Goal: Task Accomplishment & Management: Complete application form

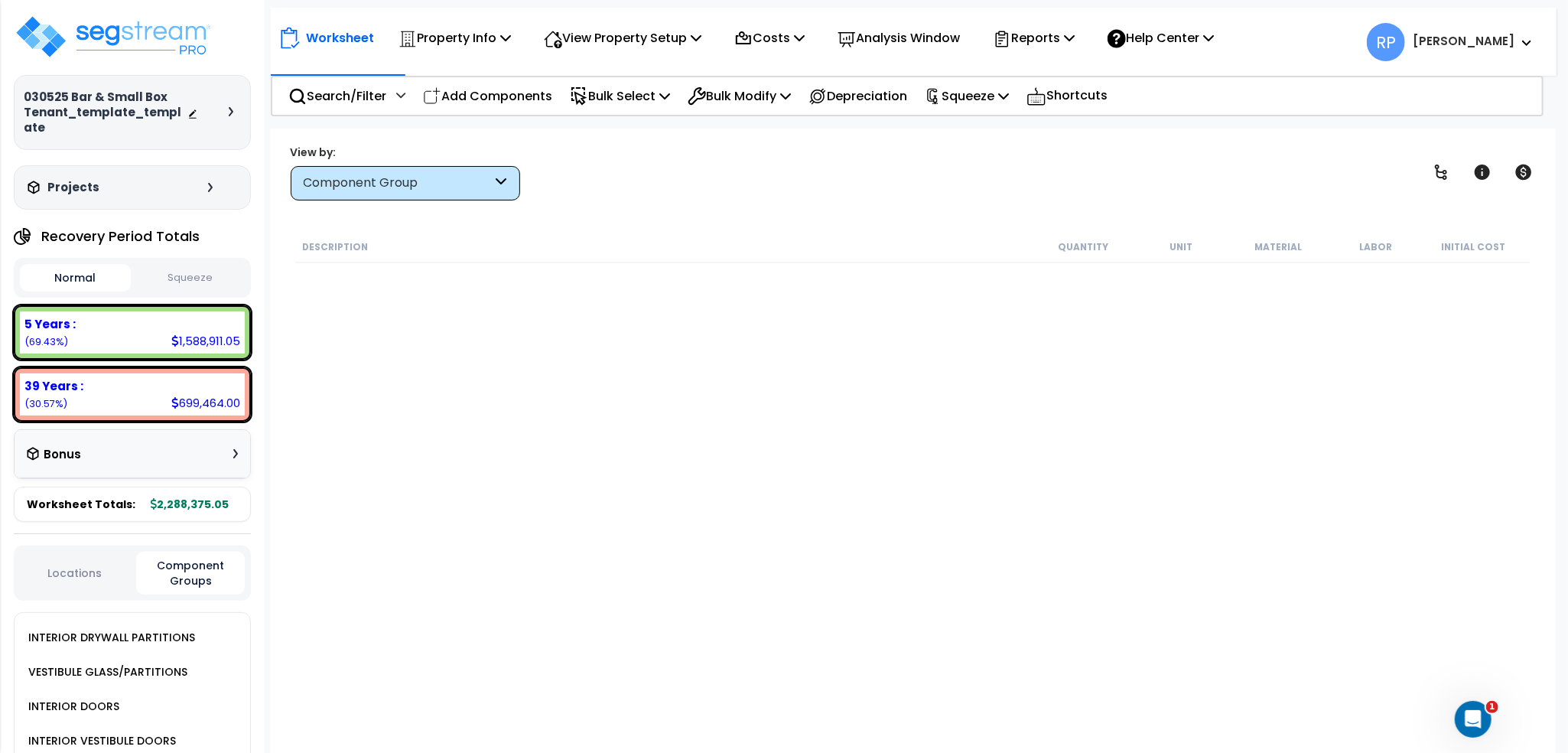
scroll to position [1203, 0]
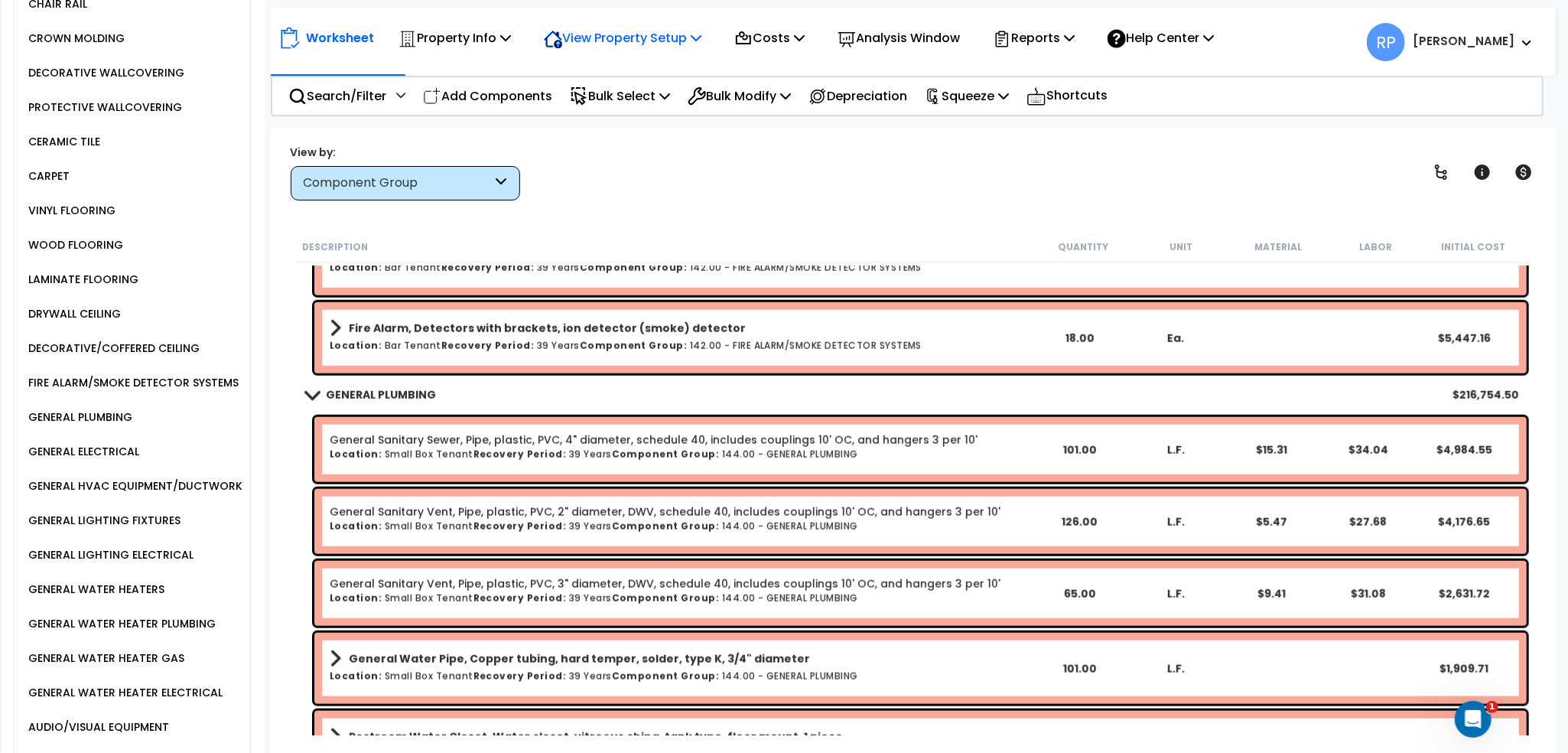
click at [685, 42] on p "View Property Setup" at bounding box center [622, 38] width 157 height 21
click at [492, 33] on p "Property Info" at bounding box center [454, 38] width 113 height 21
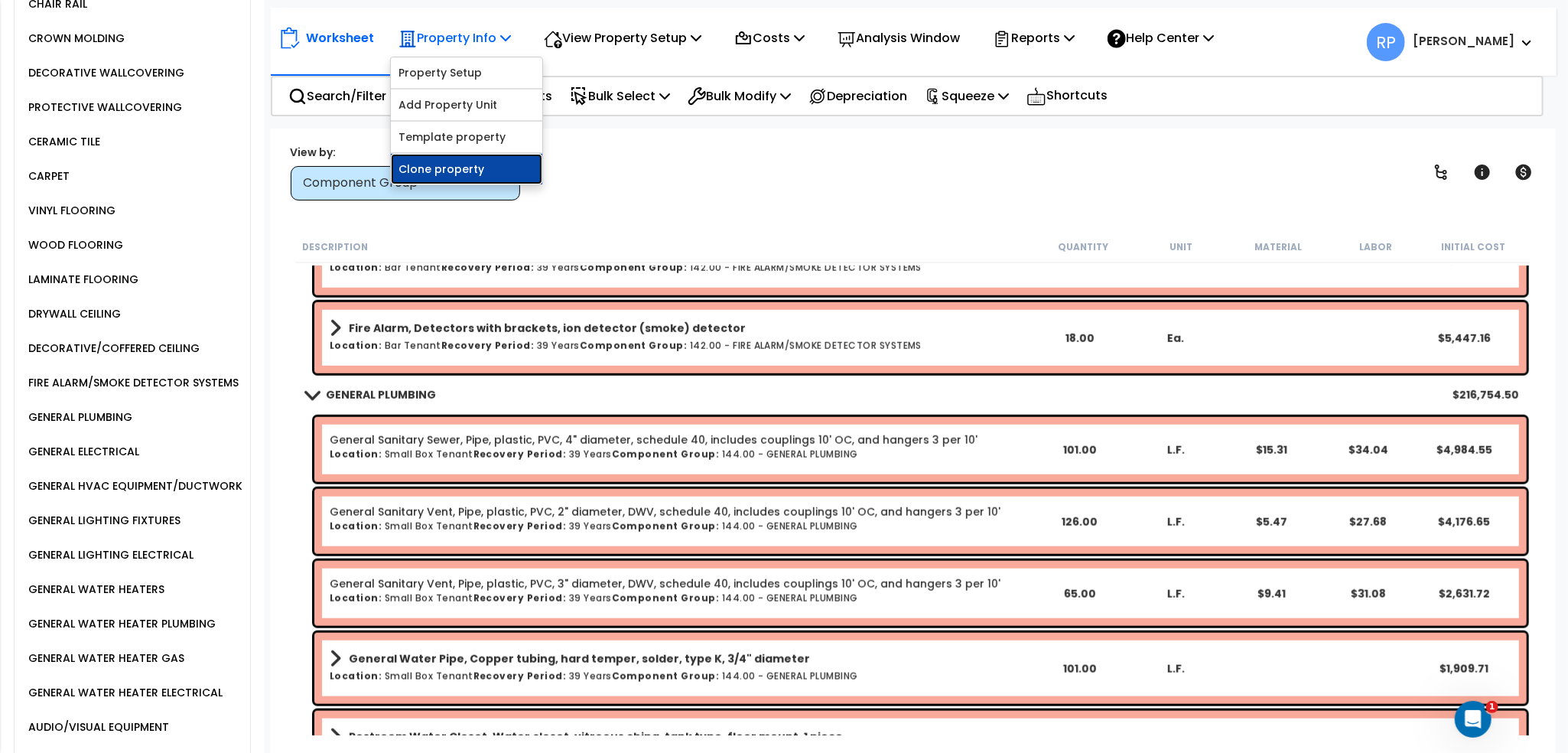
click at [458, 170] on link "Clone property" at bounding box center [466, 169] width 151 height 31
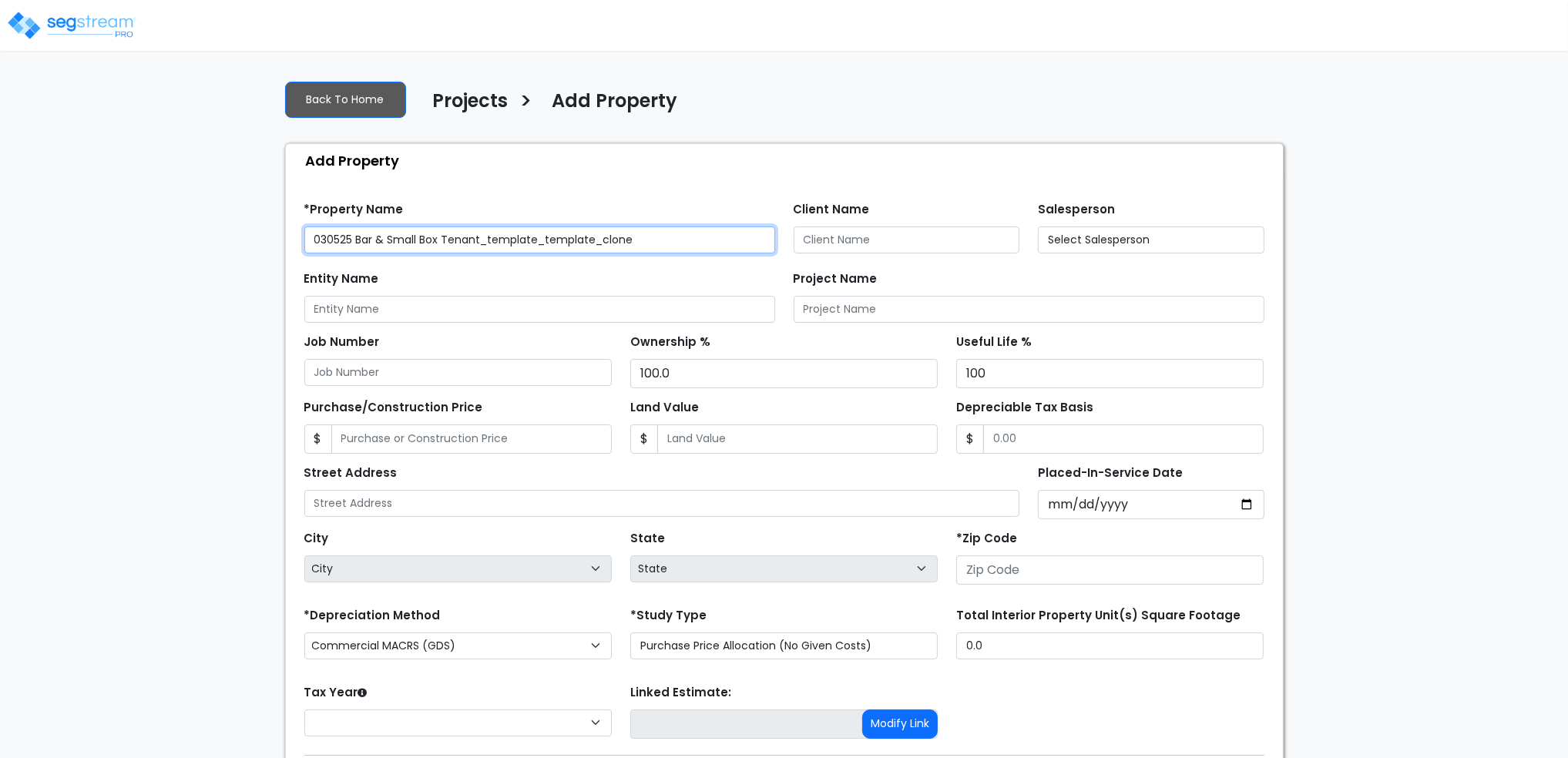
type input "None"
type input "10602"
select select "2025"
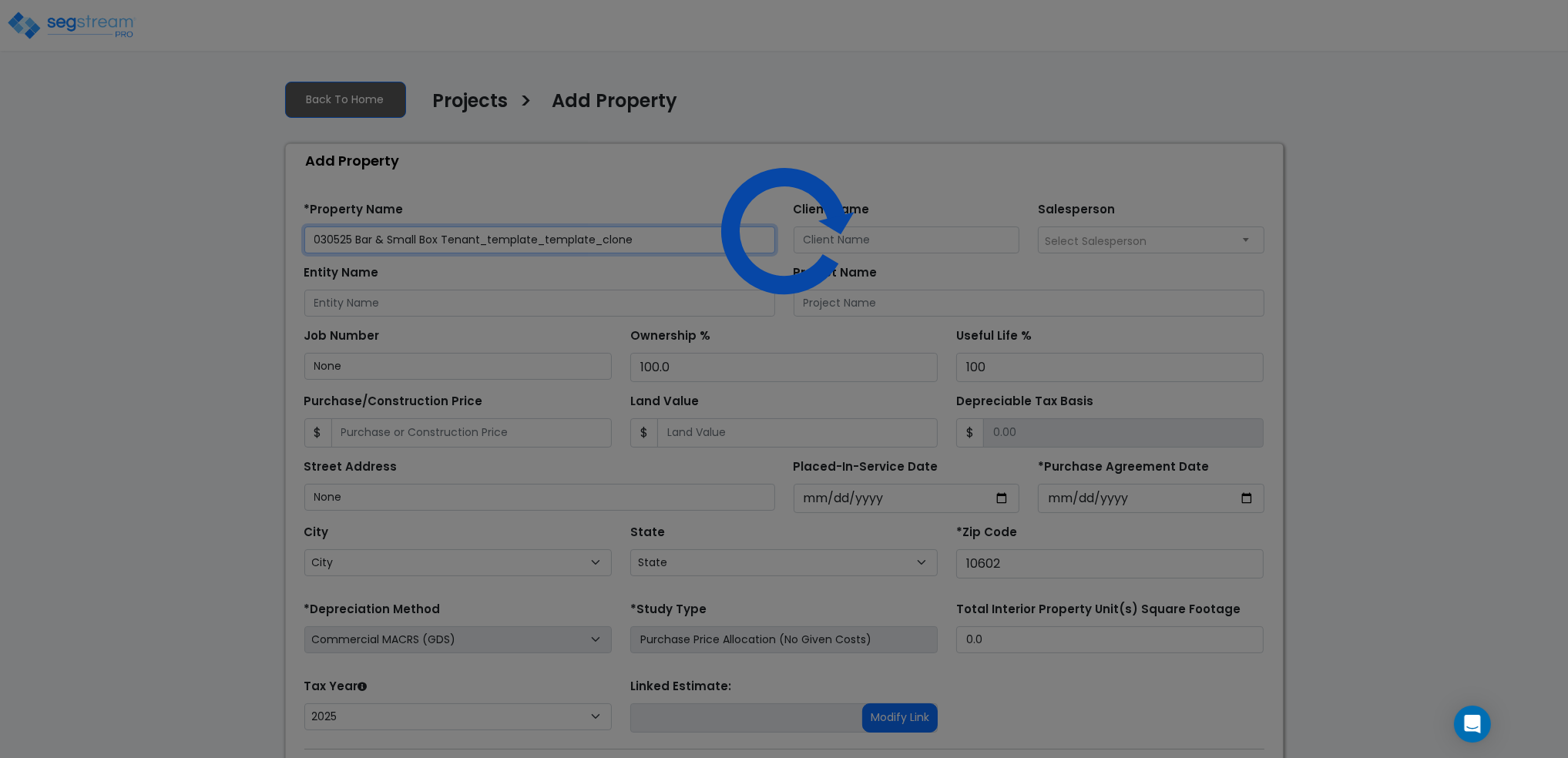
select select "NY"
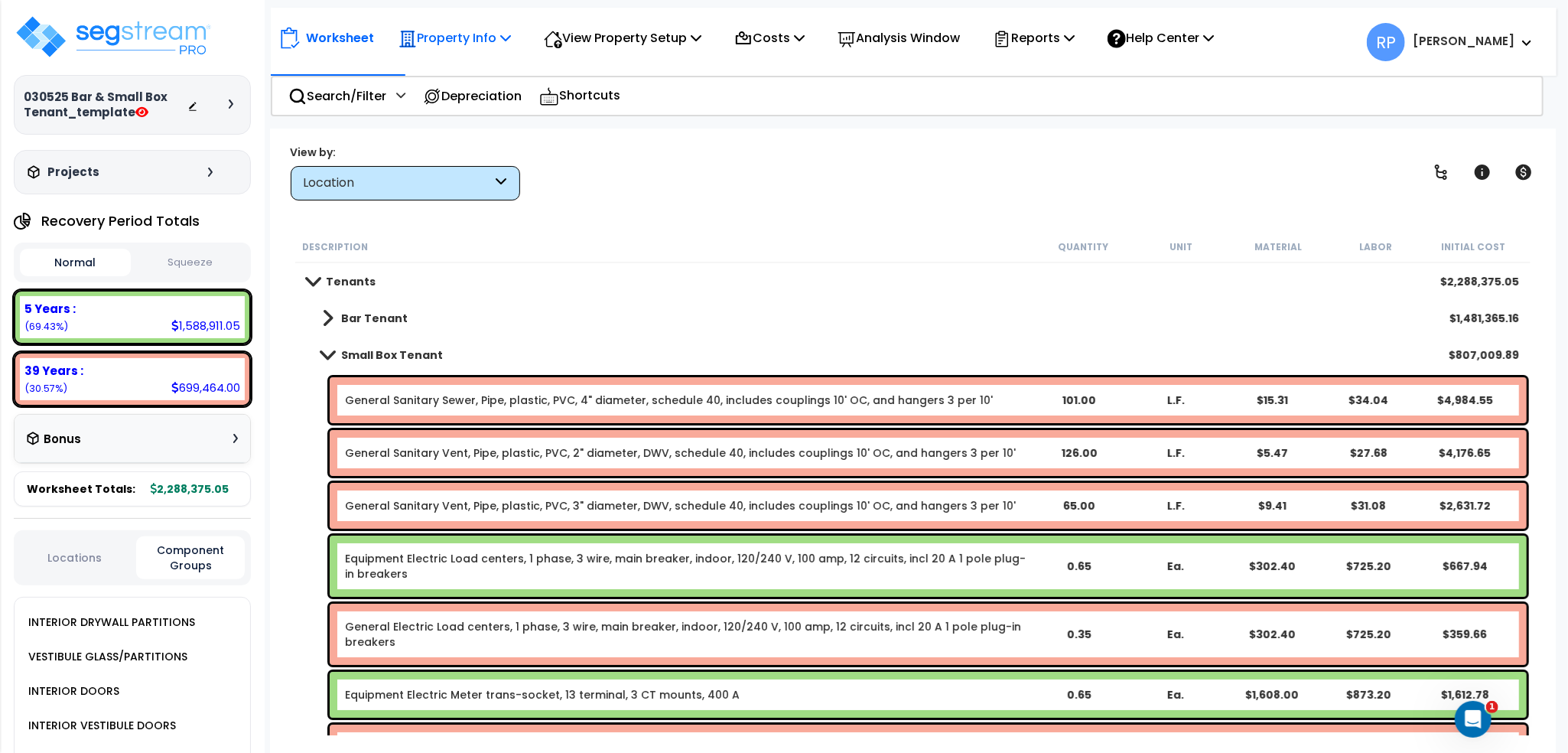
click at [490, 39] on p "Property Info" at bounding box center [454, 38] width 113 height 21
click at [471, 164] on link "Clone property" at bounding box center [466, 169] width 151 height 31
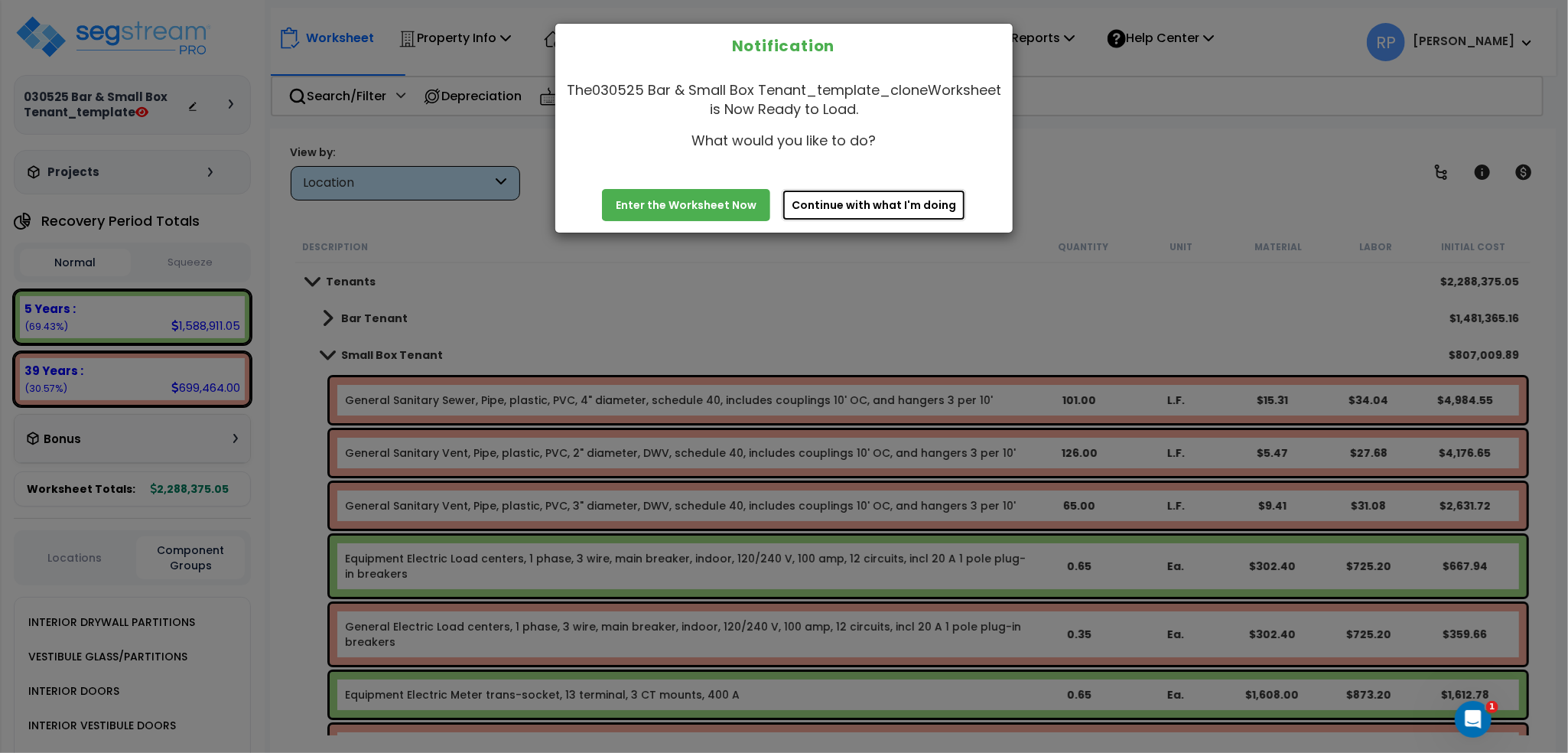
click at [842, 215] on button "Continue with what I'm doing" at bounding box center [874, 205] width 184 height 32
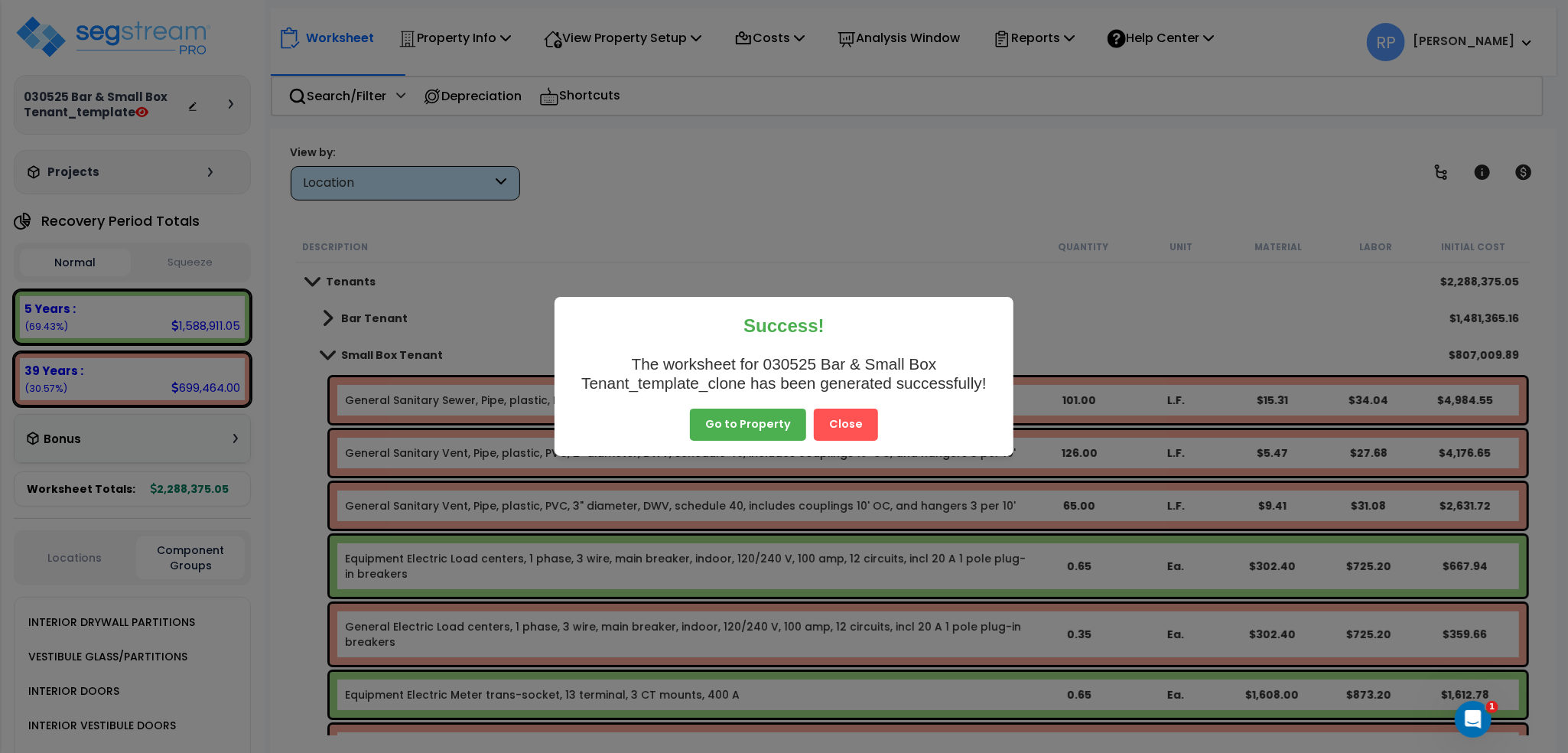
click at [847, 431] on button "Close" at bounding box center [847, 424] width 64 height 32
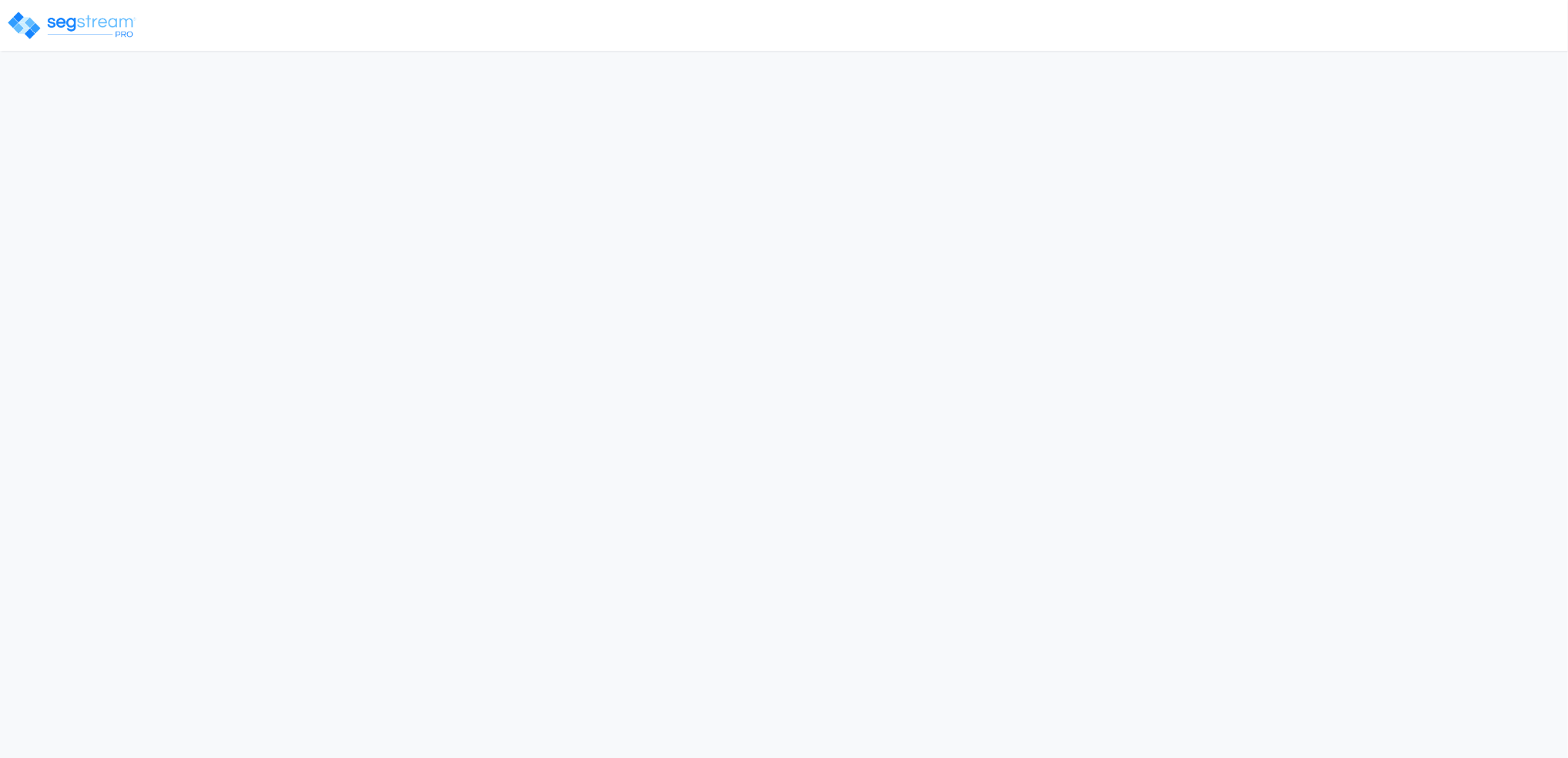
select select "2025"
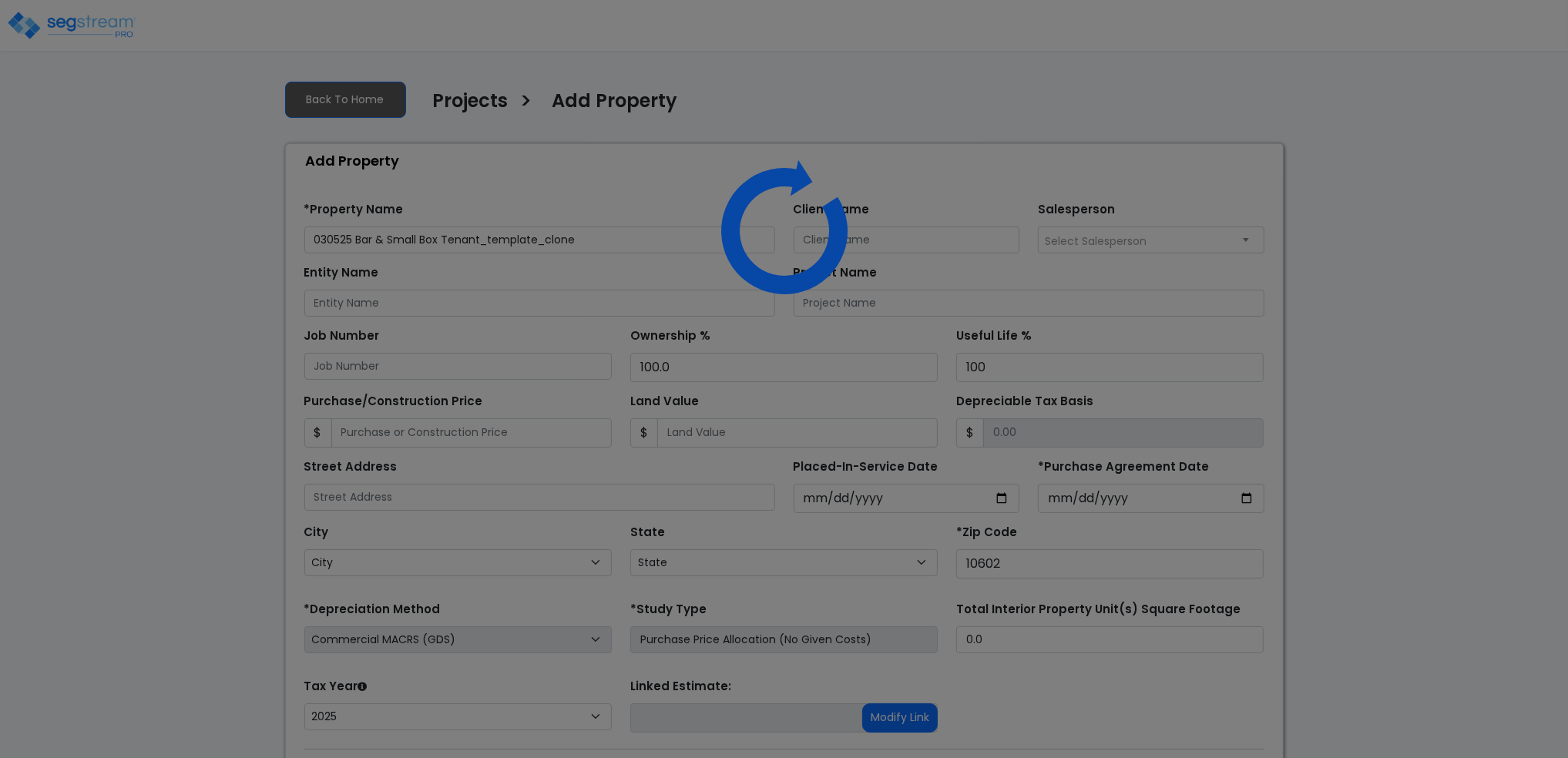
select select "NY"
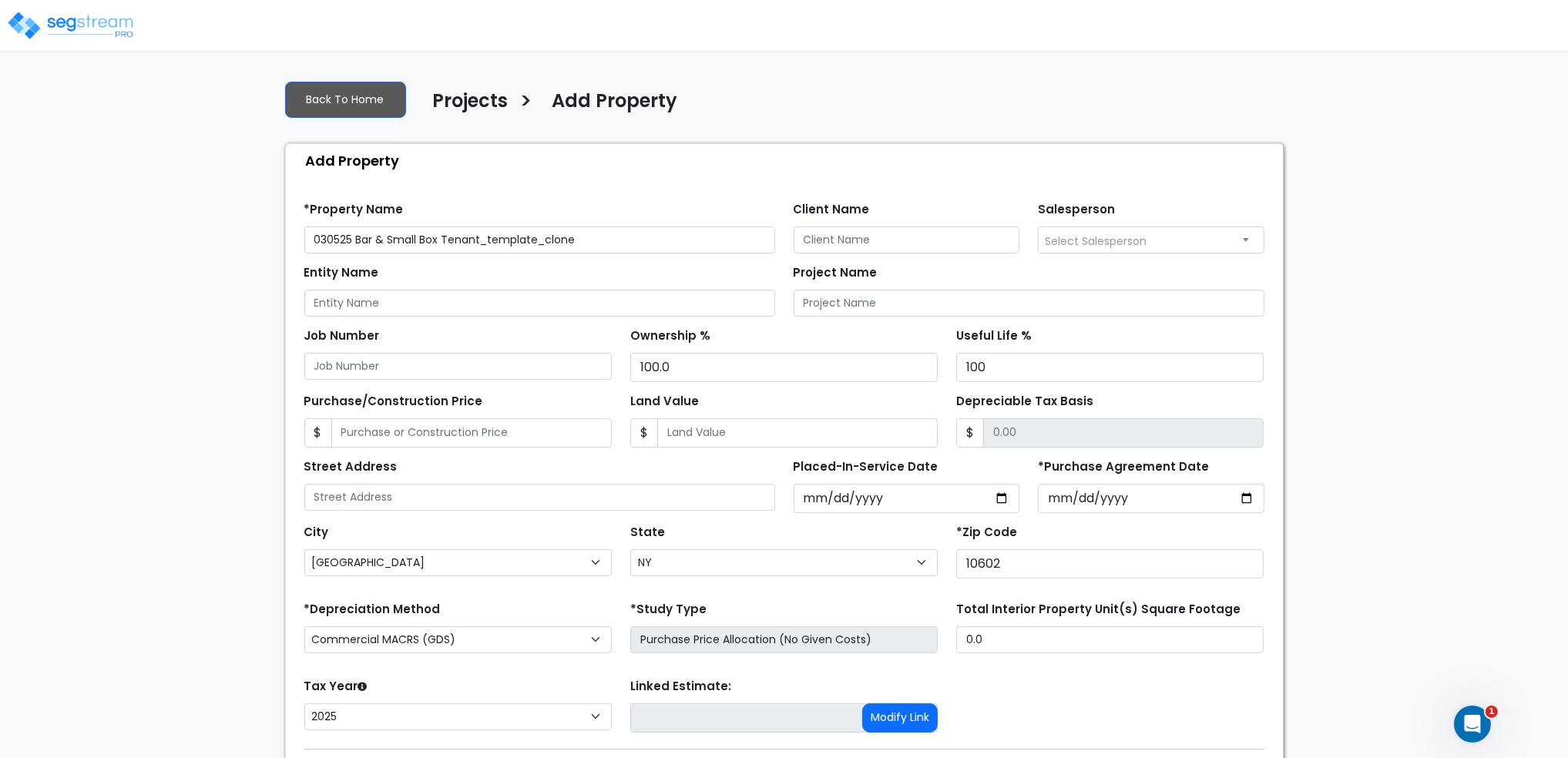
scroll to position [97, 0]
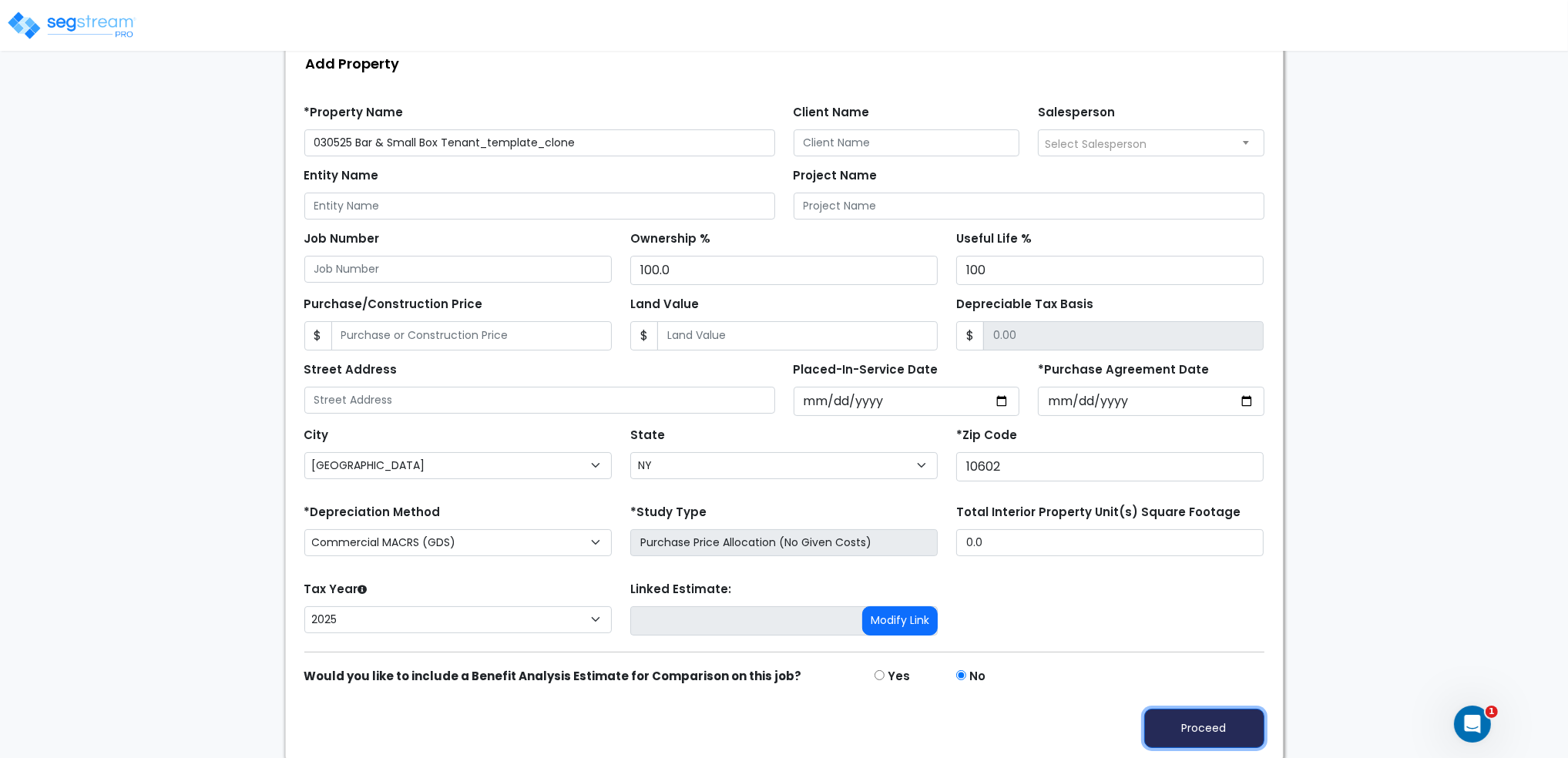
click at [1234, 722] on button "Proceed" at bounding box center [1204, 728] width 120 height 39
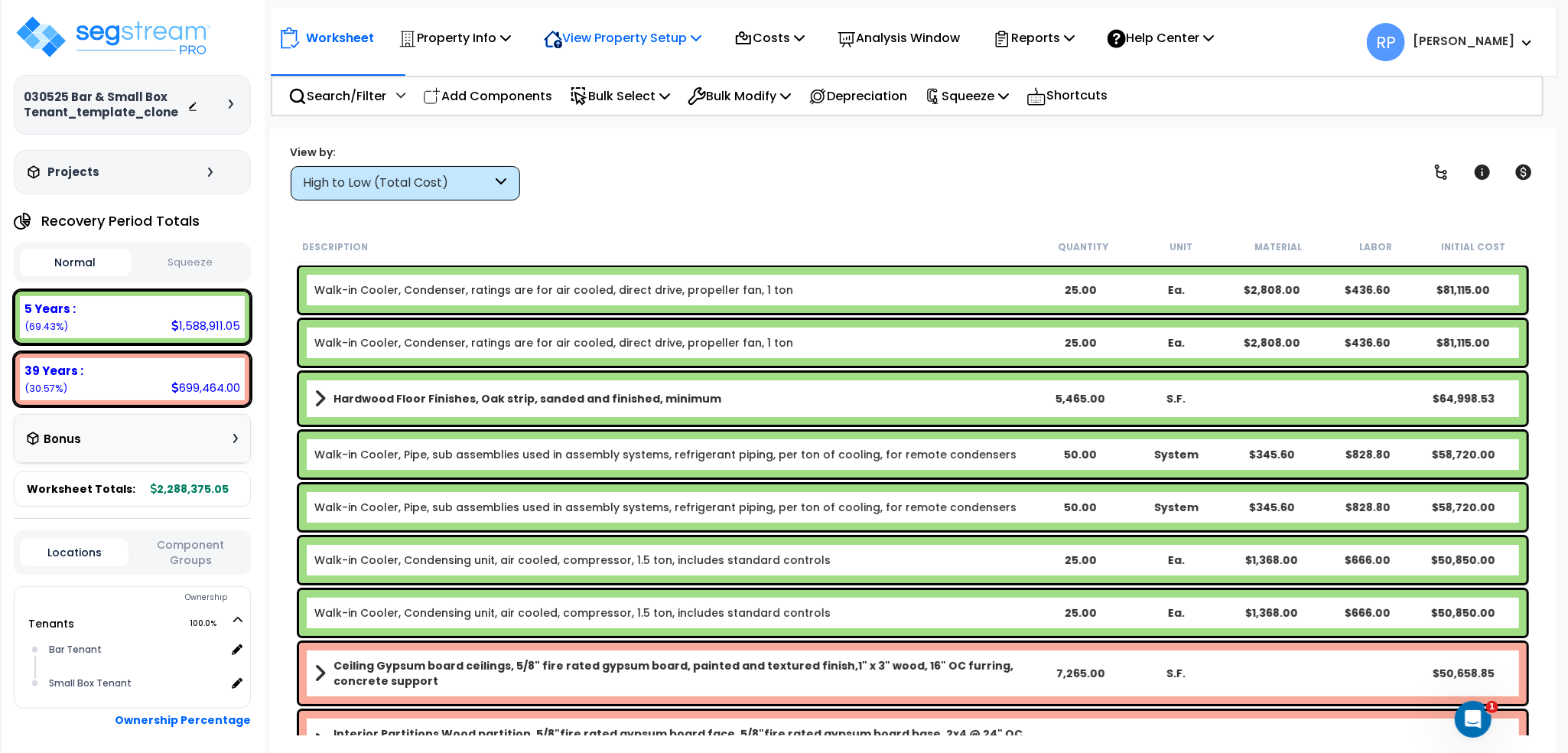
click at [605, 51] on div "View Property Setup" at bounding box center [622, 38] width 157 height 36
click at [607, 107] on link "View Questionnaire" at bounding box center [612, 105] width 151 height 31
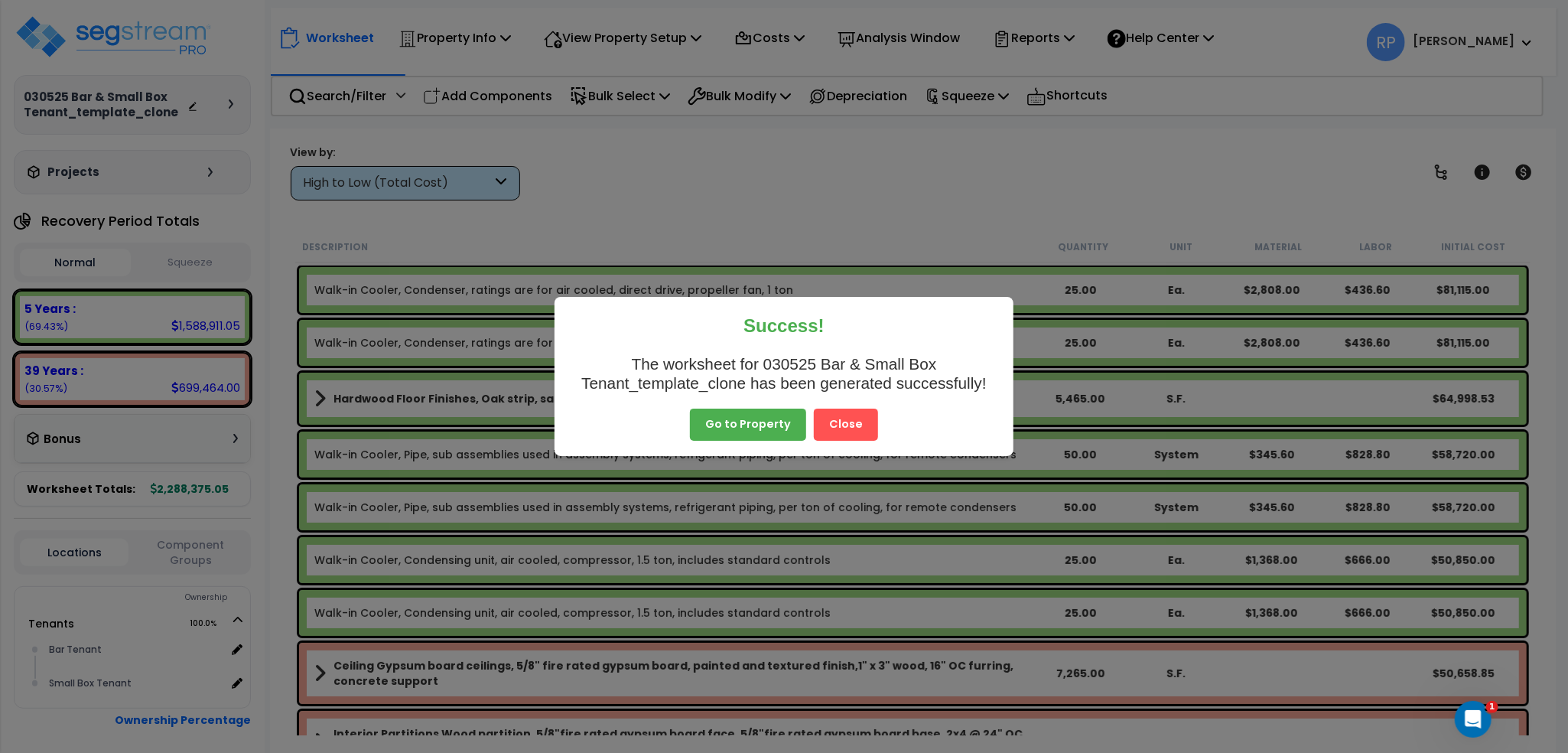
click at [834, 434] on button "Close" at bounding box center [847, 424] width 64 height 32
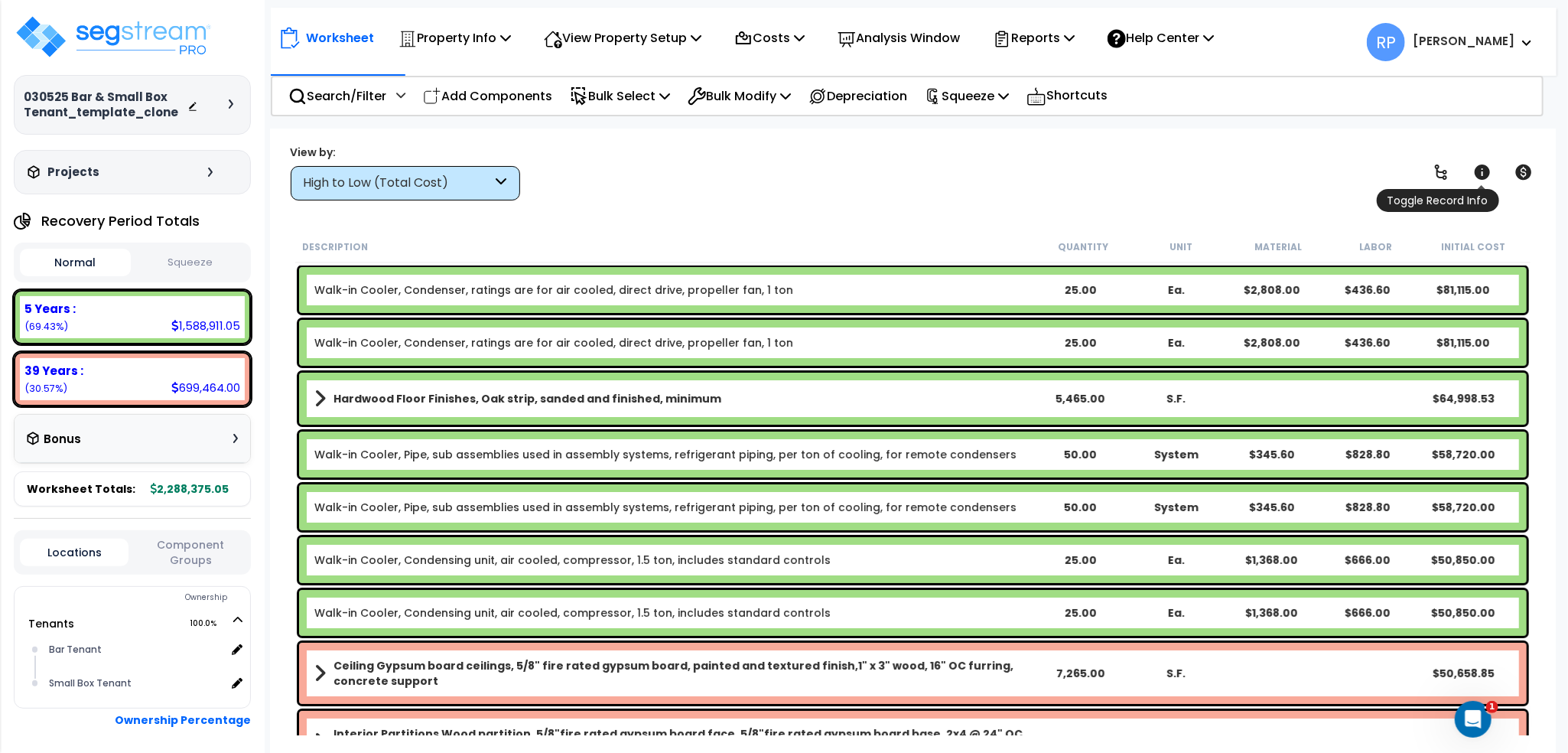
click at [1489, 176] on icon at bounding box center [1483, 172] width 18 height 18
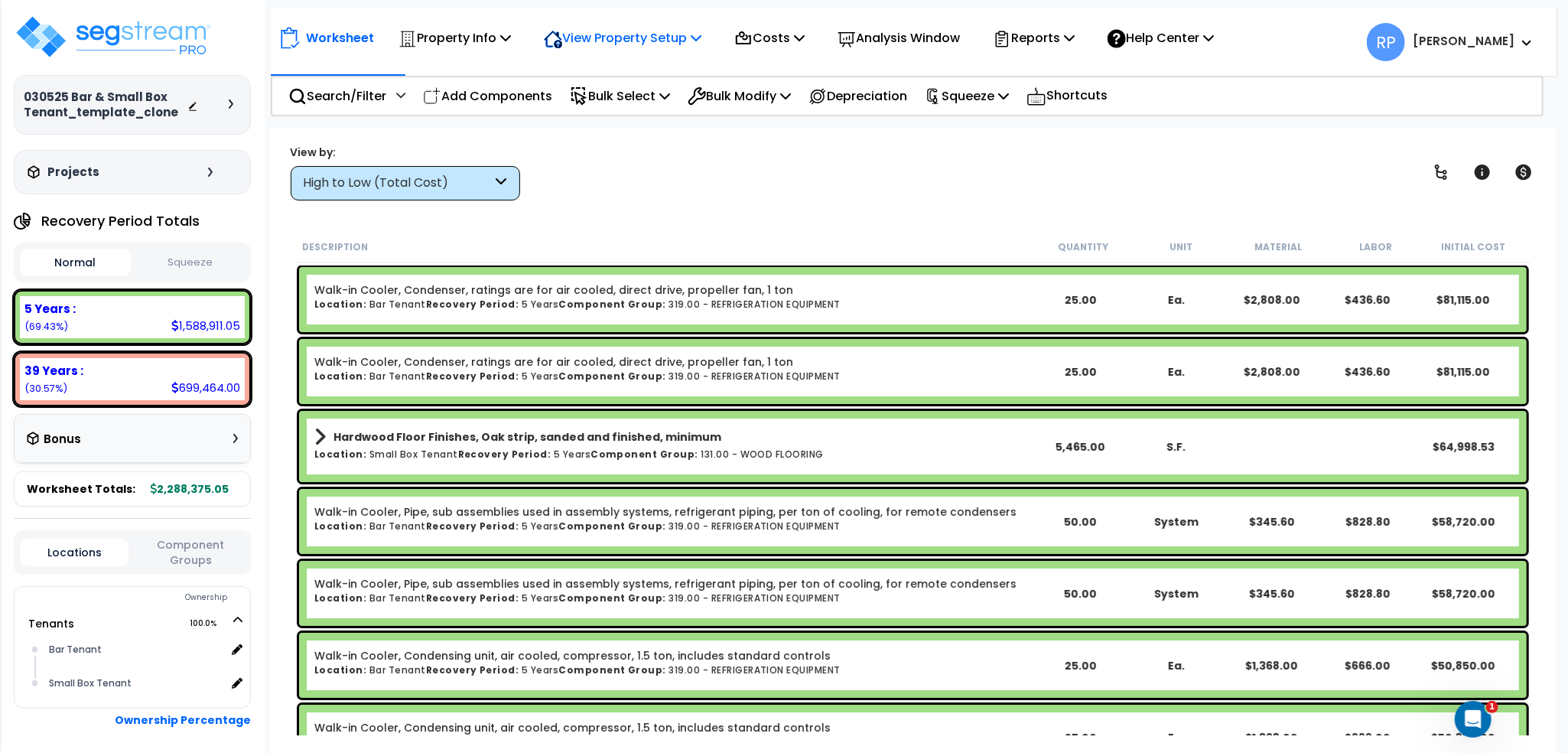
click at [630, 39] on p "View Property Setup" at bounding box center [622, 38] width 157 height 21
click at [623, 99] on link "View Questionnaire" at bounding box center [612, 105] width 151 height 31
click at [233, 107] on icon at bounding box center [231, 104] width 5 height 9
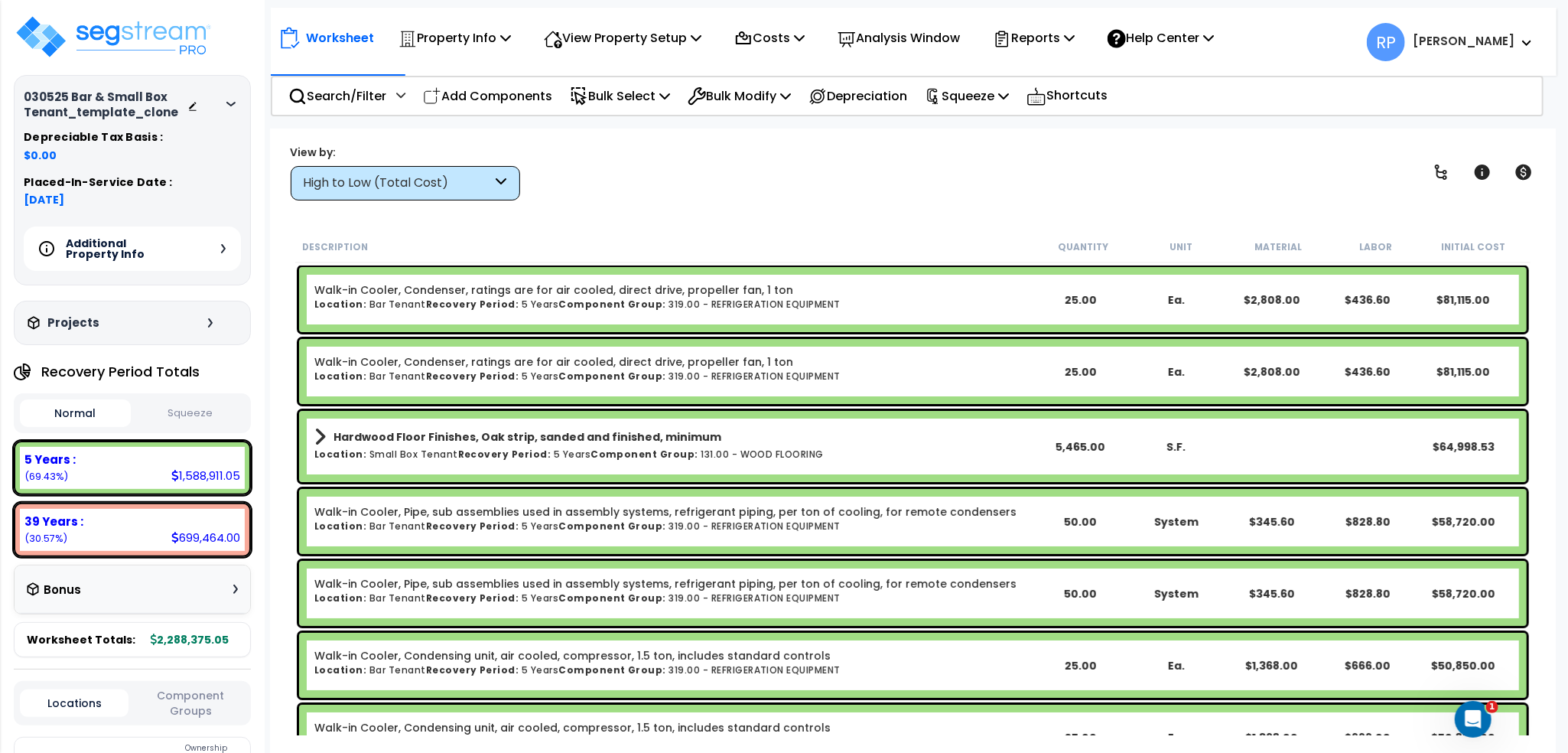
click at [218, 253] on div "Additional Property Info" at bounding box center [132, 249] width 217 height 45
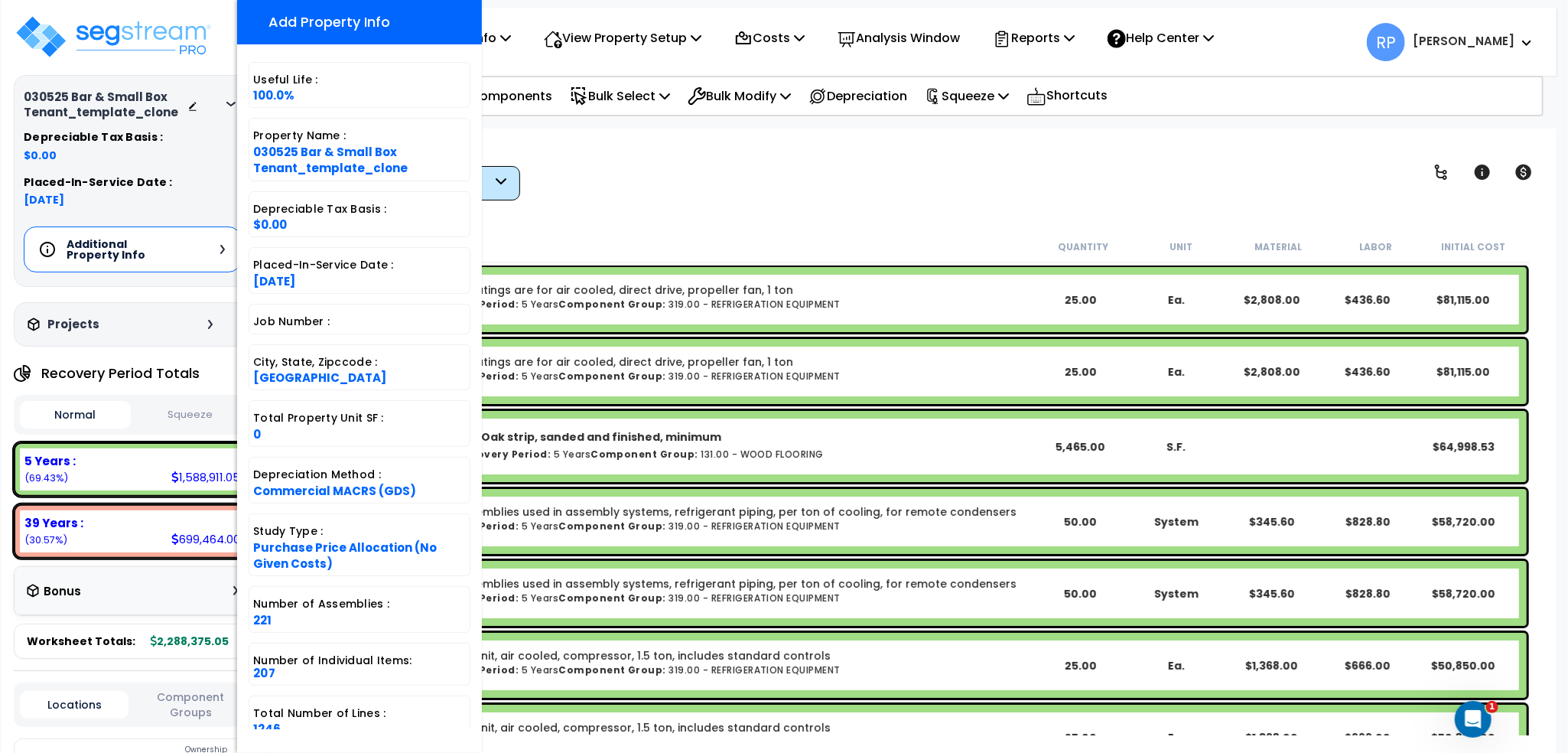
scroll to position [12, 0]
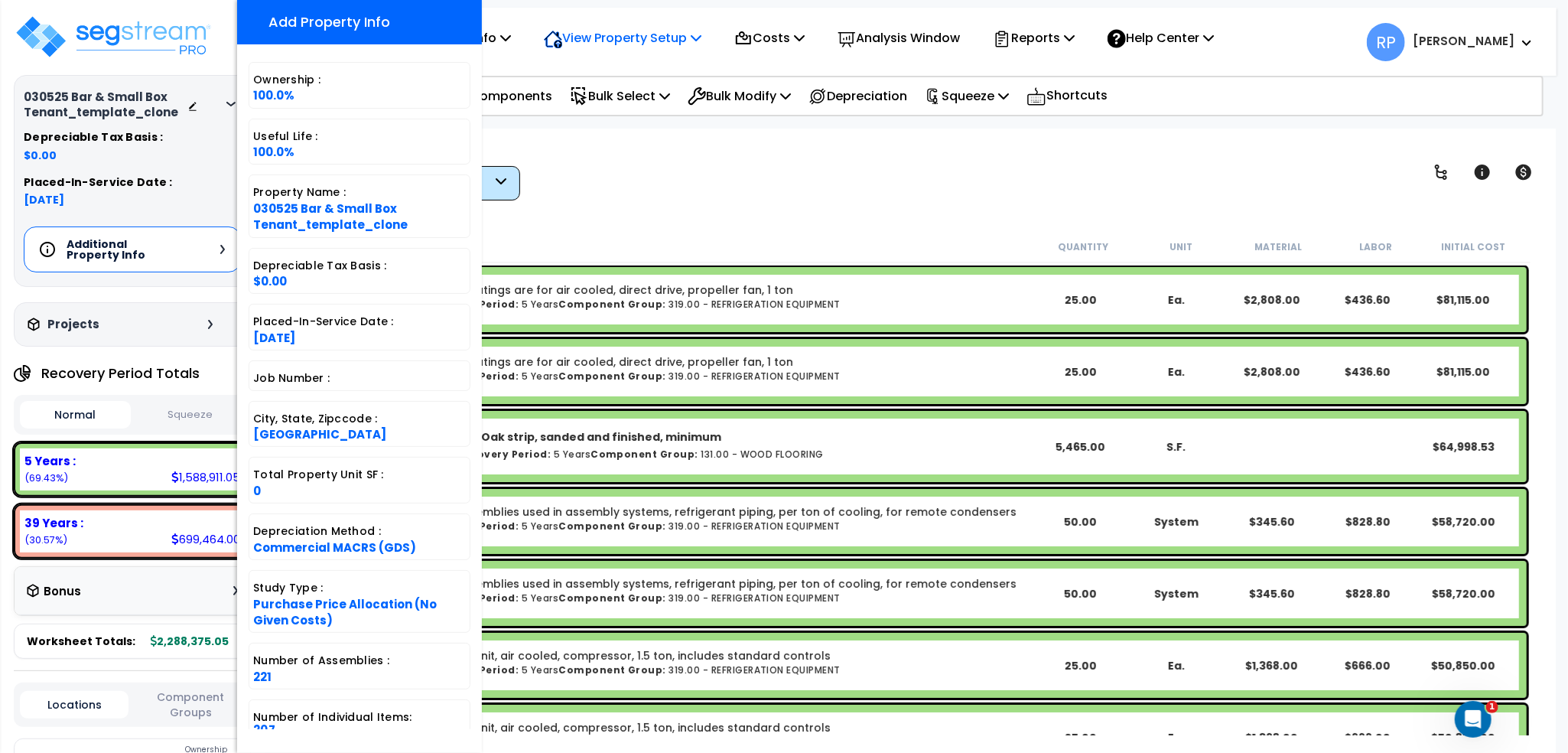
click at [628, 49] on div "View Property Setup" at bounding box center [622, 38] width 157 height 36
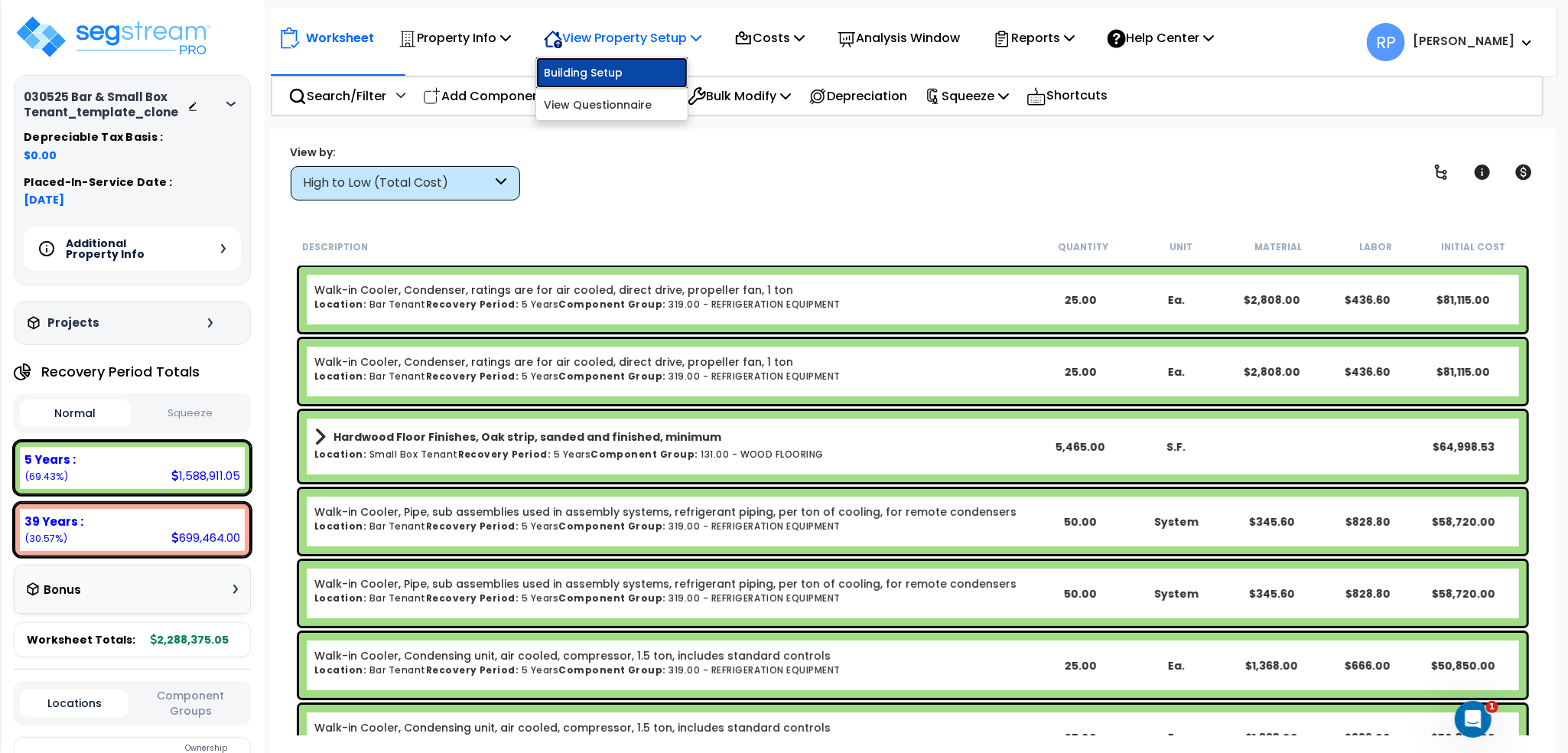
click at [615, 68] on link "Building Setup" at bounding box center [612, 73] width 151 height 31
click at [622, 39] on p "View Property Setup" at bounding box center [622, 38] width 157 height 21
click at [649, 104] on link "View Questionnaire" at bounding box center [612, 105] width 151 height 31
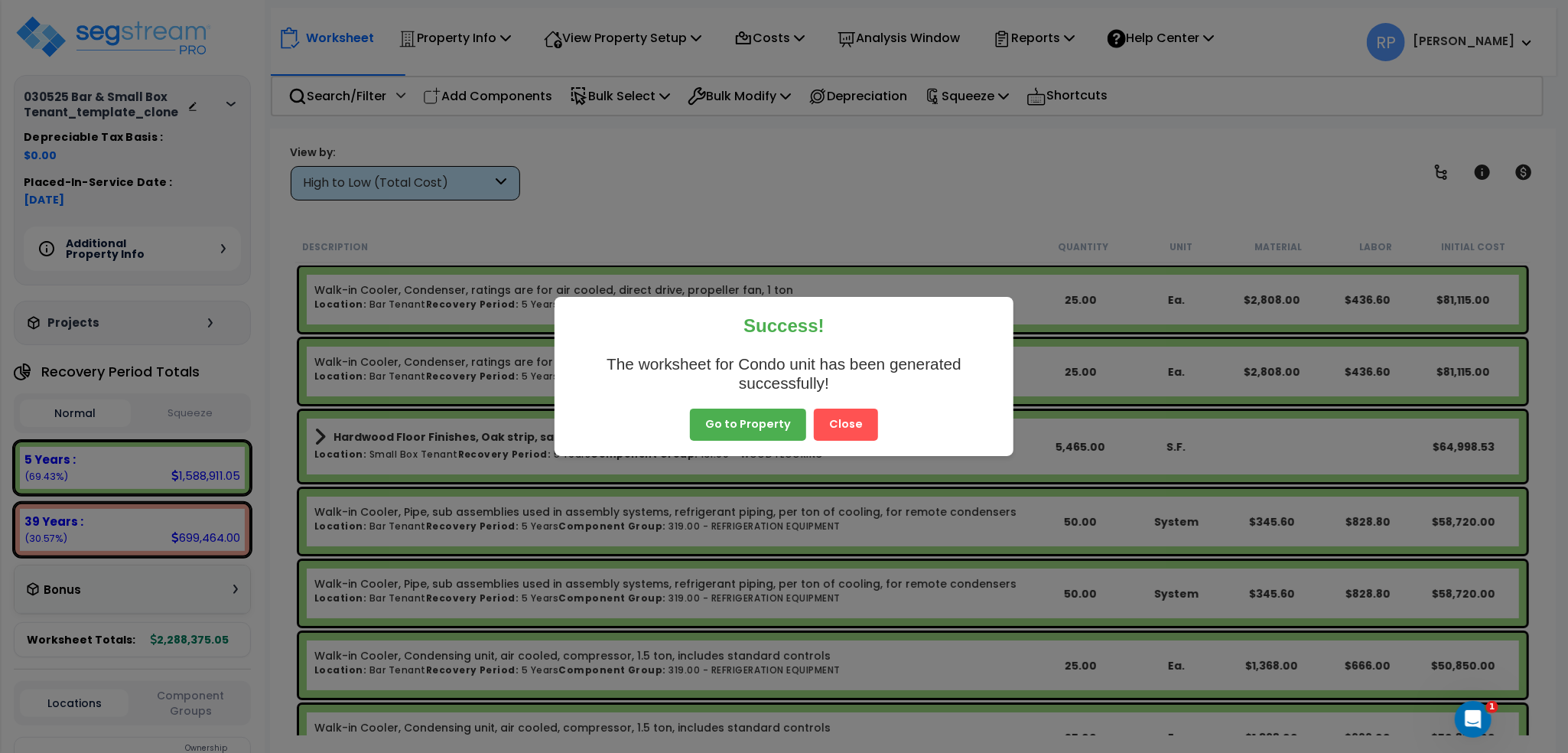
click at [858, 429] on button "Close" at bounding box center [847, 424] width 64 height 32
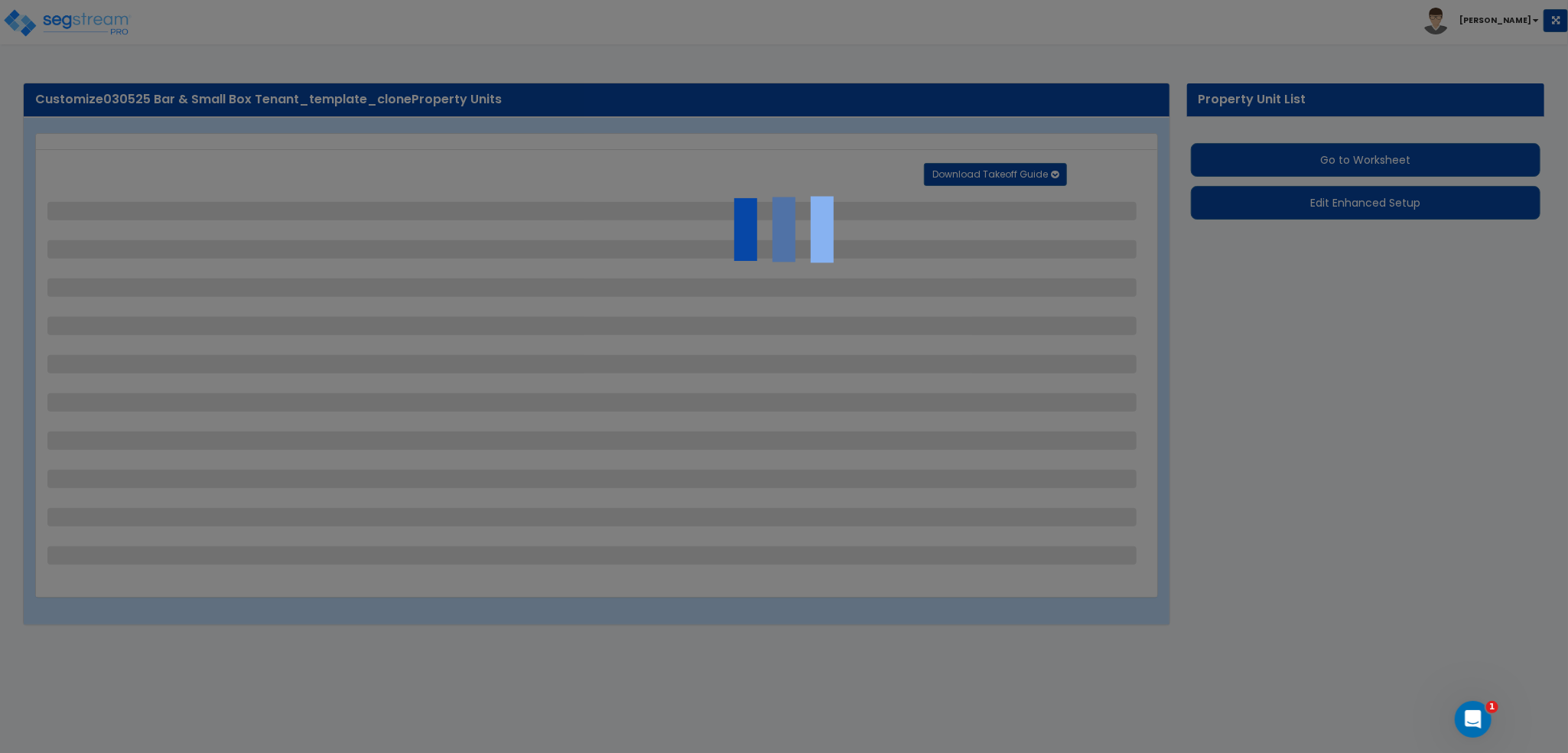
select select "1"
select select "5"
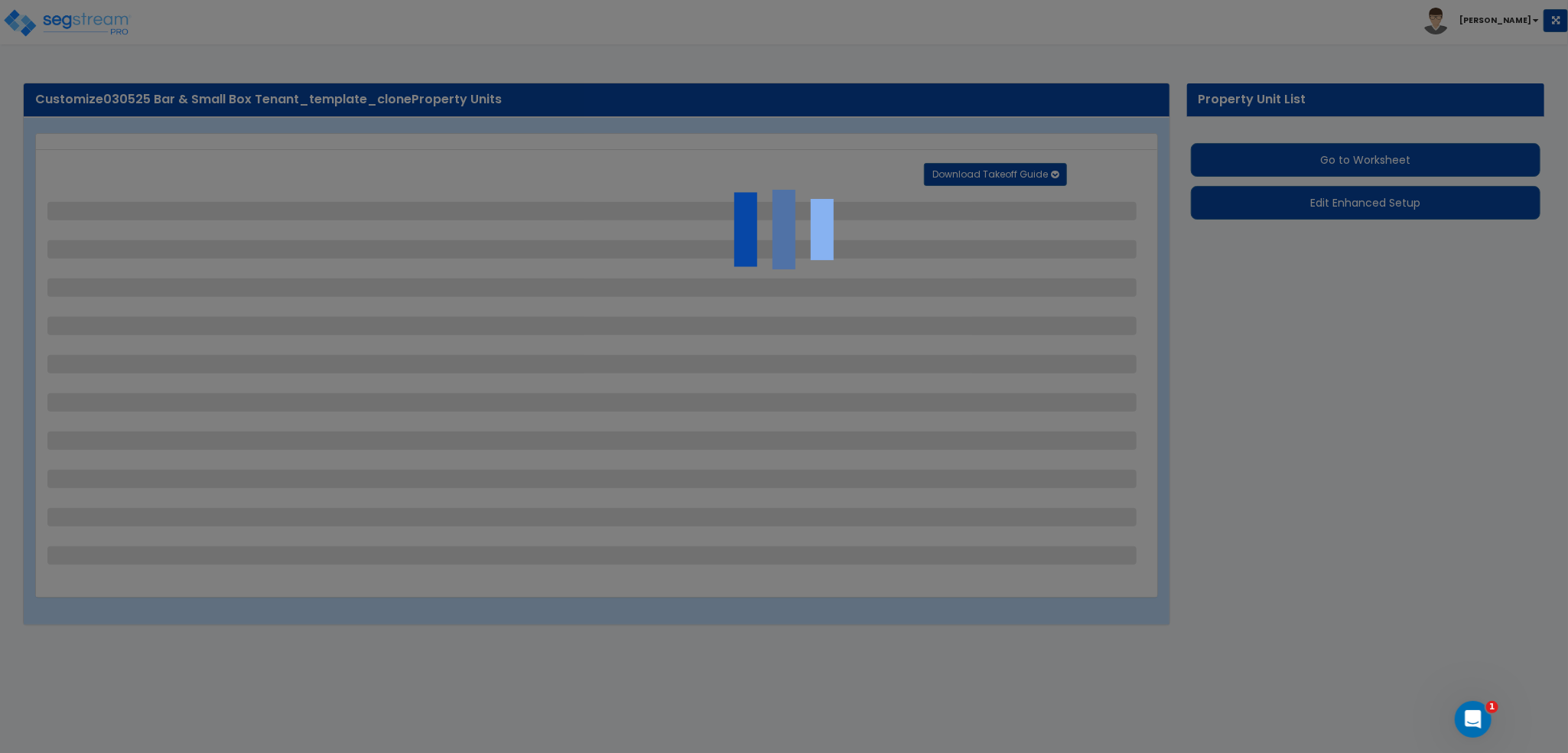
select select "5"
select select "6"
select select "4"
select select "3"
select select "1"
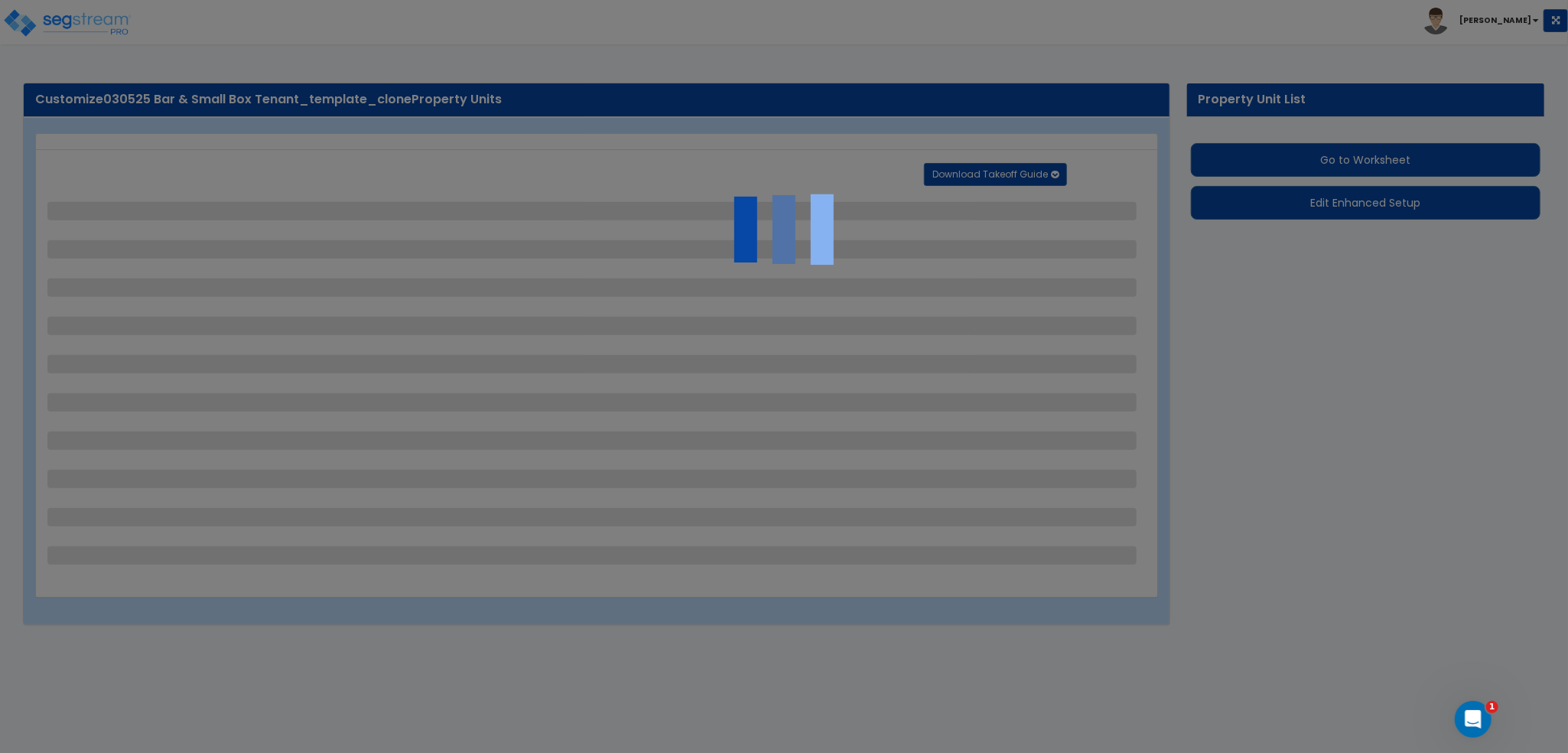
select select "1"
select select "6"
select select "1"
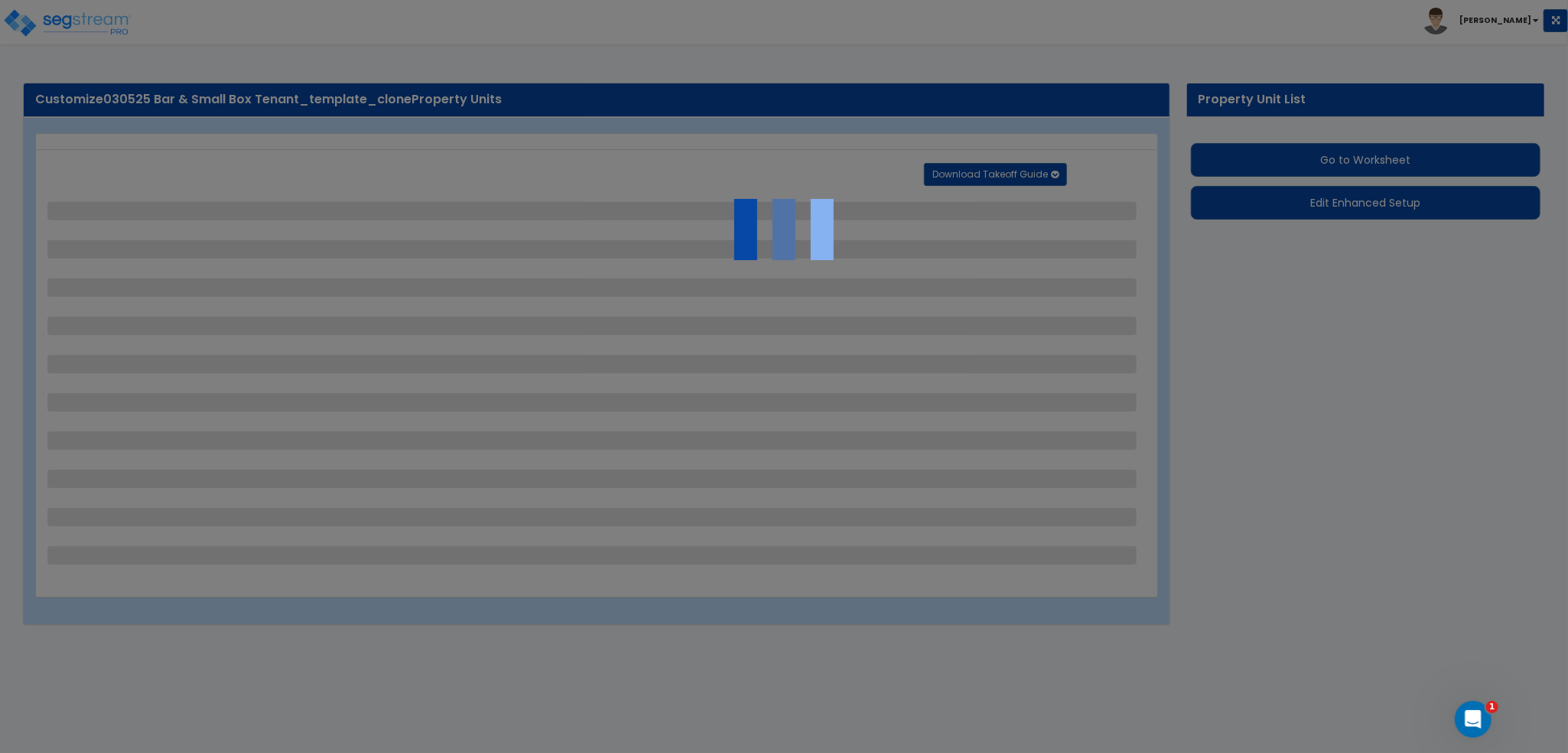
select select "1"
select select "2"
select select "1"
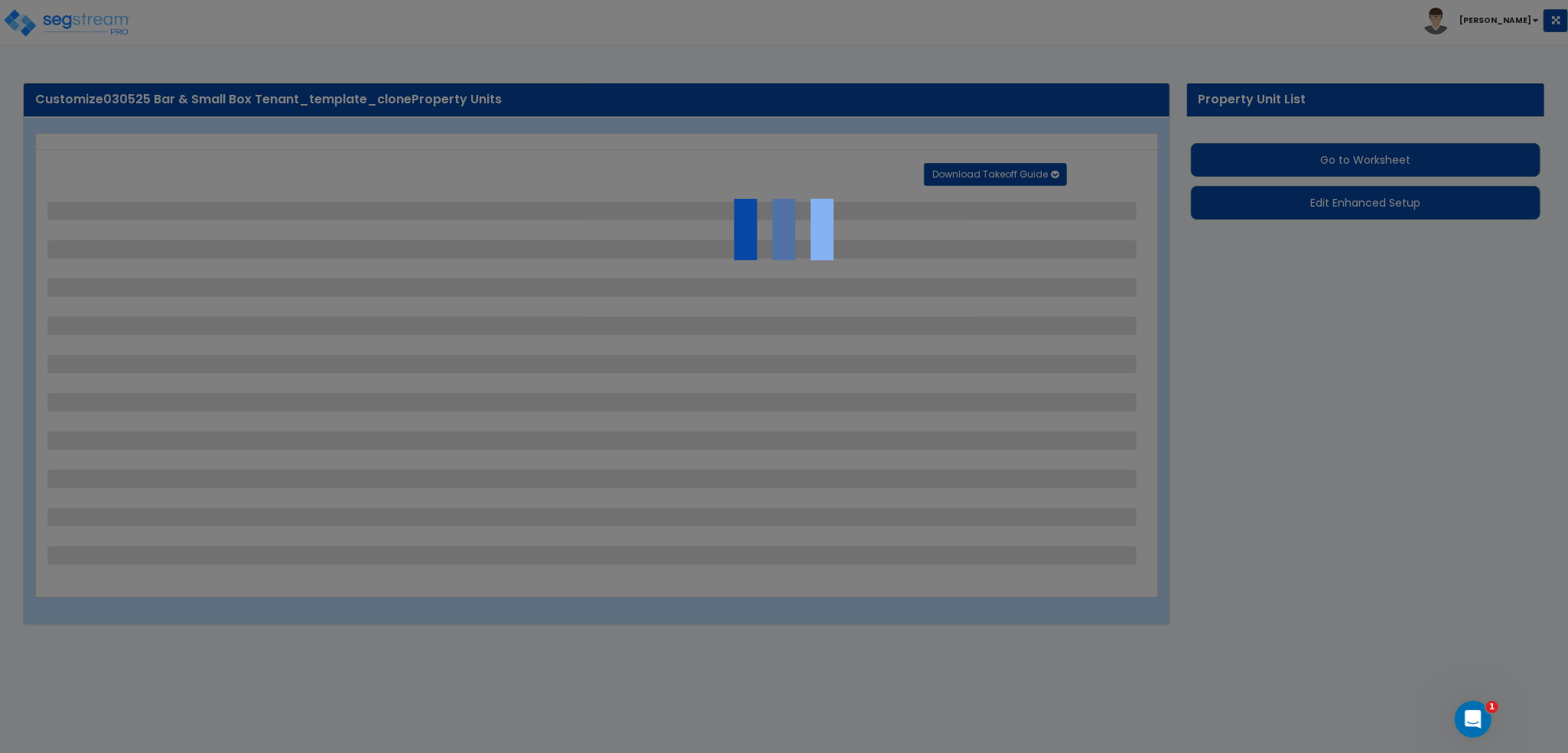
select select "4"
select select "1"
select select "5"
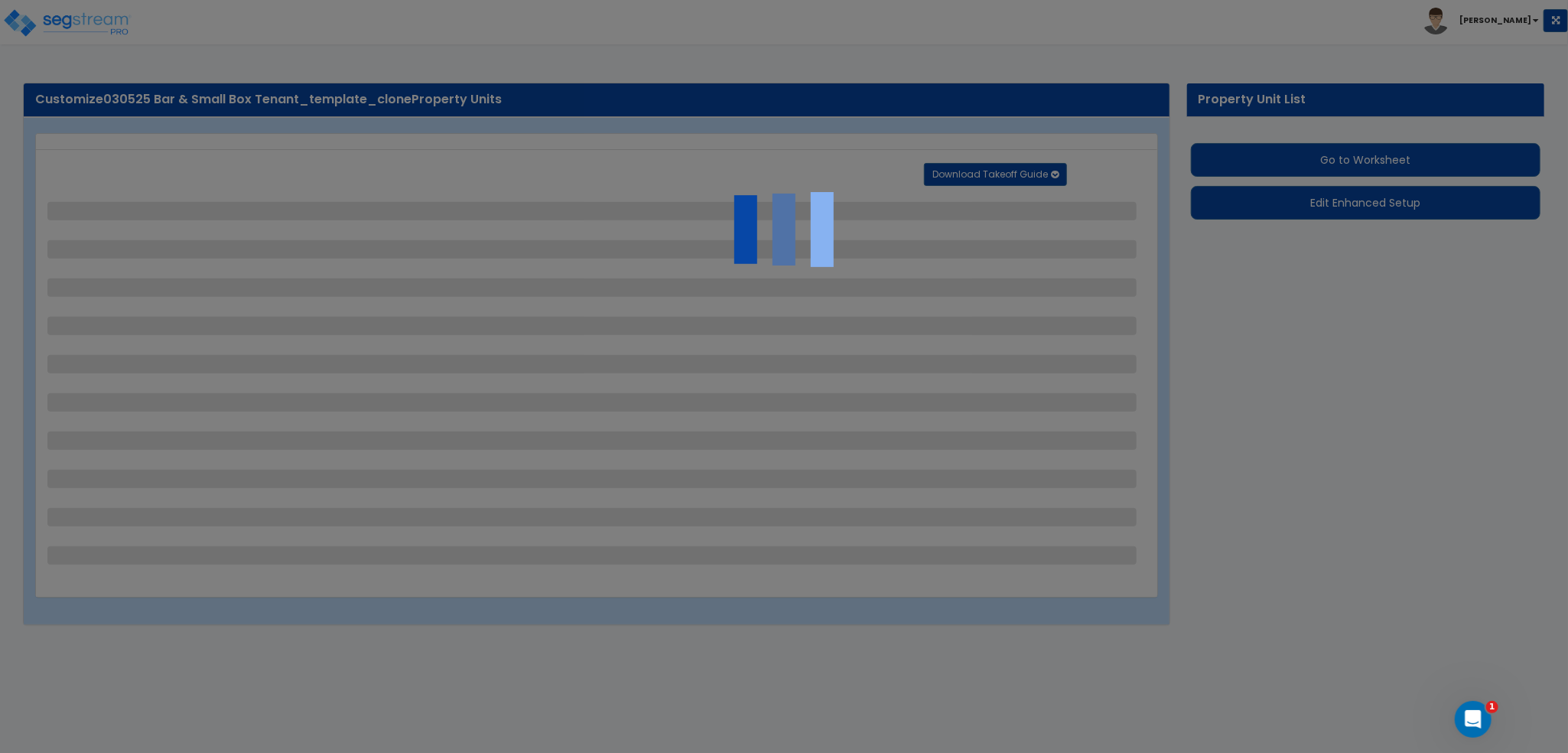
select select "1"
select select "7"
select select "2"
select select "1"
select select "5"
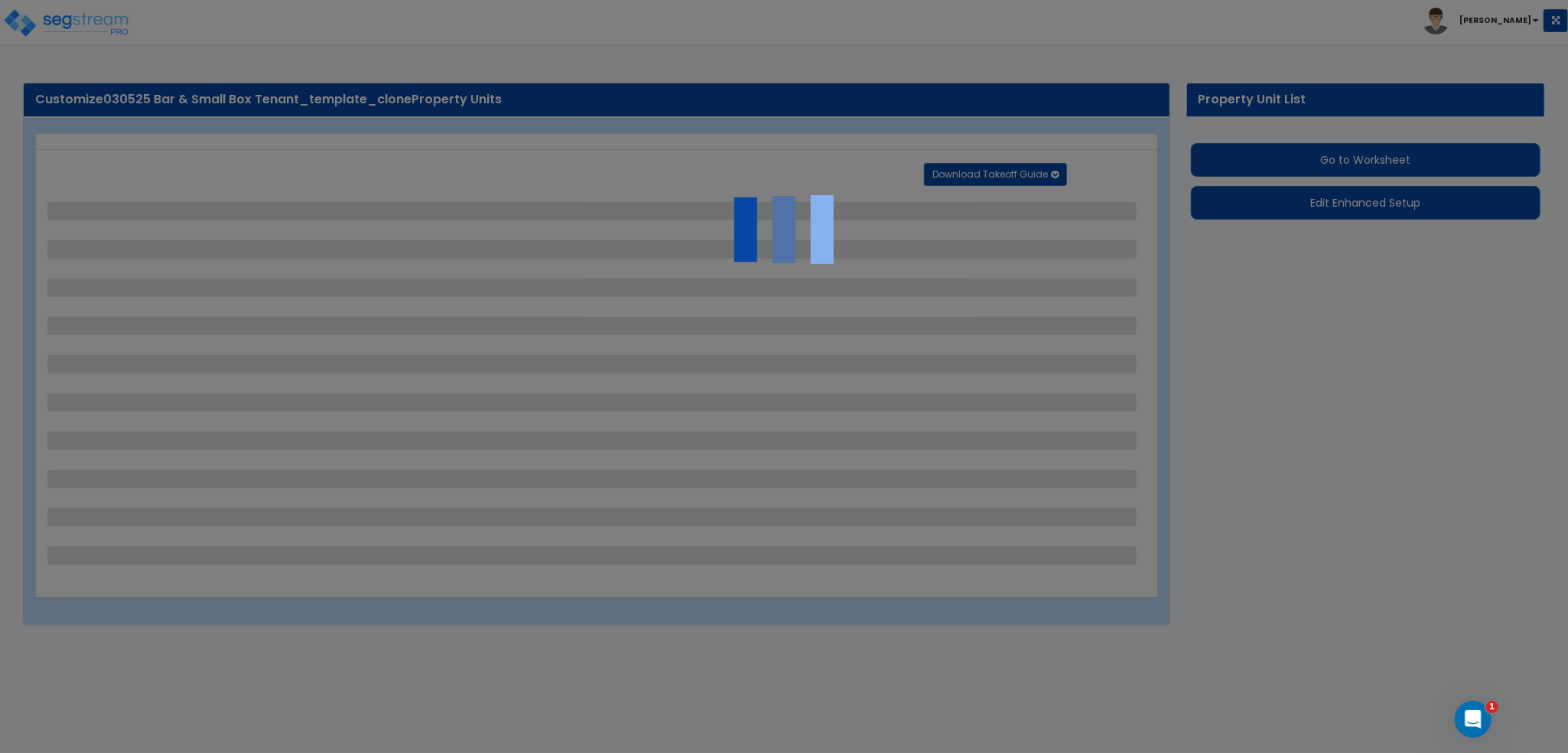
select select "1"
select select "2"
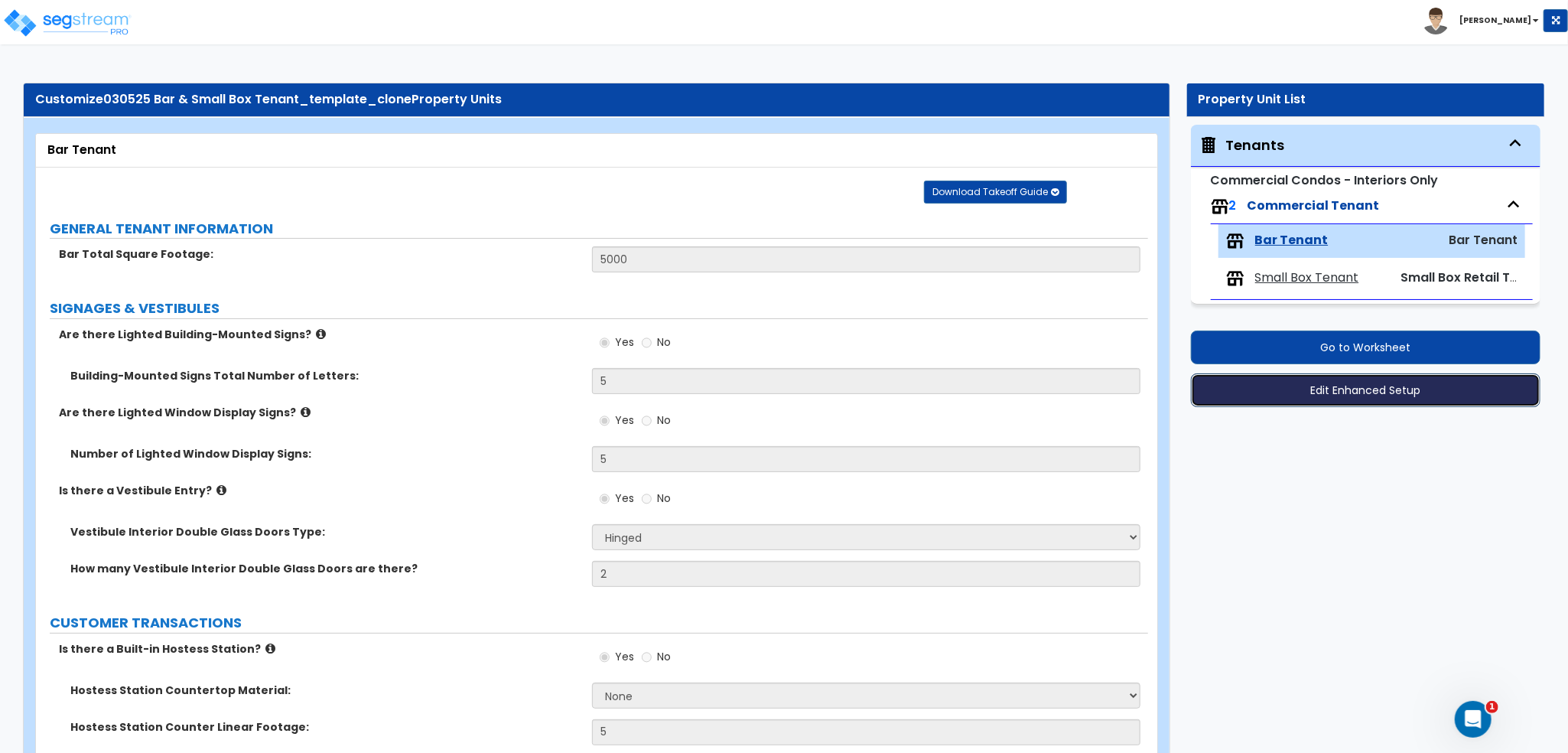
click at [1341, 391] on button "Edit Enhanced Setup" at bounding box center [1366, 390] width 351 height 34
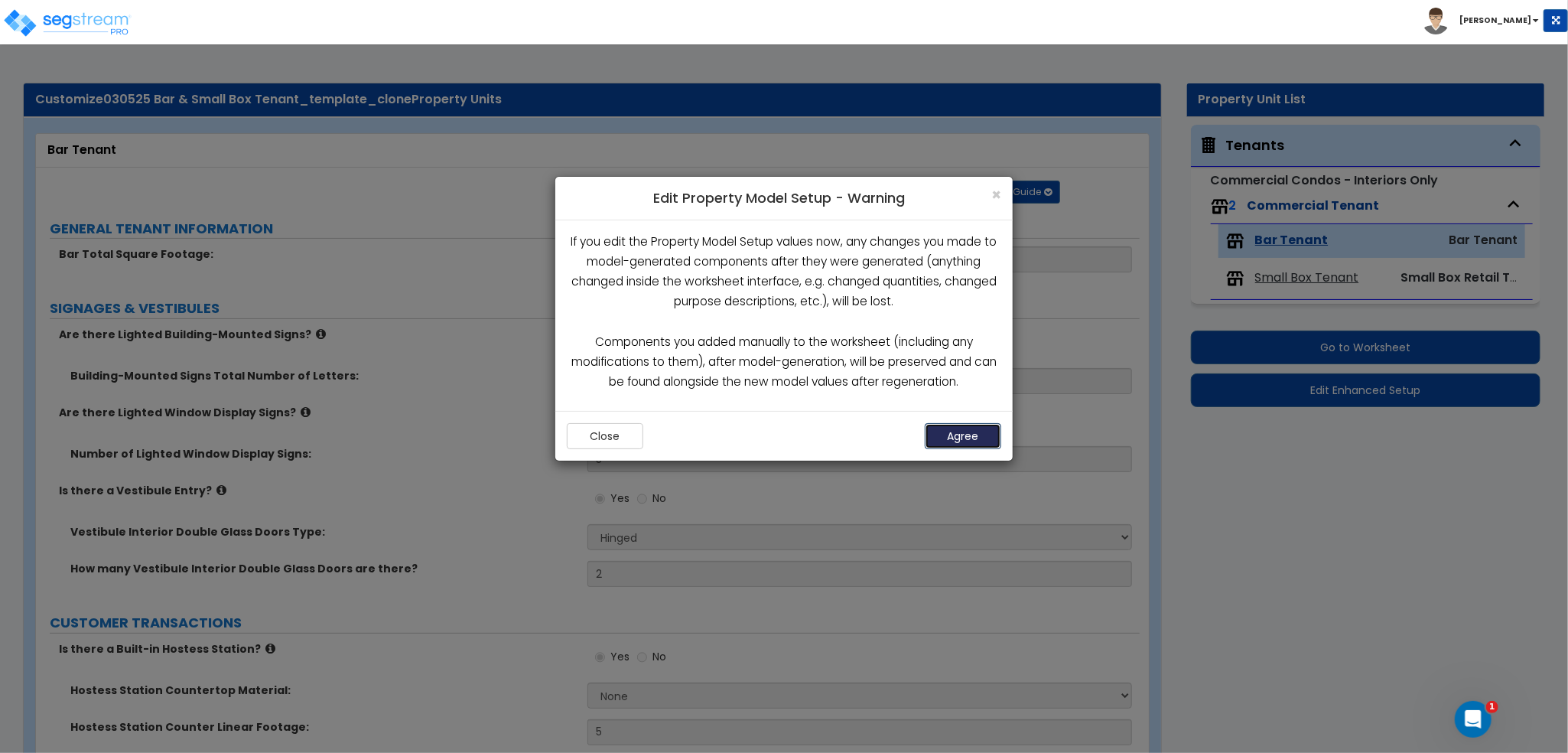
click at [970, 437] on button "Agree" at bounding box center [963, 436] width 77 height 26
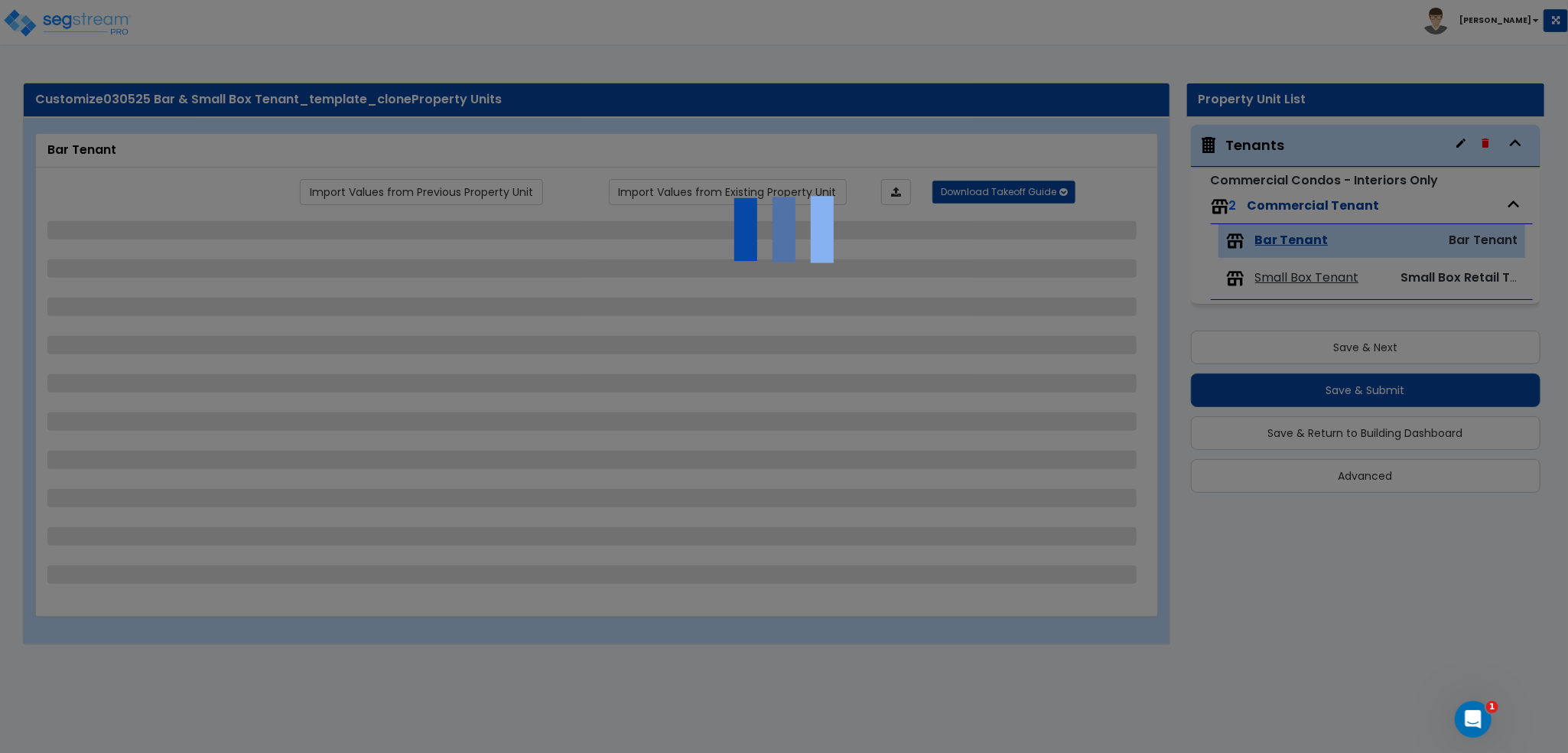
select select "1"
select select "5"
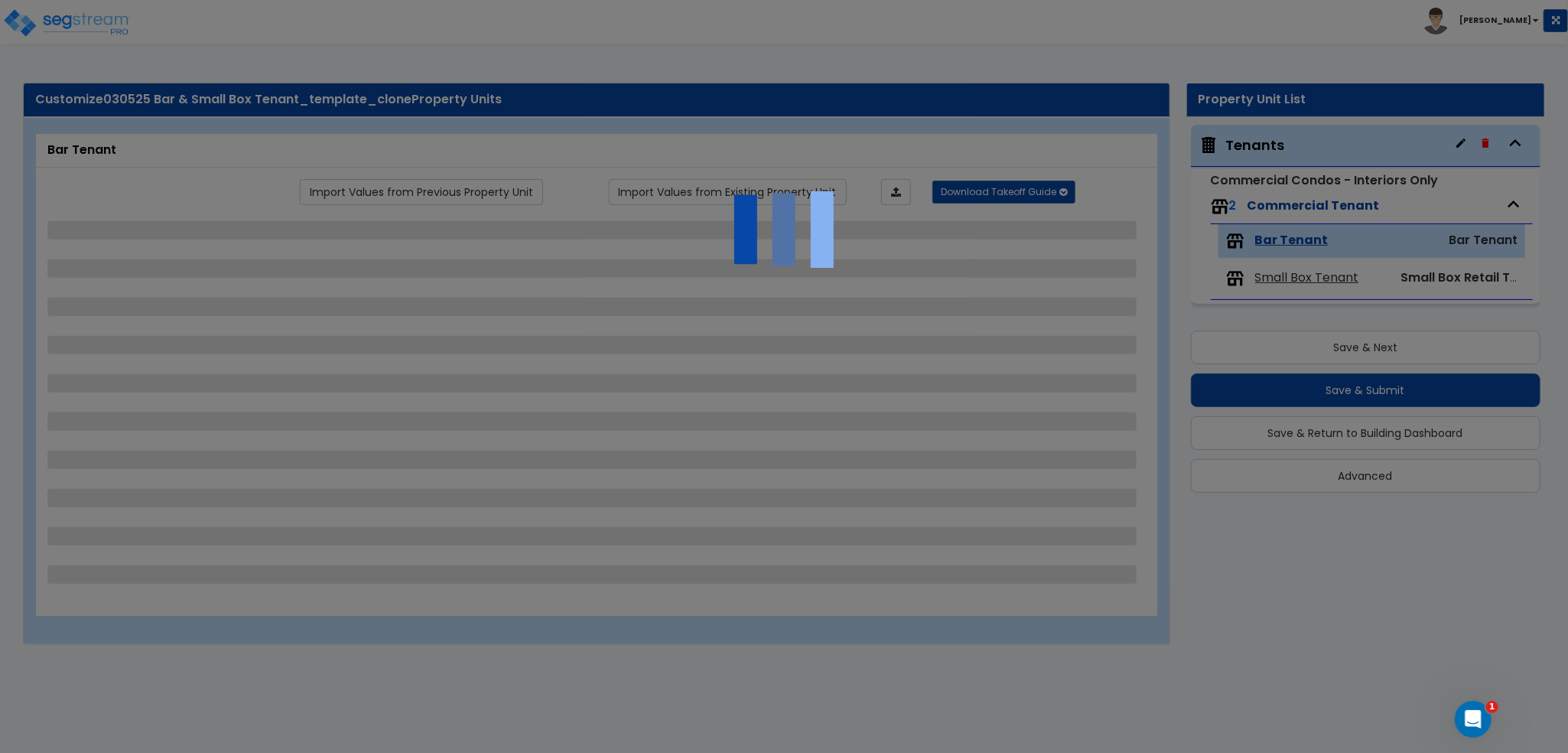
select select "5"
select select "6"
select select "4"
select select "3"
select select "1"
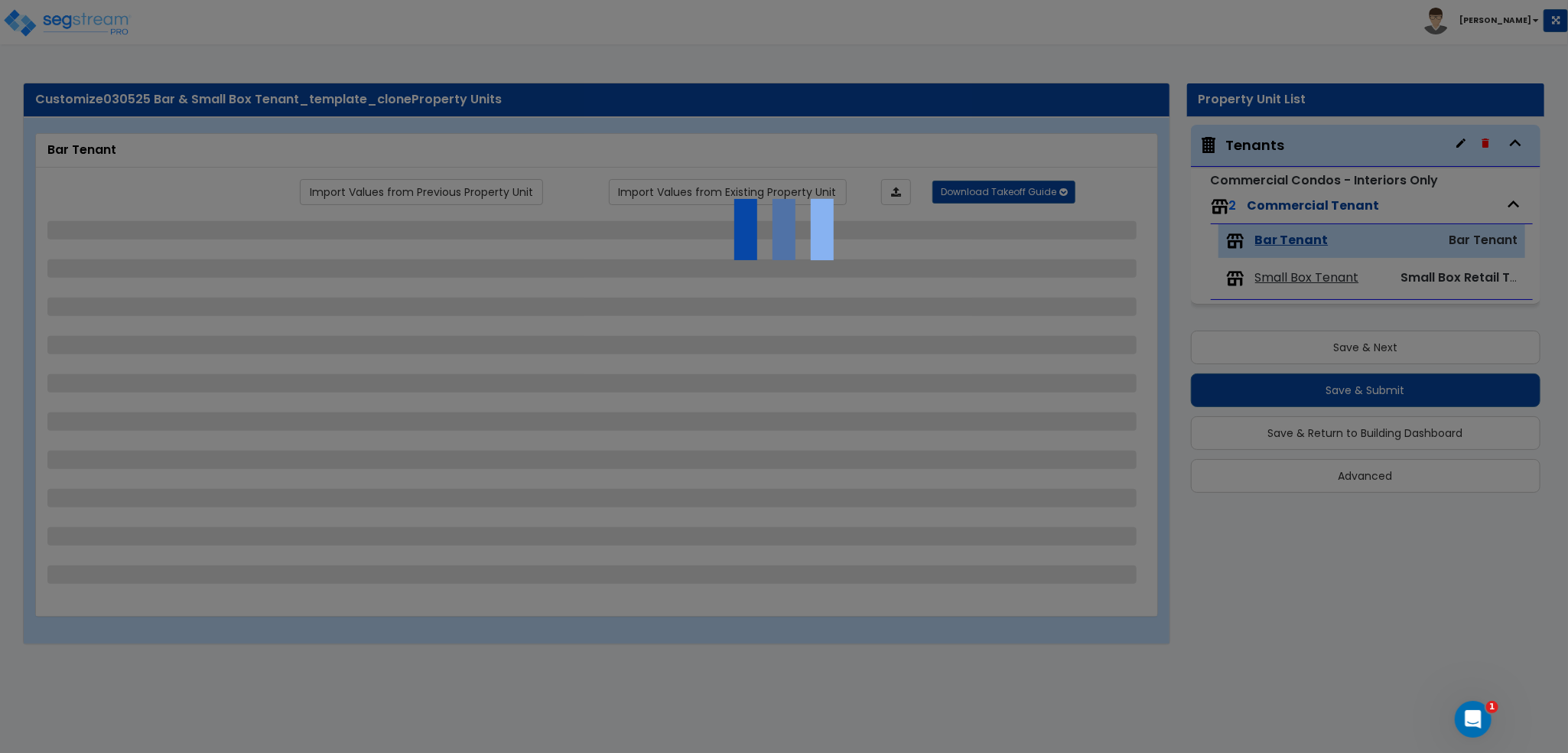
select select "1"
select select "6"
select select "1"
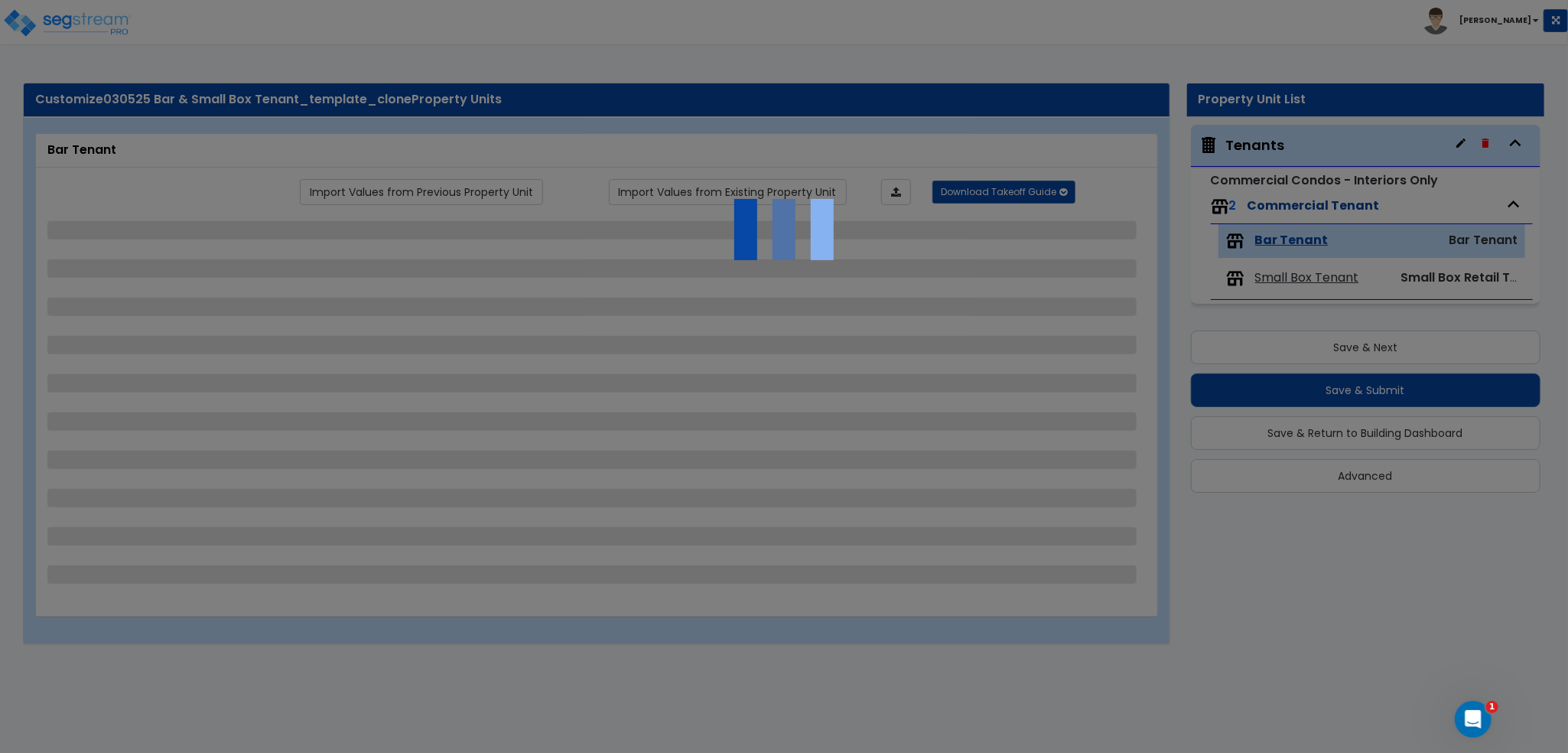
select select "1"
select select "2"
select select "1"
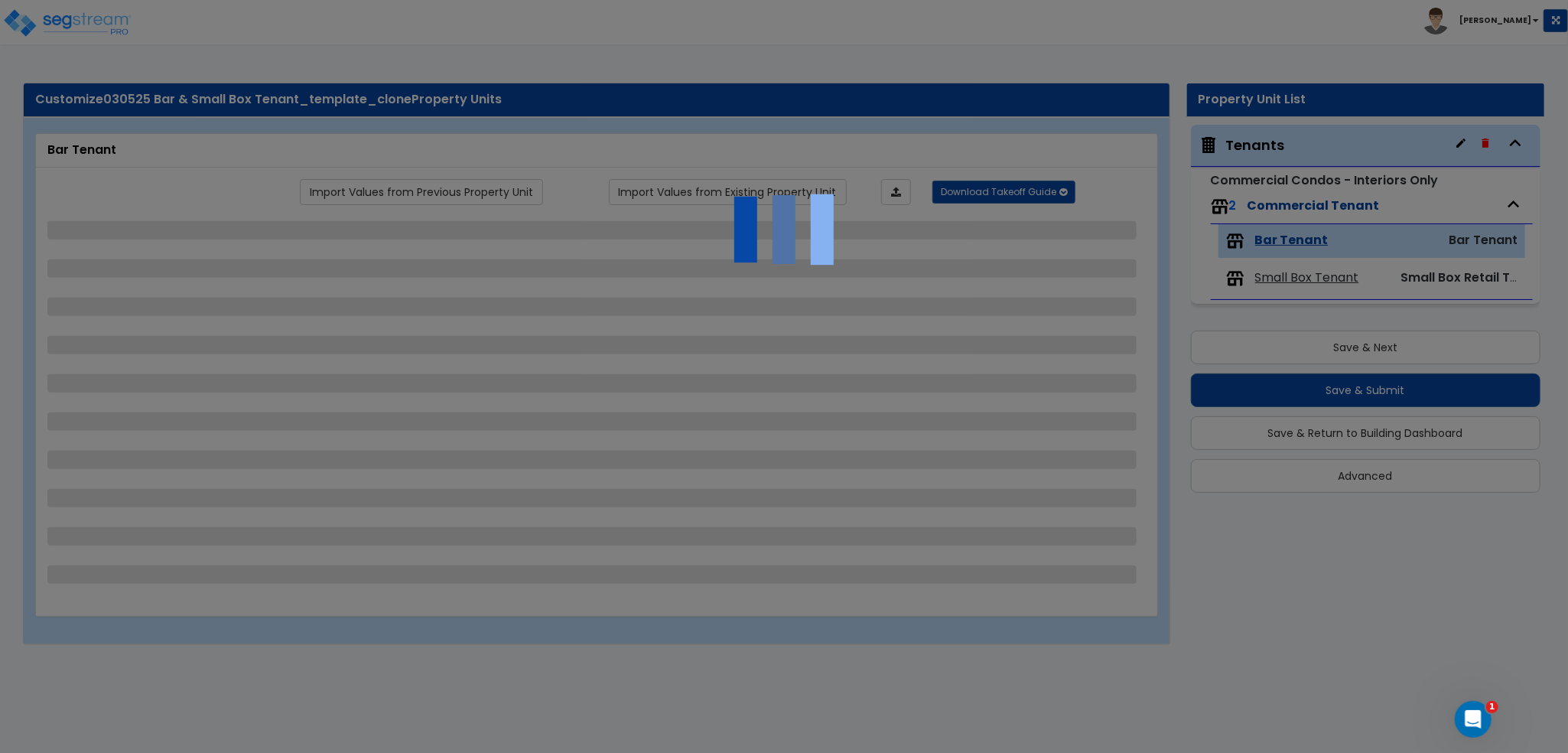
select select "4"
select select "1"
select select "5"
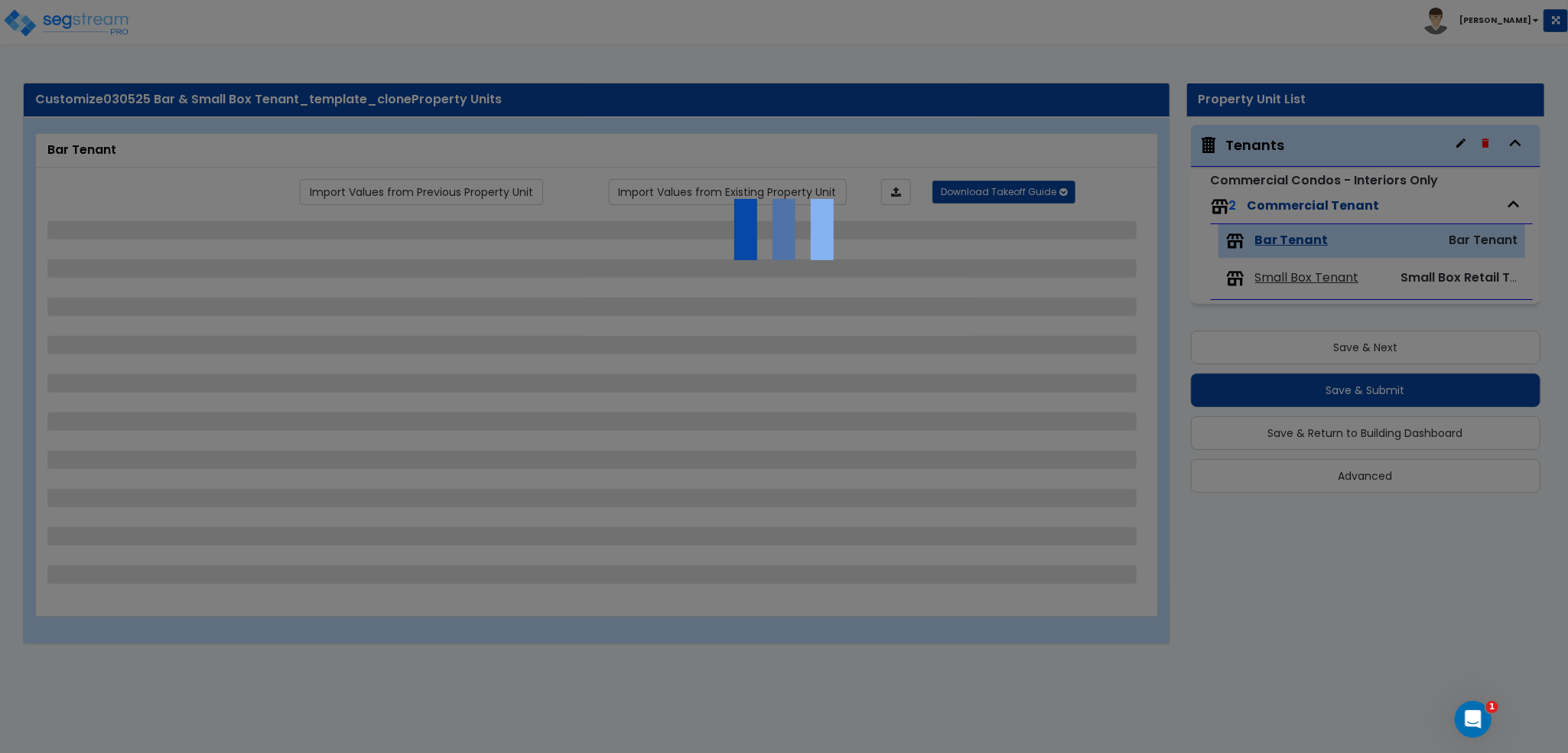
select select "1"
select select "7"
select select "2"
select select "1"
select select "5"
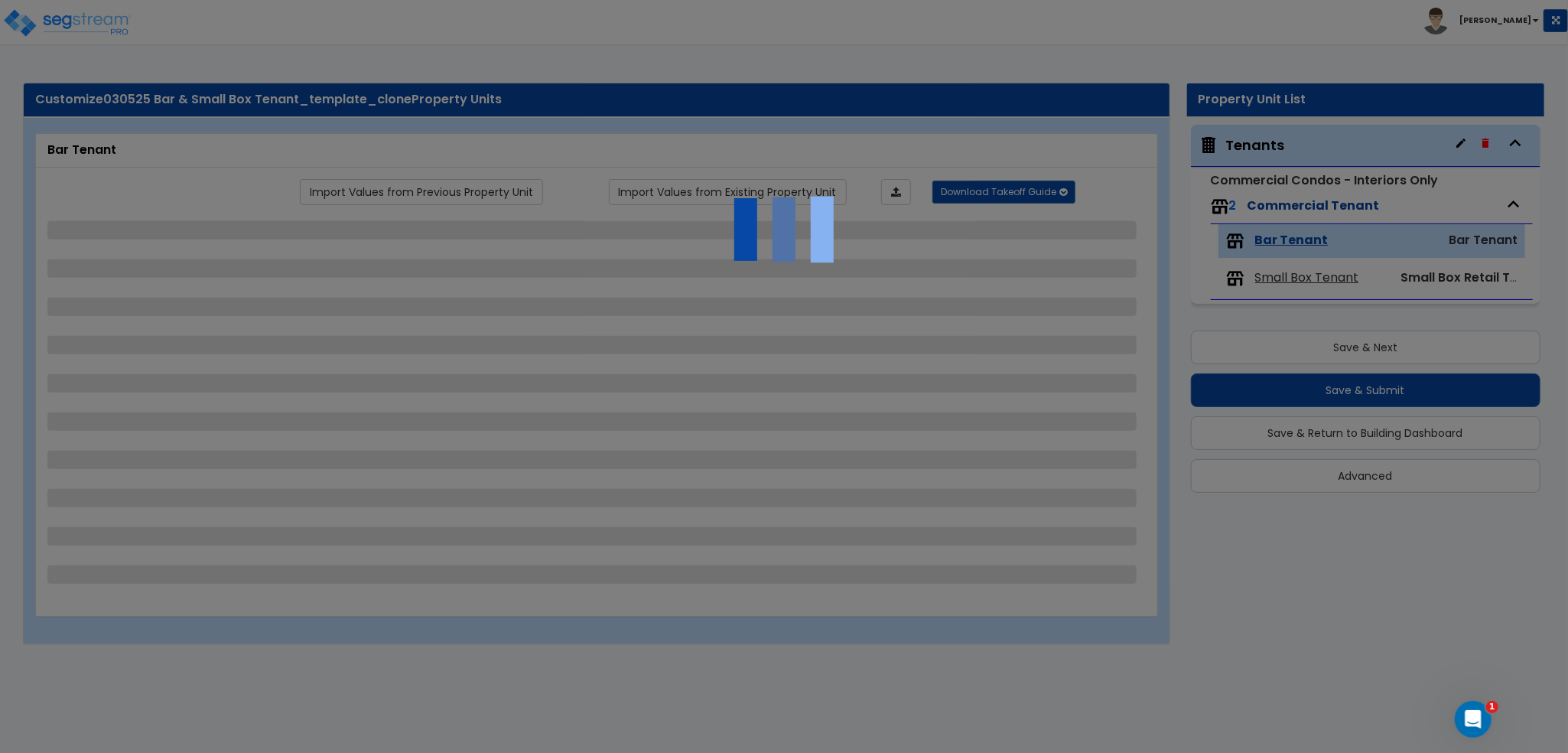
select select "1"
select select "2"
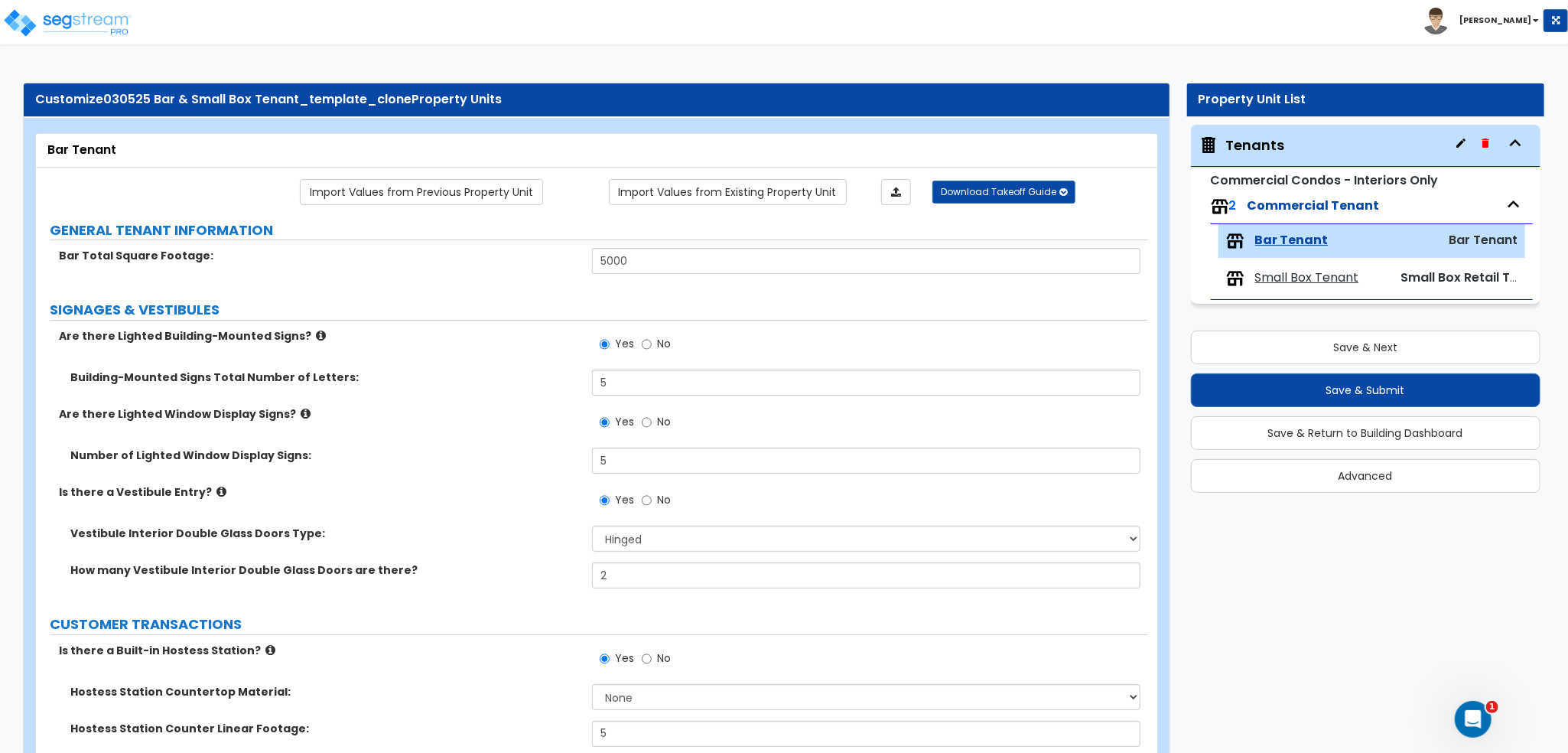
click at [1270, 272] on span "Small Box Tenant" at bounding box center [1308, 278] width 104 height 18
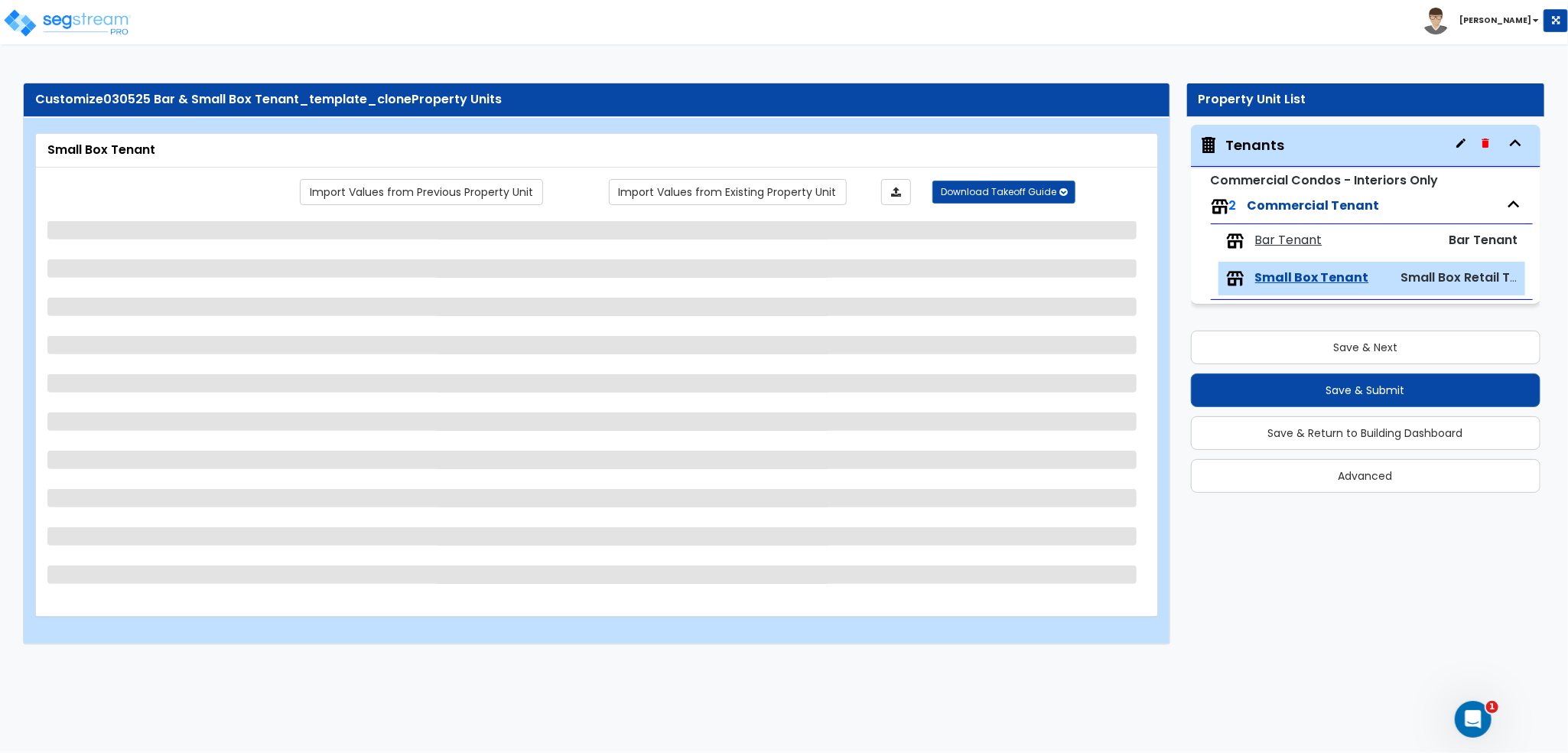
select select "1"
select select "4"
select select "2"
select select "7"
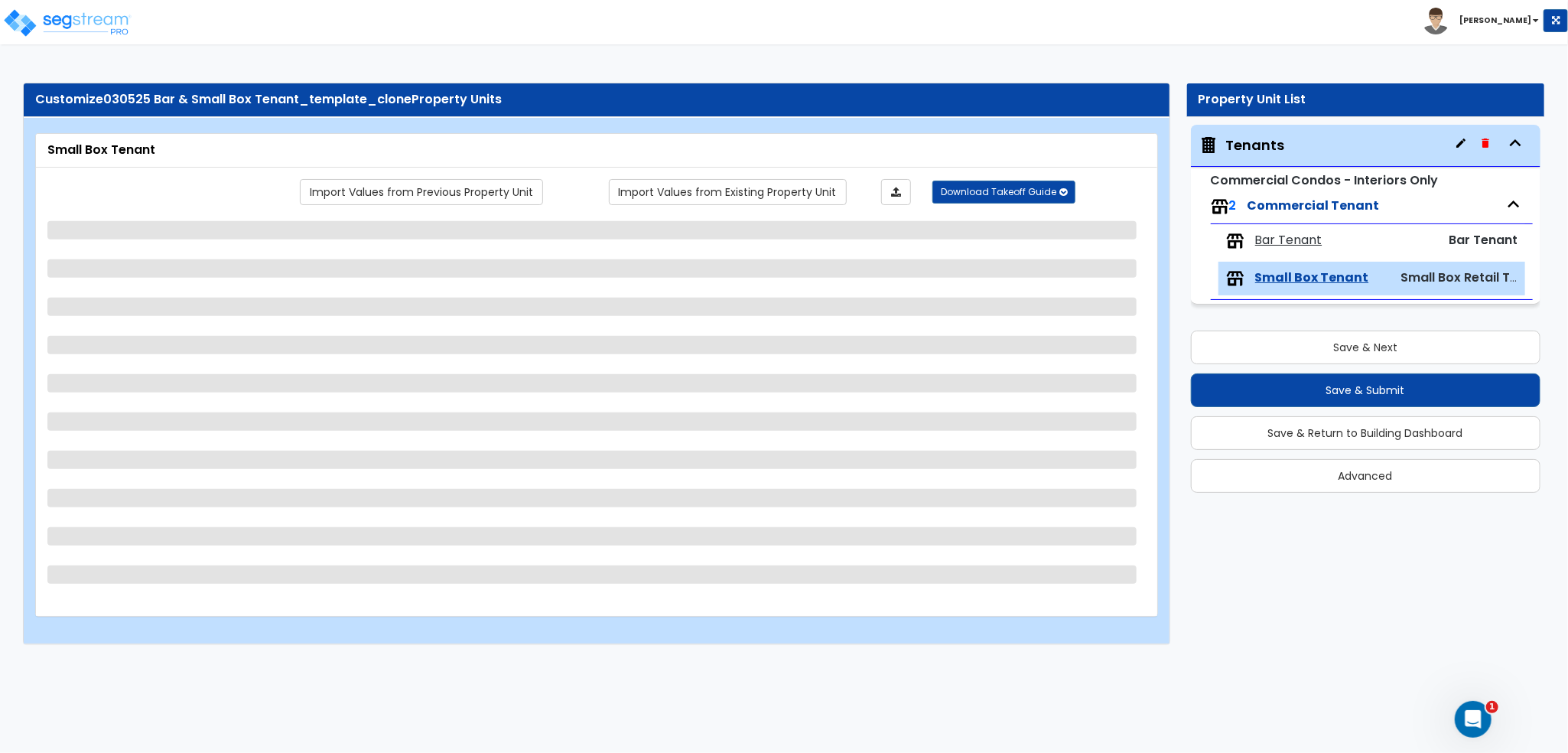
select select "3"
select select "1"
select select "2"
select select "3"
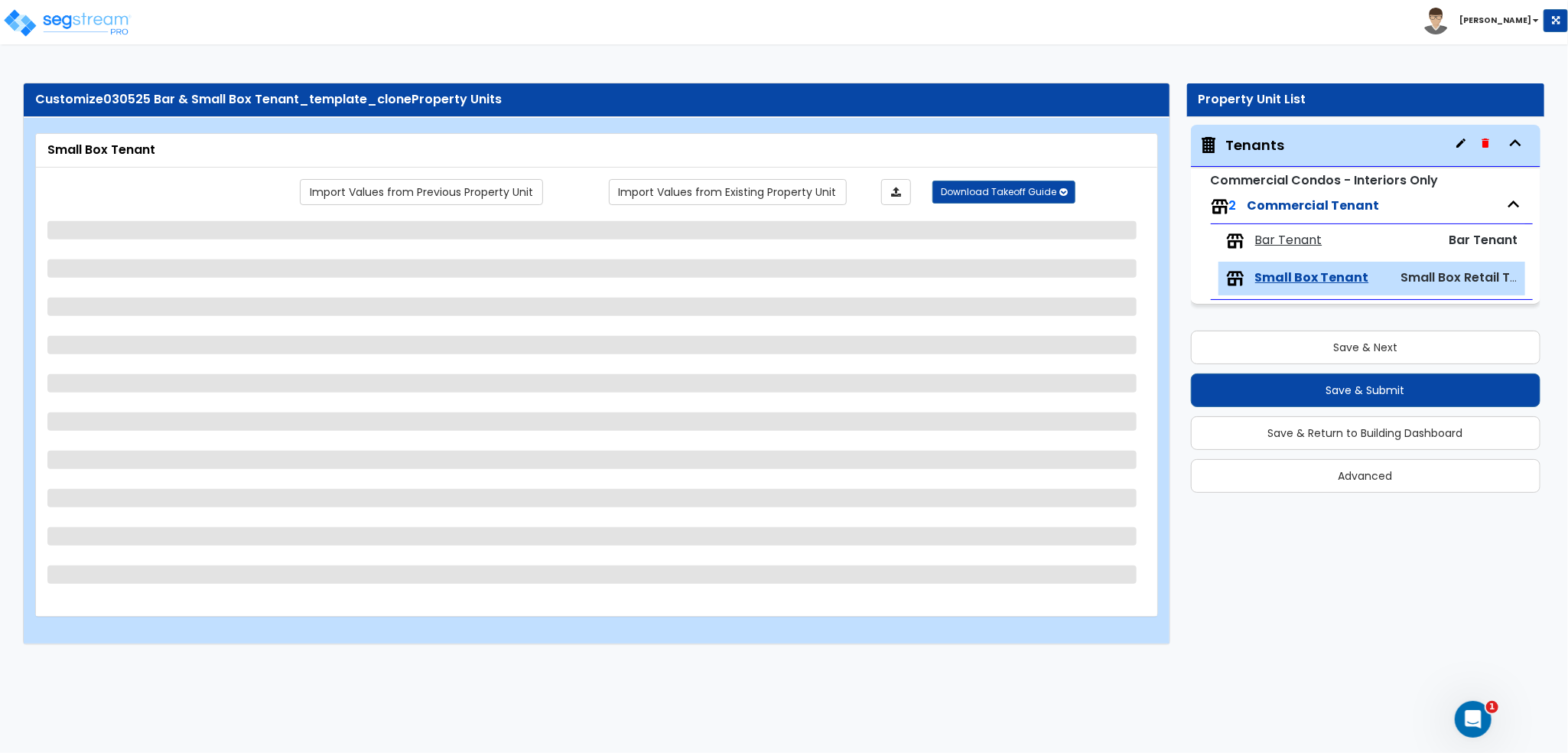
select select "1"
select select "2"
select select "1"
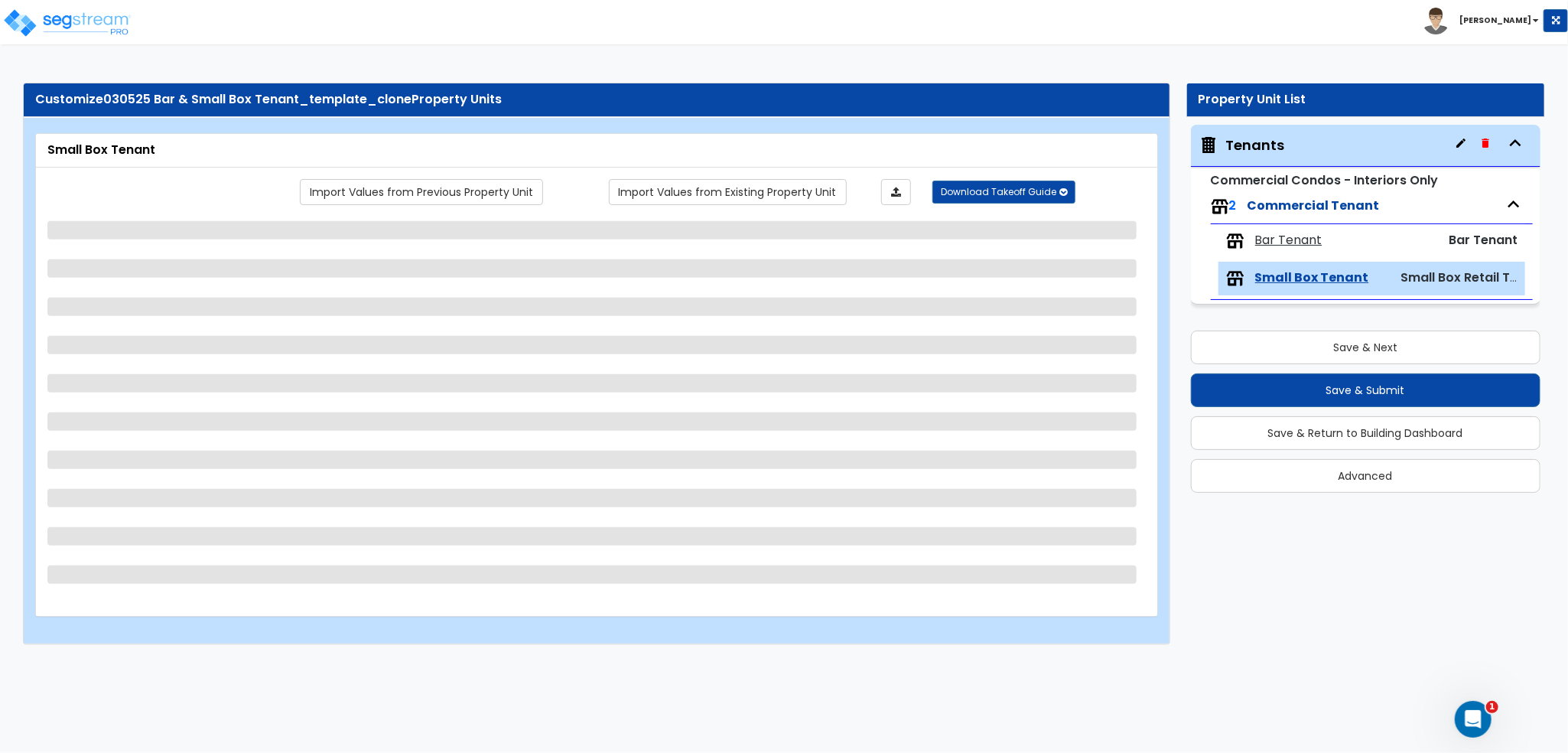
select select "3"
select select "1"
select select "4"
select select "6"
select select "2"
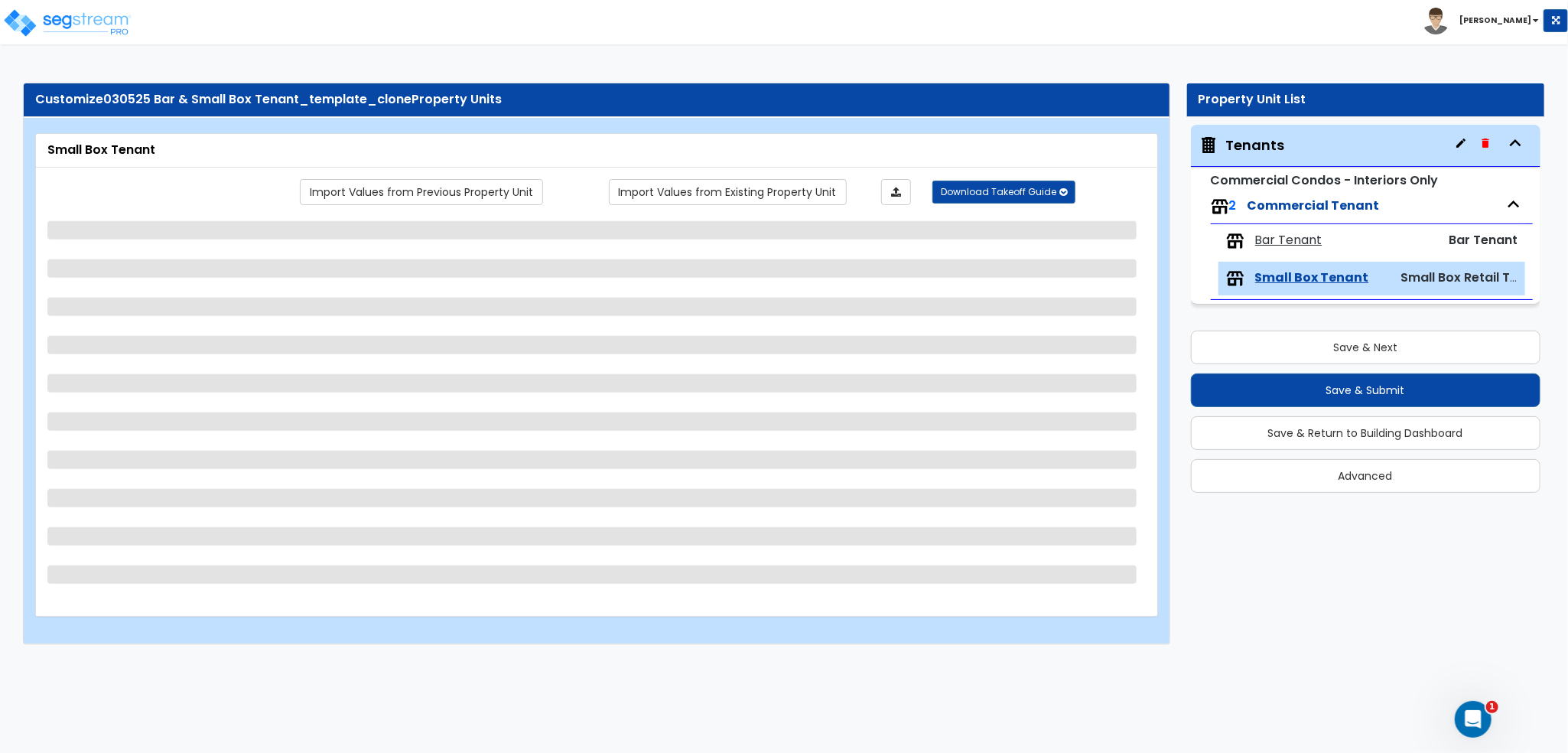
select select "3"
select select "2"
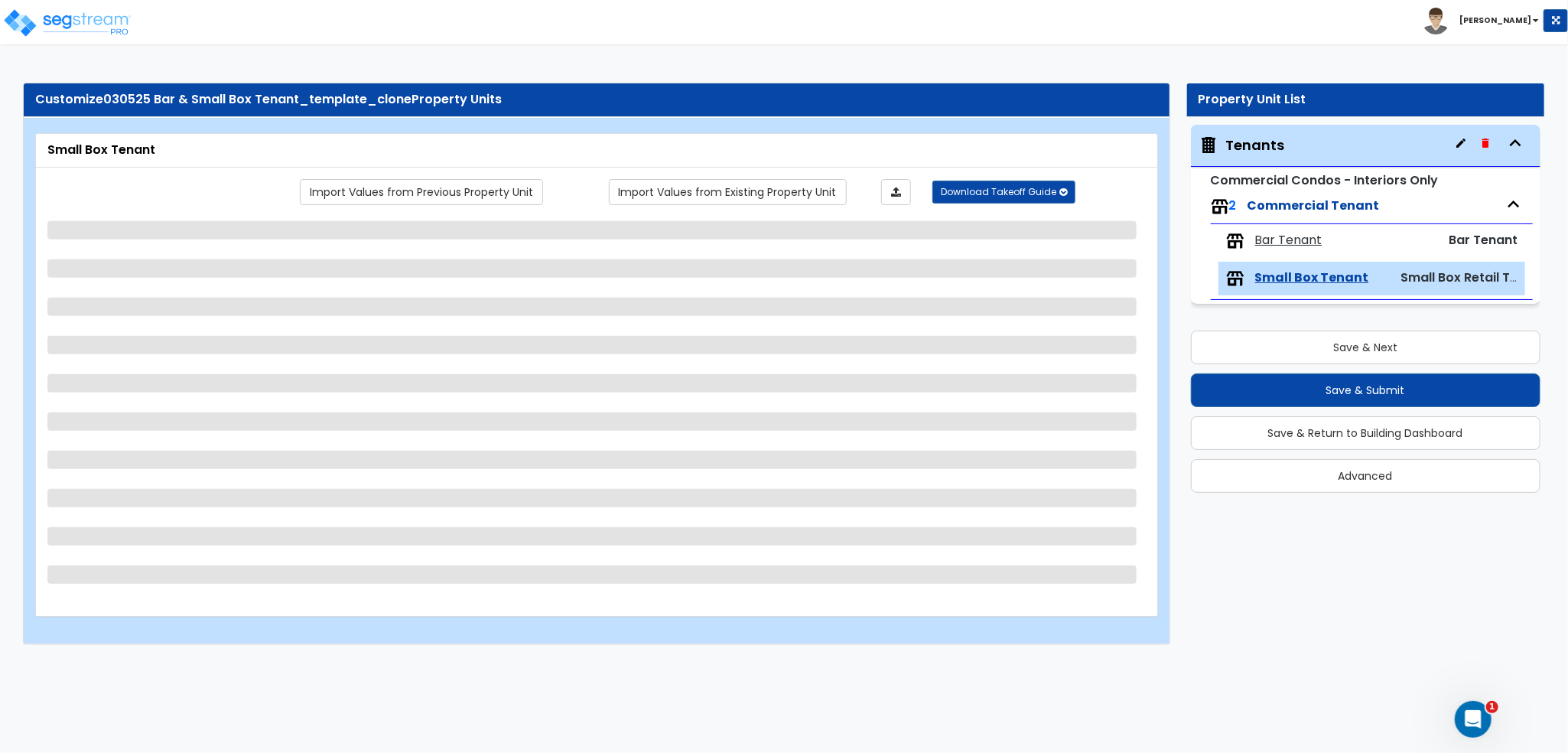
select select "2"
select select "6"
select select "2"
select select "4"
select select "1"
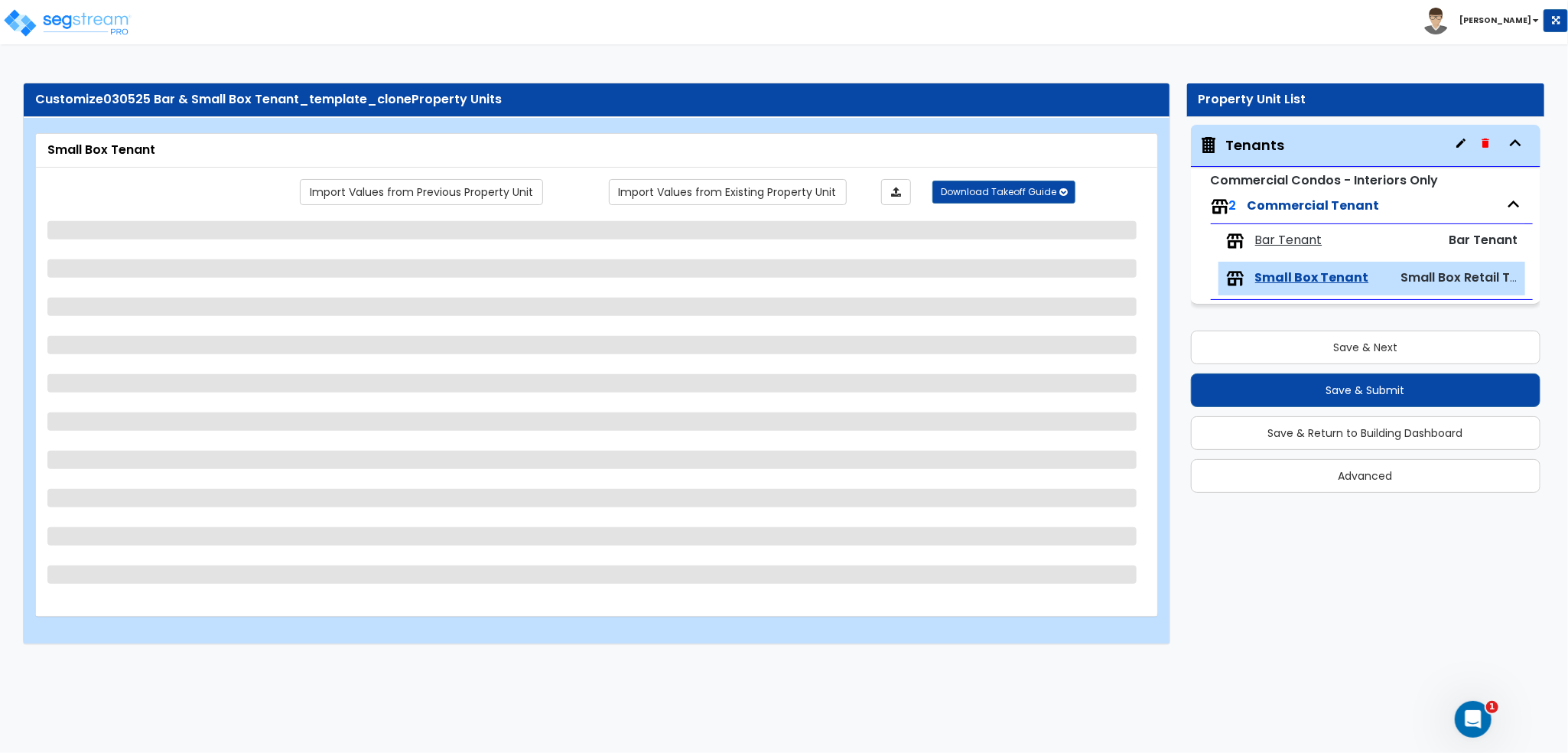
select select "2"
select select "1"
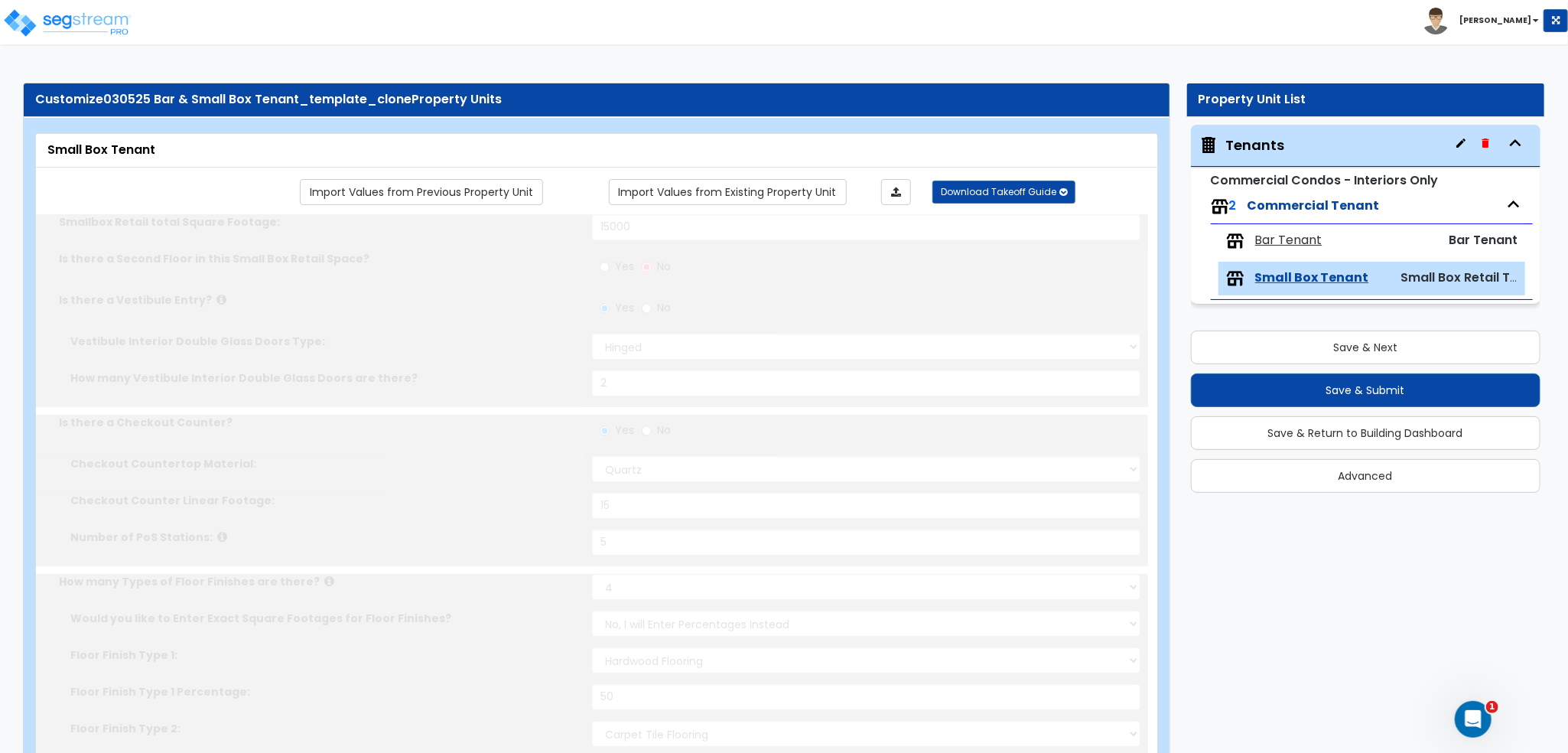
radio input "true"
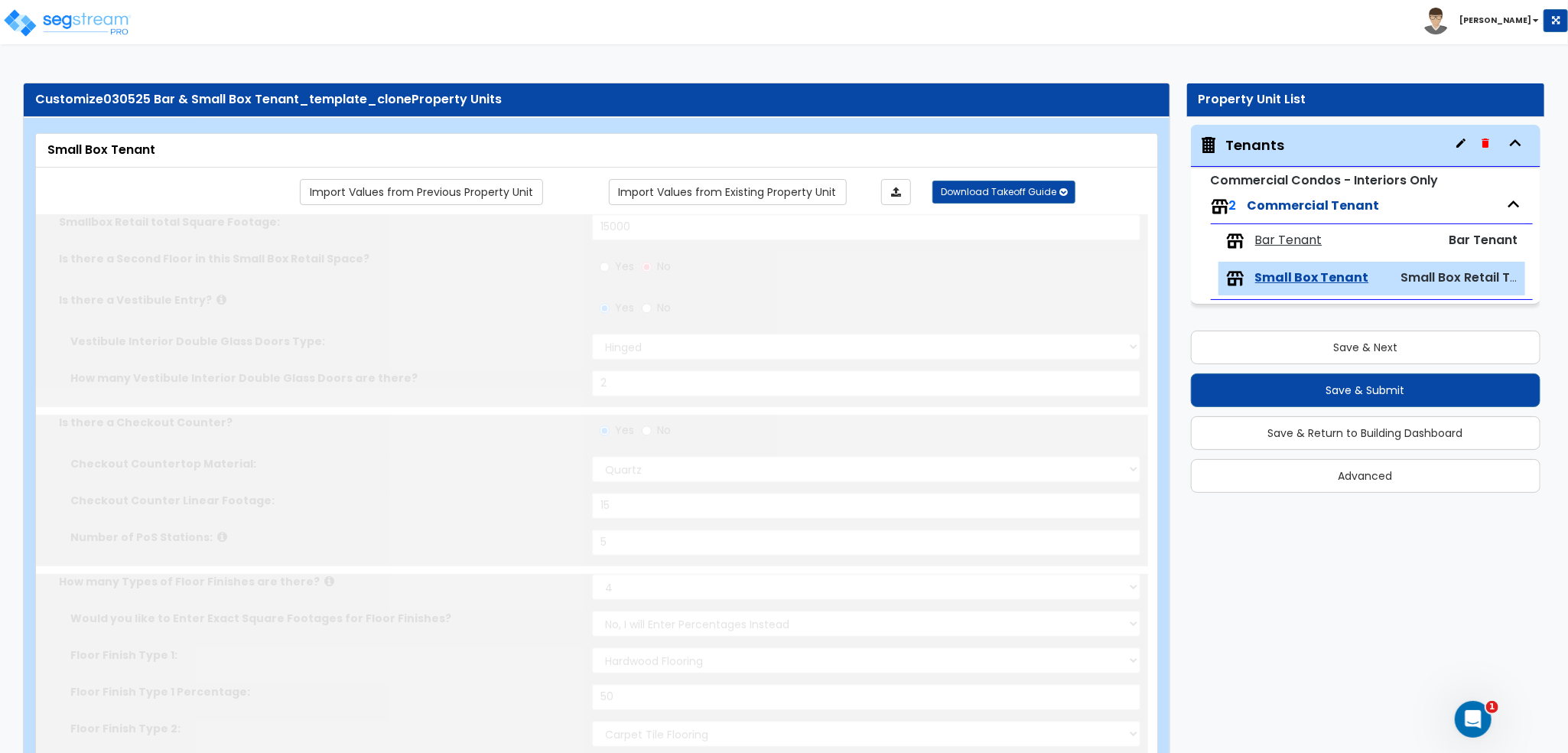
radio input "true"
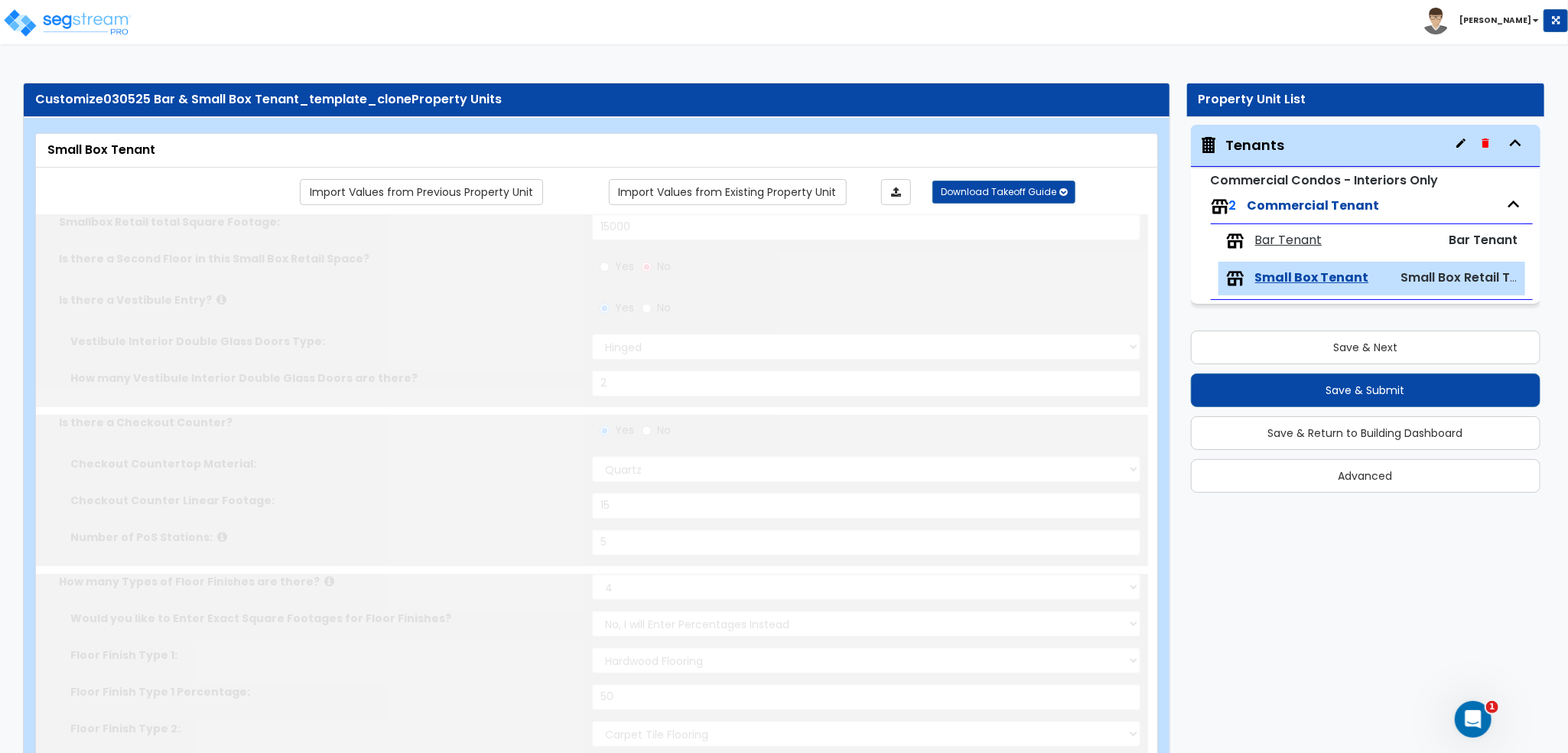
radio input "true"
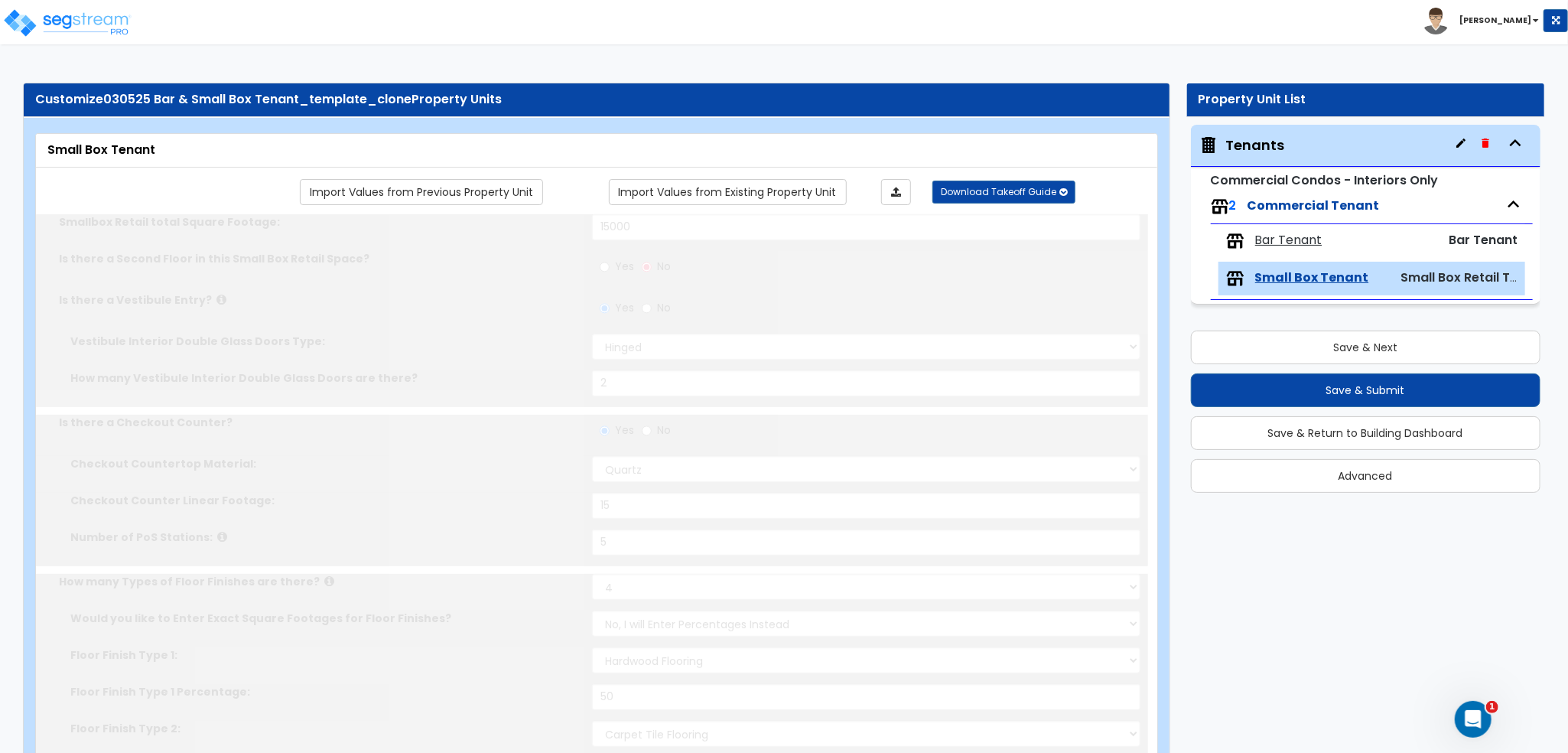
radio input "true"
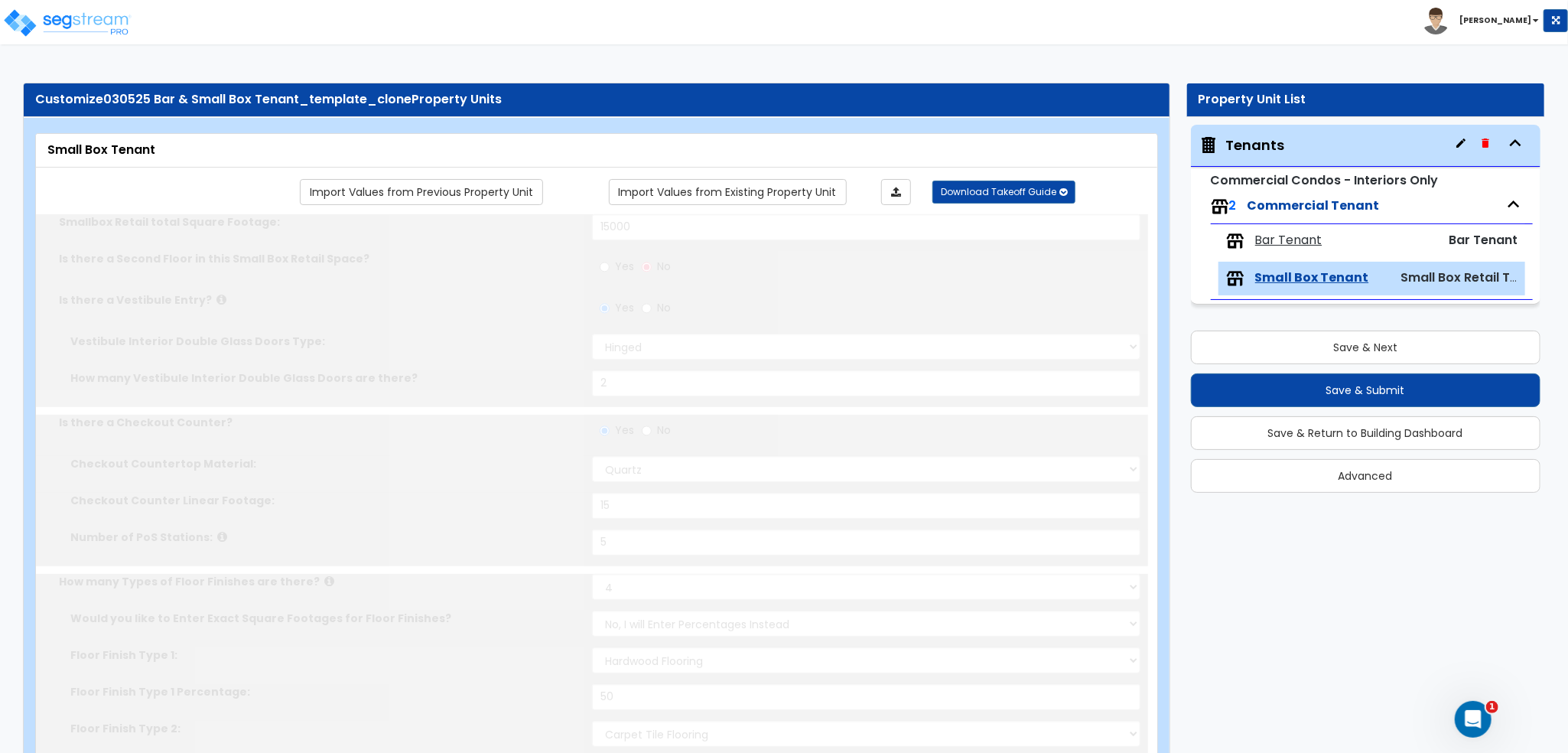
radio input "true"
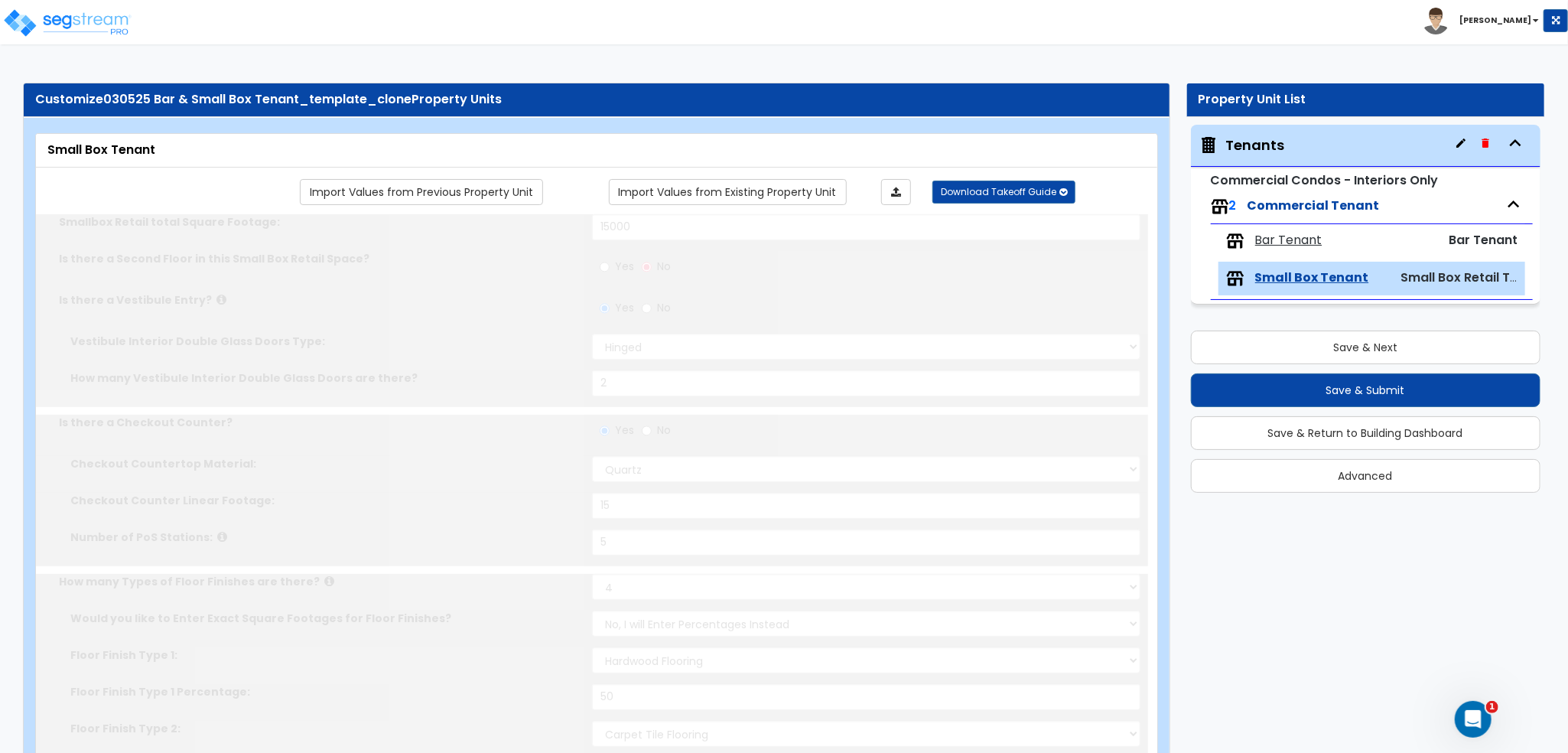
radio input "true"
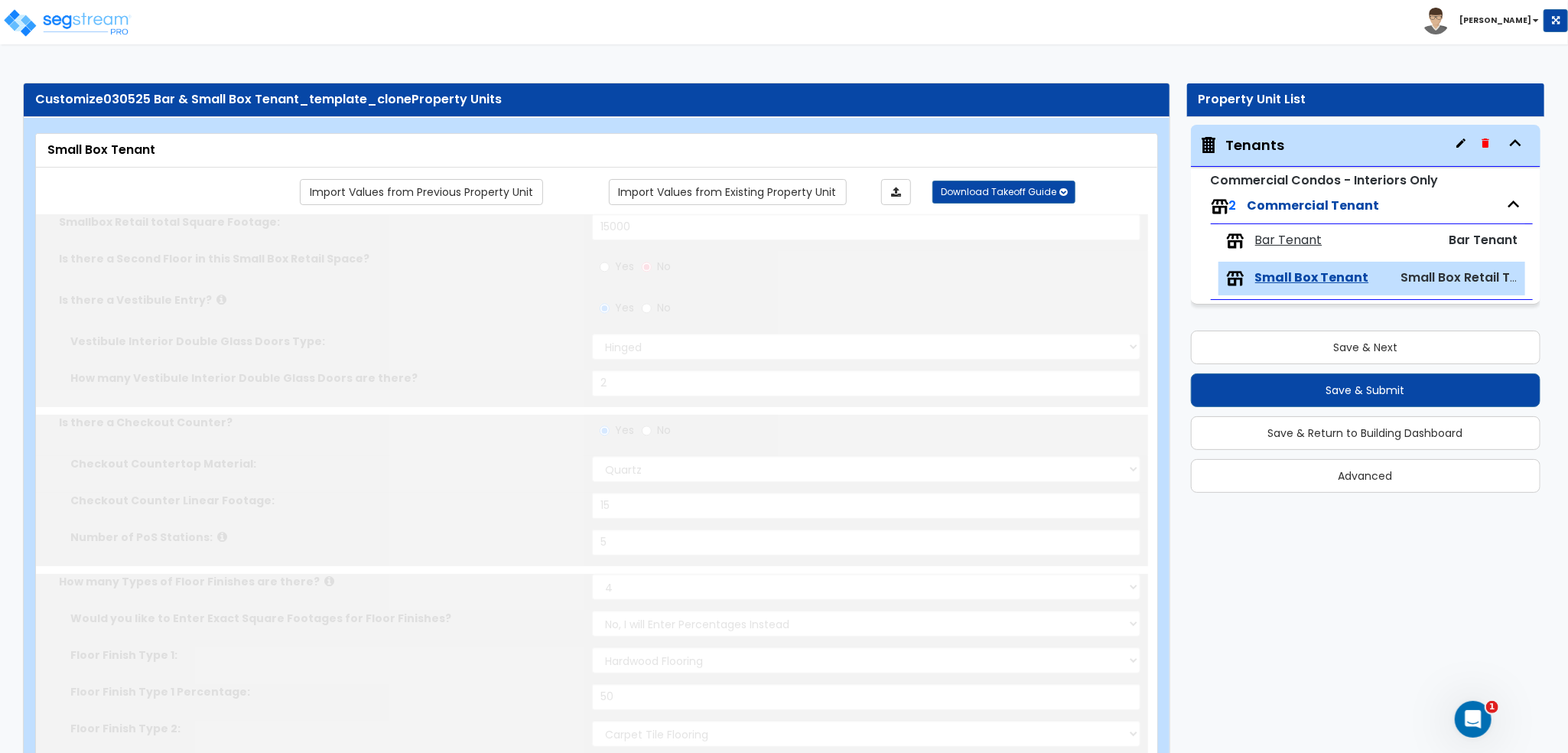
radio input "true"
type input "6"
radio input "true"
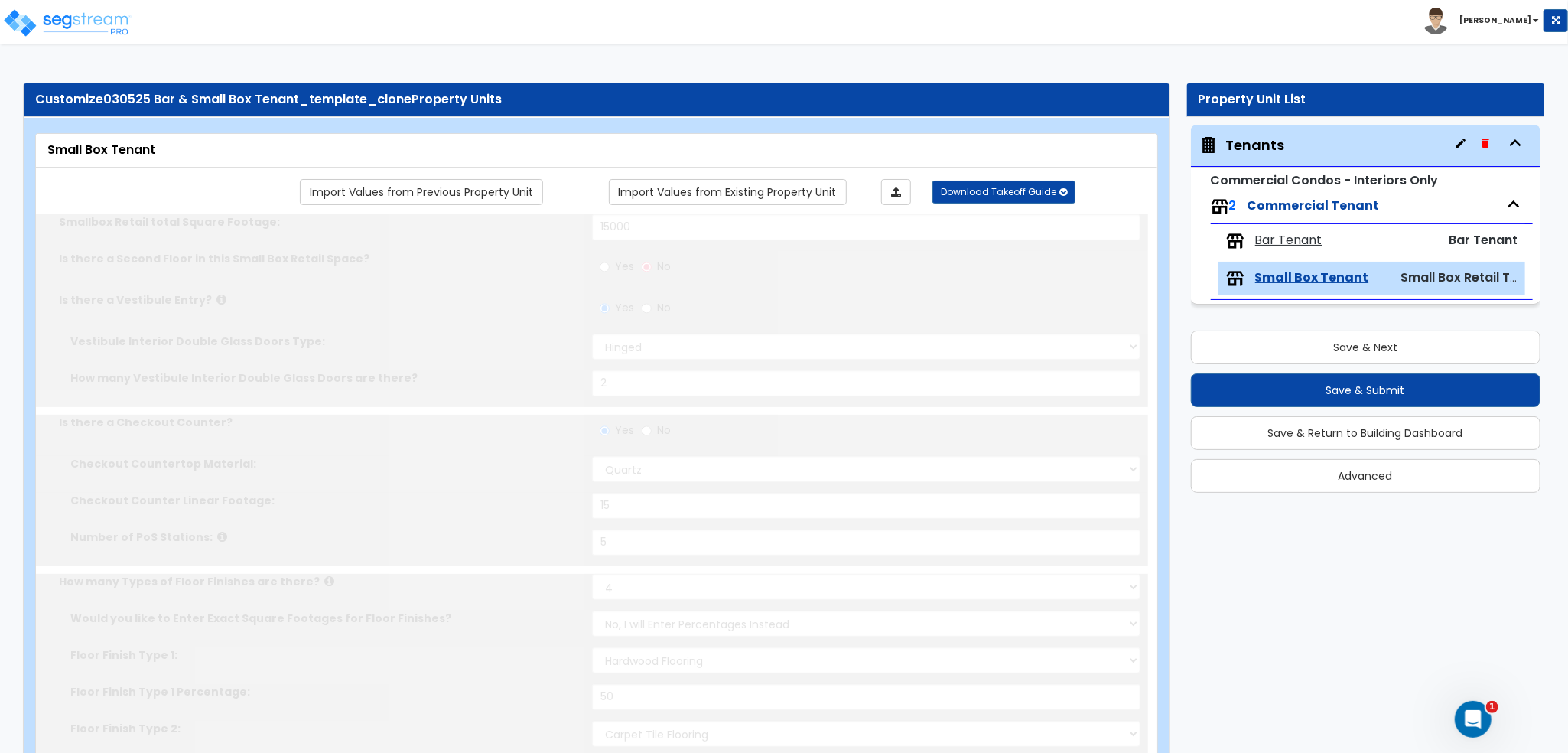
radio input "true"
click at [1263, 150] on div "Tenants" at bounding box center [1256, 145] width 59 height 20
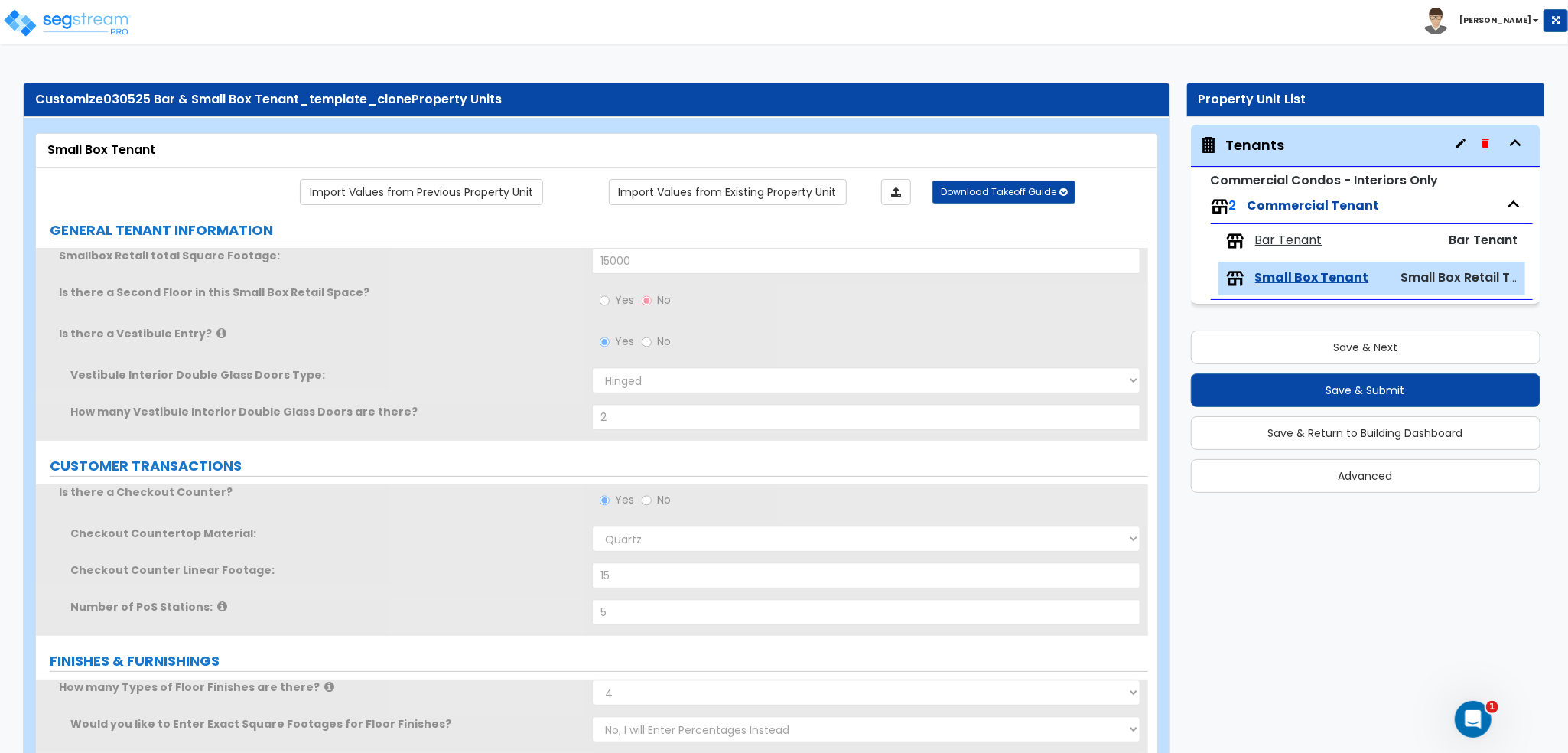
radio input "true"
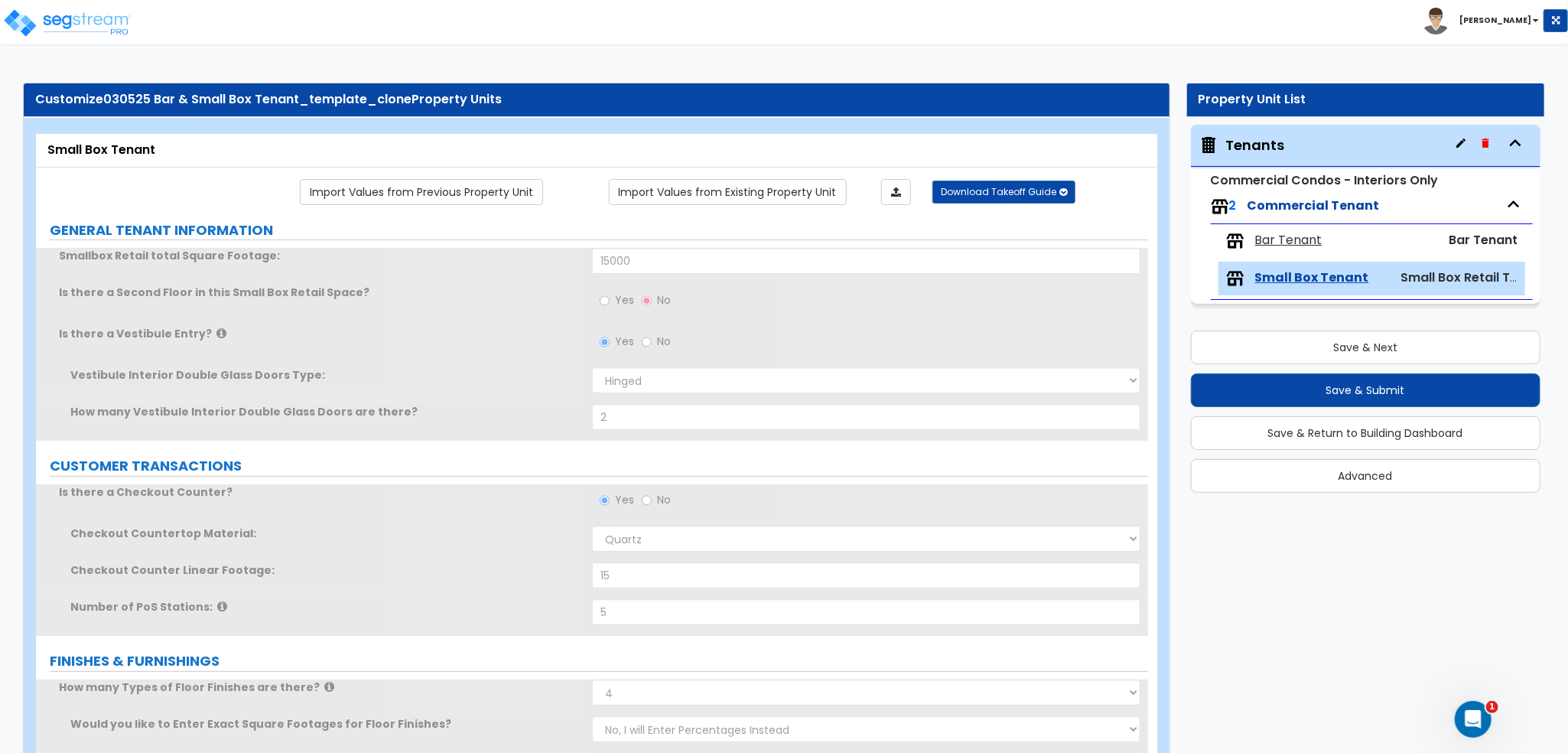
radio input "true"
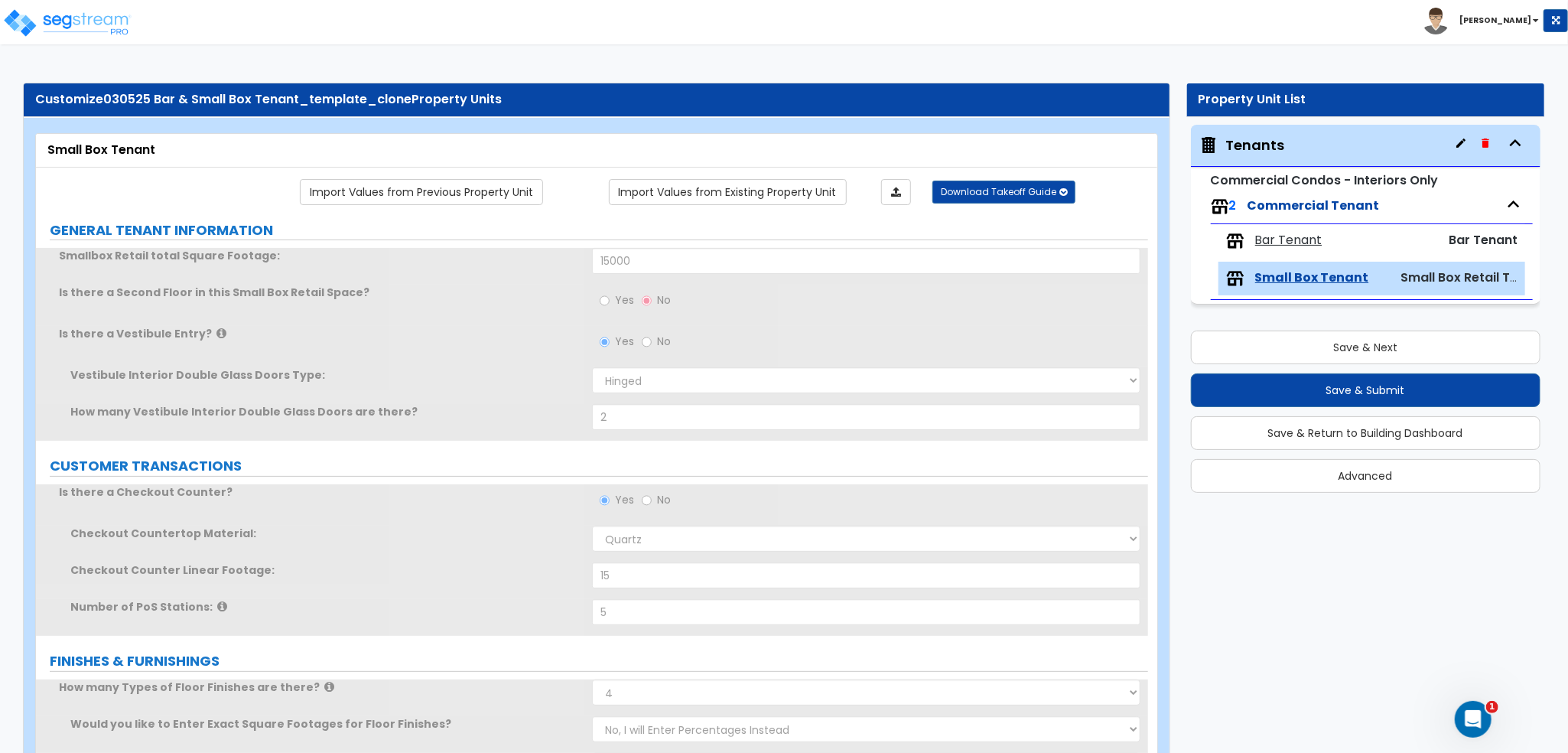
radio input "true"
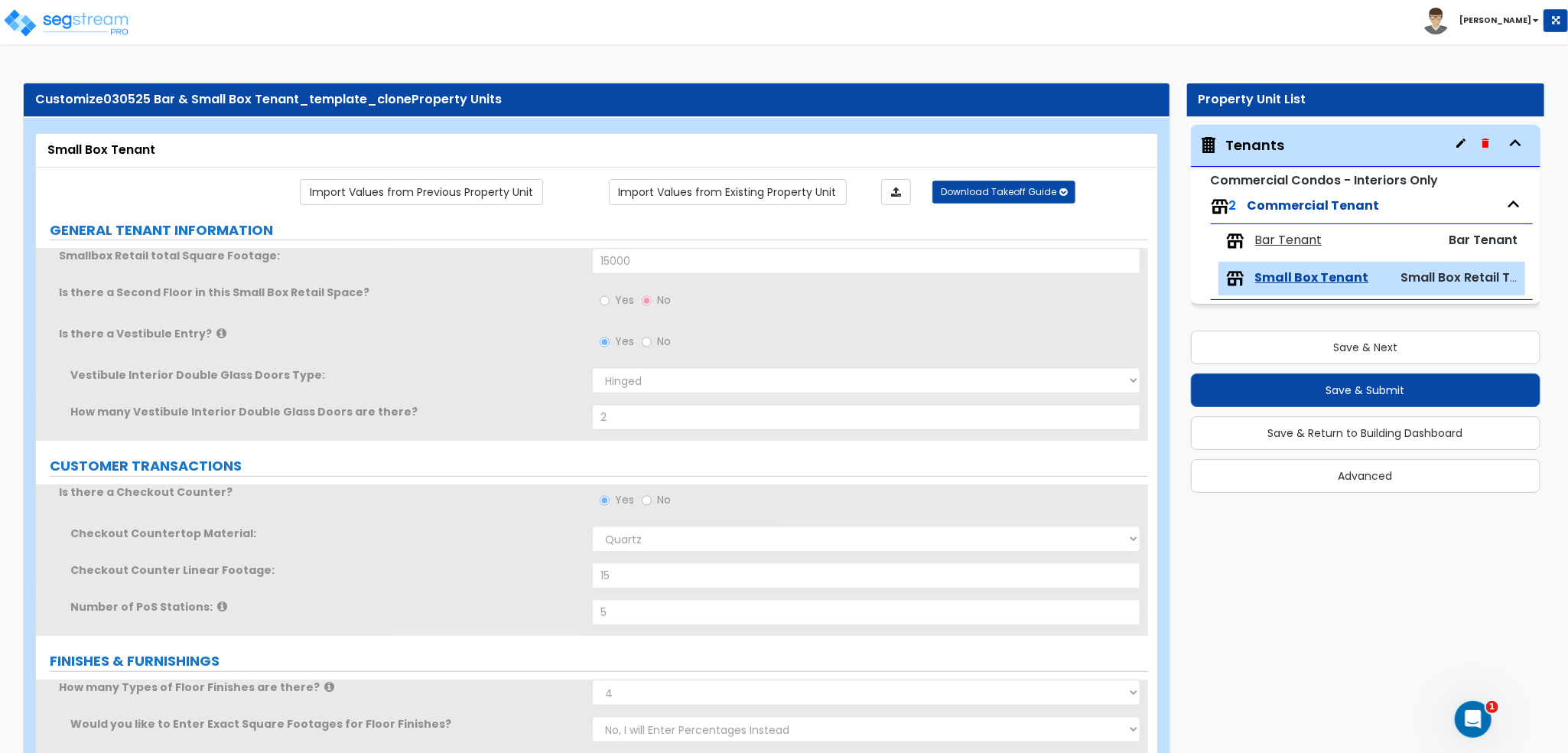
radio input "true"
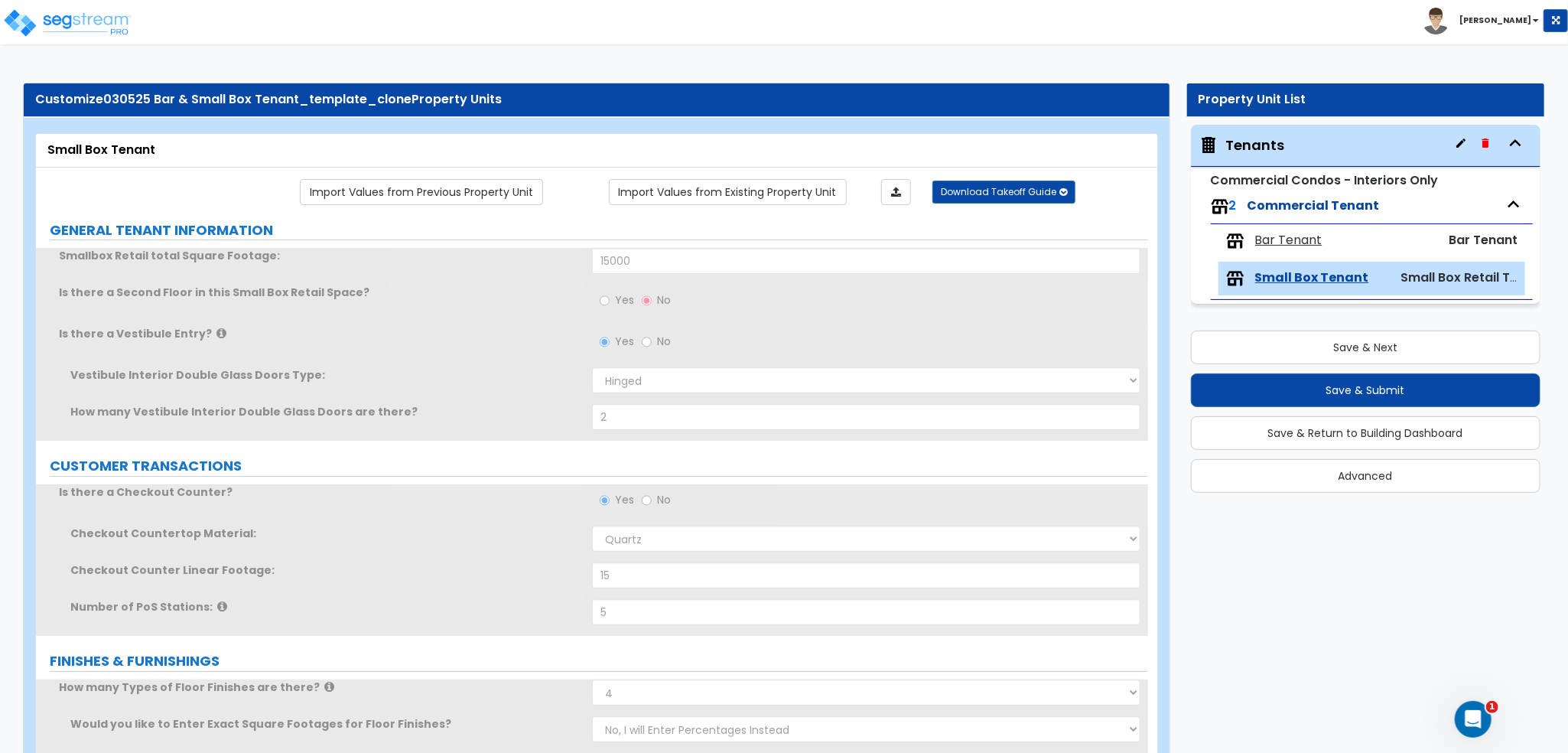
radio input "true"
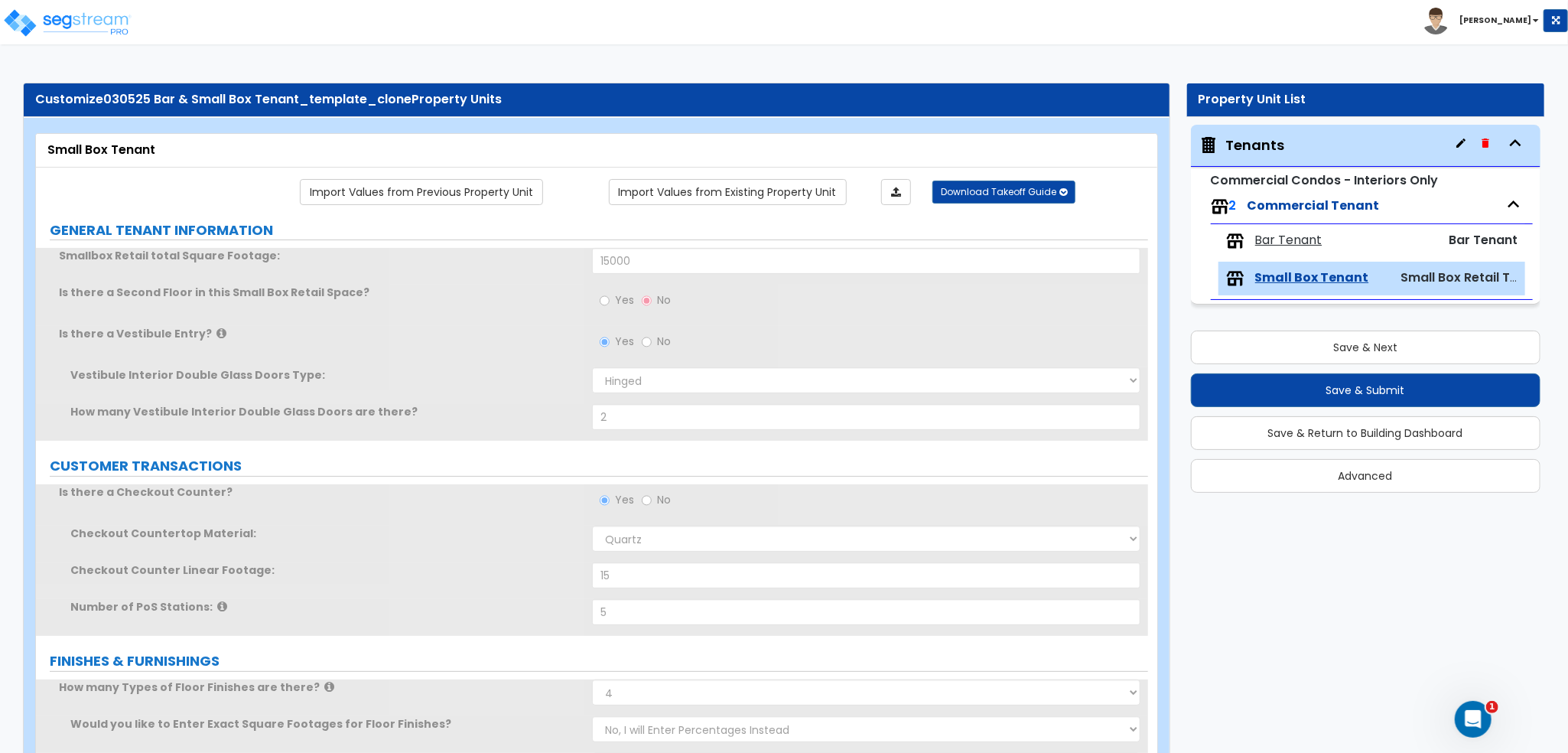
radio input "true"
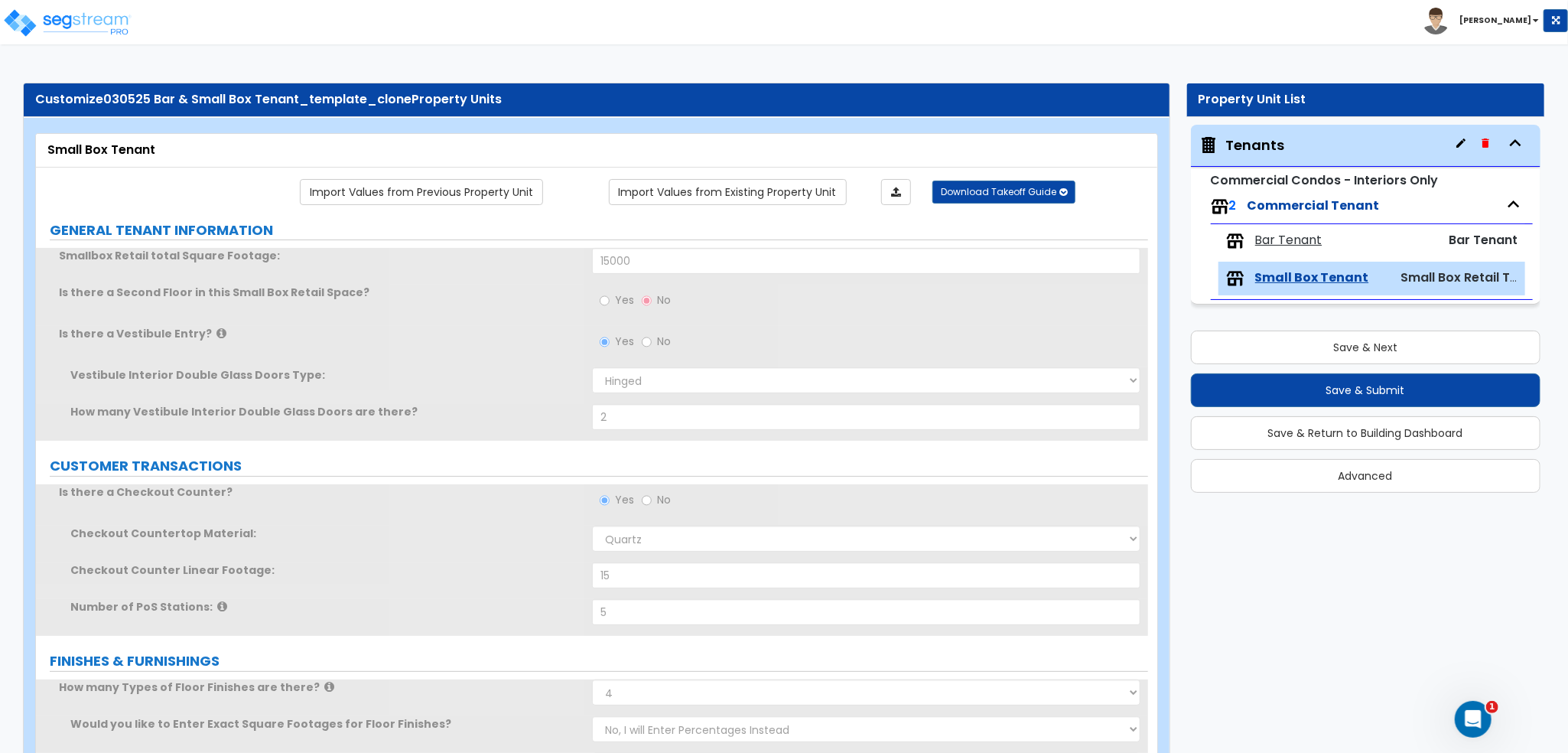
radio input "true"
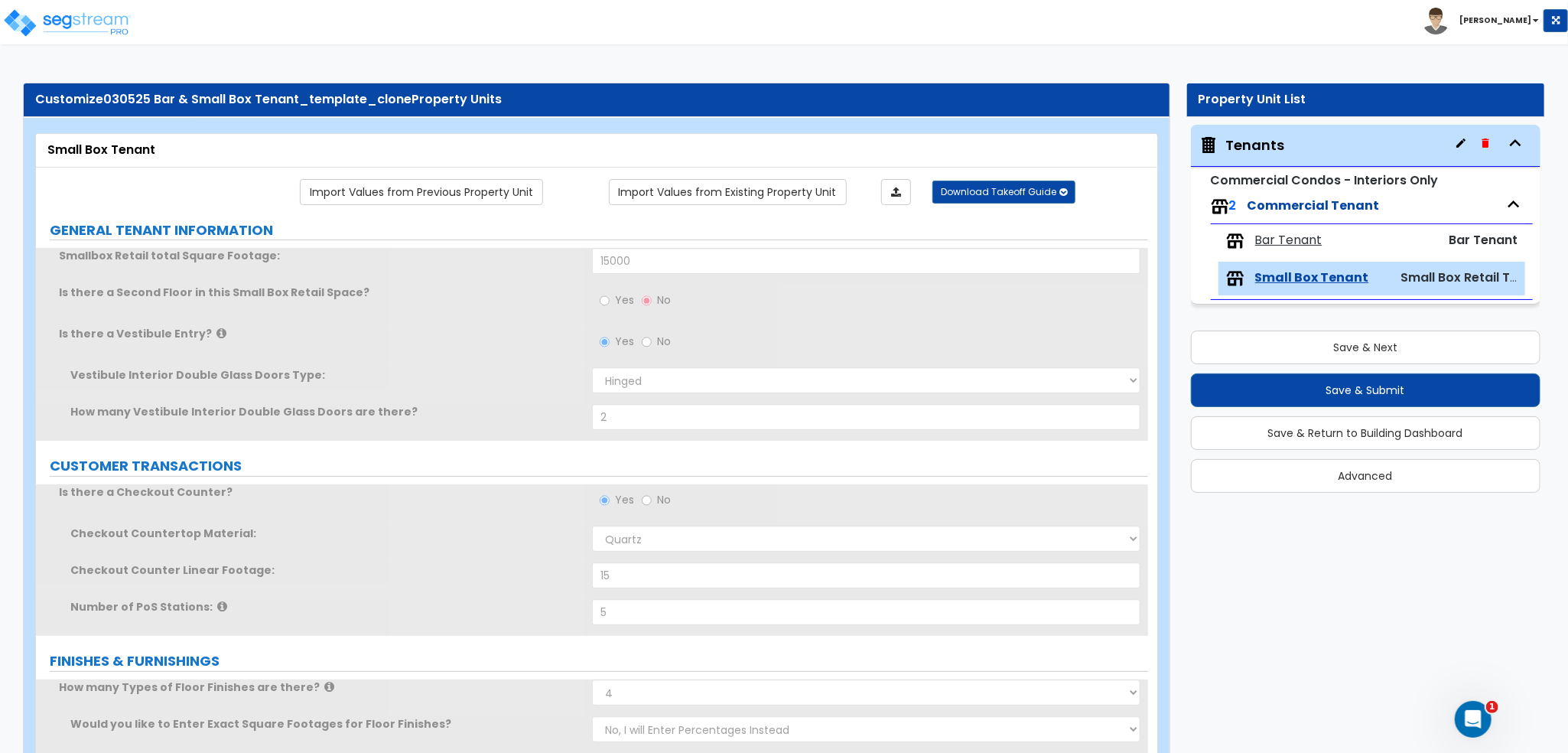
radio input "true"
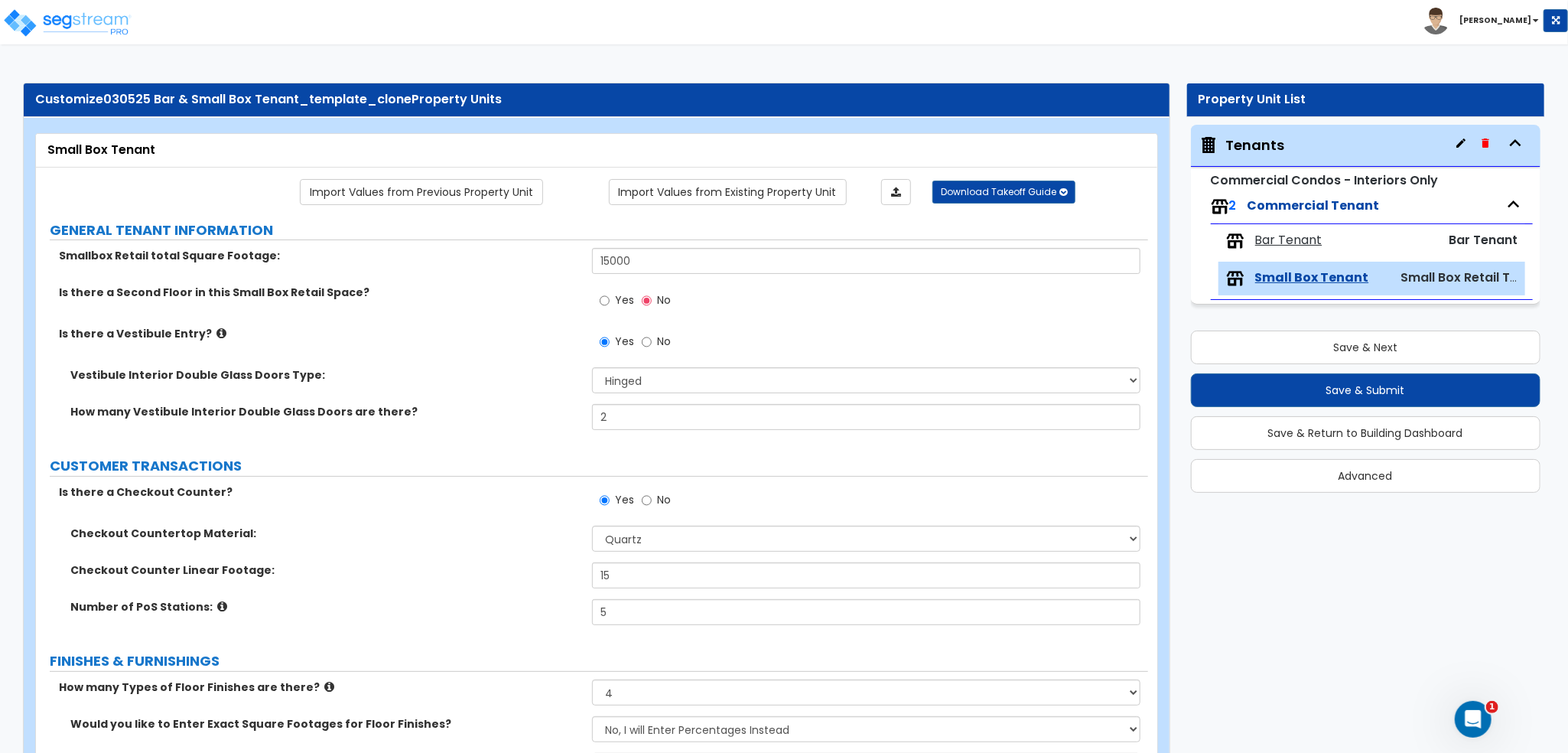
click at [1268, 133] on div "Tenants" at bounding box center [1366, 145] width 351 height 42
click at [1259, 146] on div "Tenants" at bounding box center [1256, 145] width 59 height 20
click at [1458, 150] on button "button" at bounding box center [1461, 143] width 25 height 25
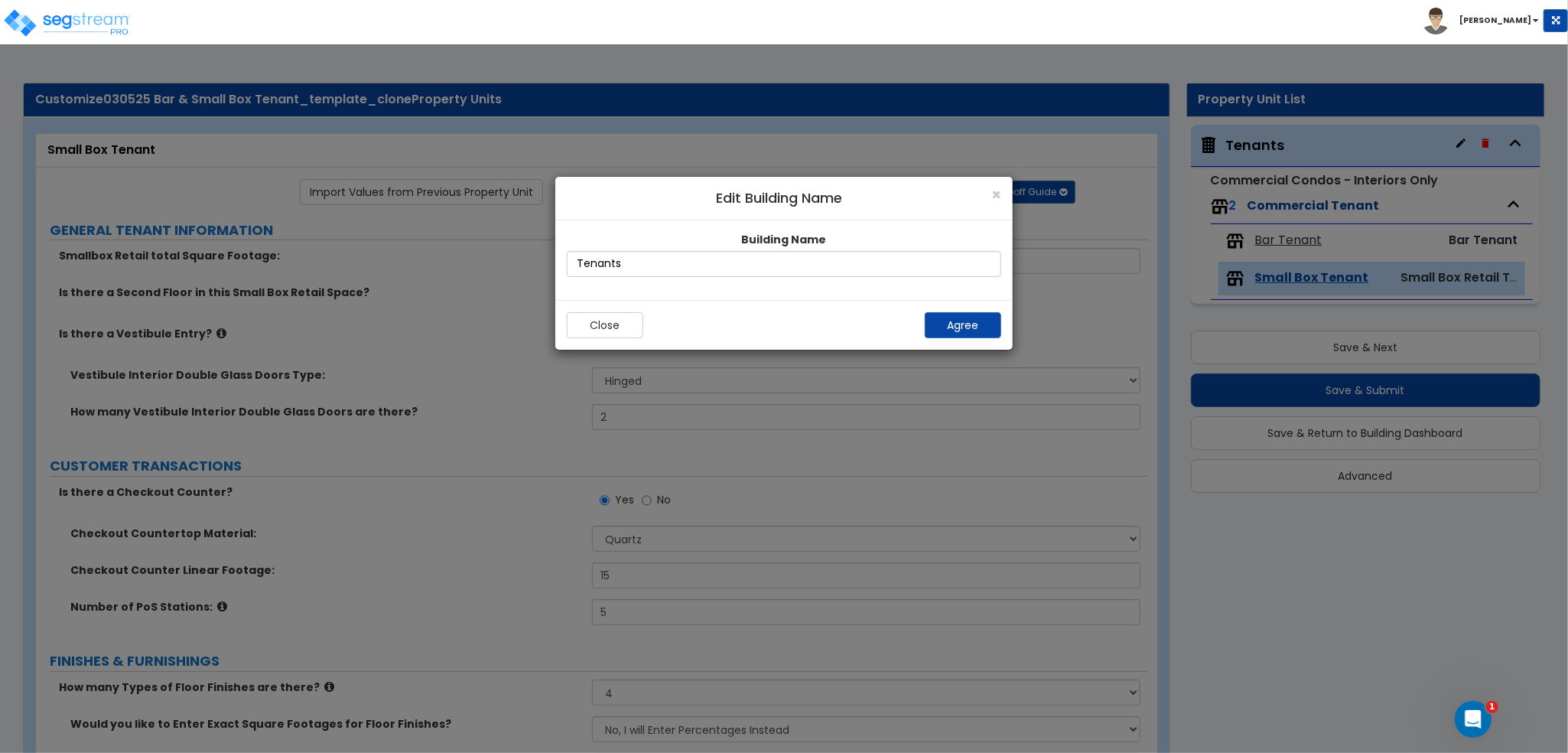
radio input "true"
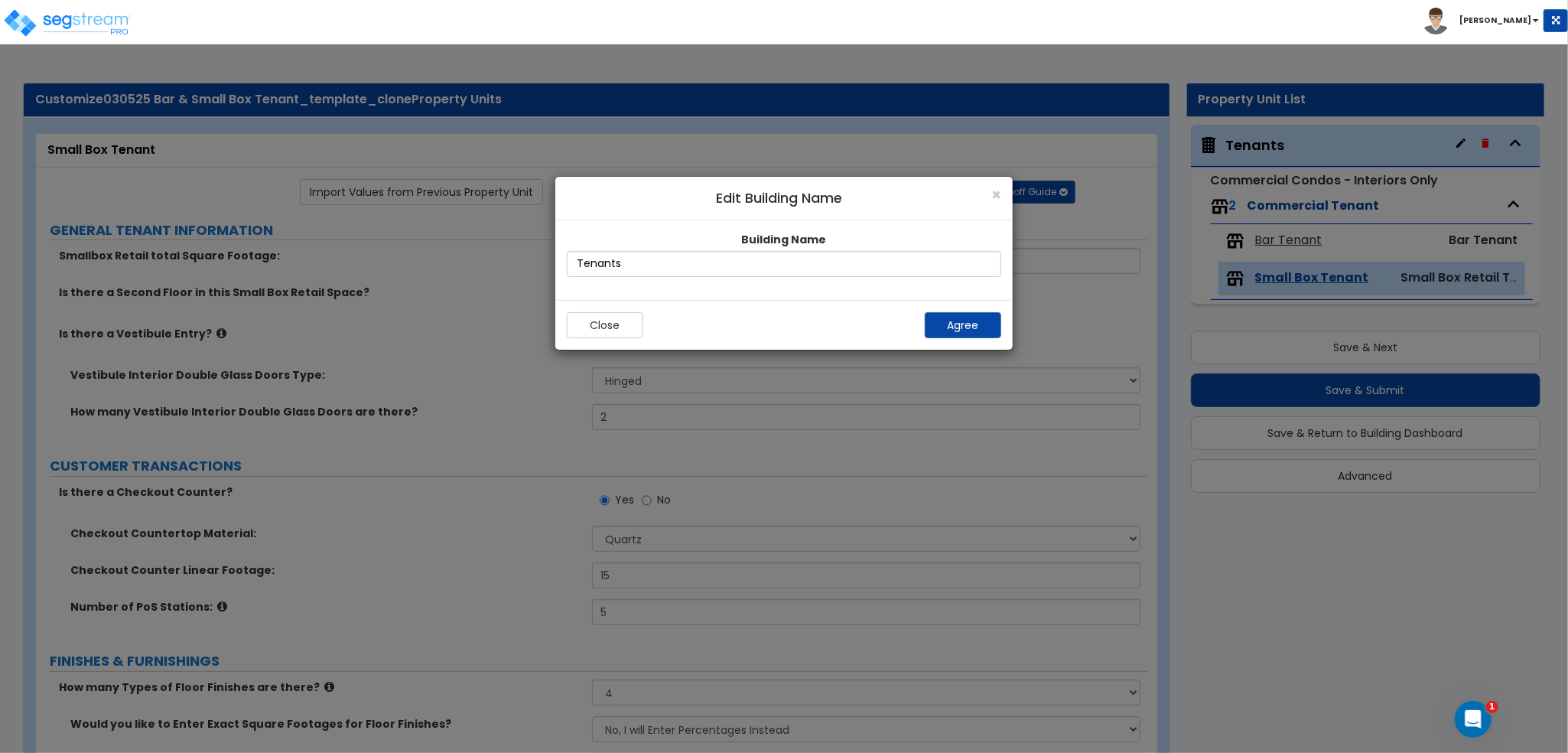
radio input "true"
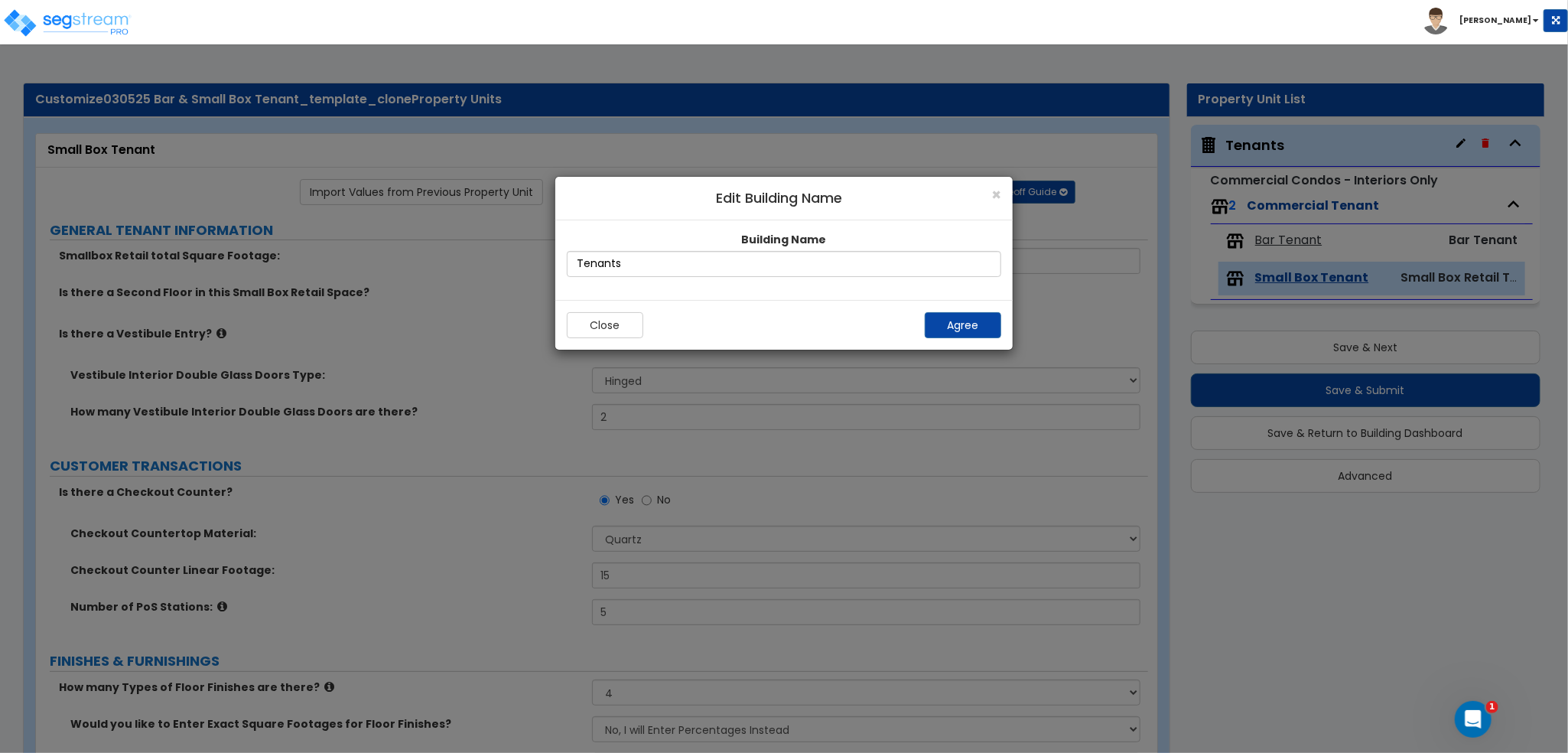
radio input "true"
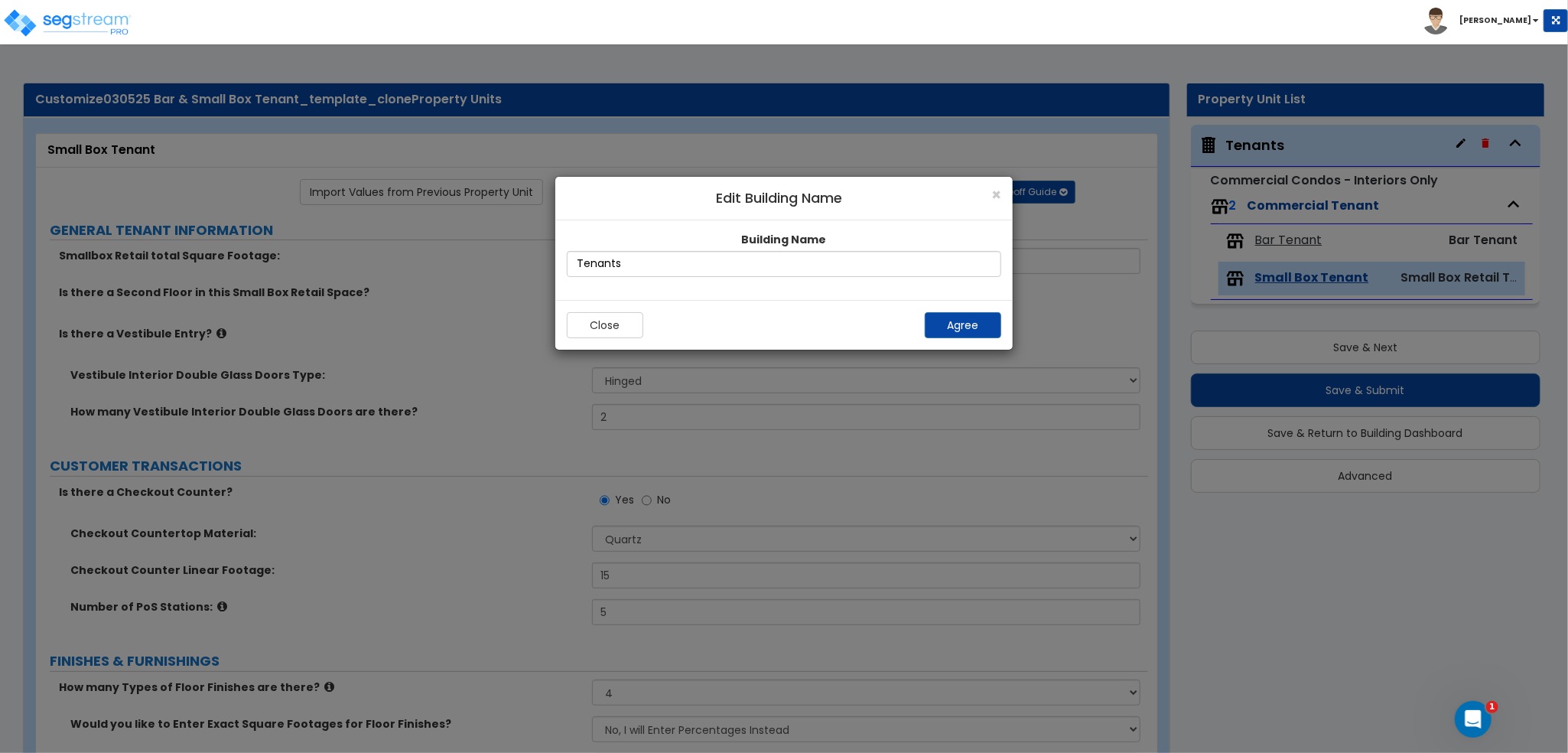
radio input "true"
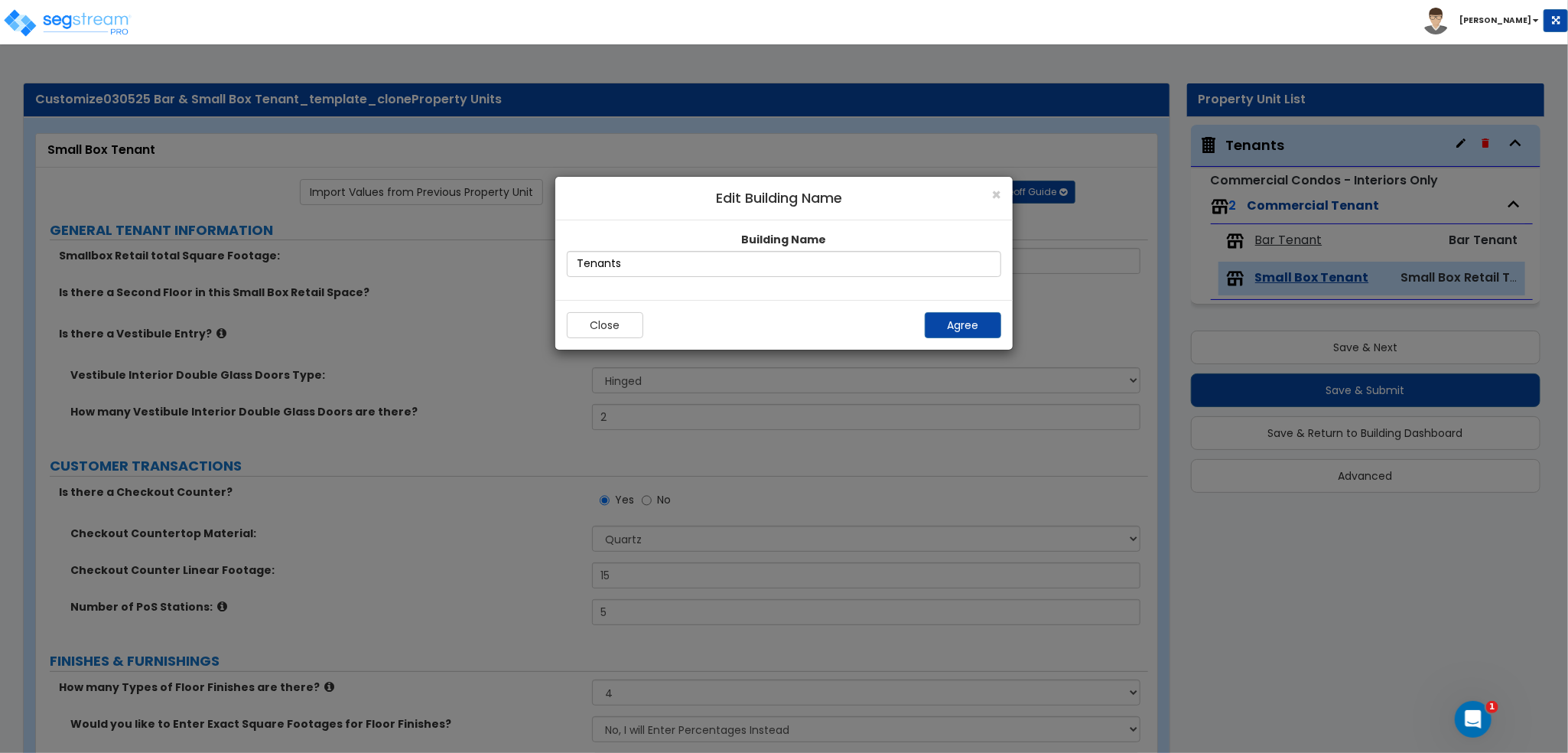
radio input "true"
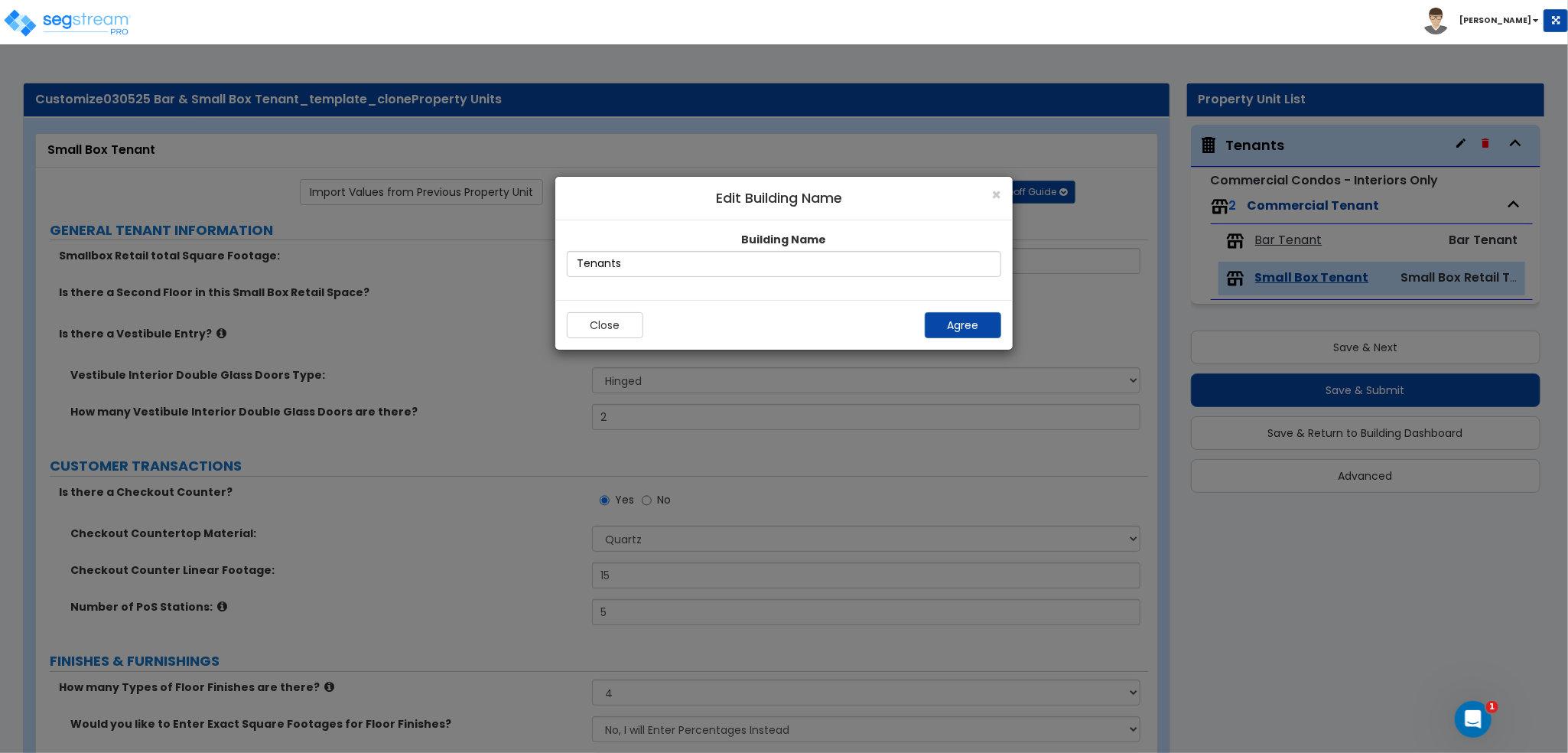
radio input "true"
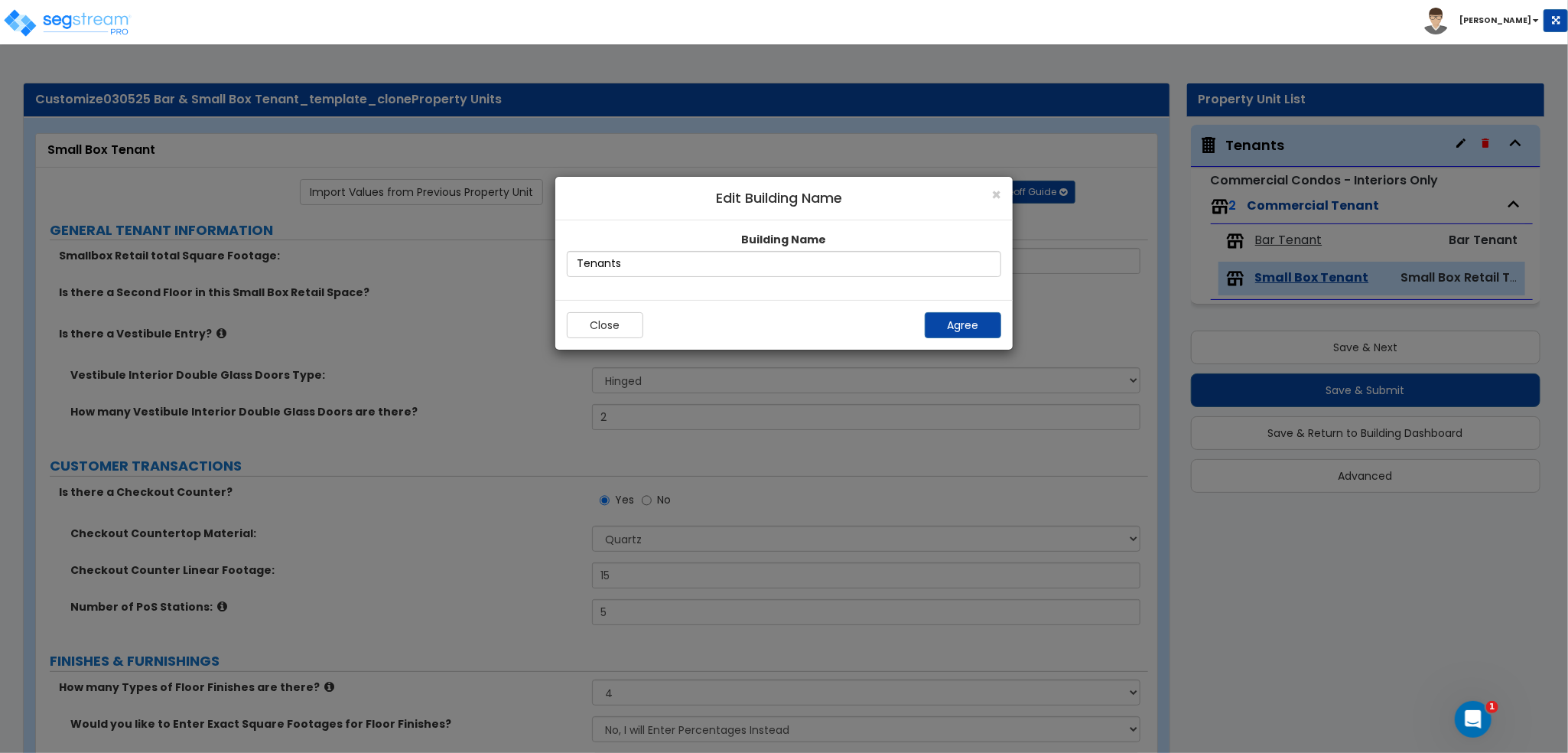
radio input "true"
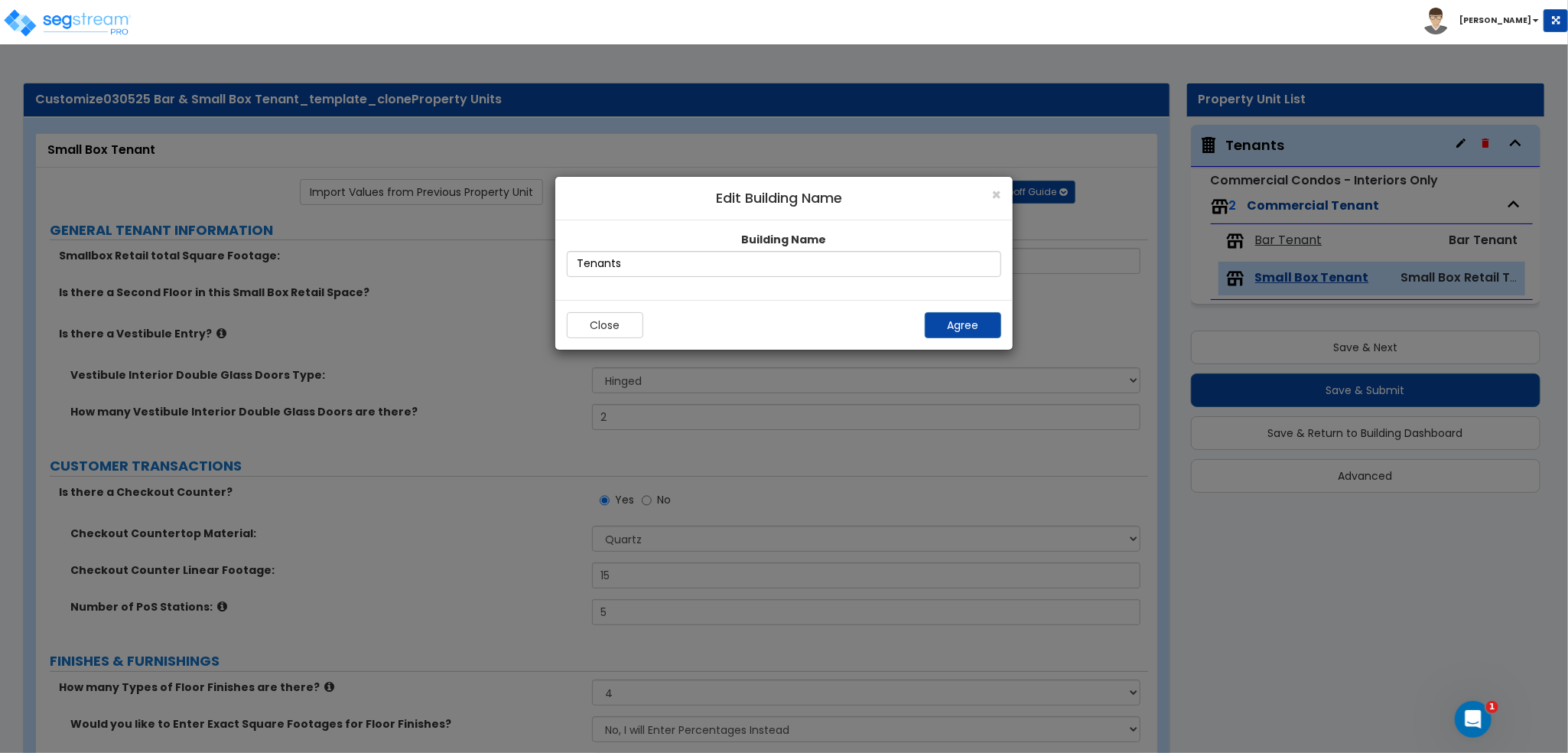
radio input "true"
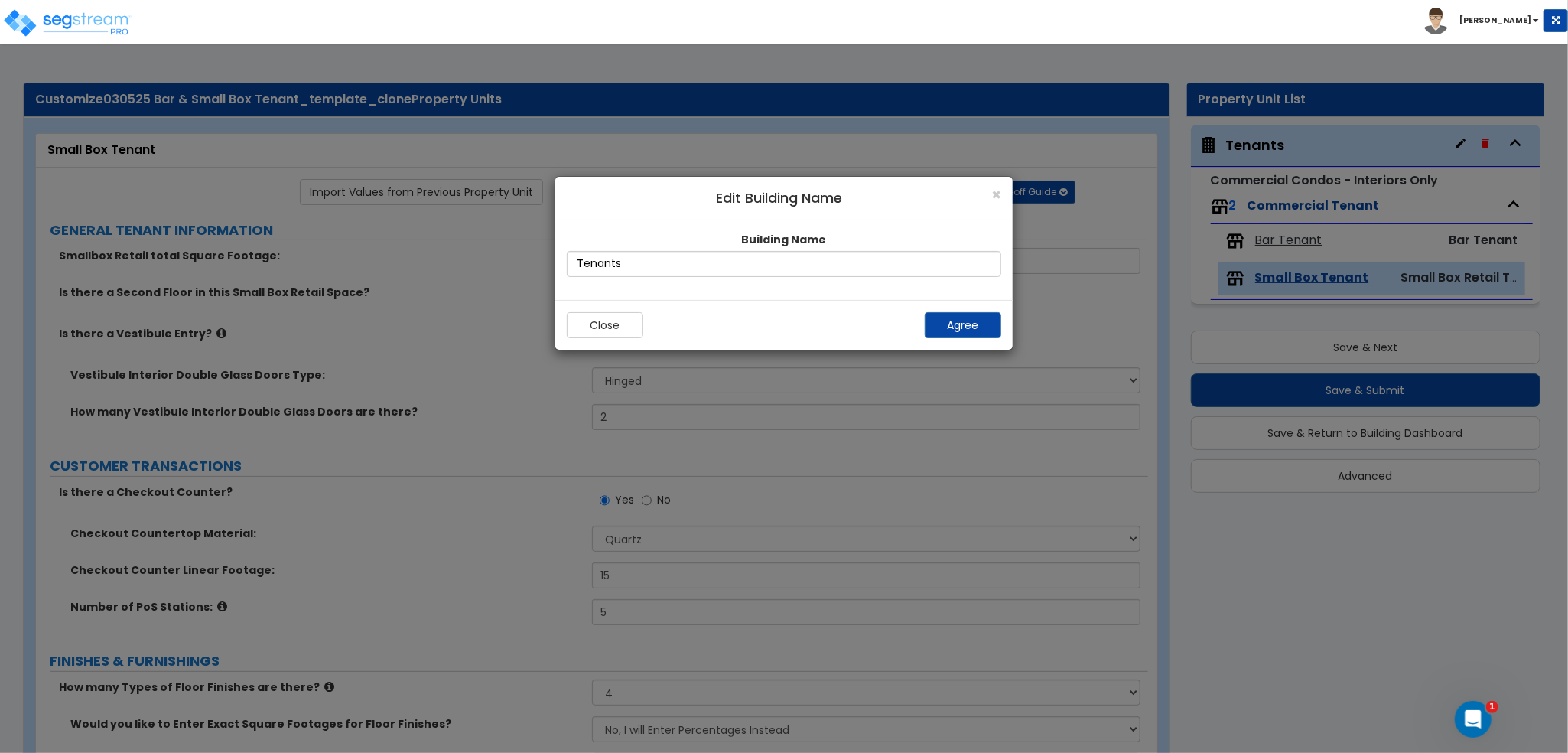
radio input "true"
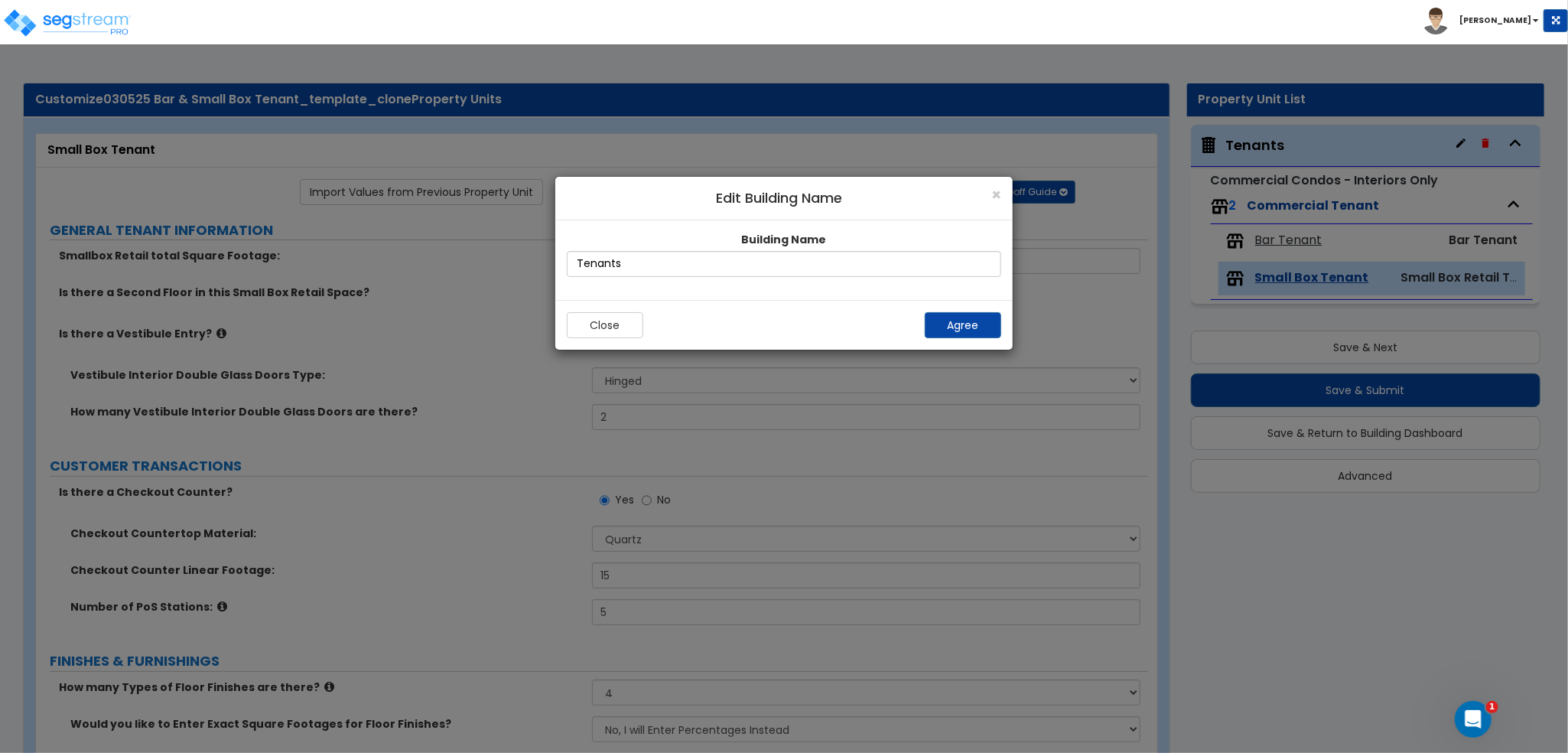
radio input "true"
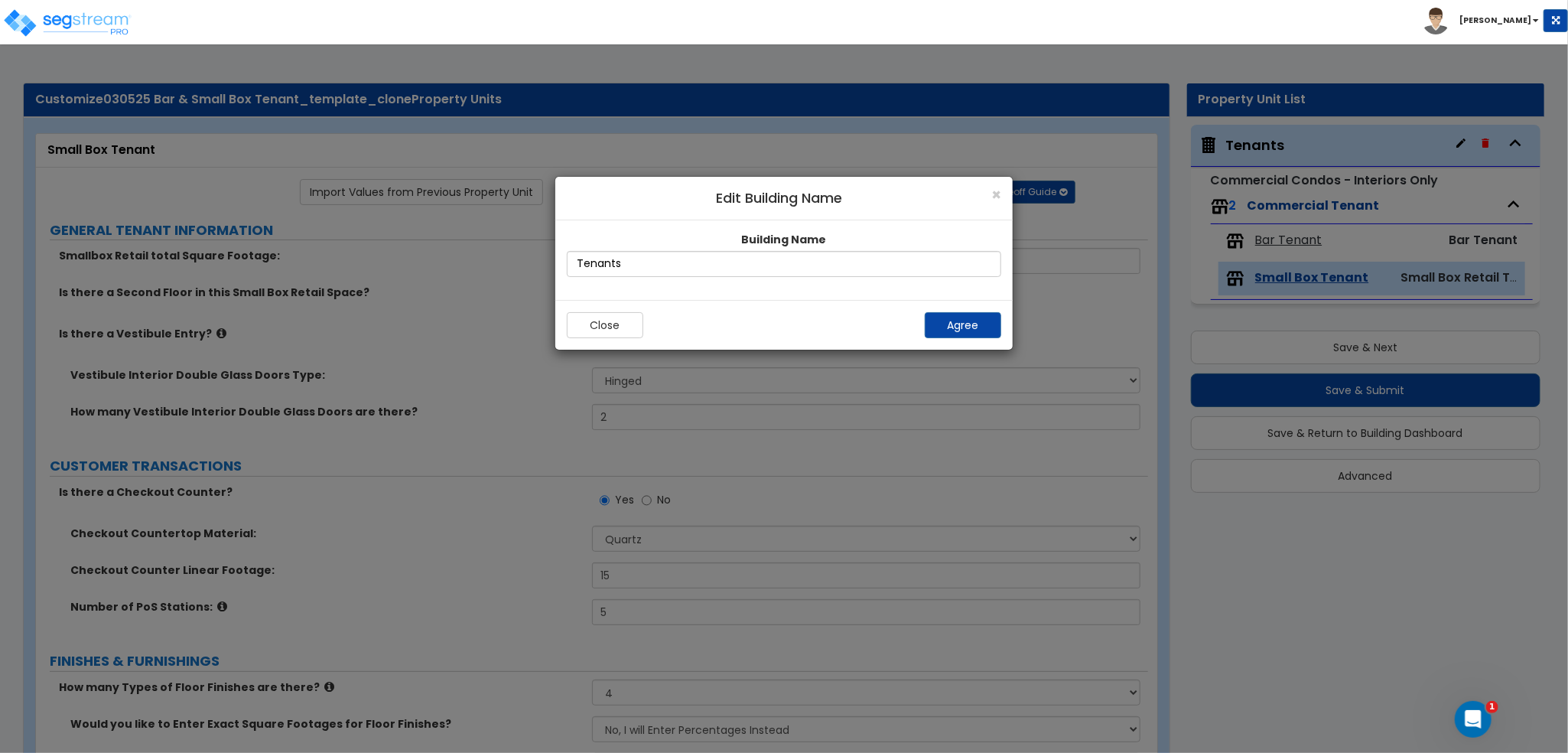
radio input "true"
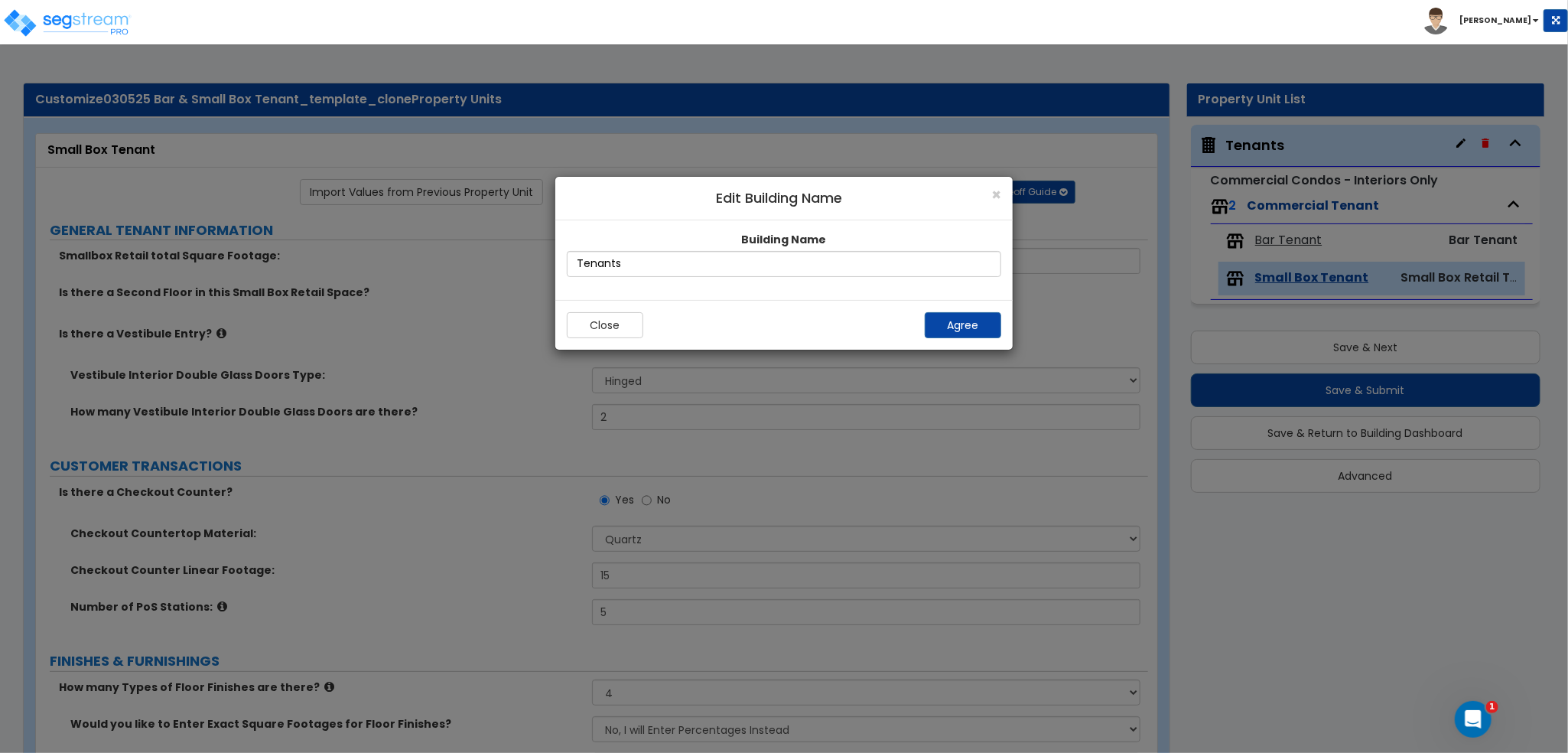
radio input "true"
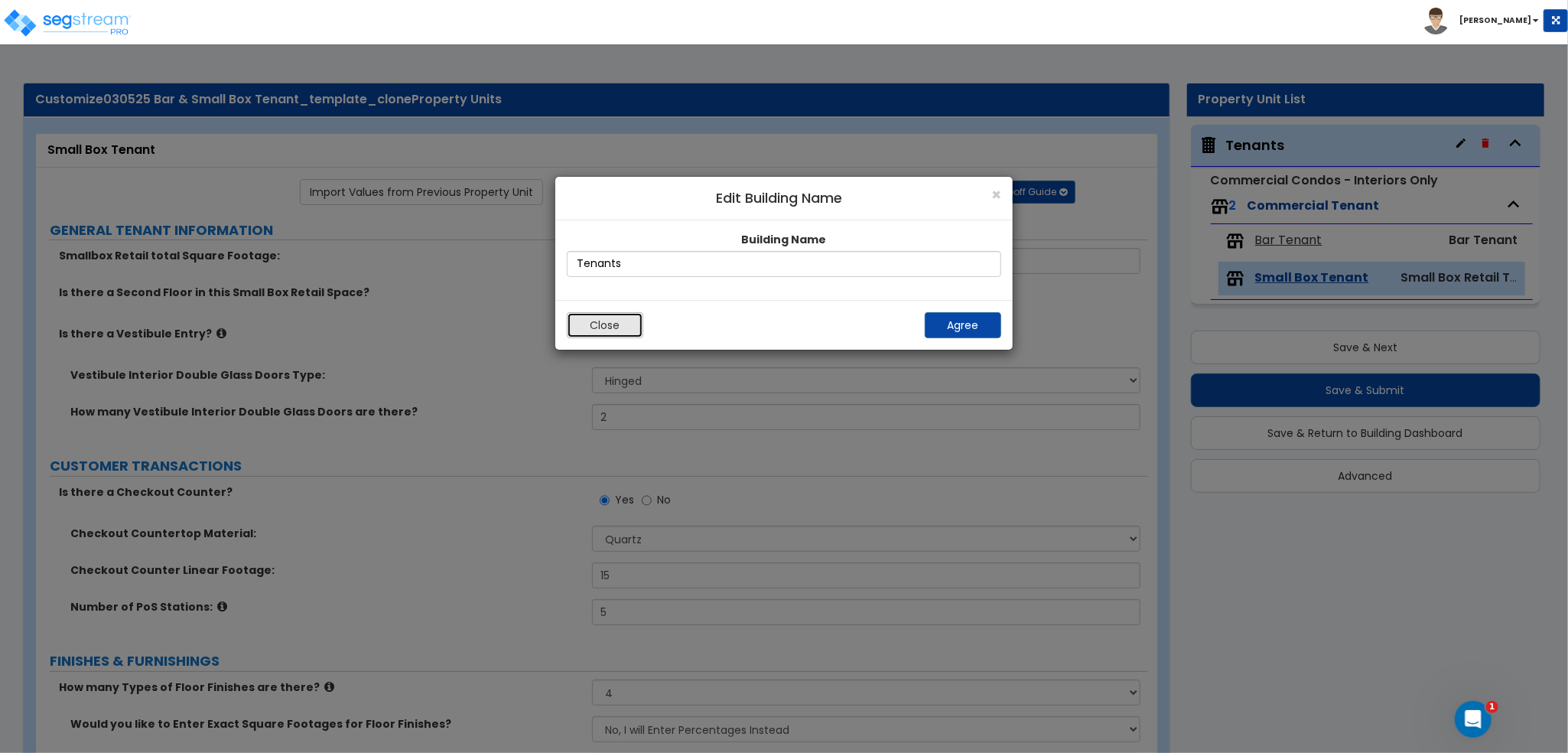
click at [619, 325] on button "Close" at bounding box center [606, 325] width 77 height 26
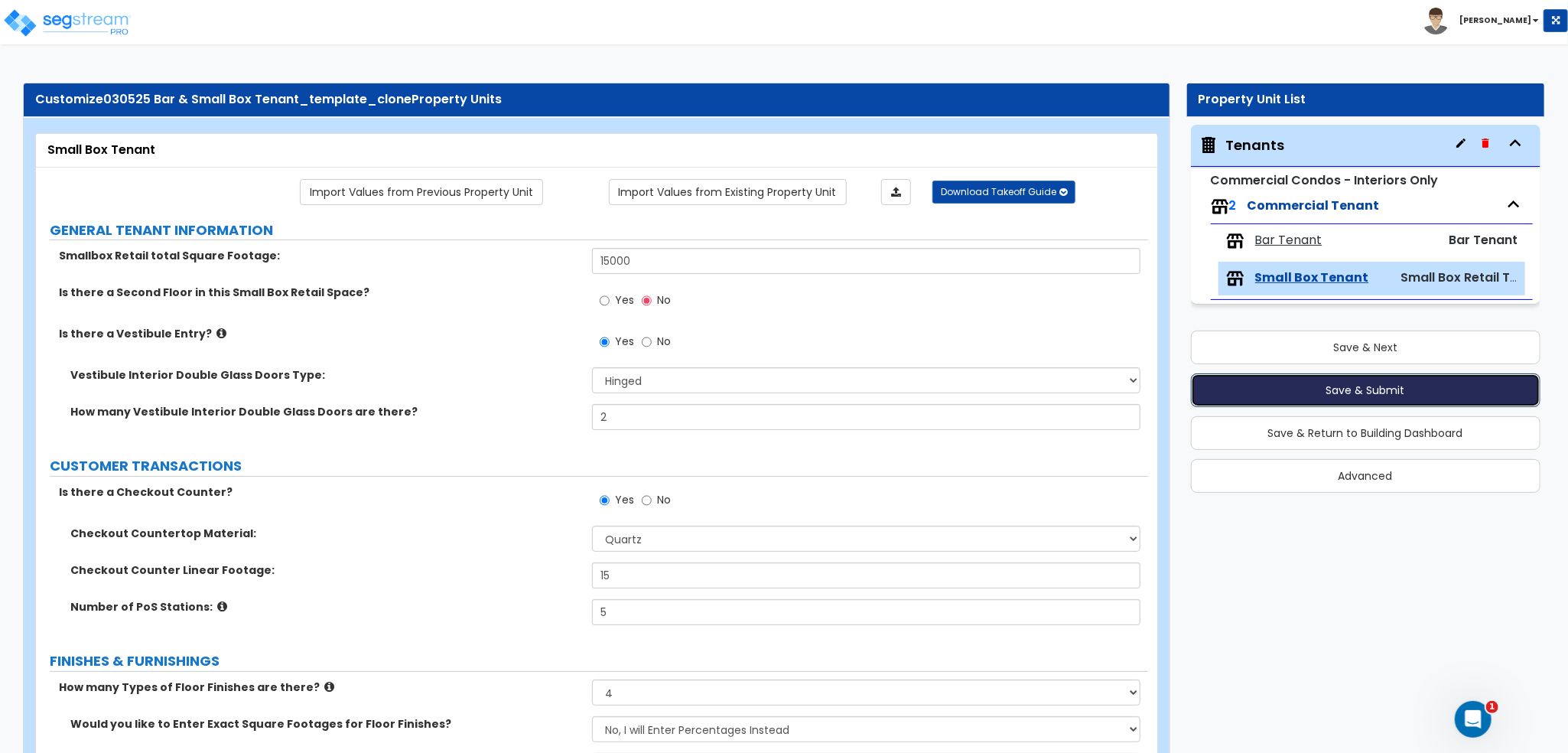
click at [1314, 385] on button "Save & Submit" at bounding box center [1366, 390] width 351 height 34
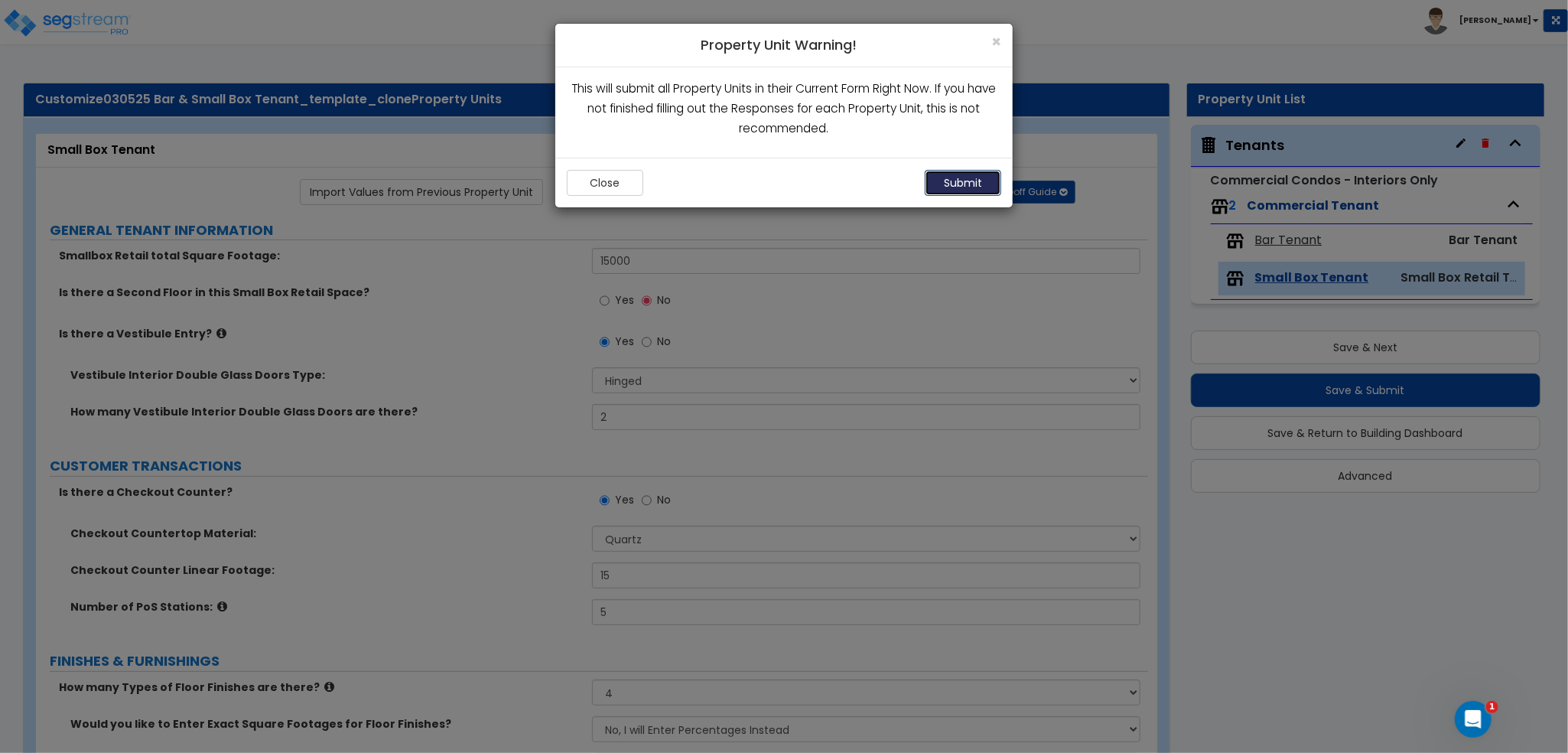
click at [965, 190] on button "Submit" at bounding box center [963, 183] width 77 height 26
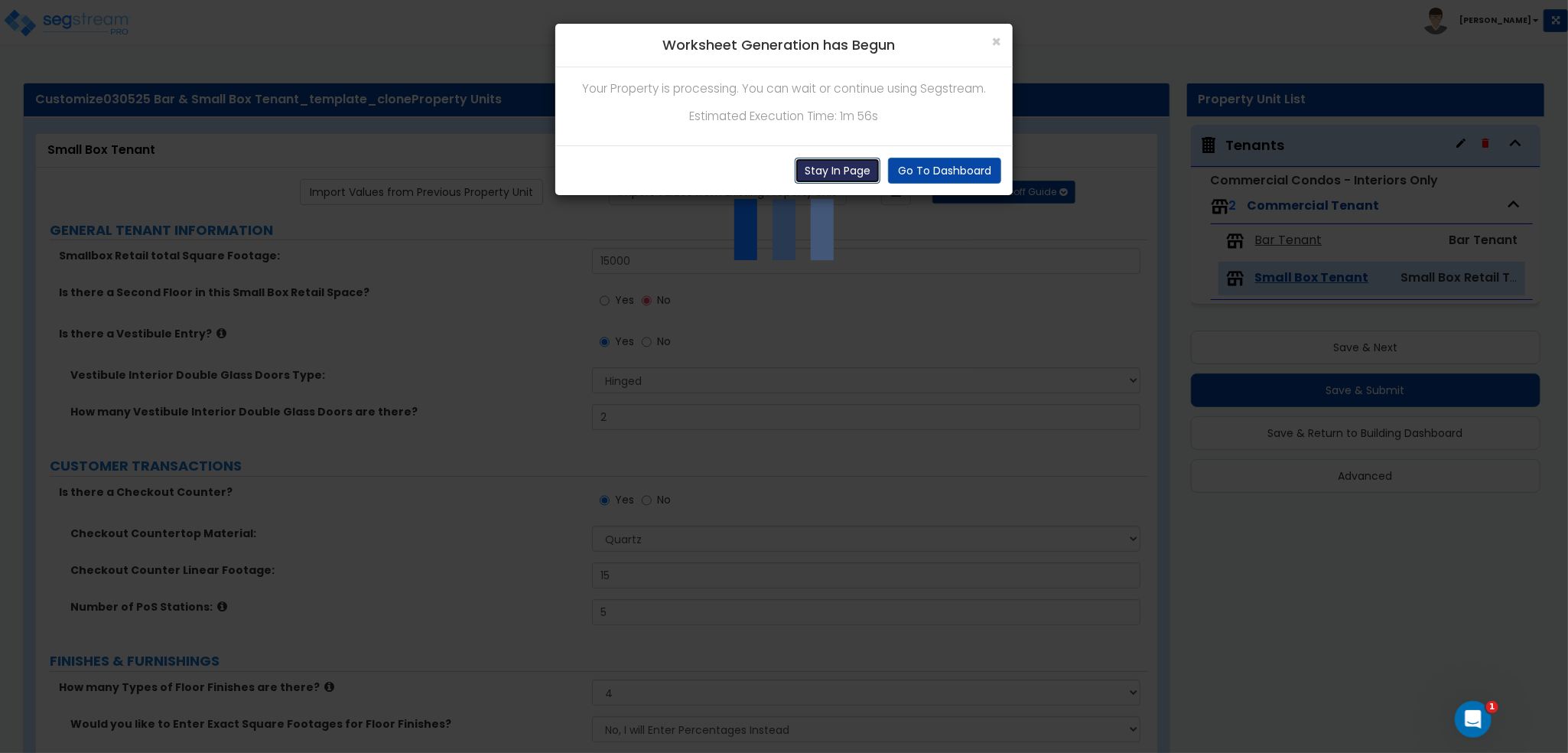
click at [814, 180] on button "Stay In Page" at bounding box center [838, 170] width 86 height 26
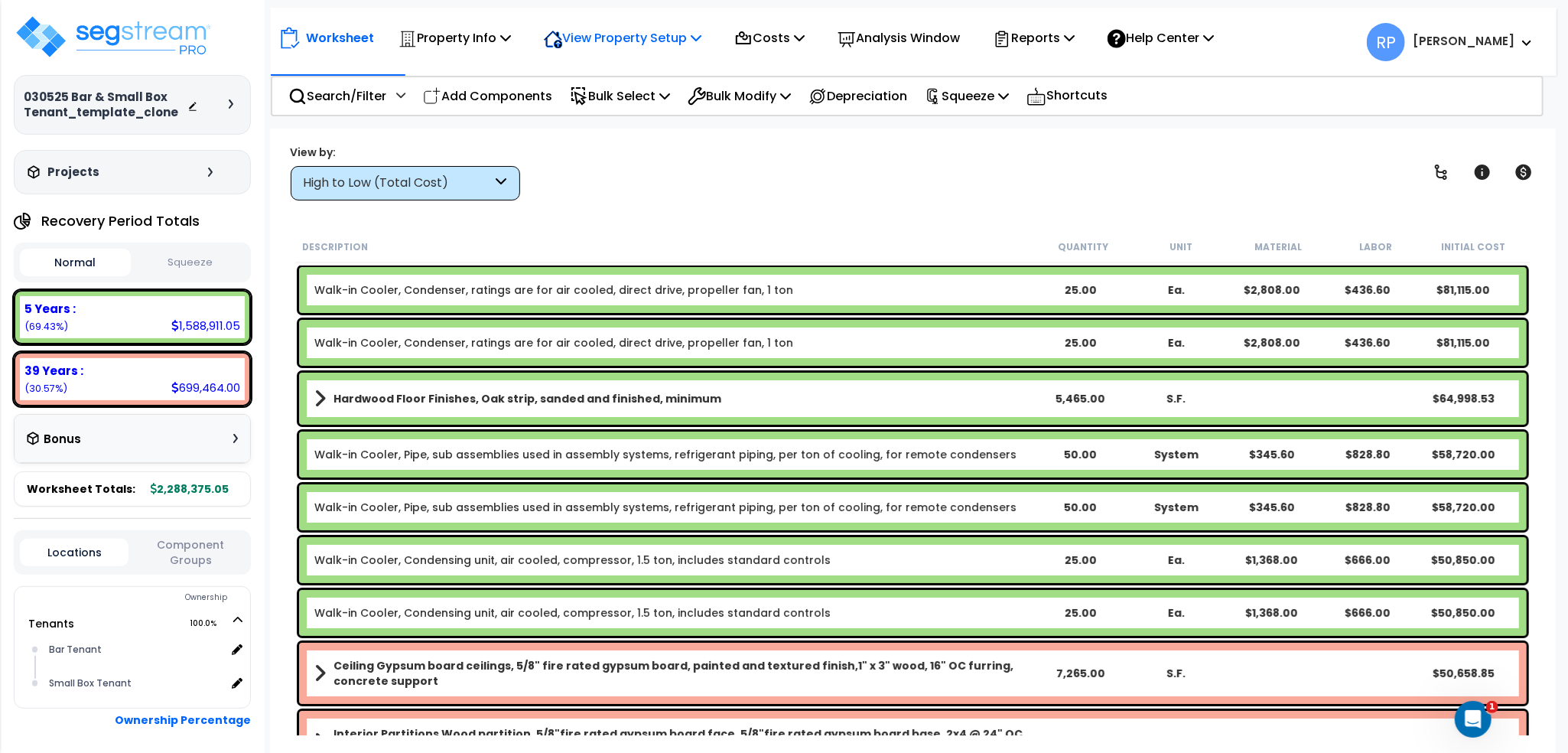
click at [625, 45] on p "View Property Setup" at bounding box center [622, 38] width 157 height 21
click at [339, 91] on p "Search/Filter" at bounding box center [338, 96] width 98 height 21
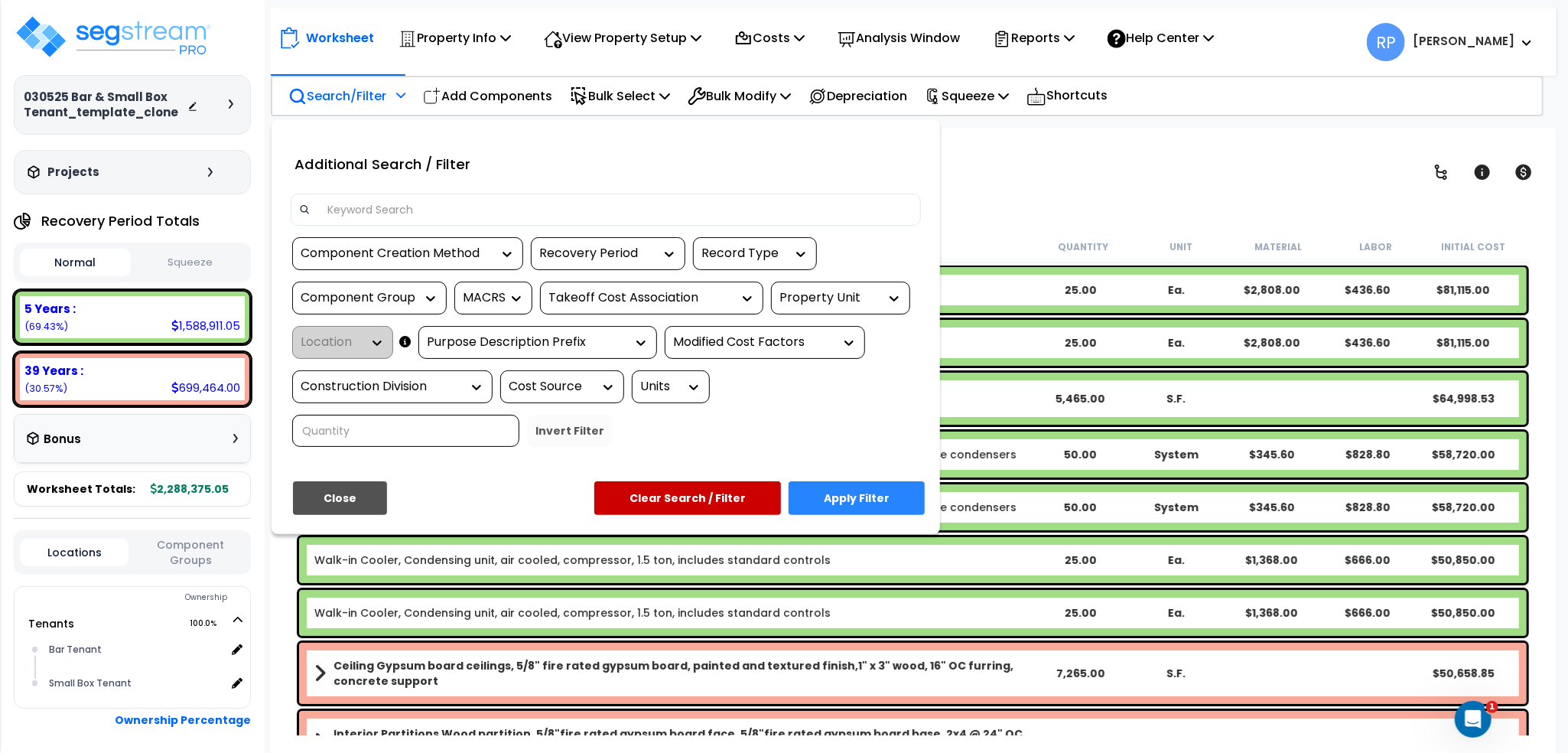
click at [578, 198] on input at bounding box center [616, 210] width 595 height 23
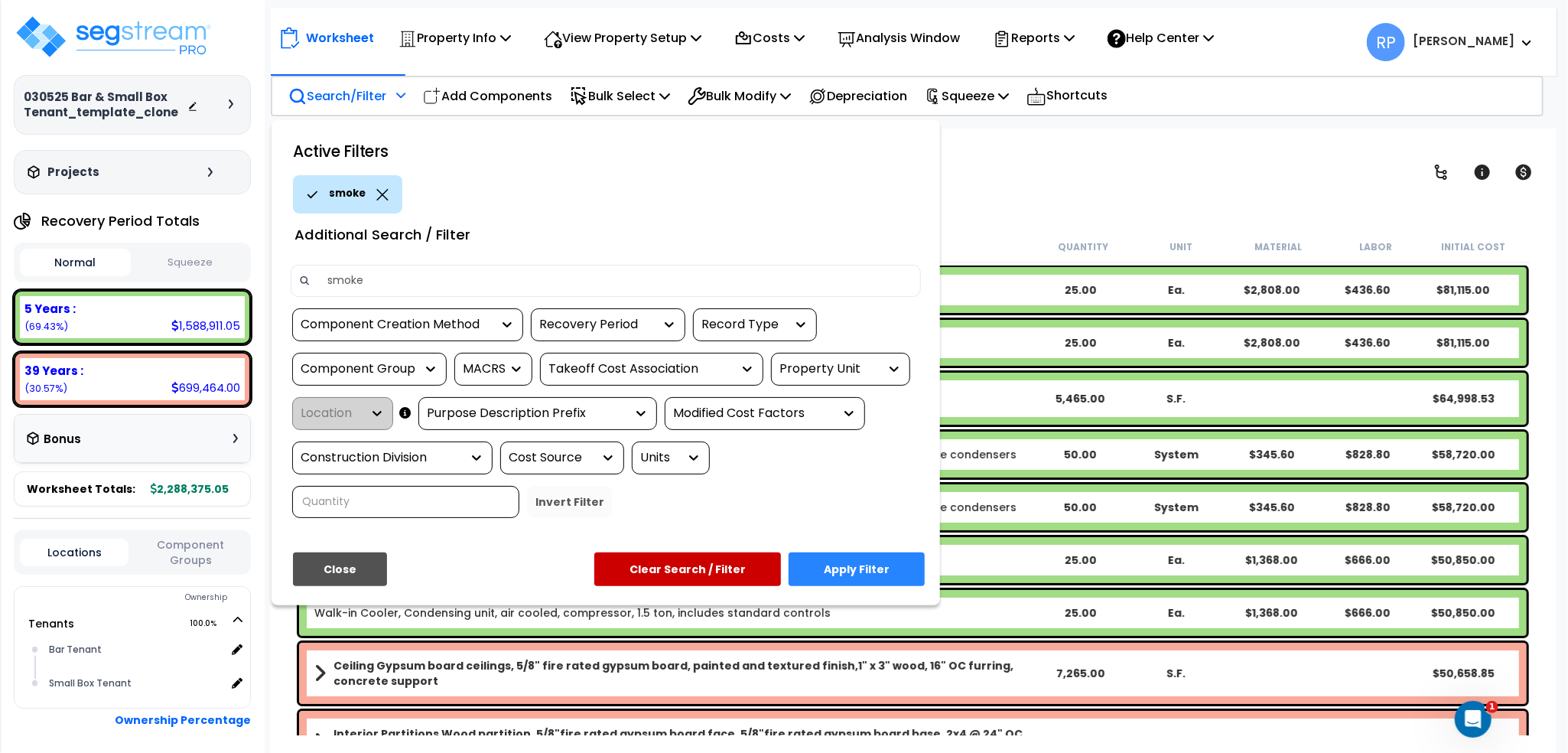
type input "smoke"
click at [847, 566] on button "Apply Filter" at bounding box center [857, 570] width 136 height 34
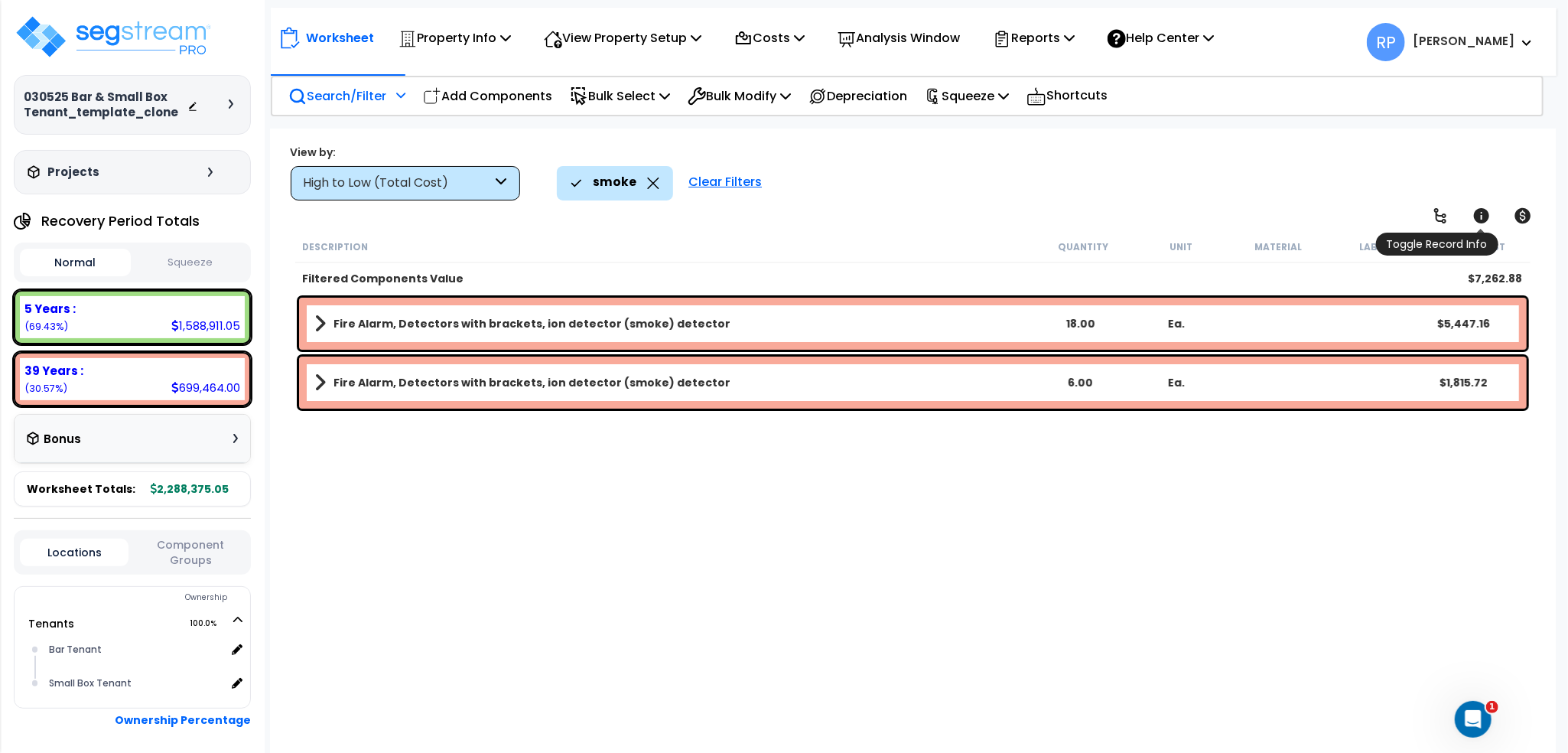
click at [1483, 223] on icon at bounding box center [1482, 216] width 15 height 15
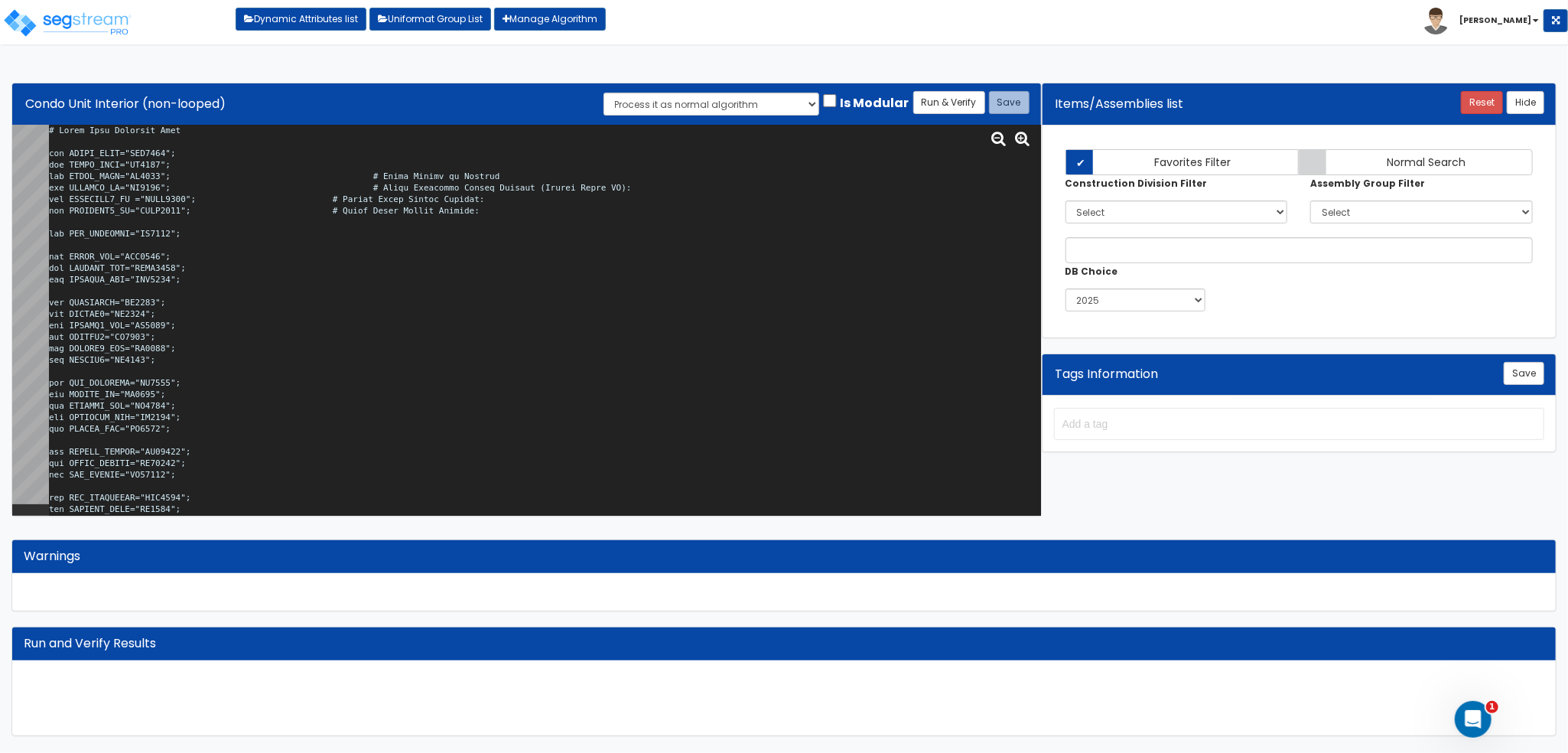
click at [714, 231] on textarea at bounding box center [545, 320] width 992 height 391
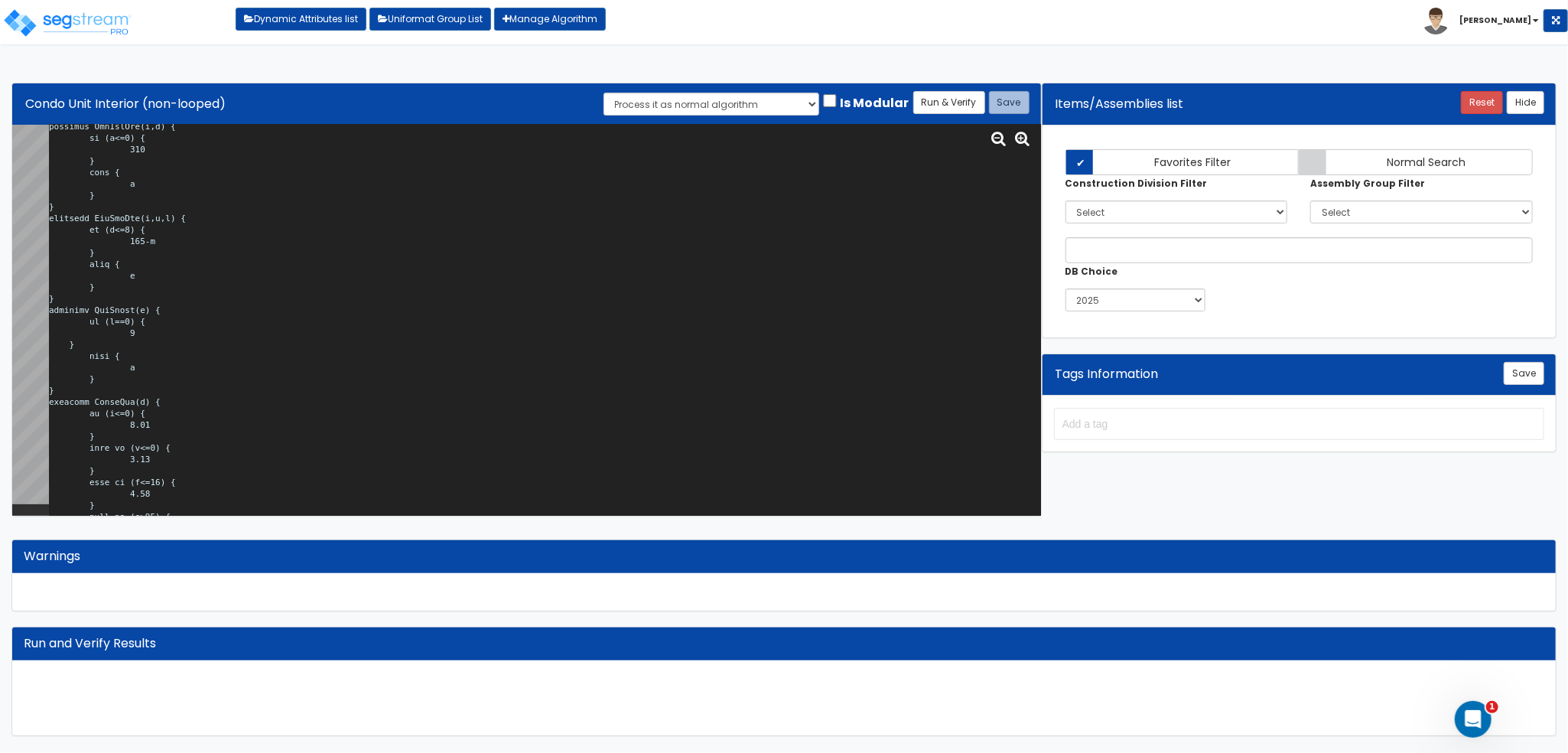
scroll to position [5126, 0]
click at [488, 439] on textarea at bounding box center [545, 320] width 992 height 391
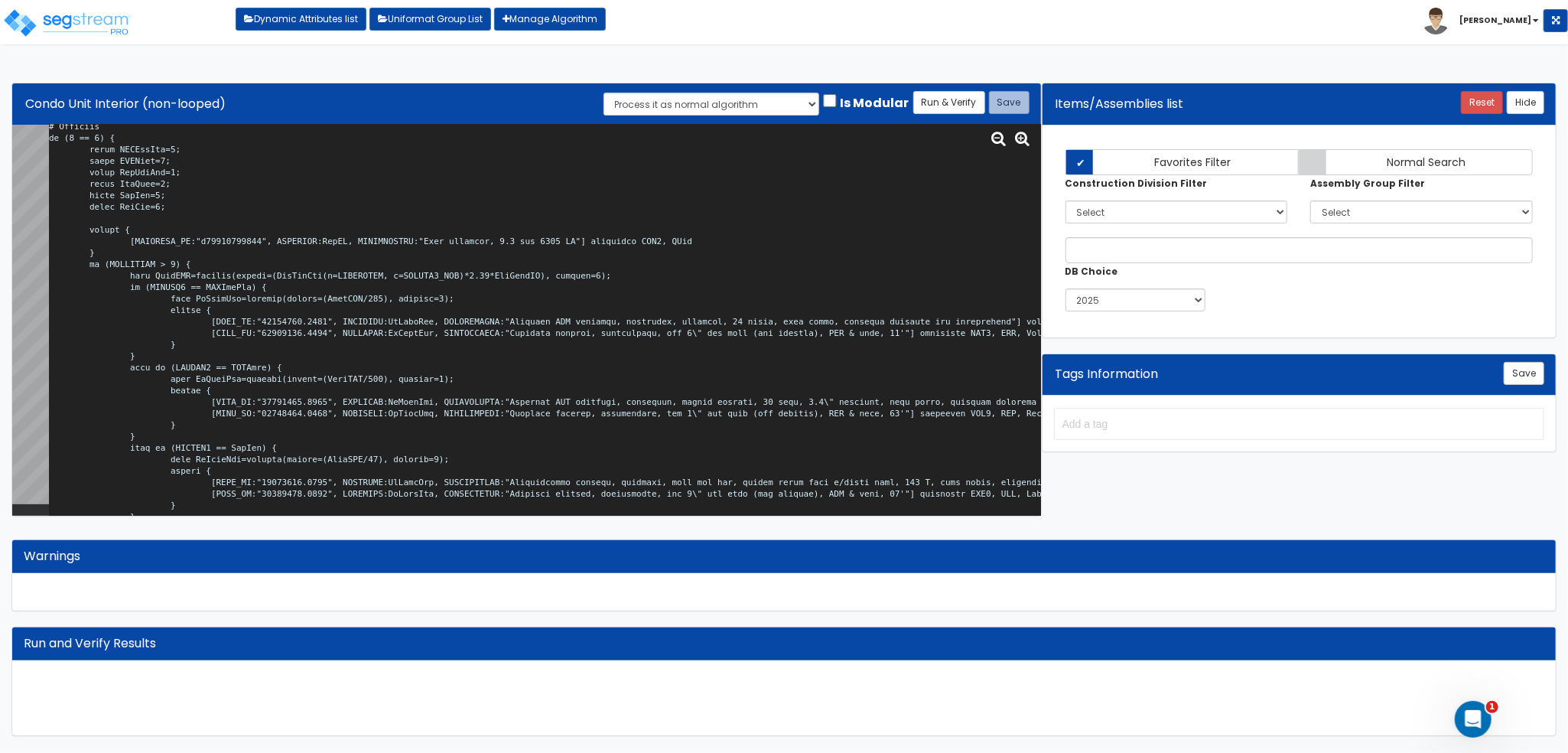
scroll to position [125, 0]
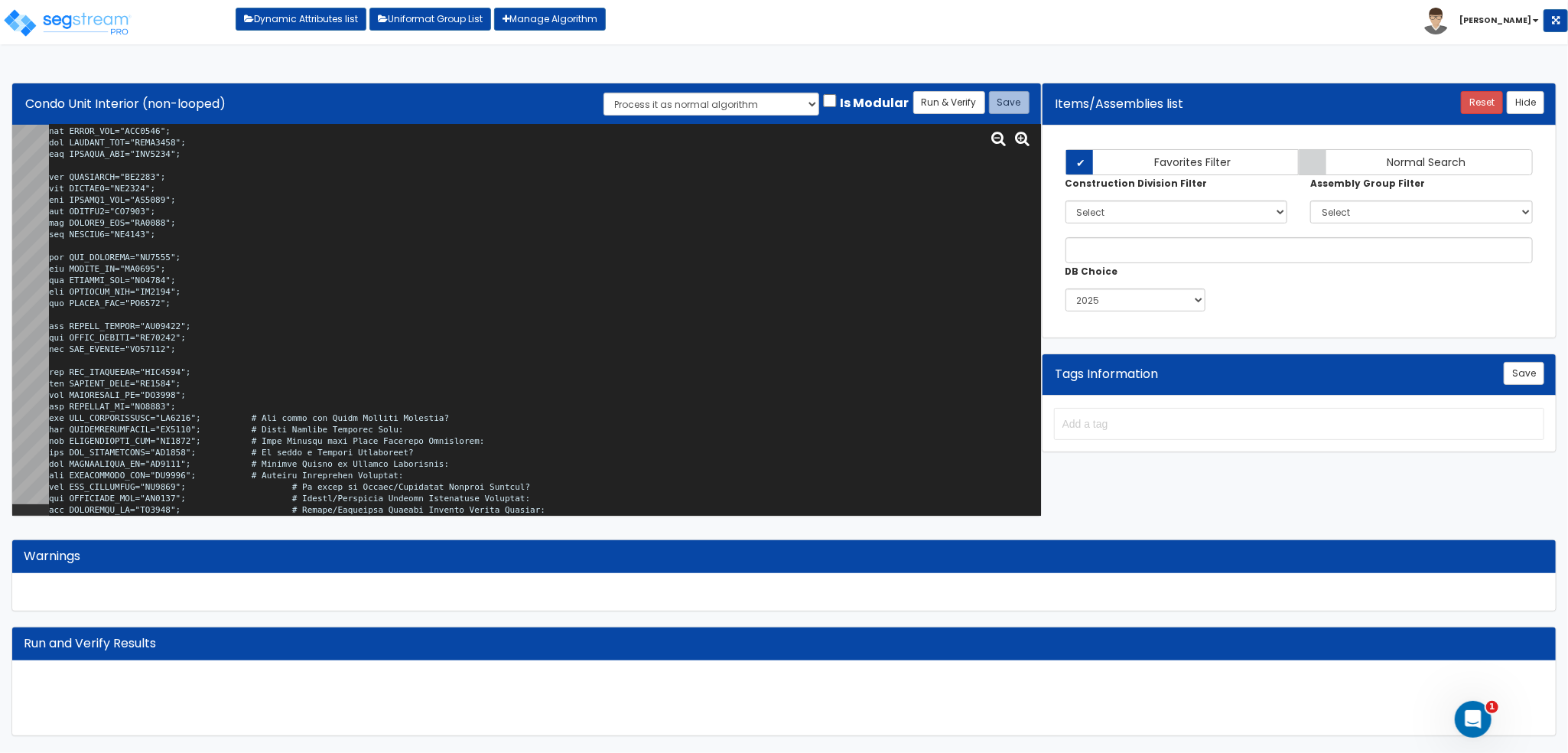
click at [322, 411] on textarea at bounding box center [545, 320] width 992 height 391
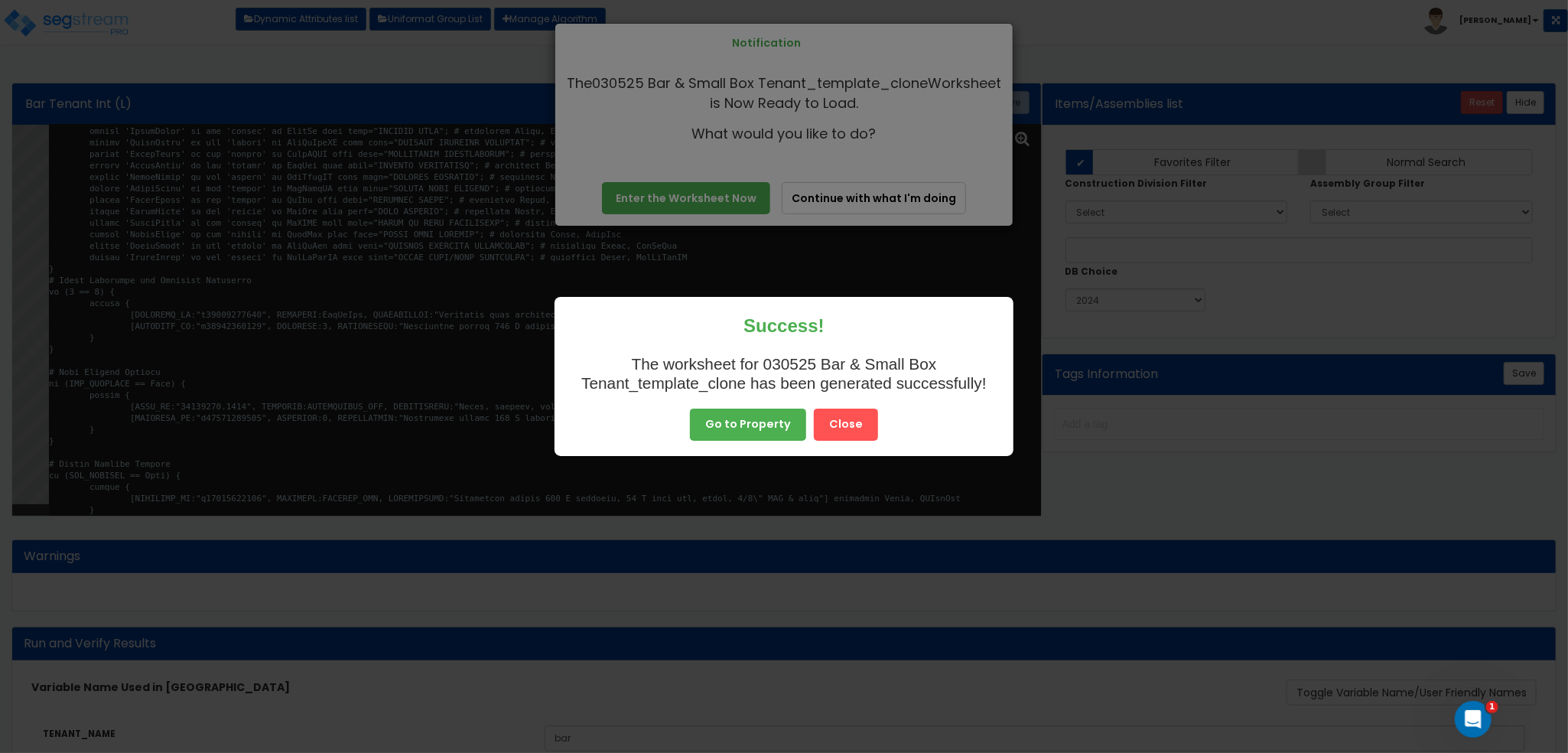
click at [807, 423] on div "Go to Property Close" at bounding box center [784, 424] width 428 height 32
click at [836, 424] on button "Close" at bounding box center [847, 424] width 64 height 32
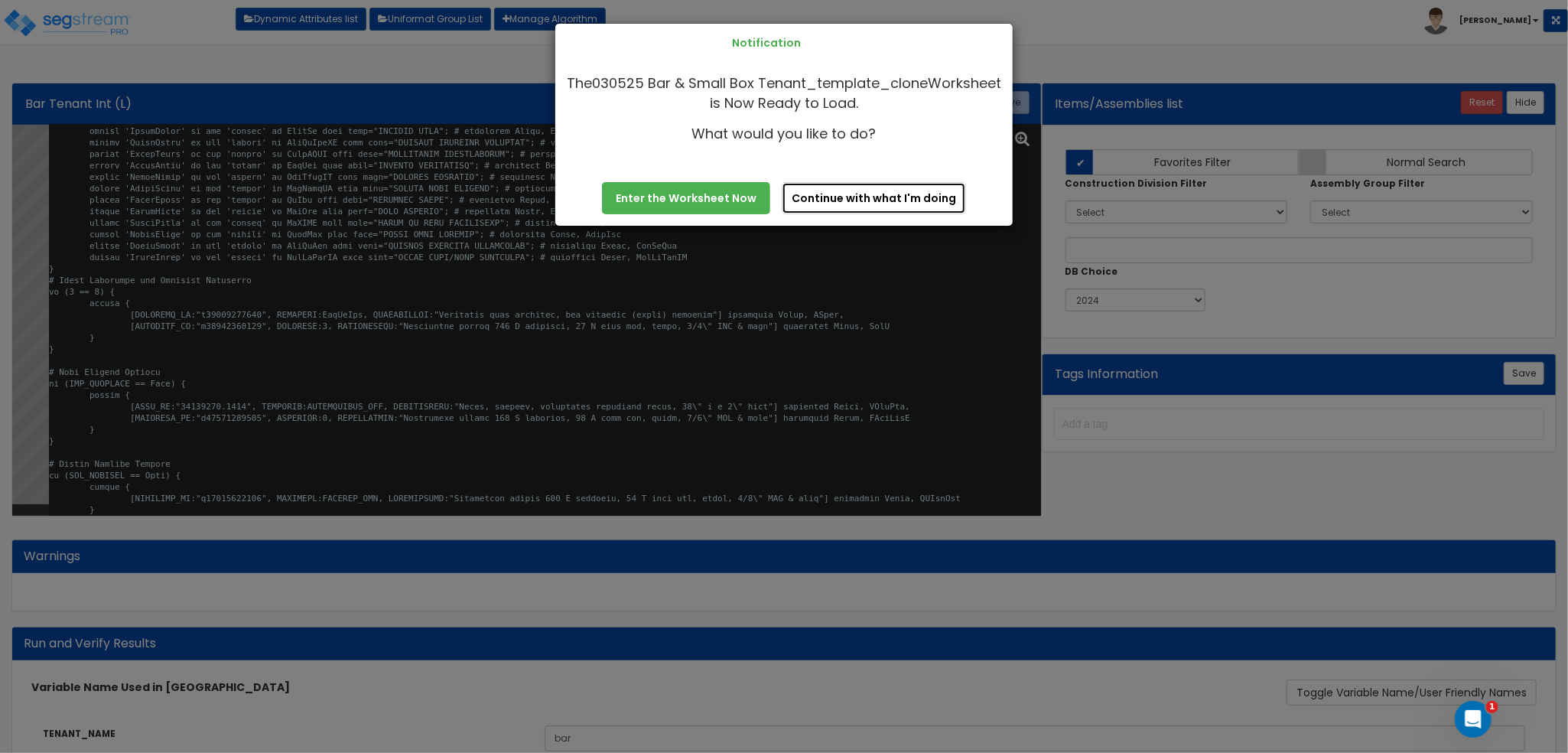
click at [924, 198] on button "Continue with what I'm doing" at bounding box center [874, 198] width 184 height 32
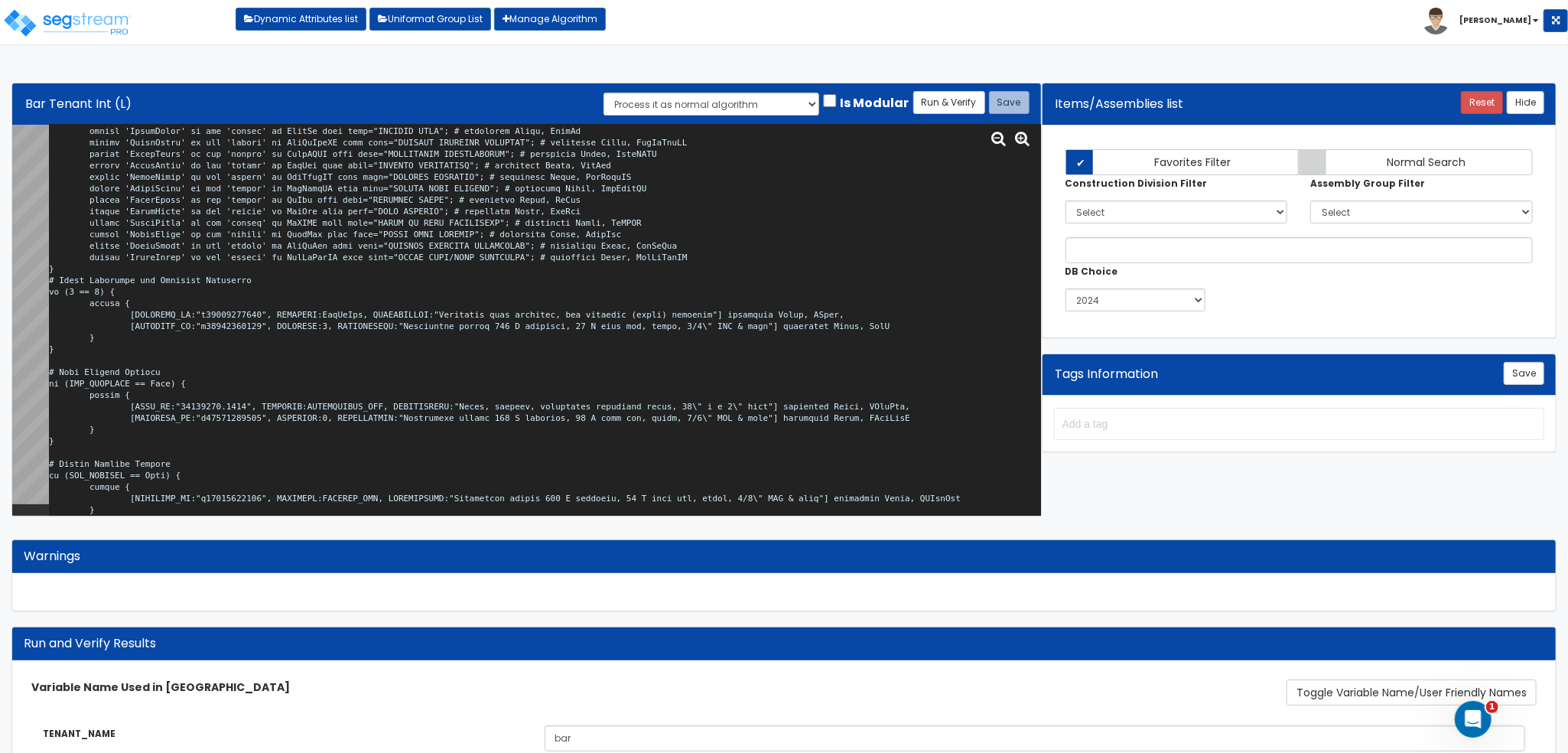
click at [431, 271] on textarea at bounding box center [545, 320] width 992 height 391
click at [624, 314] on textarea at bounding box center [545, 320] width 992 height 391
click at [702, 279] on textarea at bounding box center [545, 320] width 992 height 391
click at [668, 334] on textarea at bounding box center [545, 320] width 992 height 391
click at [761, 318] on textarea at bounding box center [545, 320] width 992 height 391
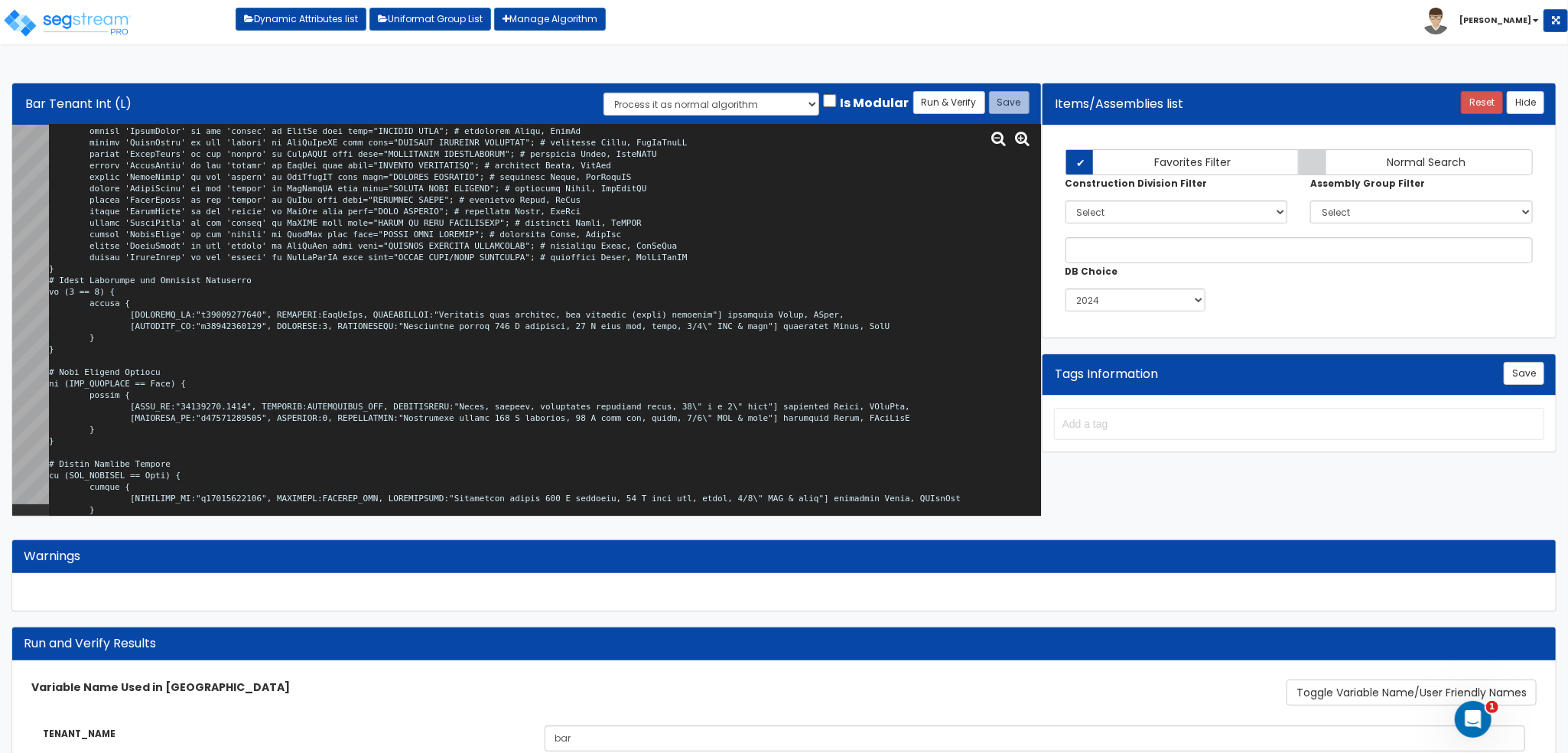
click at [761, 318] on textarea at bounding box center [545, 320] width 992 height 391
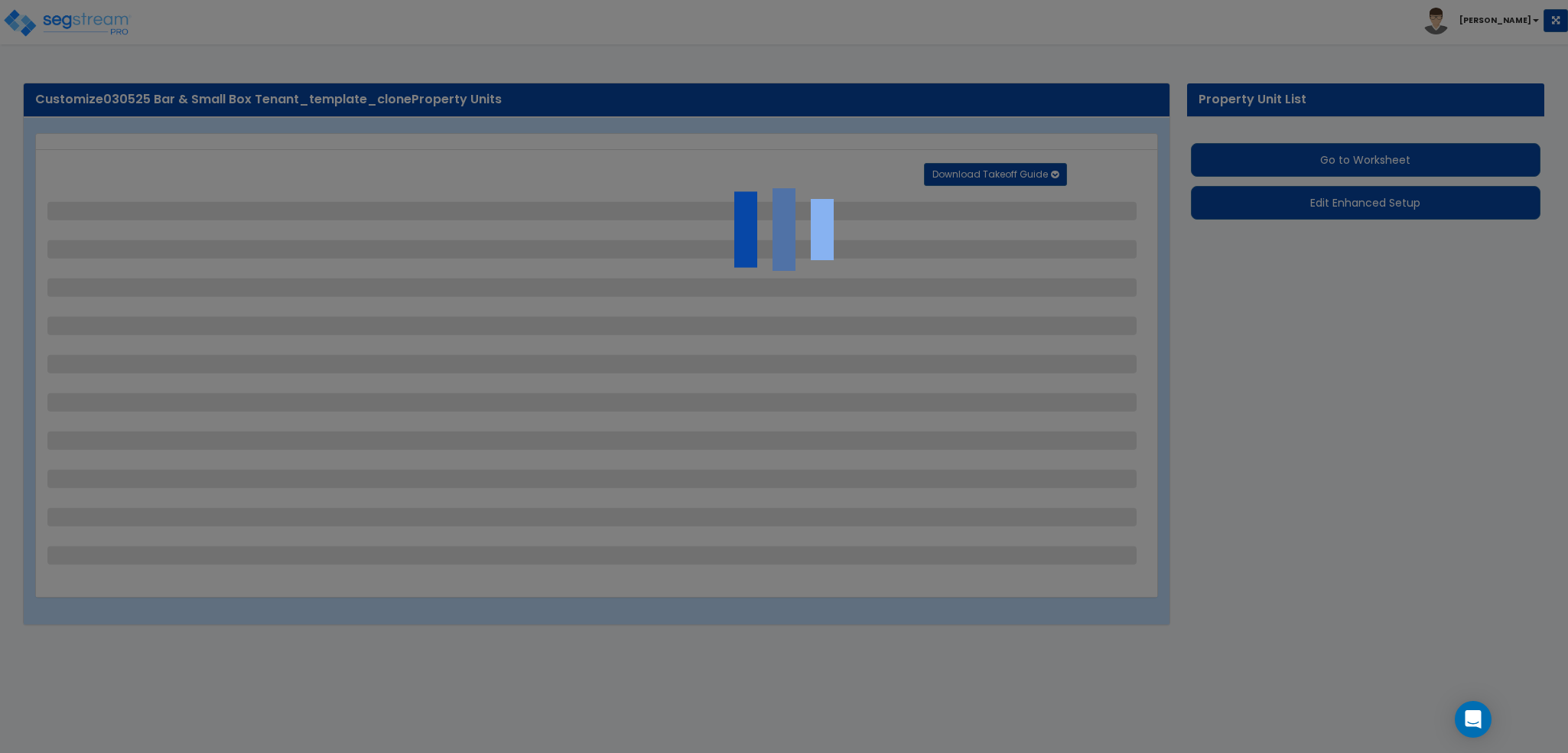
select select "1"
select select "5"
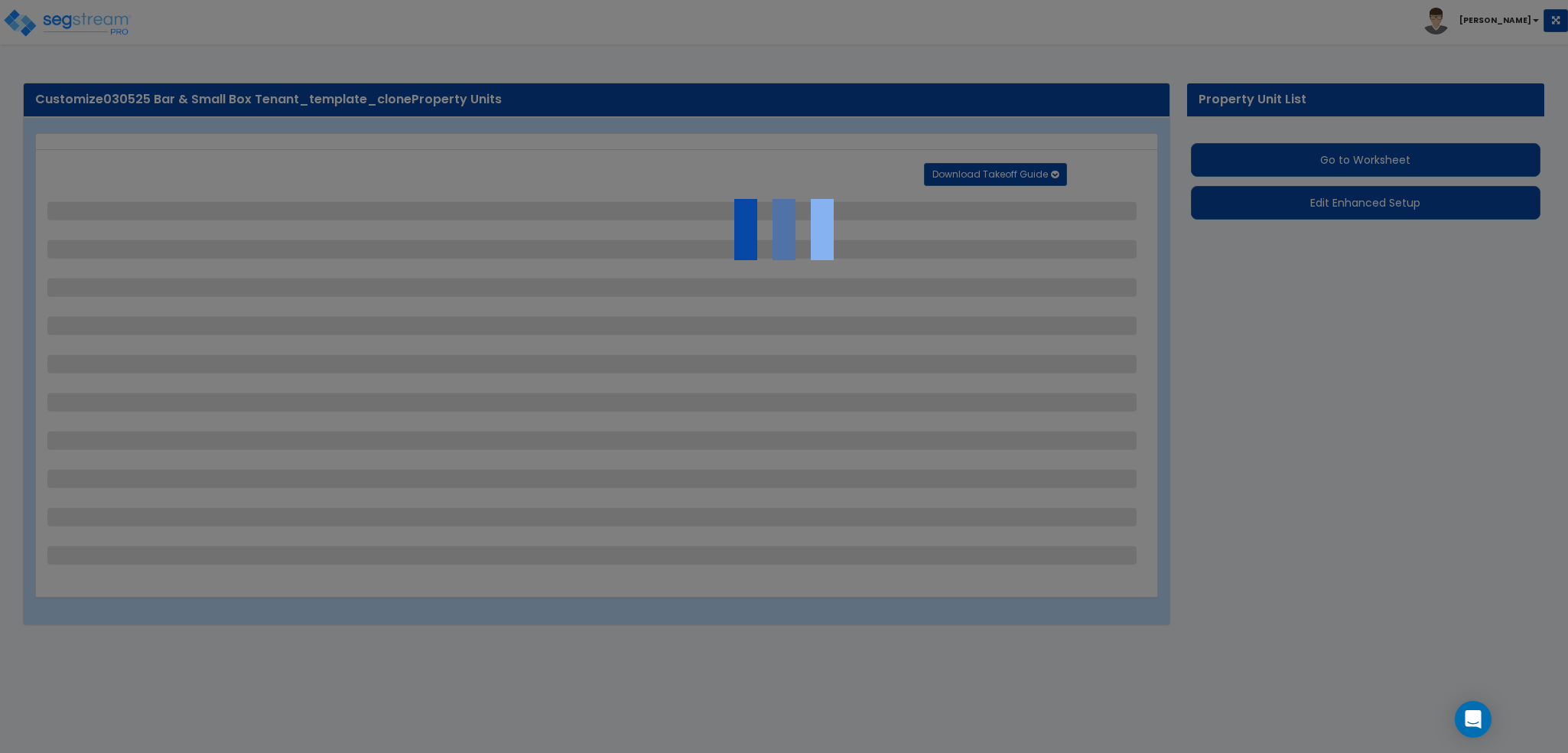
select select "5"
select select "6"
select select "4"
select select "3"
select select "1"
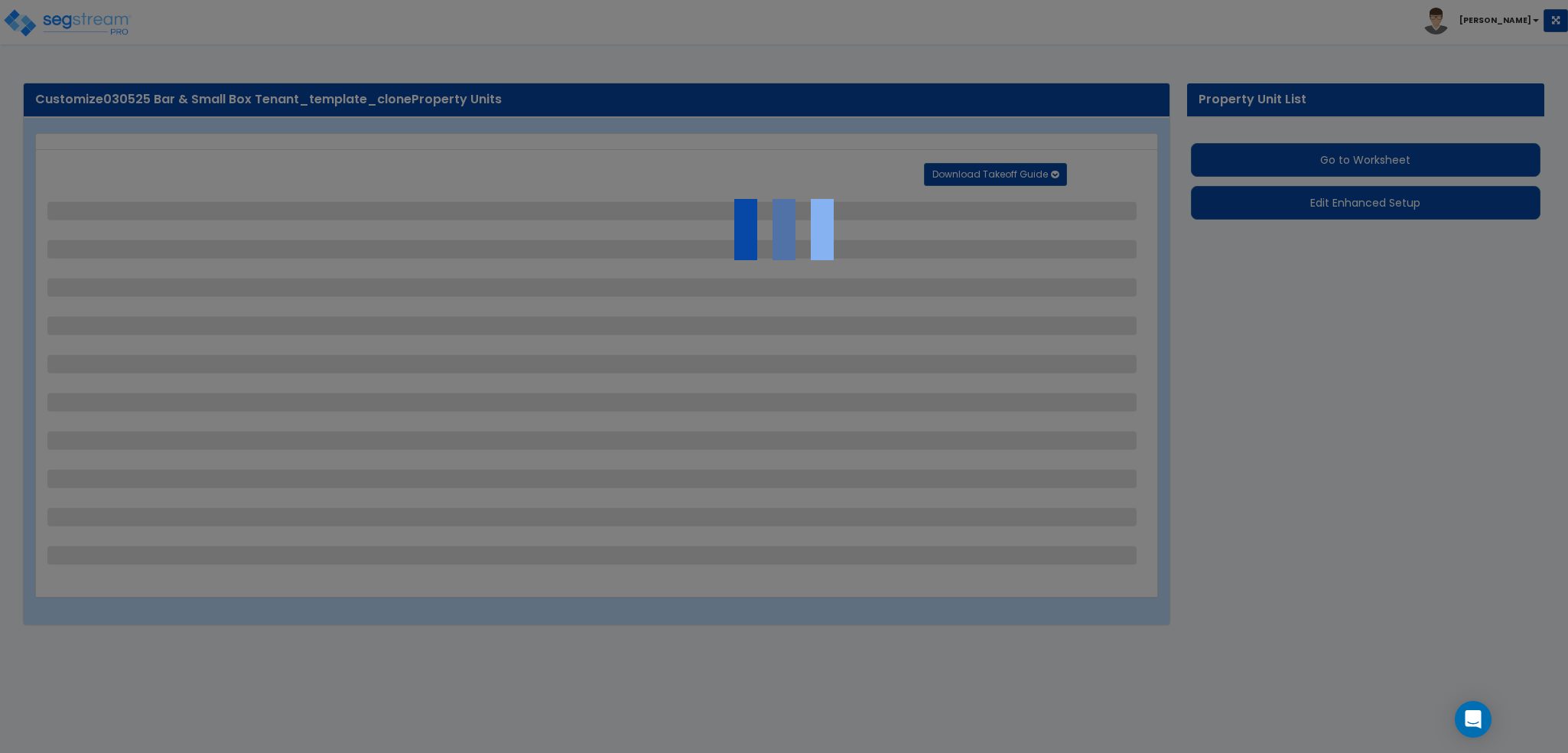
select select "1"
select select "6"
select select "1"
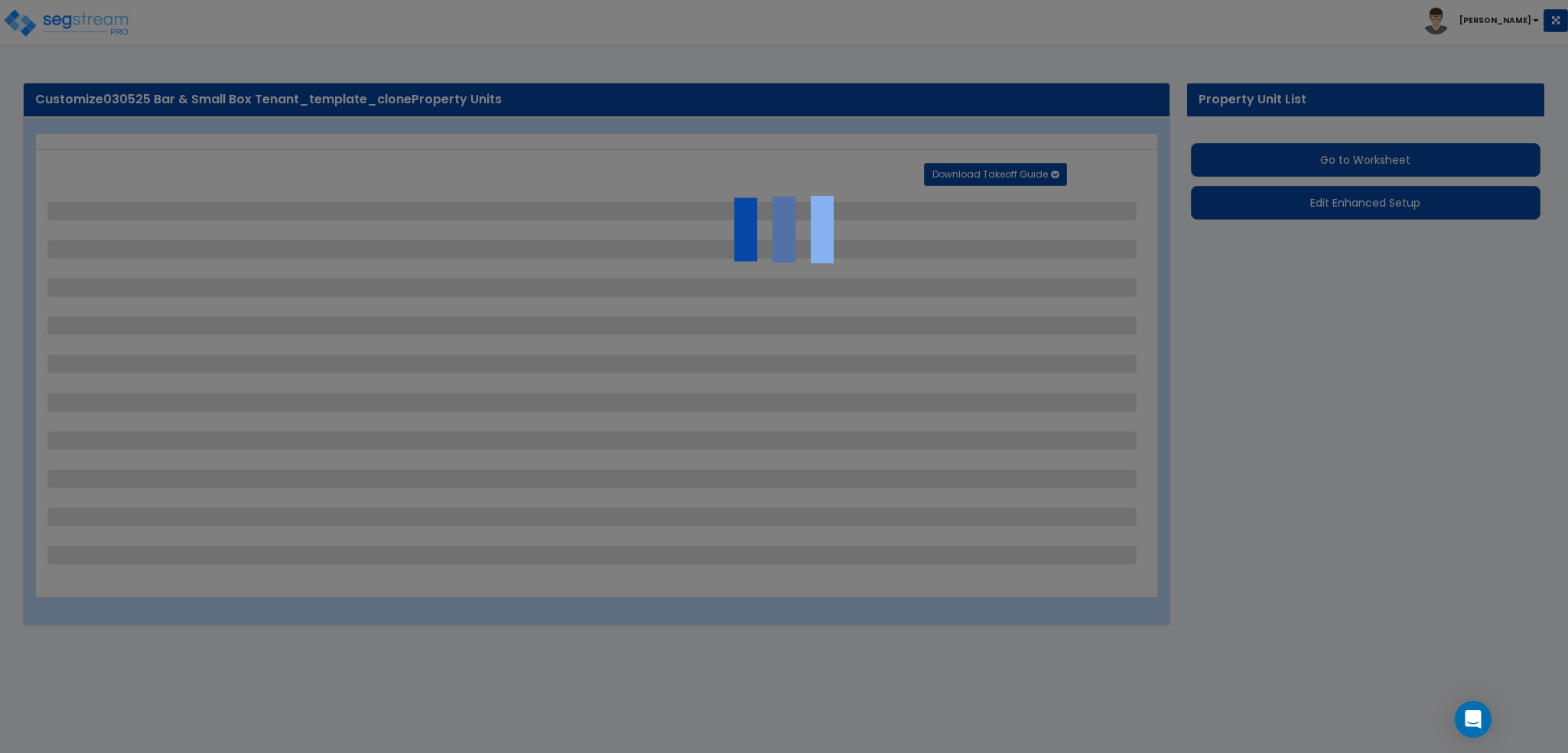
select select "1"
select select "2"
select select "1"
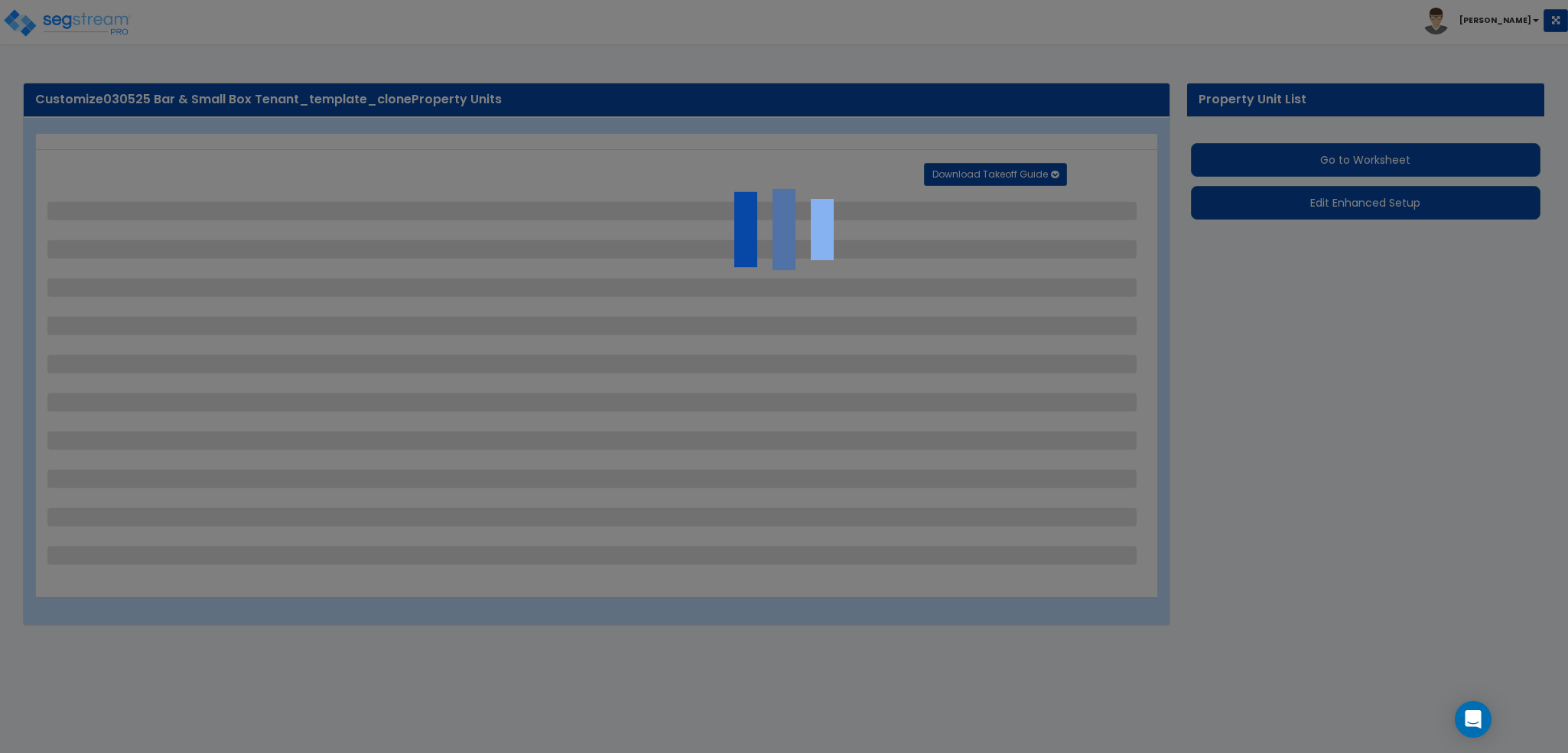
select select "4"
select select "1"
select select "5"
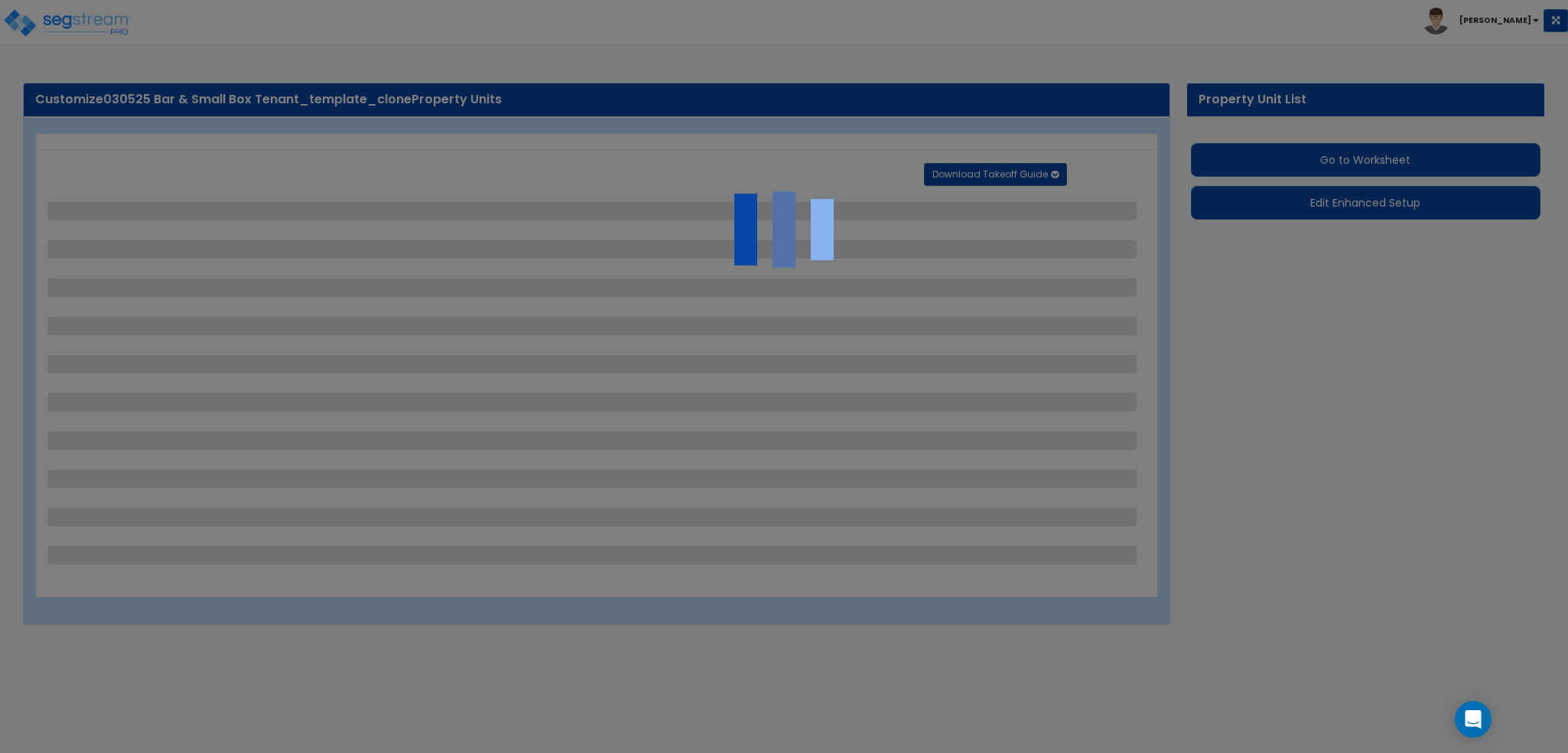
select select "1"
select select "7"
select select "2"
select select "1"
select select "5"
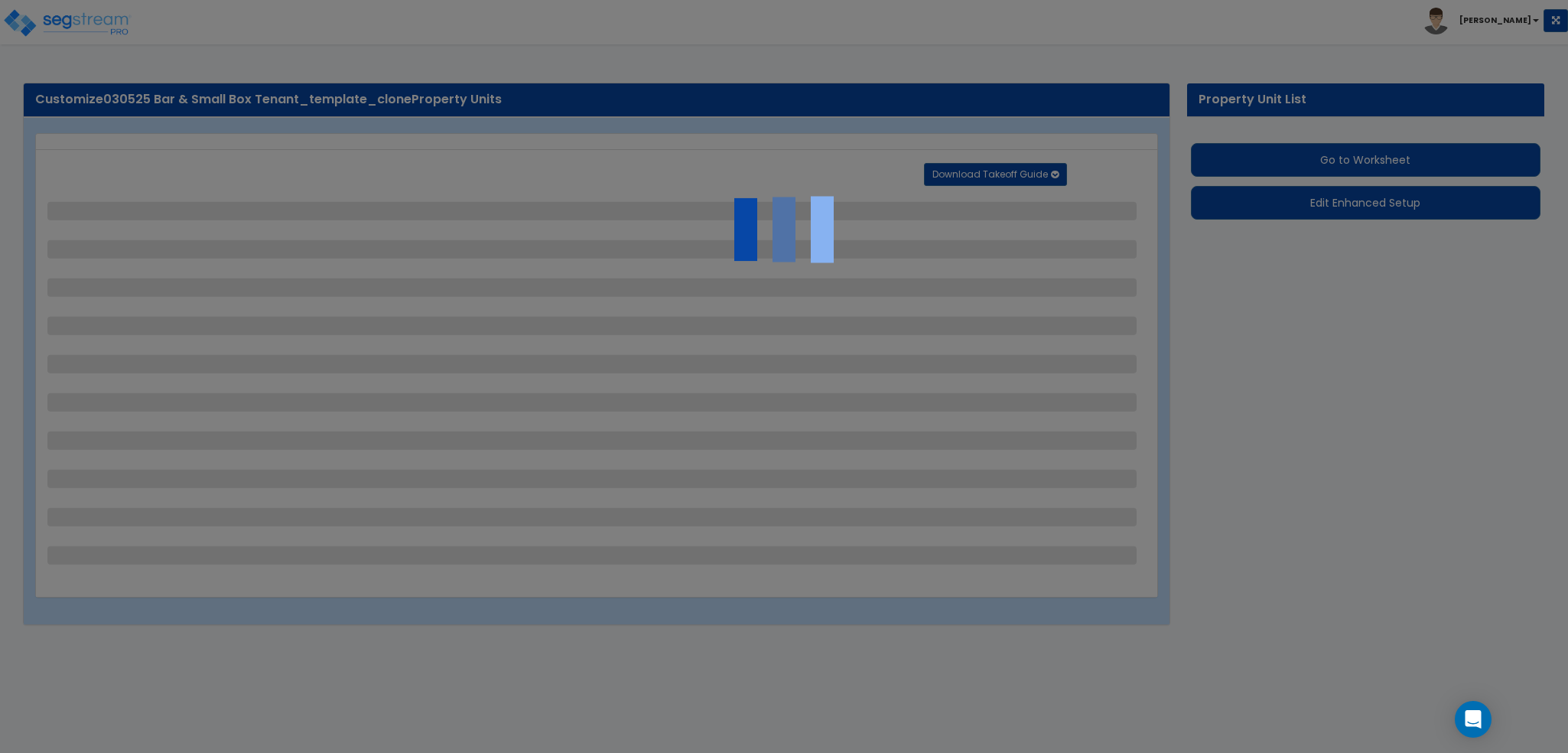
select select "1"
select select "2"
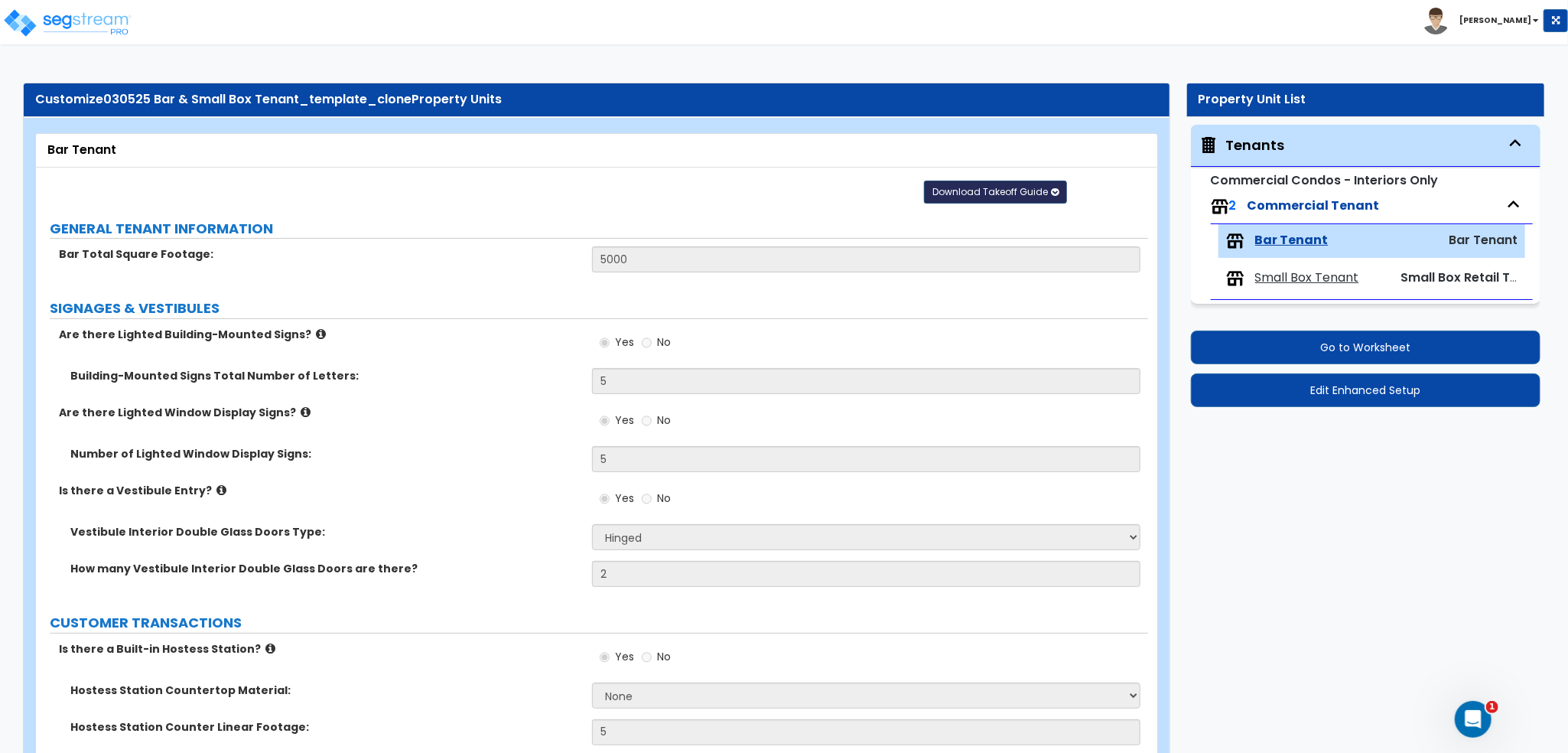
click at [973, 195] on span "Download Takeoff Guide" at bounding box center [990, 191] width 116 height 13
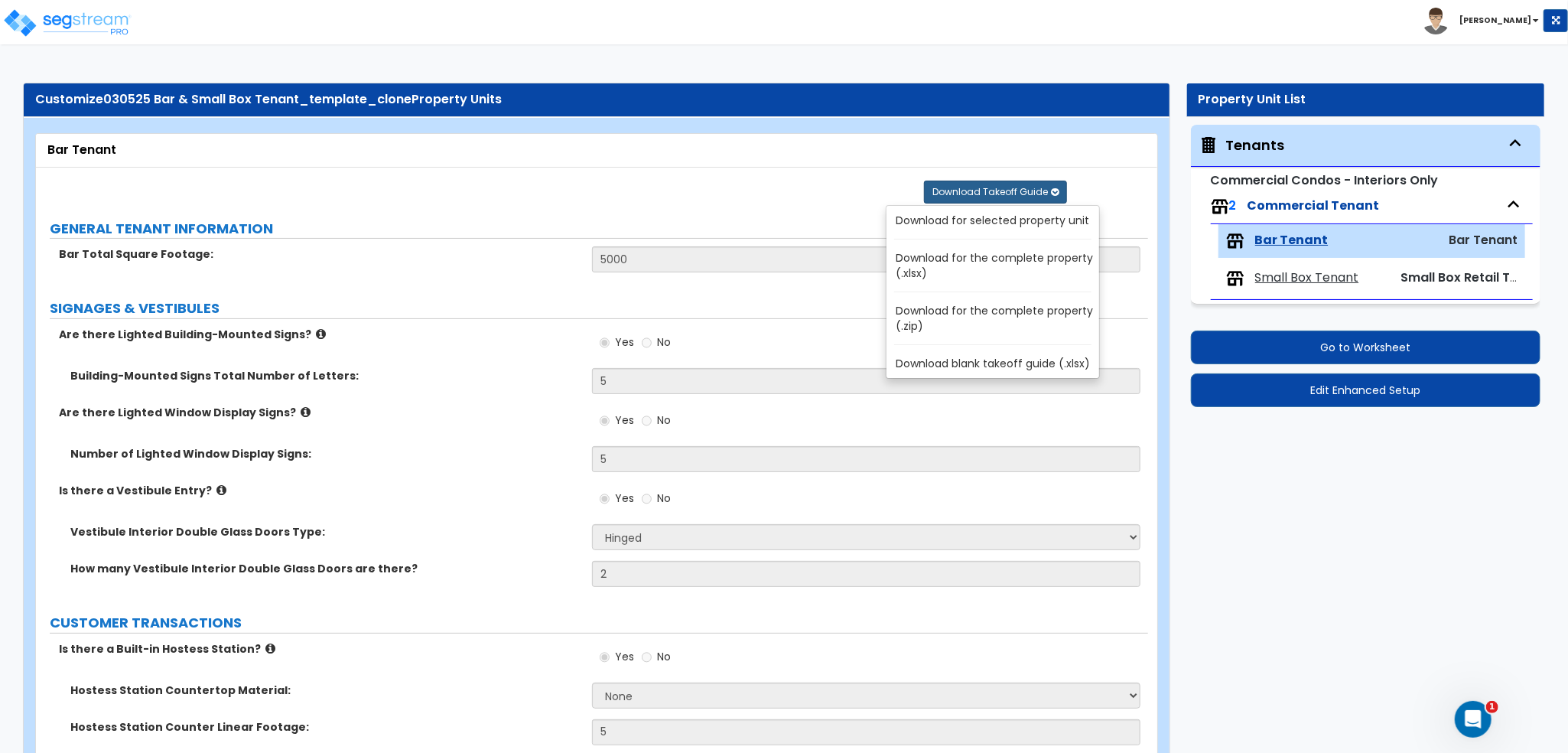
click at [977, 222] on link "Download for selected property unit" at bounding box center [995, 220] width 206 height 21
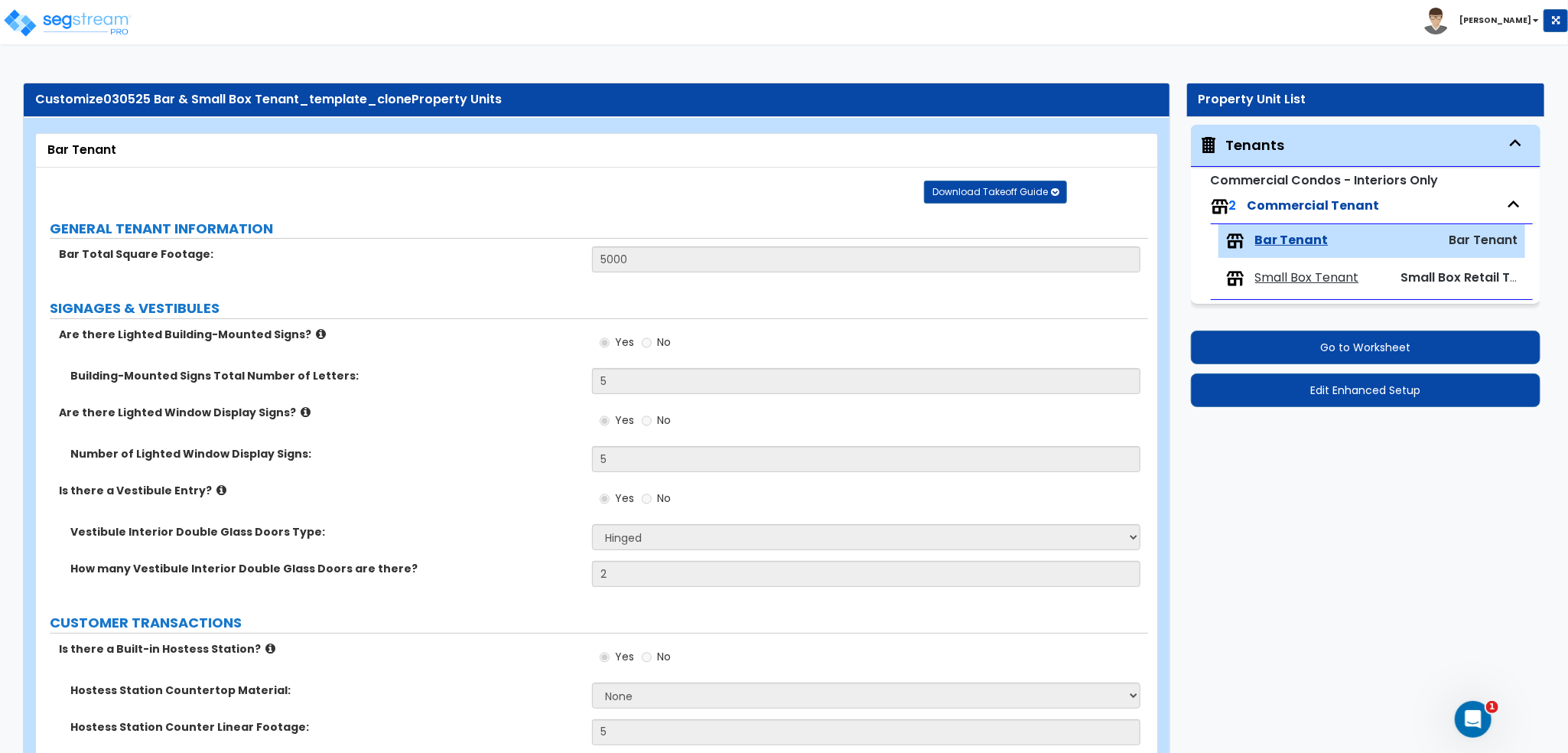
click at [1328, 276] on span "Small Box Tenant" at bounding box center [1308, 278] width 104 height 18
select select "1"
select select "4"
select select "2"
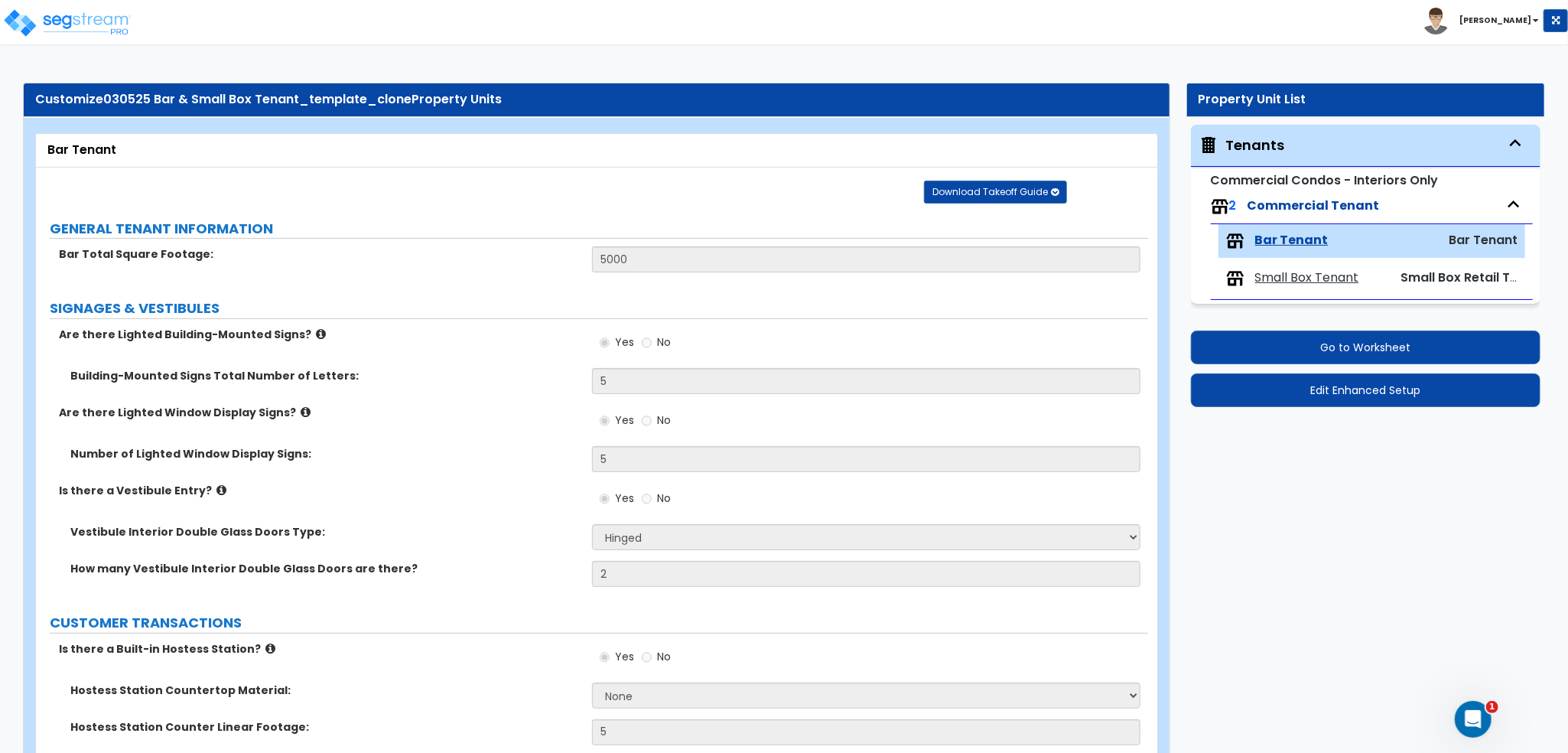
select select "7"
select select "3"
select select "1"
select select "2"
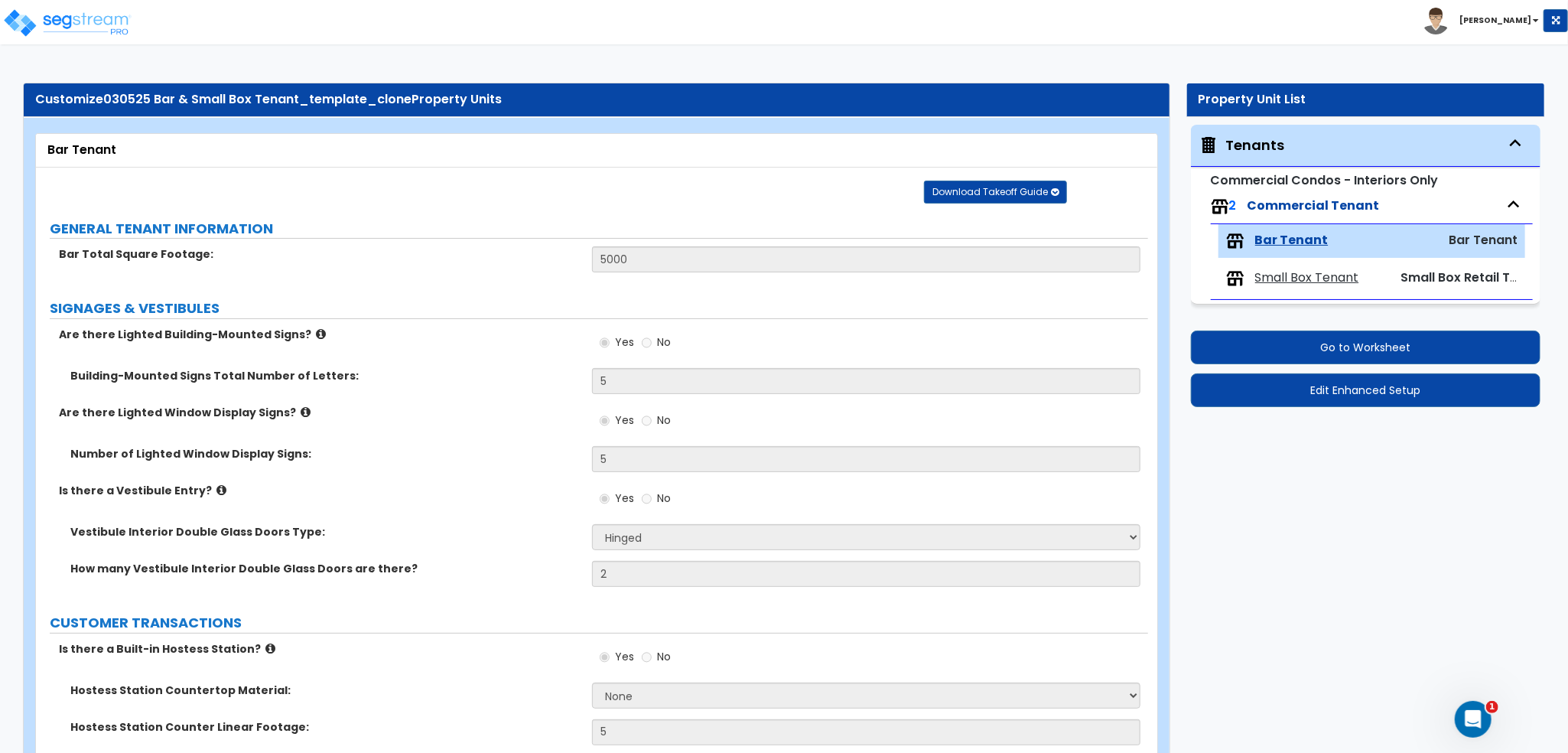
select select "3"
select select "1"
select select "2"
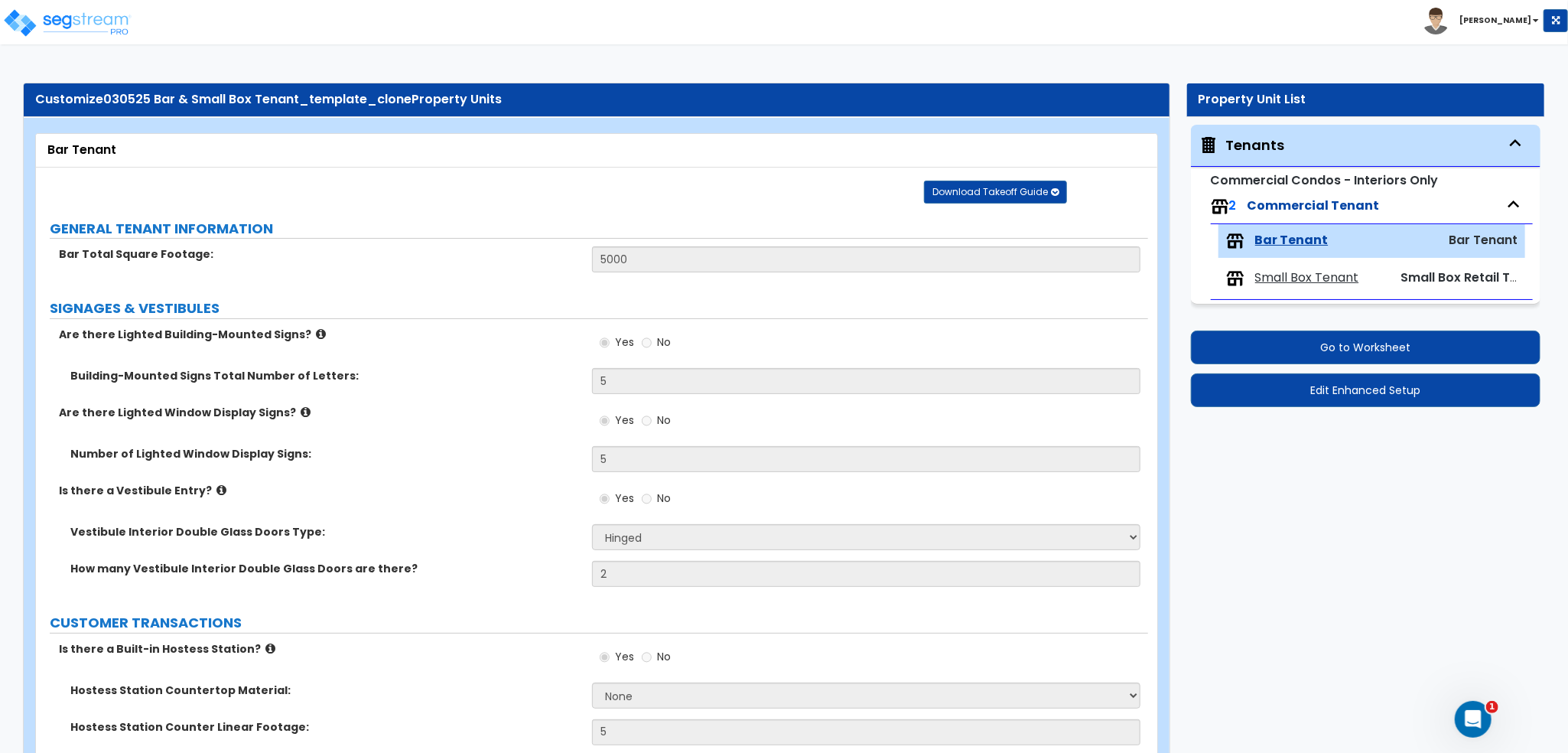
select select "1"
select select "3"
select select "1"
select select "4"
select select "6"
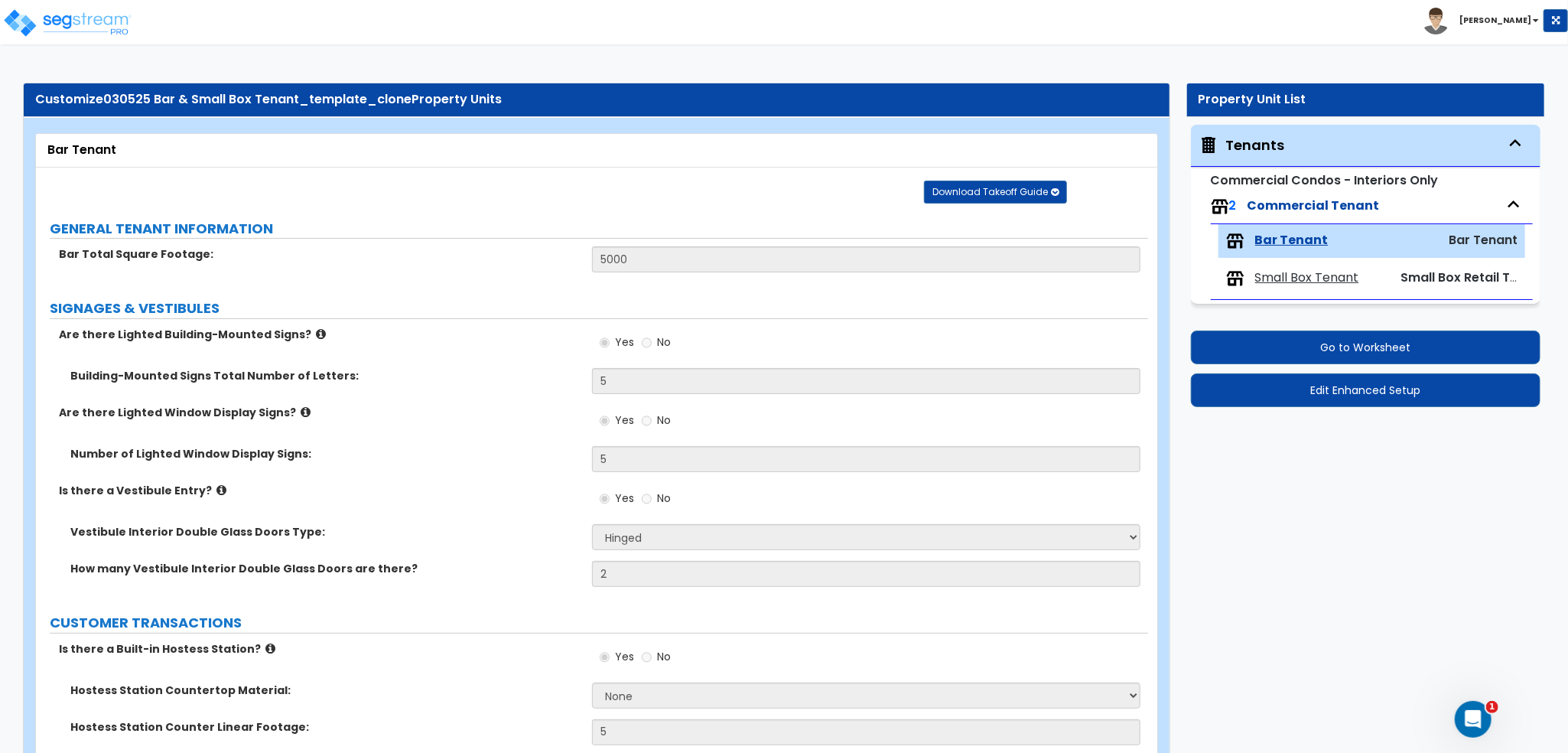
select select "2"
select select "3"
select select "2"
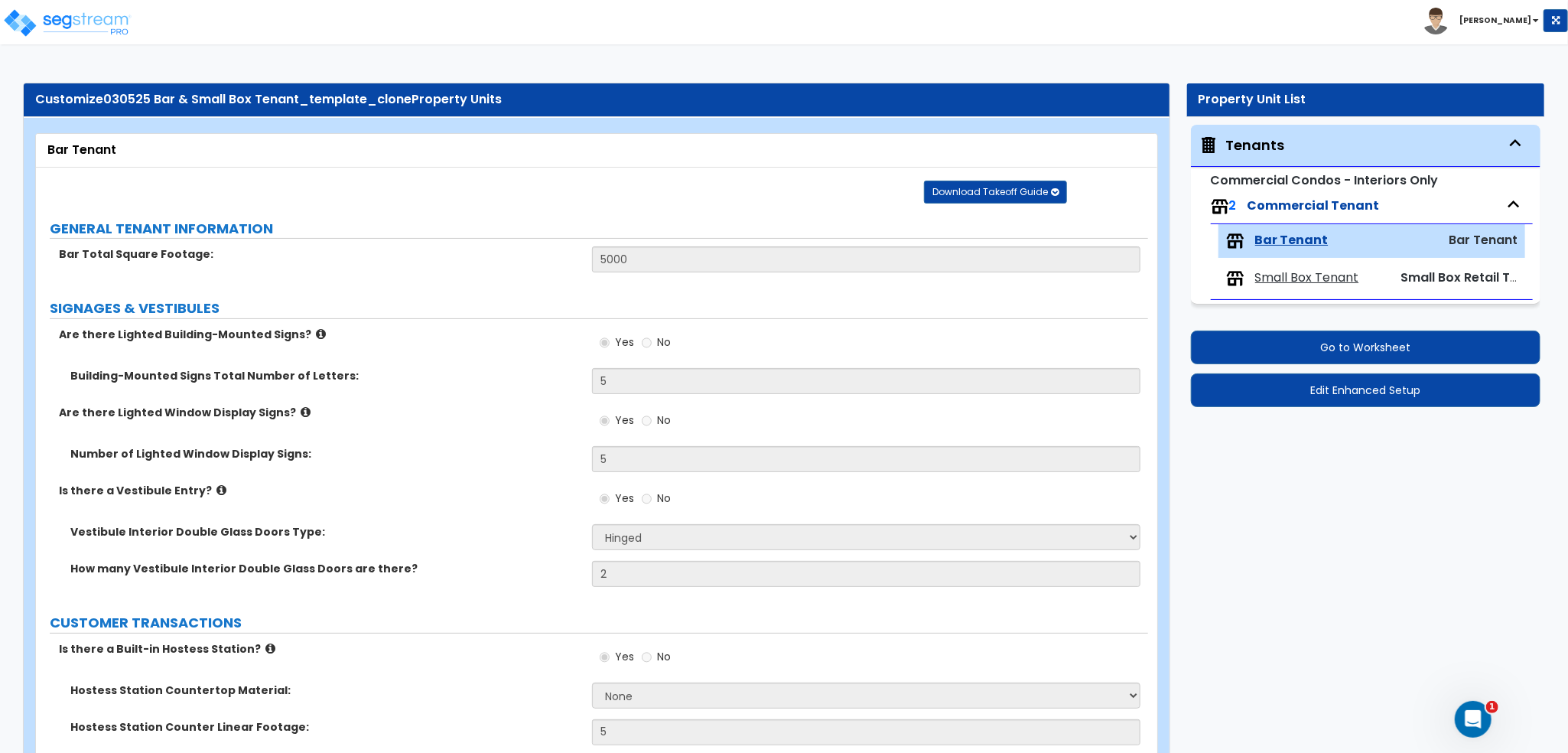
select select "2"
select select "6"
select select "2"
select select "4"
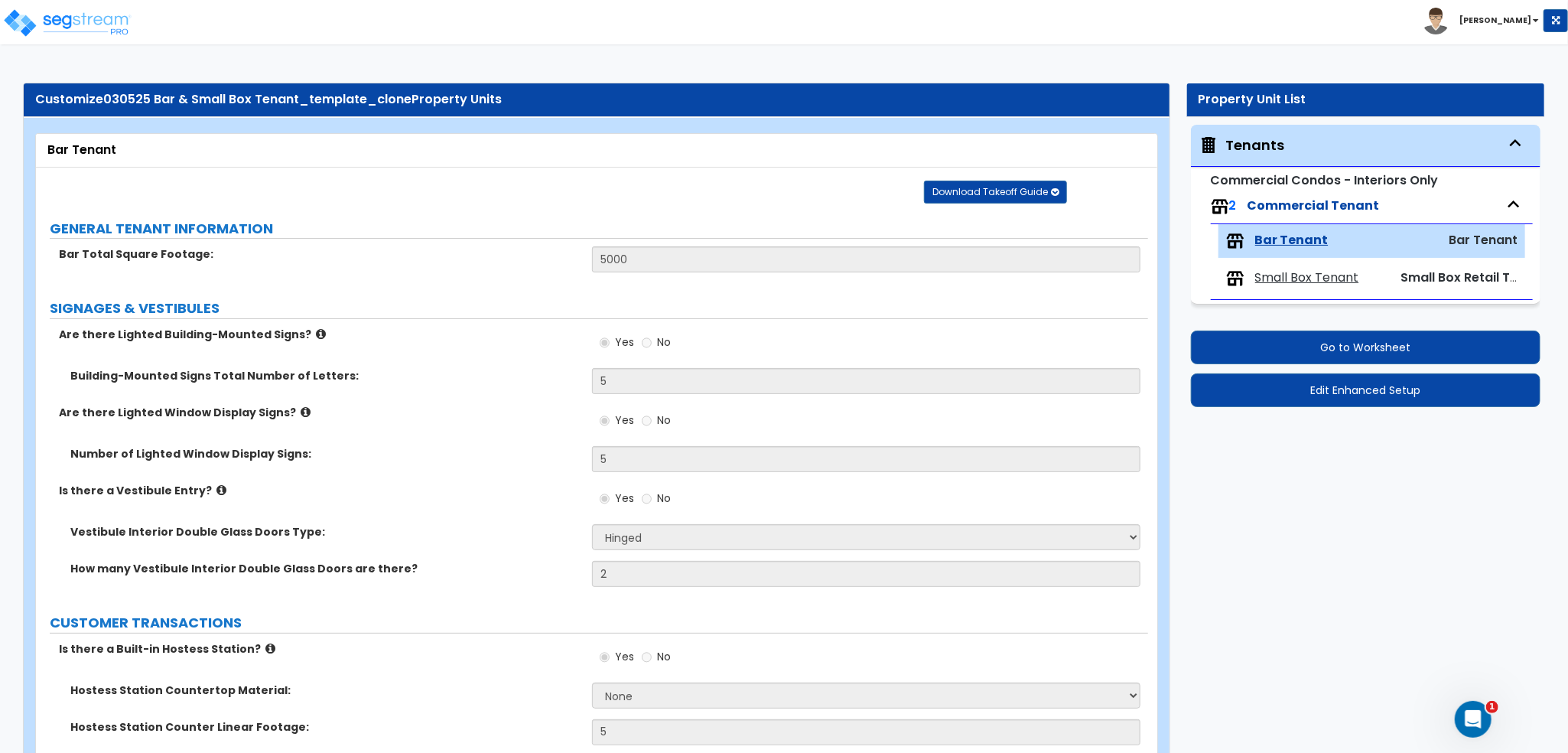
select select "1"
select select "2"
select select "1"
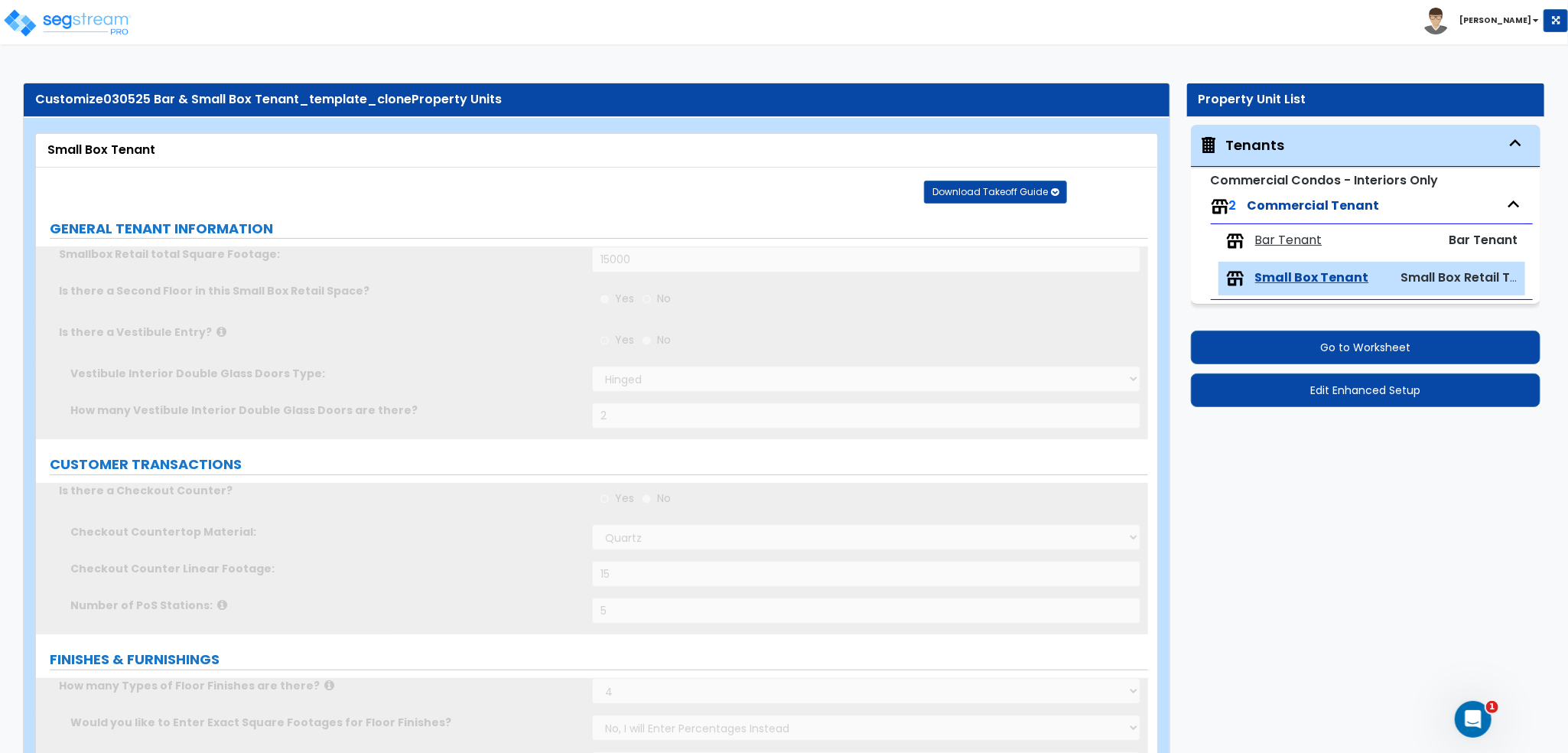
radio input "true"
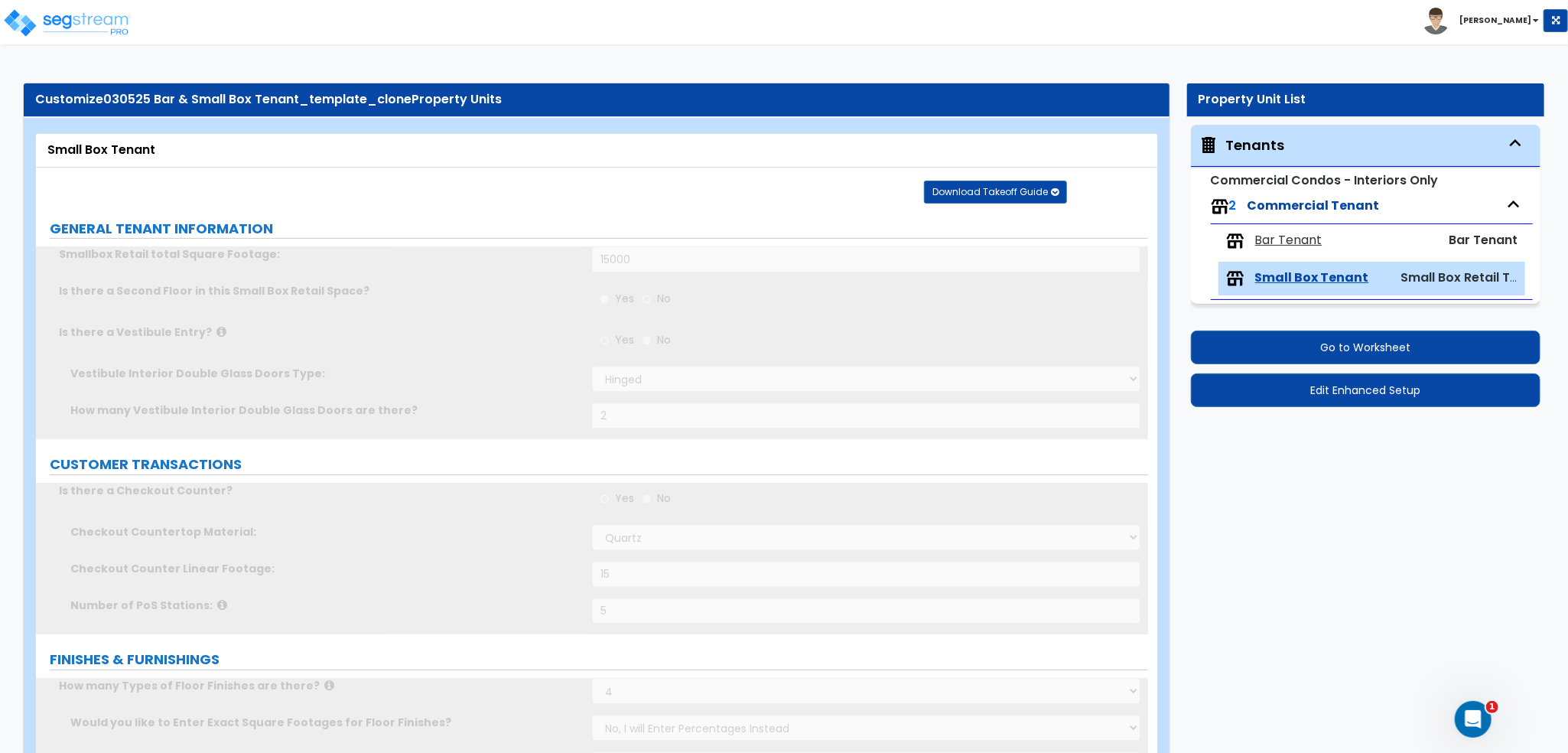
radio input "true"
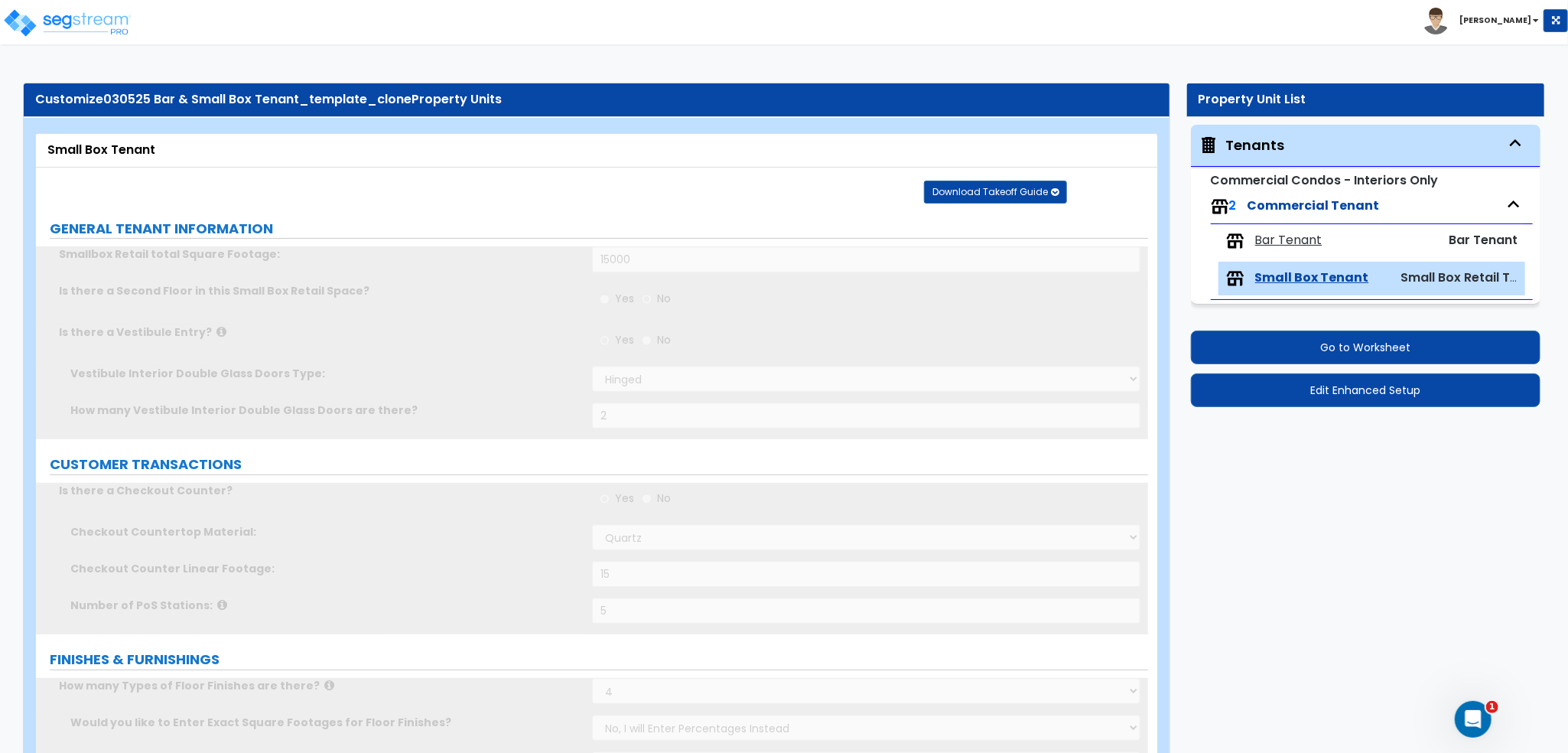
radio input "true"
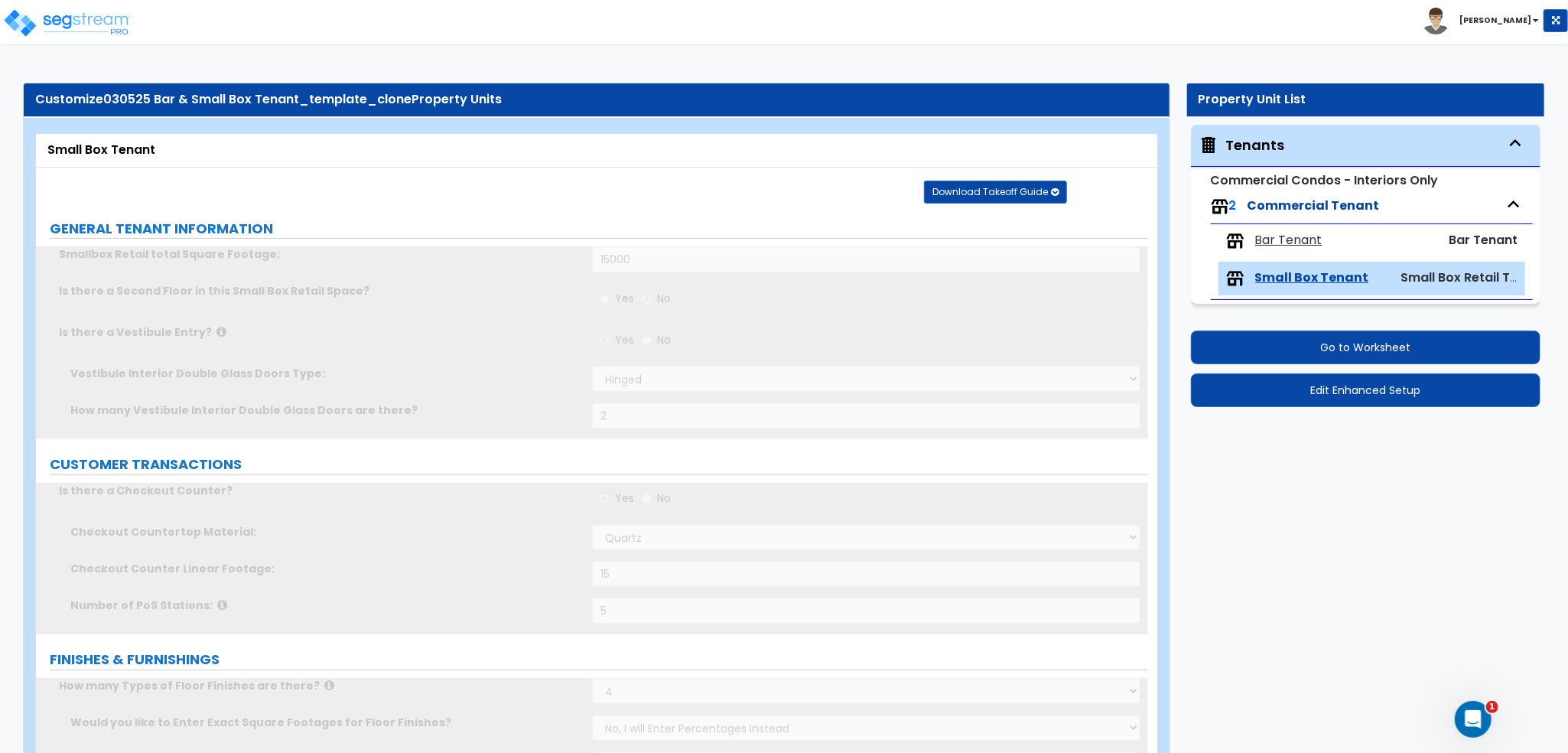
radio input "true"
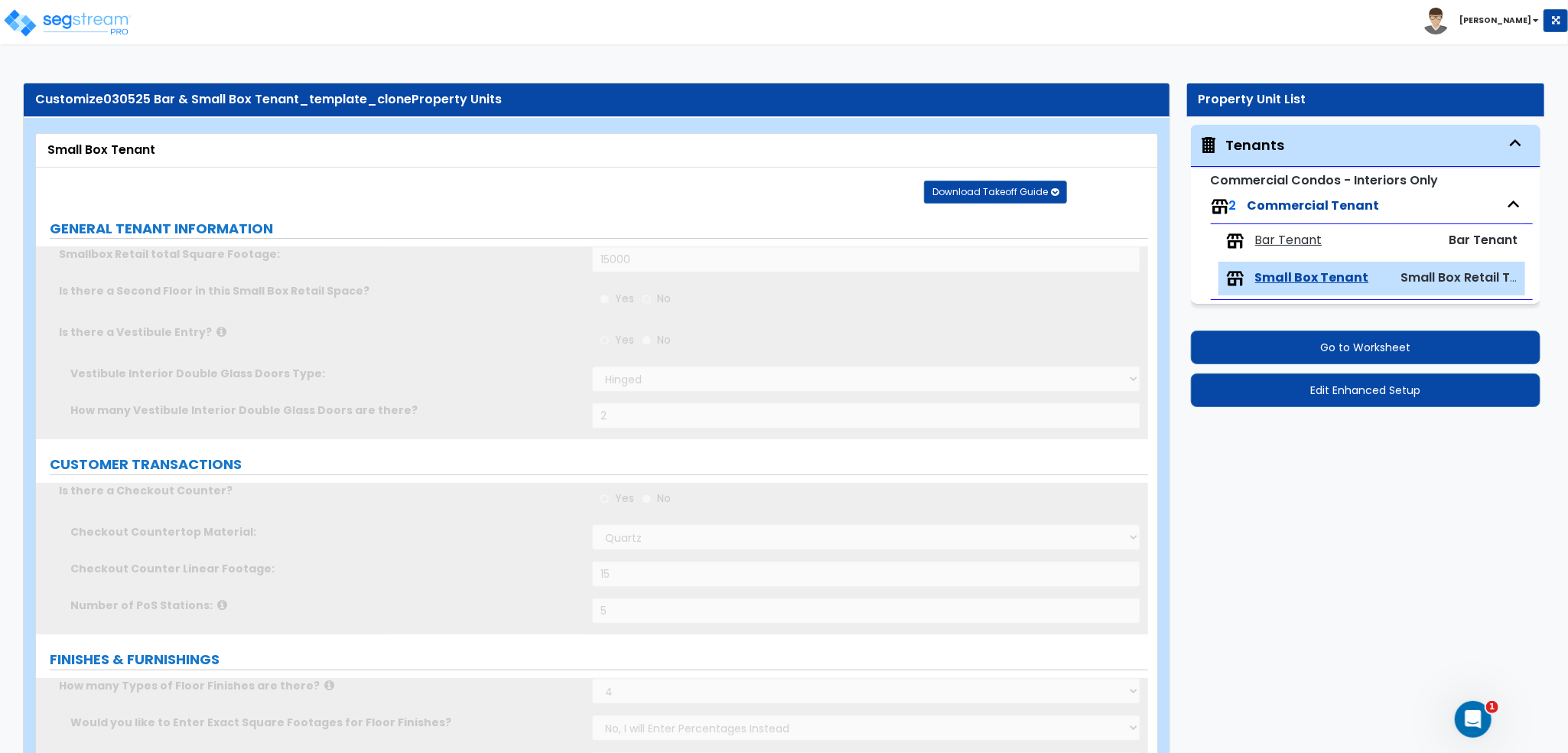
radio input "true"
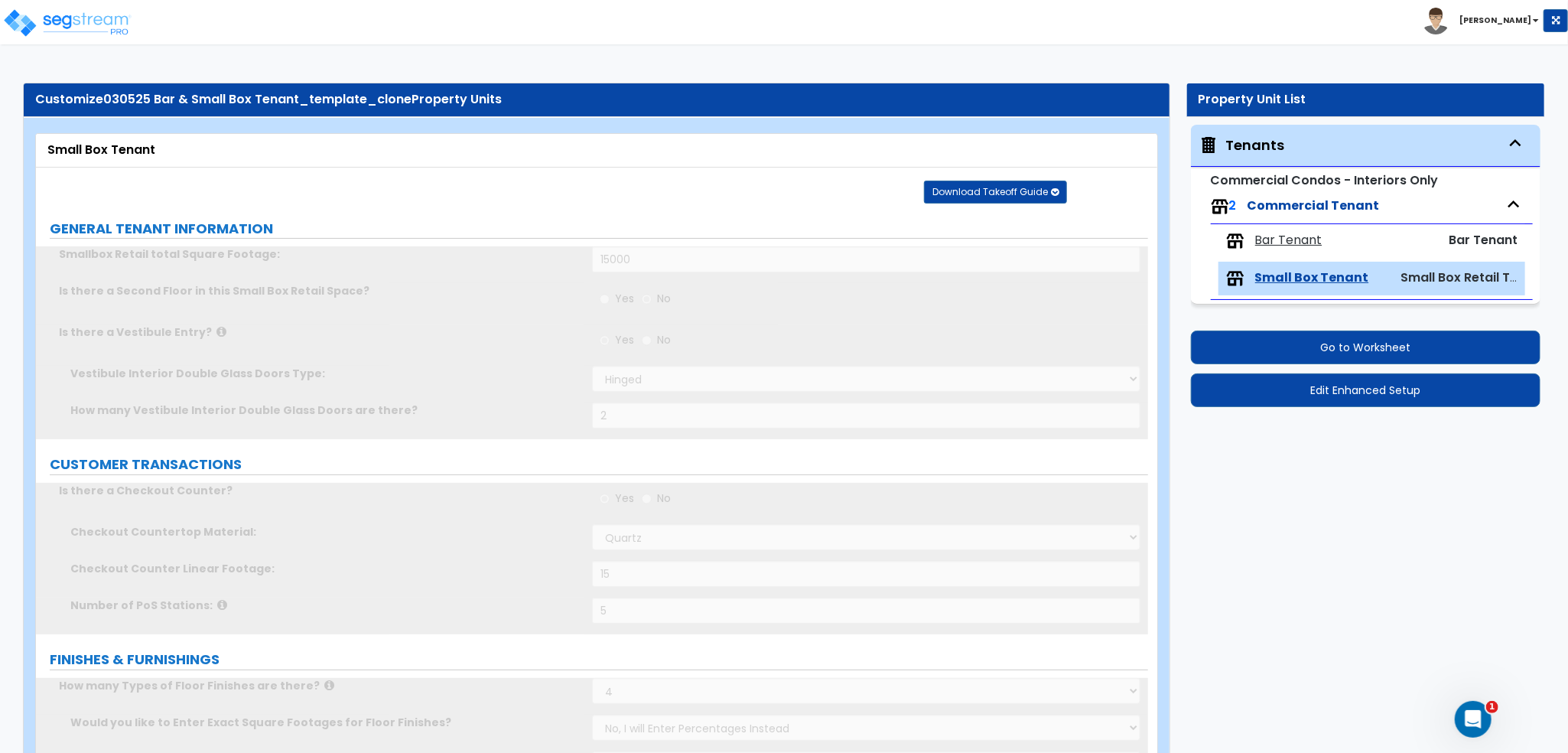
radio input "true"
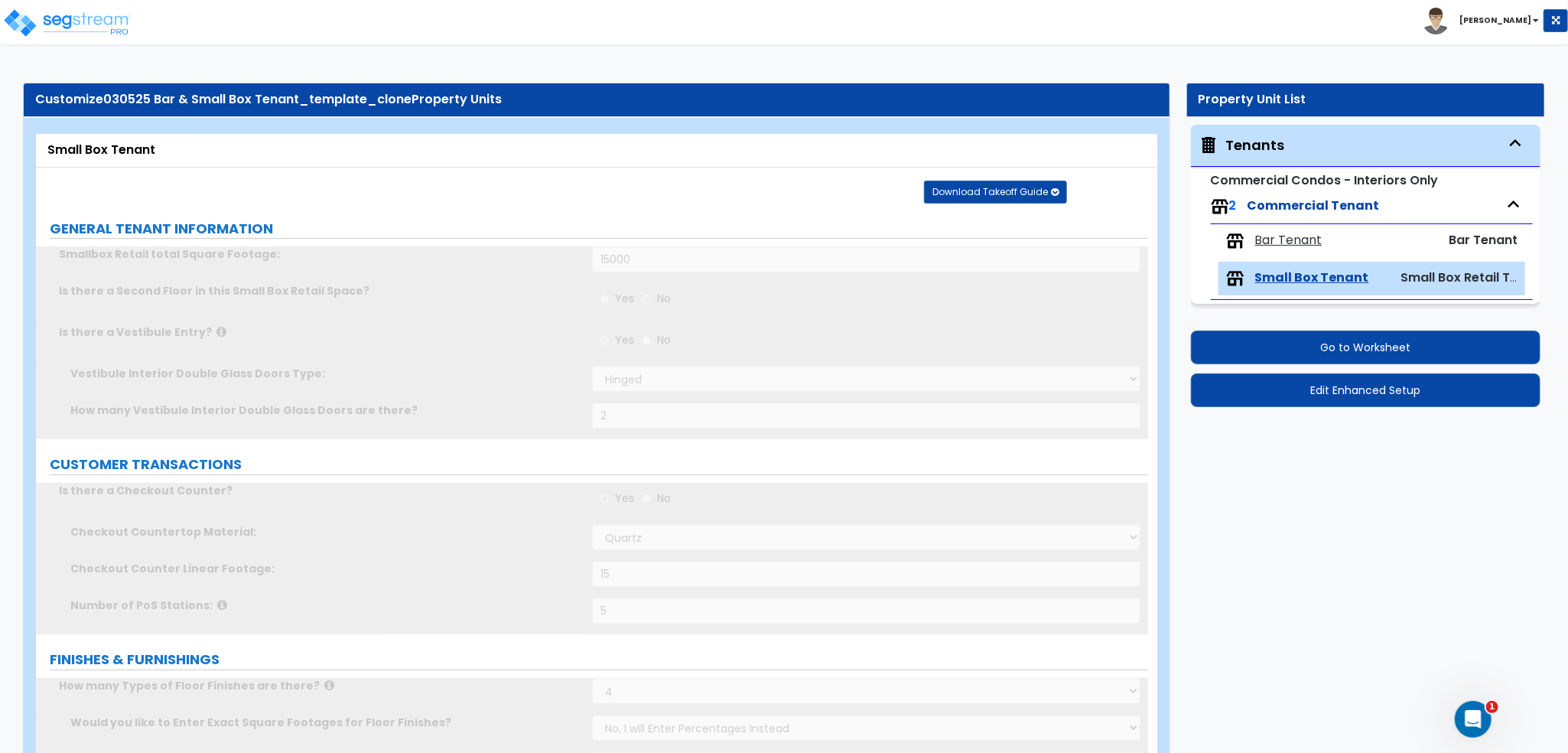
radio input "true"
type input "6"
radio input "true"
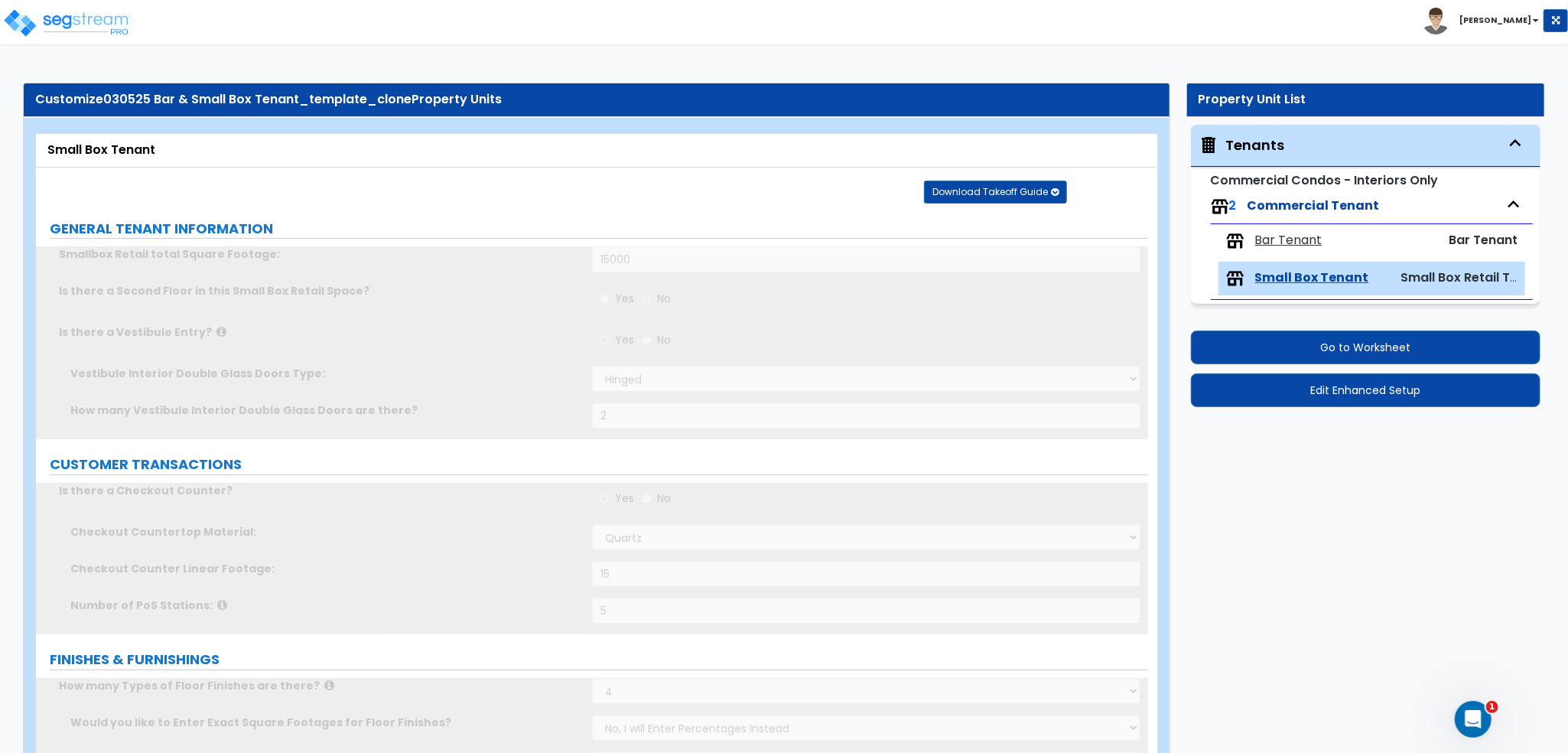
radio input "true"
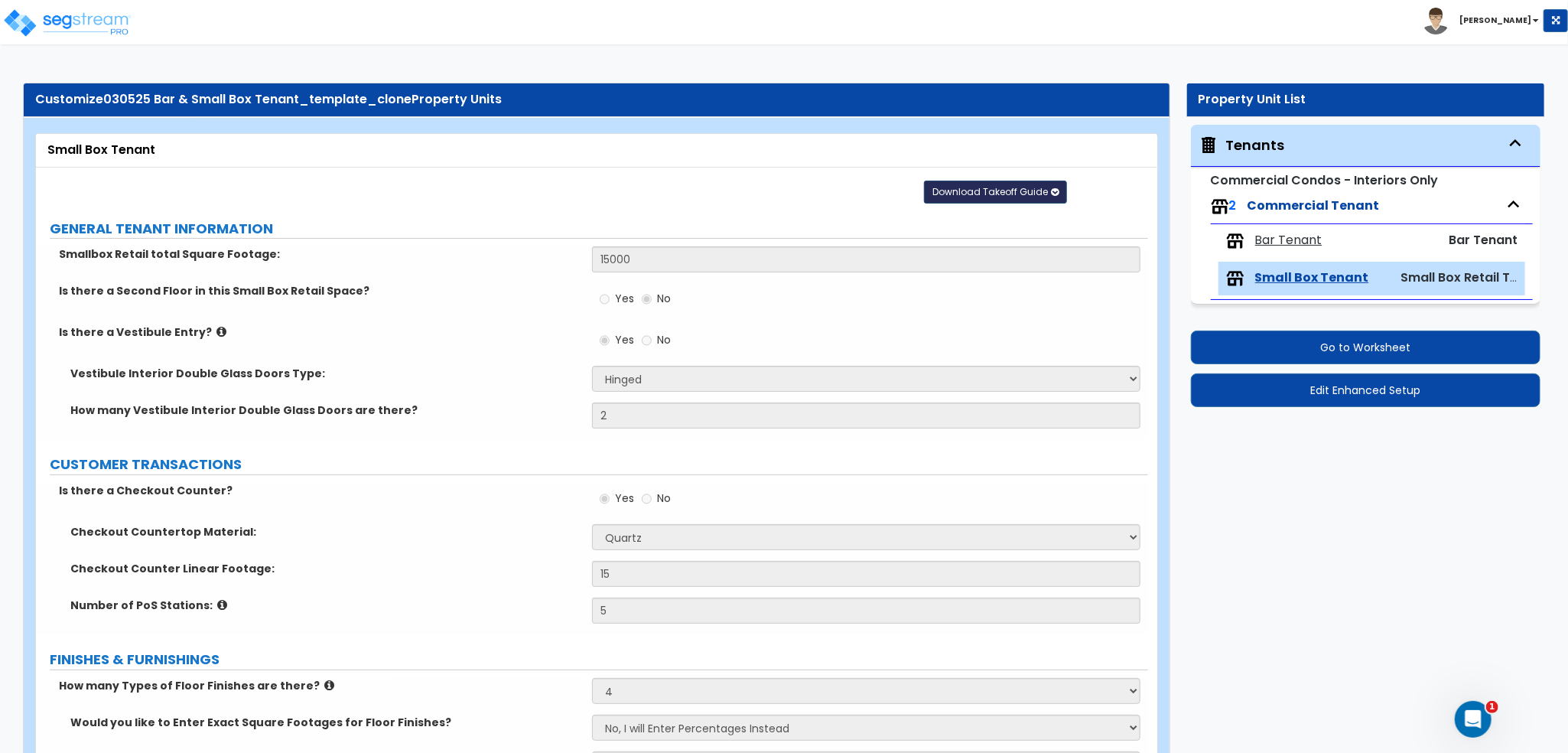
click at [1010, 183] on button "Download Takeoff Guide" at bounding box center [995, 192] width 143 height 23
radio input "true"
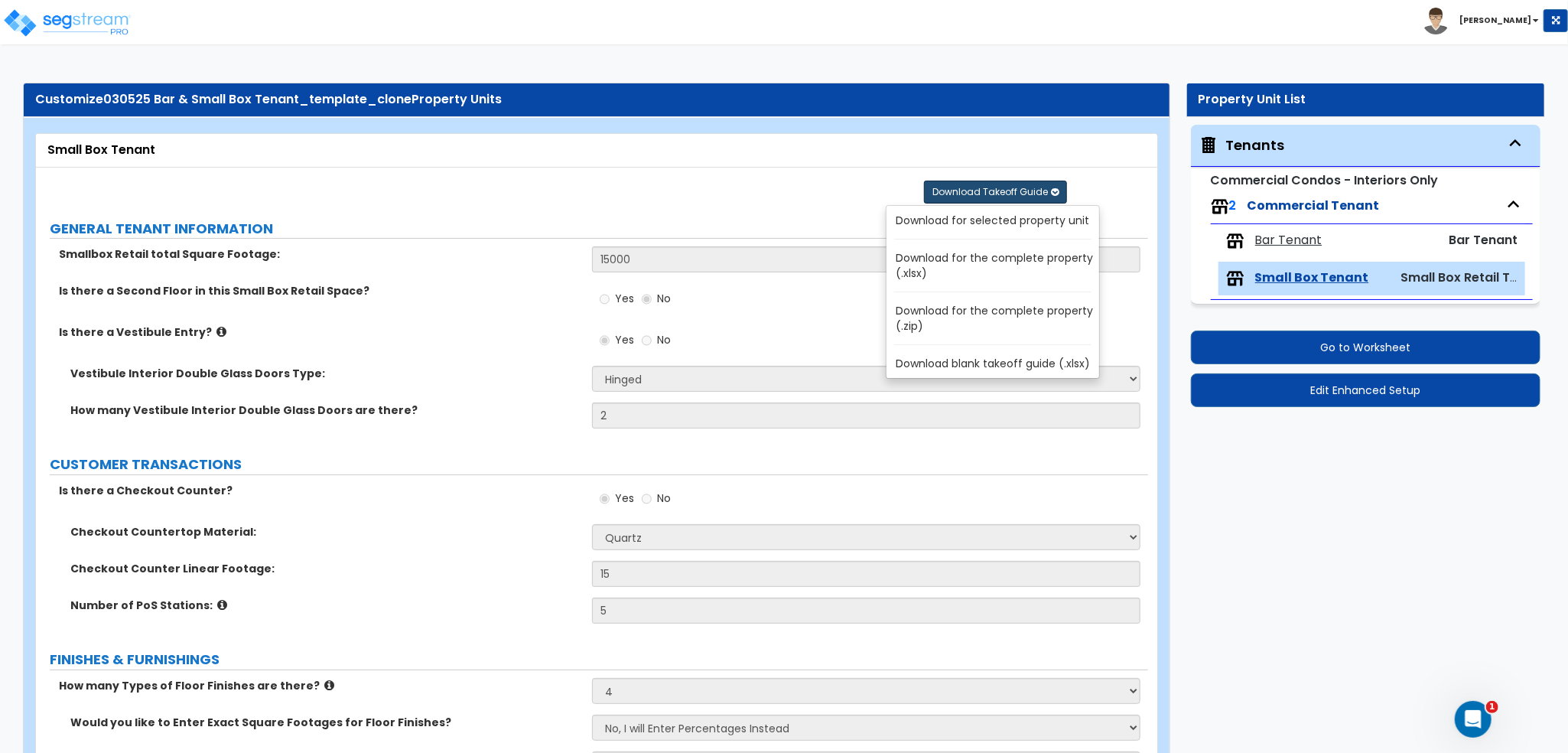
radio input "true"
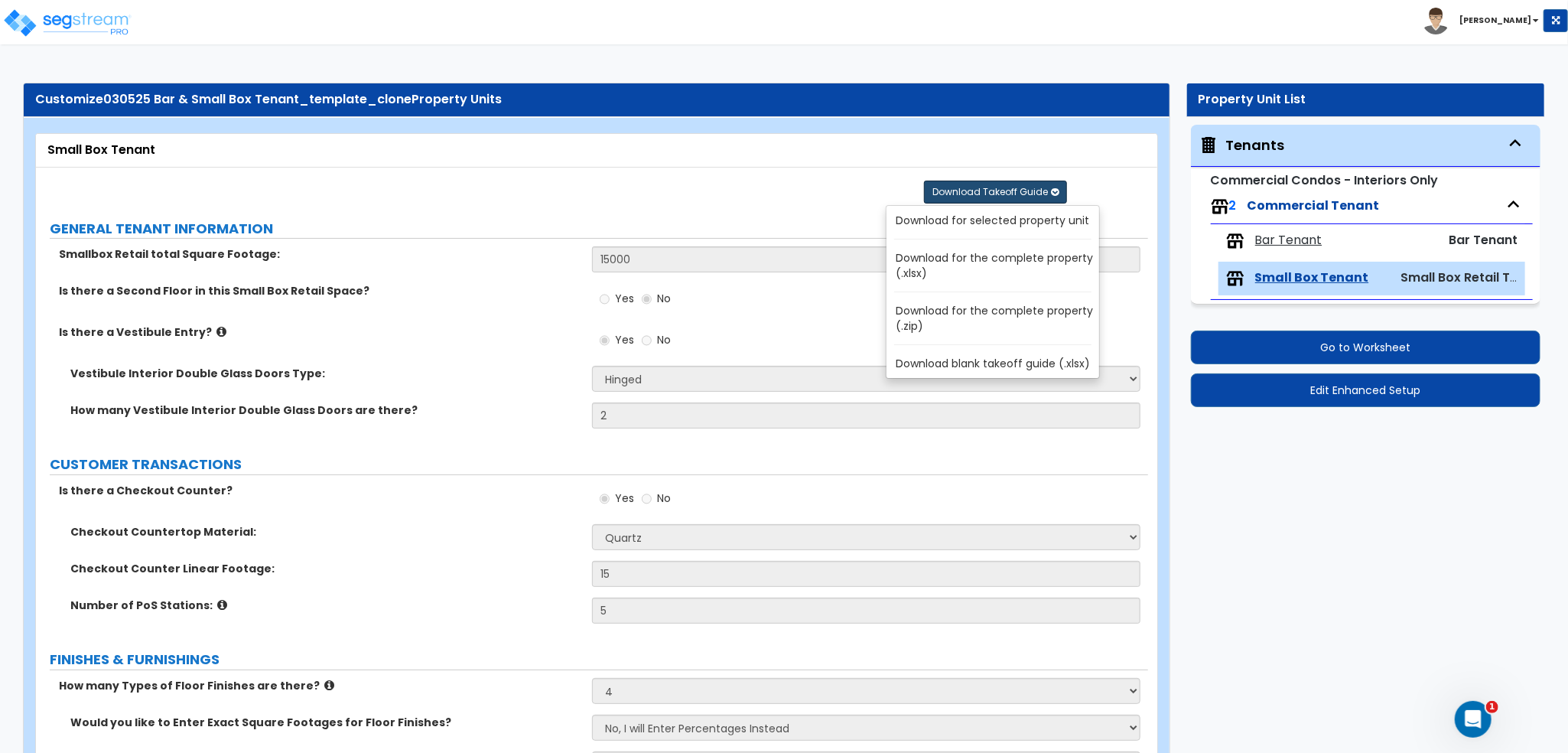
radio input "true"
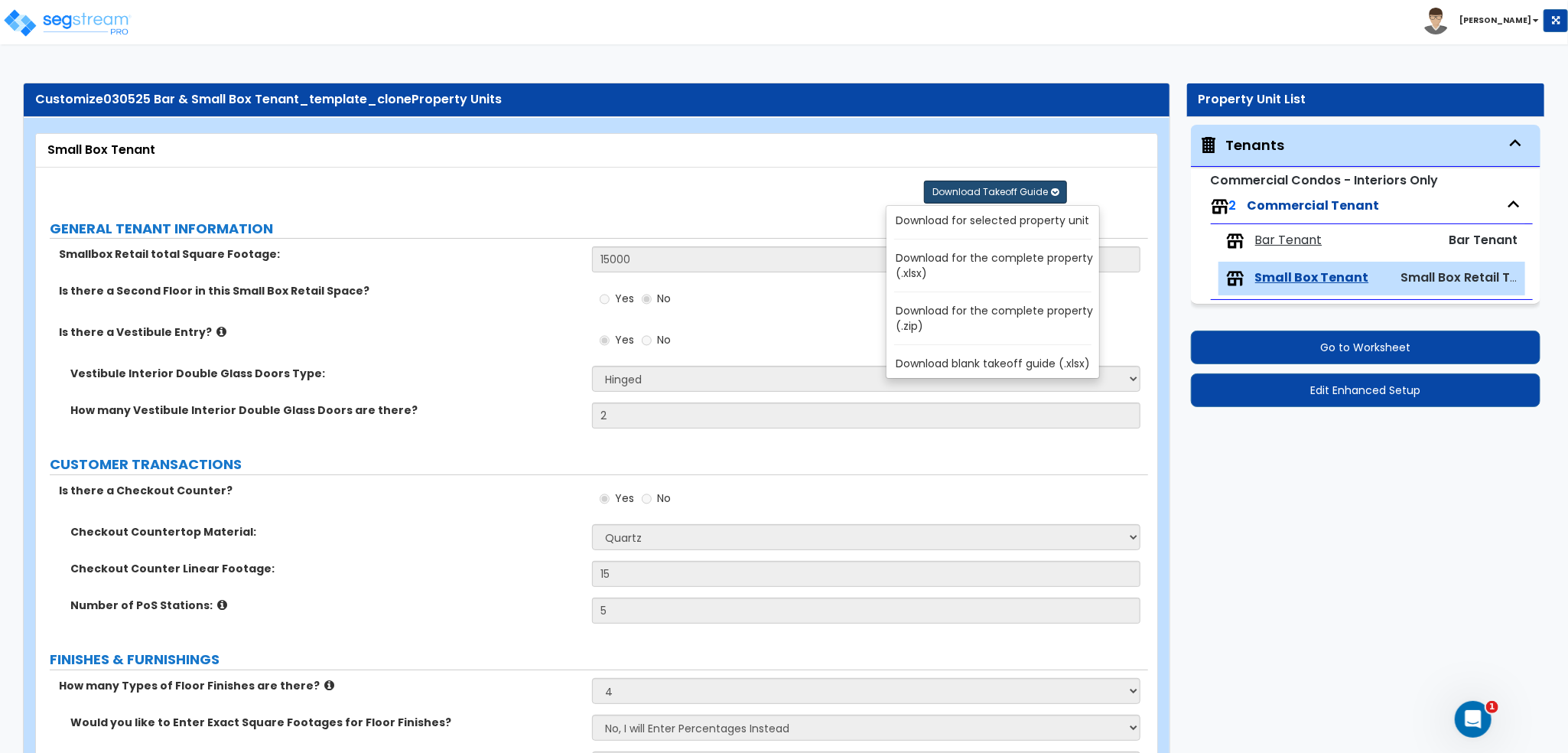
radio input "true"
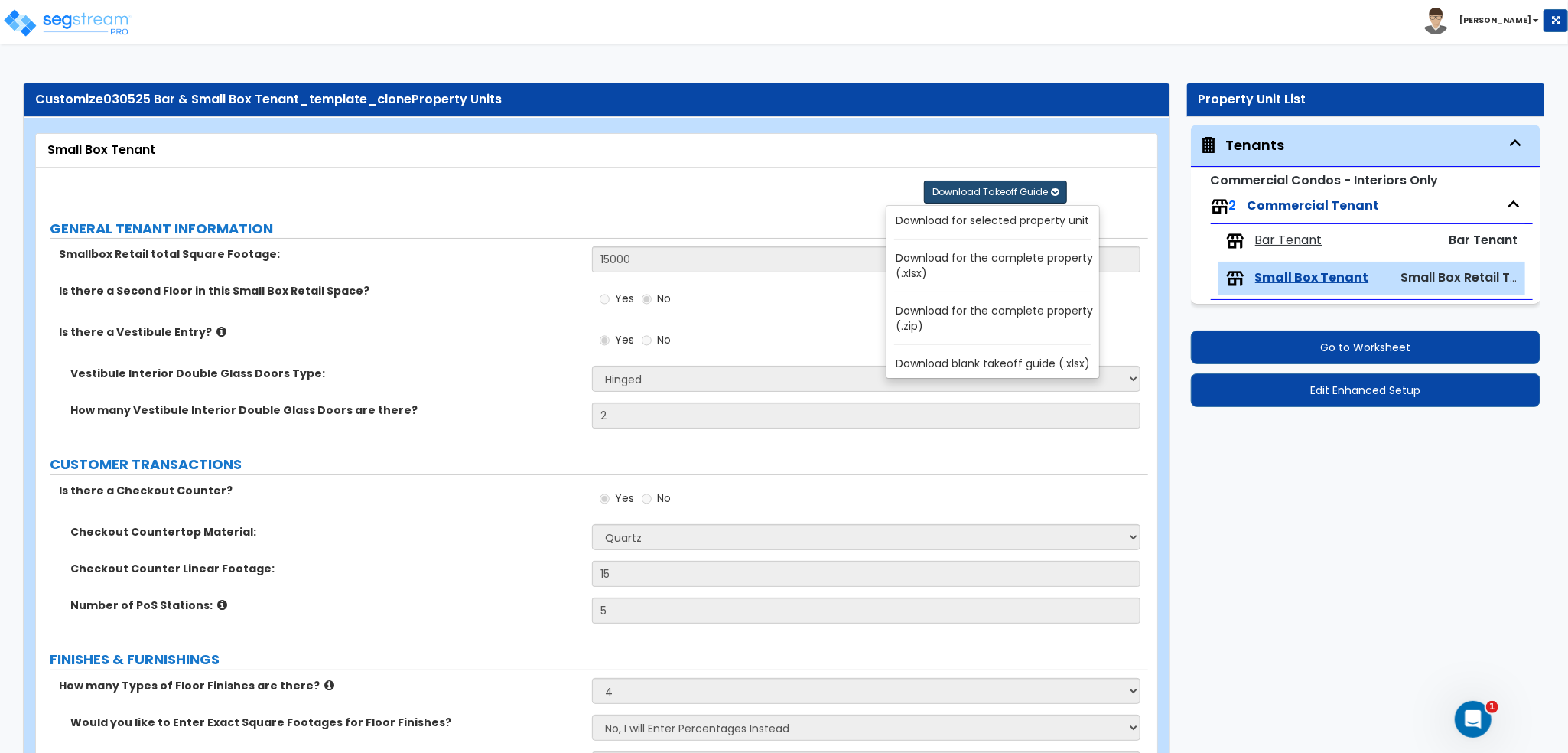
radio input "true"
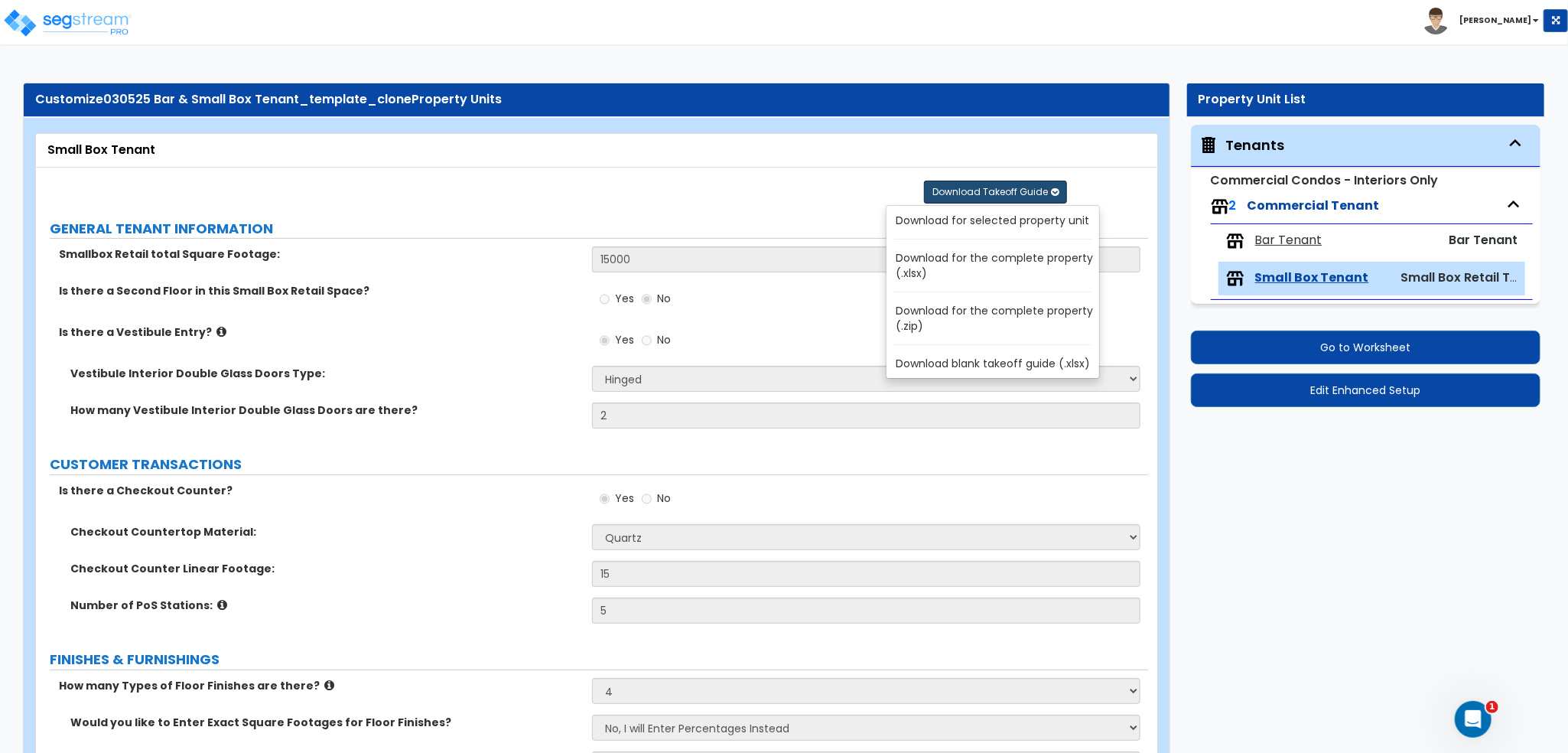
radio input "true"
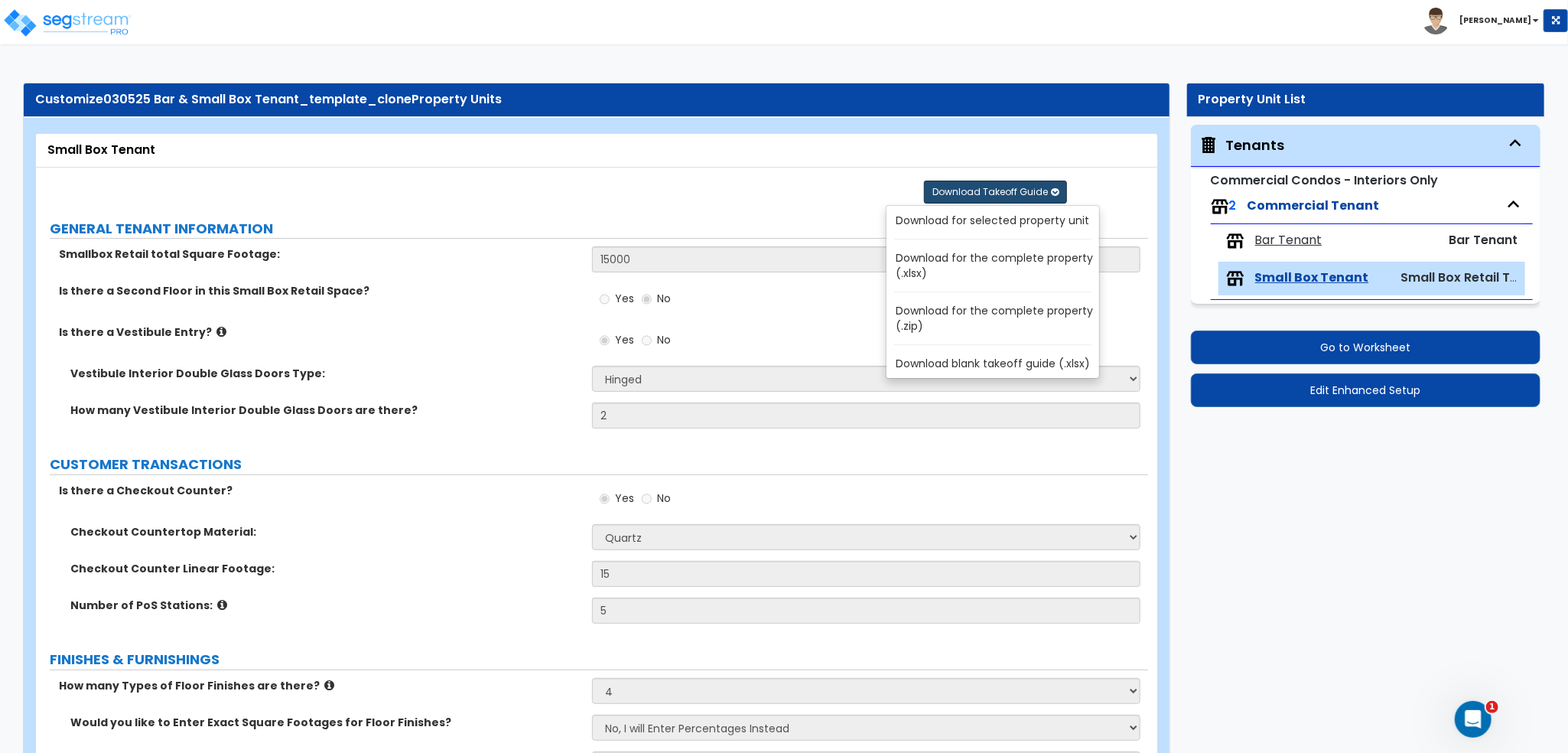
radio input "true"
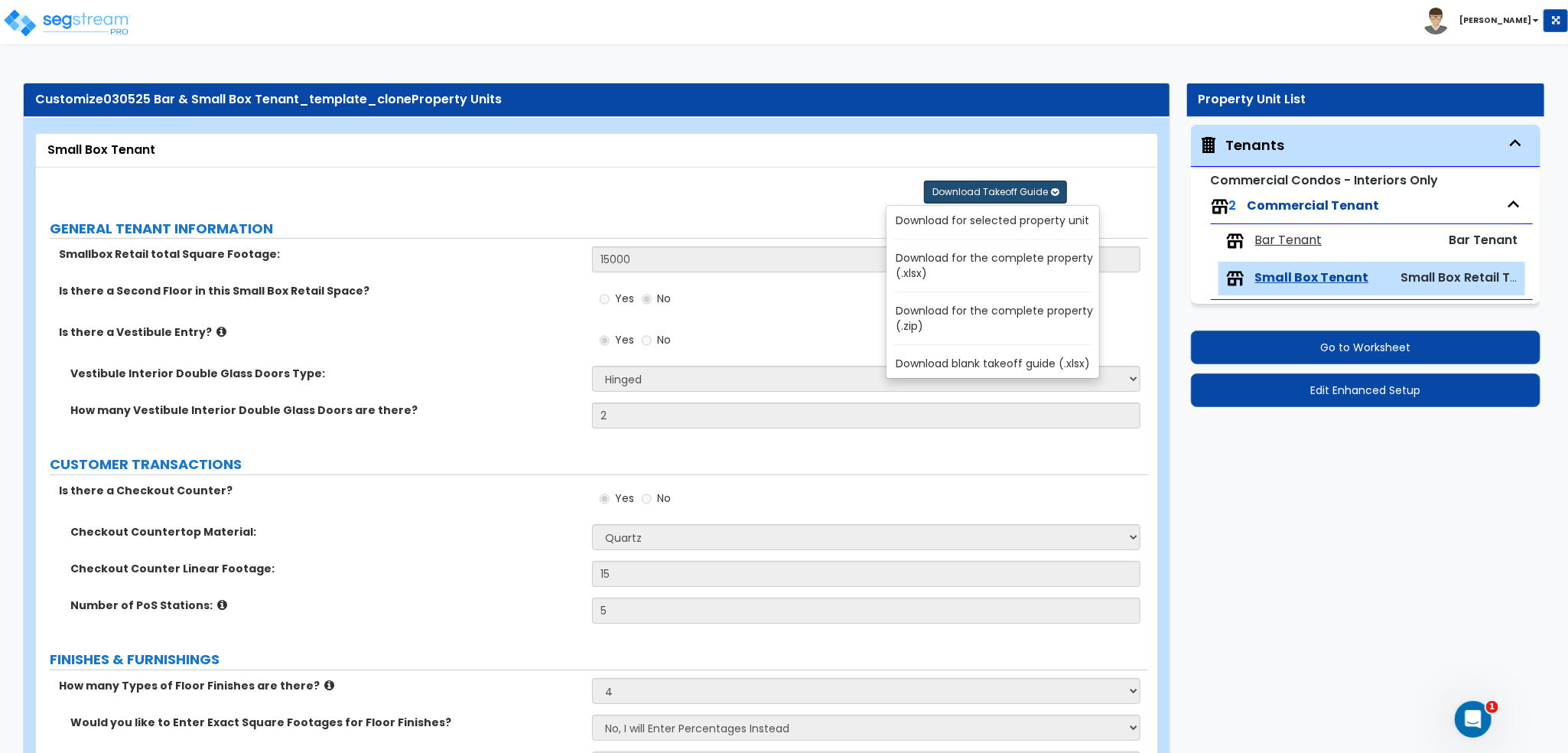
radio input "true"
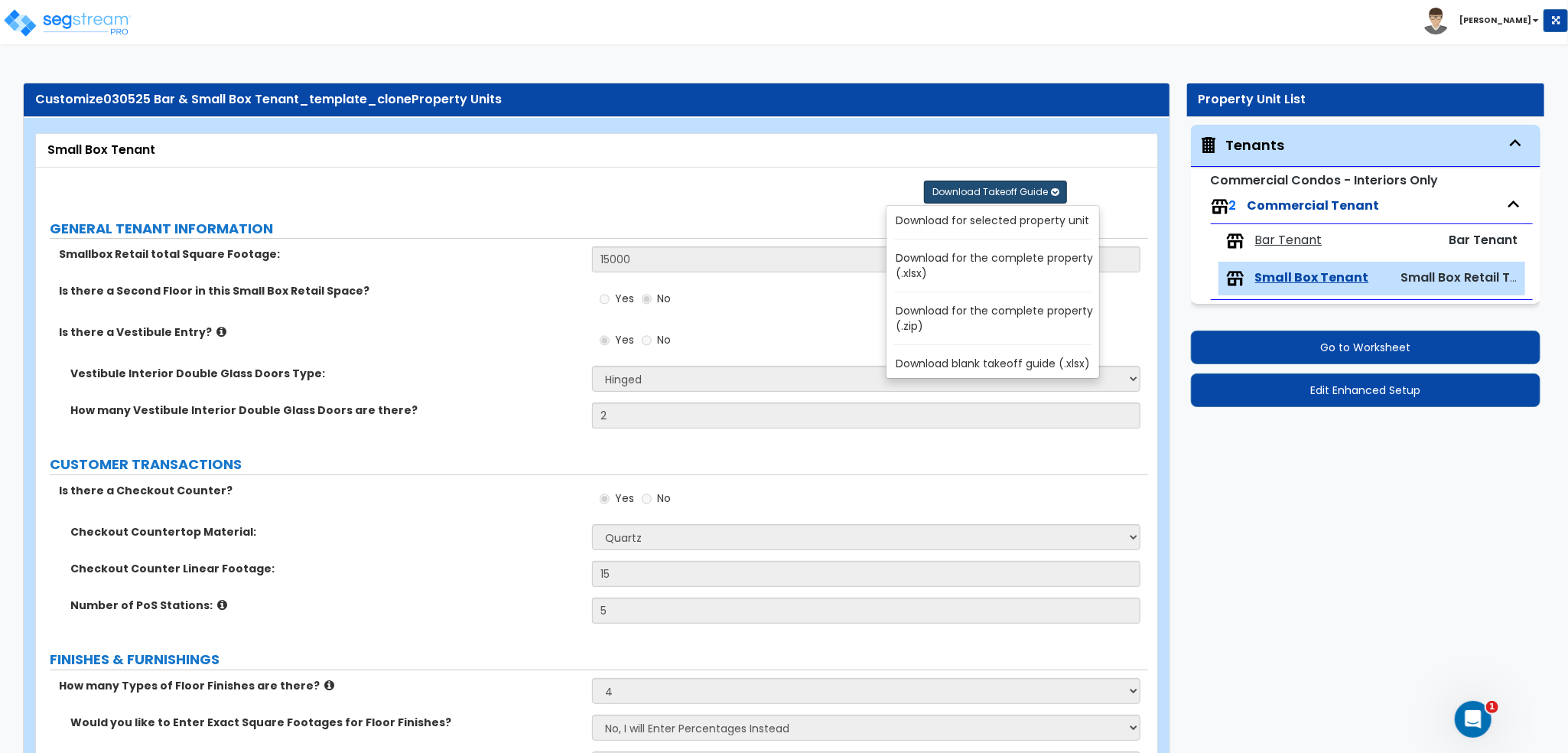
radio input "true"
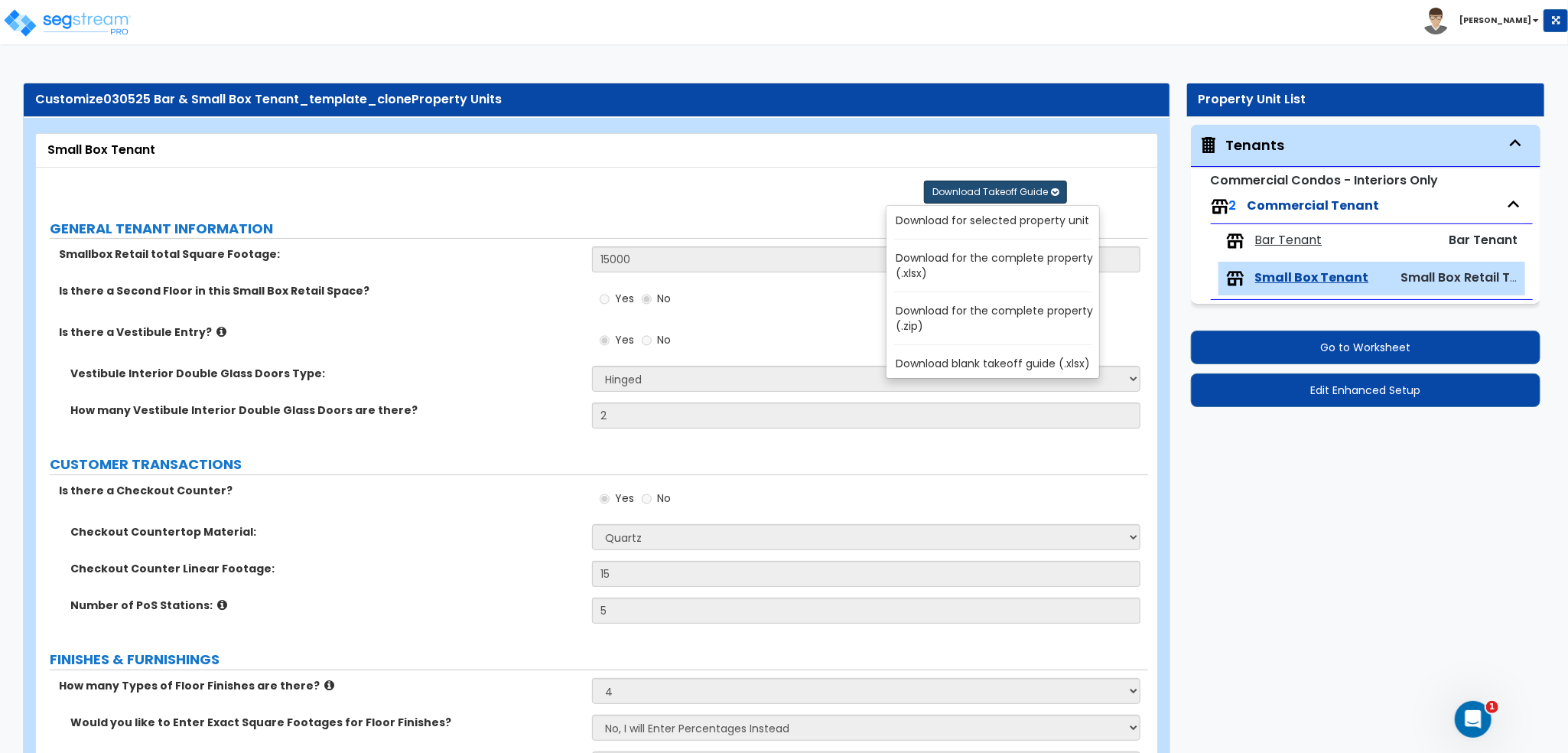
radio input "true"
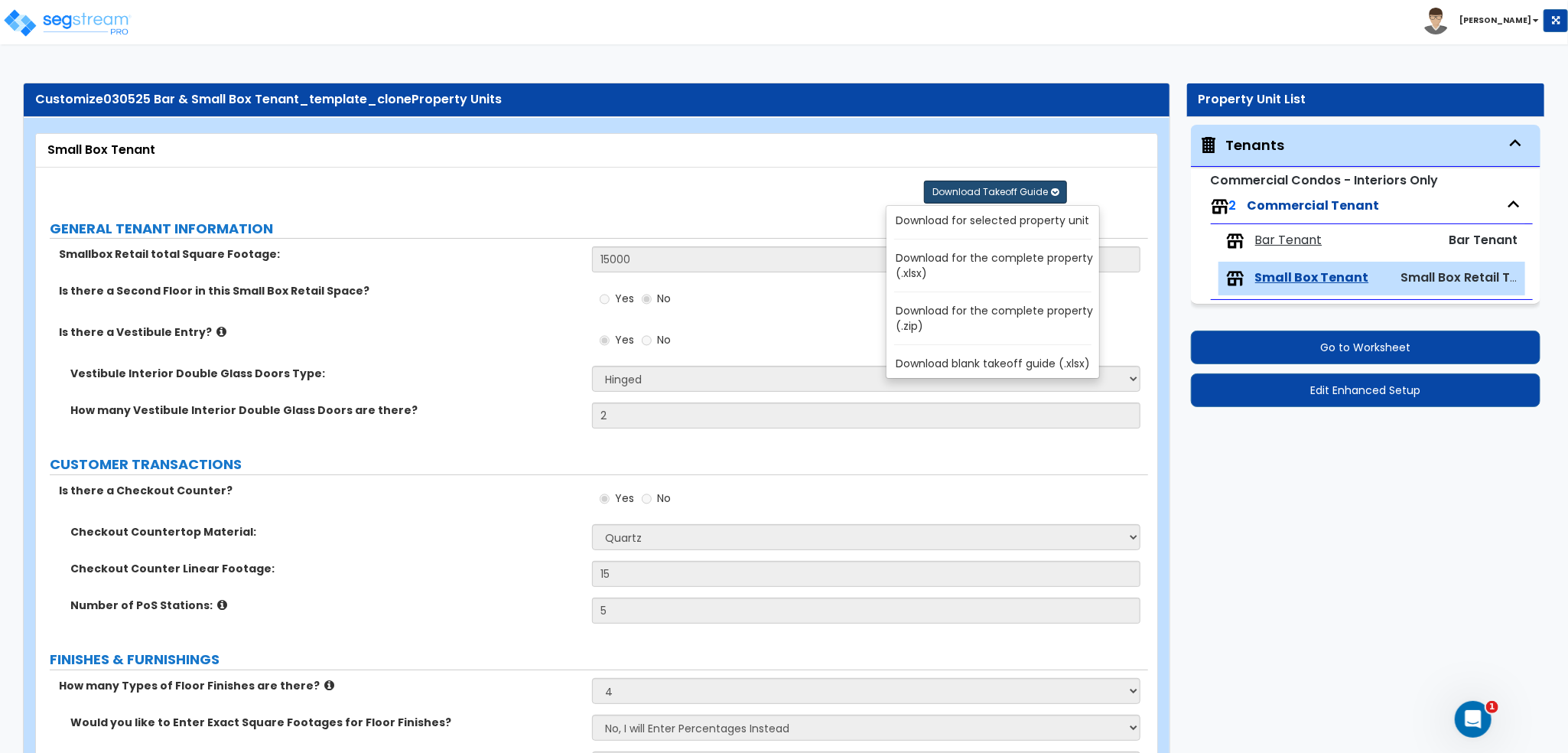
radio input "true"
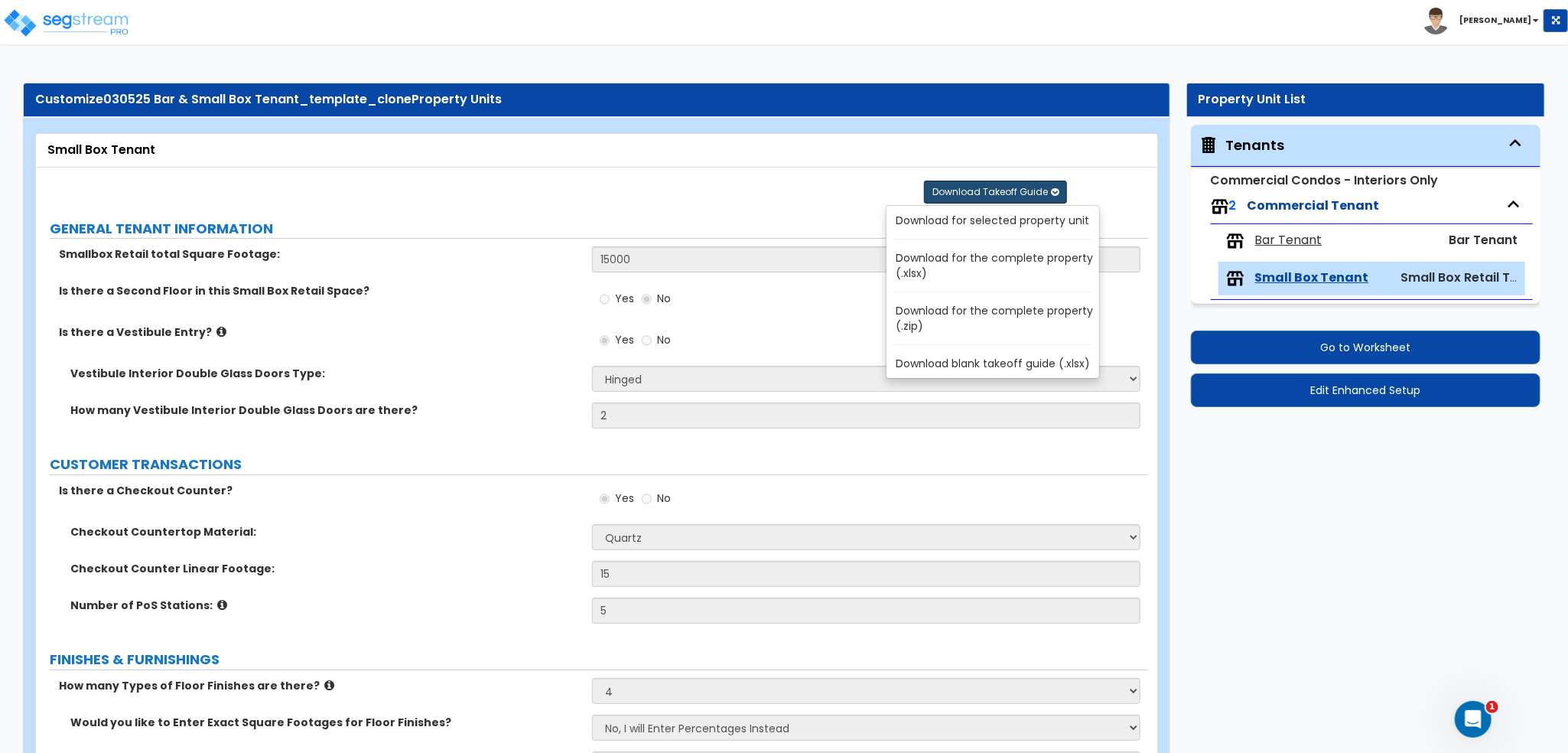
radio input "true"
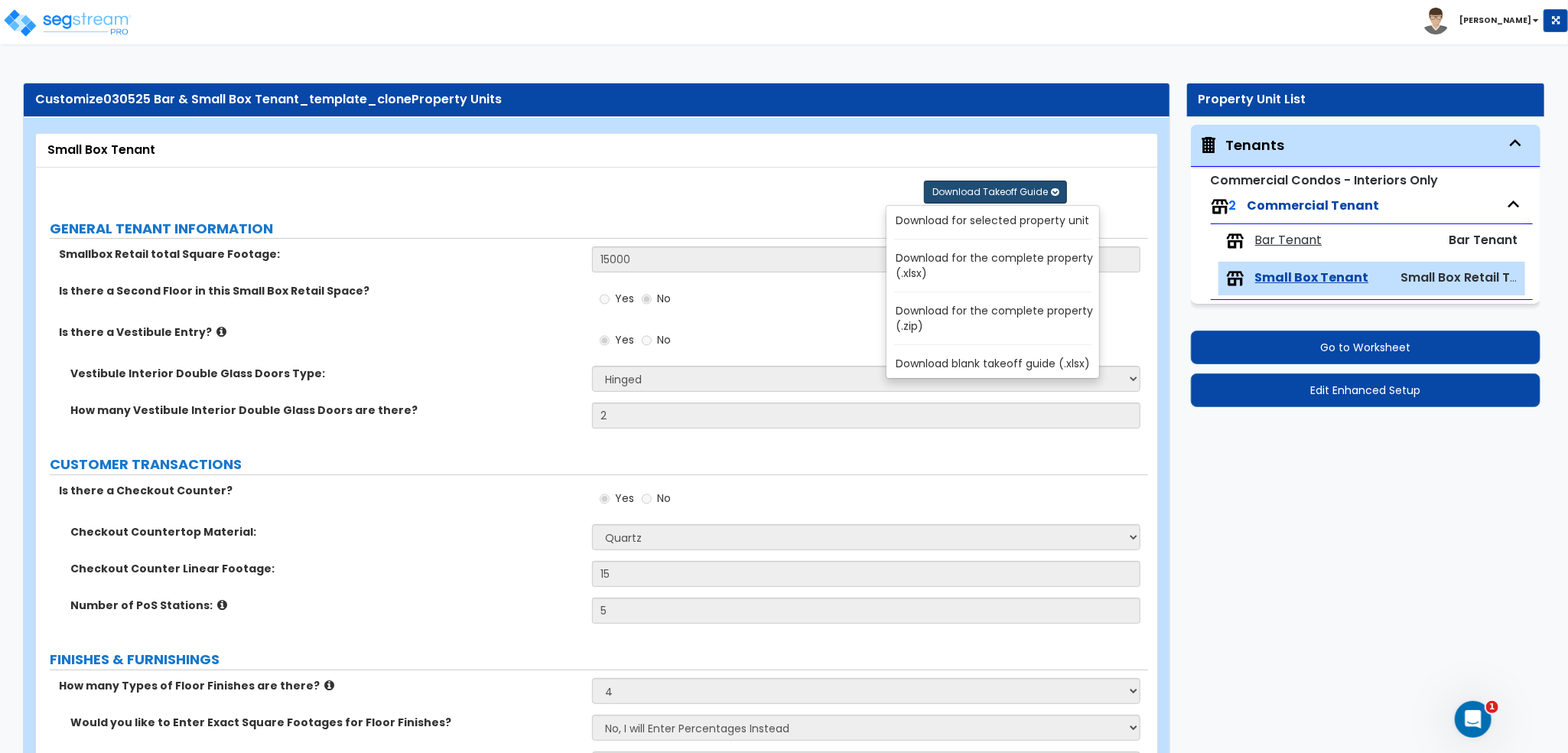
radio input "true"
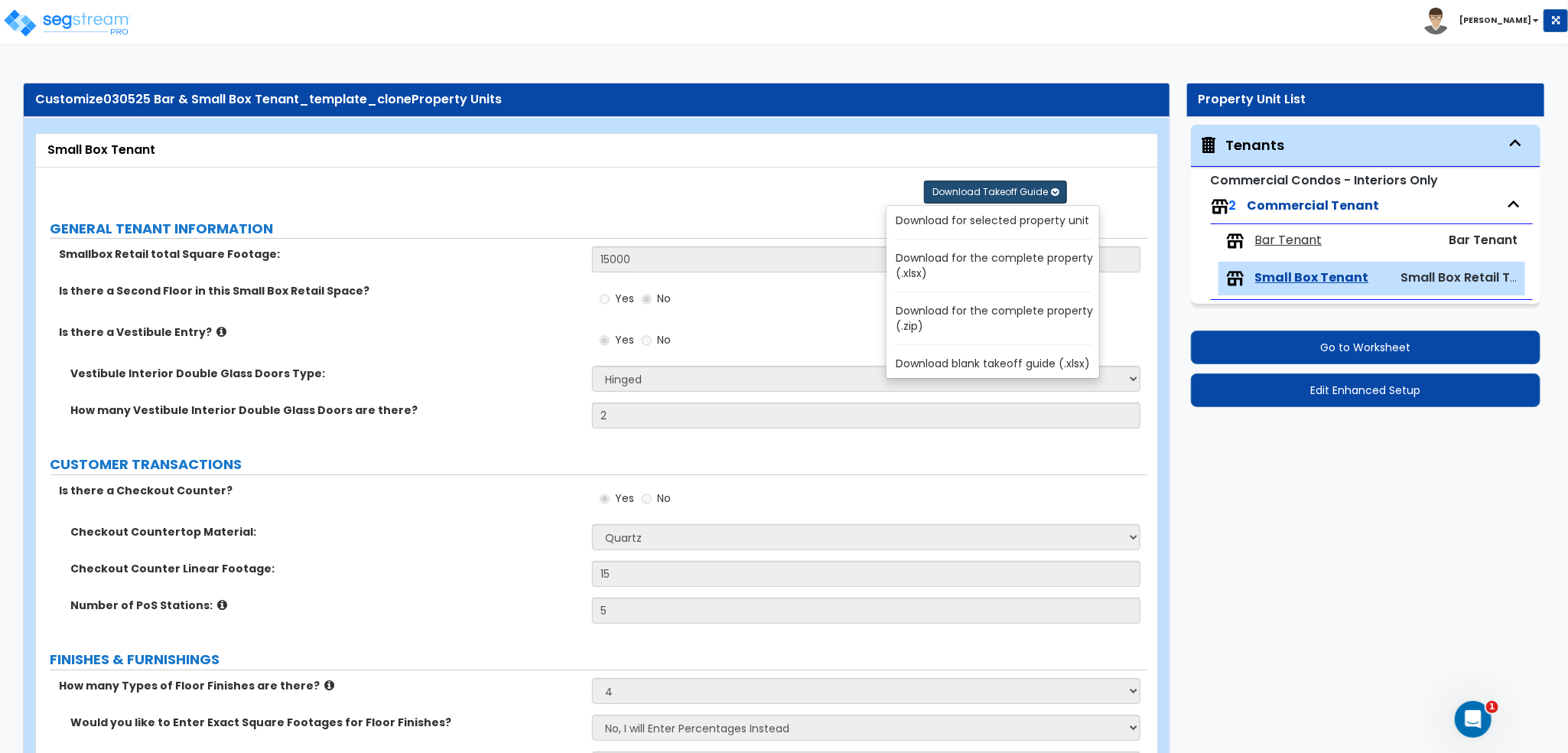
radio input "true"
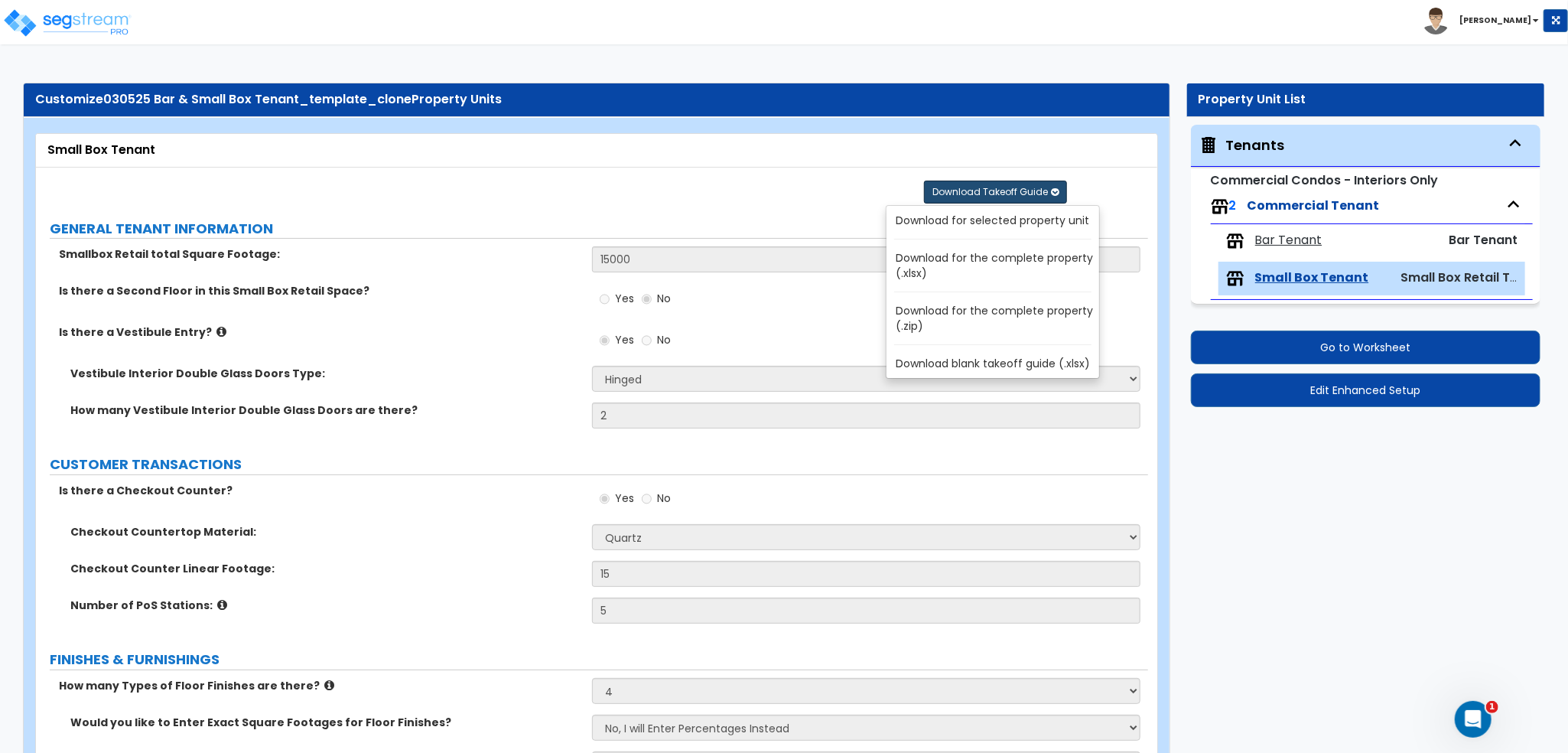
radio input "true"
click at [1079, 224] on link "Download for selected property unit" at bounding box center [995, 220] width 206 height 21
radio input "true"
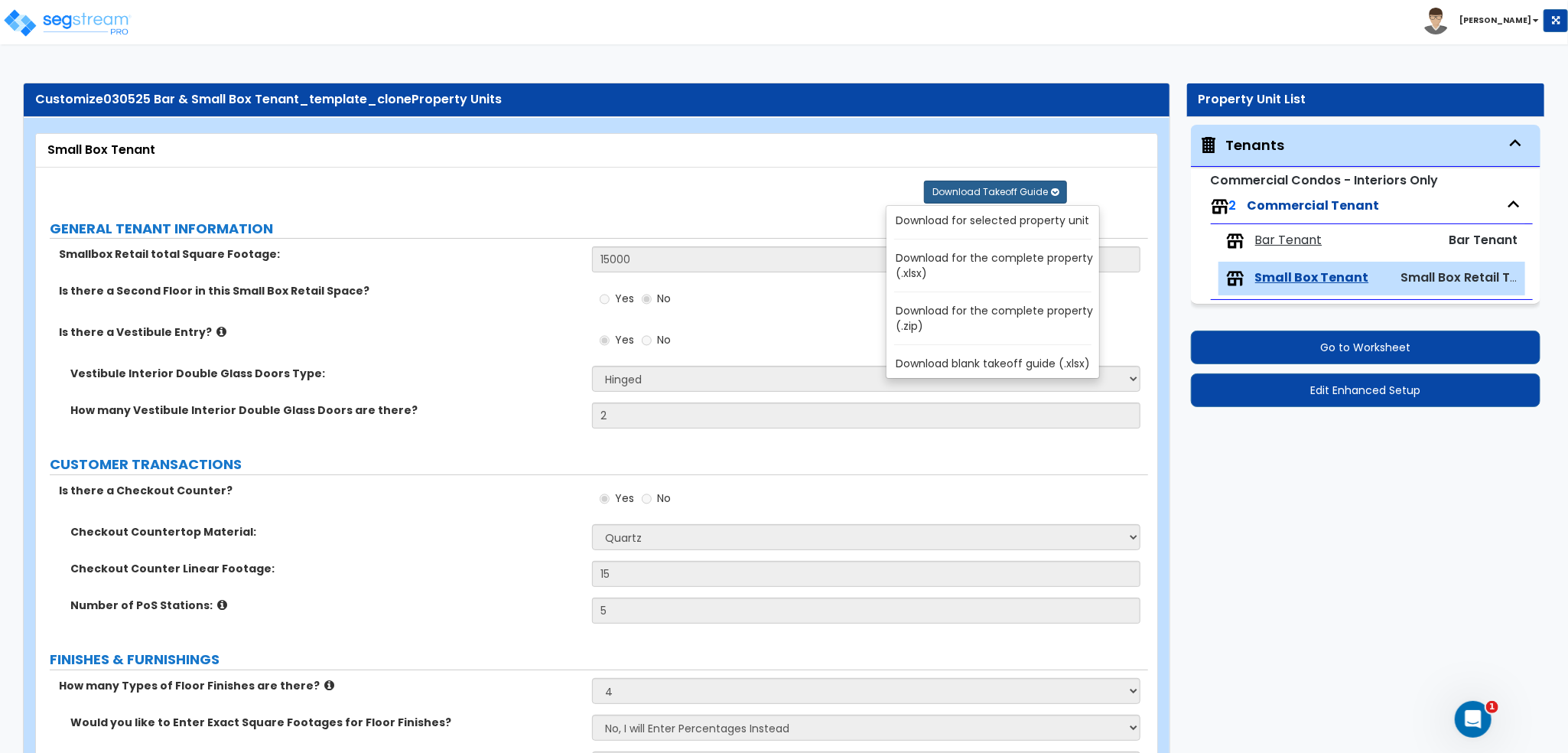
radio input "true"
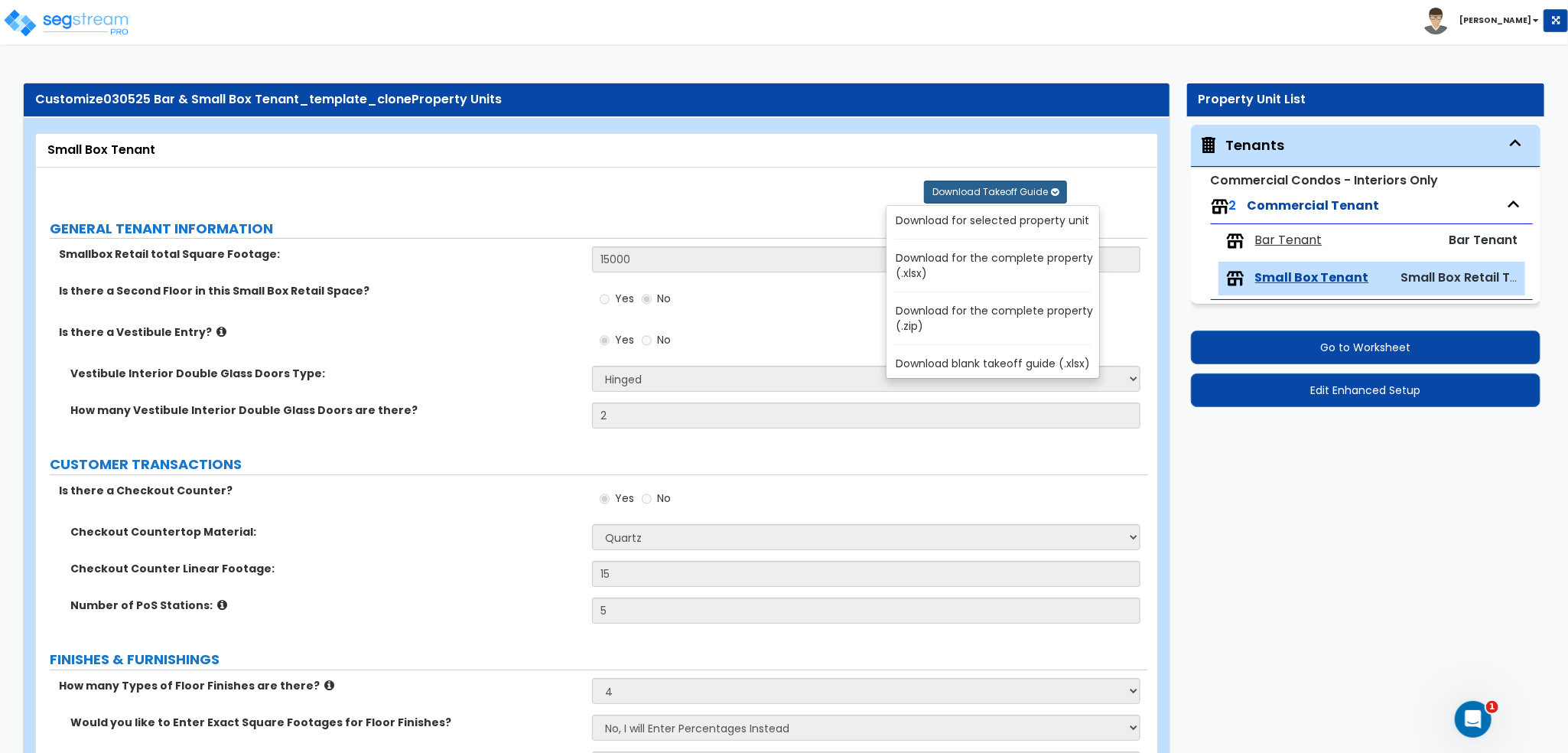
radio input "true"
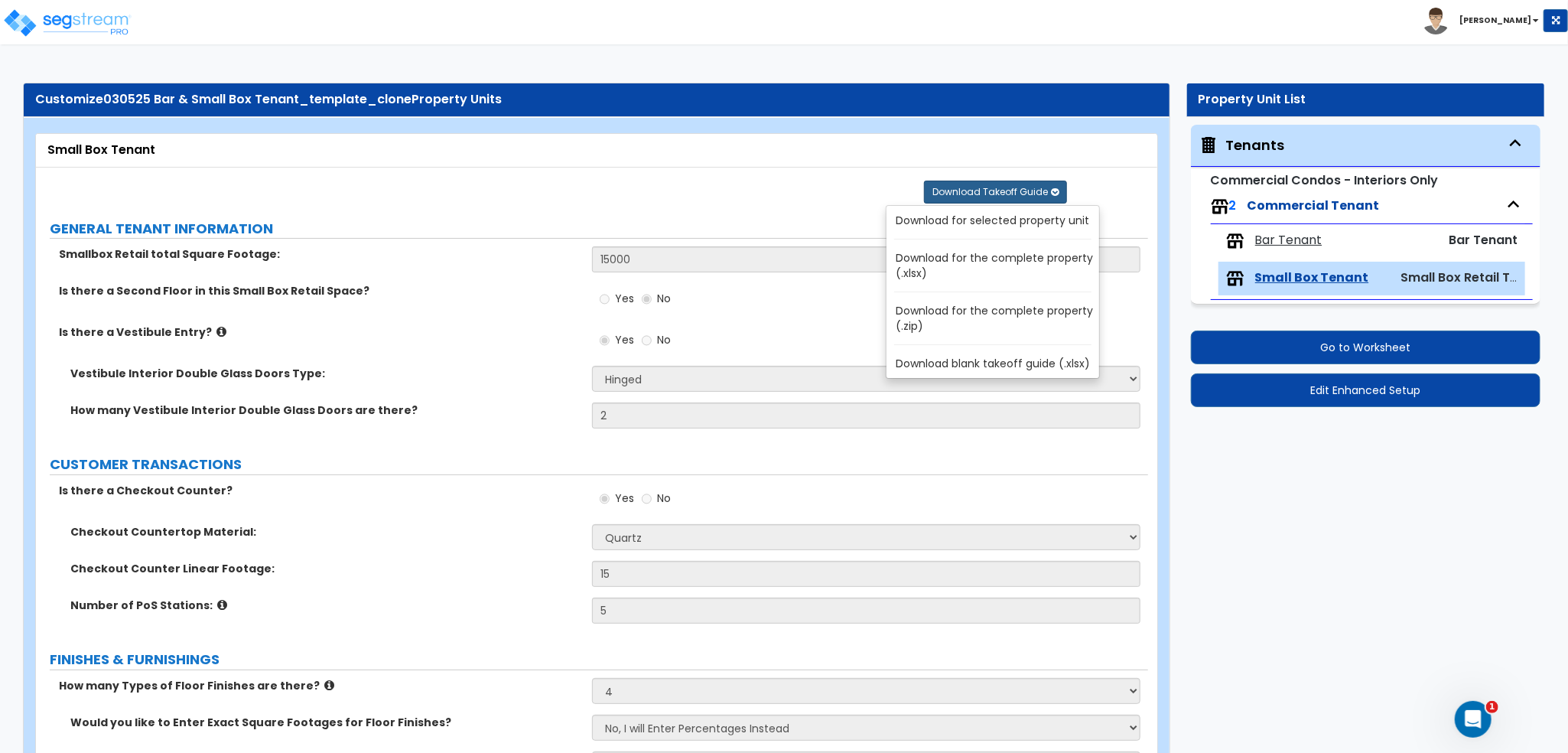
radio input "true"
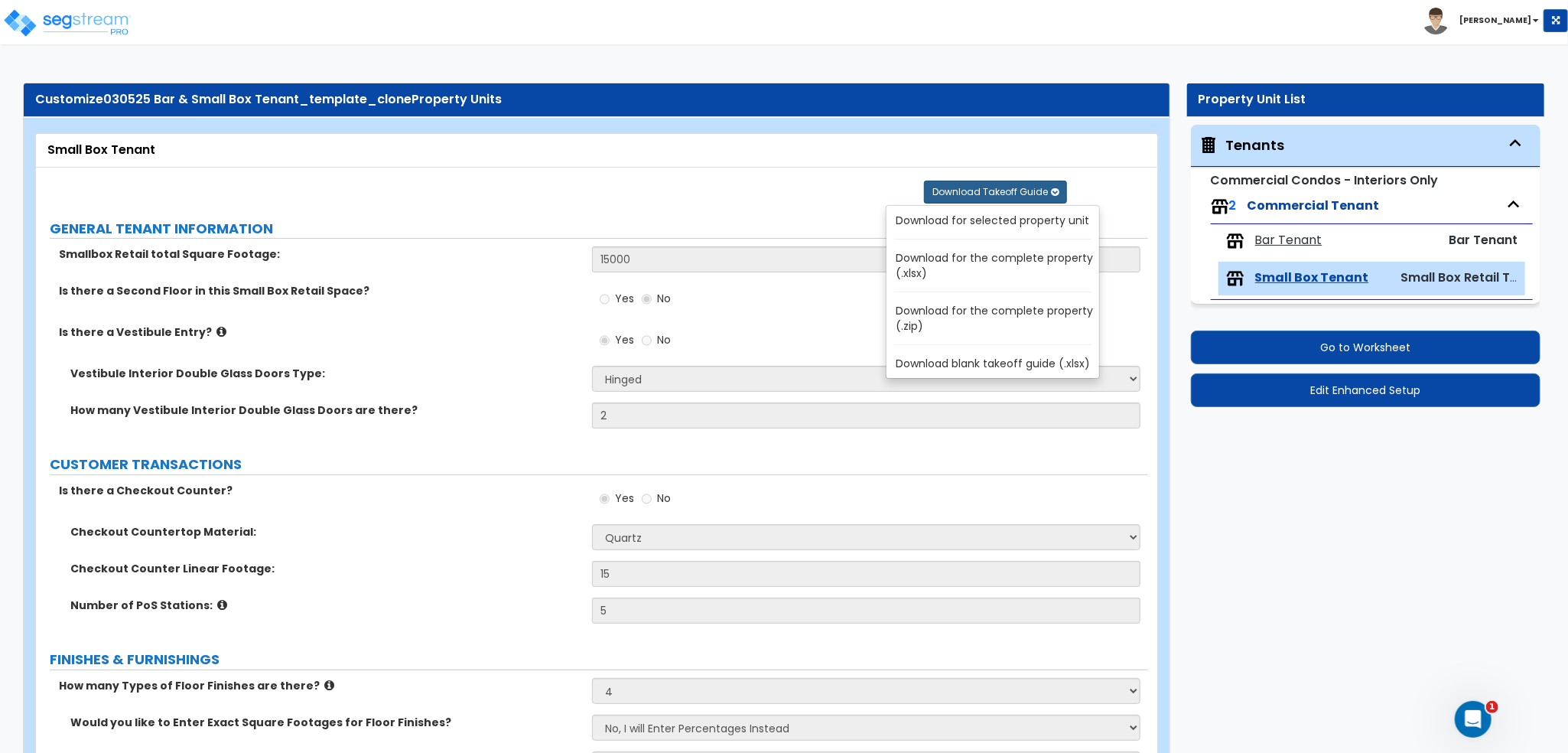
radio input "true"
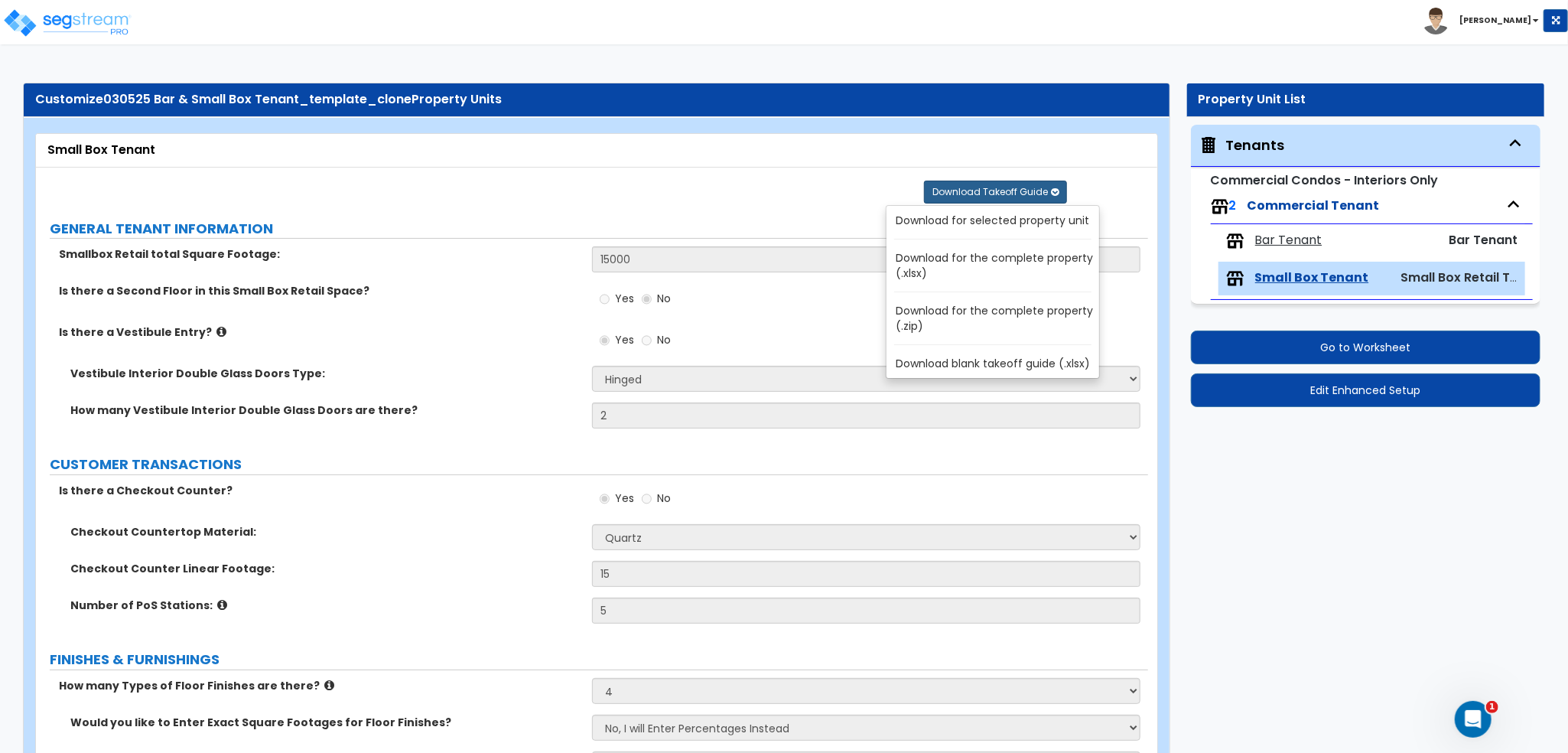
radio input "true"
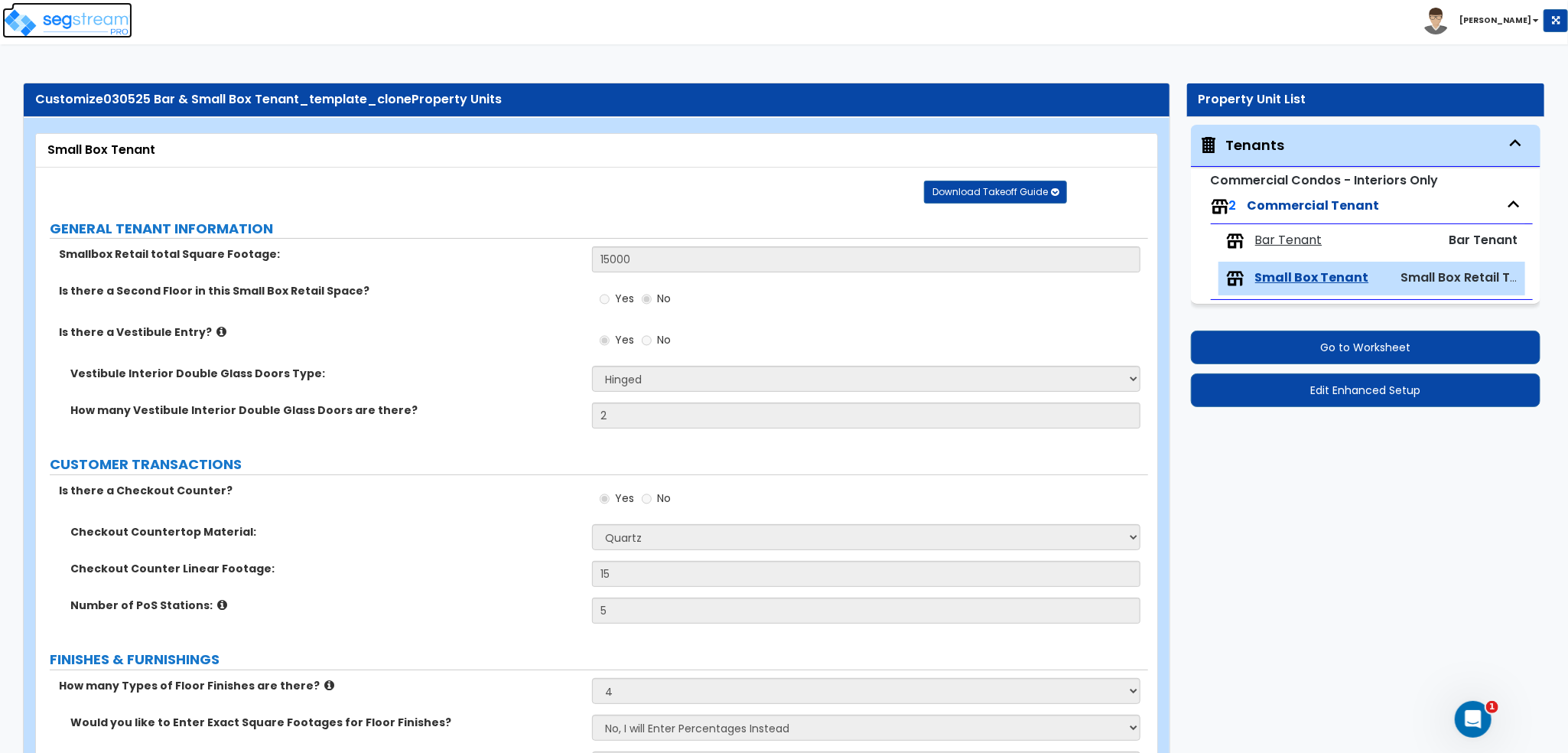
click at [81, 12] on img at bounding box center [67, 23] width 130 height 31
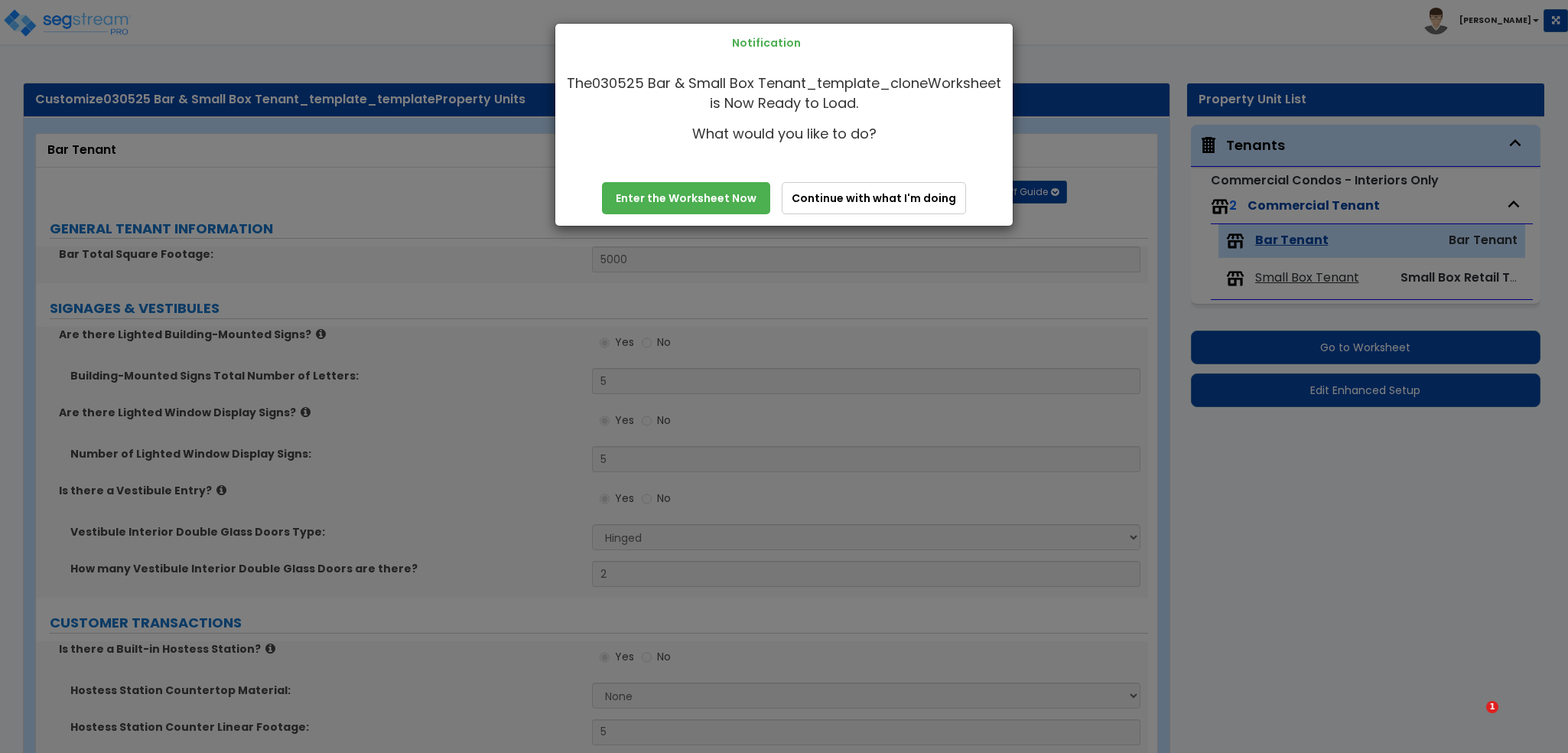
select select "1"
select select "5"
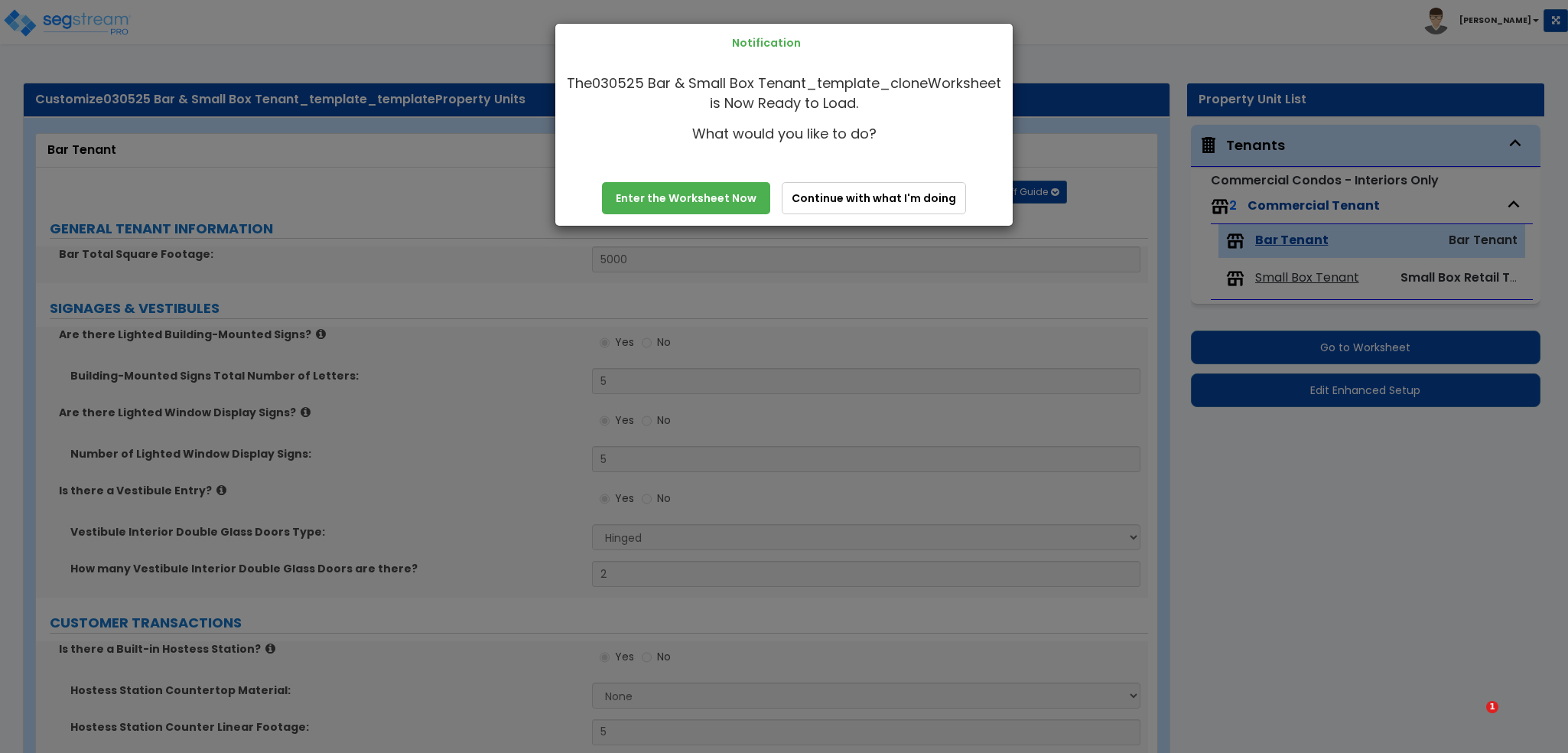
select select "5"
select select "6"
select select "4"
select select "3"
select select "1"
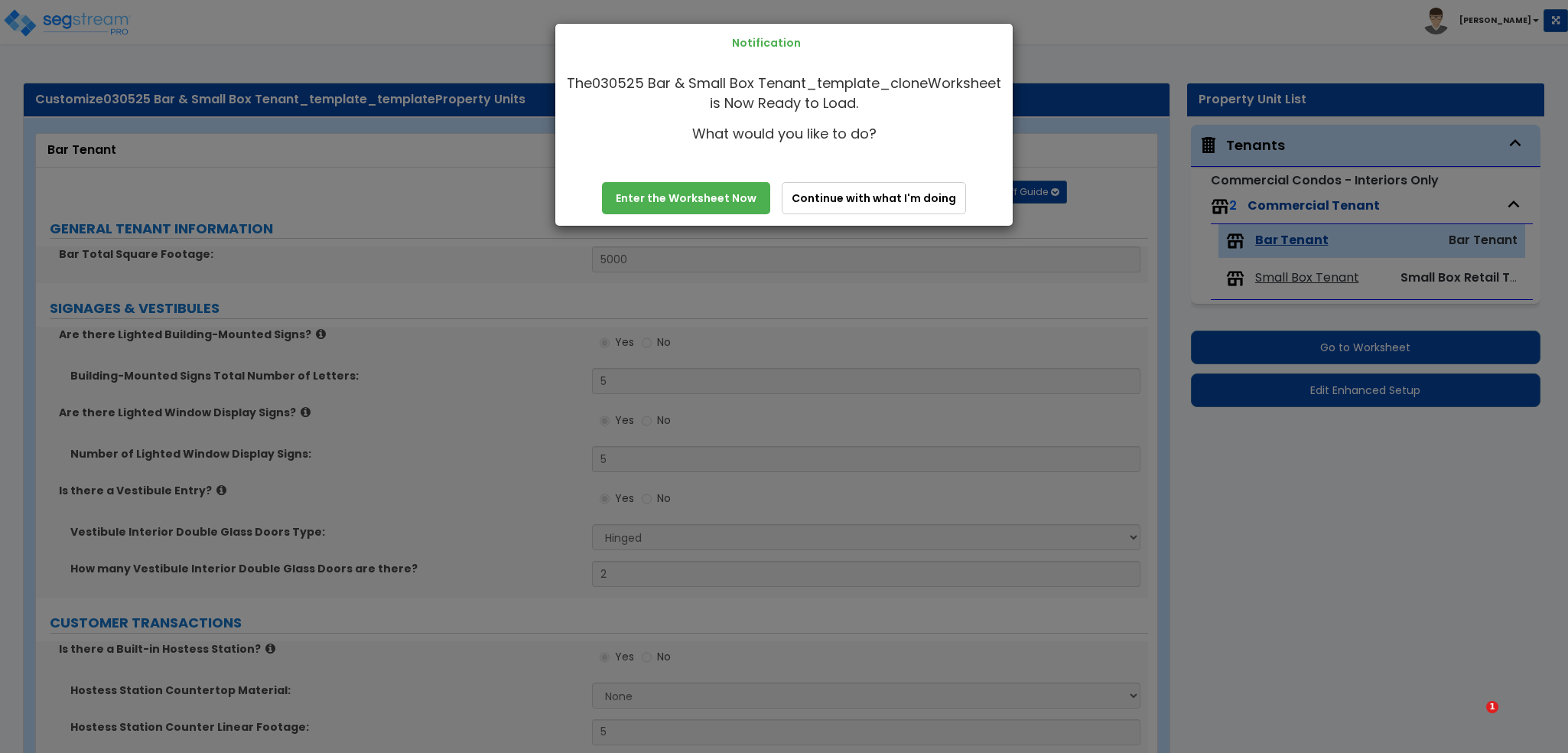
select select "1"
select select "6"
select select "1"
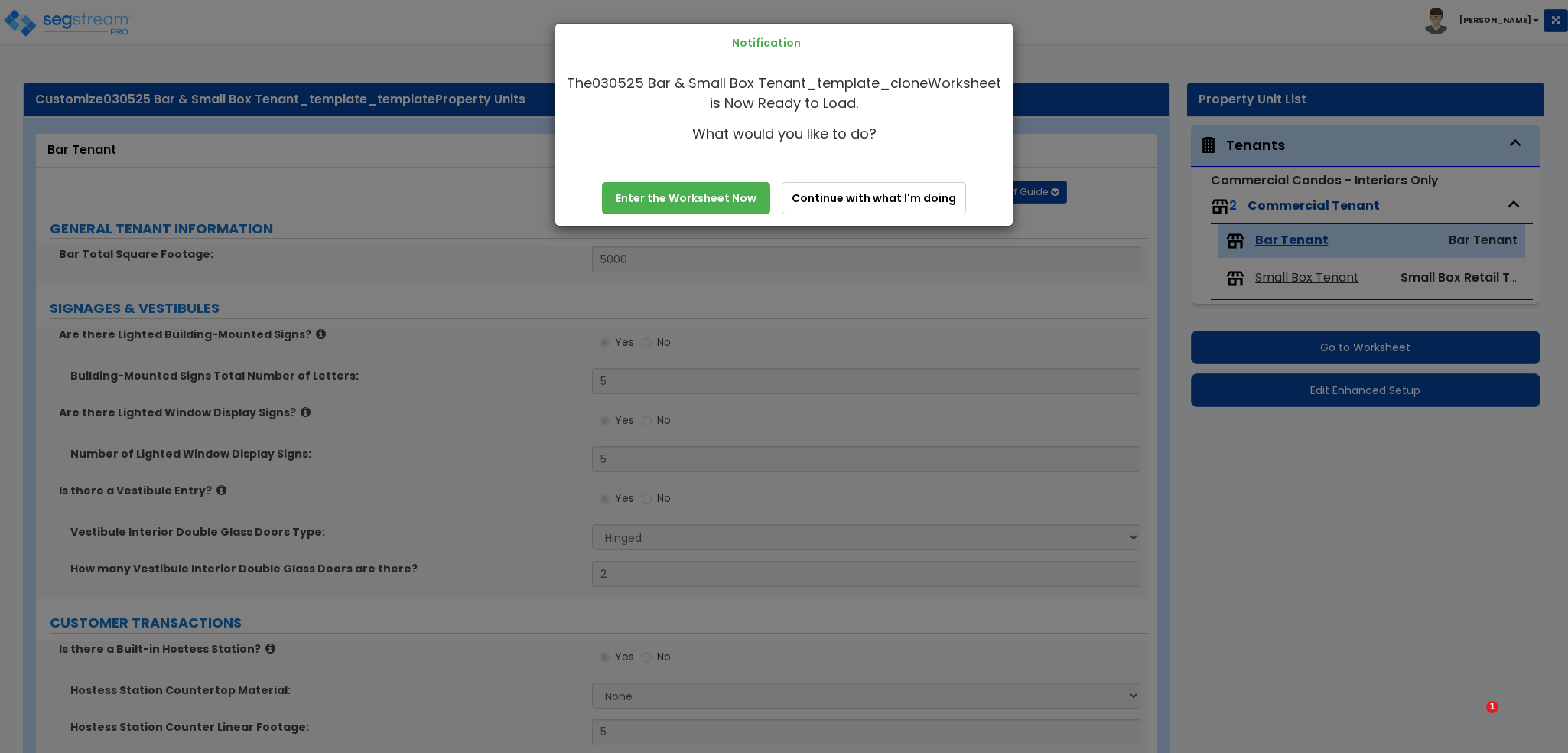
select select "1"
select select "2"
select select "1"
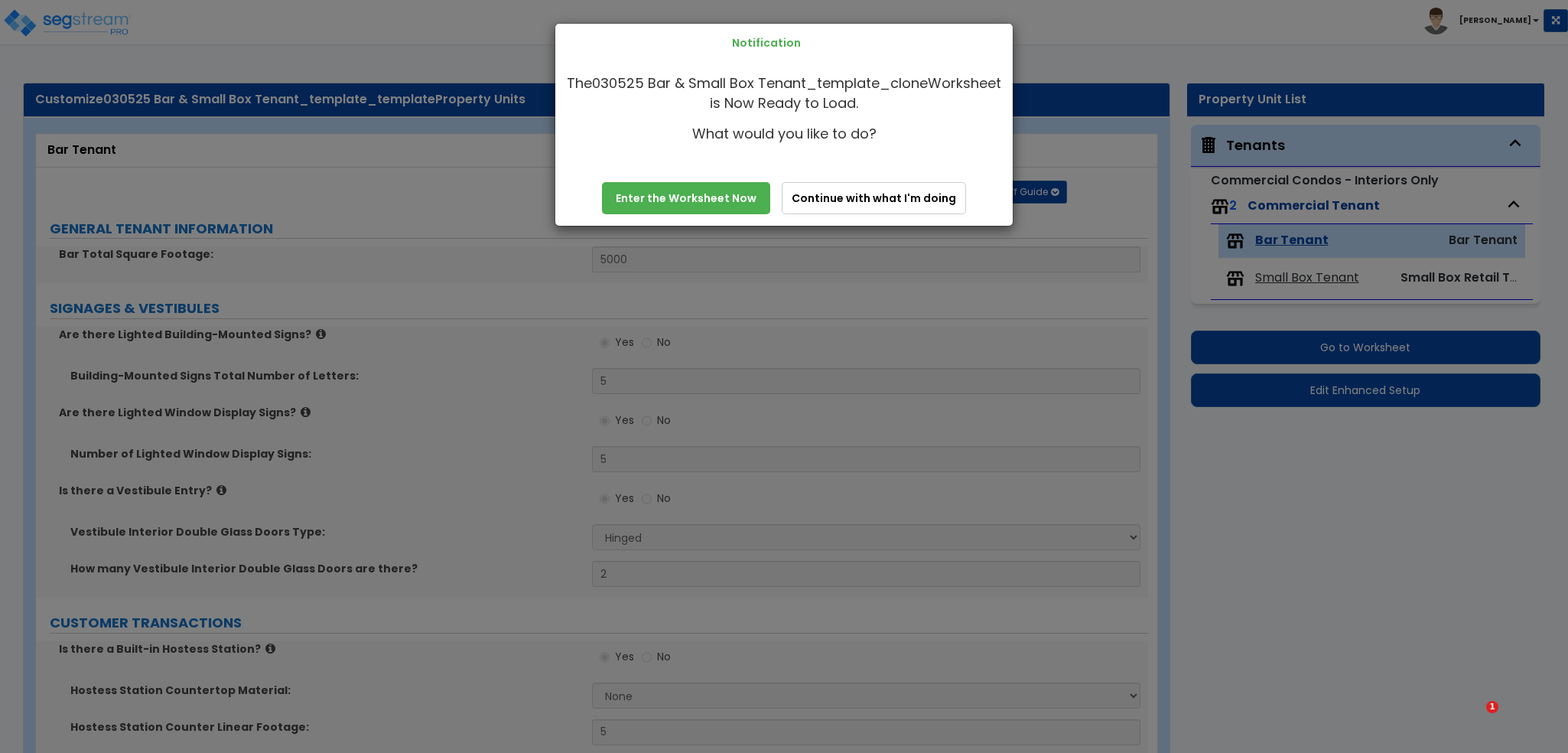
select select "4"
select select "1"
select select "5"
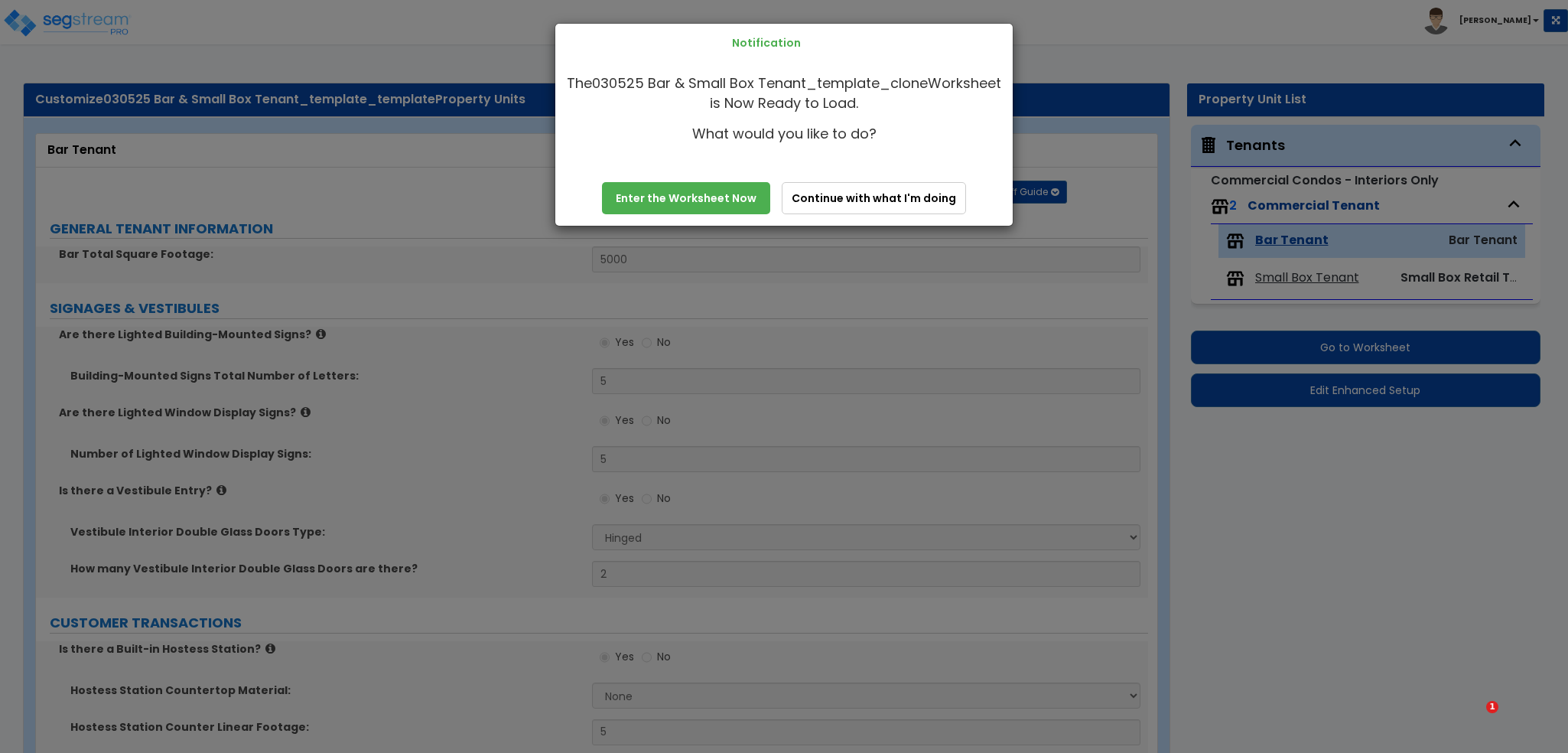
select select "1"
select select "7"
select select "2"
select select "1"
select select "5"
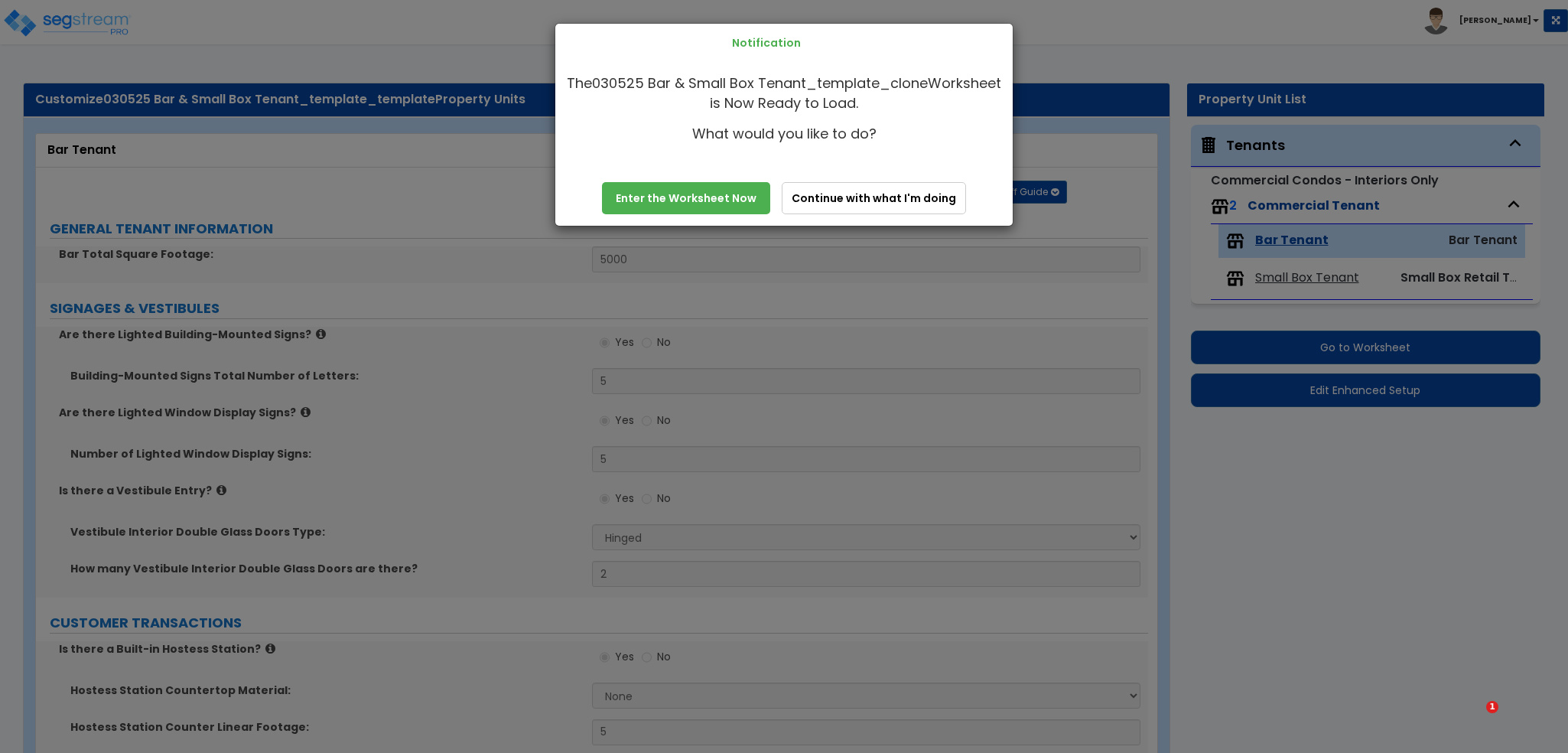
select select "1"
select select "2"
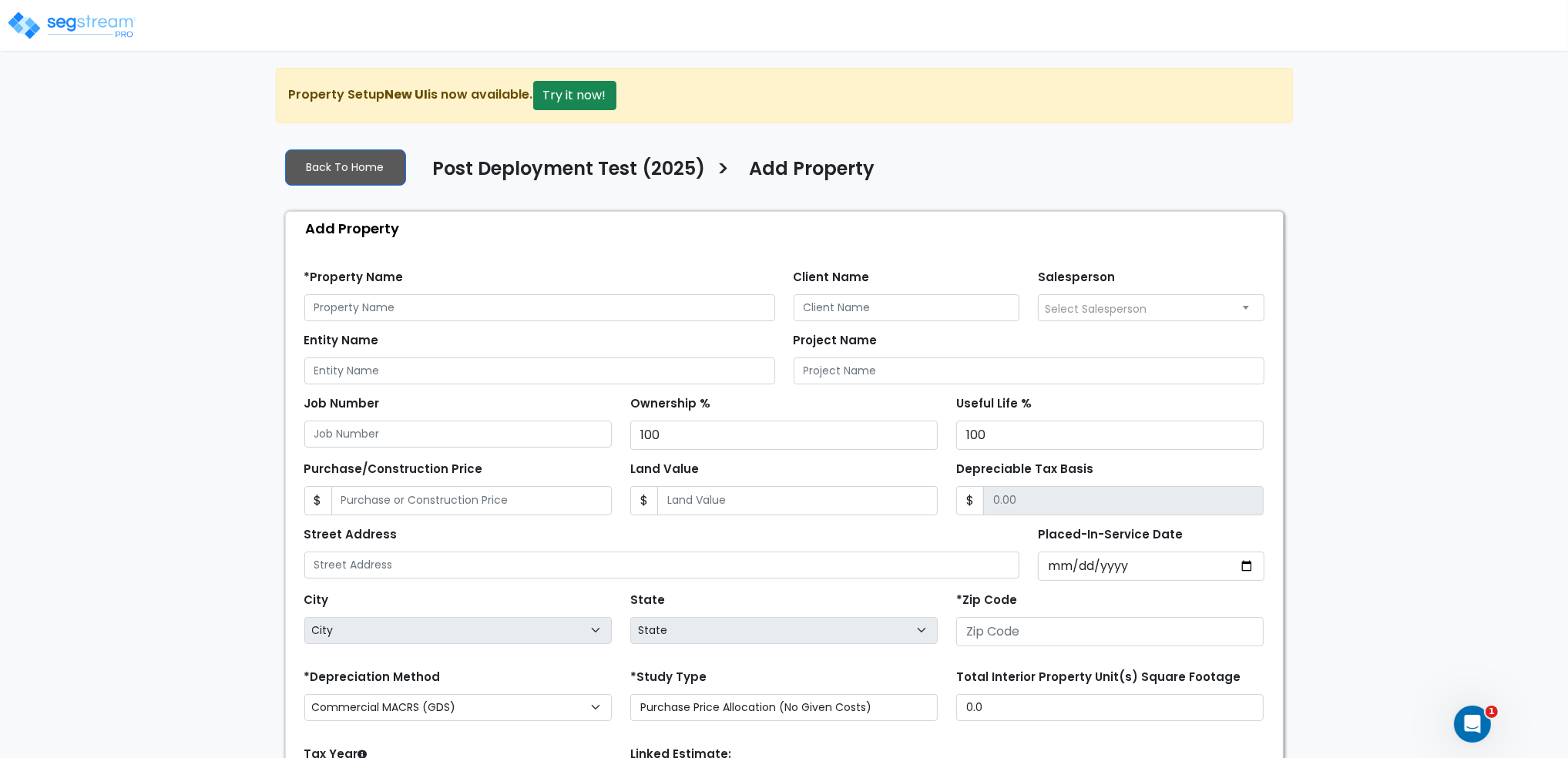
drag, startPoint x: 478, startPoint y: 291, endPoint x: 484, endPoint y: 319, distance: 28.6
click at [479, 292] on div "*Property Name" at bounding box center [540, 294] width 471 height 56
click at [471, 317] on input "text" at bounding box center [540, 308] width 471 height 27
type input "Condo unit"
click at [1038, 619] on input "number" at bounding box center [1110, 631] width 308 height 29
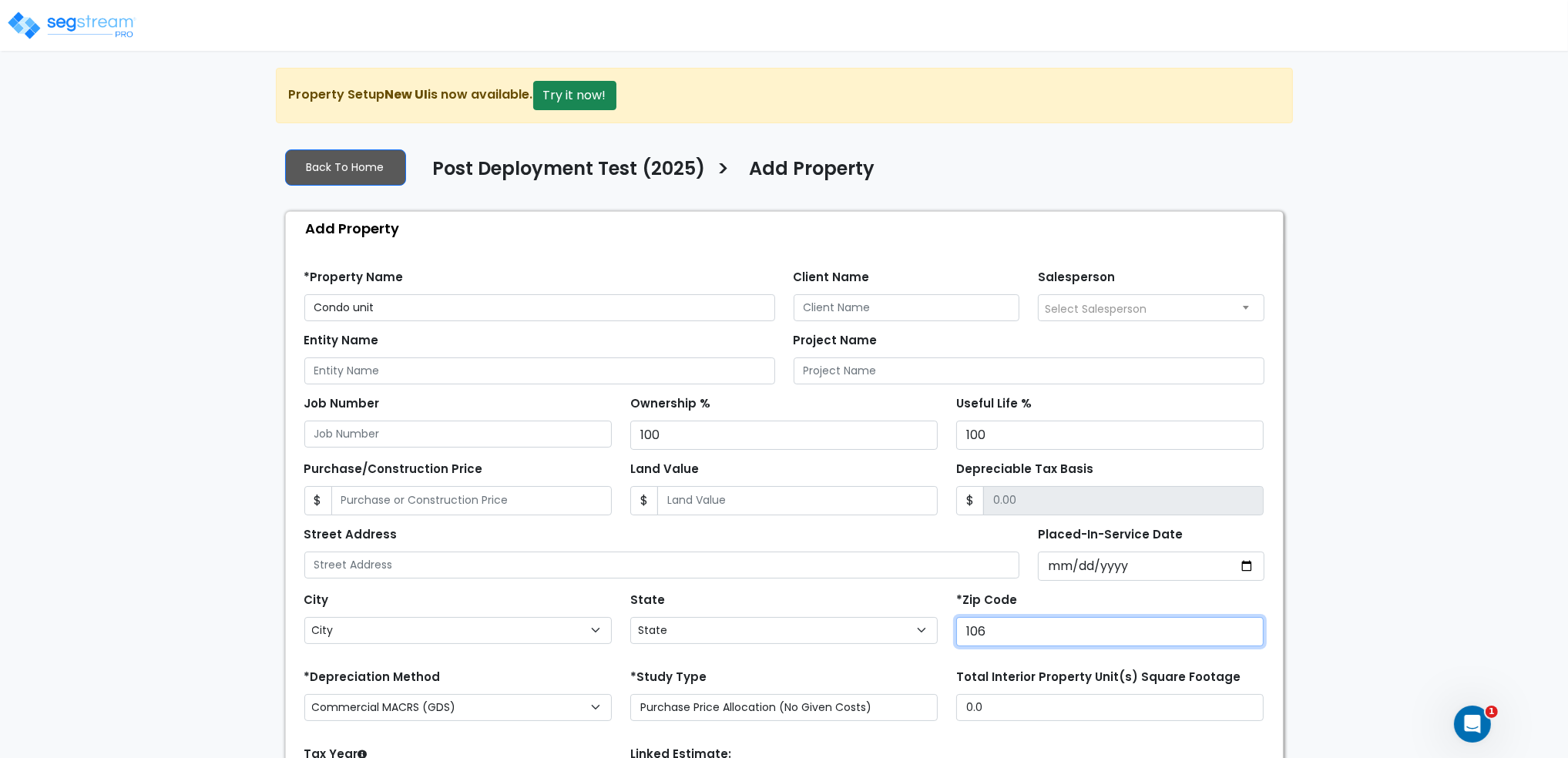
type input "1060"
select select "NY"
type input "10602"
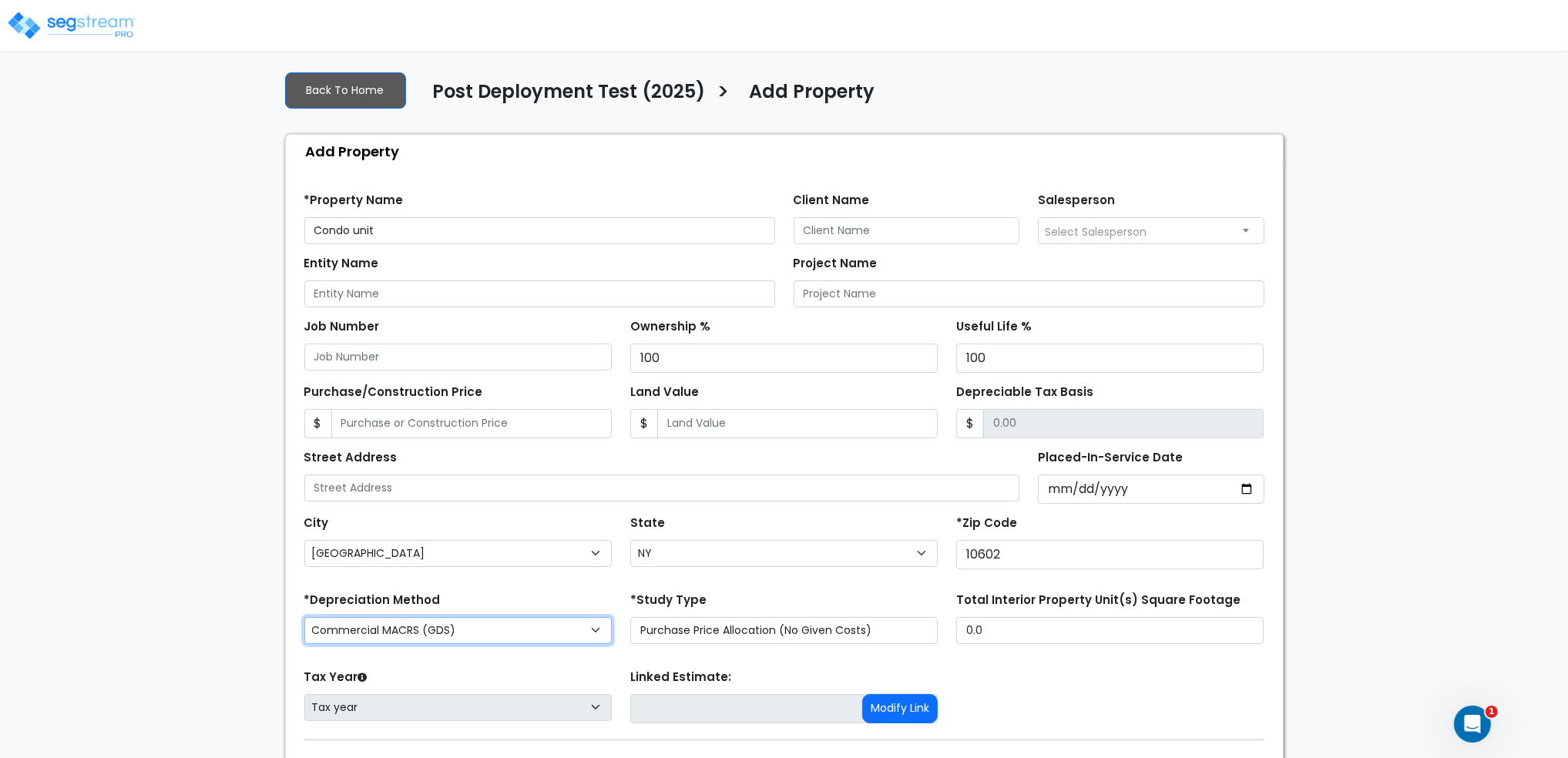
scroll to position [164, 0]
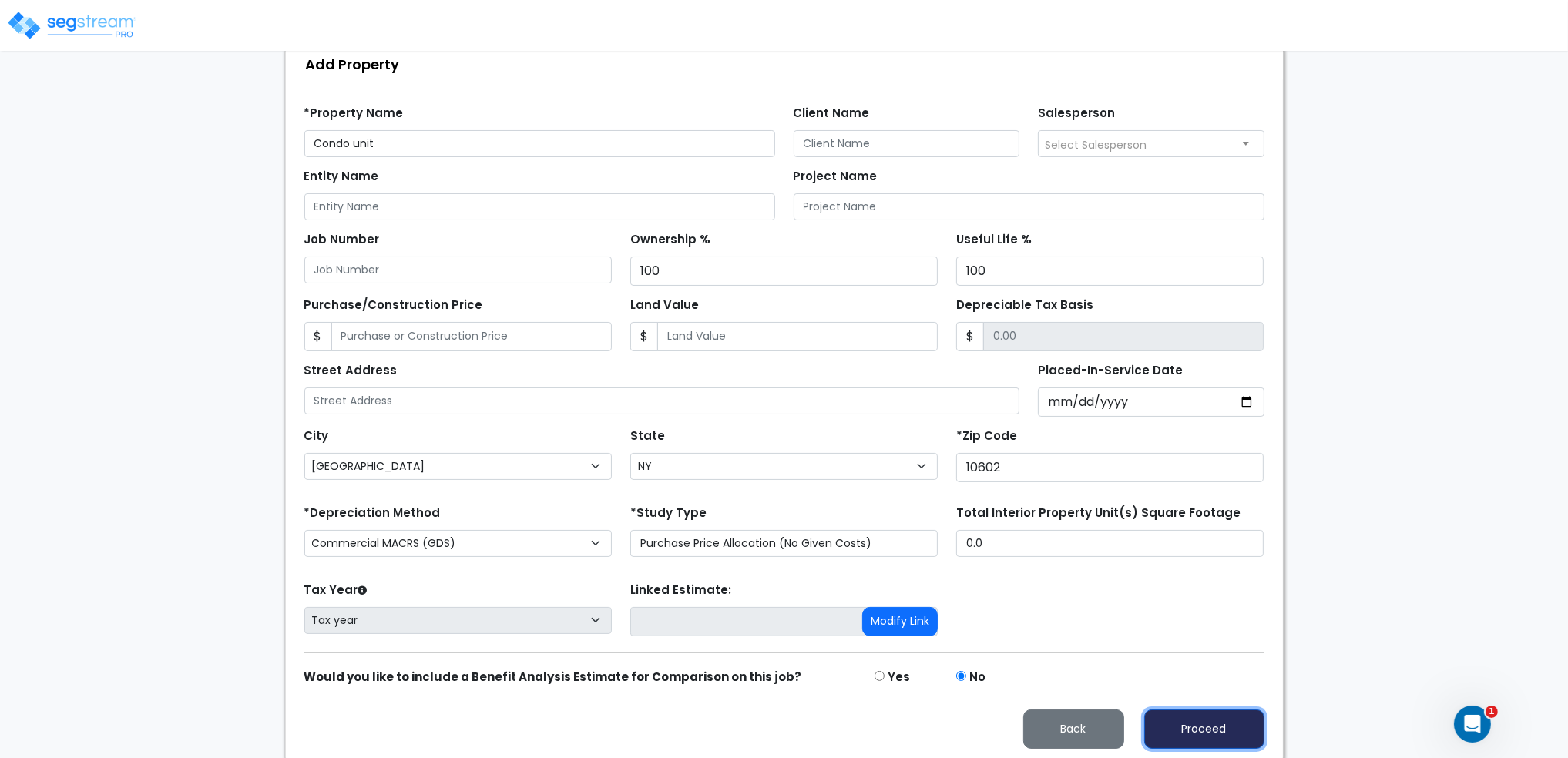
click at [1198, 724] on button "Proceed" at bounding box center [1204, 729] width 120 height 39
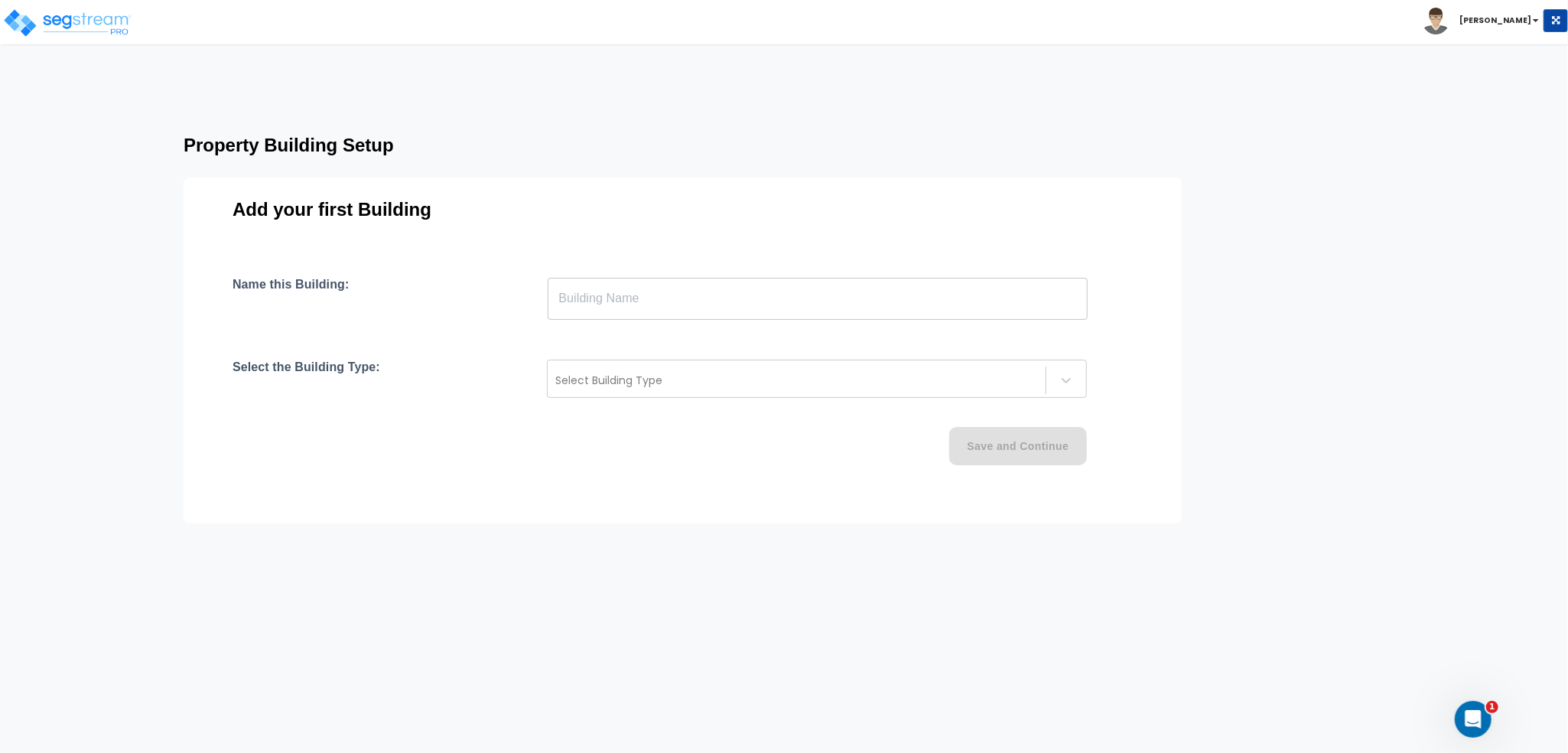
click at [642, 279] on input "text" at bounding box center [818, 299] width 540 height 43
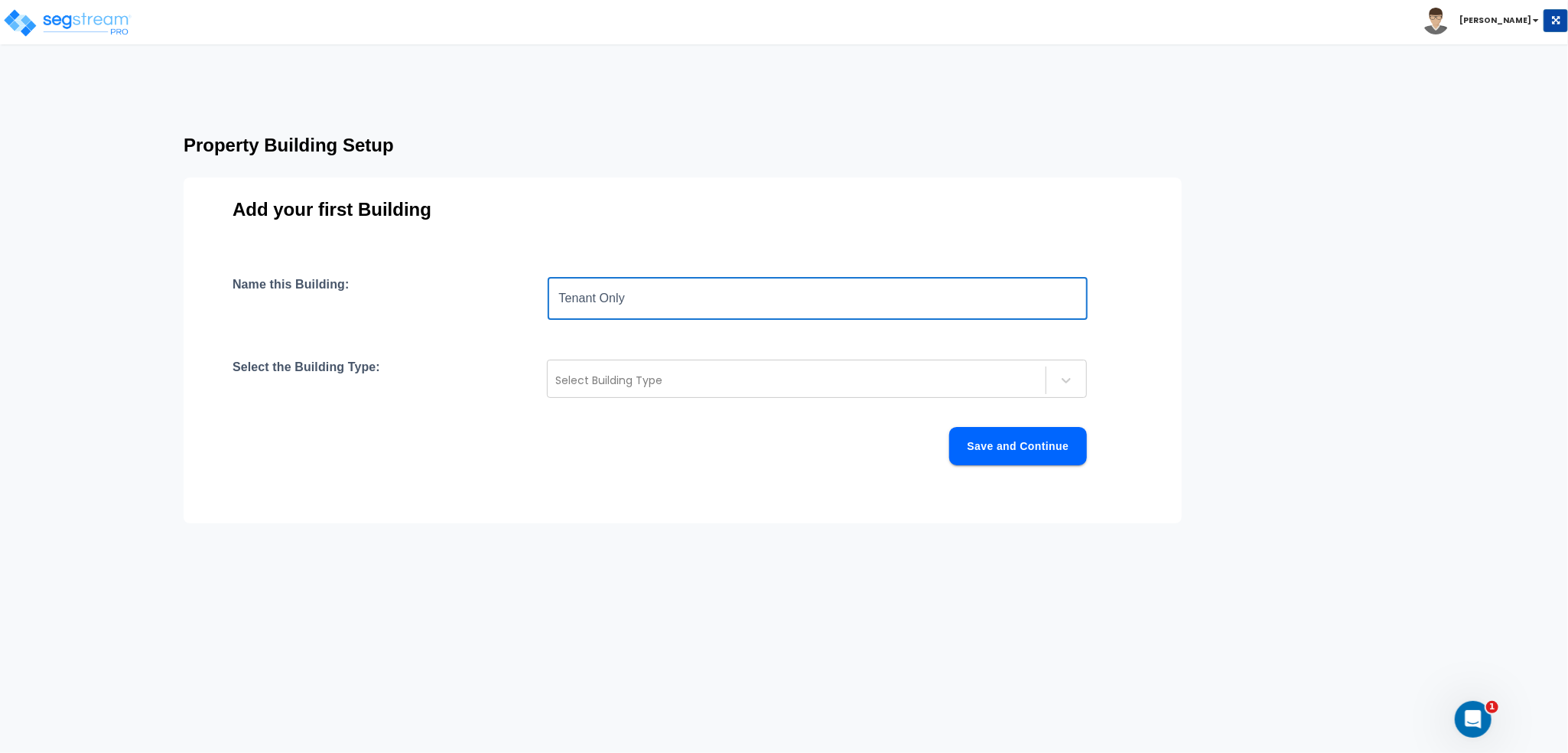
type input "Tenant Only"
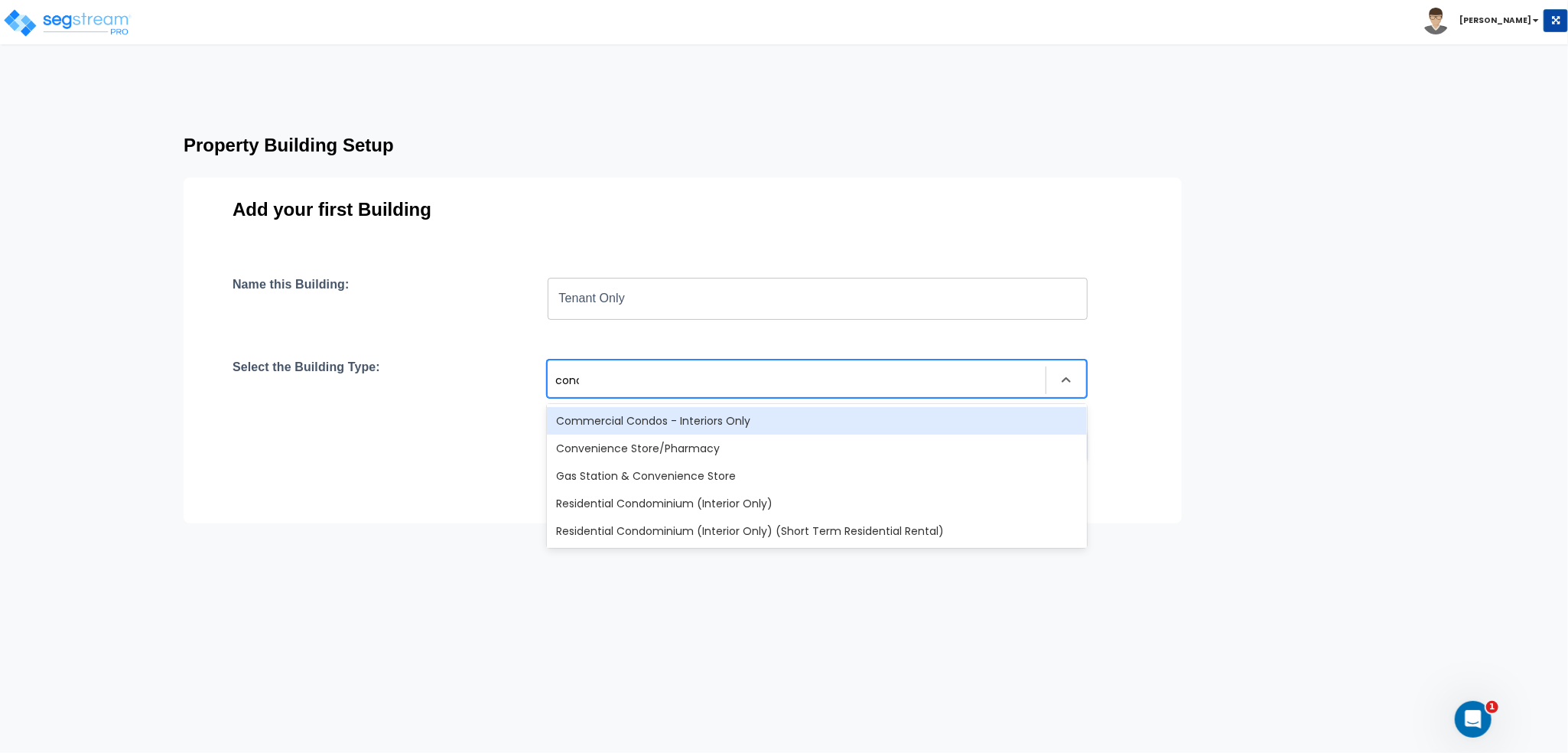
type input "condo"
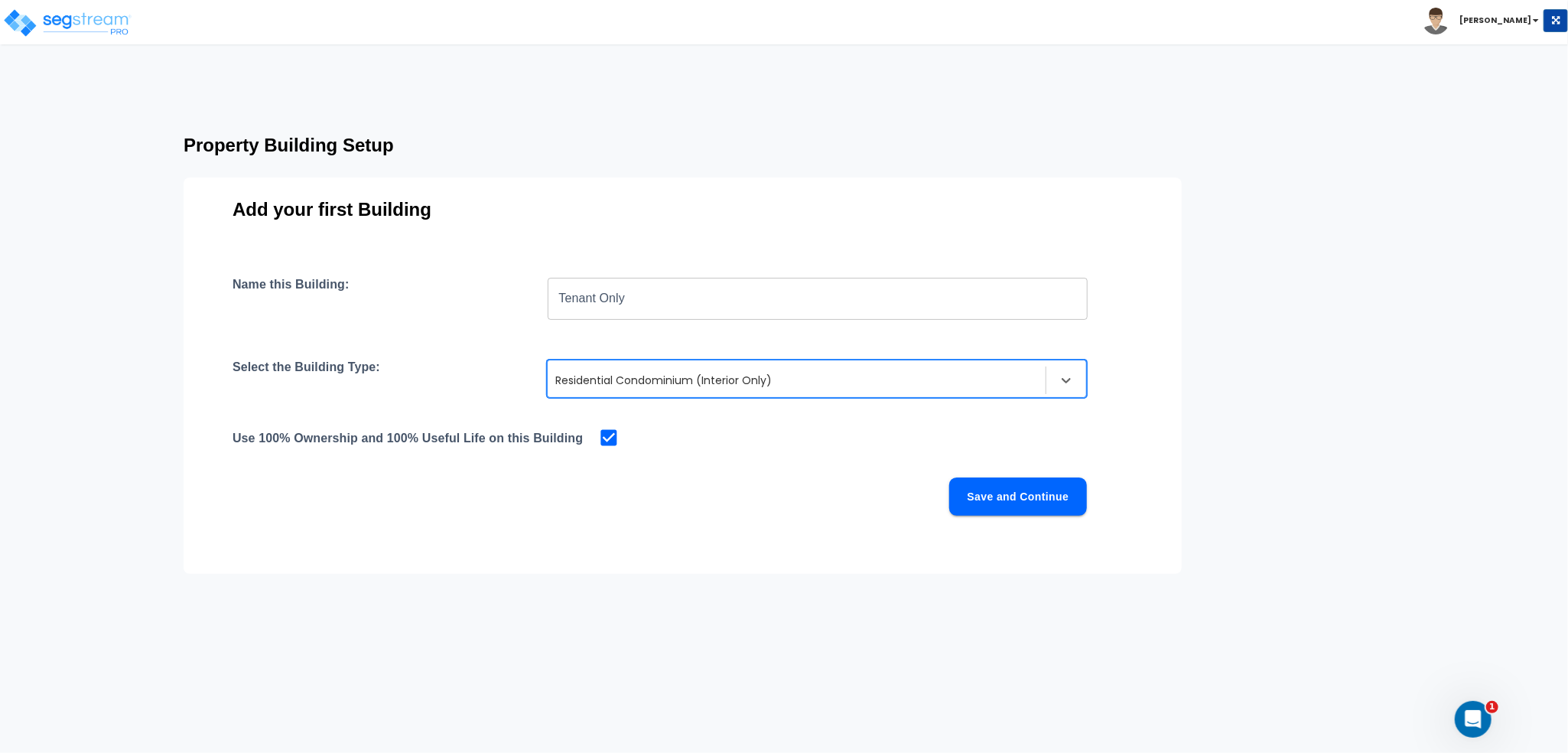
click at [768, 380] on div at bounding box center [797, 380] width 483 height 18
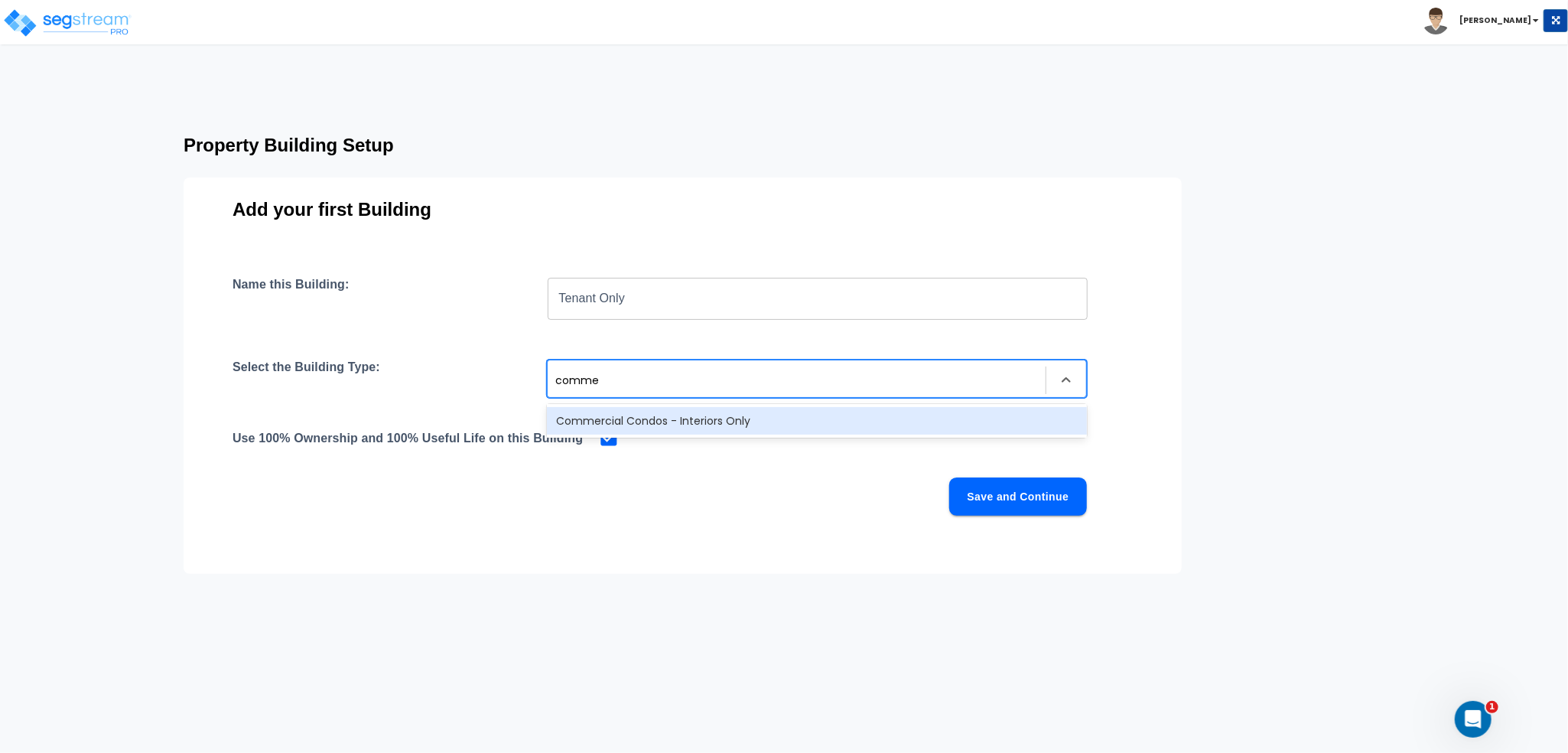
type input "commer"
click at [787, 412] on div "Commercial Condos - Interiors Only" at bounding box center [817, 421] width 540 height 28
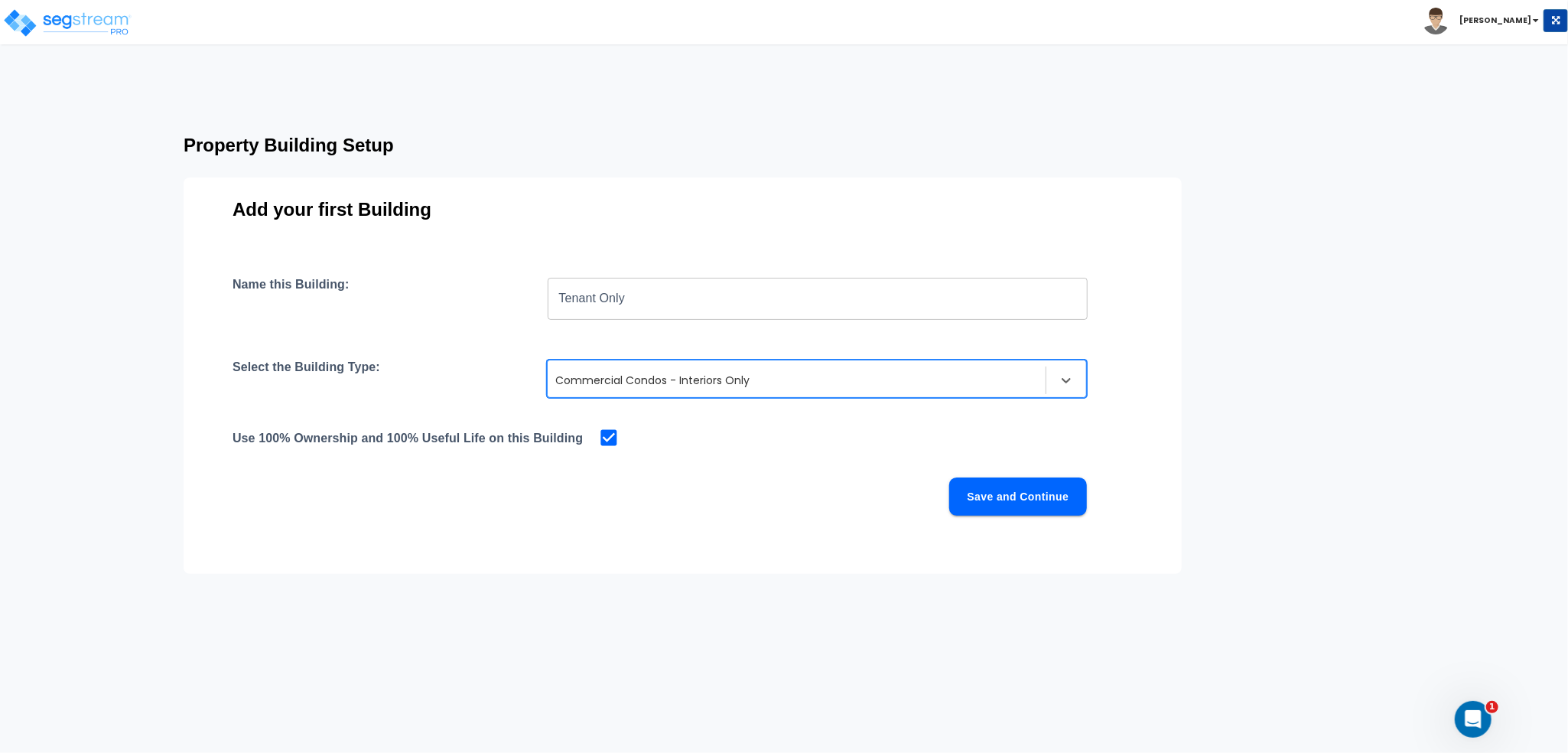
click at [972, 497] on button "Save and Continue" at bounding box center [1018, 497] width 137 height 38
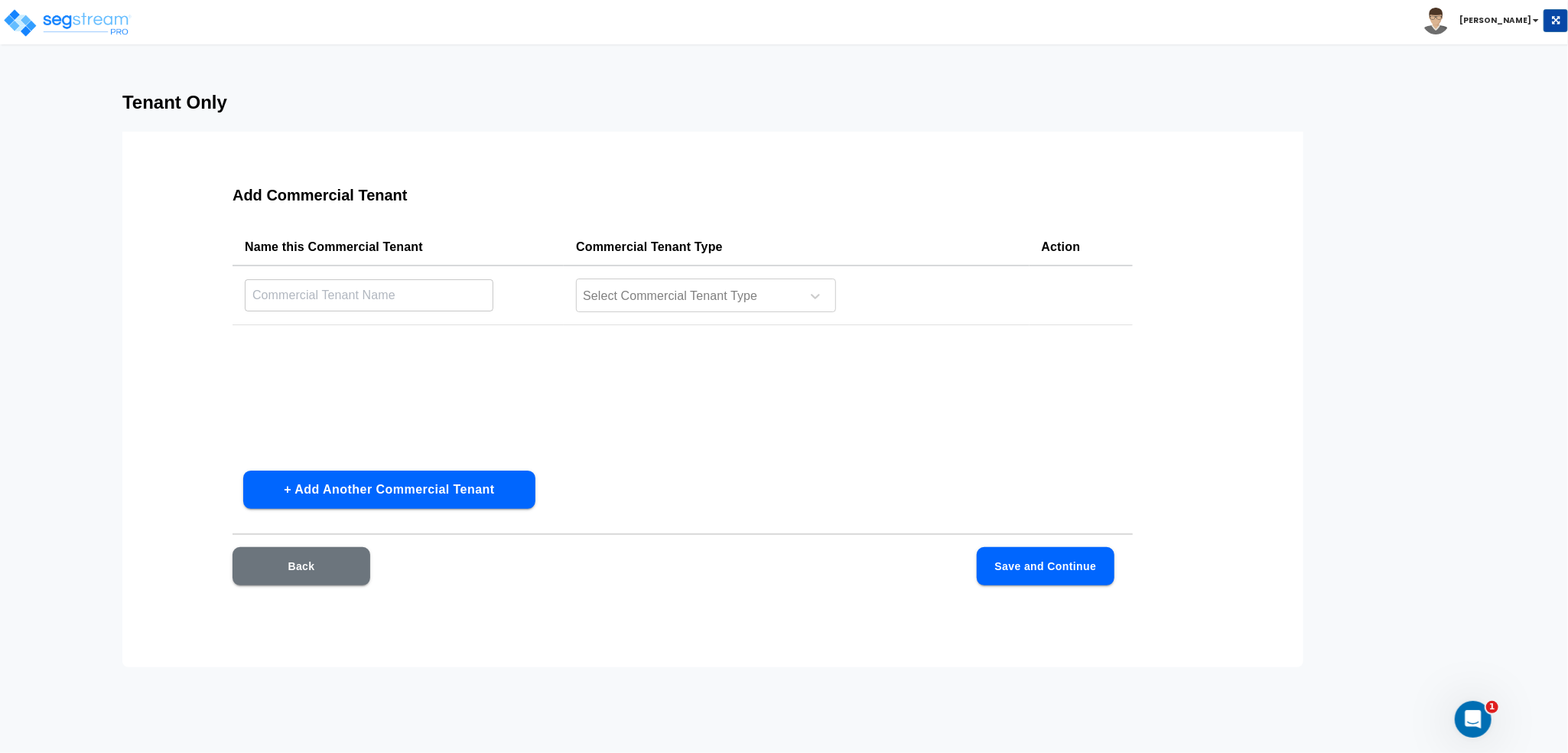
click at [333, 310] on input "text" at bounding box center [369, 295] width 249 height 33
type input "b"
type input "Bar Tenant"
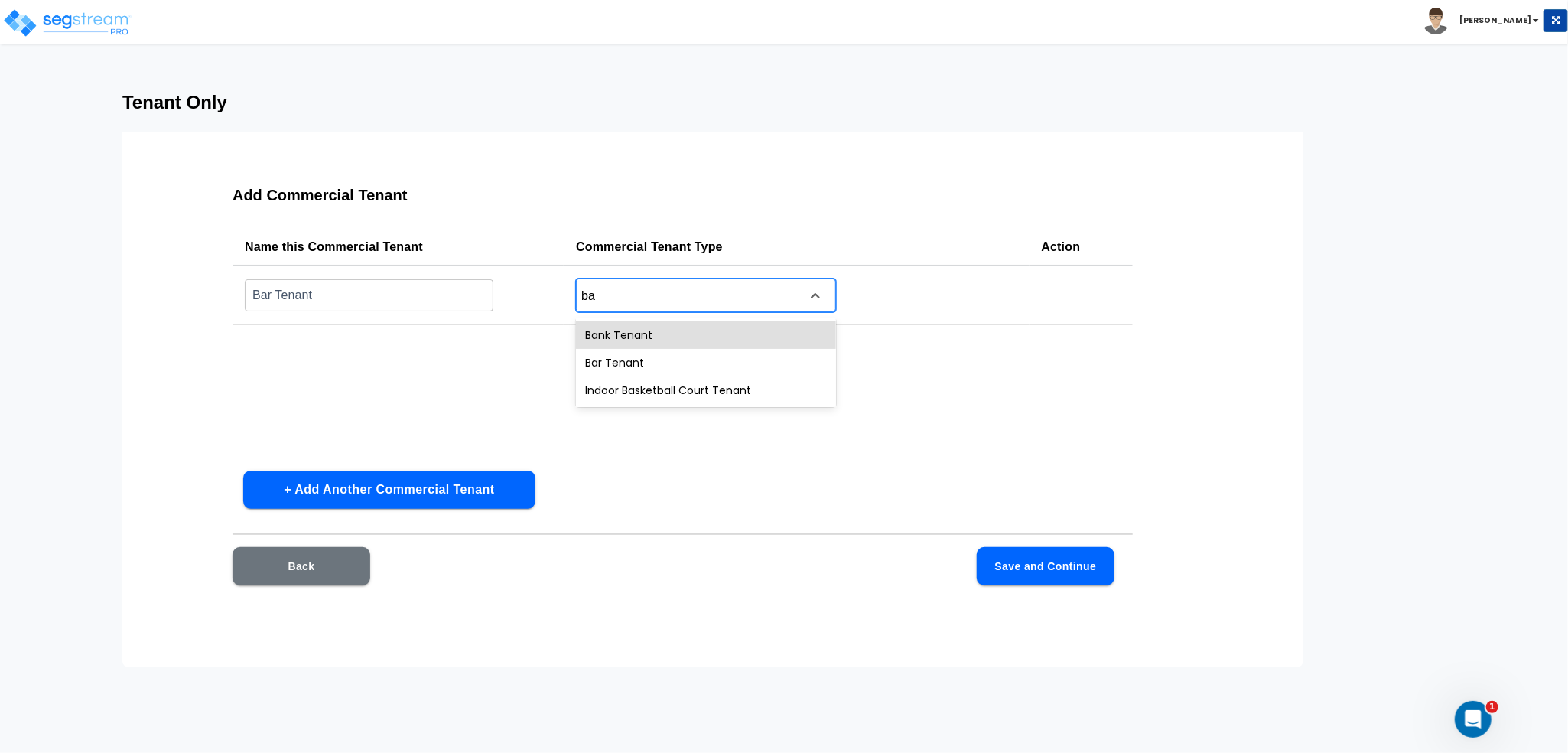
type input "bar"
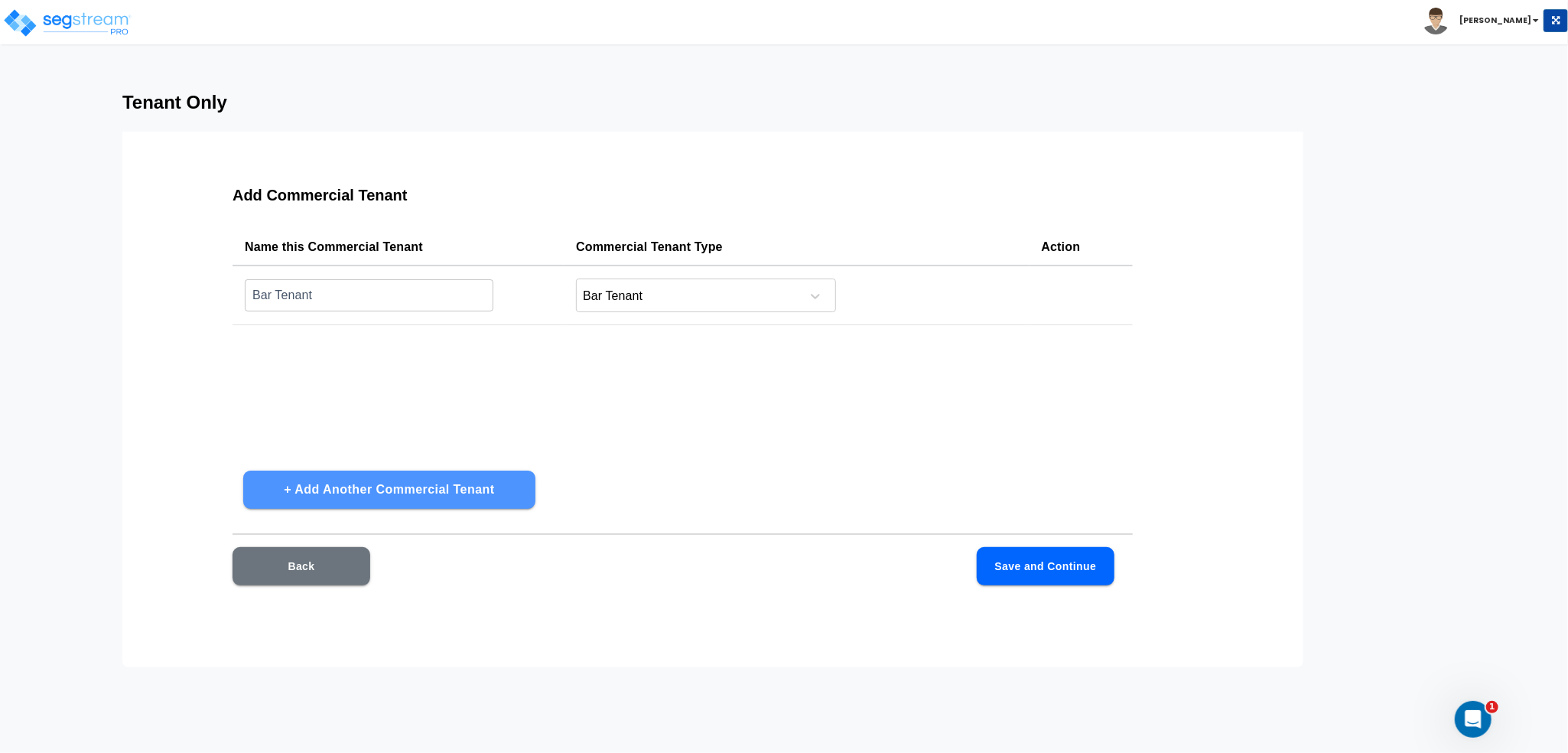
click at [437, 477] on button "+ Add Another Commercial Tenant" at bounding box center [389, 490] width 292 height 38
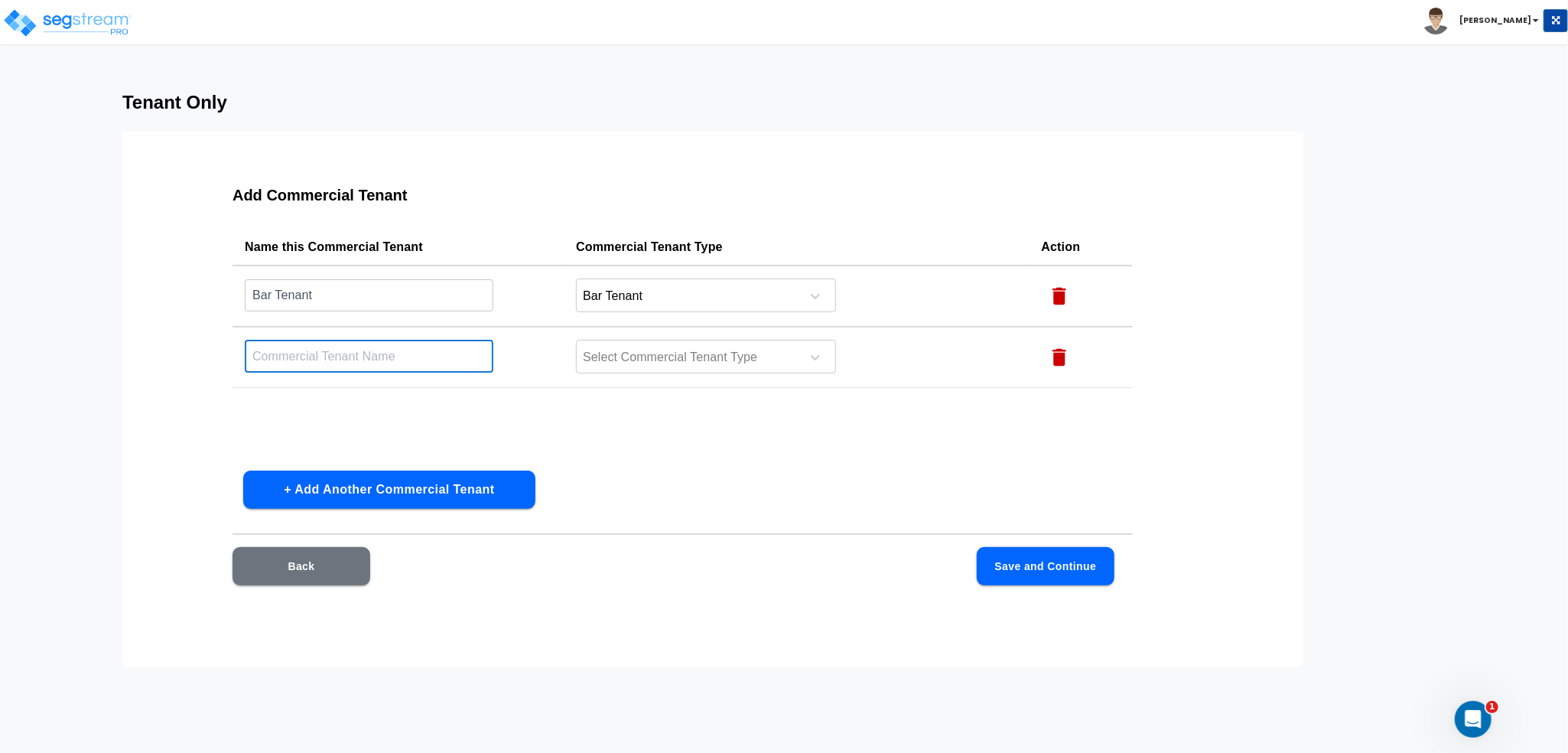
click at [387, 366] on input "text" at bounding box center [369, 356] width 249 height 33
type input "s"
type input "Small Box Tenant"
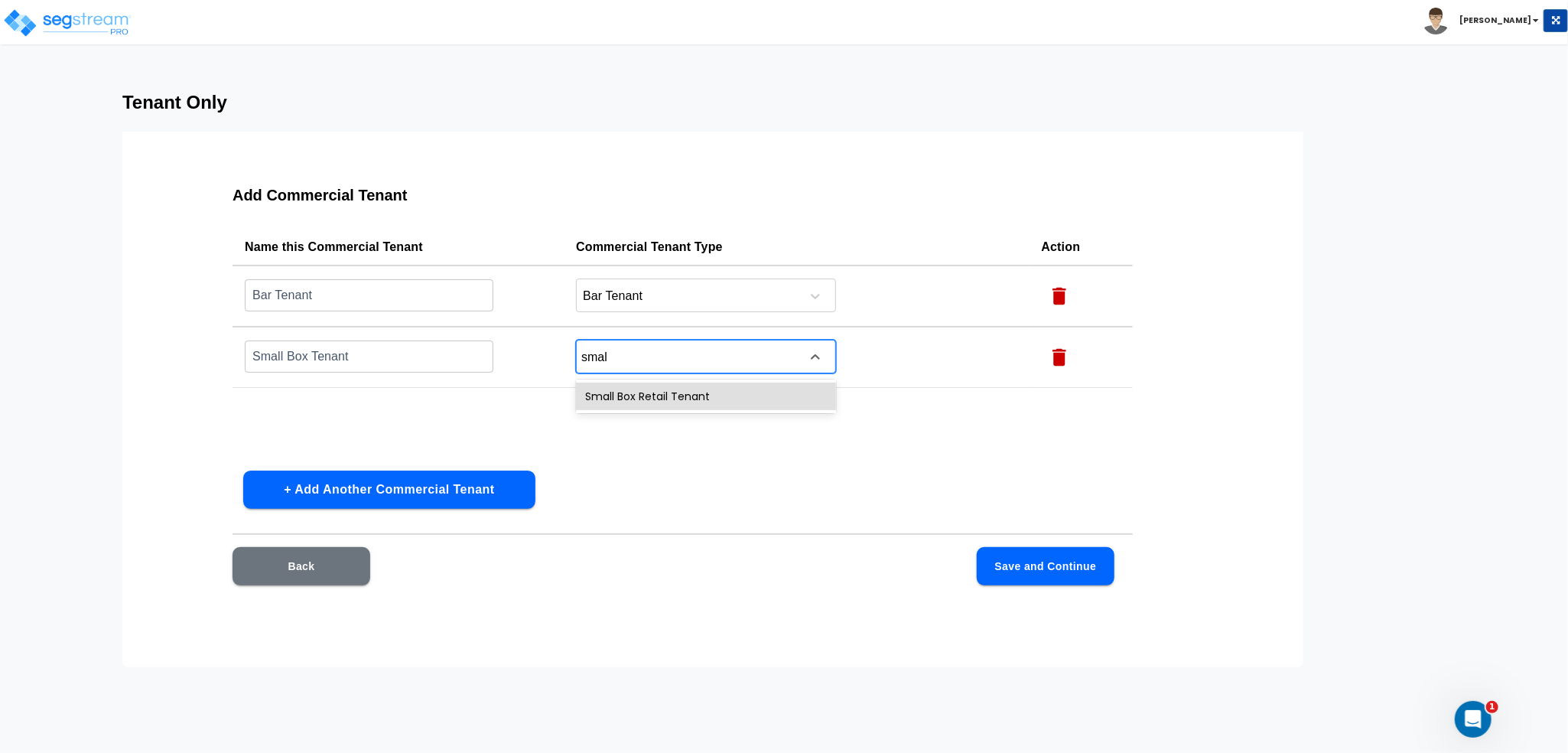
type input "small"
click at [675, 394] on div "Small Box Retail Tenant" at bounding box center [706, 396] width 260 height 28
click at [1018, 579] on button "Save and Continue" at bounding box center [1045, 566] width 137 height 38
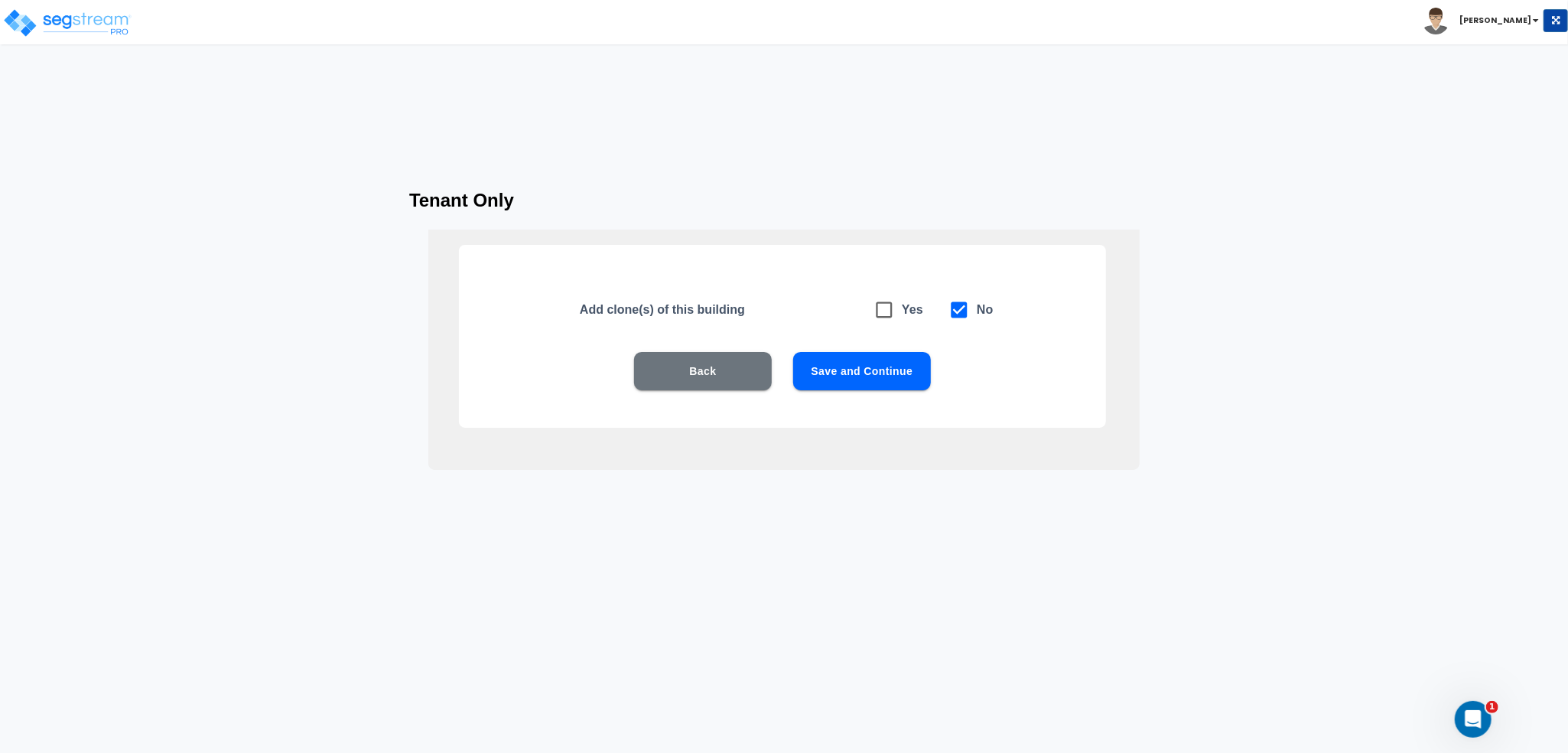
click at [870, 363] on button "Save and Continue" at bounding box center [862, 372] width 137 height 38
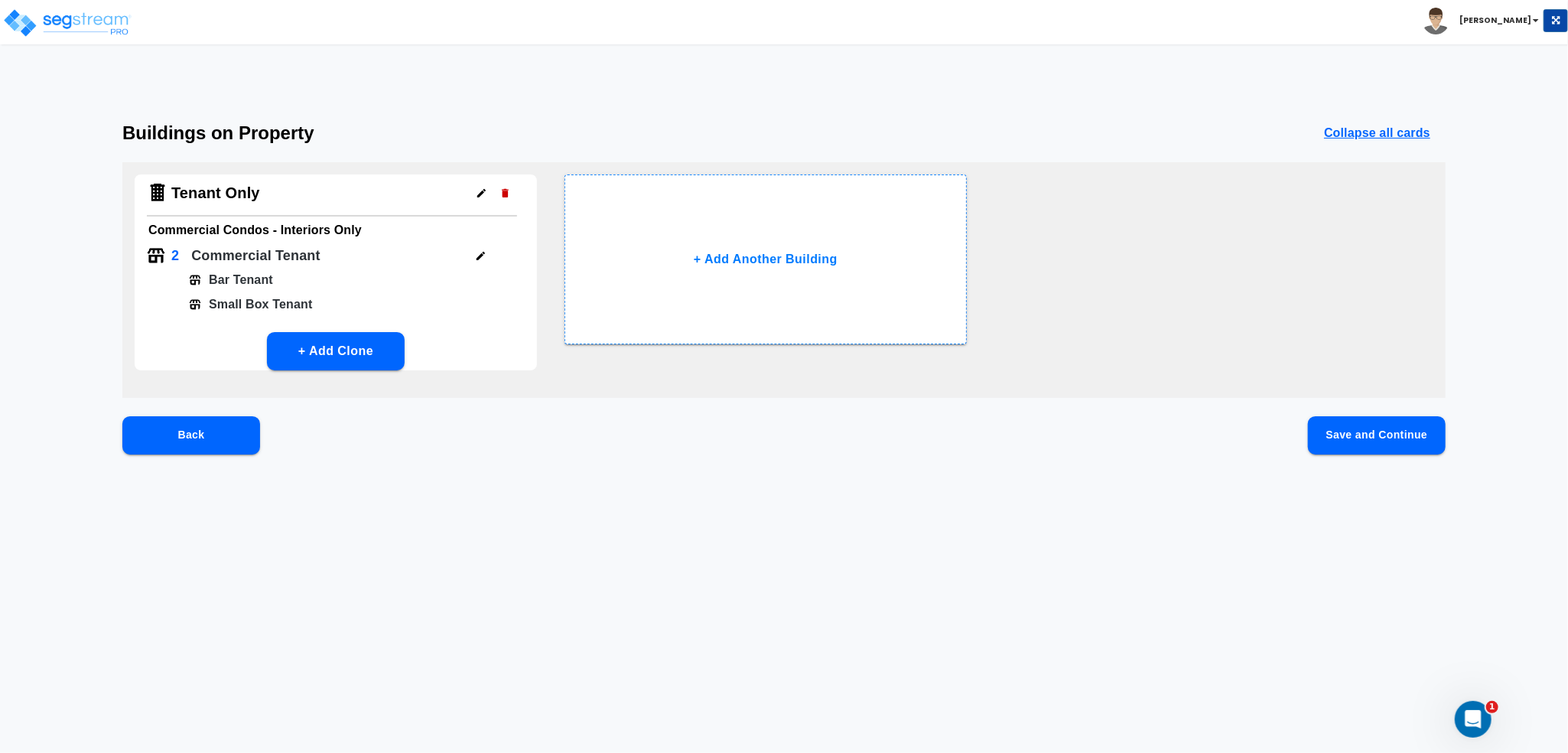
click at [1360, 434] on button "Save and Continue" at bounding box center [1377, 435] width 137 height 38
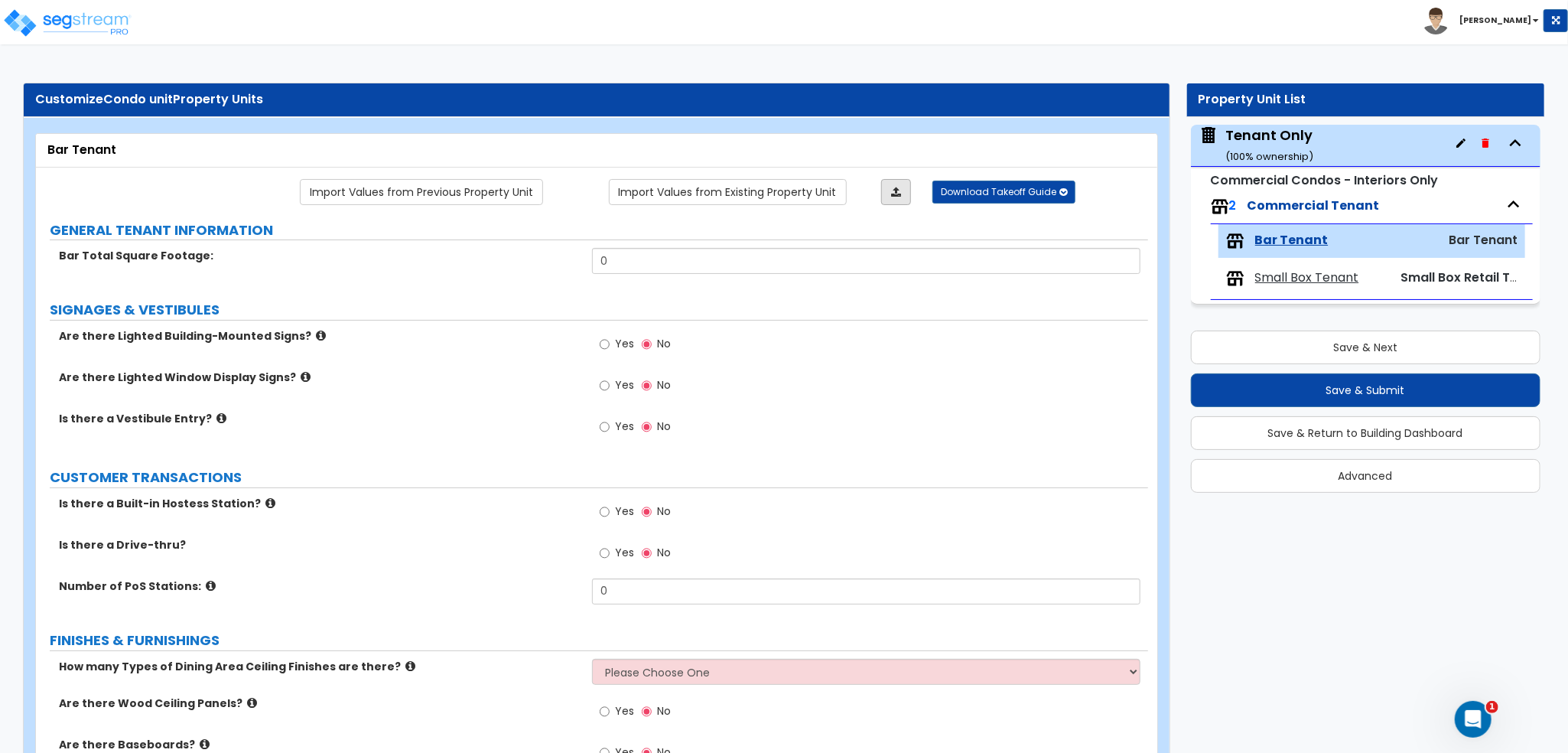
click at [884, 180] on link at bounding box center [896, 192] width 30 height 26
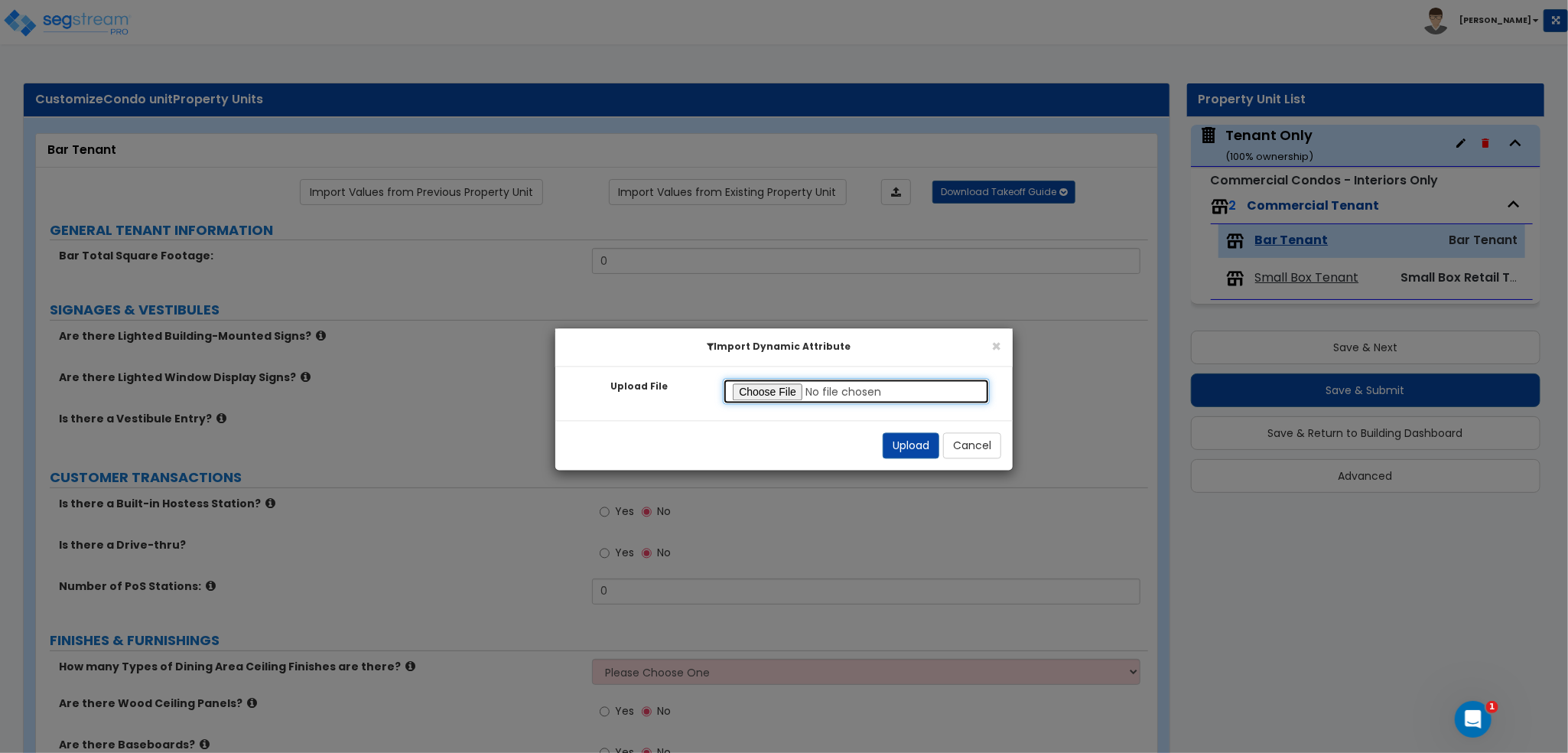
click at [759, 389] on input "Upload File" at bounding box center [857, 391] width 267 height 26
type input "C:\fakepath\SegStream Takeoff Guide - 030525 Bar &amp; Small Box Tenant_templat…"
click at [897, 448] on button "Upload" at bounding box center [911, 446] width 57 height 26
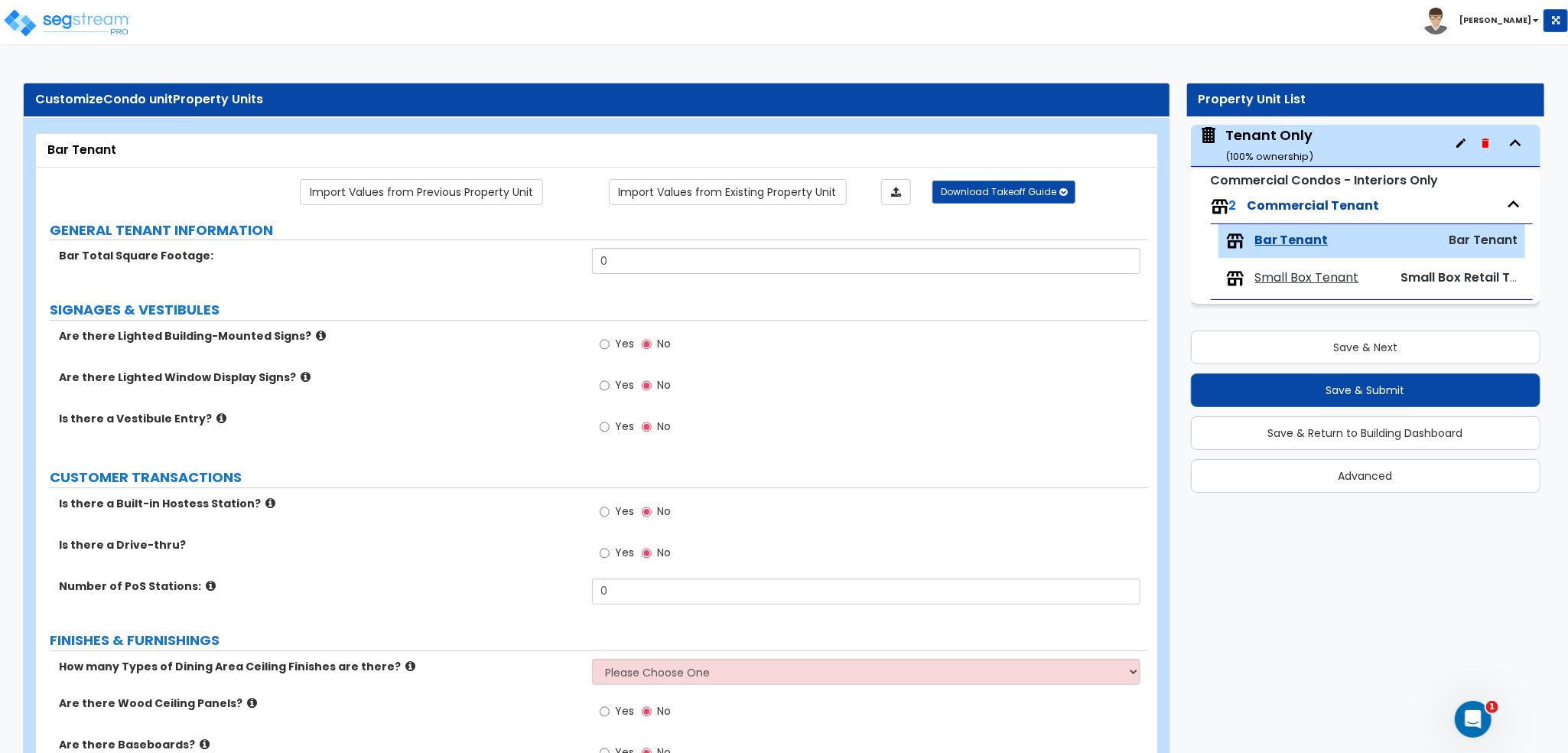
type input "5000"
radio input "true"
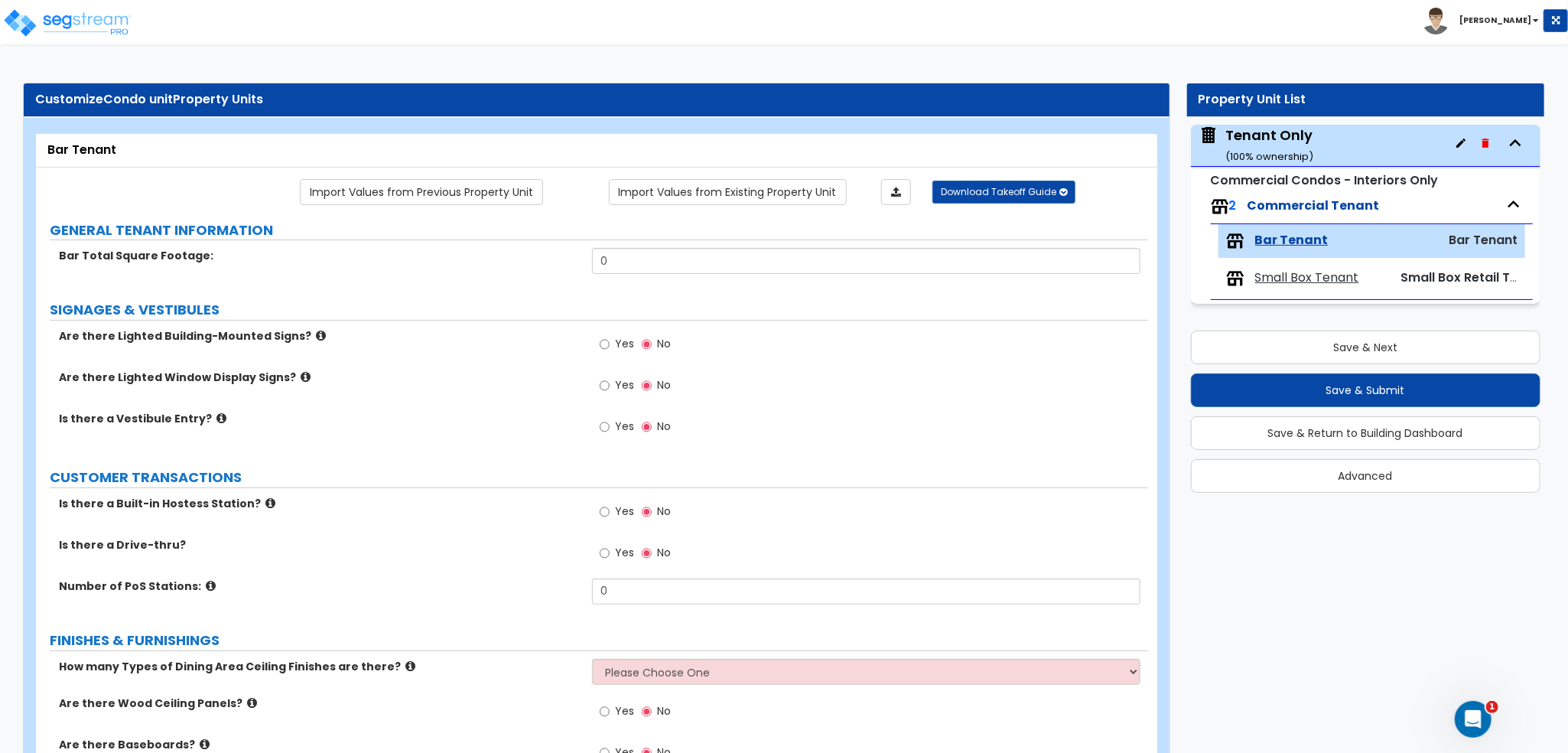
radio input "true"
type input "2"
select select "1"
radio input "true"
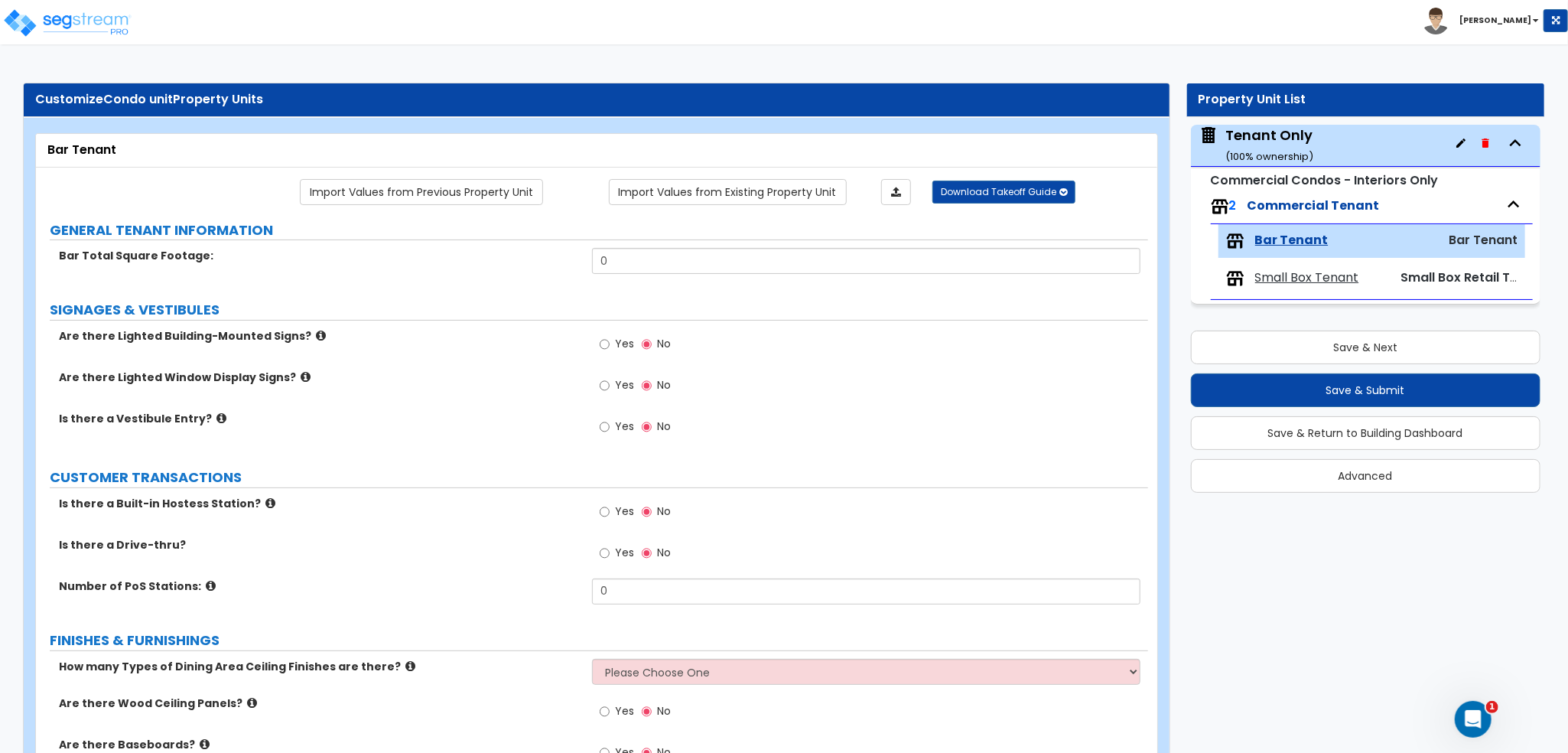
radio input "true"
select select "4"
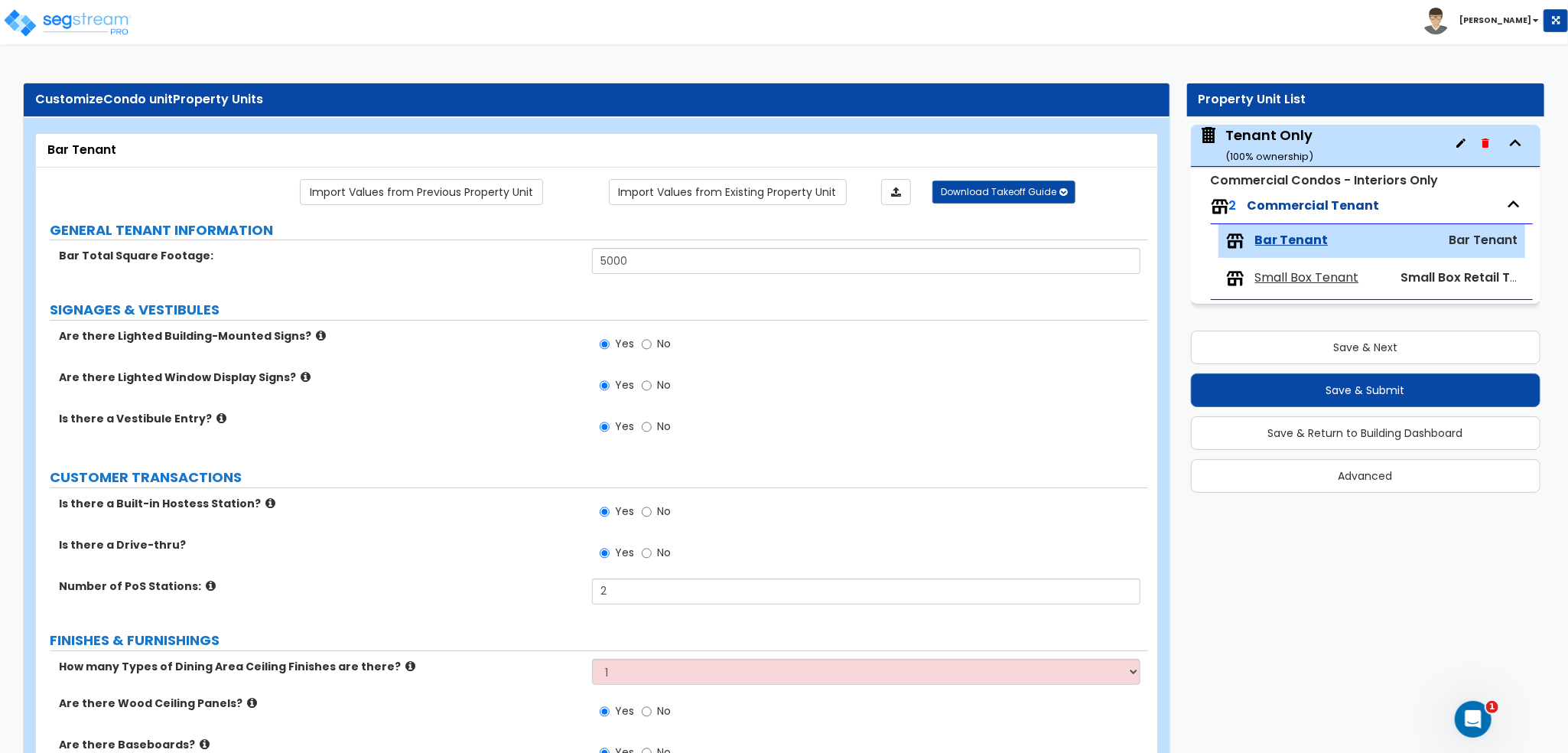
radio input "true"
select select "1"
radio input "true"
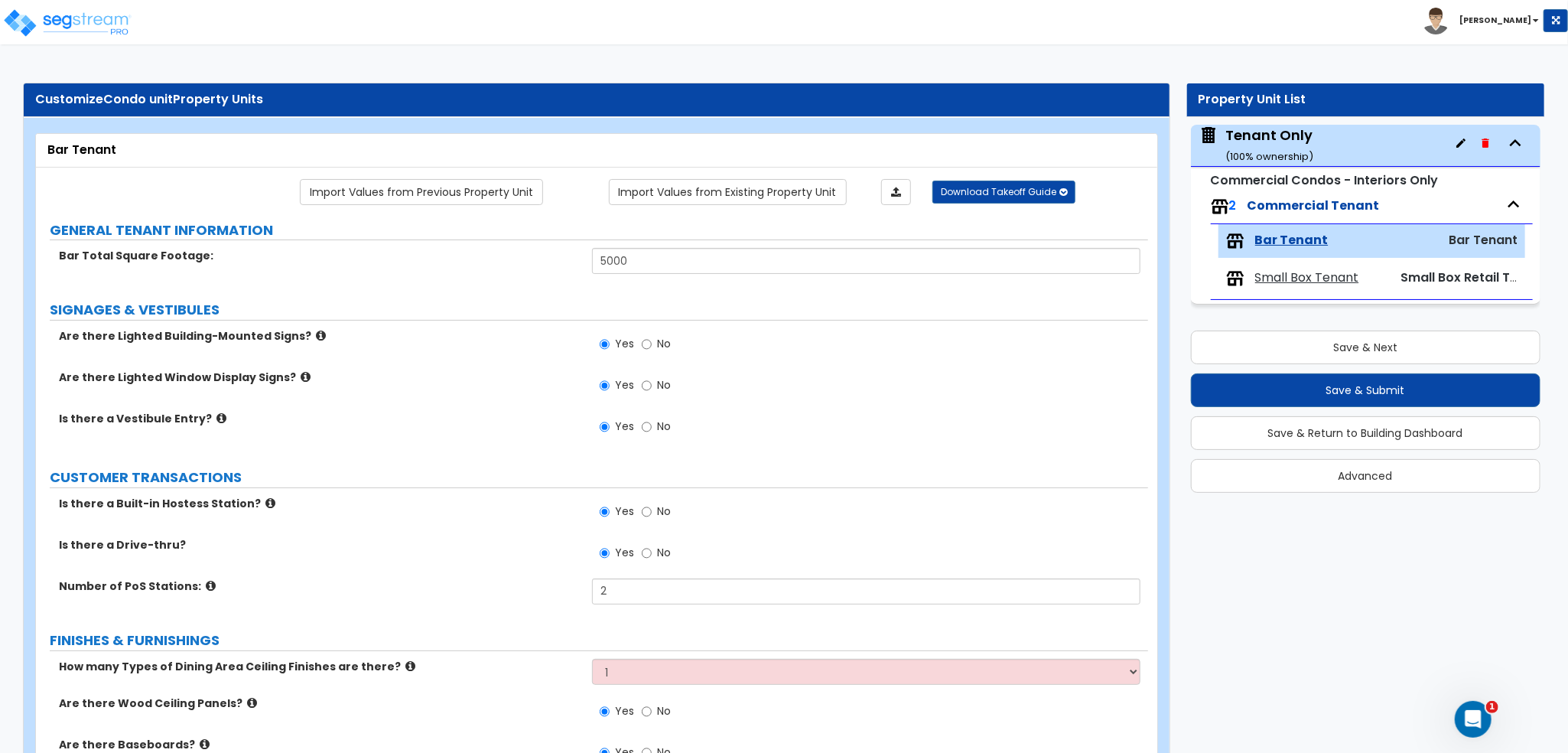
radio input "true"
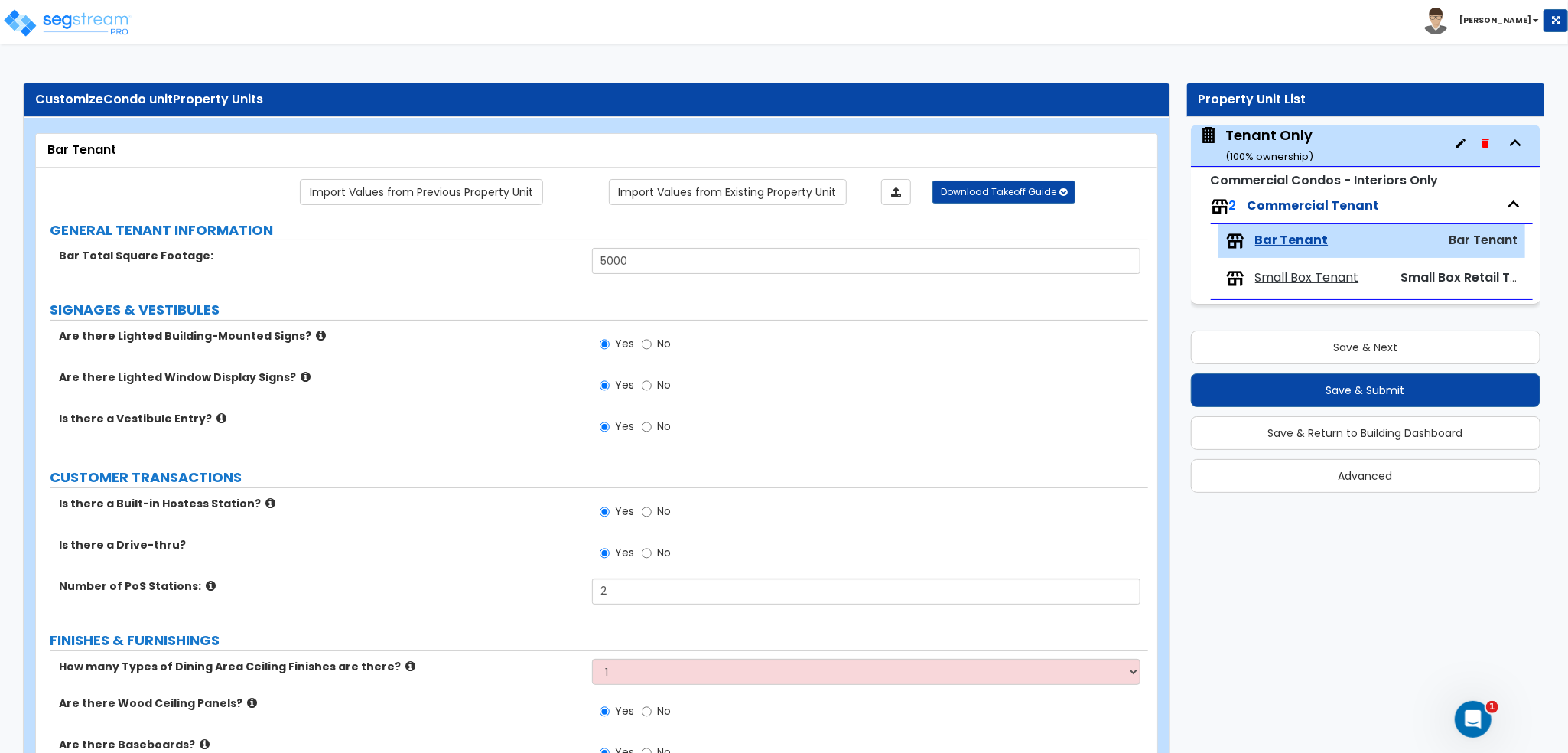
radio input "true"
select select "1"
type input "10"
select select "1"
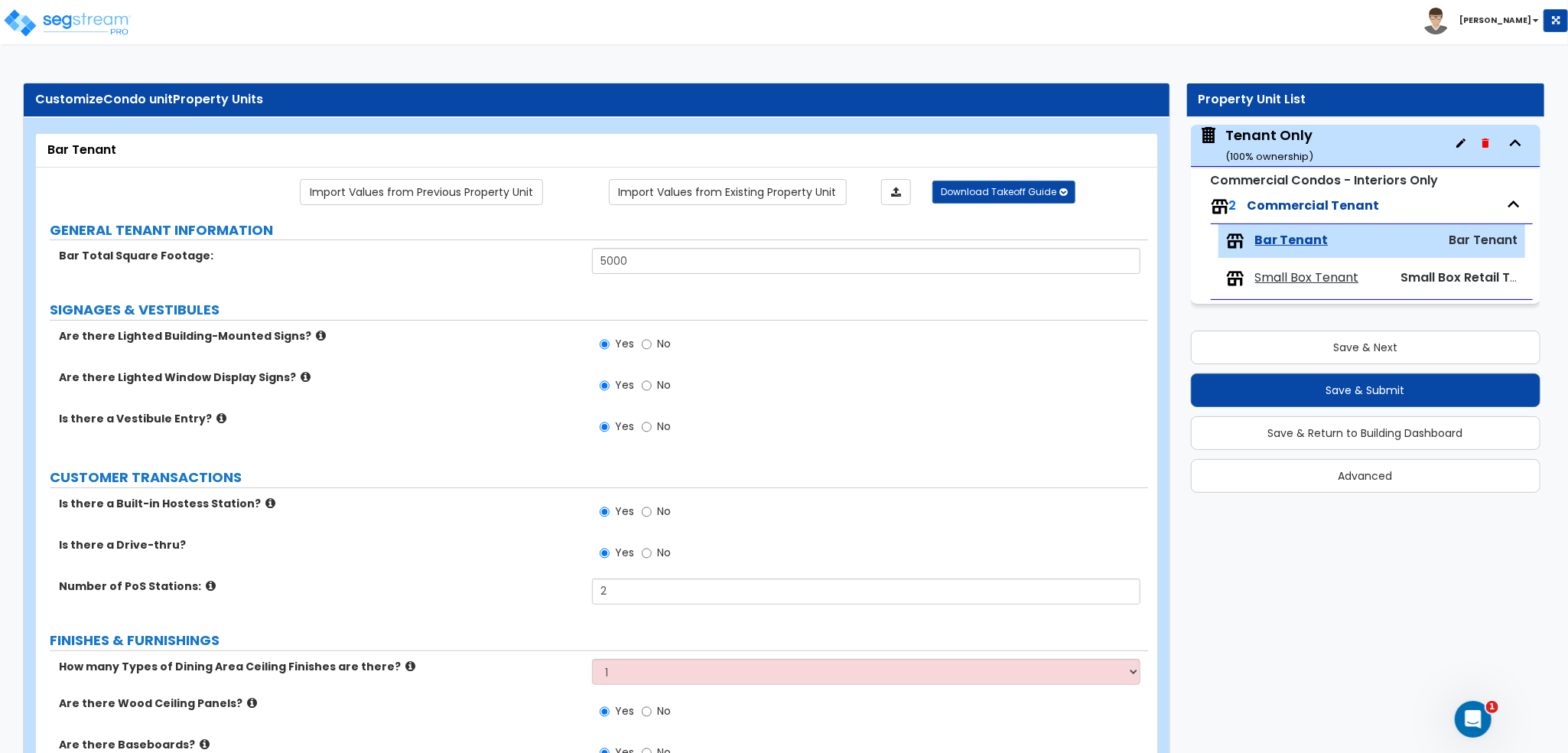
radio input "true"
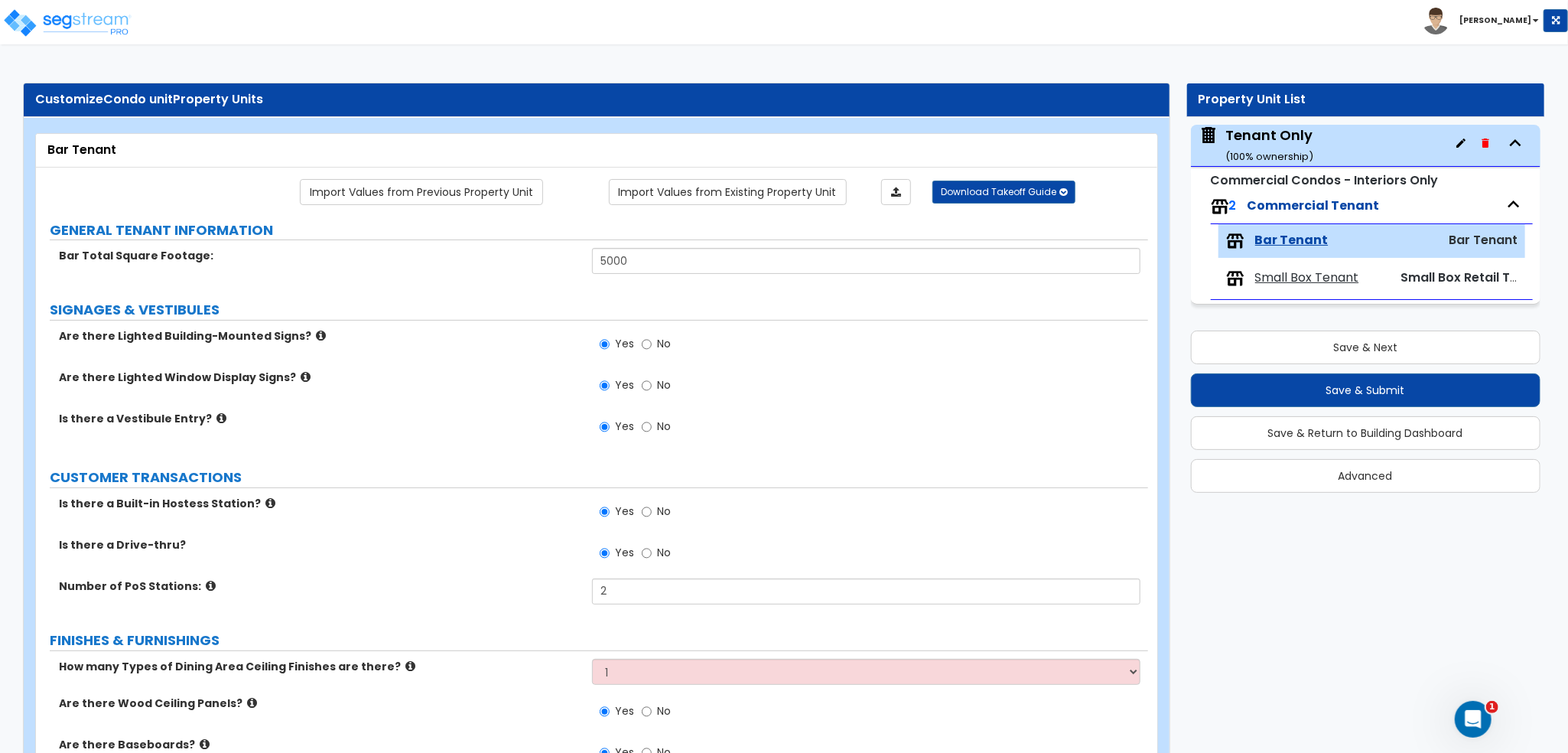
type input "1"
type input "2"
type input "1"
radio input "true"
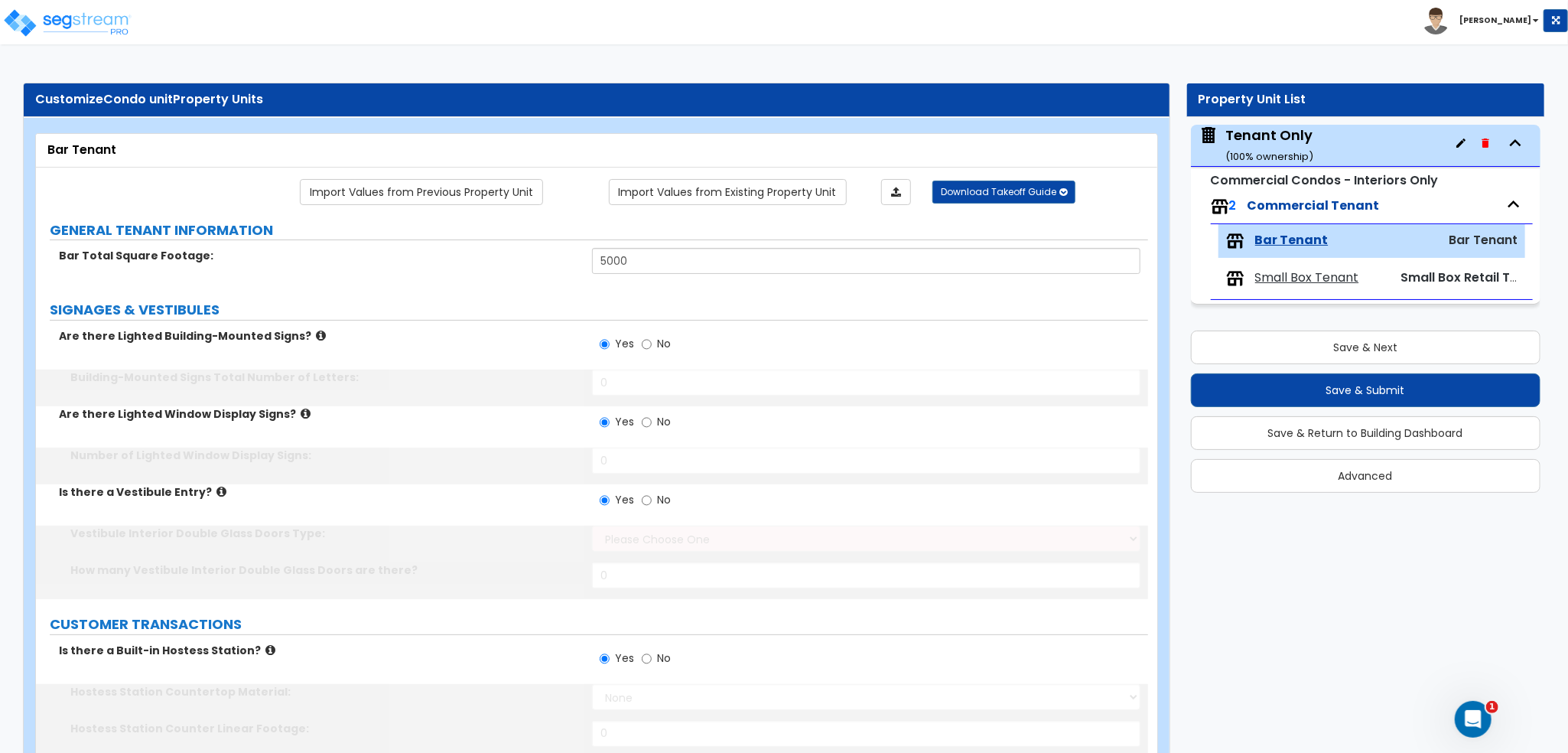
type input "5"
select select "1"
type input "2"
type input "5"
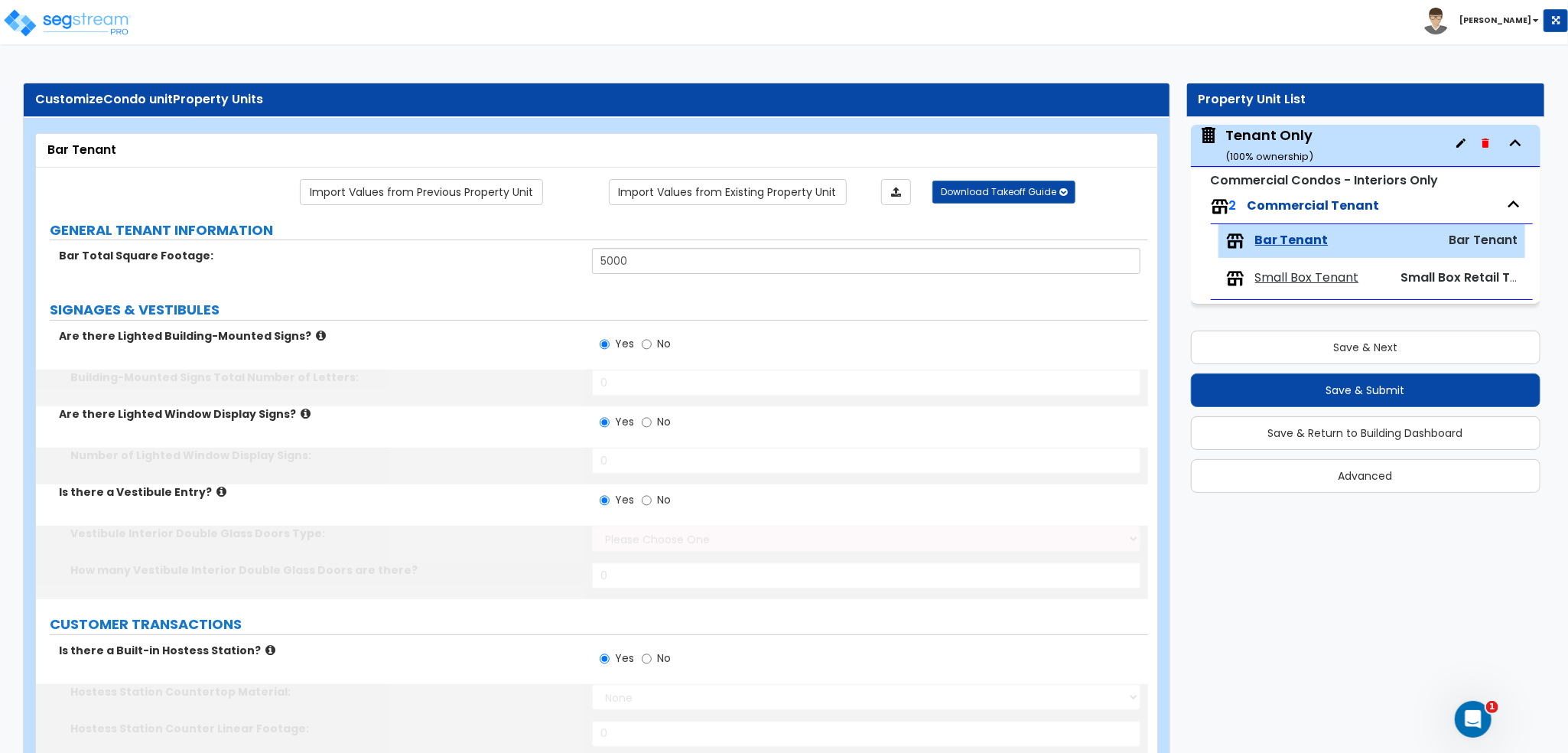
type input "1"
select select "1"
type input "100"
select select "1"
radio input "true"
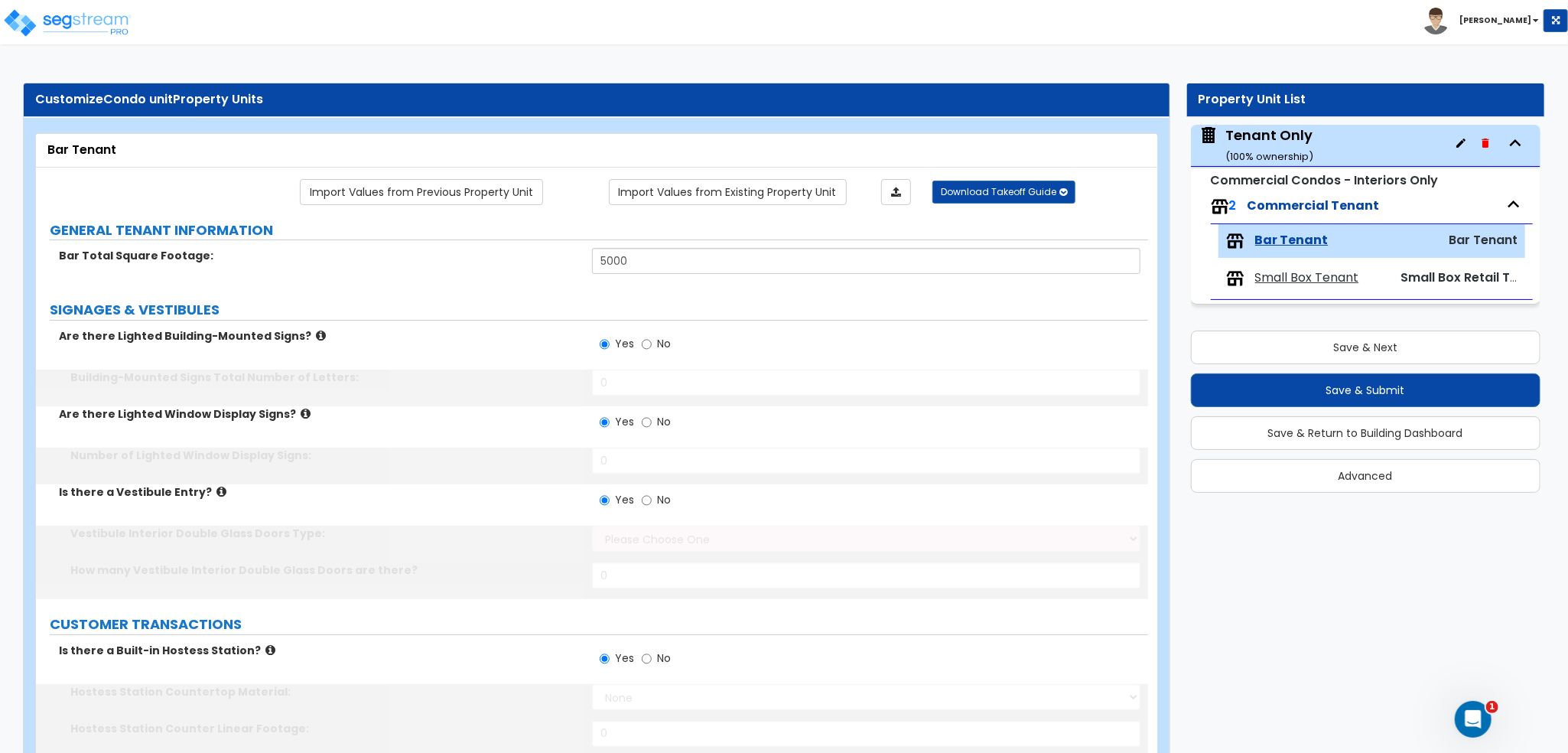
radio input "true"
select select "5"
type input "100"
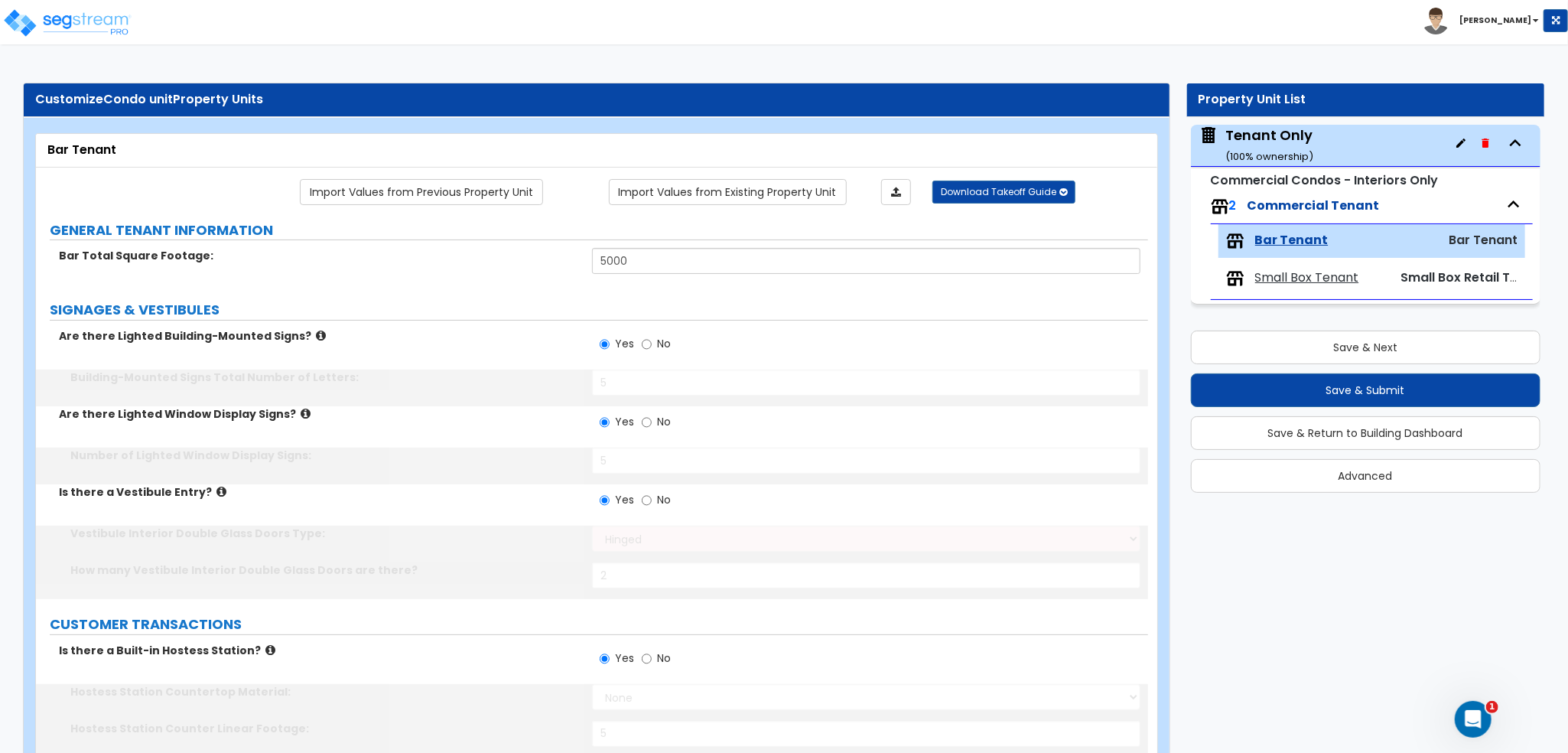
select select "5"
type input "100"
select select "6"
type input "100"
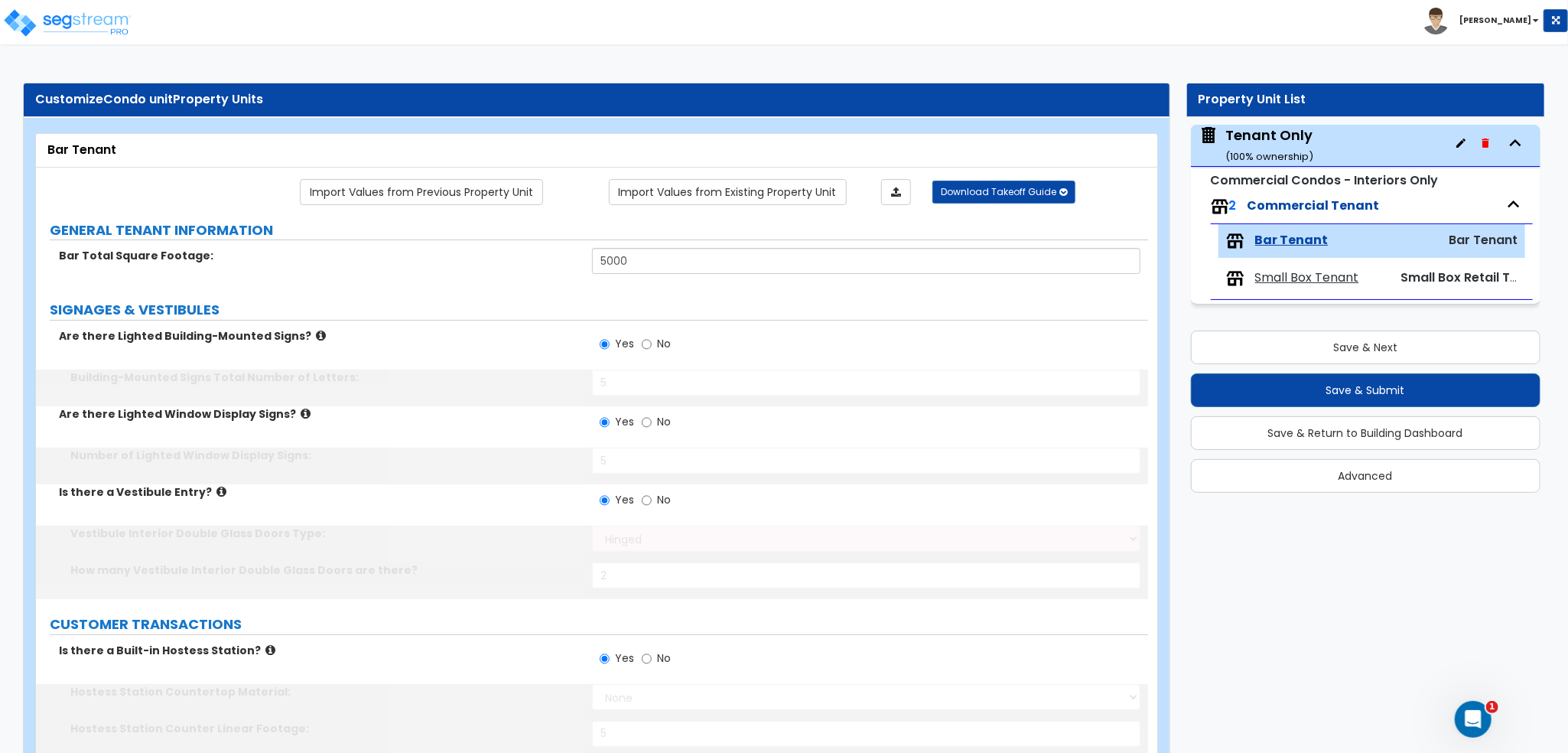
radio input "true"
type input "100"
select select "3"
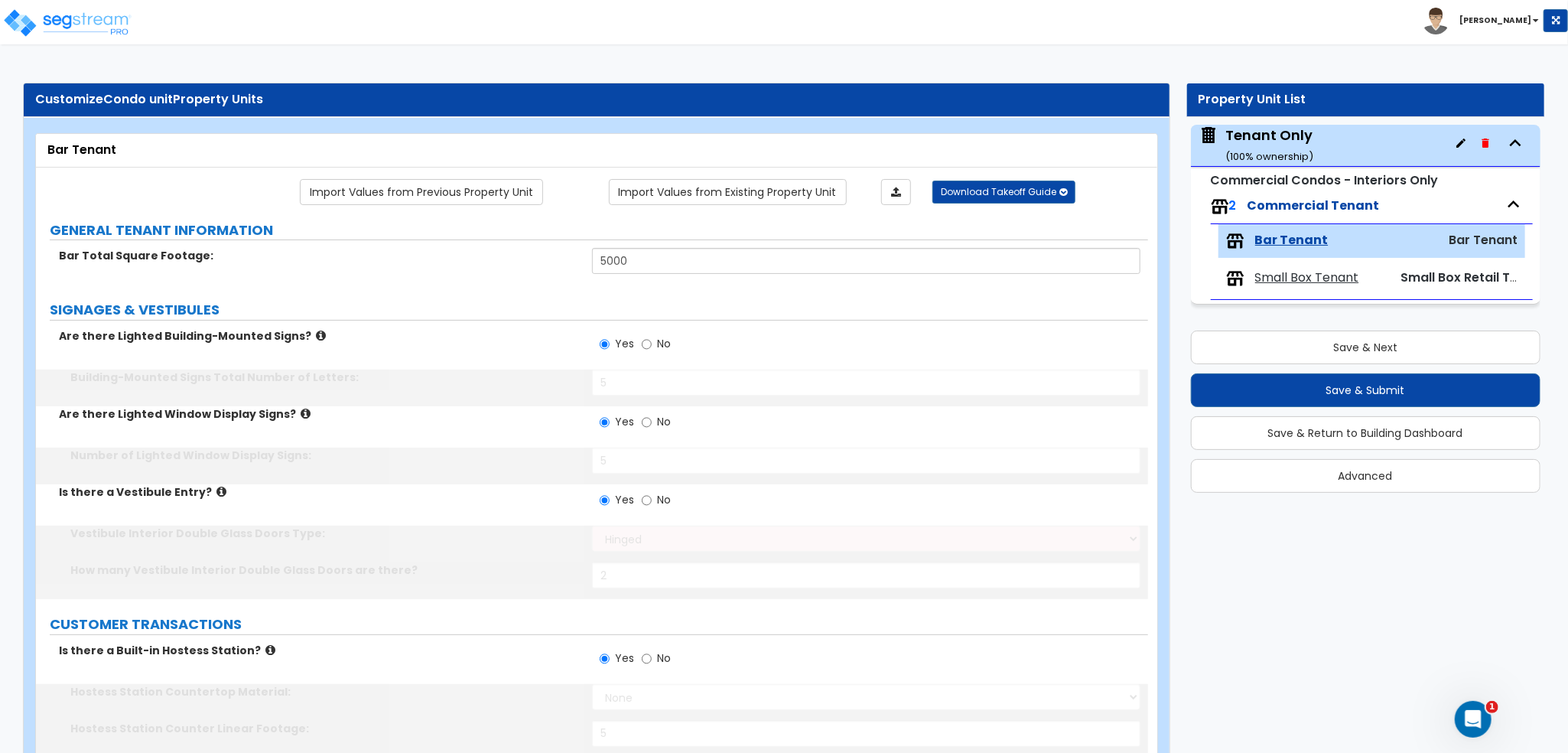
type input "300"
select select "1"
type input "5"
select select "6"
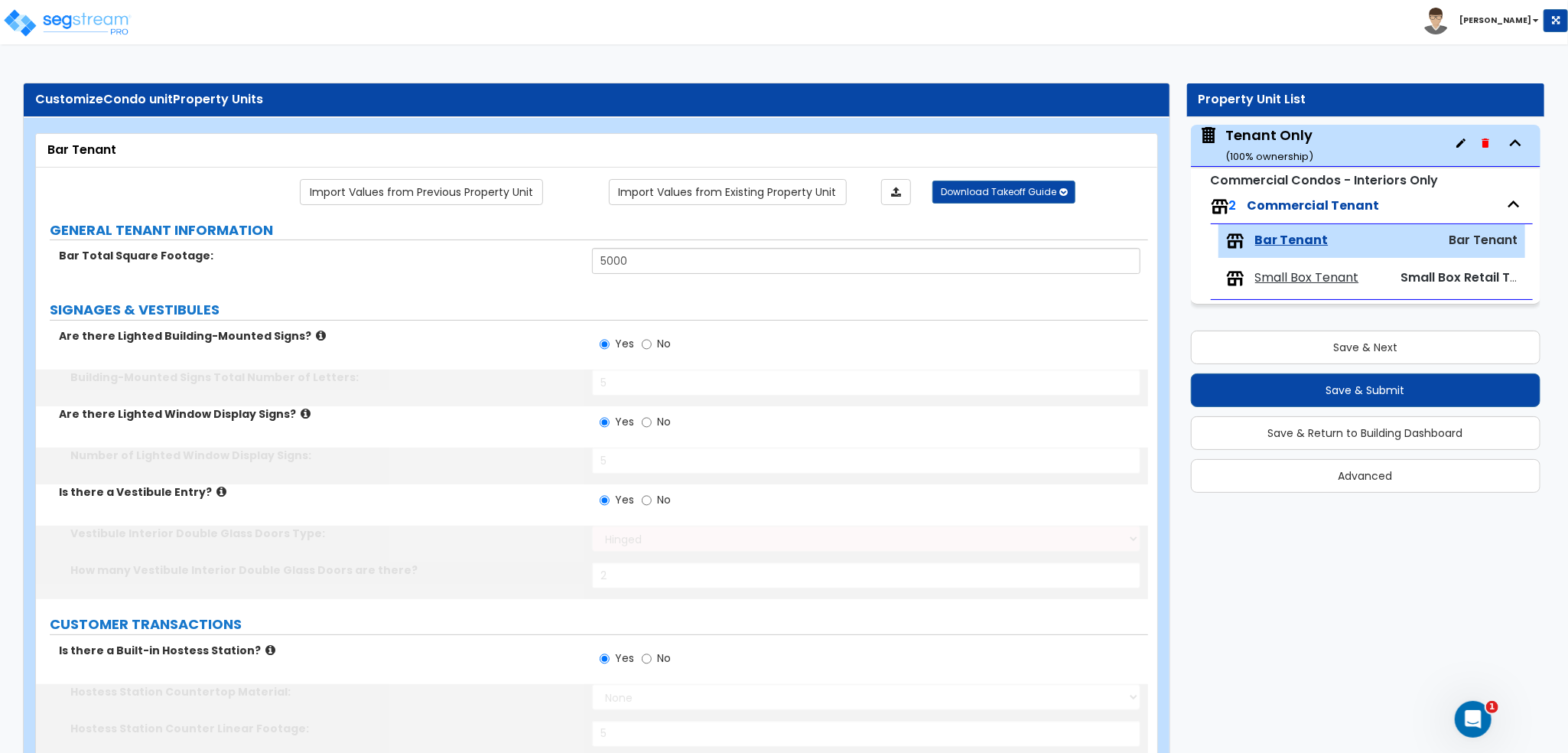
type input "10"
type input "5"
type input "1"
type input "5"
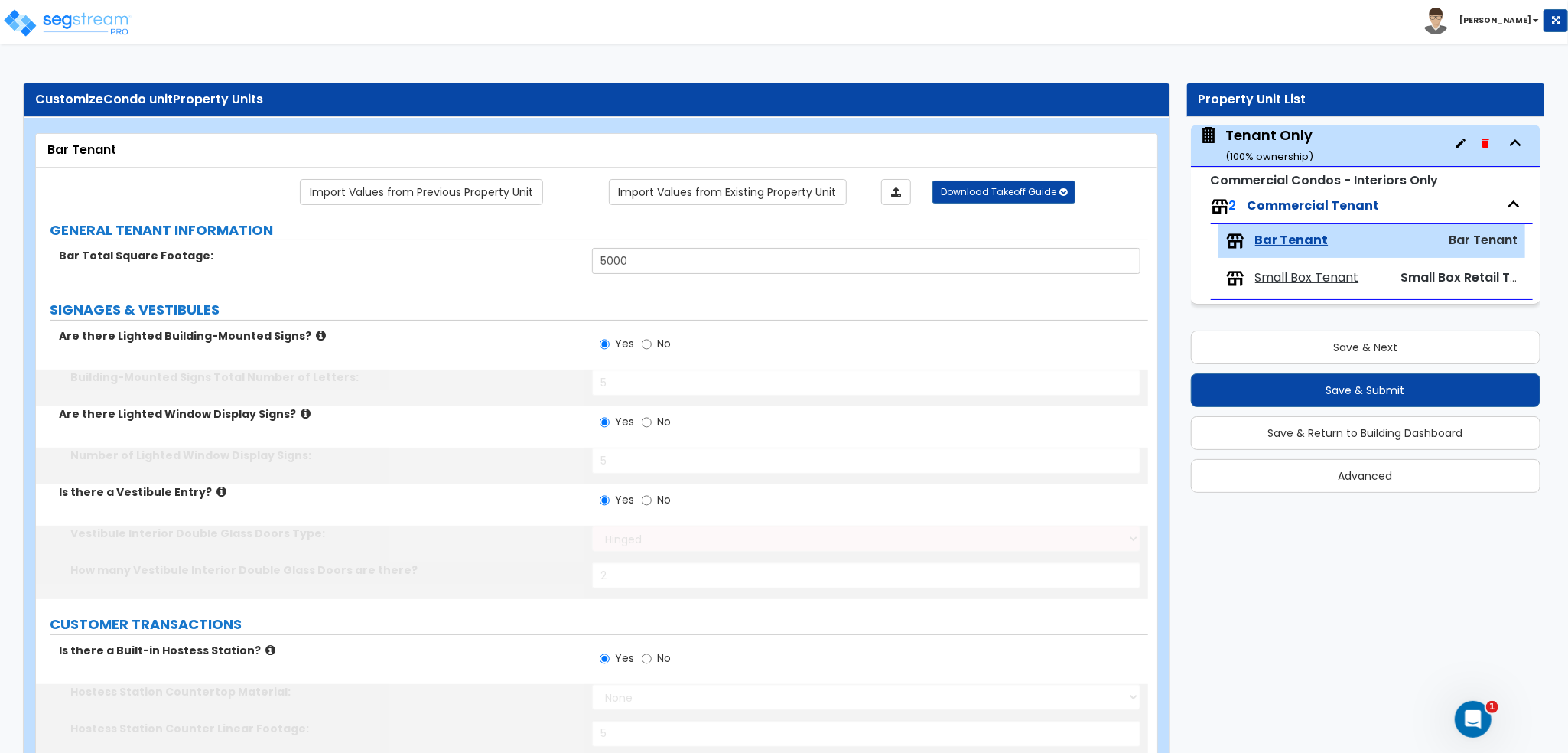
type input "5"
type input "2"
type input "300"
select select "1"
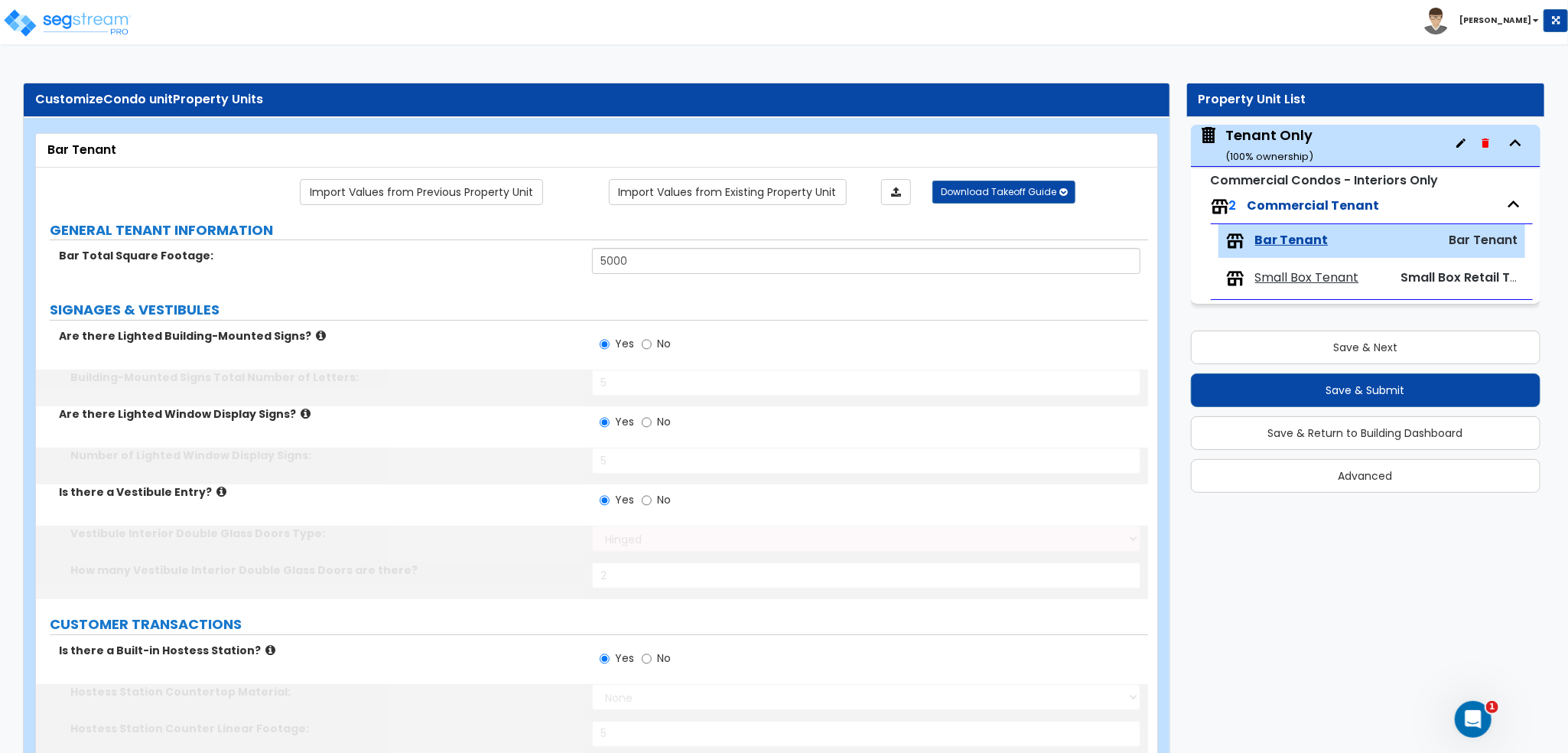
type input "12"
type input "10"
type input "2"
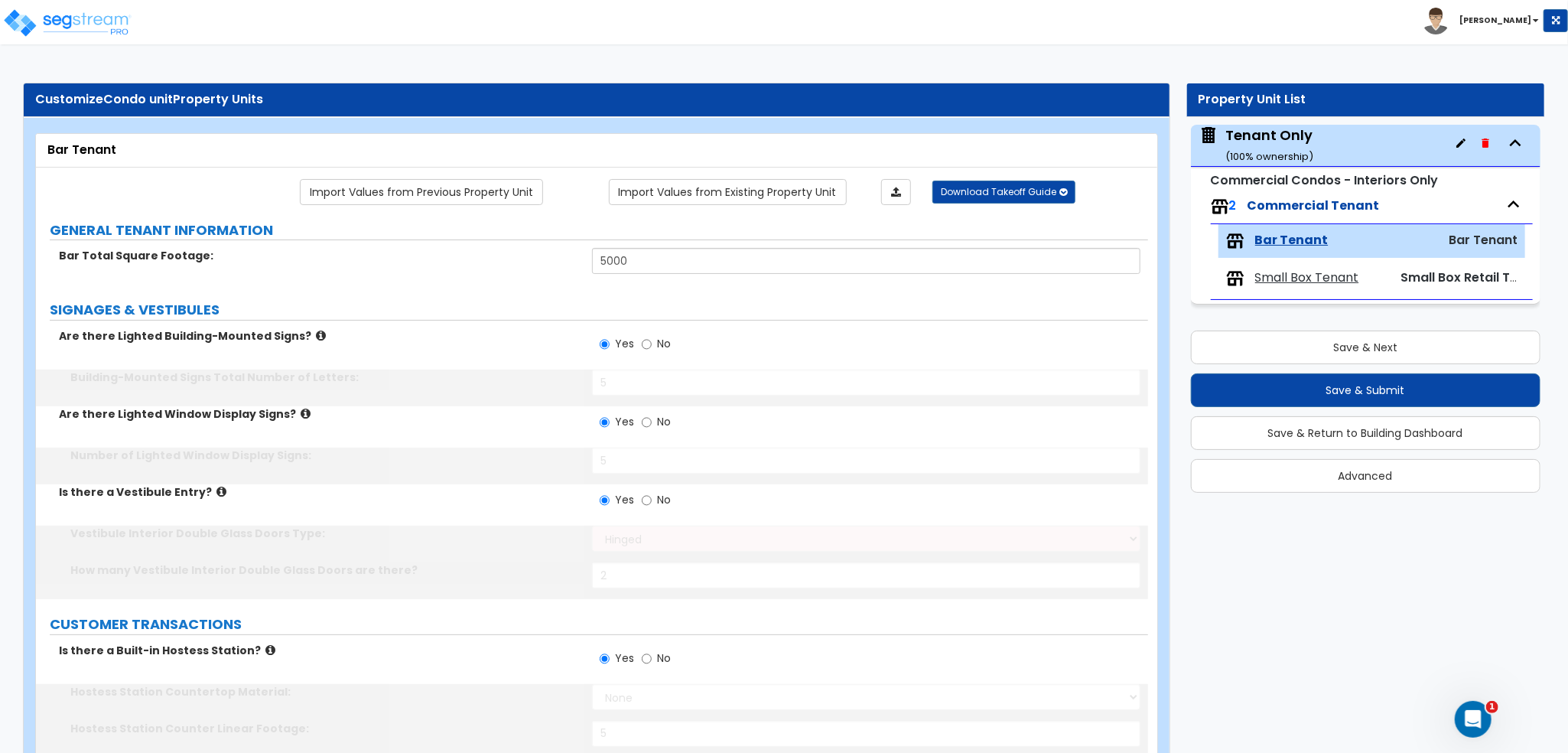
type input "2"
type input "1"
radio input "true"
select select "1"
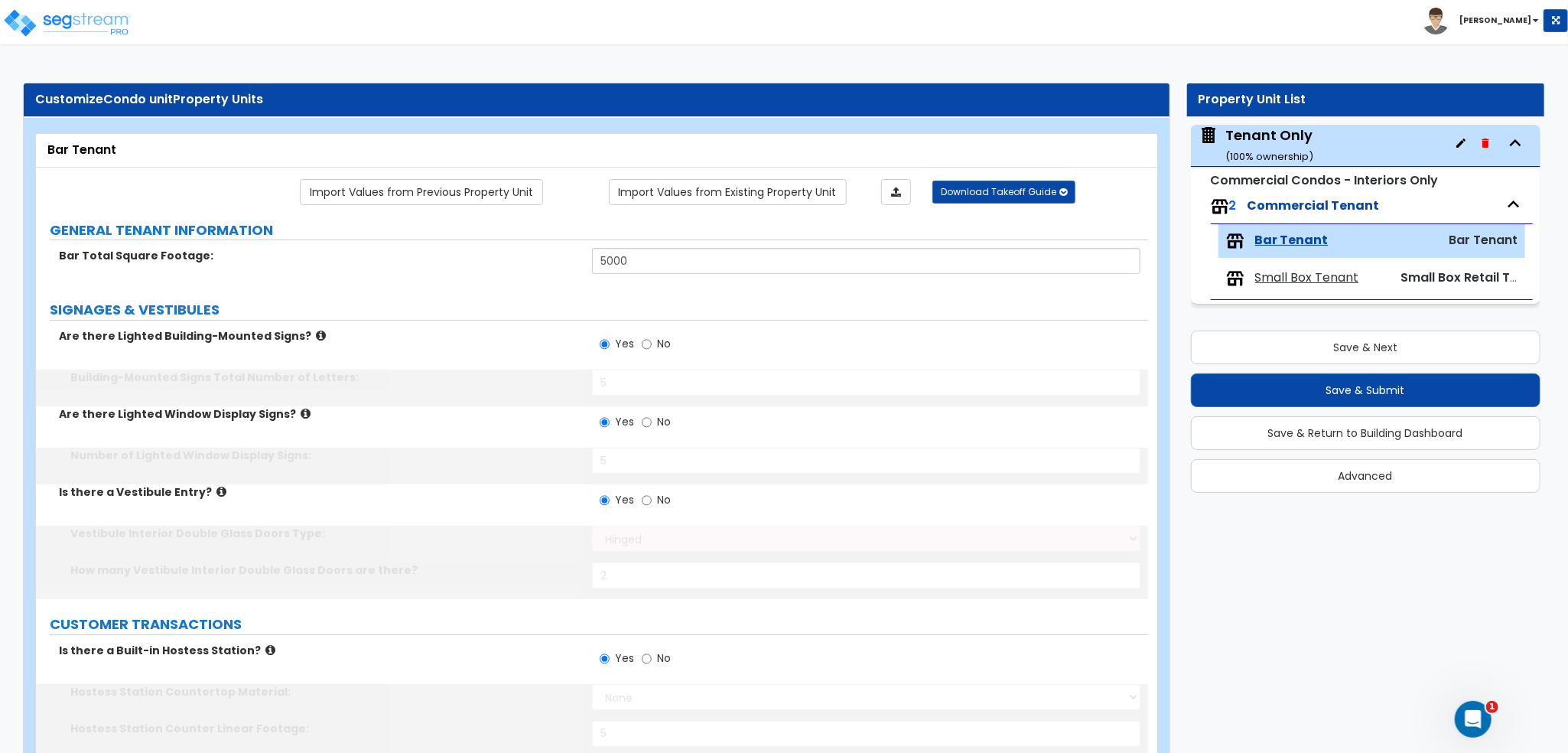
select select "1"
radio input "true"
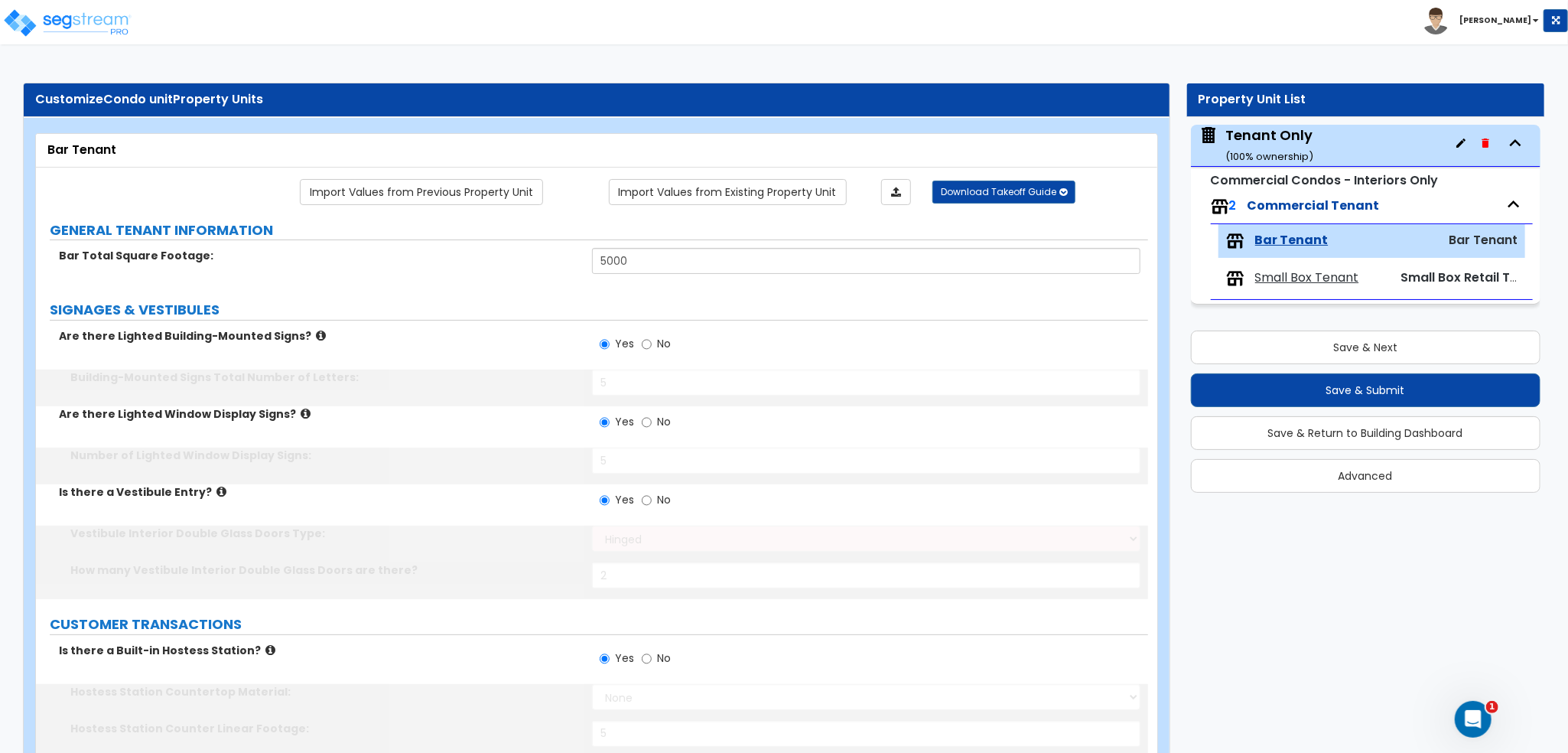
radio input "true"
type input "2"
radio input "true"
select select "1"
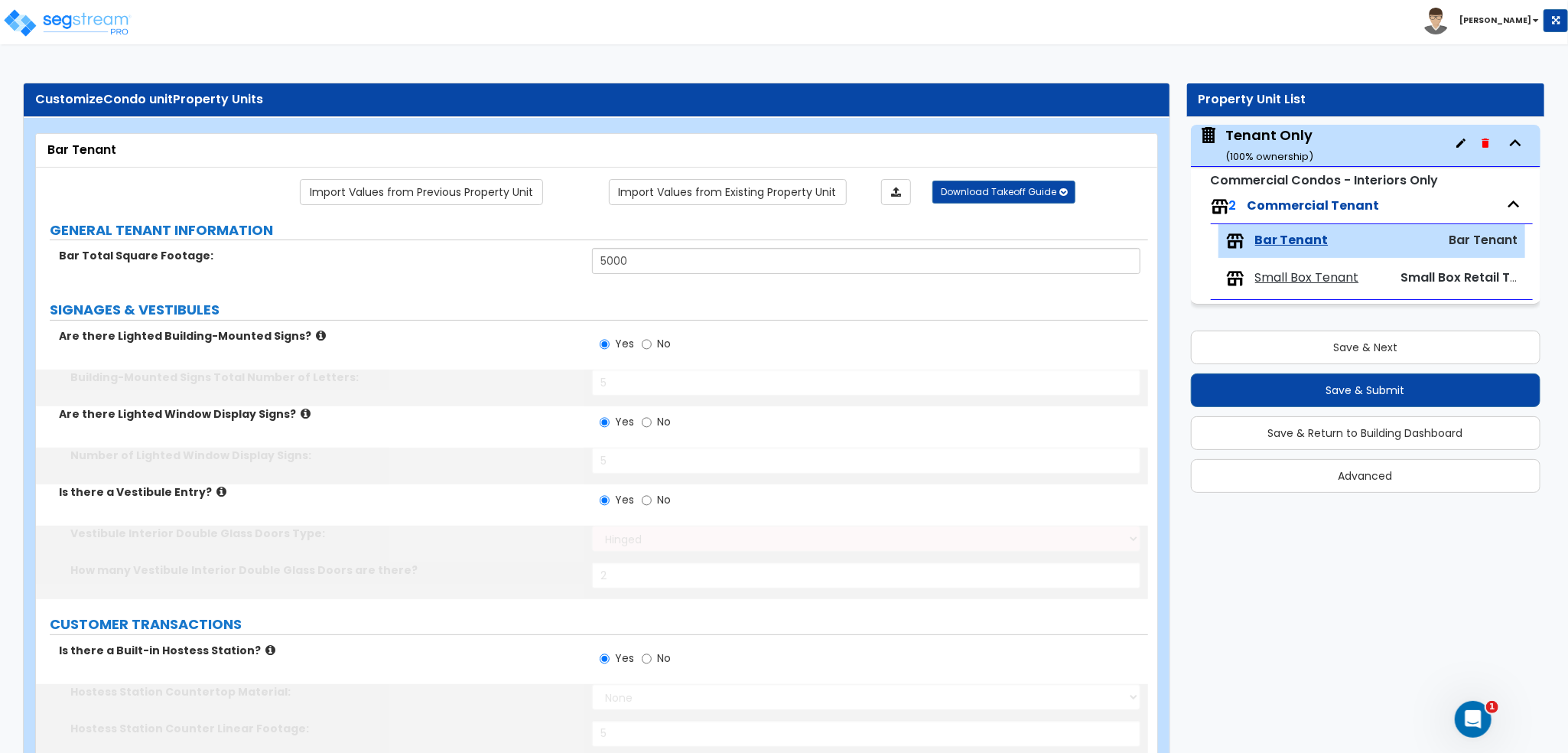
type input "2"
select select "2"
select select "1"
radio input "true"
type input "1"
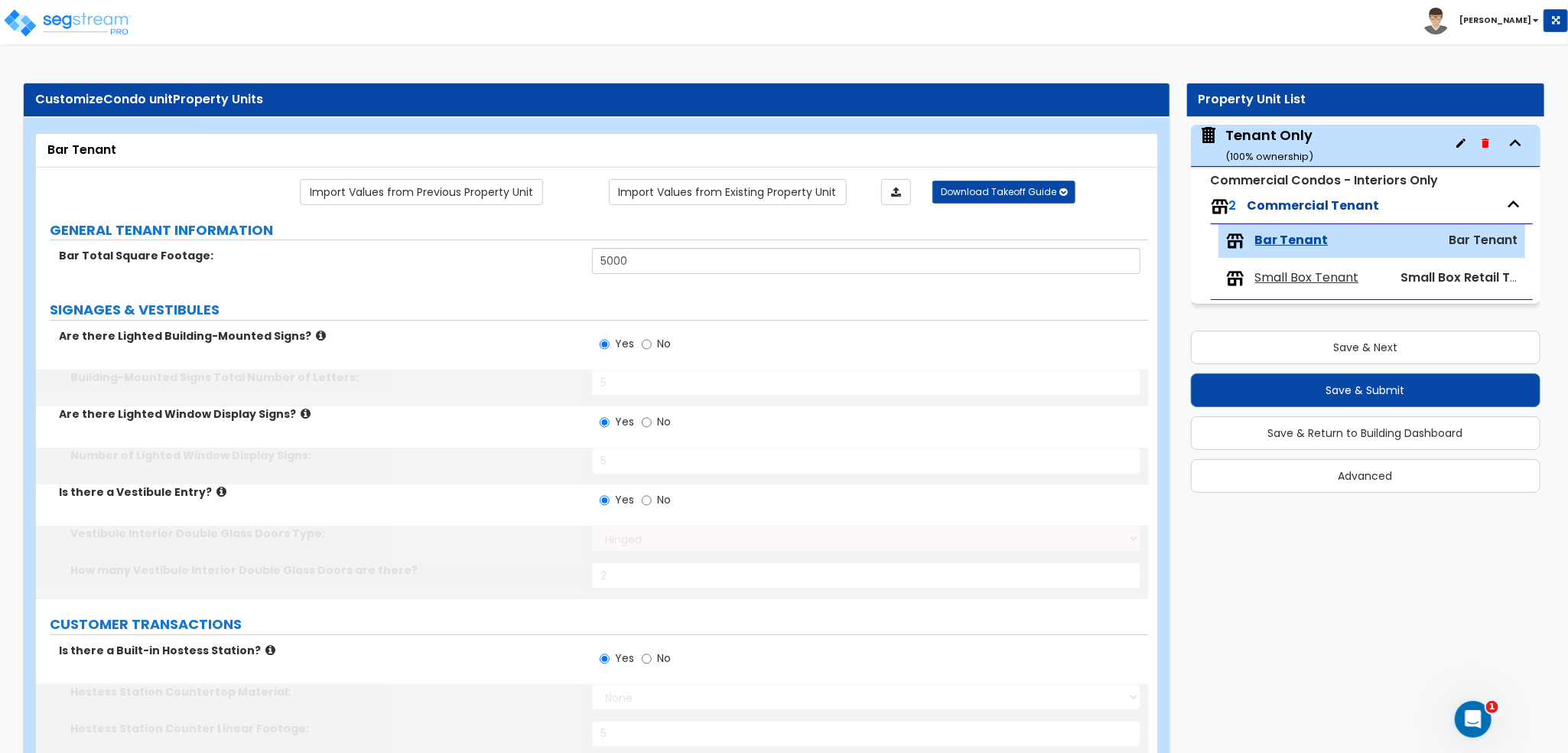
type input "6"
type input "4"
type input "2"
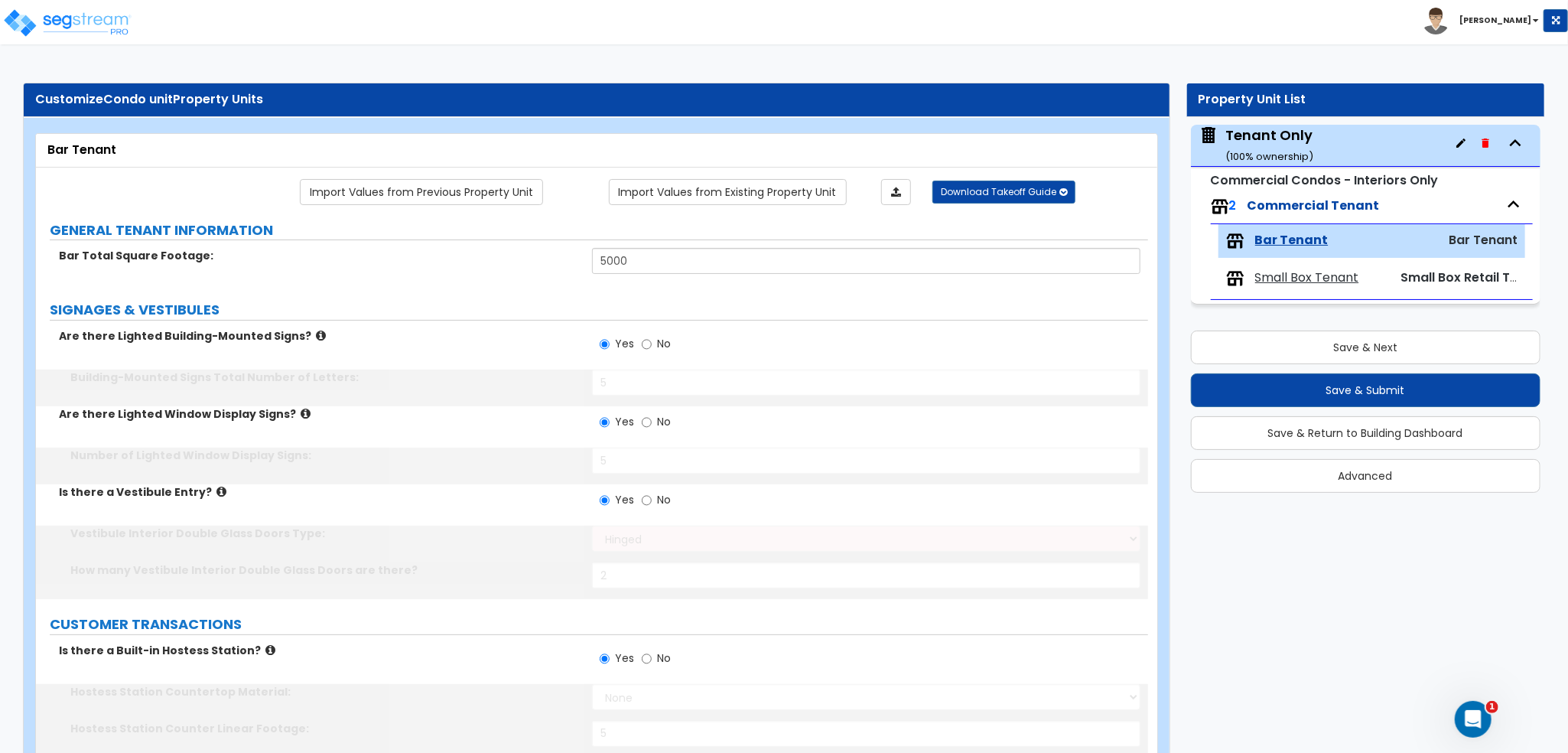
select select "1"
type input "2"
select select "4"
type input "10"
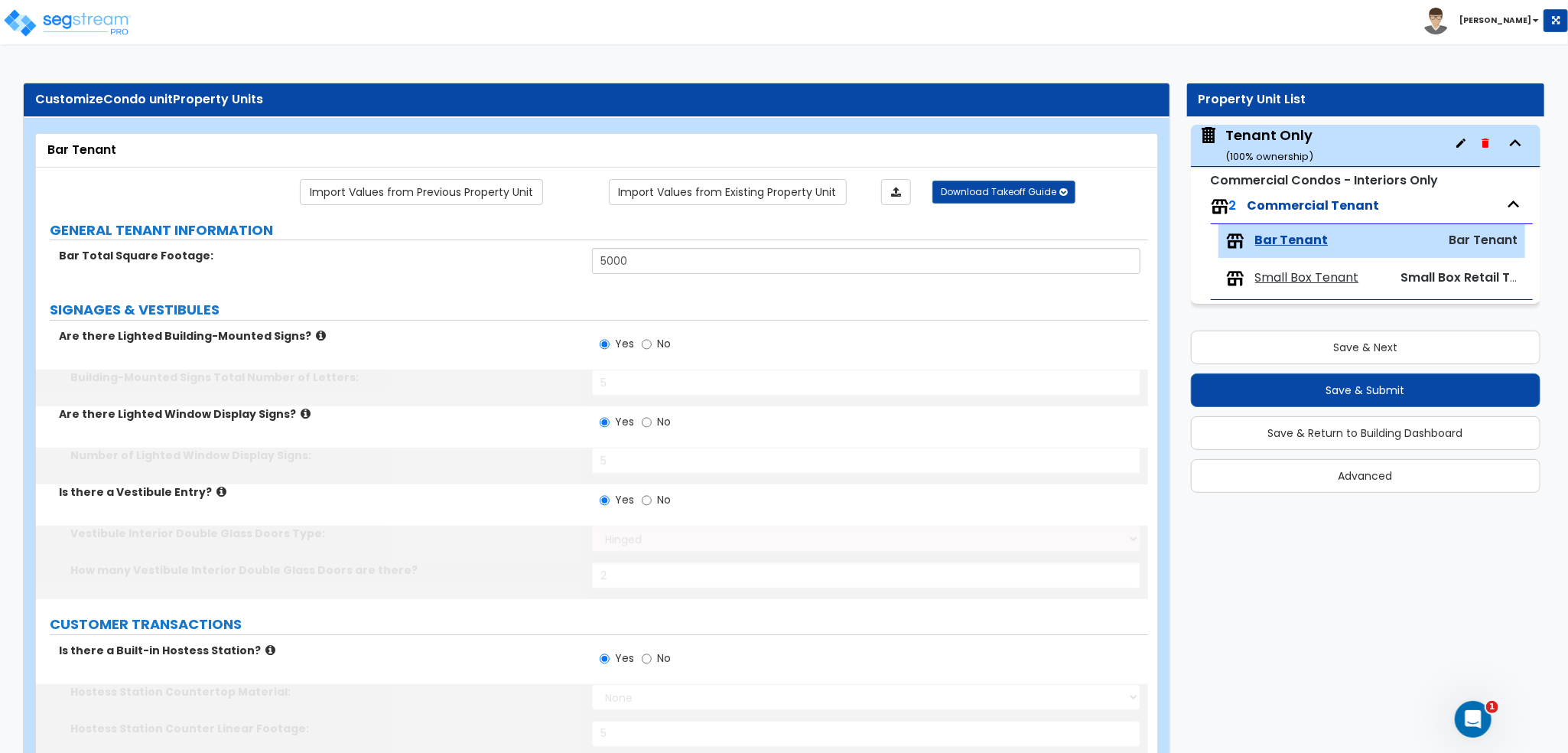
type input "10"
type input "1"
select select "5"
select select "1"
select select "7"
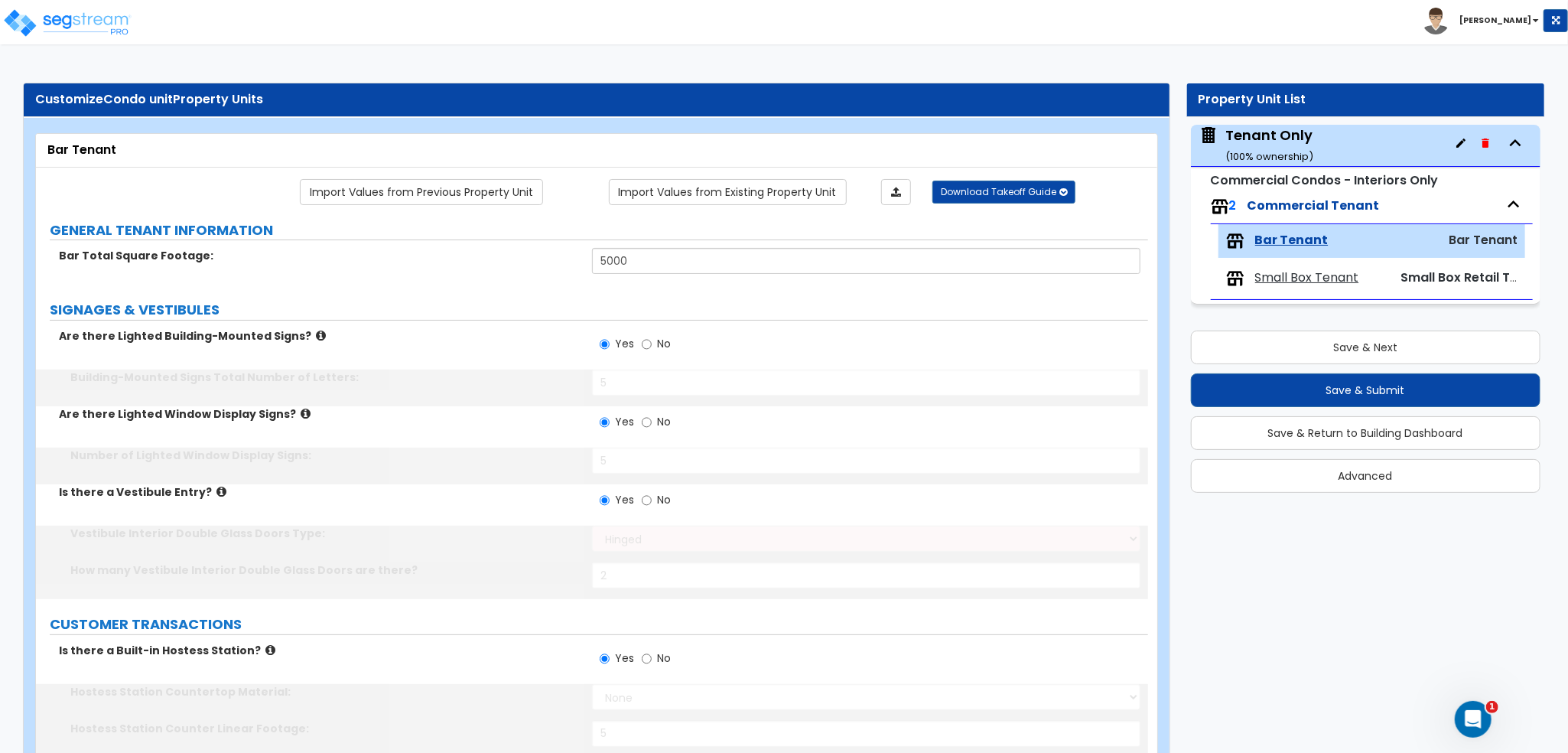
radio input "true"
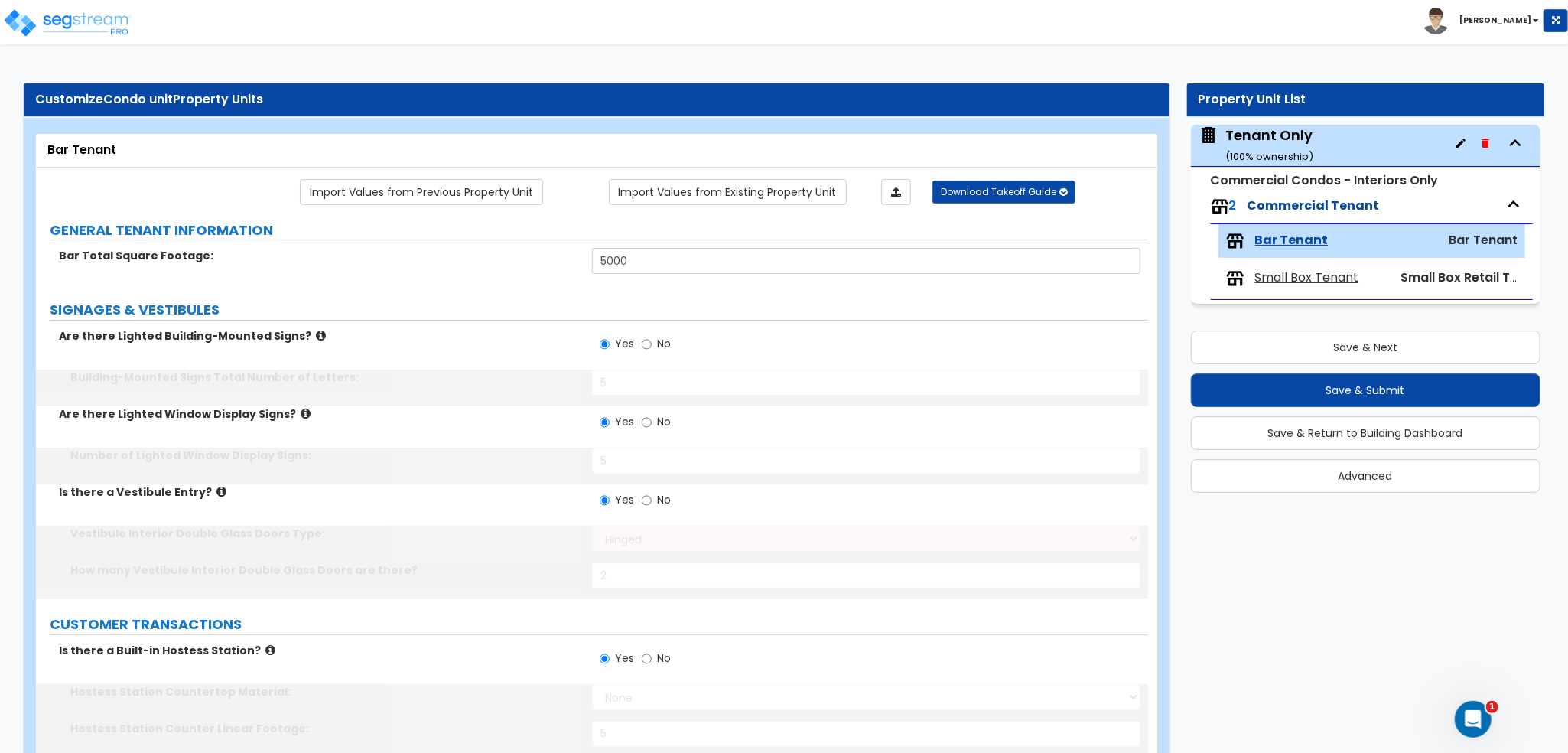
select select "1"
type input "1"
radio input "true"
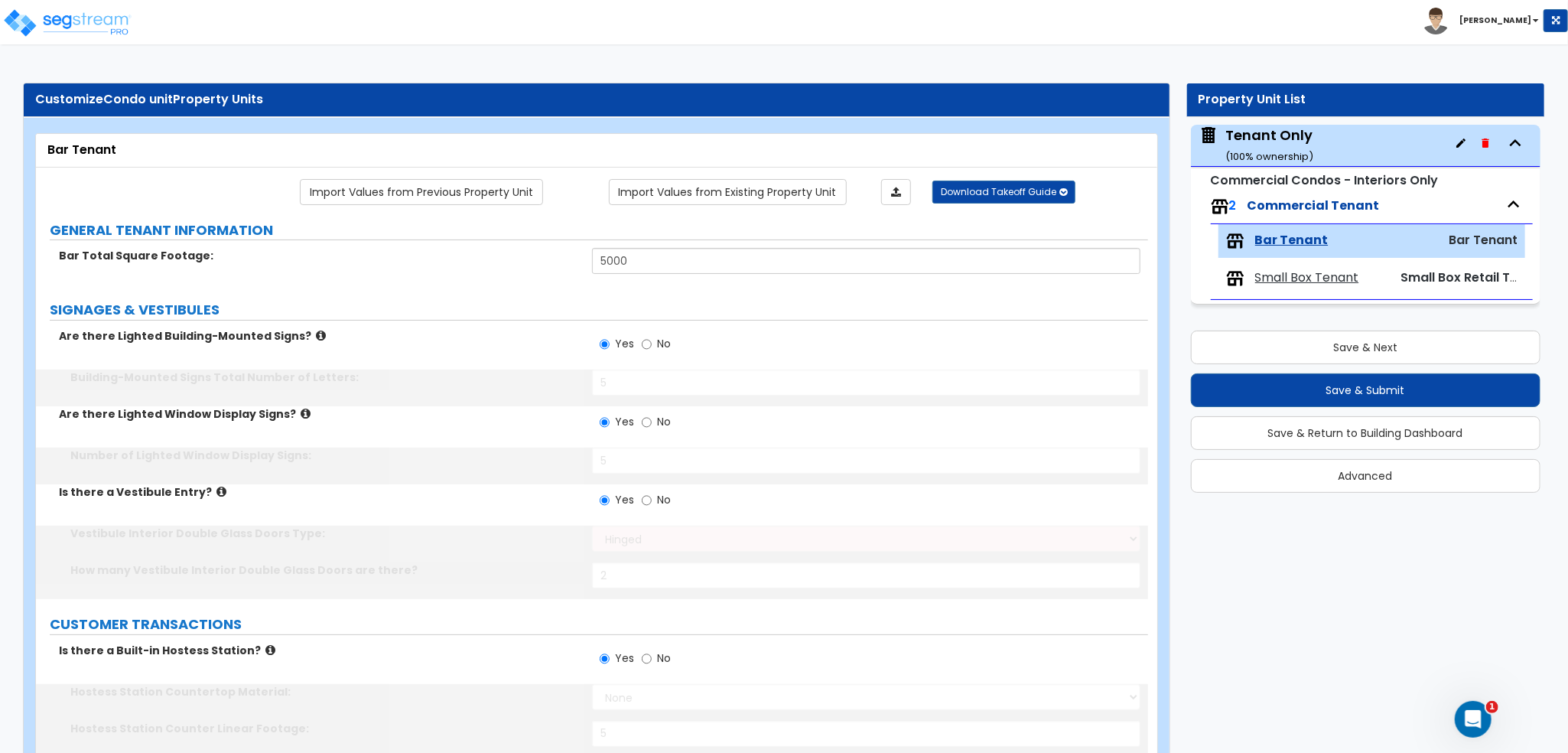
radio input "true"
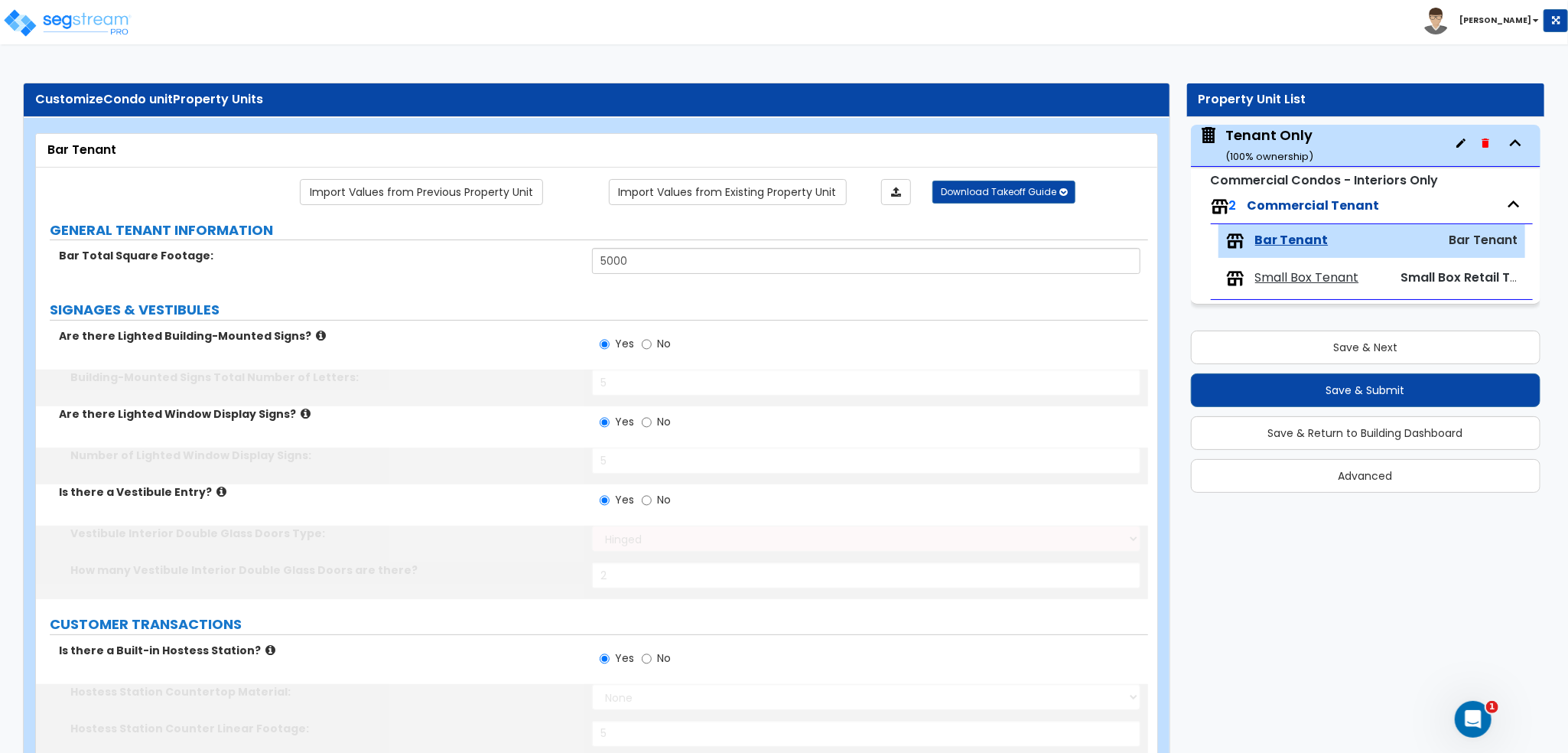
radio input "true"
type input "2"
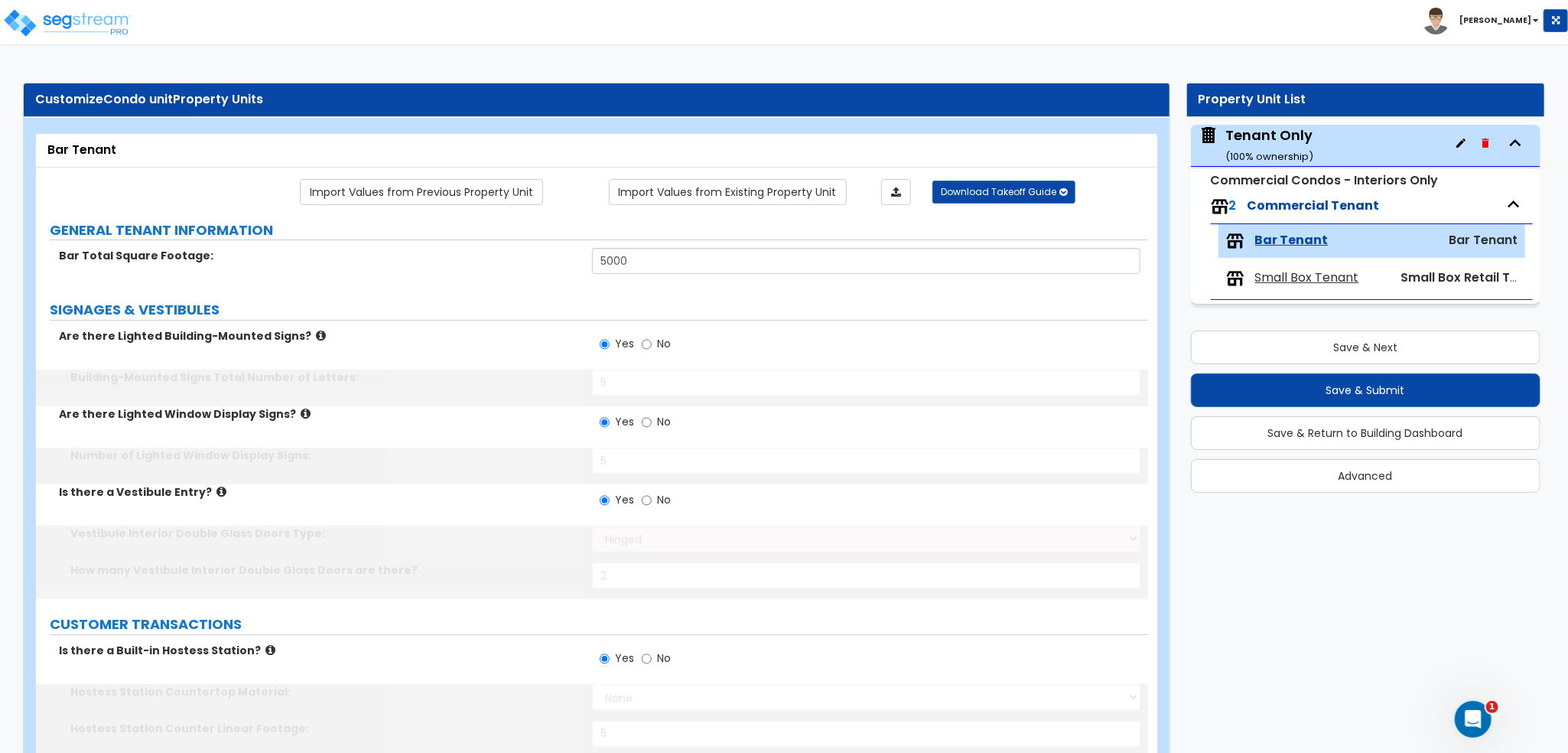
type input "2"
select select "2"
select select "1"
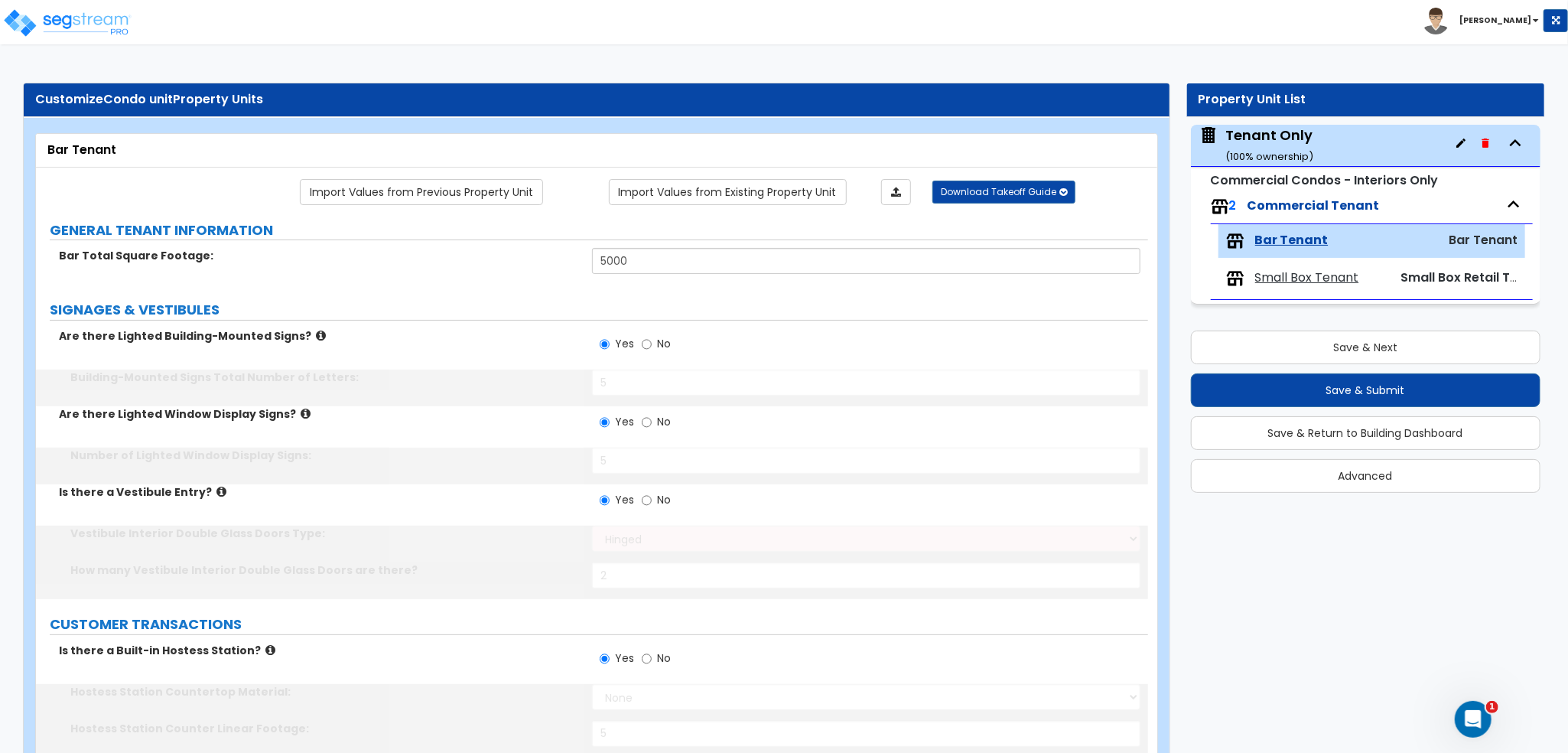
type input "2"
select select "5"
type input "50"
type input "2"
select select "1"
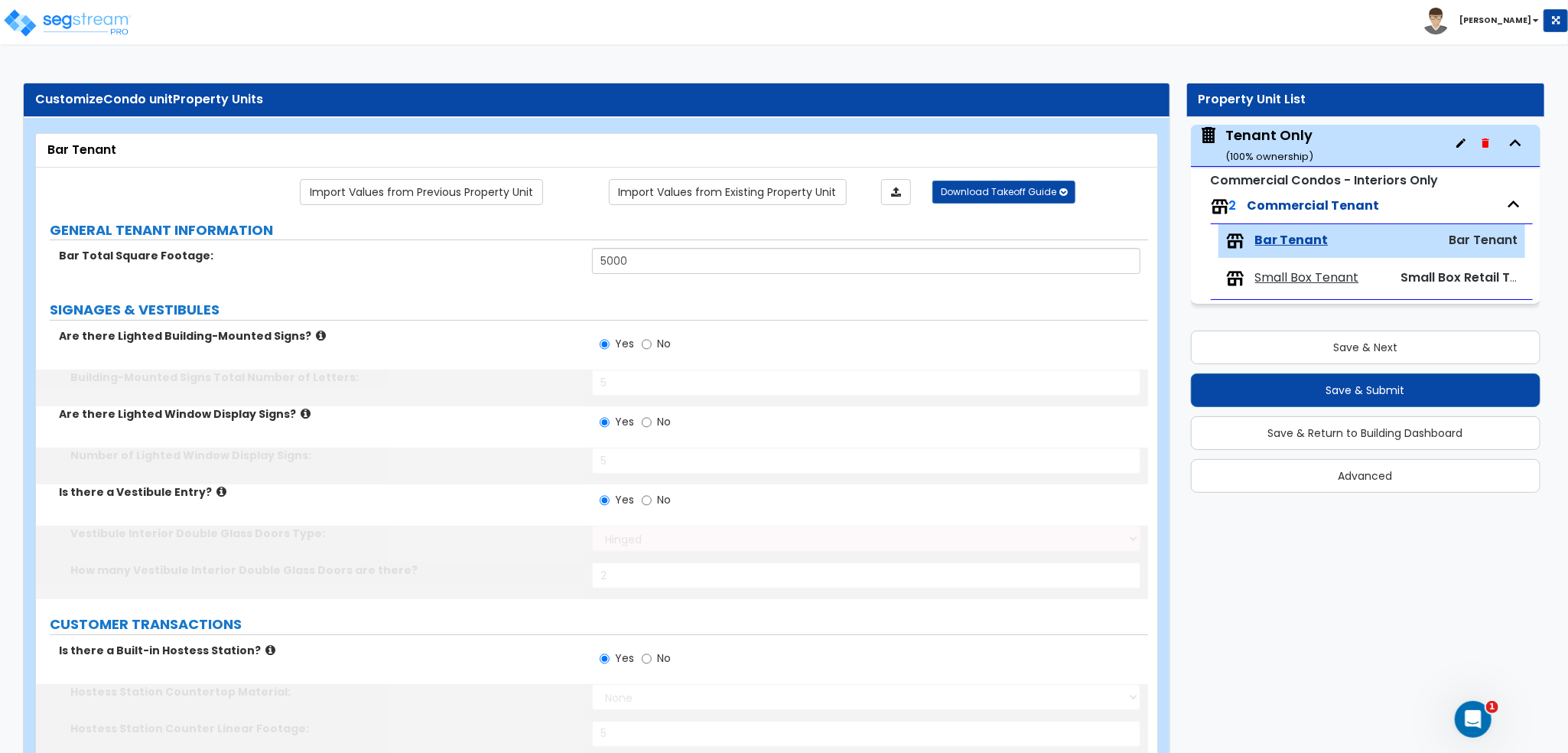
select select "1"
type input "2"
type input "1"
type input "6"
radio input "true"
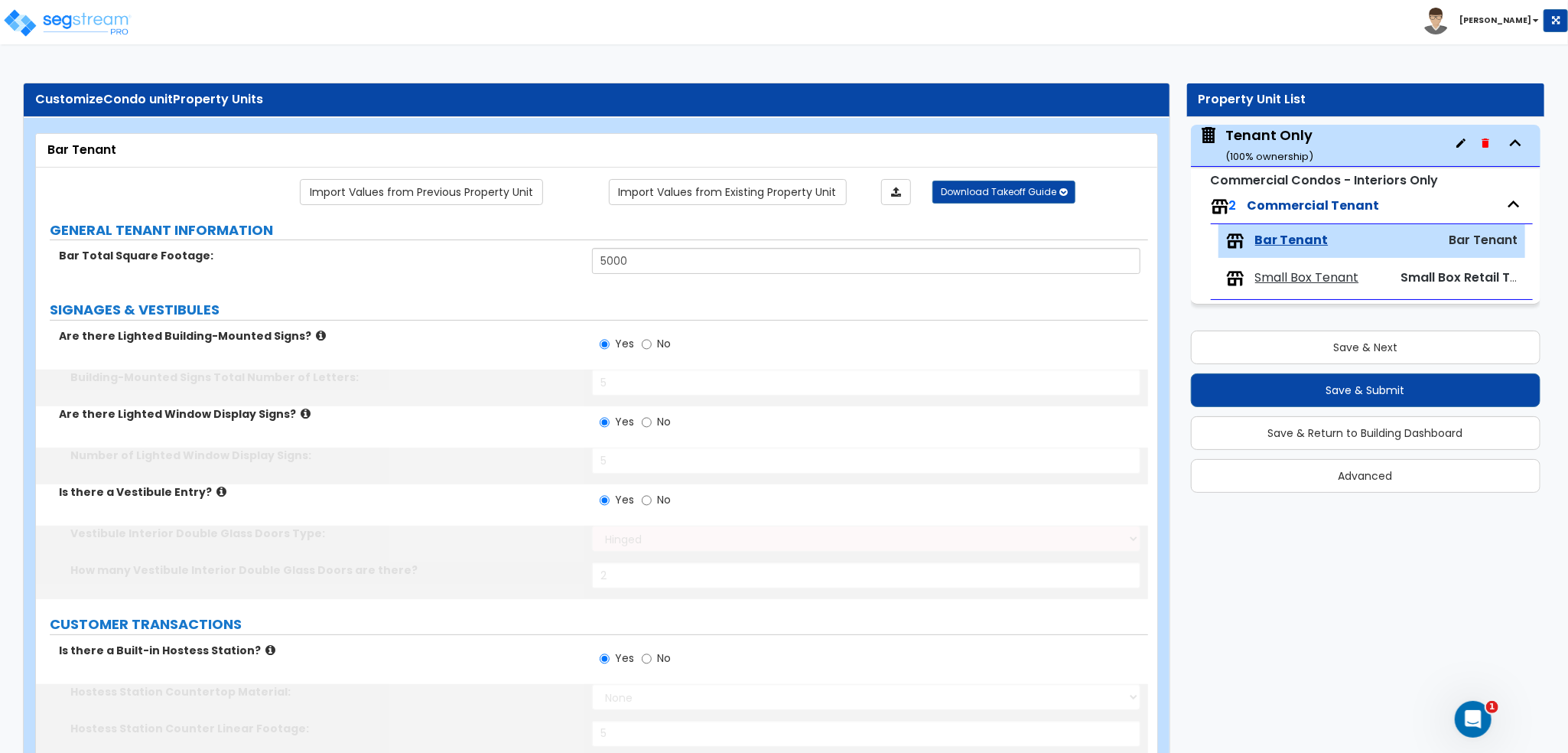
type input "1"
radio input "true"
type input "2"
select select "2"
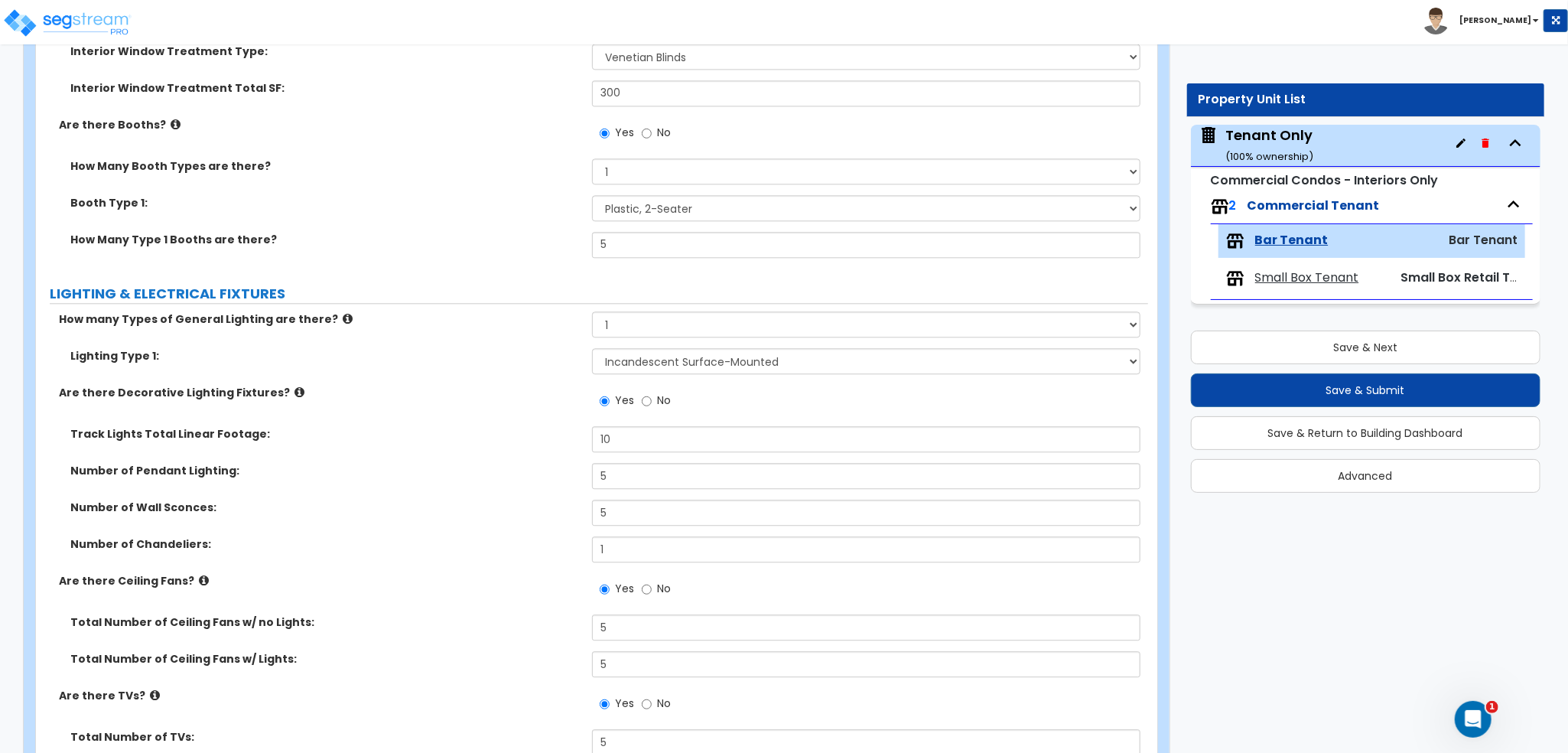
scroll to position [2908, 0]
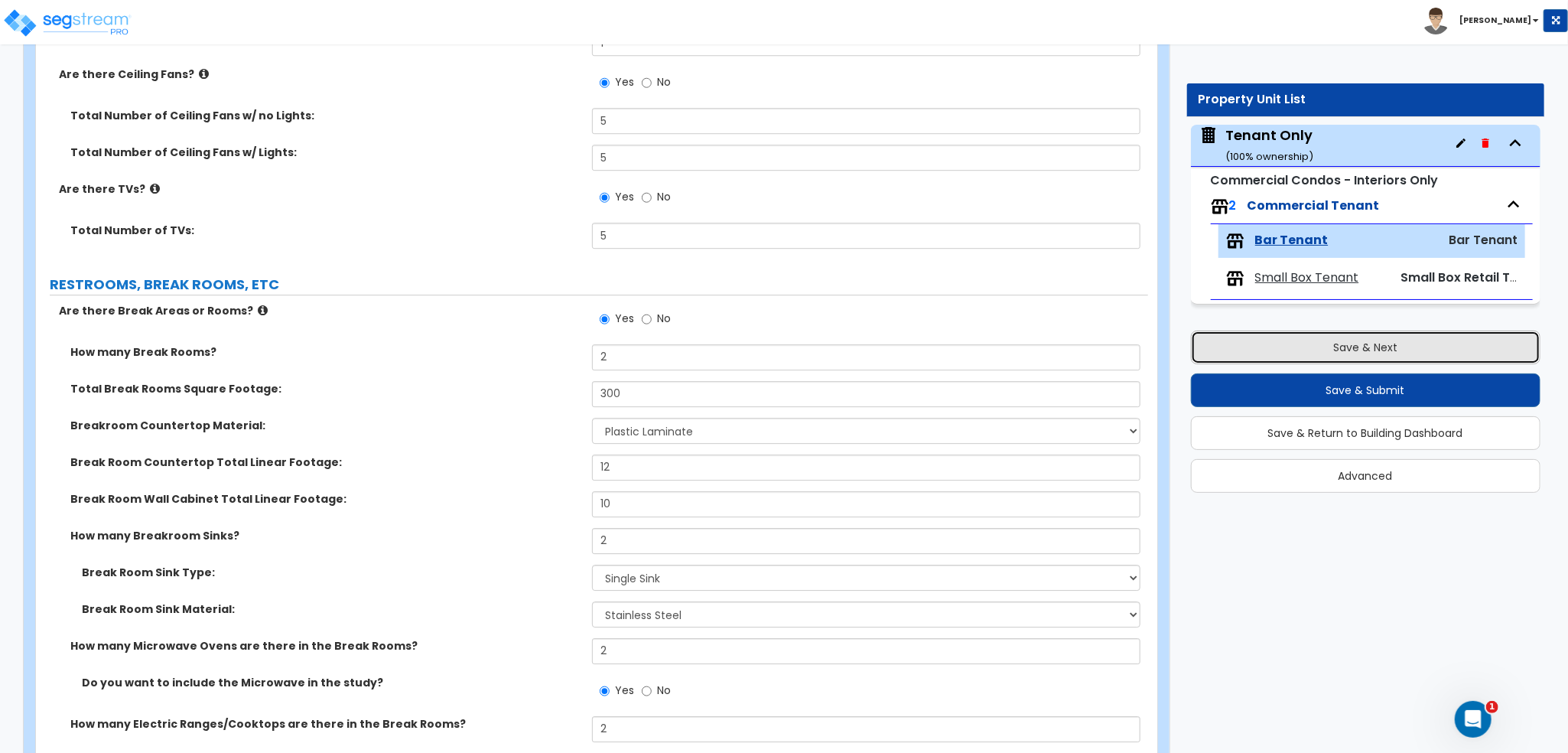
click at [1326, 358] on button "Save & Next" at bounding box center [1366, 348] width 351 height 34
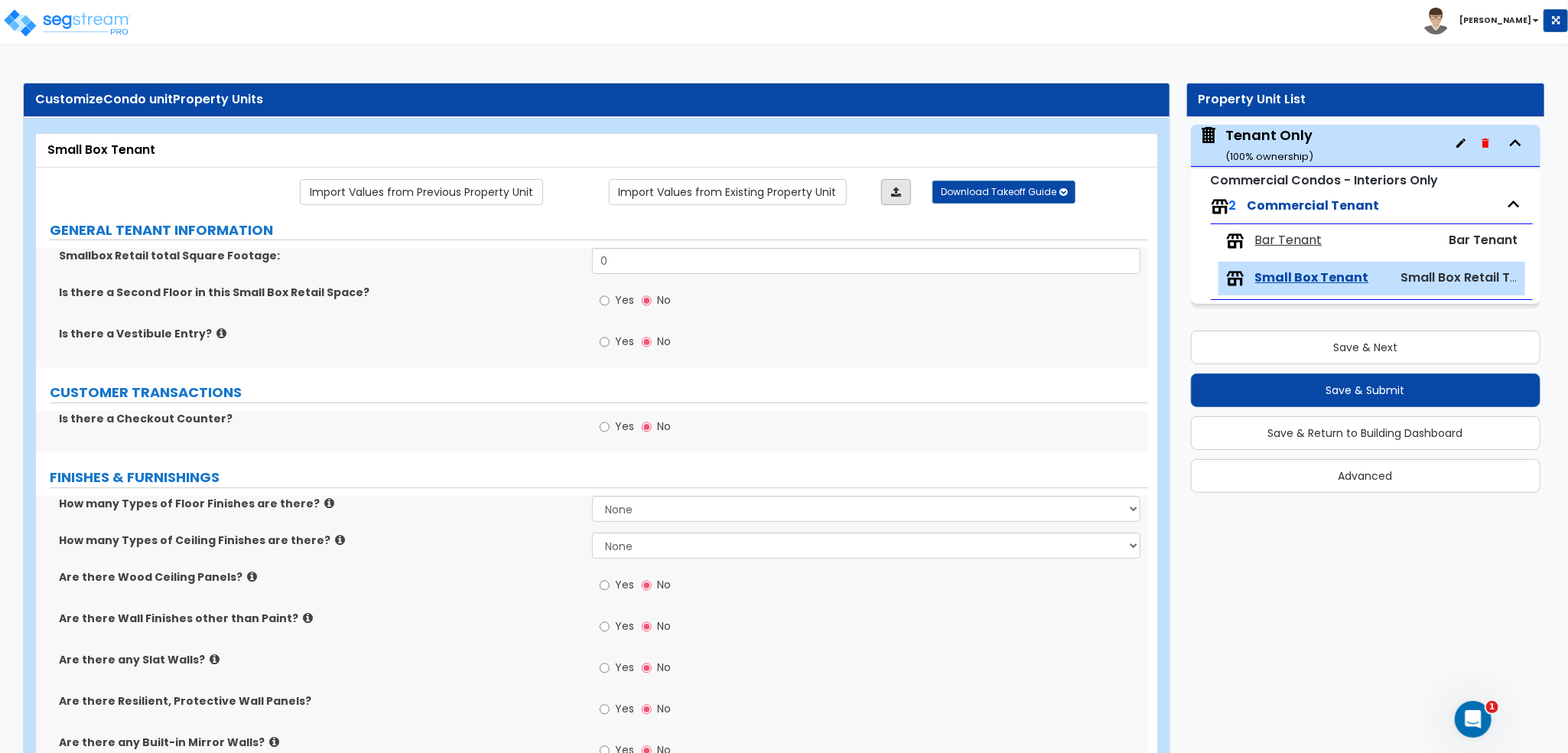
click at [894, 190] on icon at bounding box center [896, 192] width 10 height 11
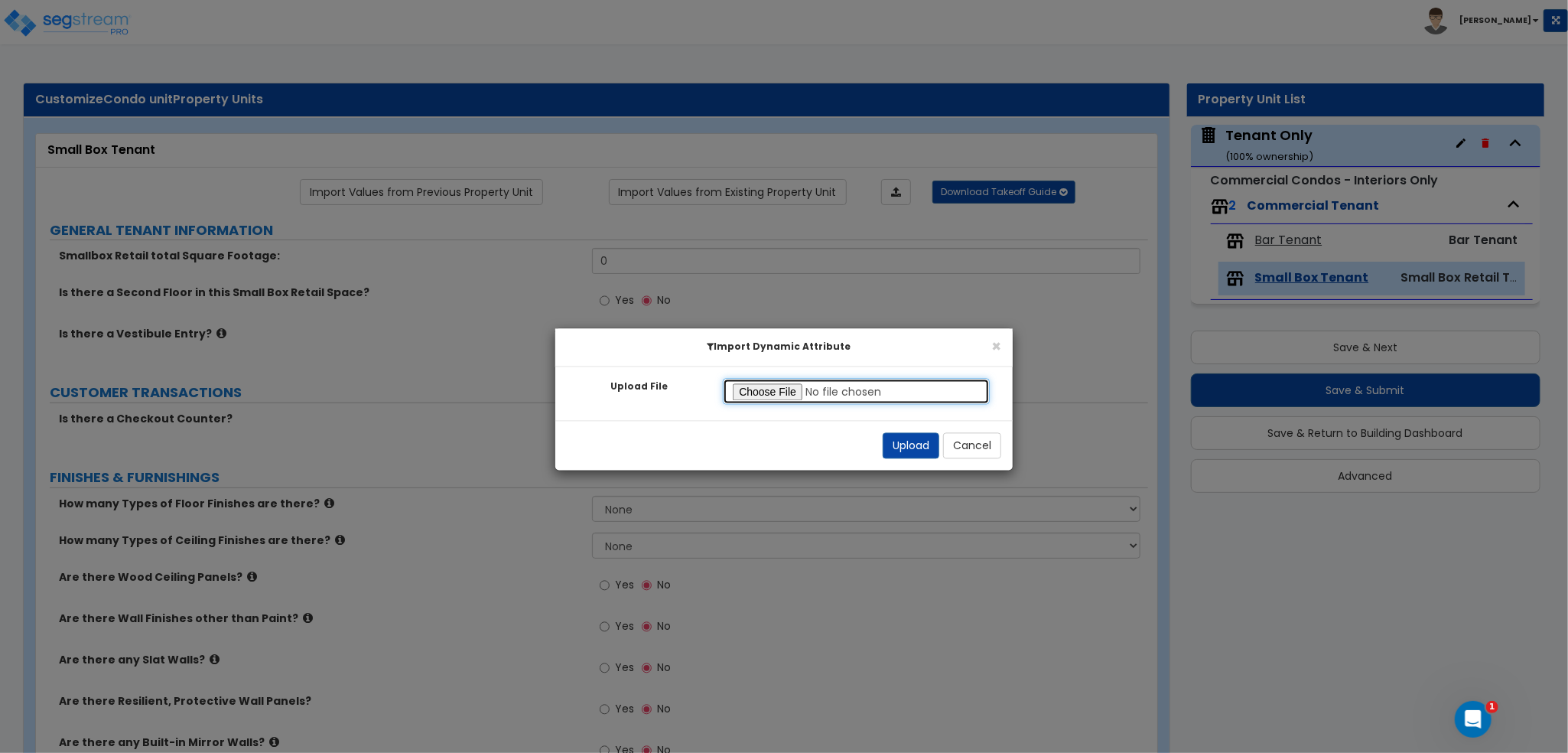
click at [743, 398] on input "Upload File" at bounding box center [857, 391] width 267 height 26
type input "C:\fakepath\SegStream Takeoff Guide - 030525 Bar &amp; Small Box Tenant_templat…"
click at [893, 440] on button "Upload" at bounding box center [911, 446] width 57 height 26
type input "15000"
radio input "true"
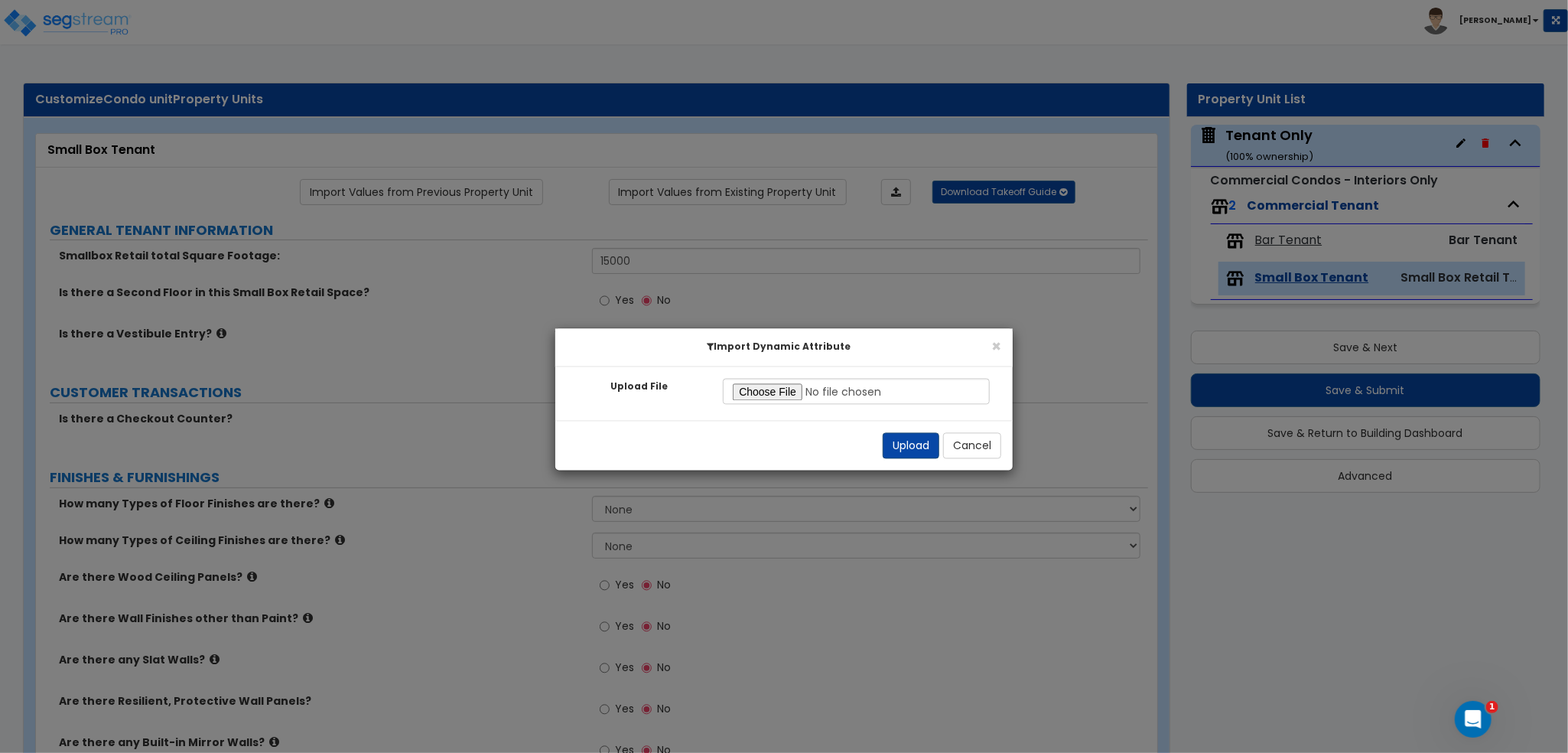
radio input "true"
select select "4"
select select "2"
radio input "true"
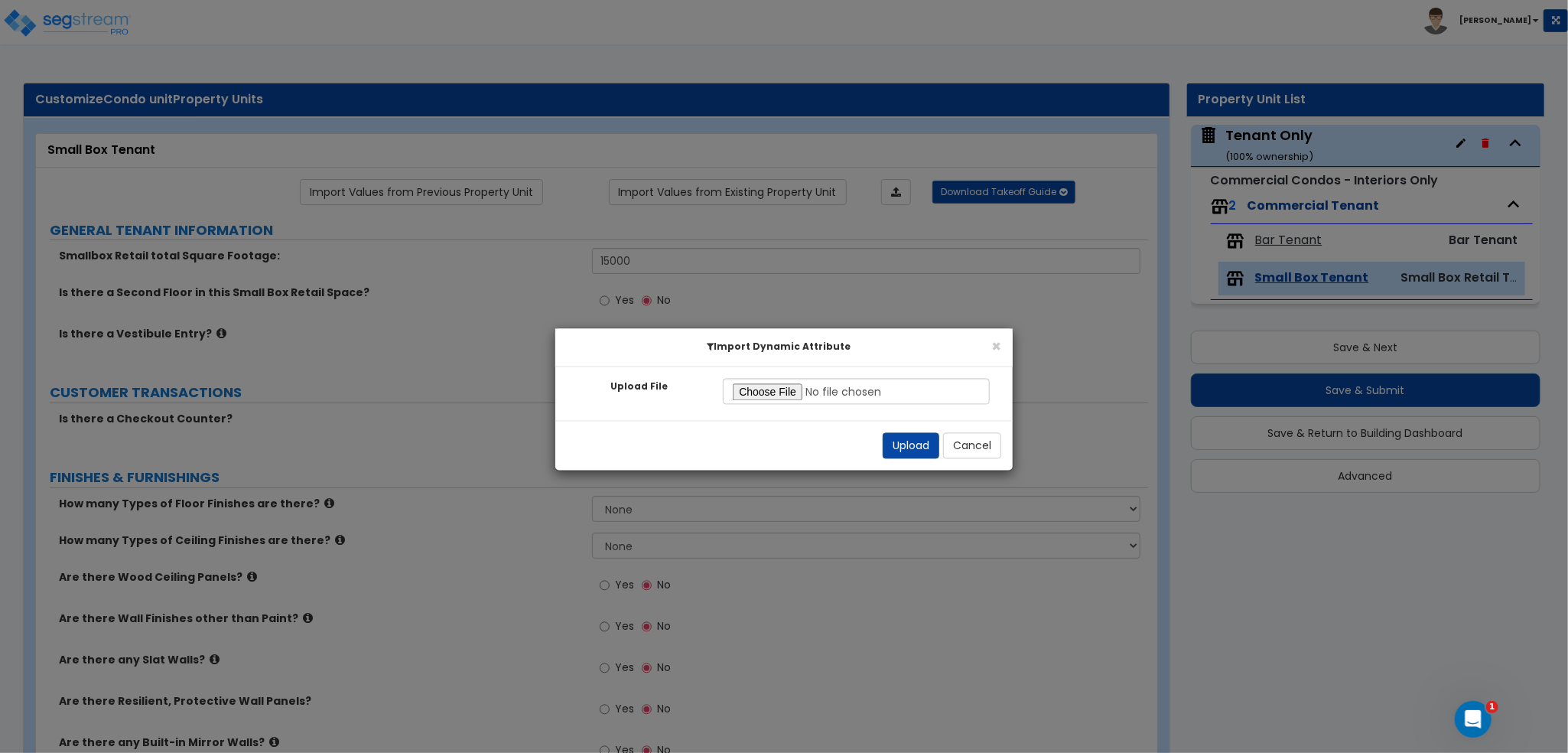
radio input "true"
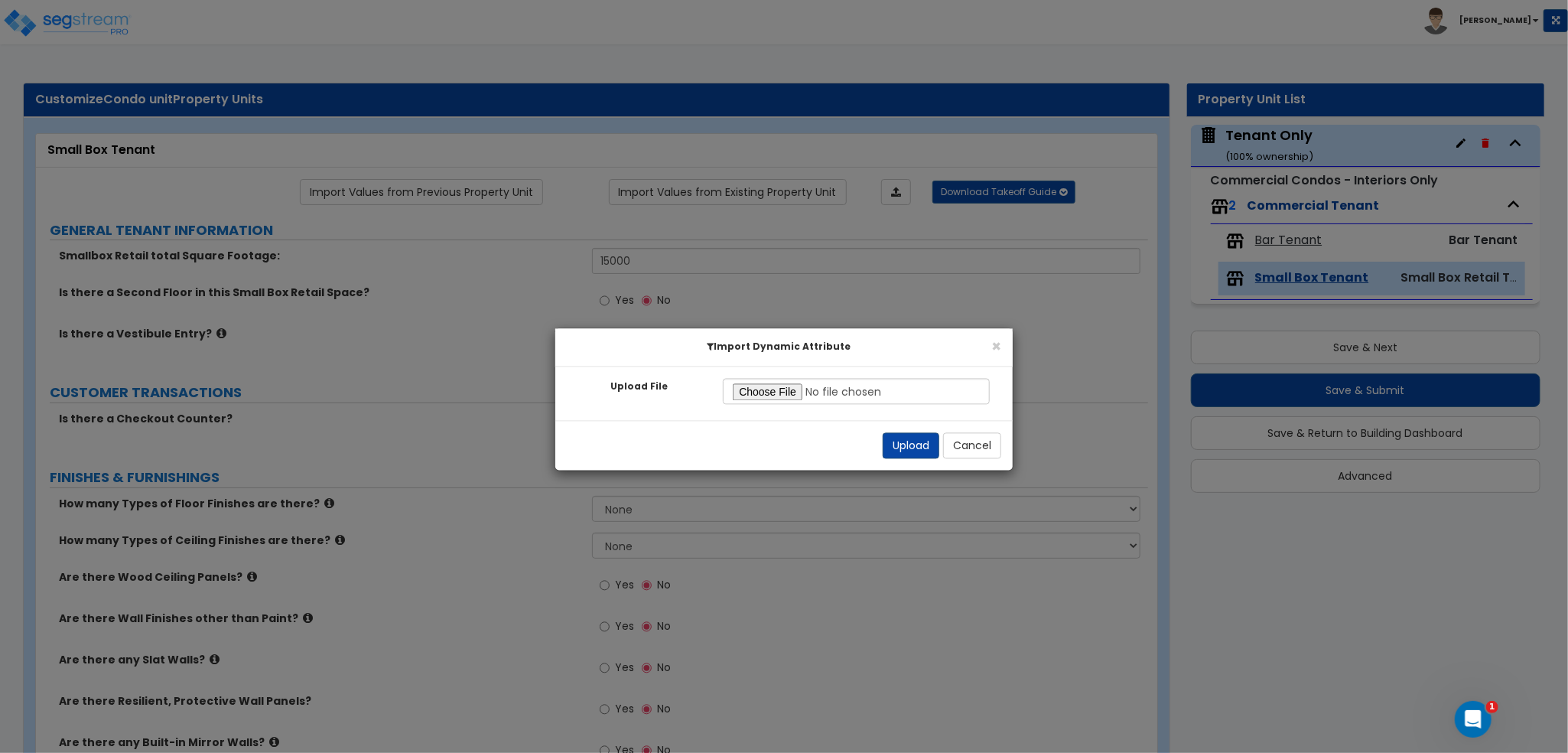
radio input "true"
select select "3"
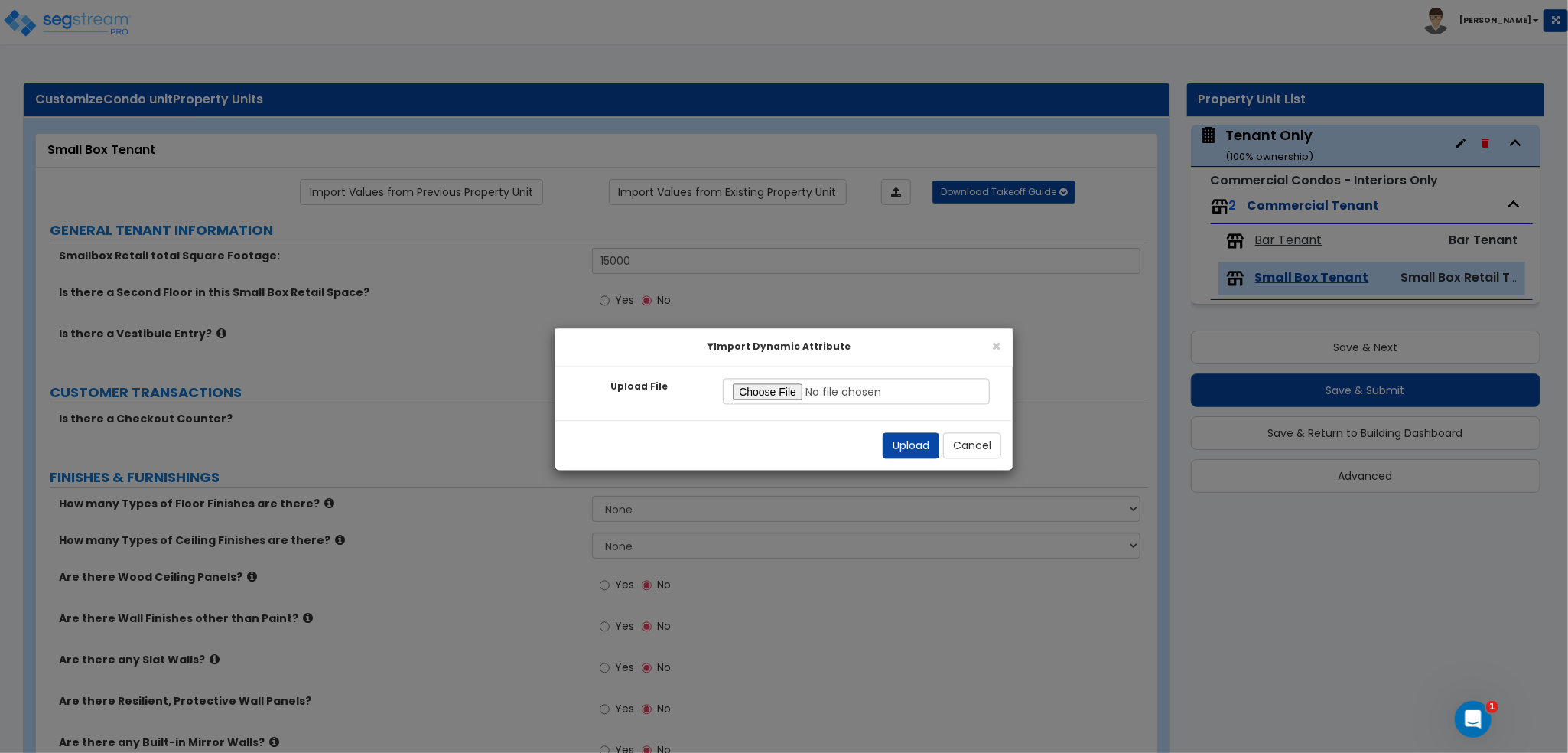
radio input "true"
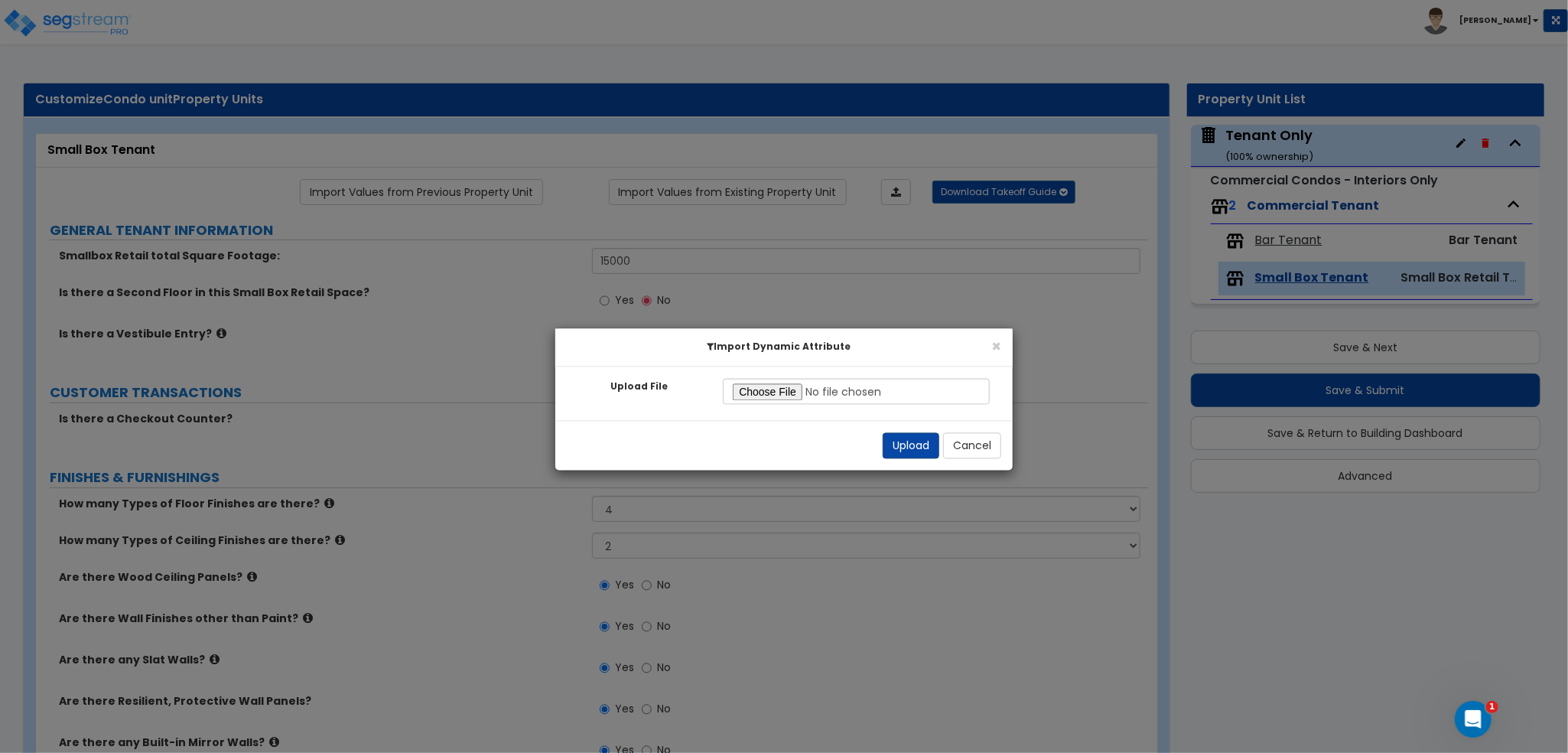
radio input "true"
select select "2"
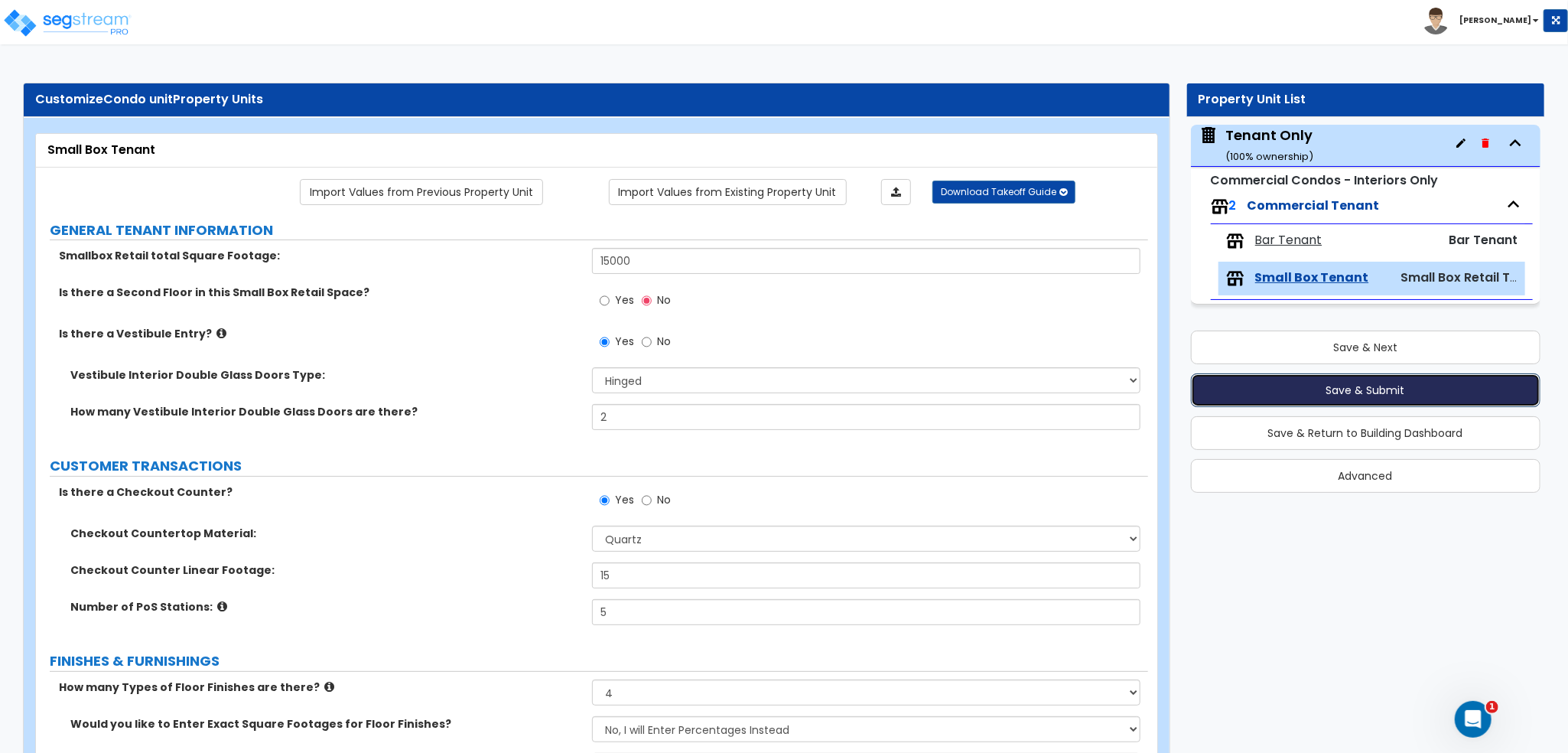
click at [1434, 397] on button "Save & Submit" at bounding box center [1366, 390] width 351 height 34
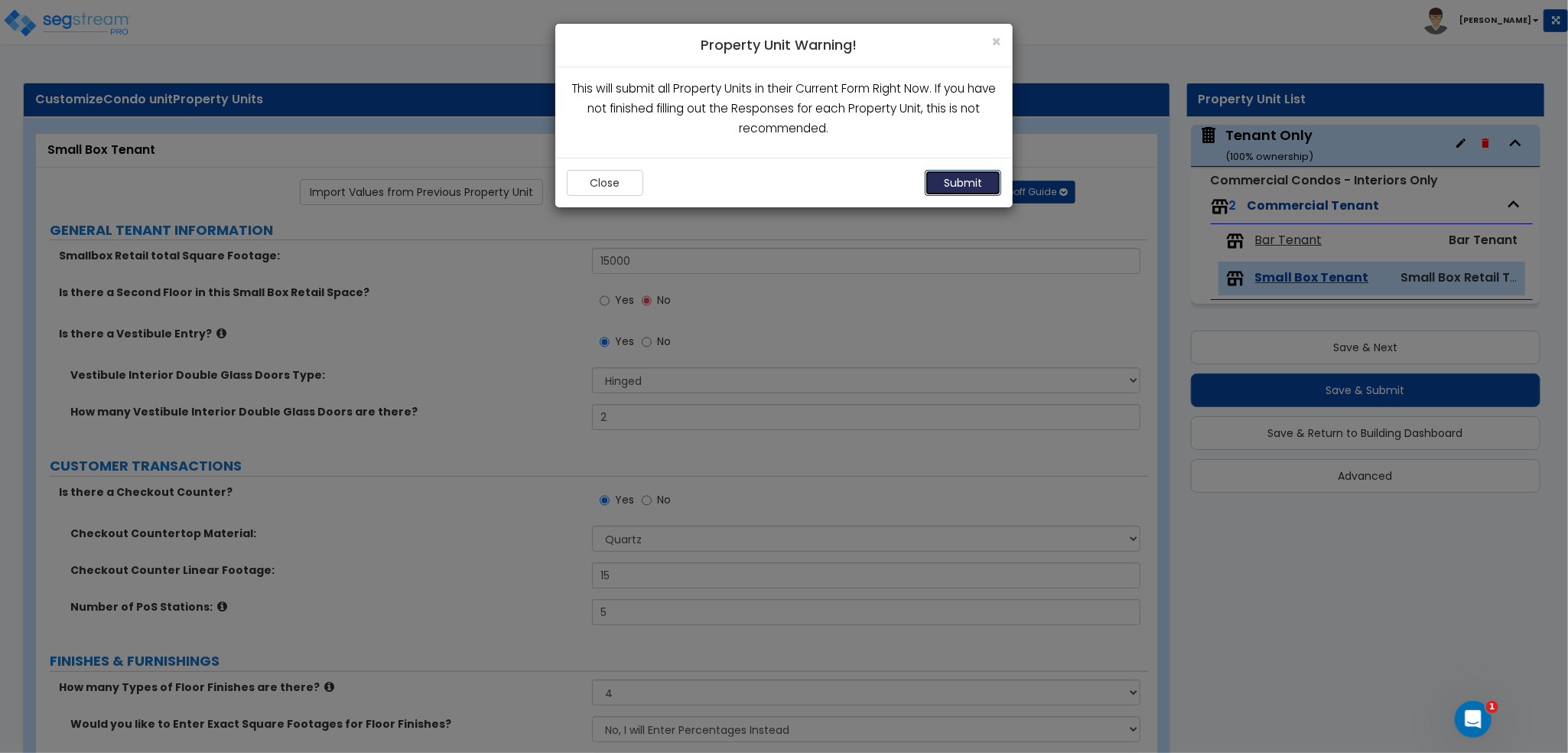
click at [979, 180] on button "Submit" at bounding box center [963, 183] width 77 height 26
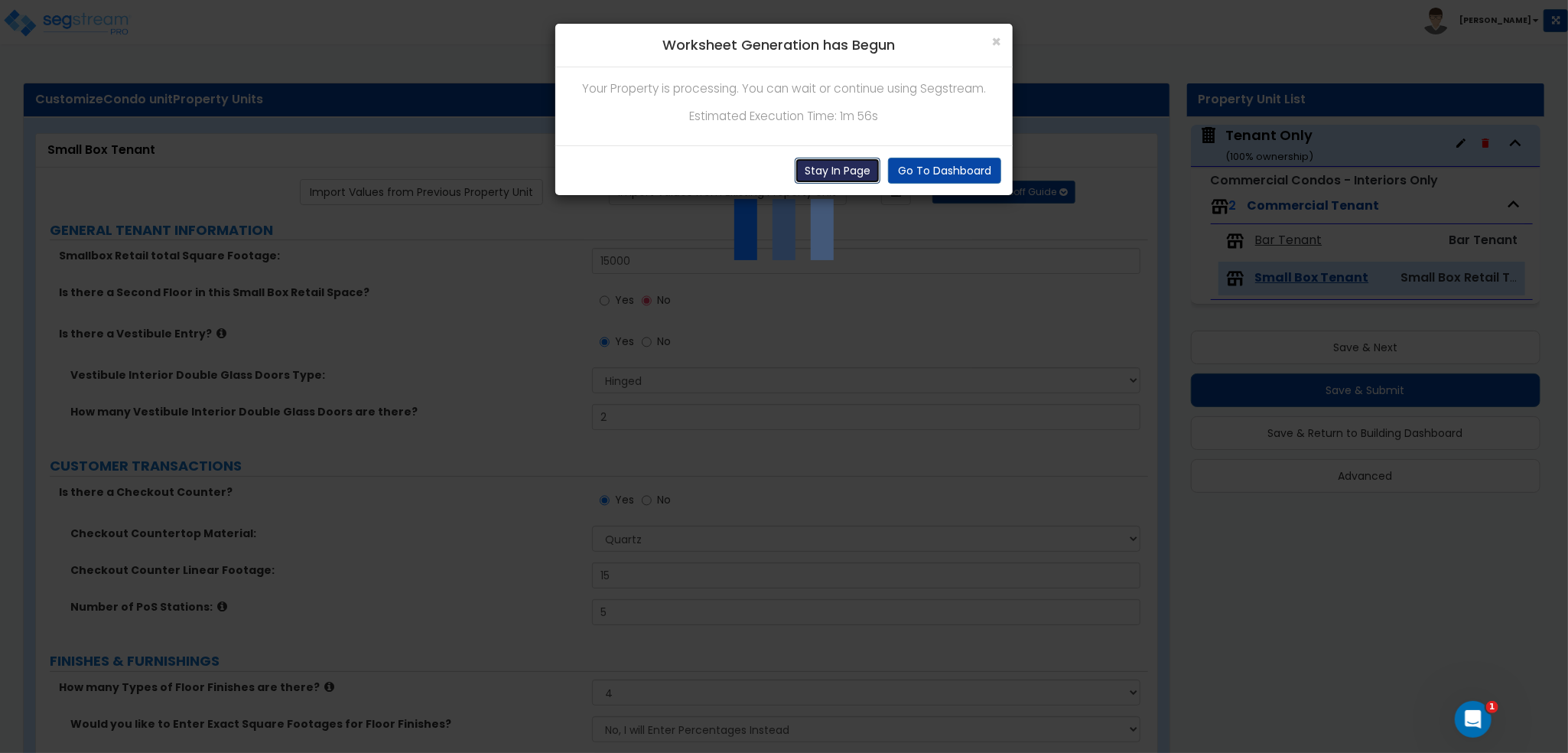
click at [813, 173] on button "Stay In Page" at bounding box center [838, 170] width 86 height 26
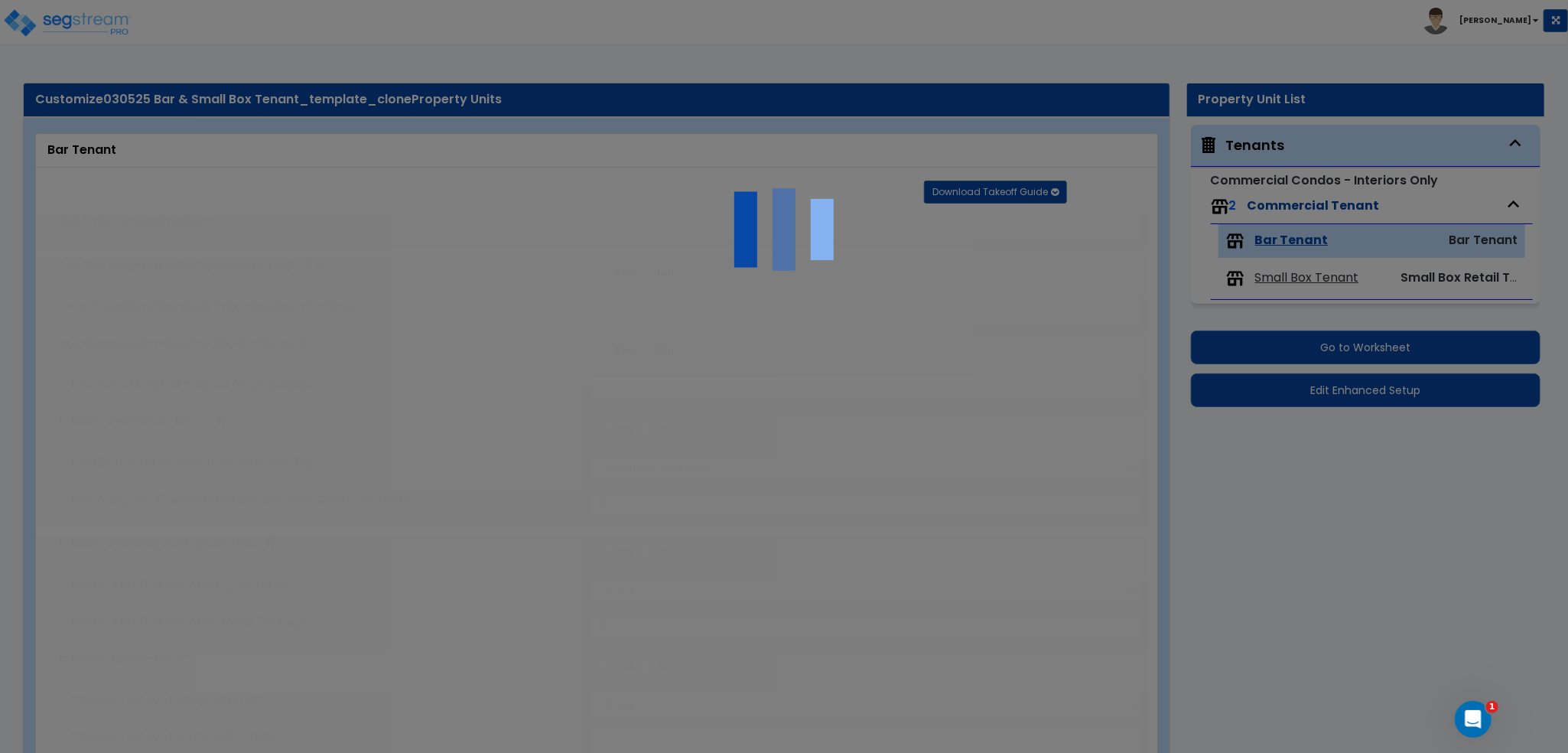
type input "5000"
radio input "true"
type input "5"
radio input "true"
type input "5"
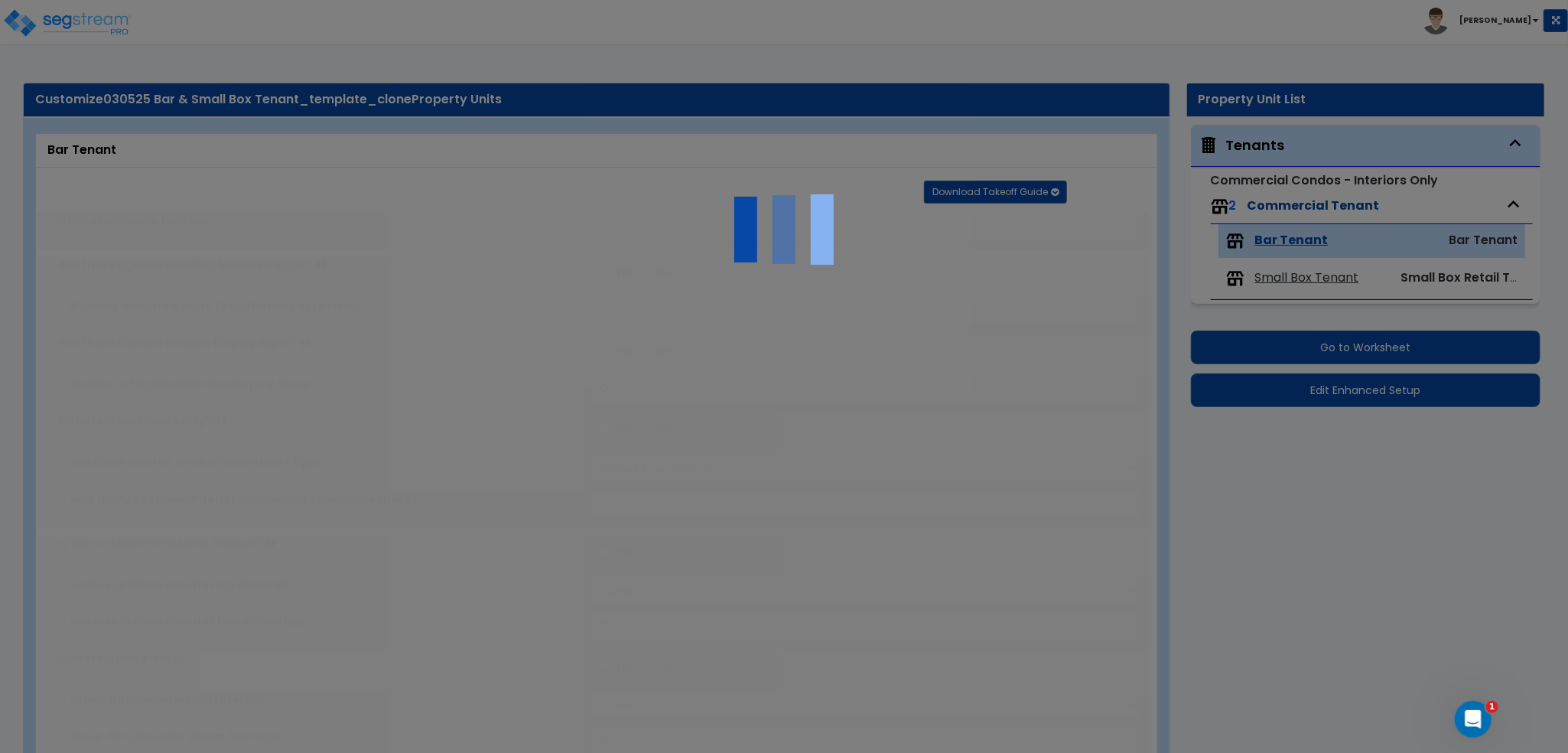
radio input "true"
select select "1"
type input "2"
radio input "true"
type input "5"
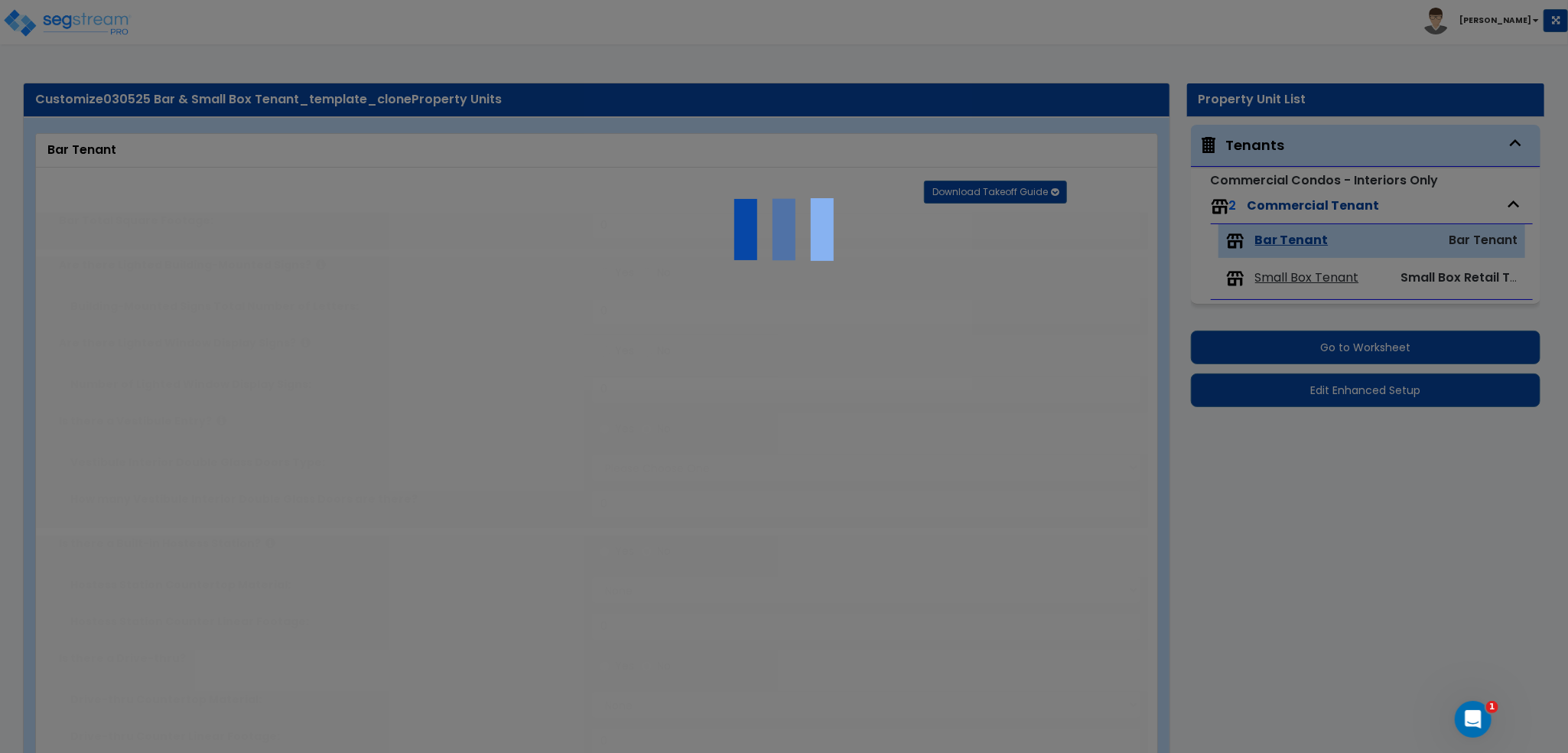
radio input "true"
type input "1"
type input "2"
select select "1"
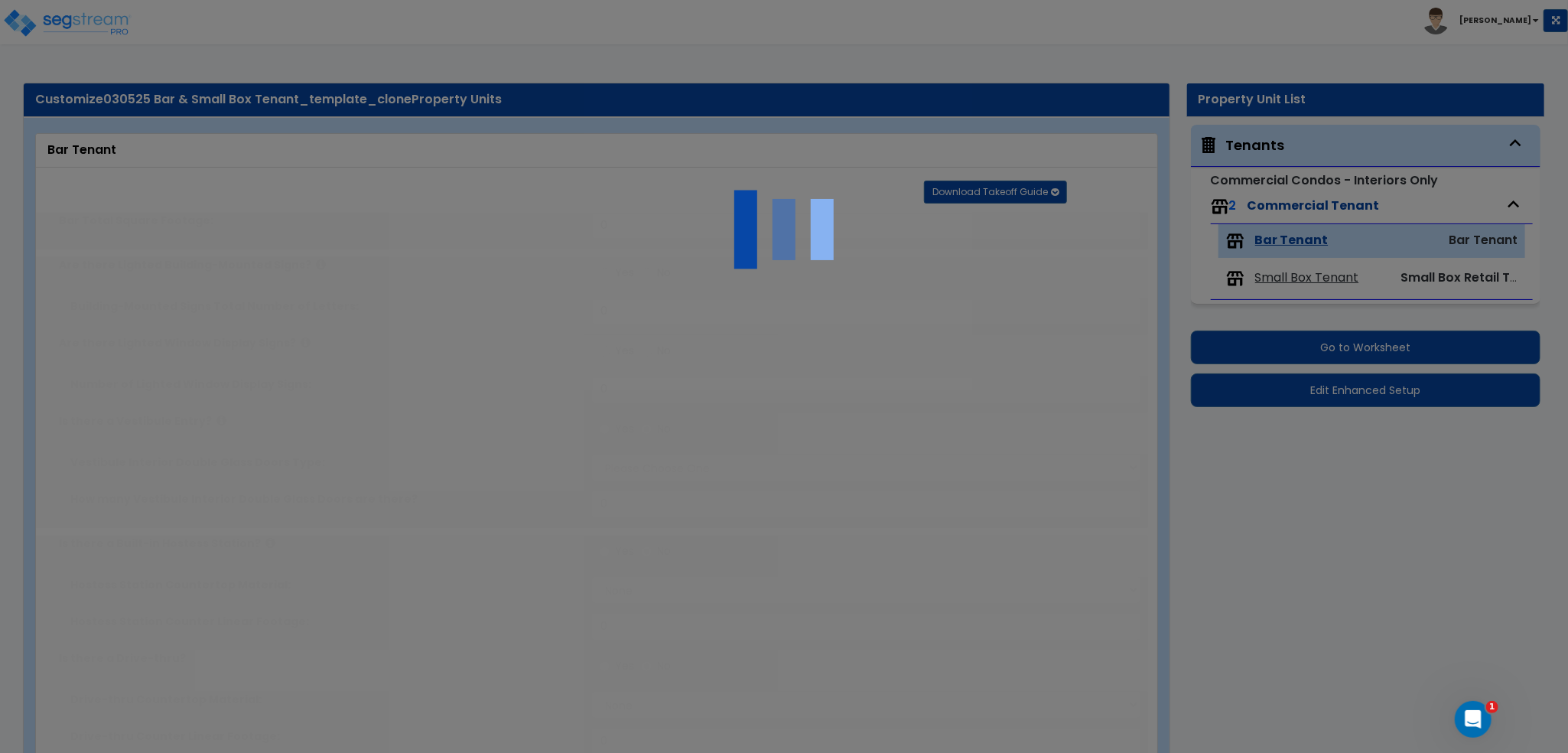
radio input "true"
type input "100"
radio input "true"
select select "1"
radio input "true"
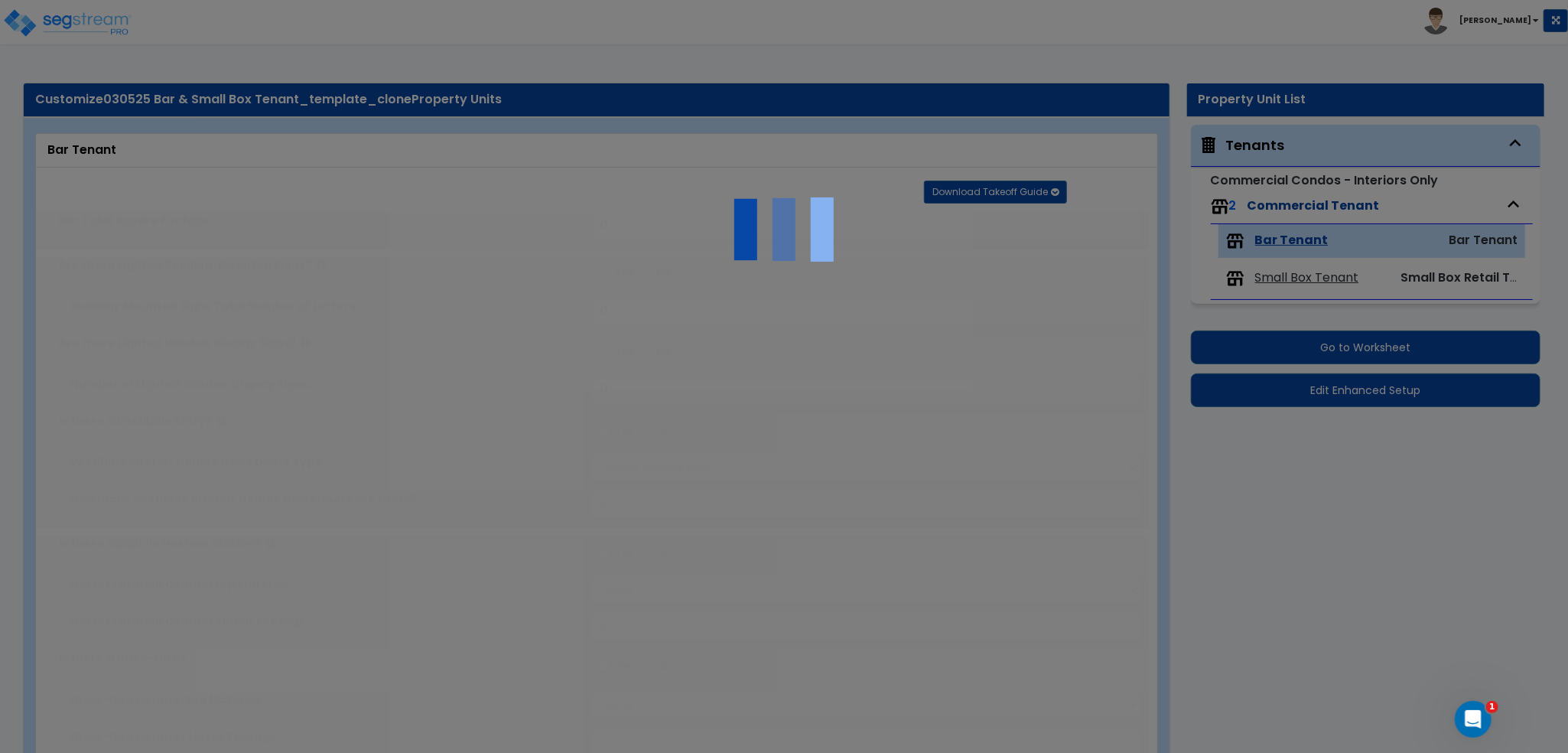
radio input "true"
select select "5"
type input "100"
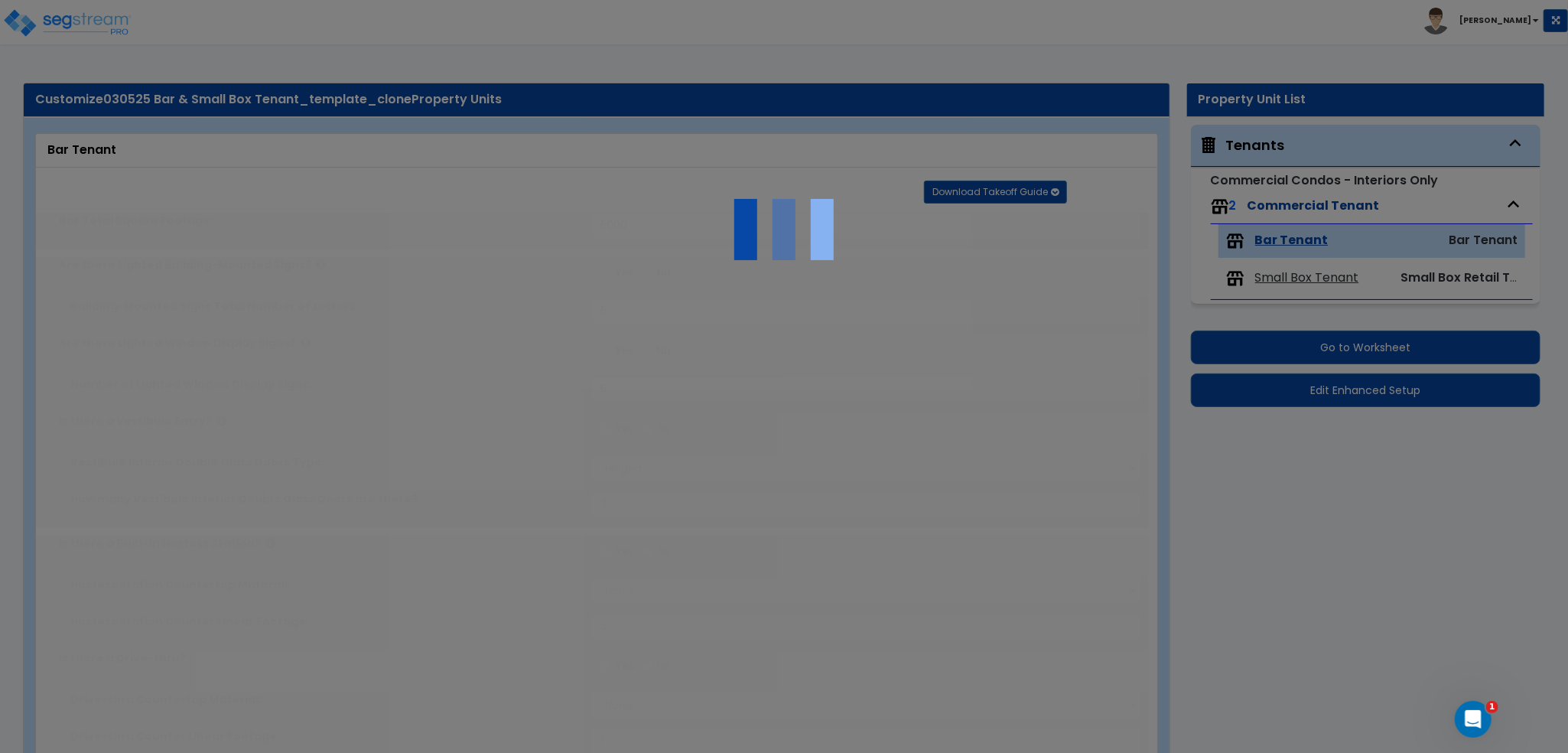
radio input "true"
select select "5"
type input "100"
radio input "true"
type input "100"
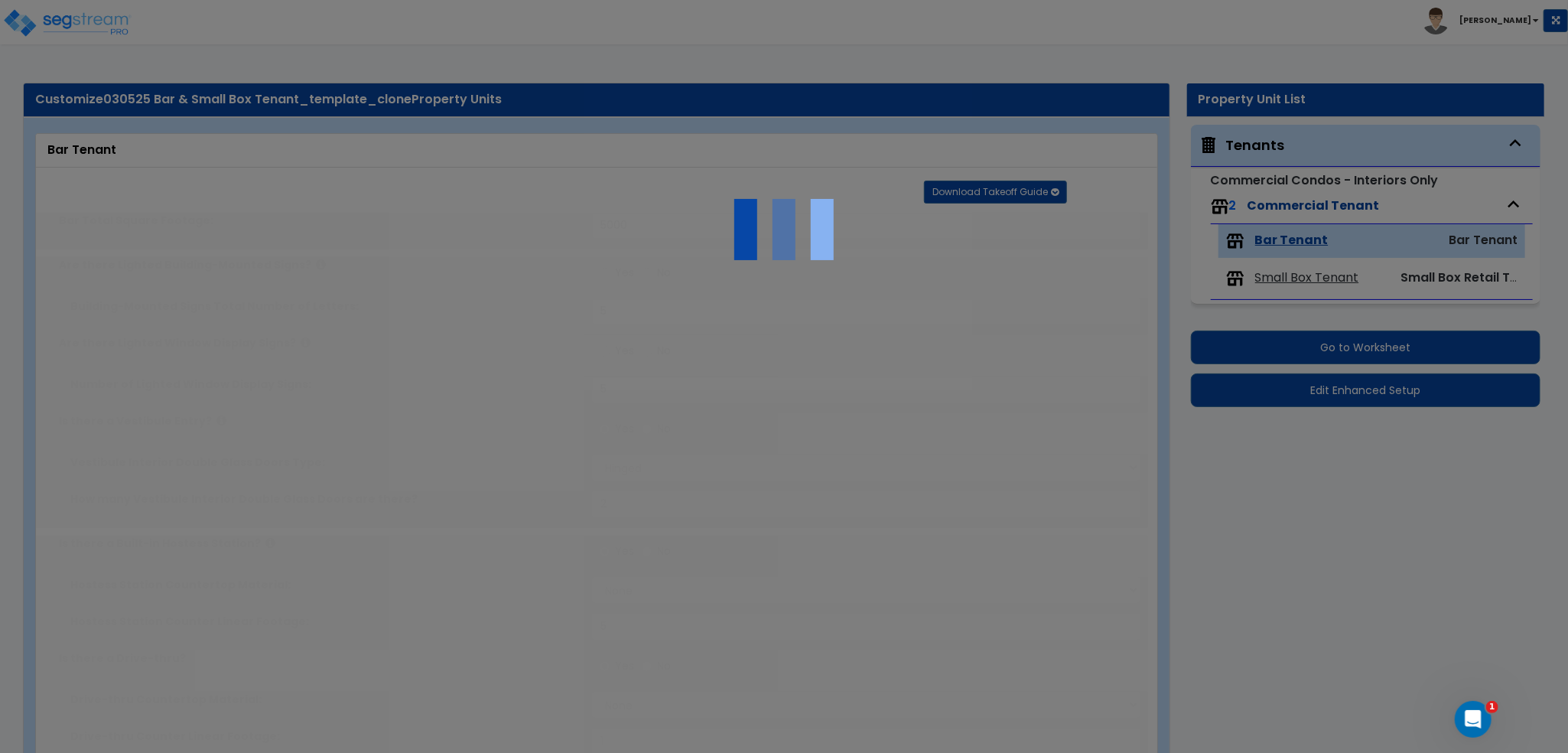
radio input "true"
select select "6"
type input "100"
radio input "true"
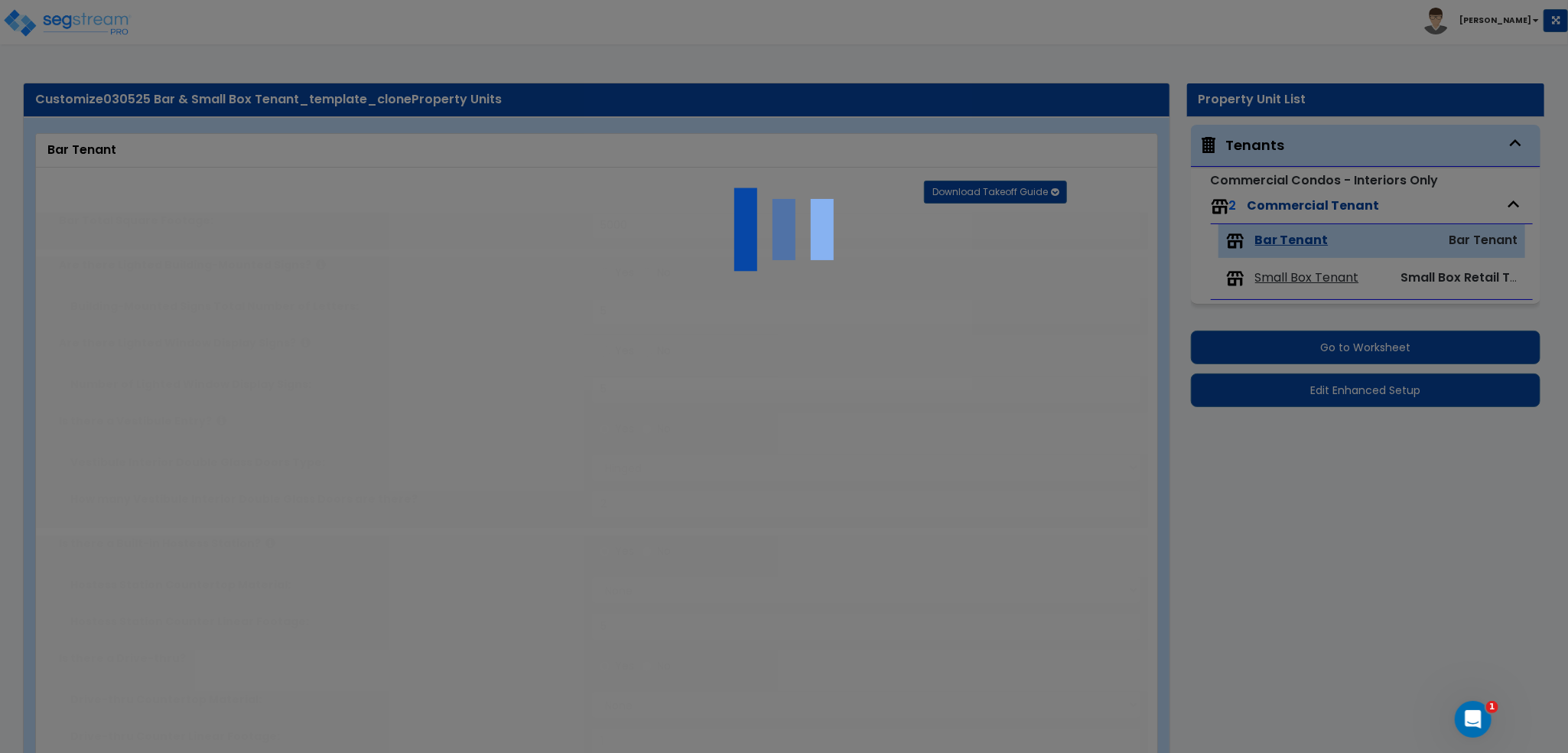
type input "100"
radio input "true"
type input "100"
select select "4"
radio input "true"
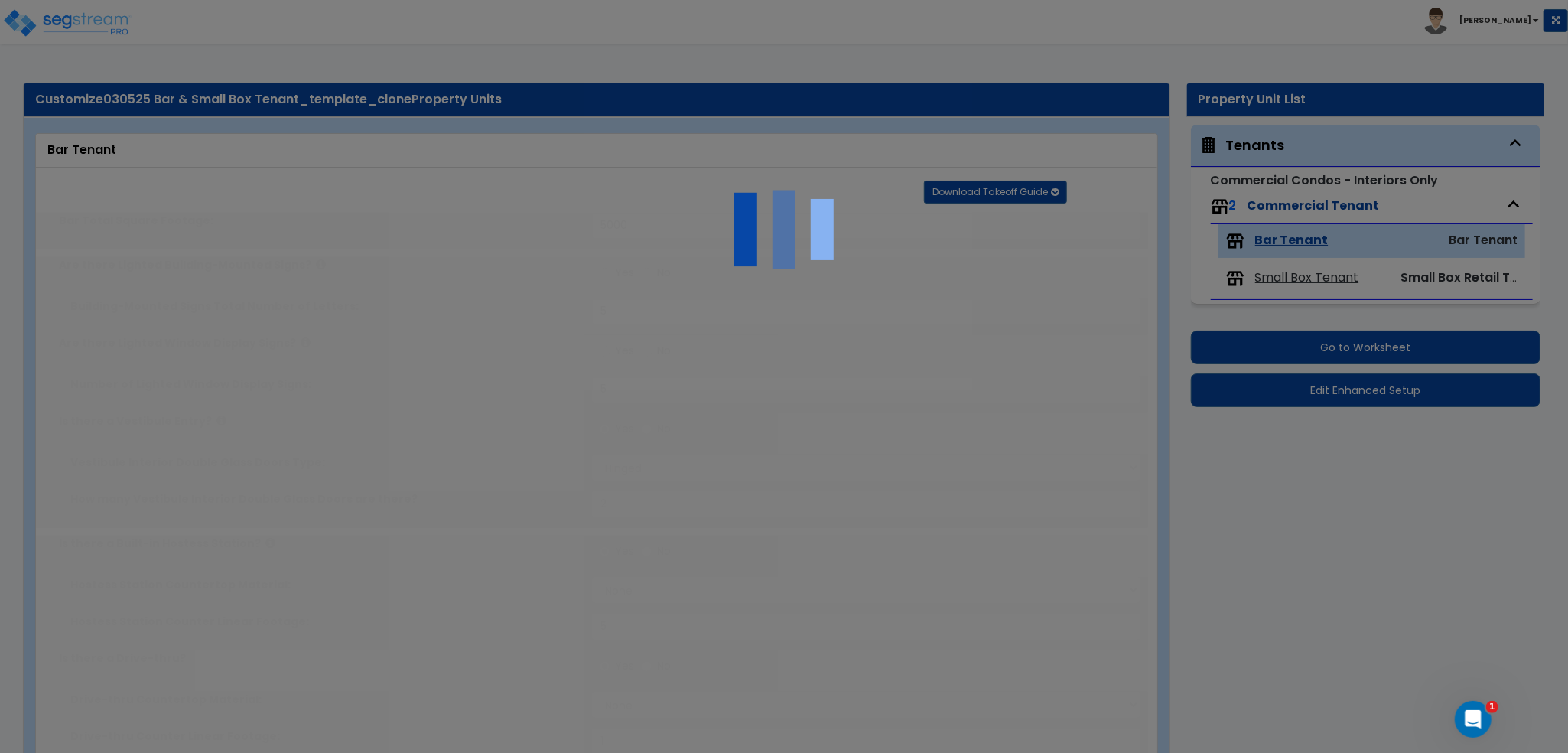
select select "3"
type input "300"
radio input "true"
select select "1"
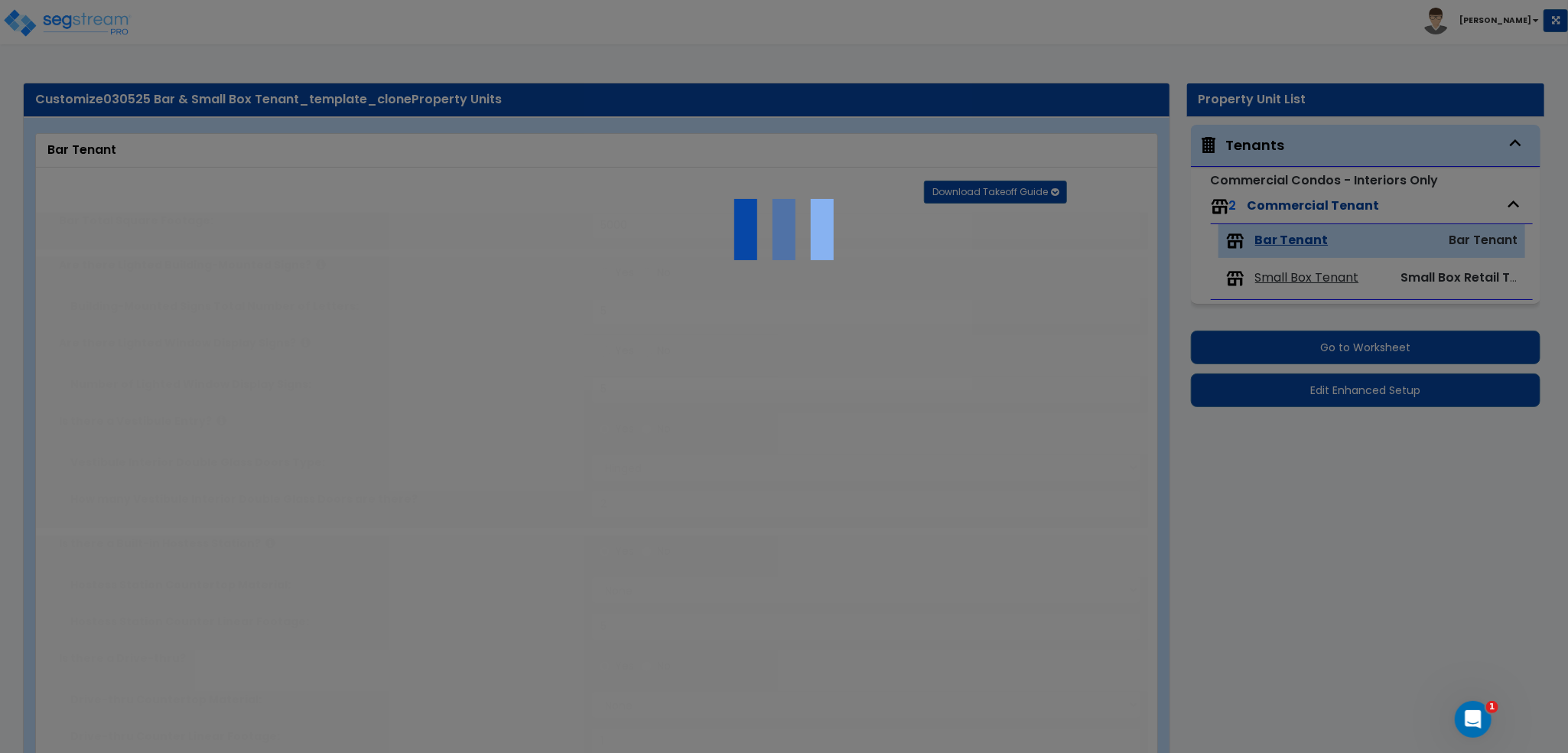
type input "5"
select select "1"
select select "6"
radio input "true"
type input "10"
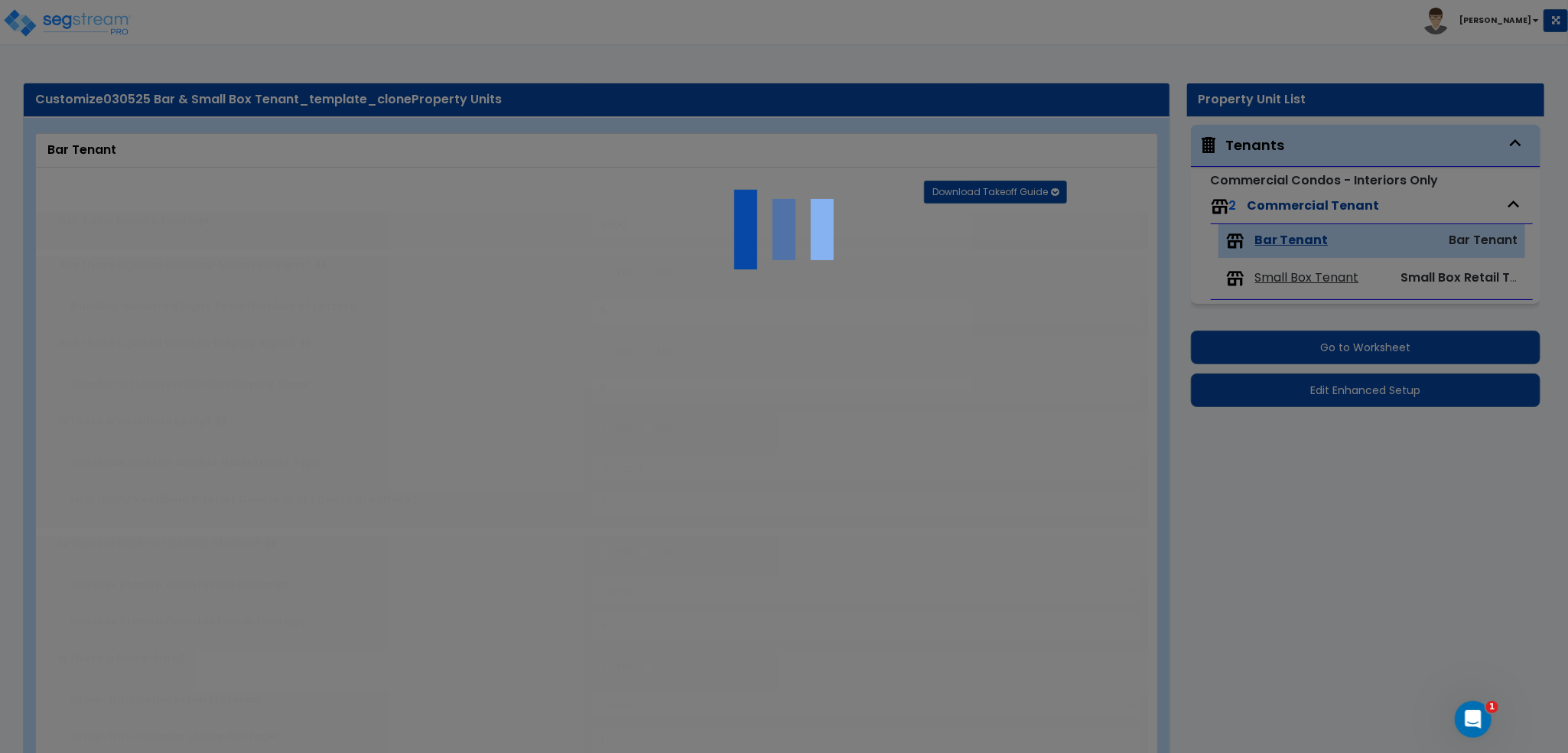
type input "5"
type input "1"
radio input "true"
type input "5"
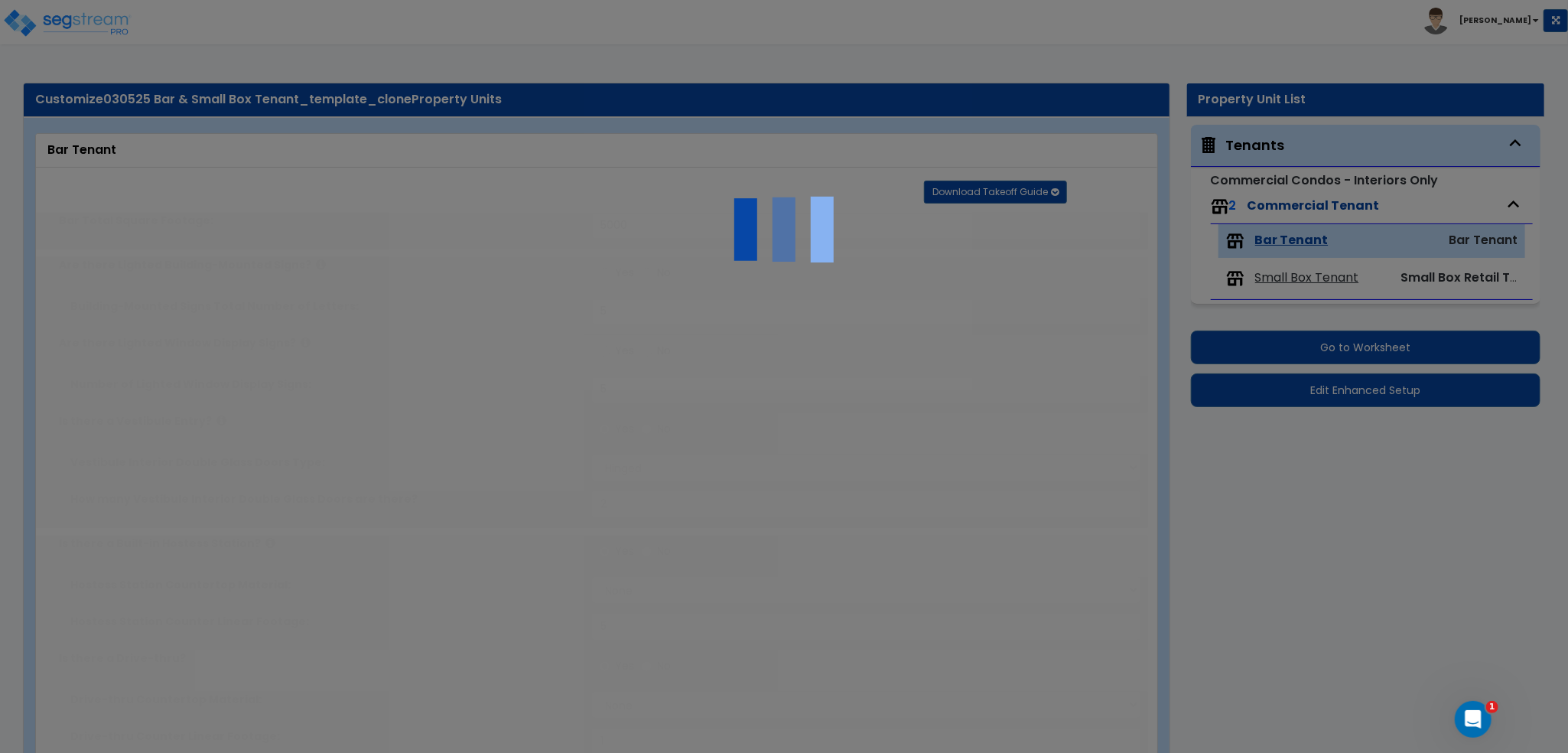
type input "5"
radio input "true"
type input "5"
radio input "true"
type input "2"
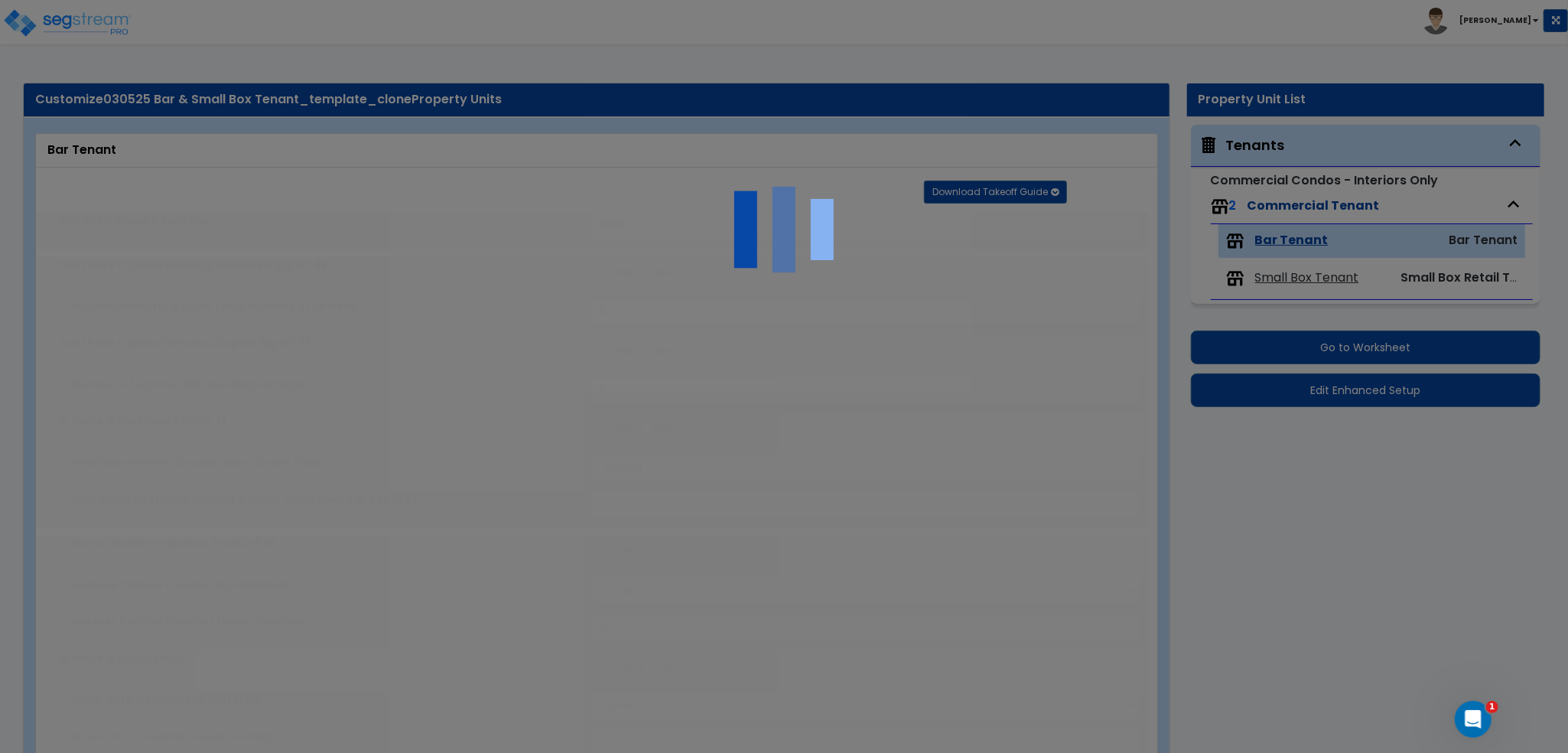
type input "300"
select select "1"
type input "12"
type input "10"
type input "2"
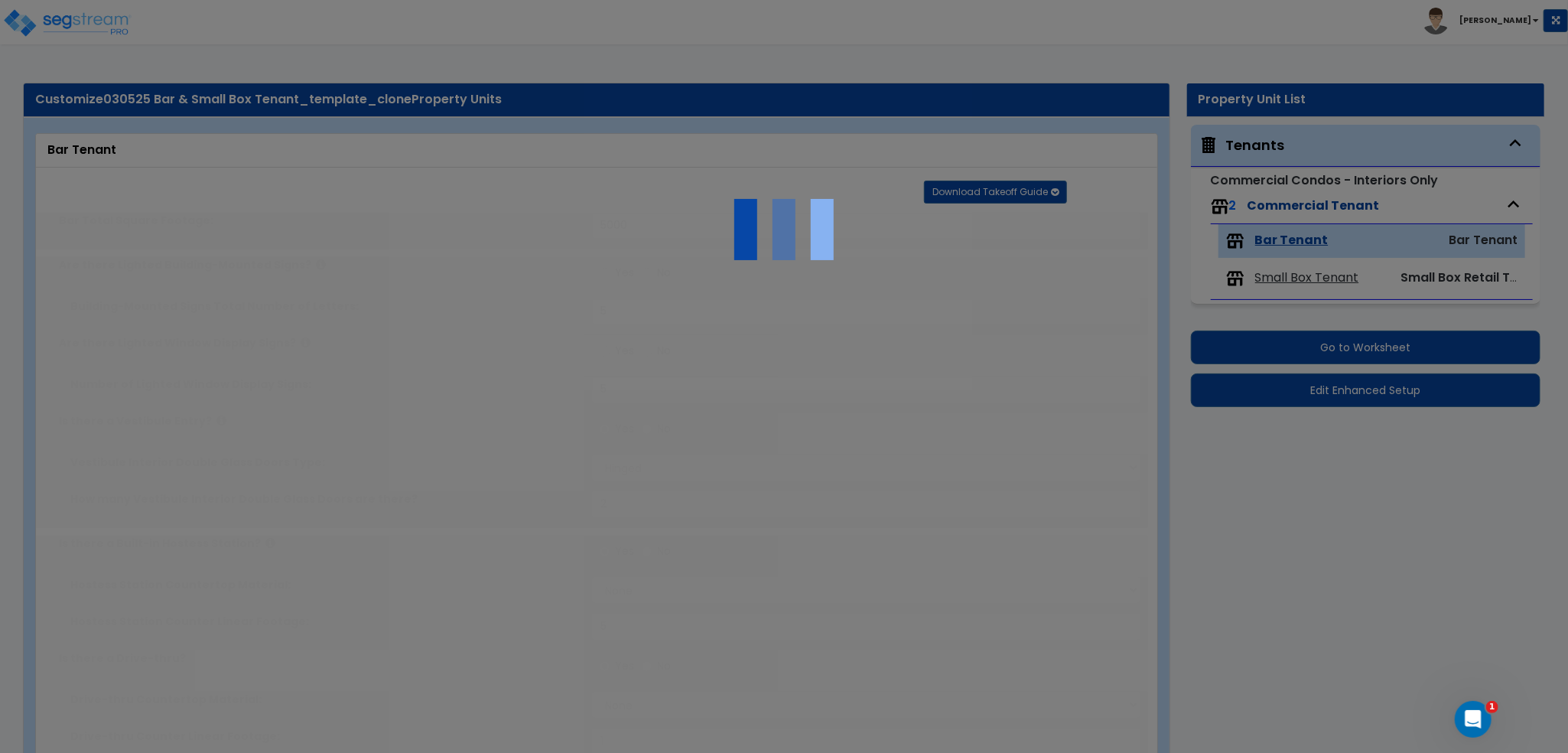
select select "1"
type input "2"
radio input "true"
type input "2"
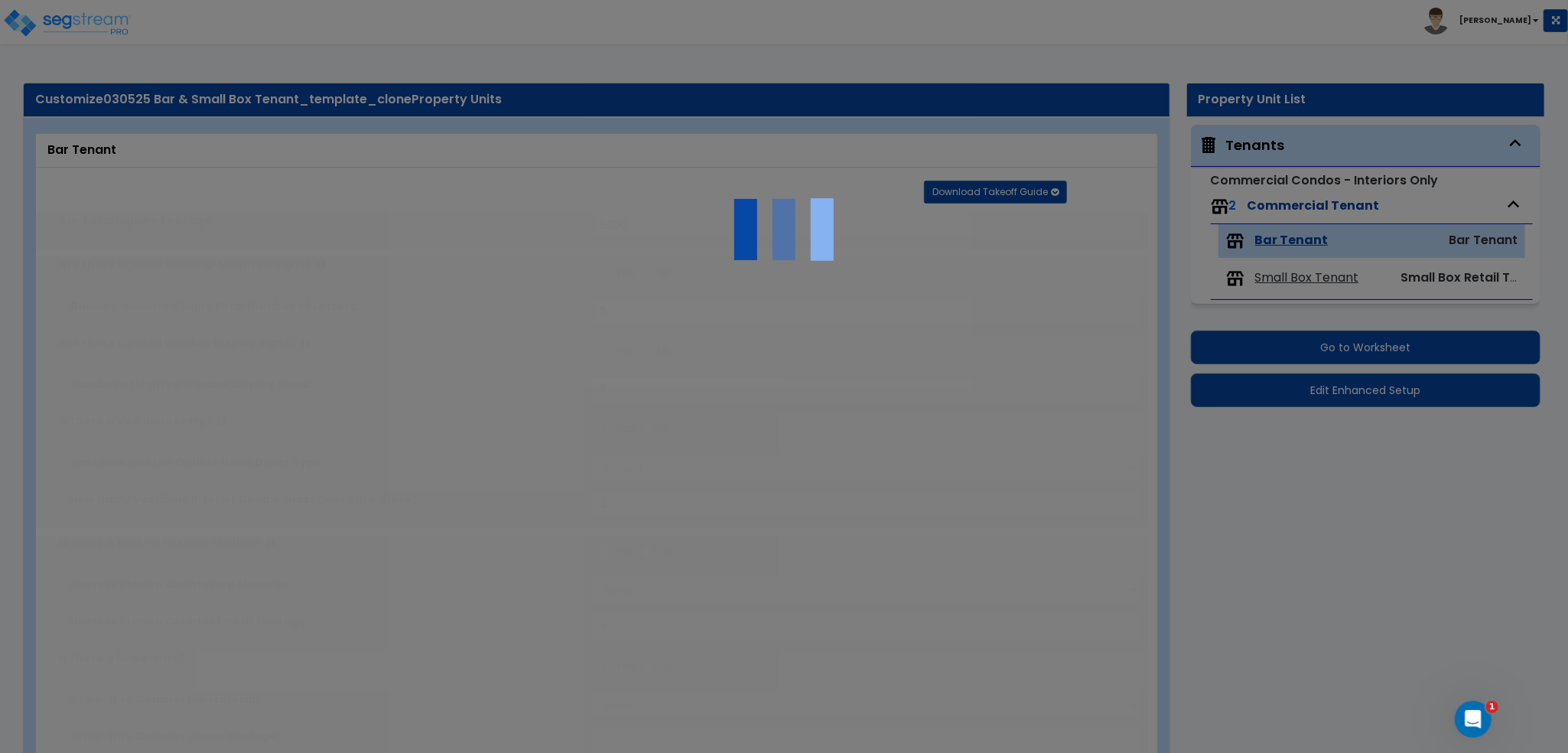
radio input "true"
type input "2"
radio input "true"
type input "2"
radio input "true"
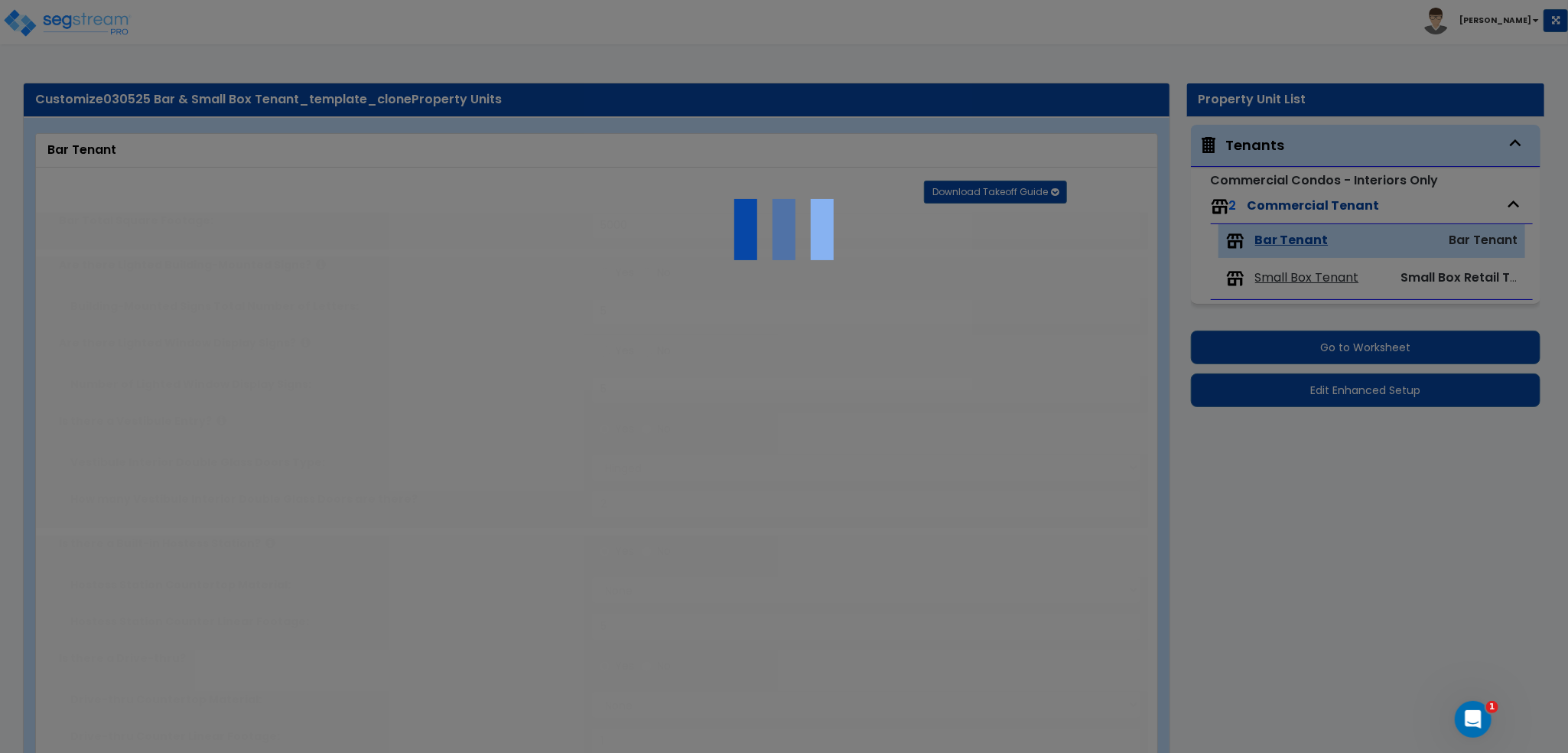
type input "1"
radio input "true"
type input "2"
radio input "true"
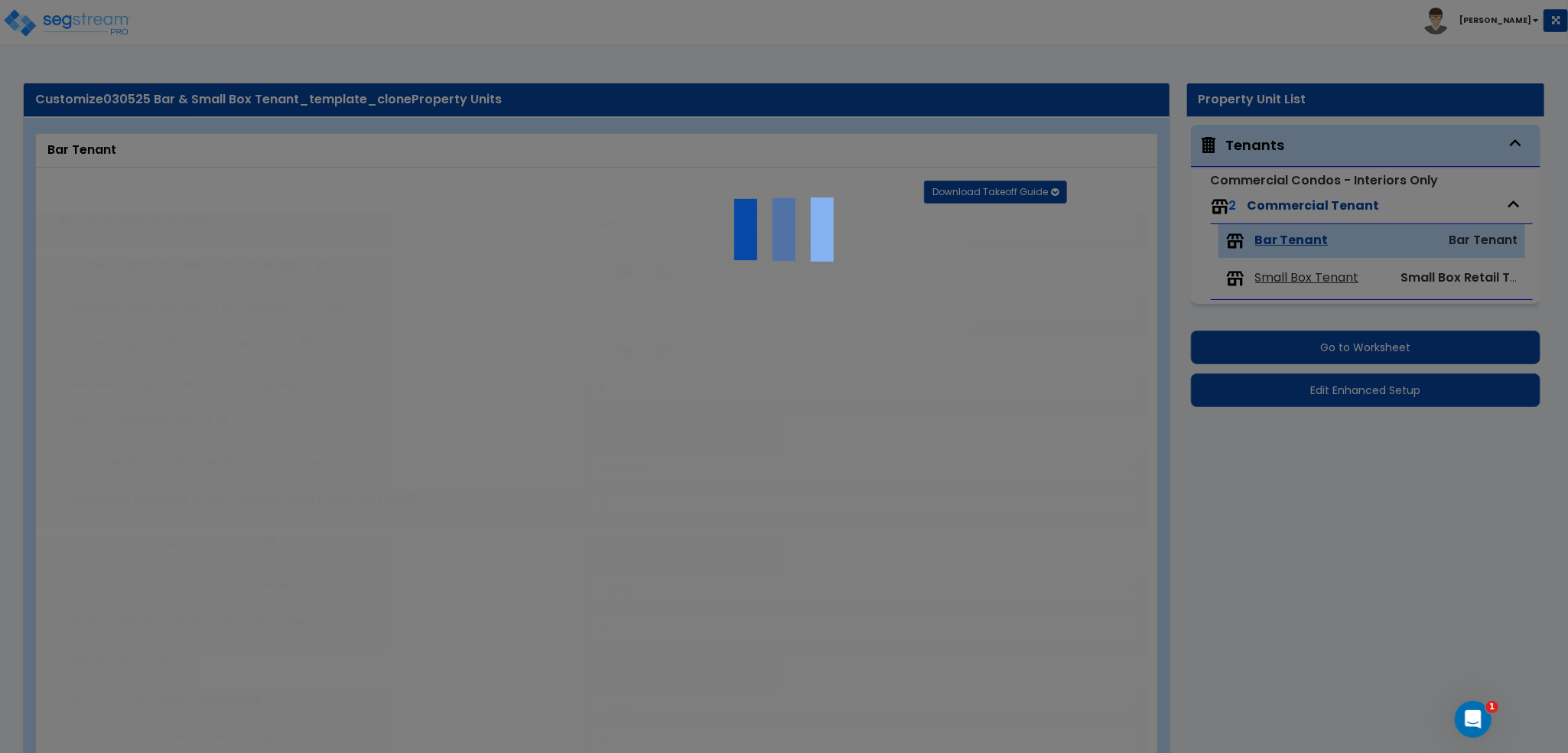
radio input "true"
type input "2"
select select "2"
select select "1"
radio input "true"
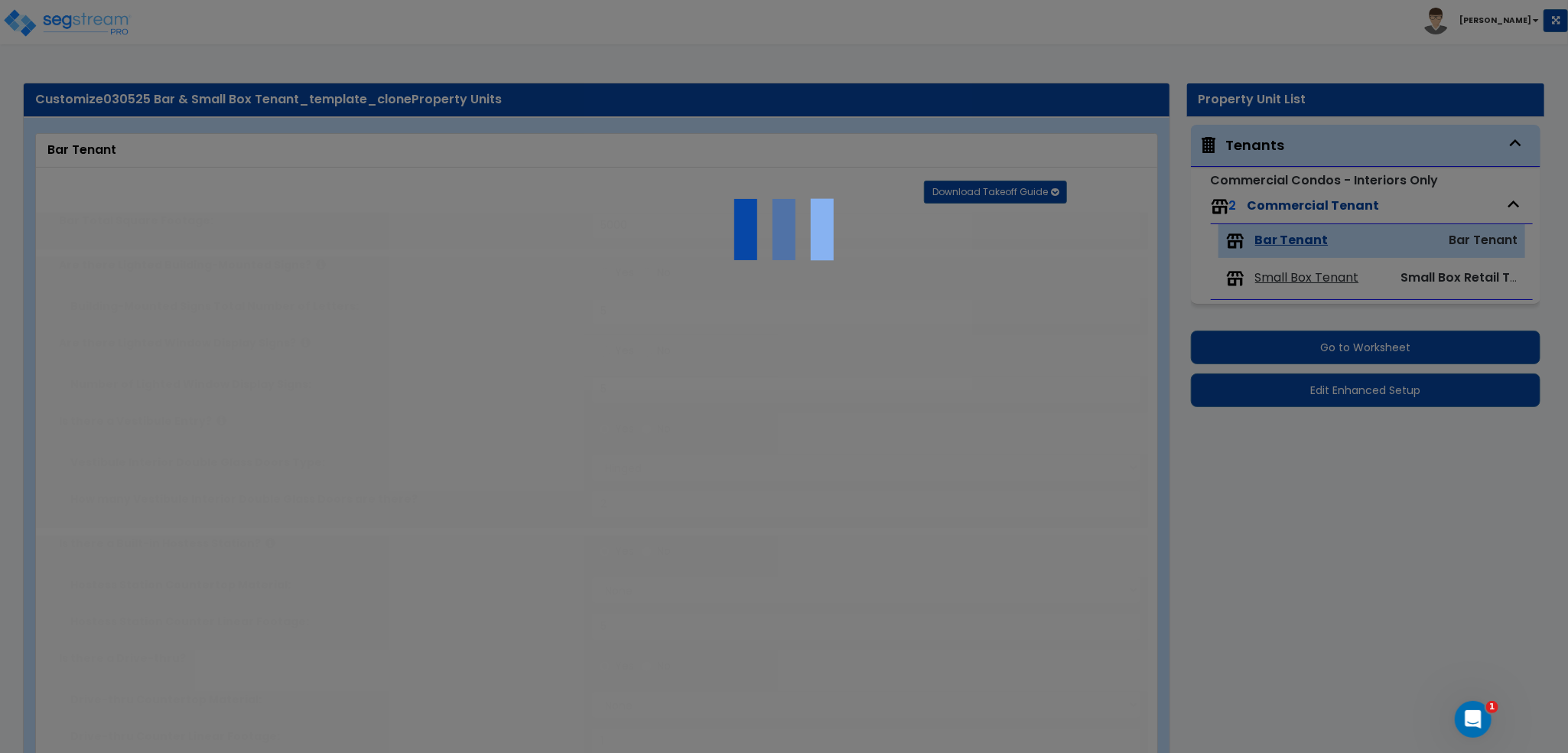
type input "1"
radio input "true"
type input "6"
type input "4"
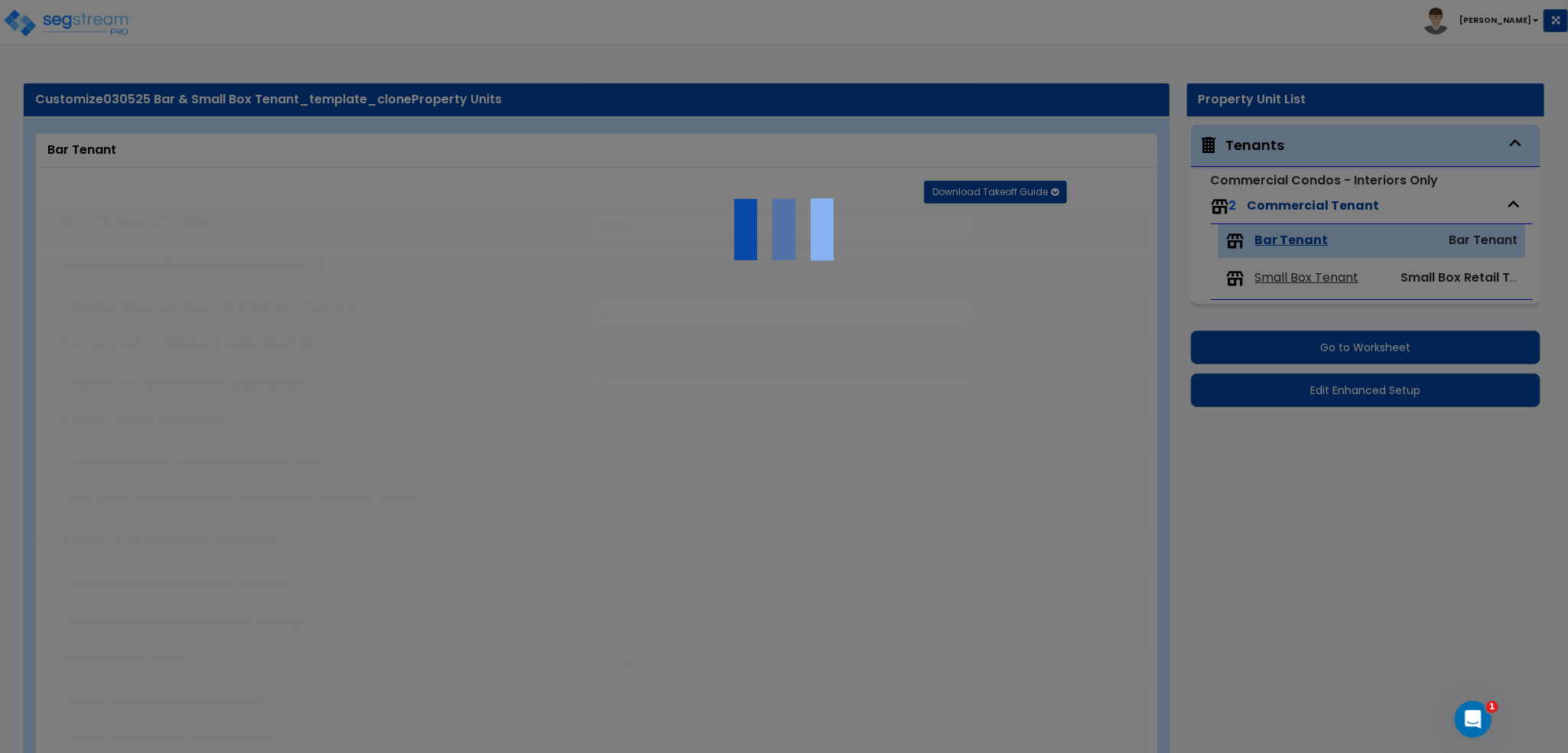
type input "4"
type input "2"
select select "1"
radio input "true"
select select "1"
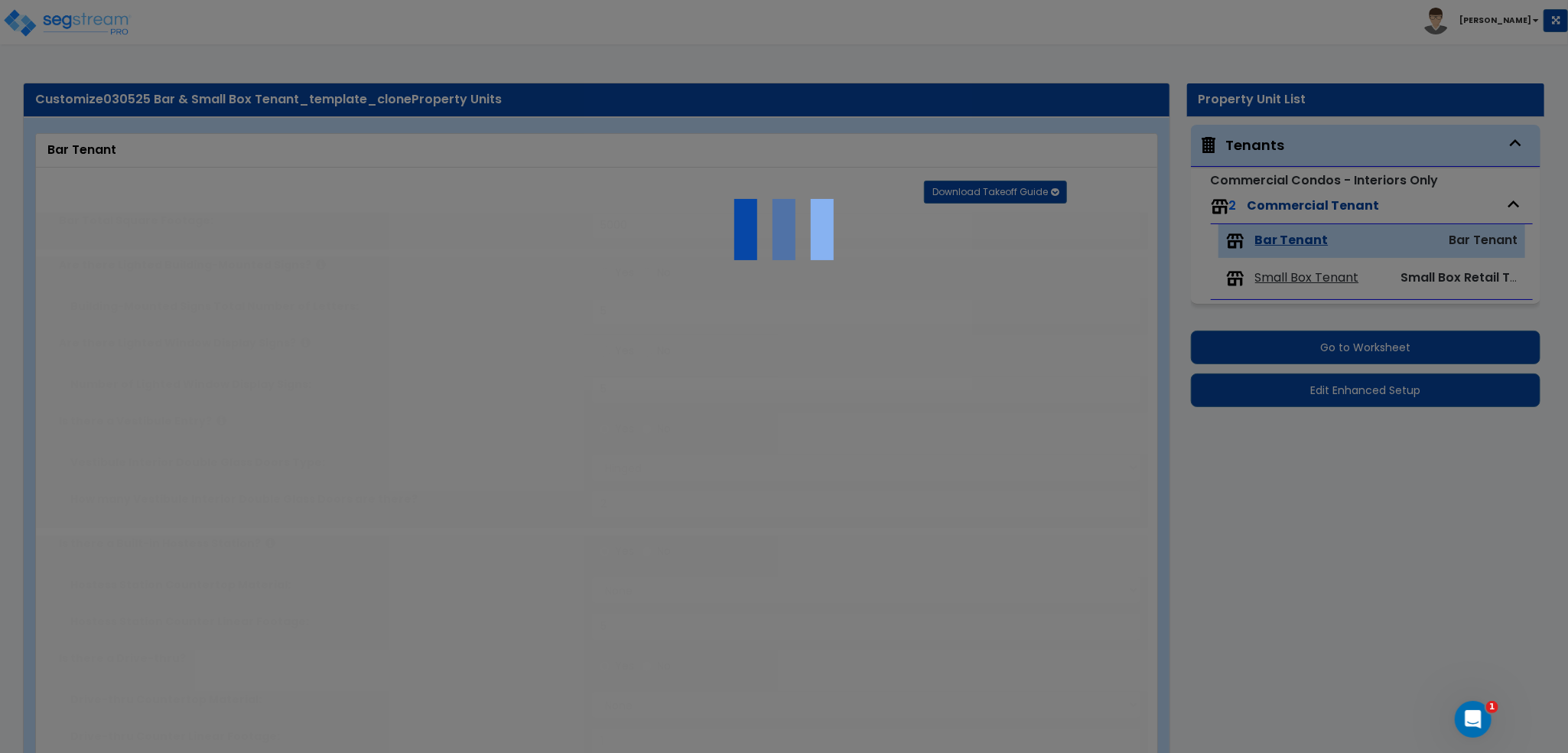
type input "2"
radio input "true"
type input "2"
radio input "true"
select select "4"
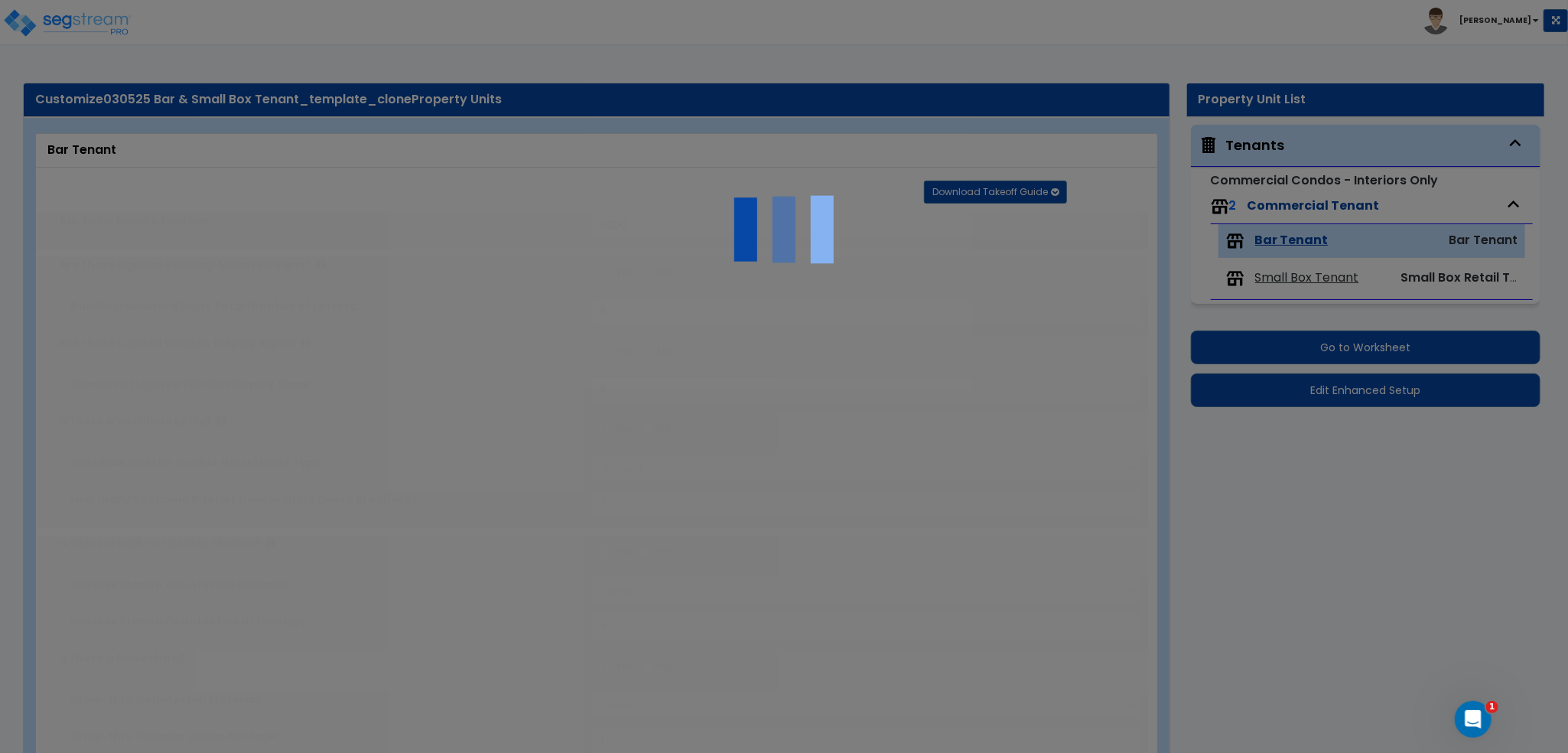
type input "10"
select select "1"
type input "10"
select select "1"
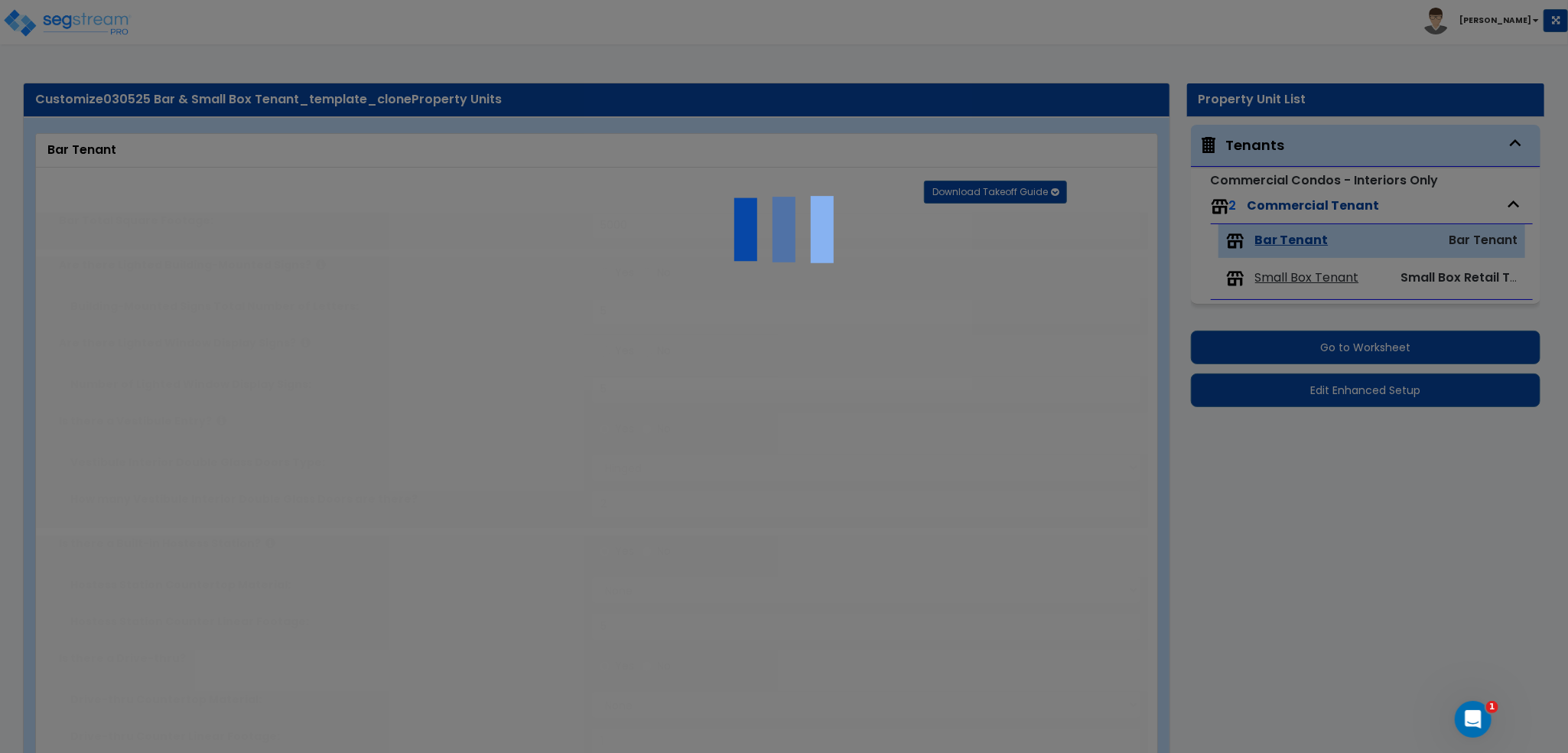
radio input "true"
type input "10"
radio input "true"
type input "1"
radio input "true"
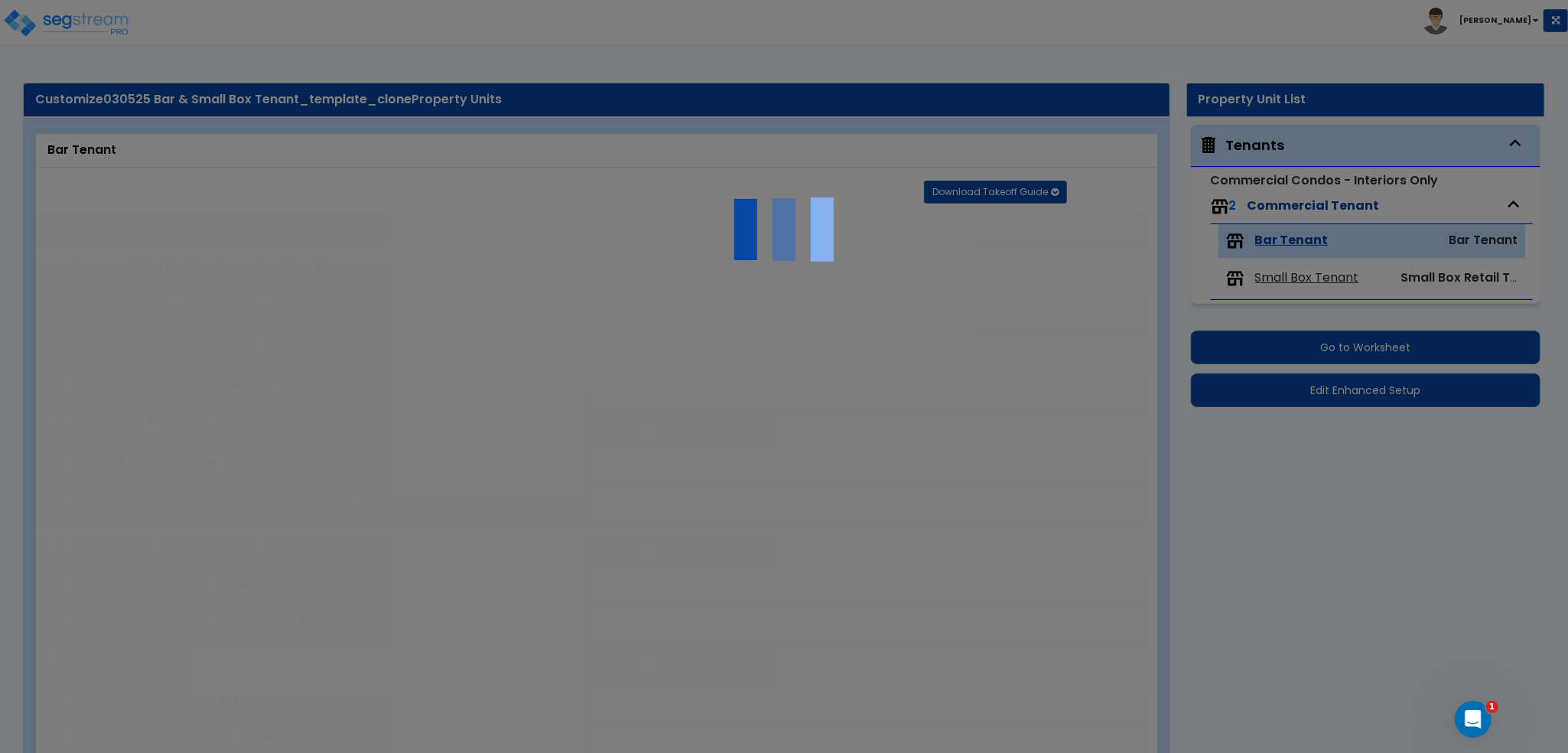
radio input "true"
select select "5"
select select "1"
select select "7"
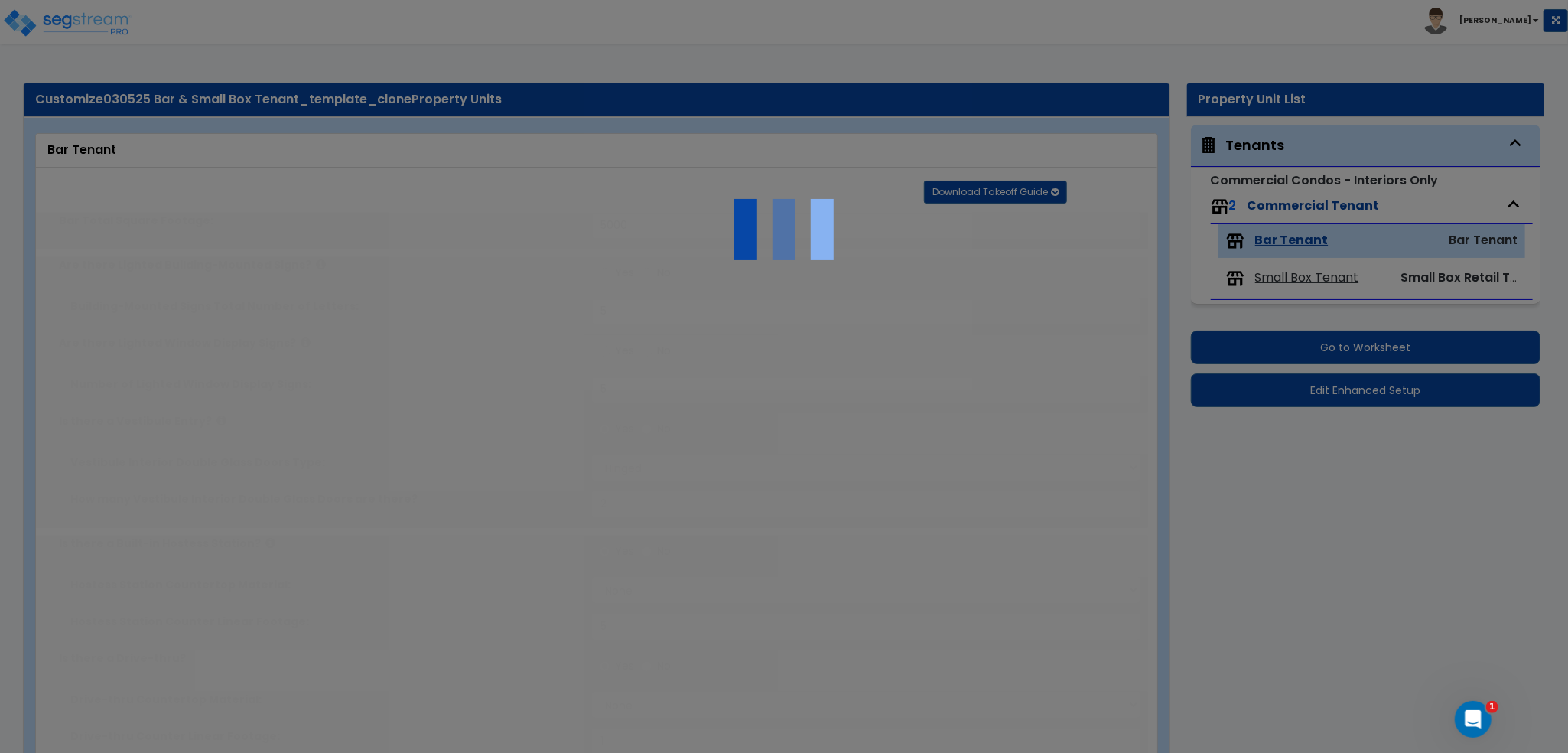
radio input "true"
type input "2"
radio input "true"
type input "2"
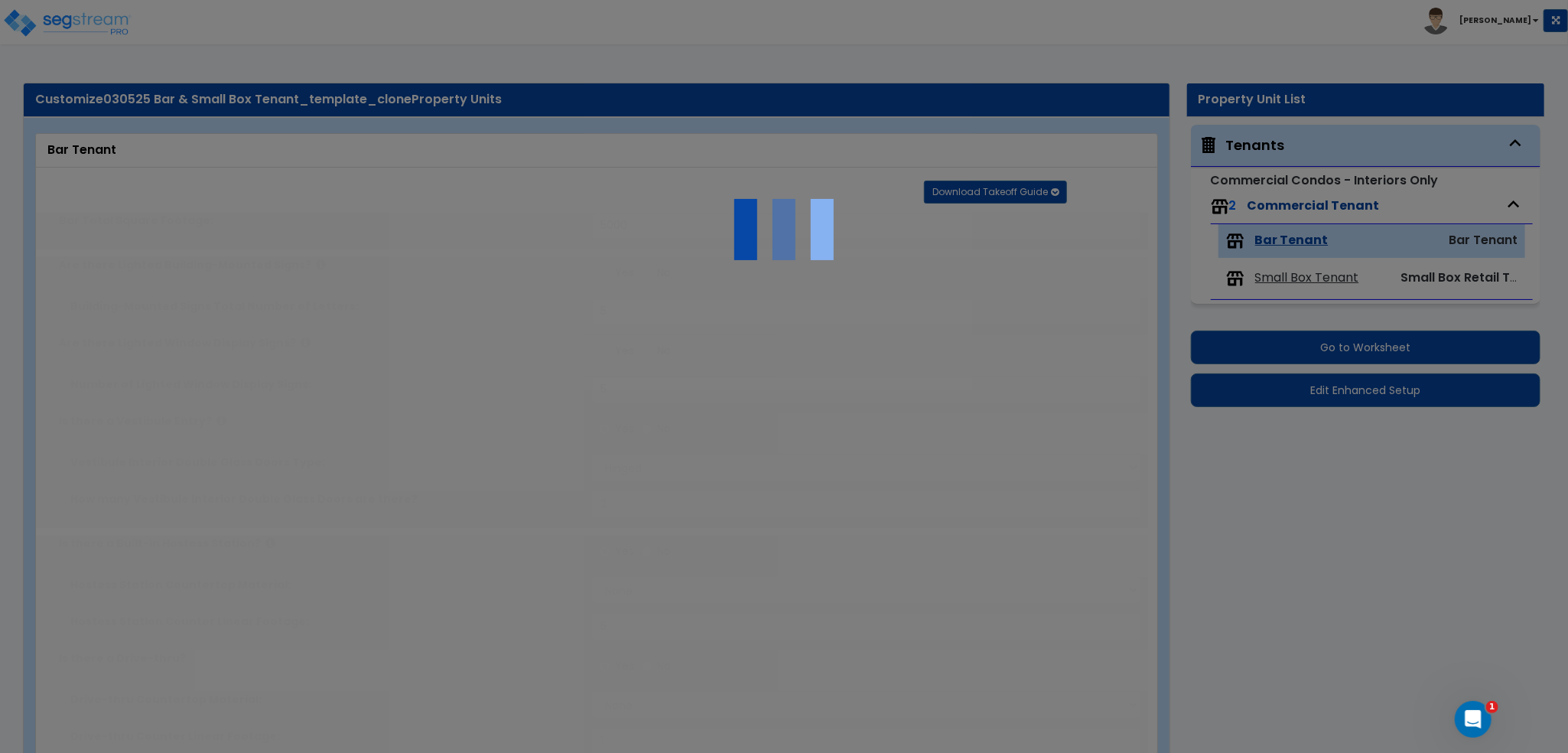
radio input "true"
type input "2"
radio input "true"
type input "2"
radio input "true"
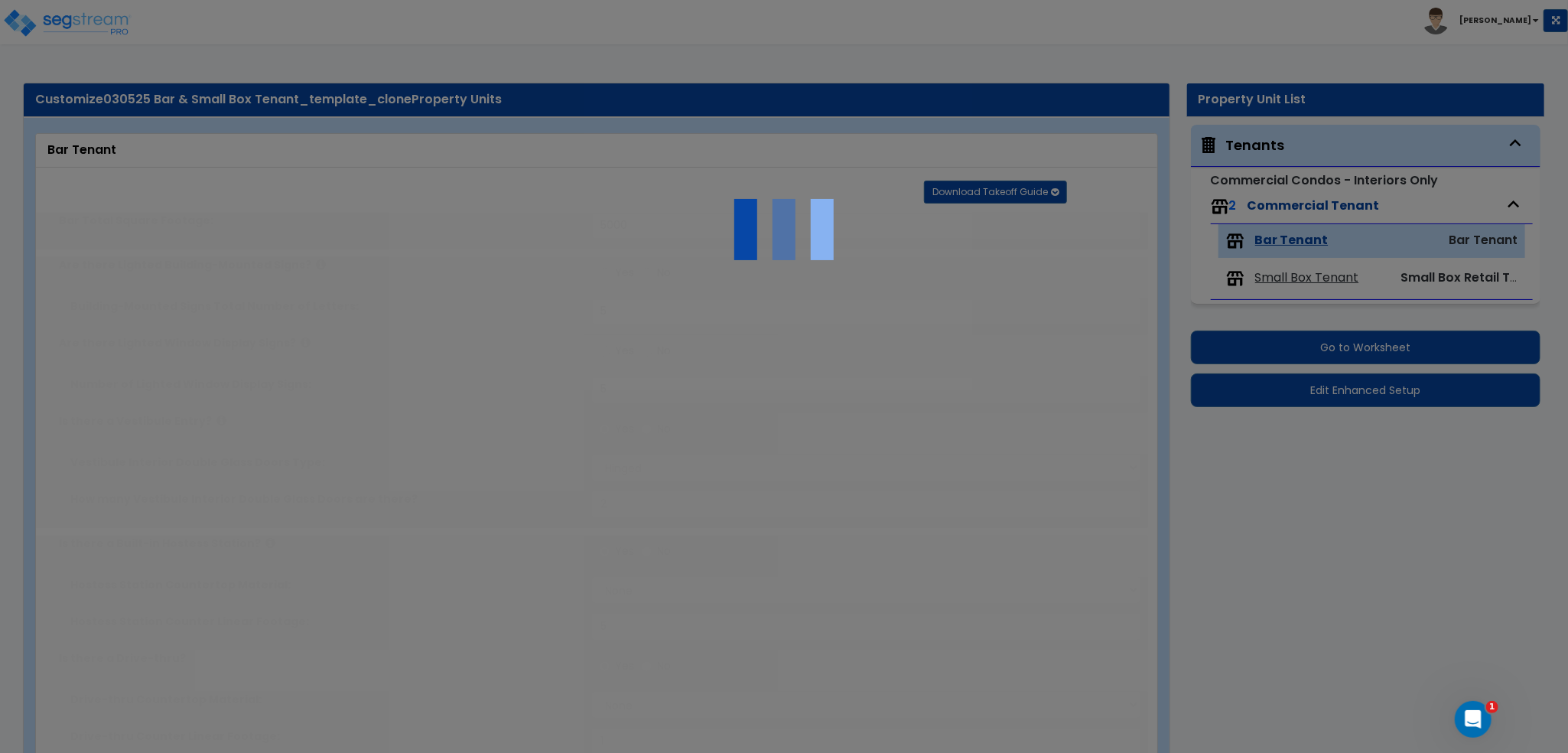
type input "2"
radio input "true"
type input "2"
radio input "true"
type input "2"
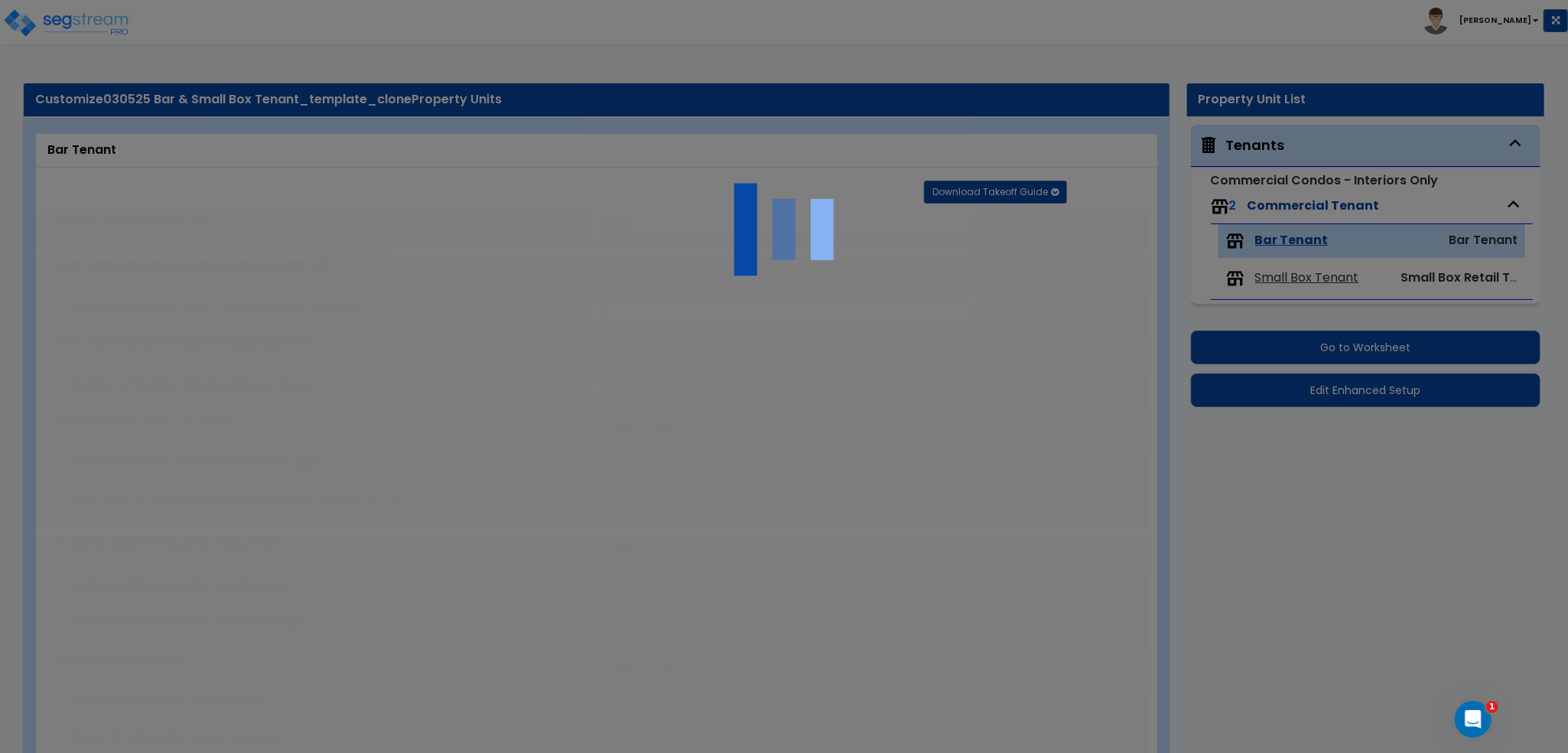
radio input "true"
select select "2"
select select "1"
type input "2"
select select "5"
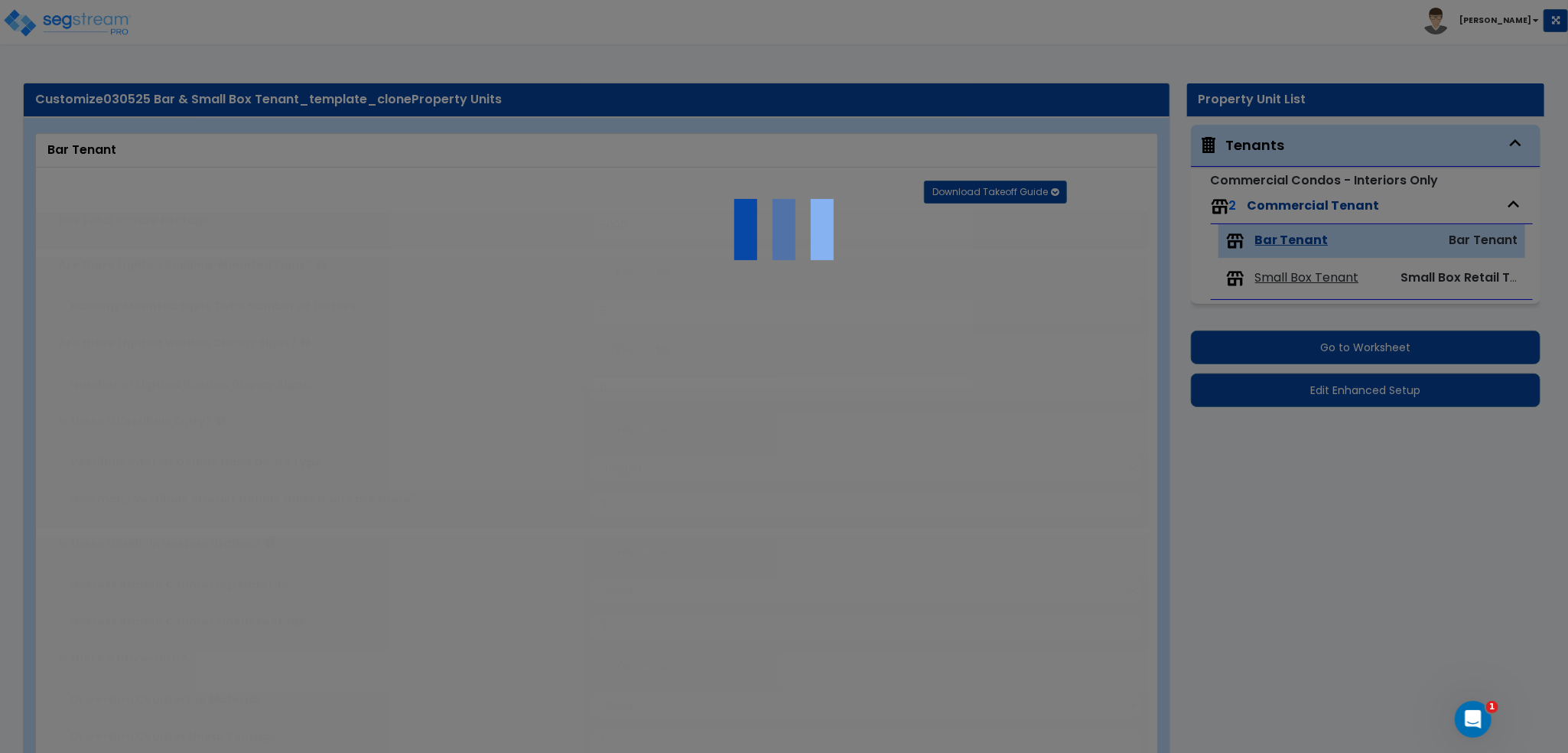
type input "50"
type input "2"
radio input "true"
select select "1"
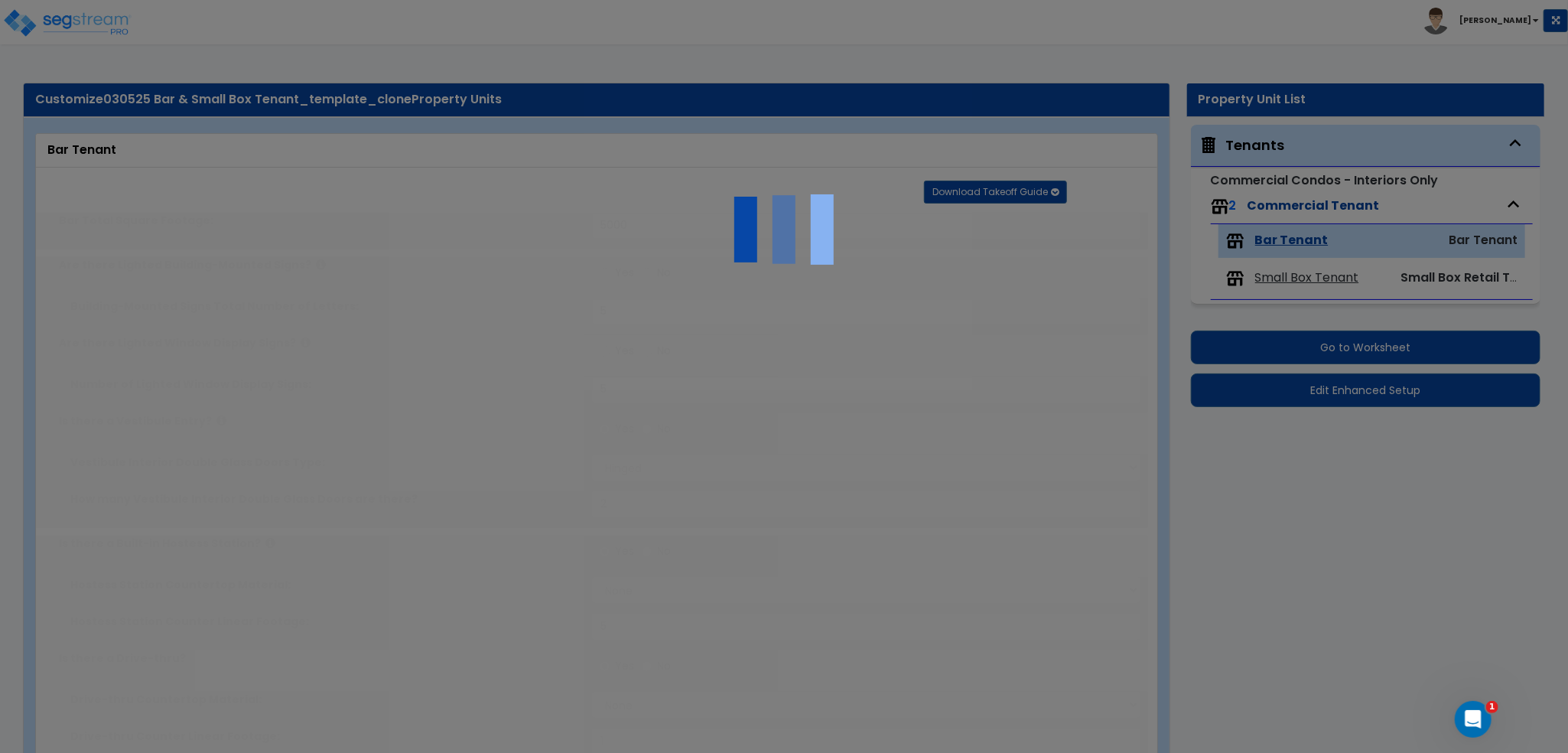
type input "2"
radio input "true"
type input "1"
select select "1"
type input "6"
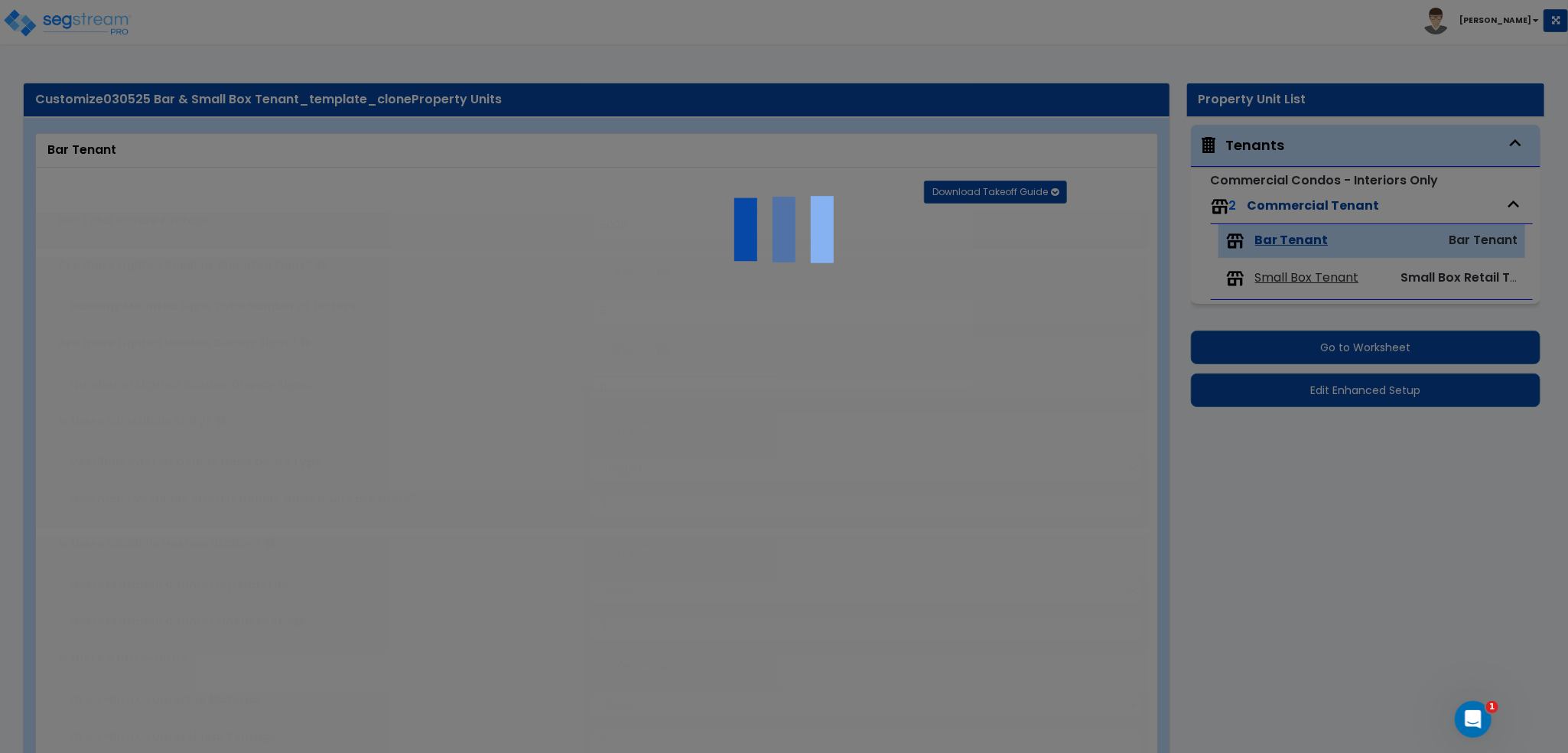
radio input "true"
type input "1"
radio input "true"
type input "1"
radio input "true"
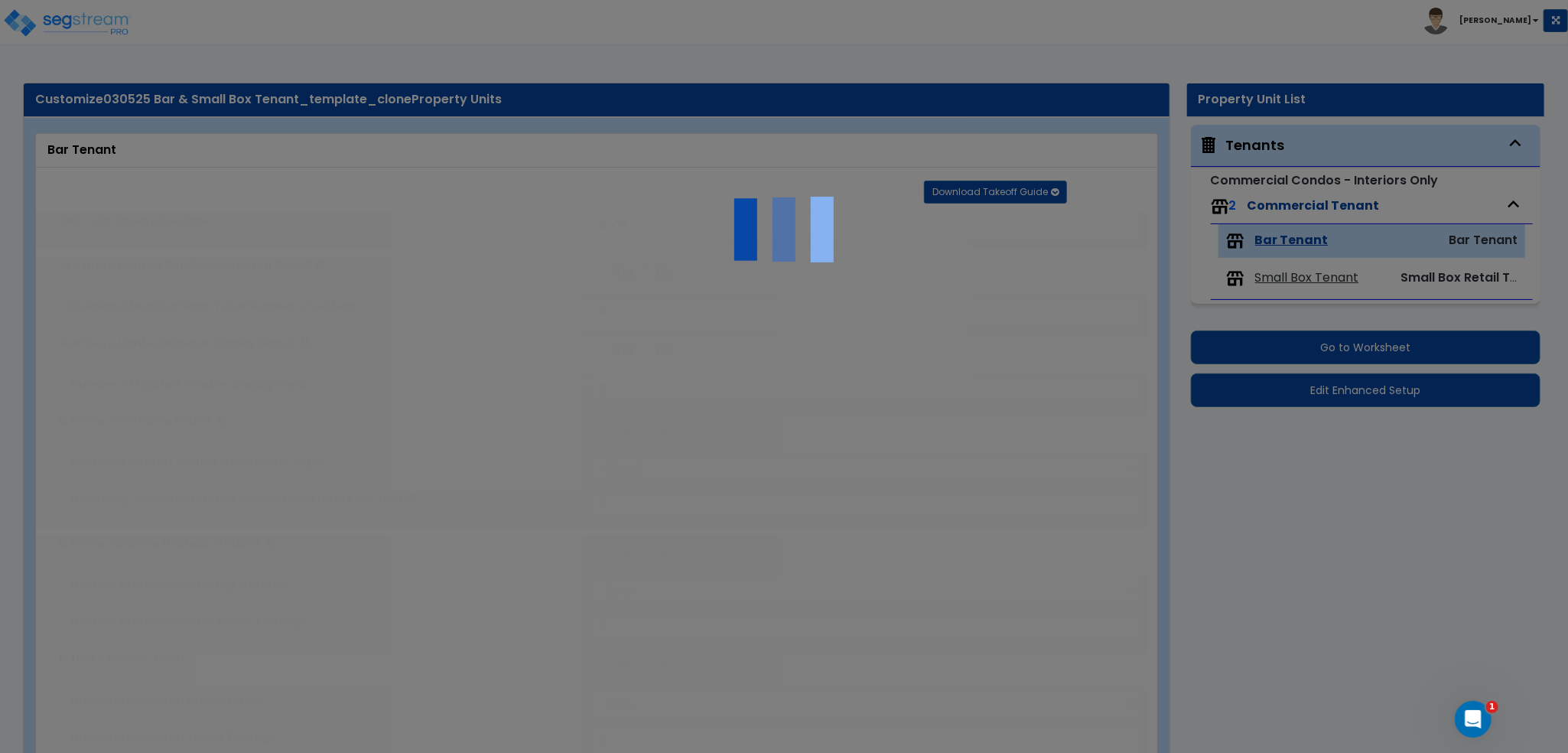
radio input "true"
type input "2"
radio input "true"
select select "2"
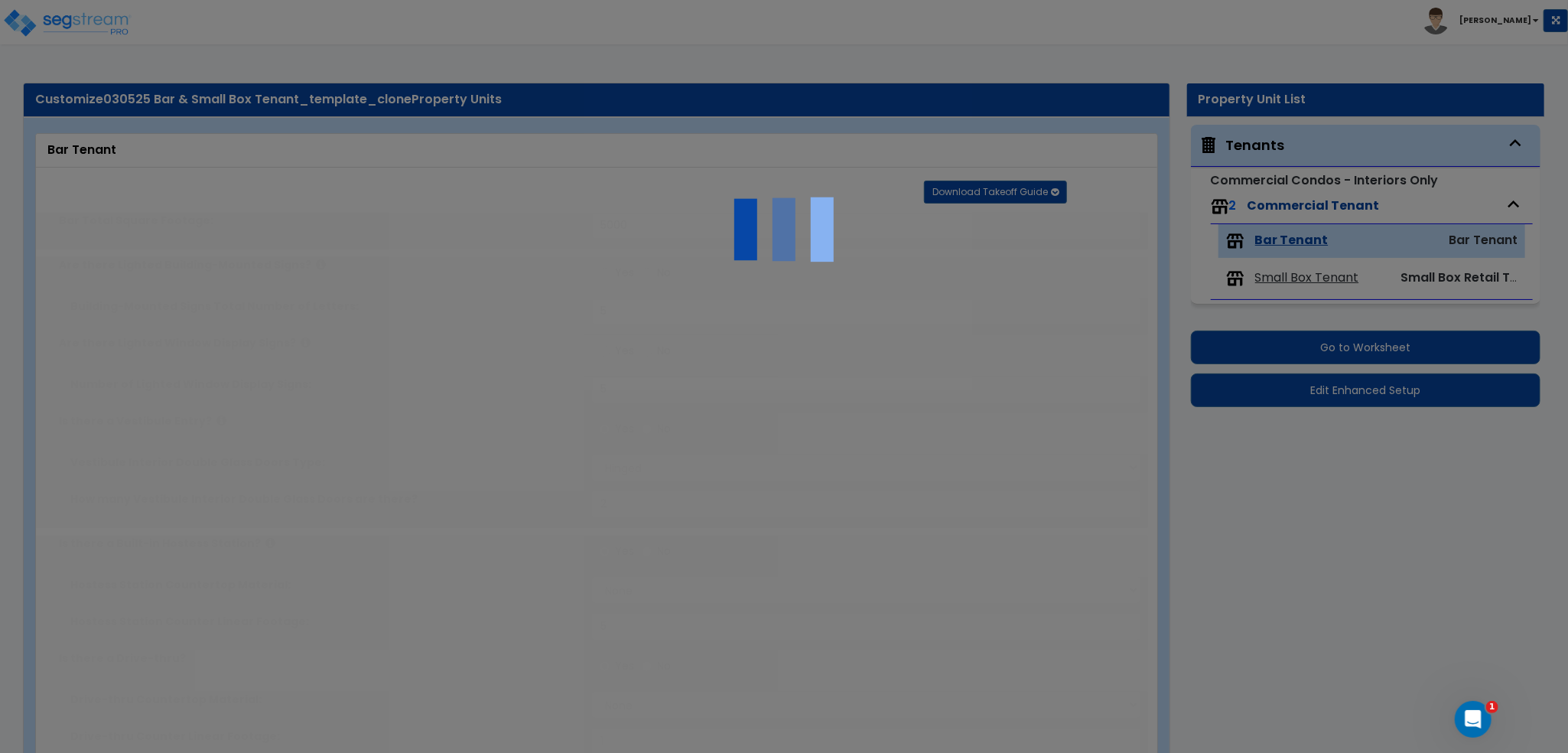
type input "1"
type input "2"
type input "1"
radio input "true"
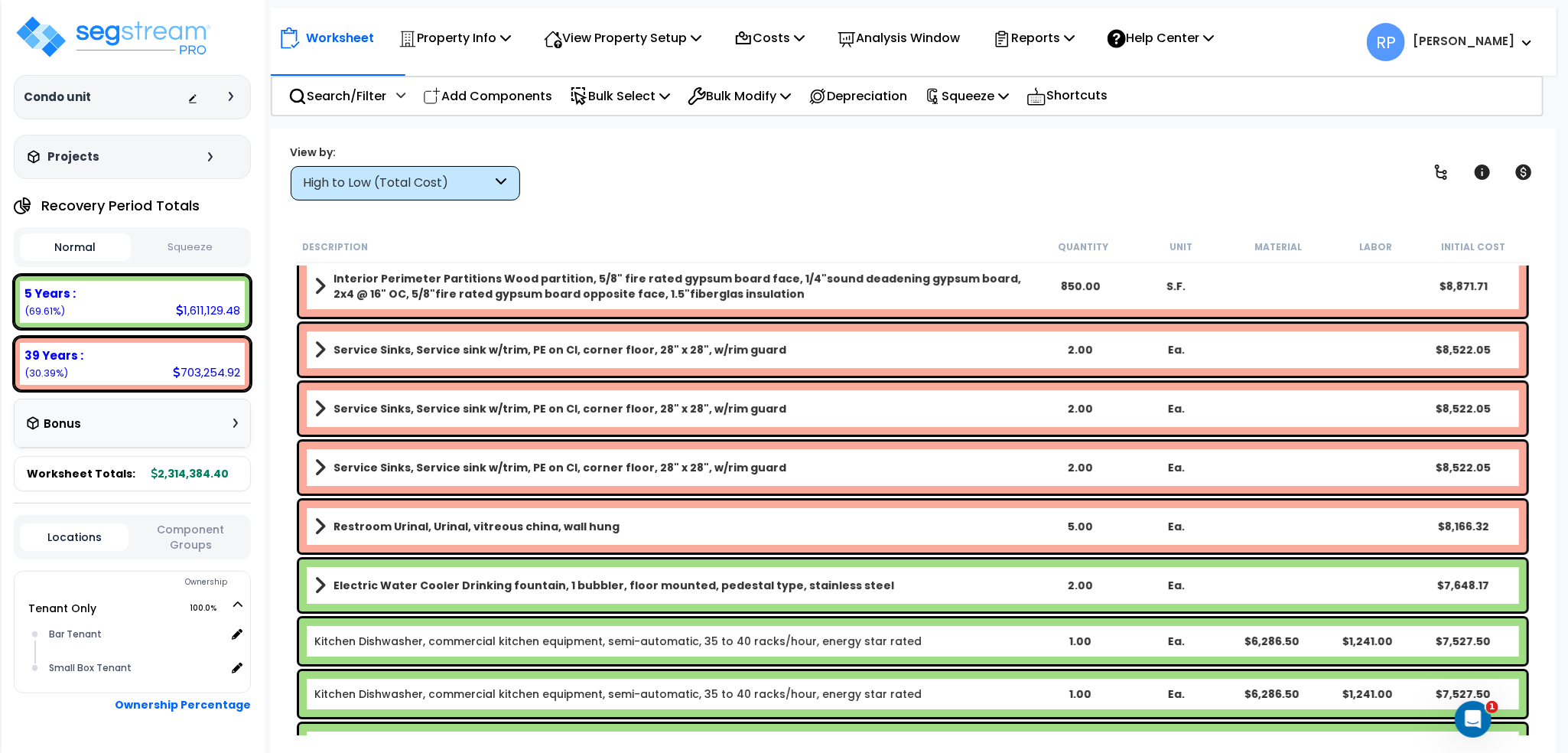
scroll to position [3519, 0]
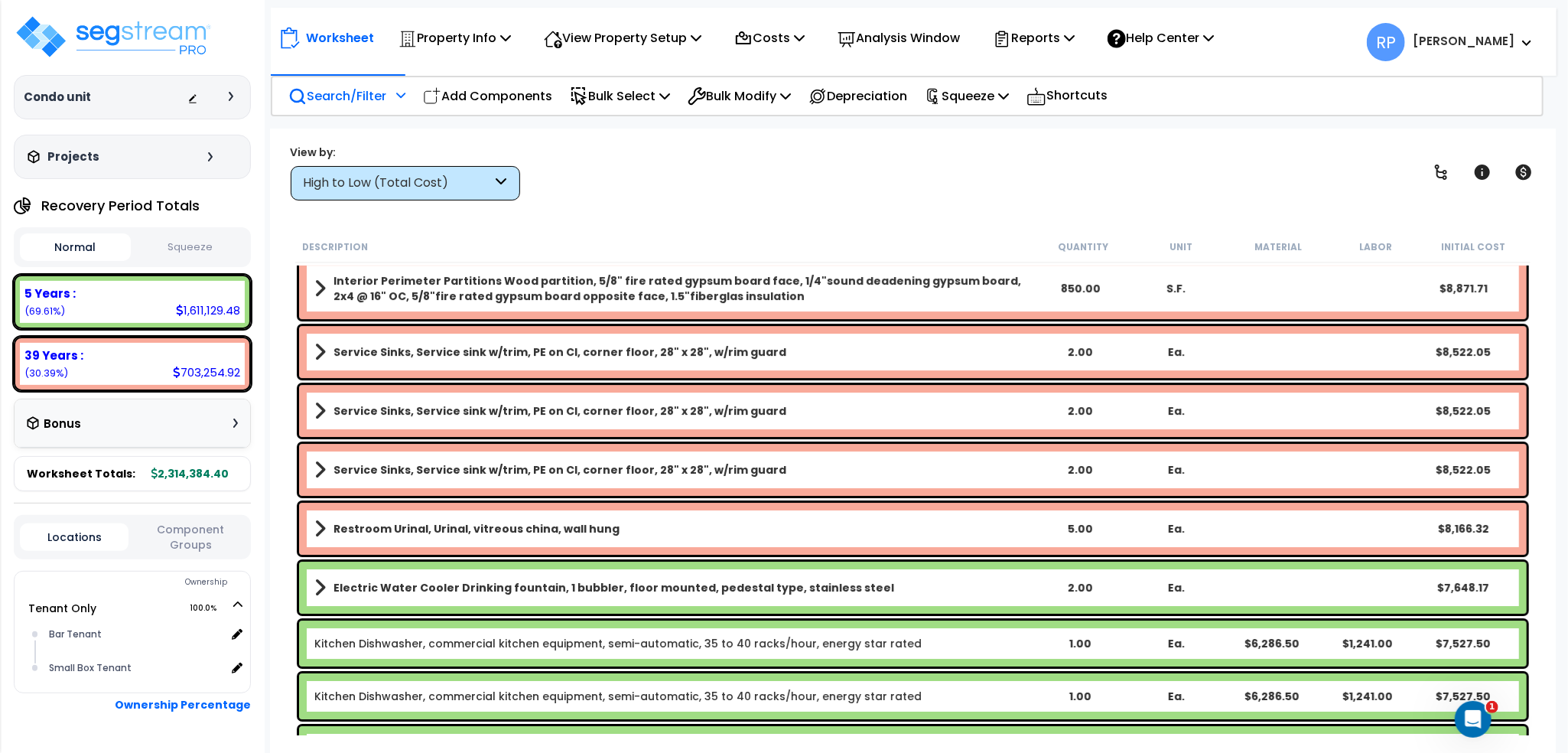
click at [367, 105] on p "Search/Filter" at bounding box center [338, 96] width 98 height 21
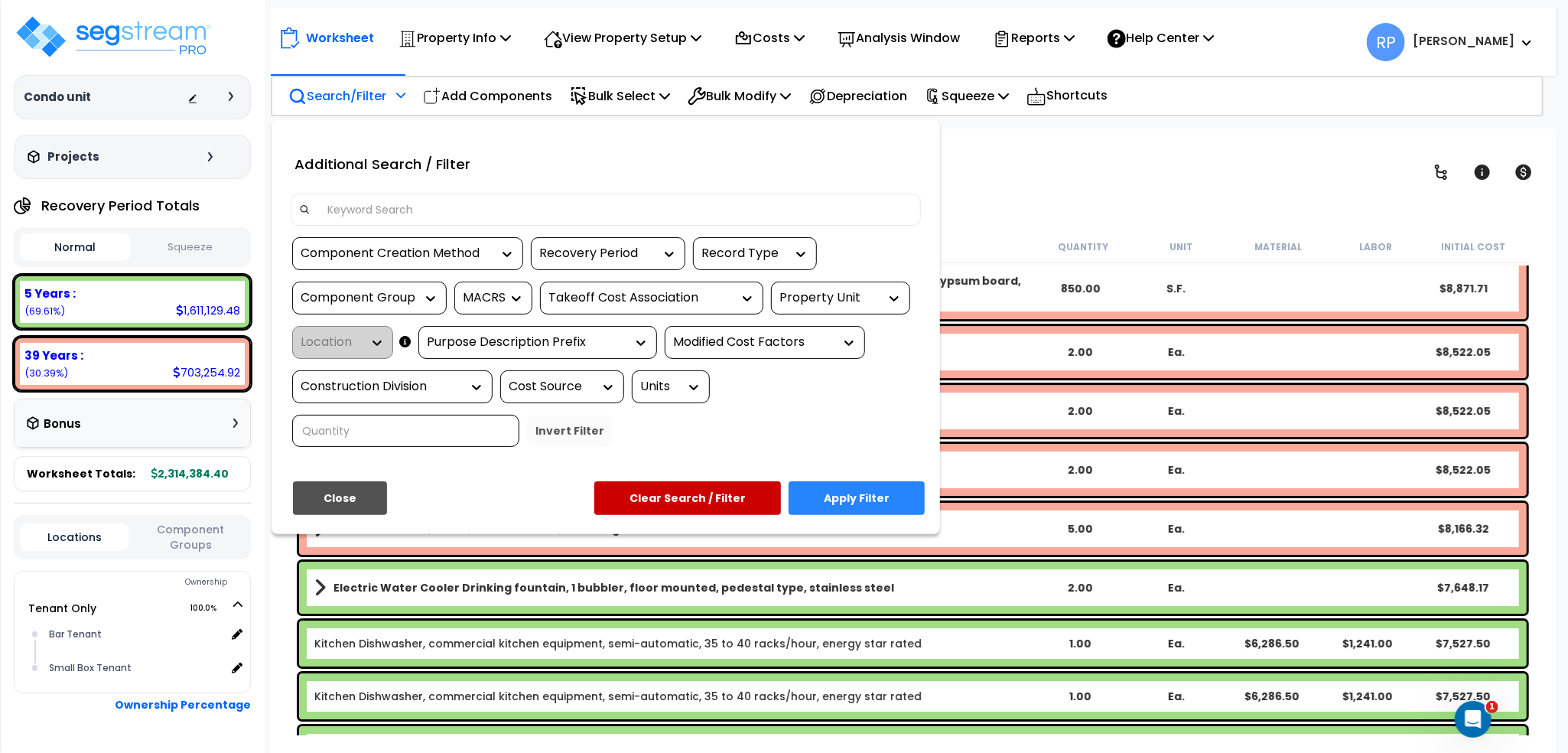
click at [392, 214] on input at bounding box center [616, 210] width 595 height 23
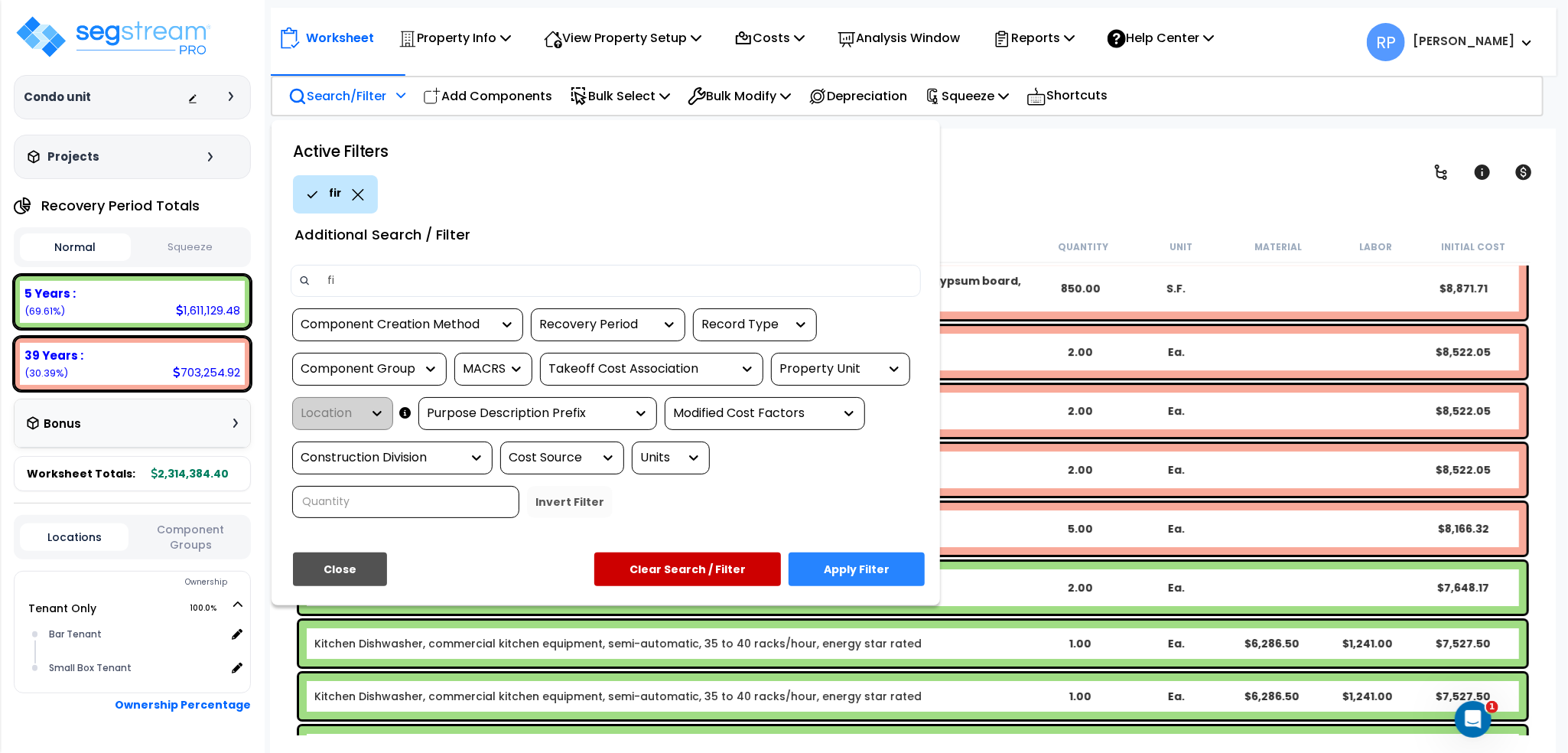
type input "f"
type input "smoke"
click at [881, 571] on button "Apply Filter" at bounding box center [857, 570] width 136 height 34
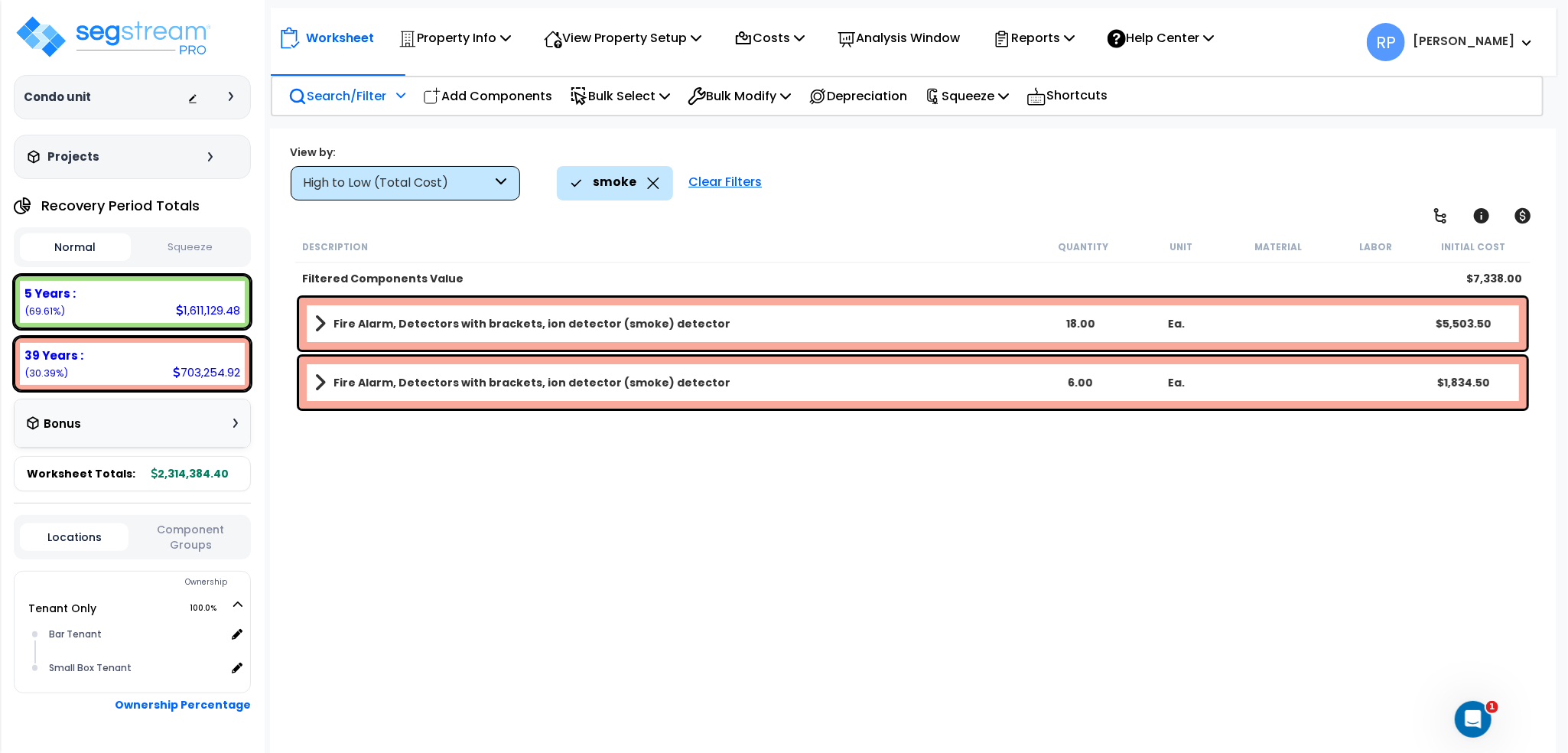
click at [529, 331] on link "Fire Alarm, Detectors with brackets, ion detector (smoke) detector" at bounding box center [674, 324] width 718 height 21
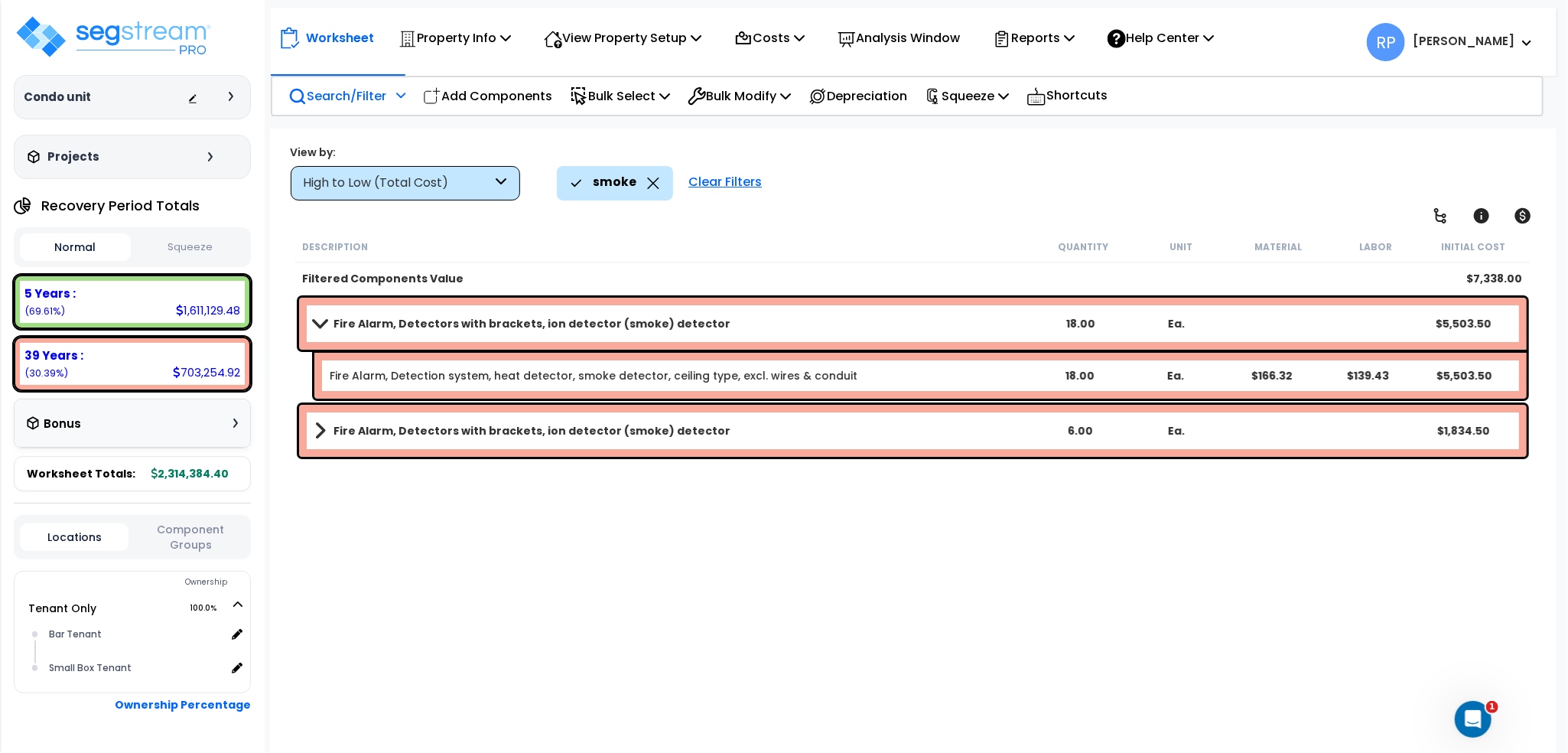
click at [423, 412] on div "Fire Alarm, Detectors with brackets, ion detector (smoke) detector 6.00 Ea. $1,…" at bounding box center [913, 431] width 1228 height 52
click at [401, 446] on div "Fire Alarm, Detectors with brackets, ion detector (smoke) detector 6.00 Ea. $1,…" at bounding box center [913, 431] width 1228 height 52
click at [399, 430] on b "Fire Alarm, Detectors with brackets, ion detector (smoke) detector" at bounding box center [532, 431] width 397 height 15
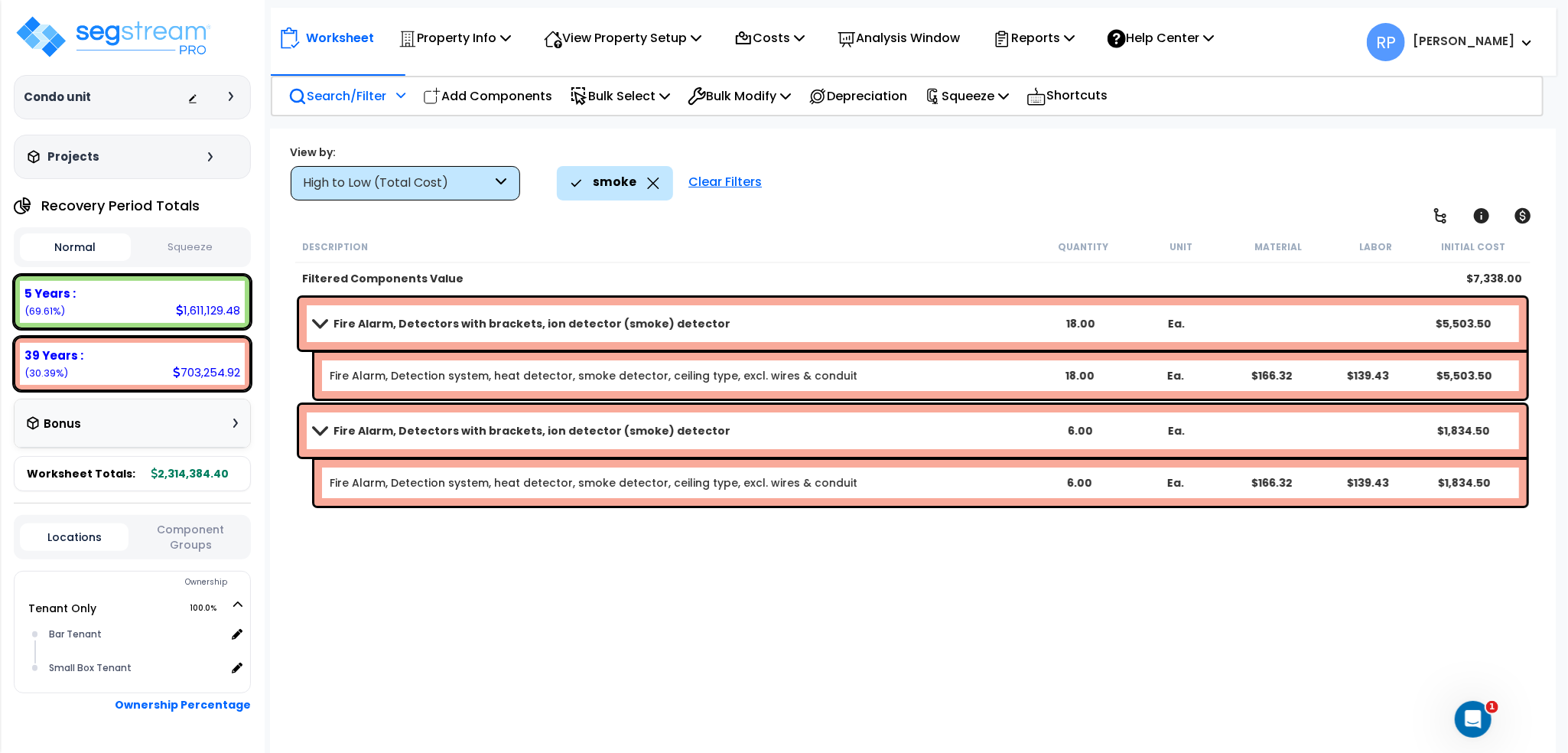
click at [413, 333] on div "Fire Alarm, Detectors with brackets, ion detector (smoke) detector 18.00 Ea. $5…" at bounding box center [913, 324] width 1228 height 52
click at [364, 319] on b "Fire Alarm, Detectors with brackets, ion detector (smoke) detector" at bounding box center [532, 324] width 397 height 15
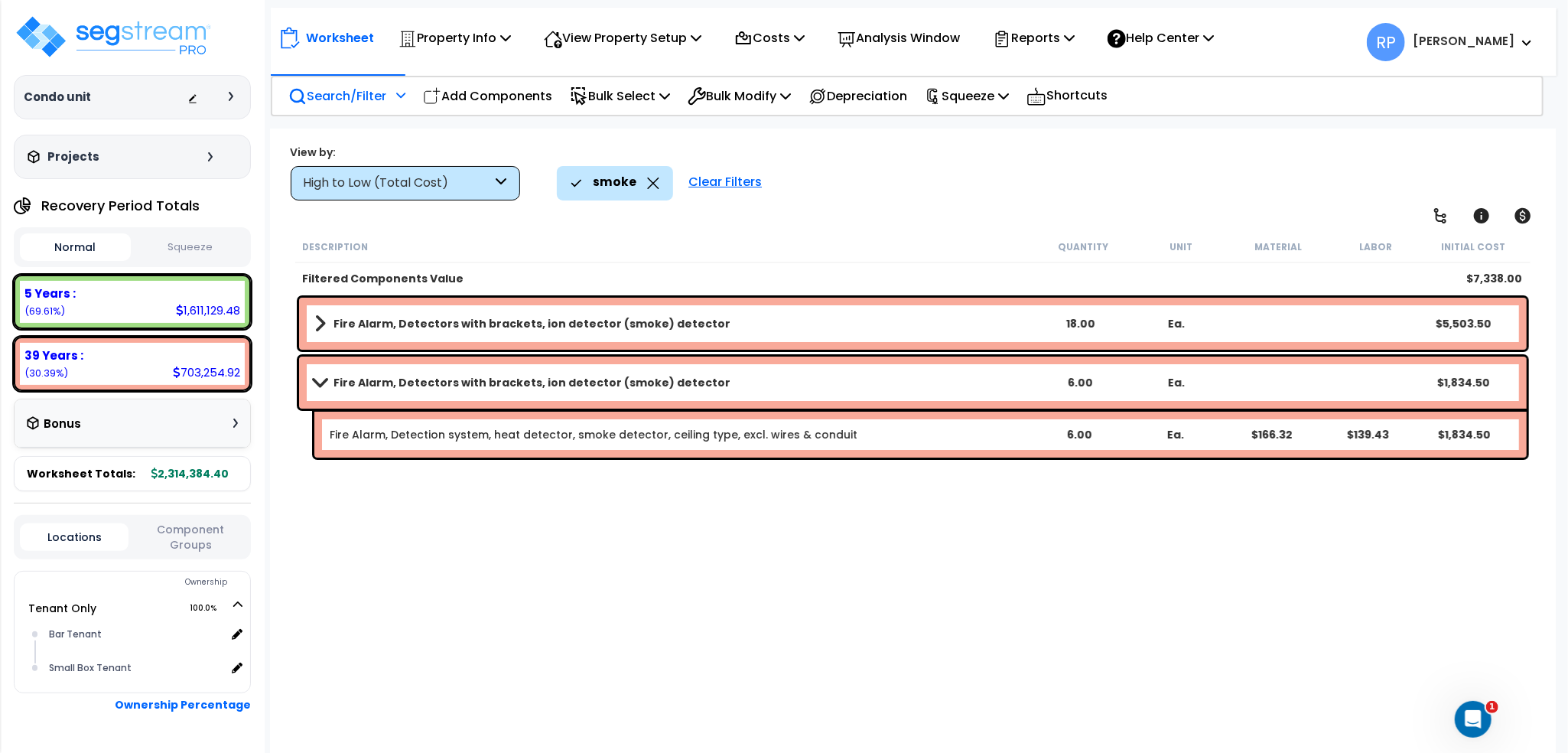
click at [339, 375] on b "Fire Alarm, Detectors with brackets, ion detector (smoke) detector" at bounding box center [532, 382] width 397 height 15
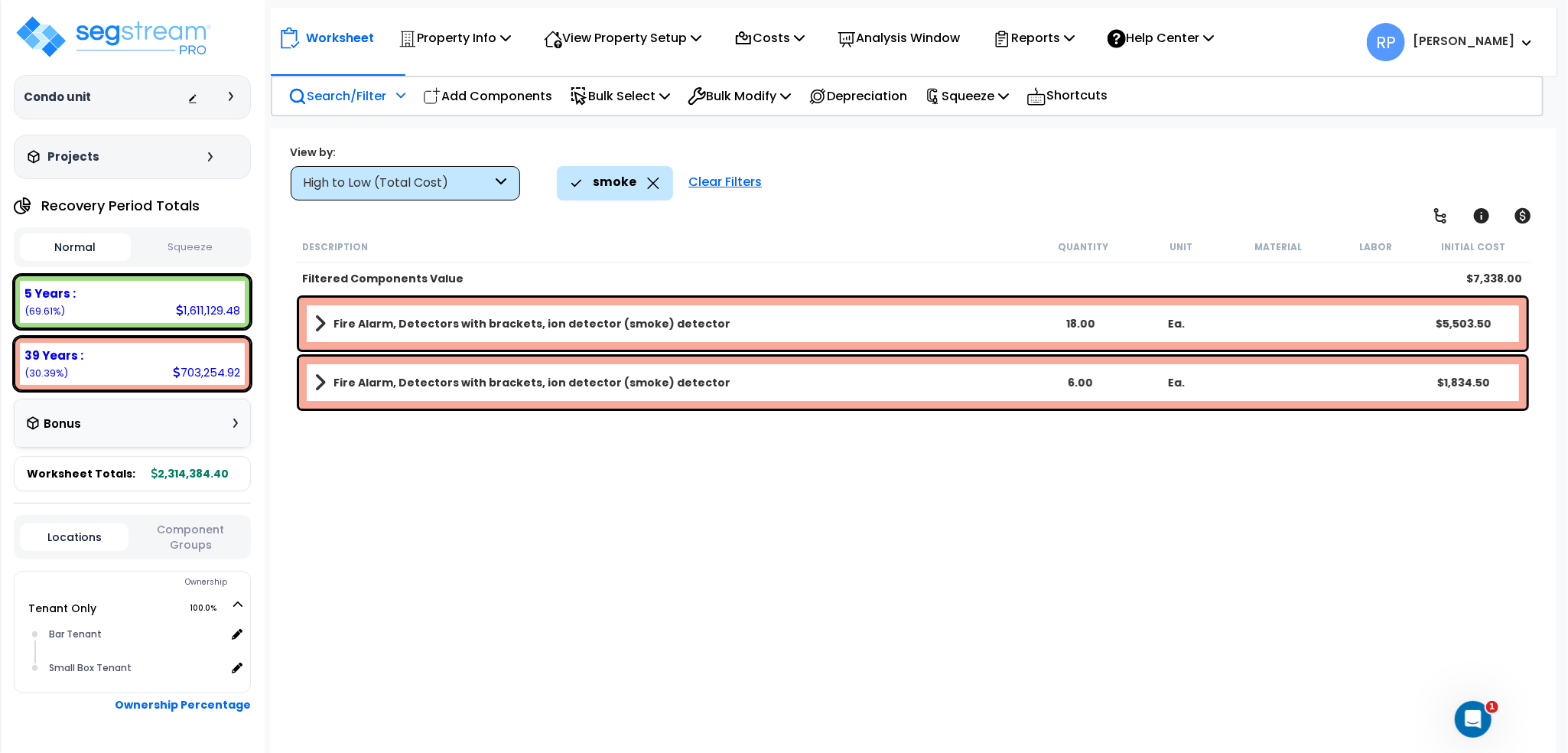
click at [647, 186] on icon at bounding box center [653, 183] width 12 height 12
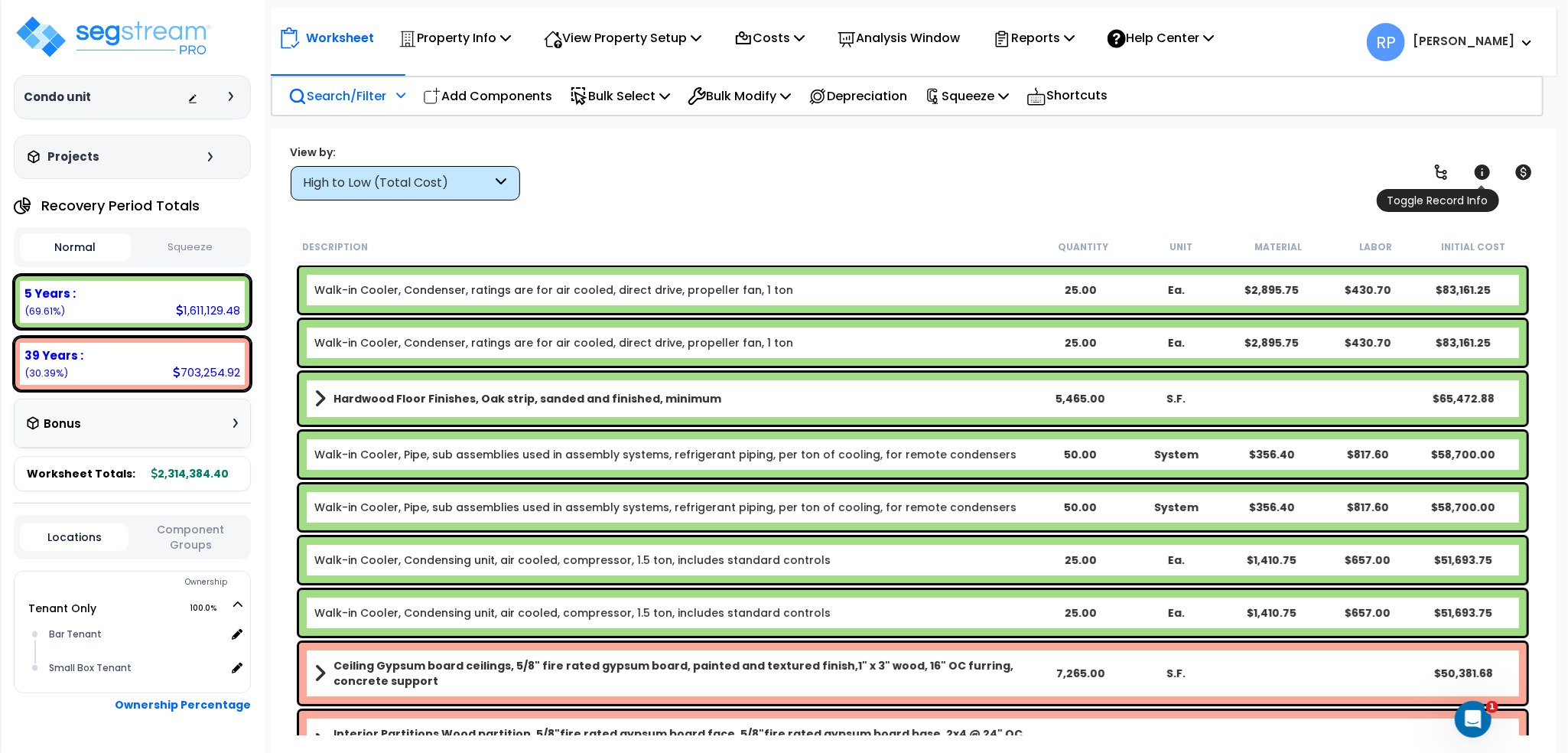
click at [1482, 173] on icon at bounding box center [1483, 172] width 18 height 18
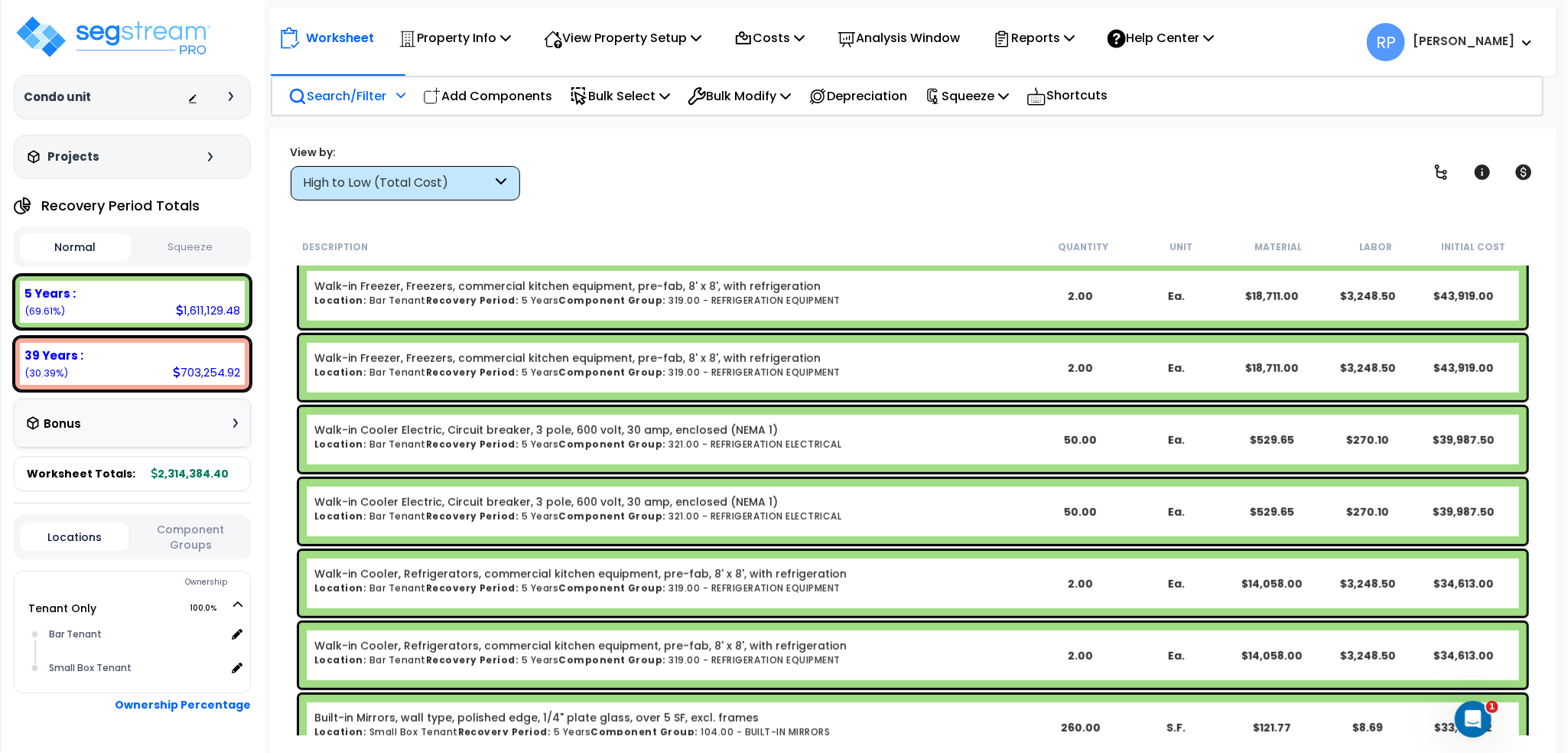
scroll to position [689, 0]
click at [209, 540] on button "Component Groups" at bounding box center [190, 537] width 109 height 32
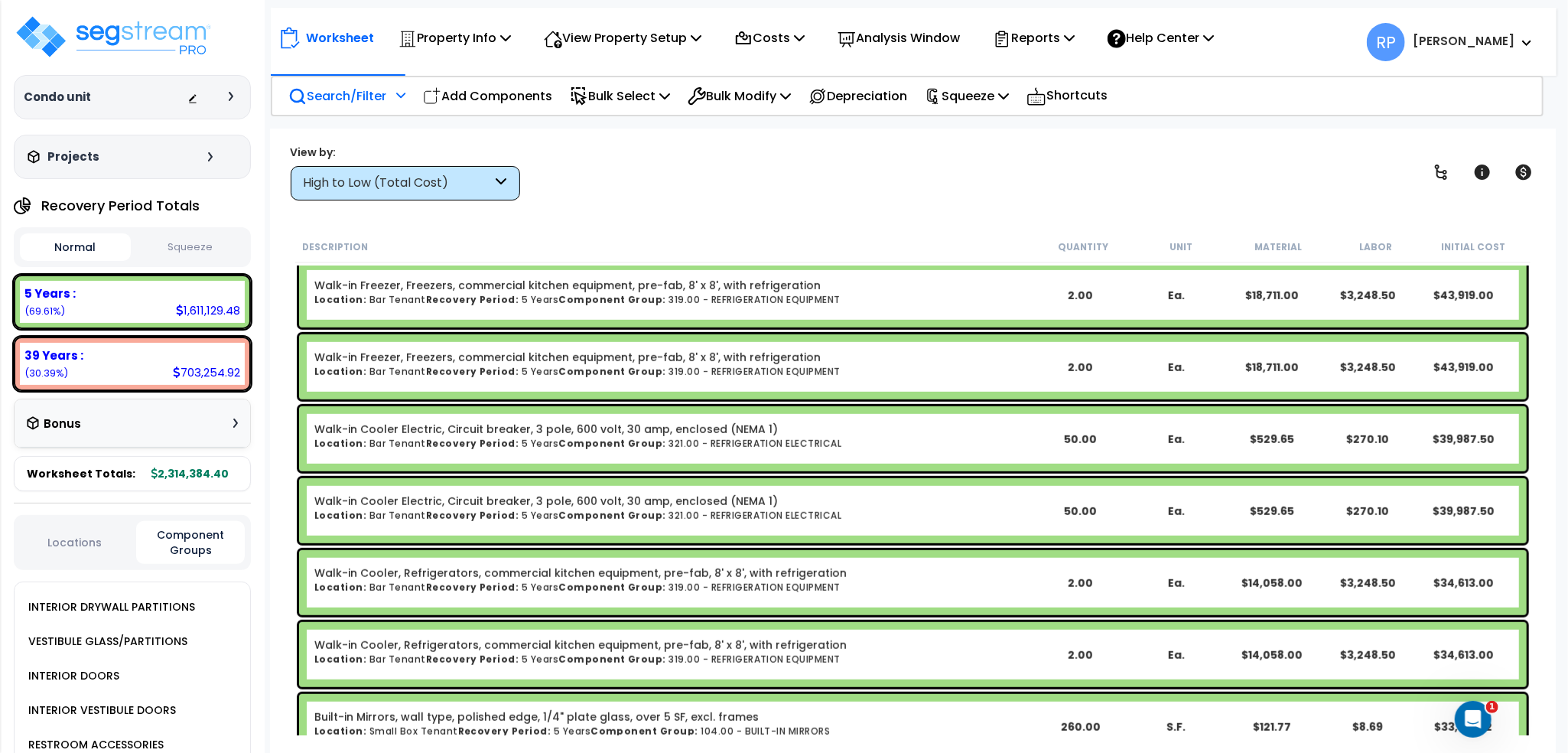
click at [396, 176] on div "High to Low (Total Cost)" at bounding box center [398, 183] width 189 height 18
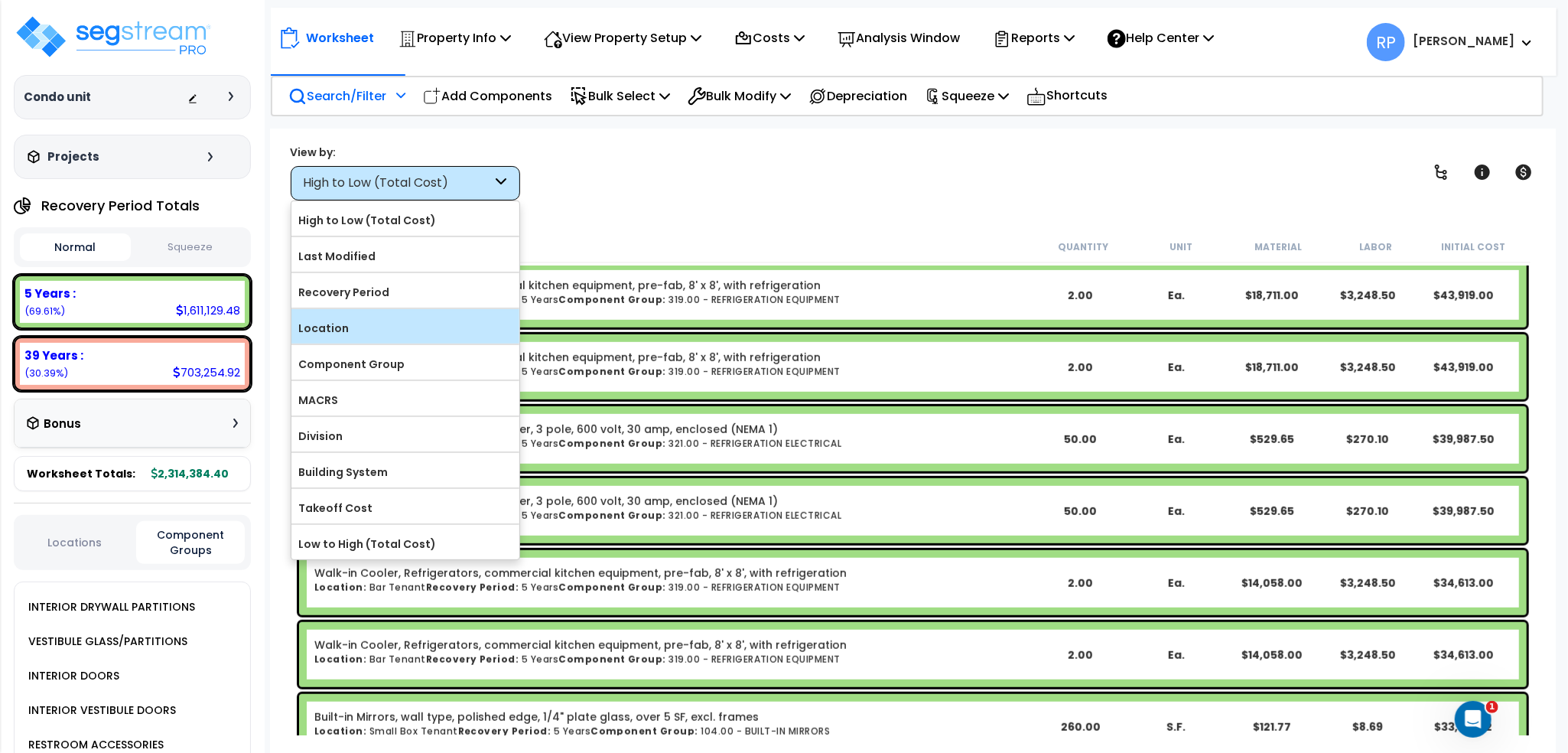
click at [361, 329] on label "Location" at bounding box center [405, 329] width 228 height 23
click at [0, 0] on input "Location" at bounding box center [0, 0] width 0 height 0
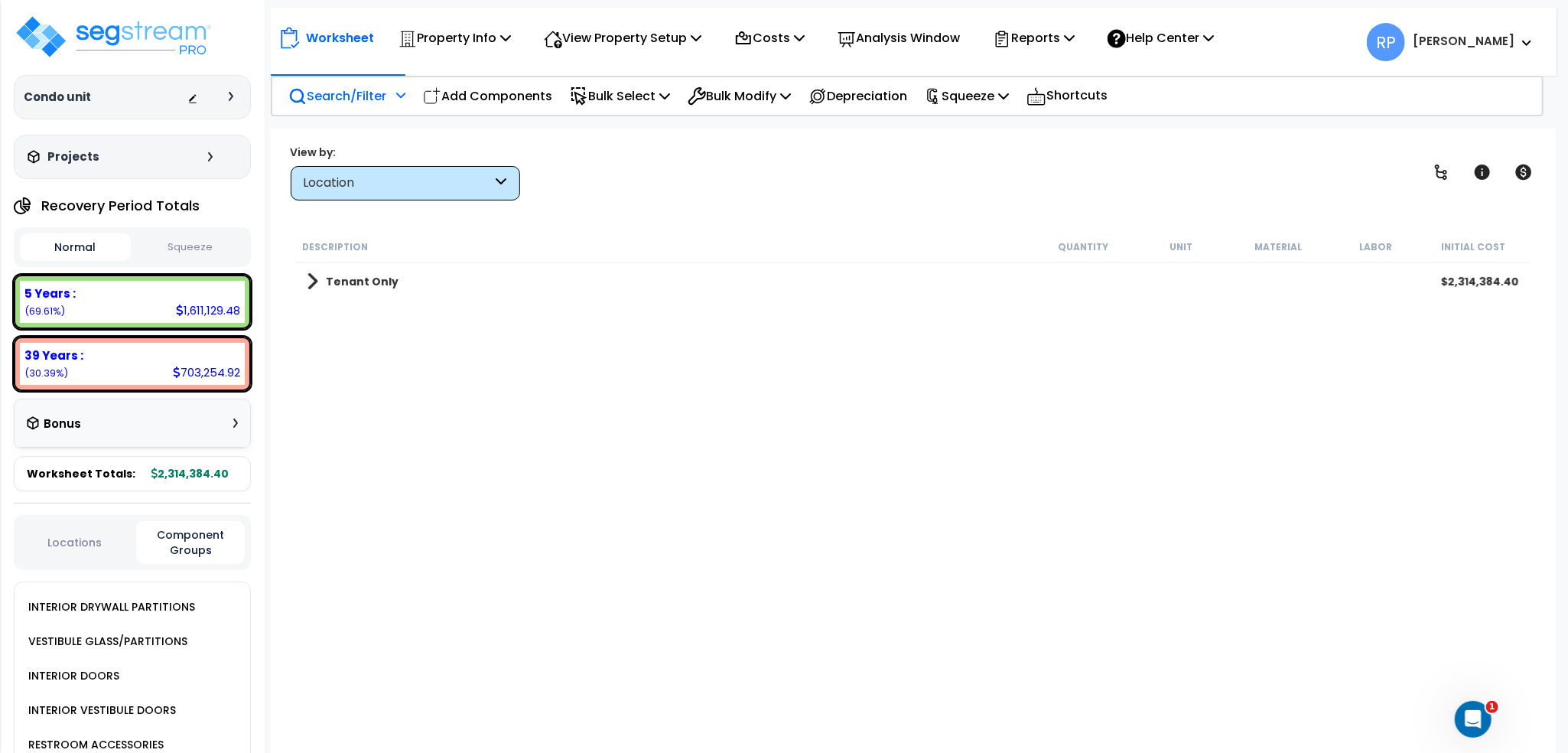
scroll to position [0, 0]
click at [366, 281] on b "Tenant Only" at bounding box center [362, 282] width 73 height 15
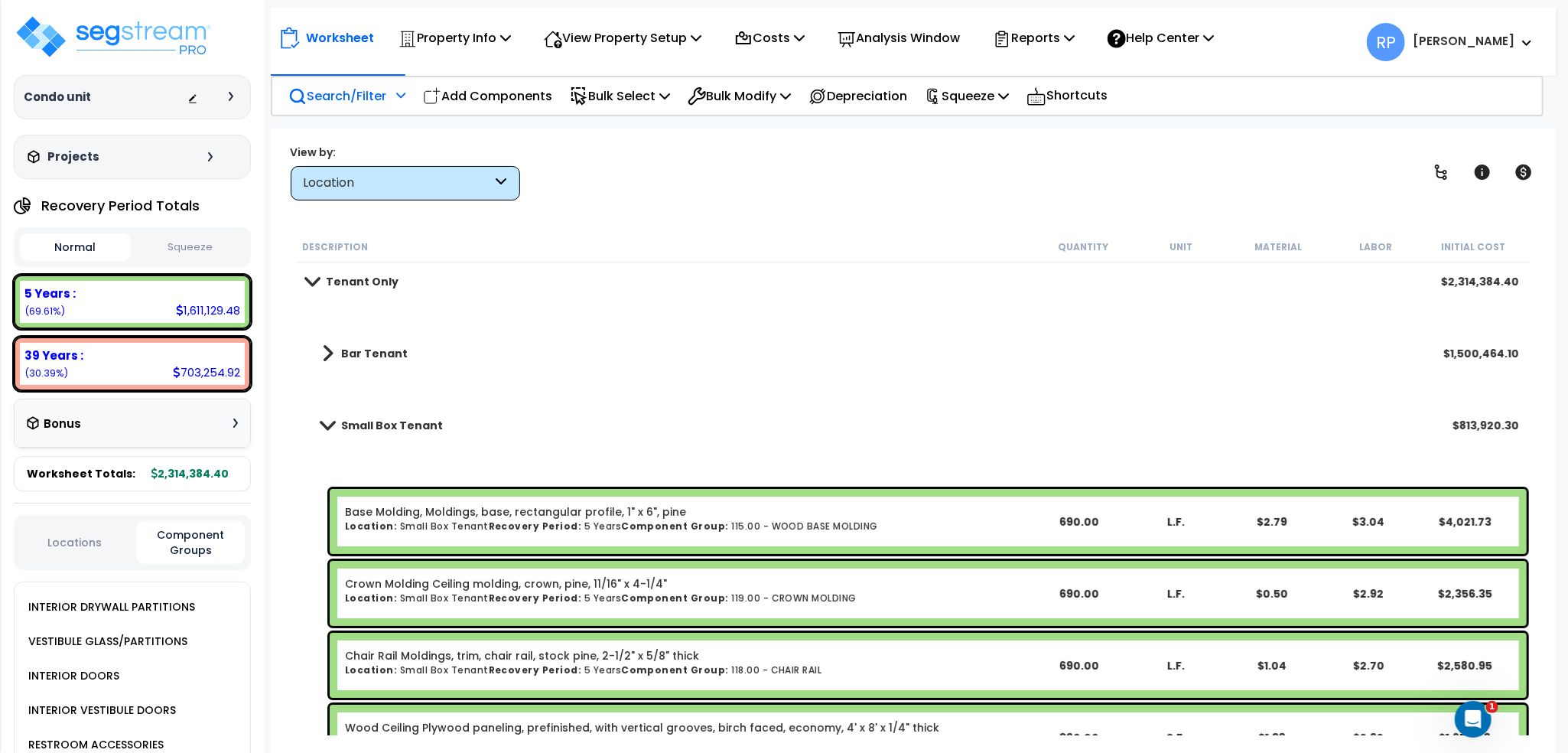
click at [456, 407] on div "Small Box Tenant $813,920.30" at bounding box center [913, 425] width 1228 height 37
click at [394, 412] on div "Small Box Tenant $813,920.30" at bounding box center [913, 425] width 1228 height 37
click at [387, 421] on b "Small Box Tenant" at bounding box center [392, 425] width 102 height 15
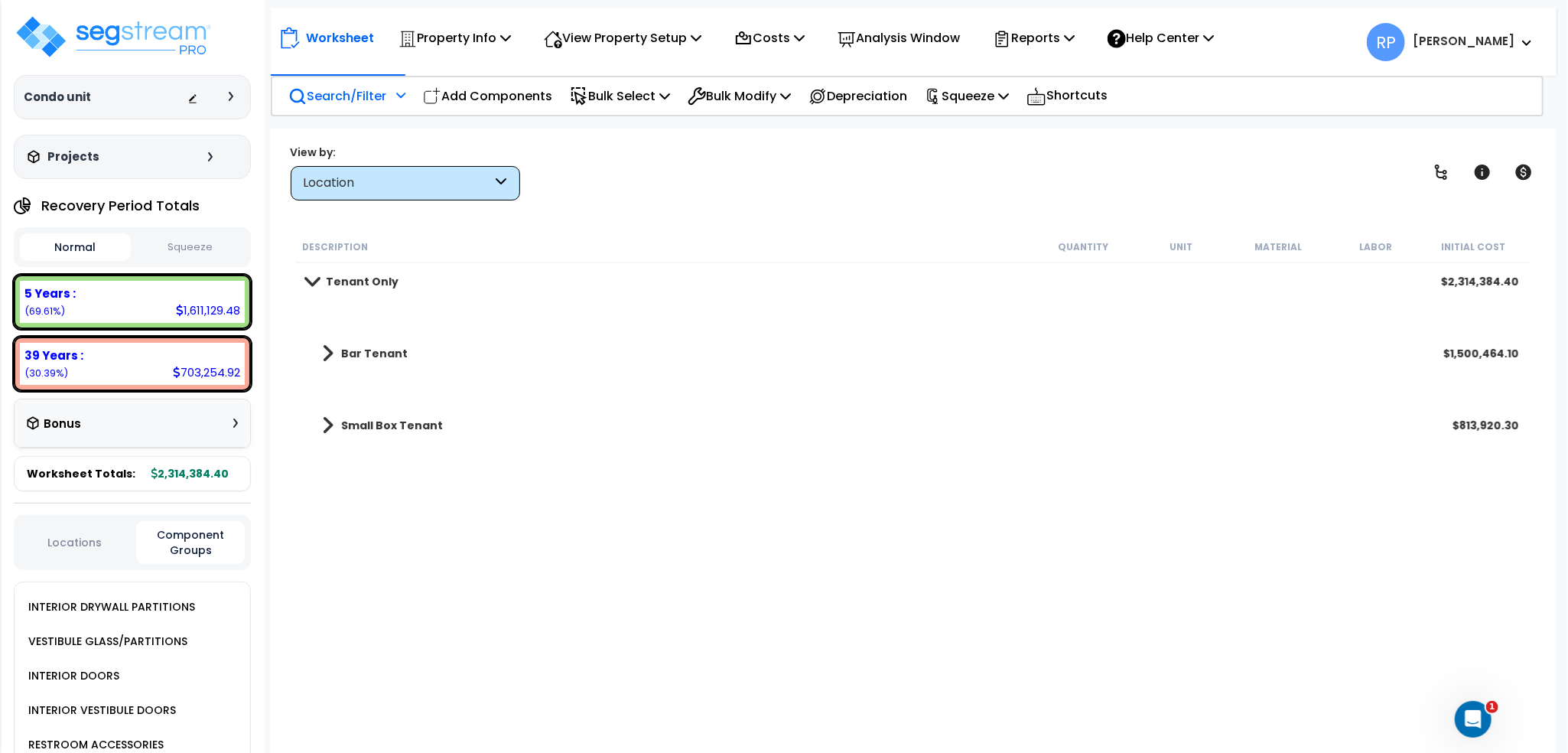
click at [379, 358] on b "Bar Tenant" at bounding box center [375, 354] width 67 height 15
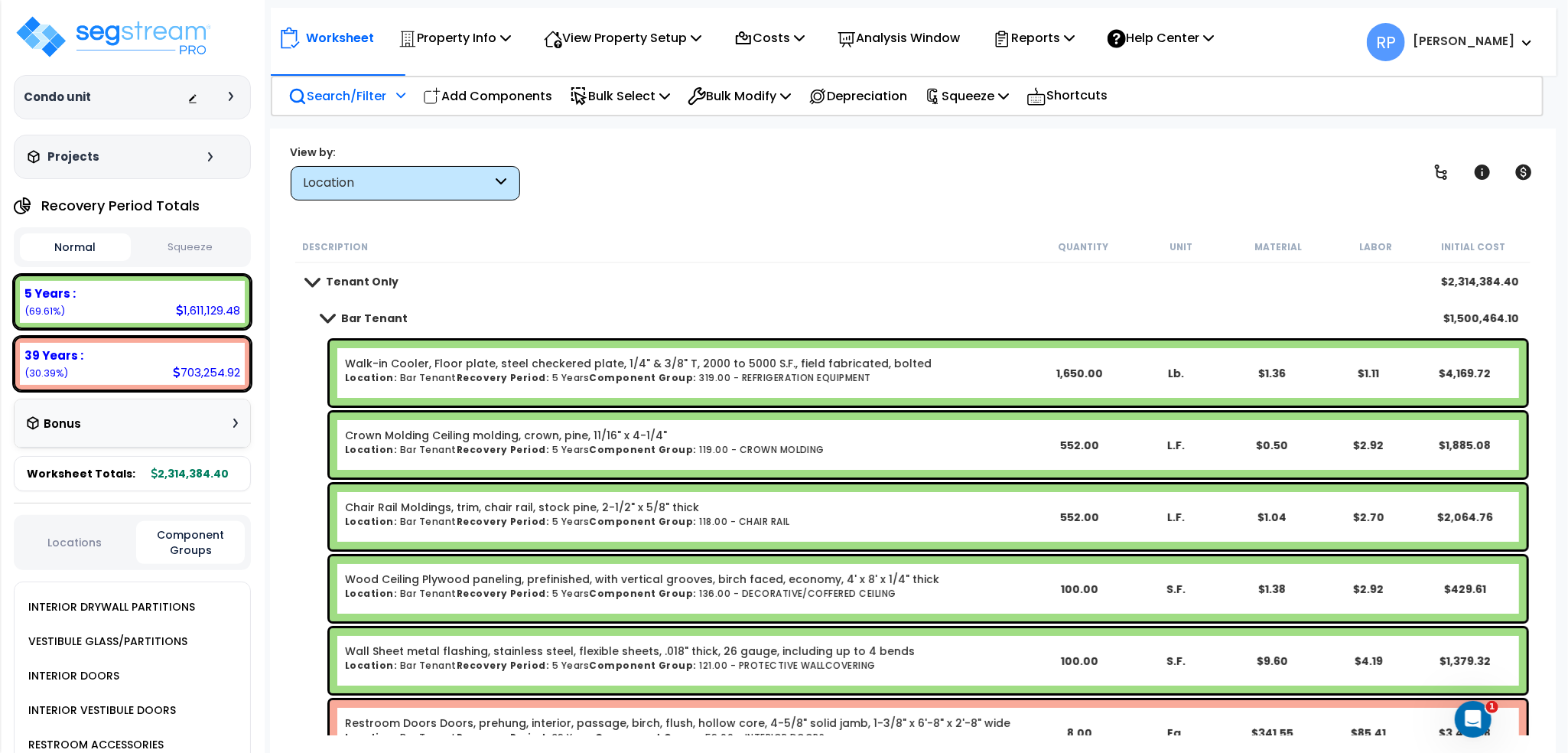
click at [401, 170] on div "Location" at bounding box center [405, 183] width 229 height 35
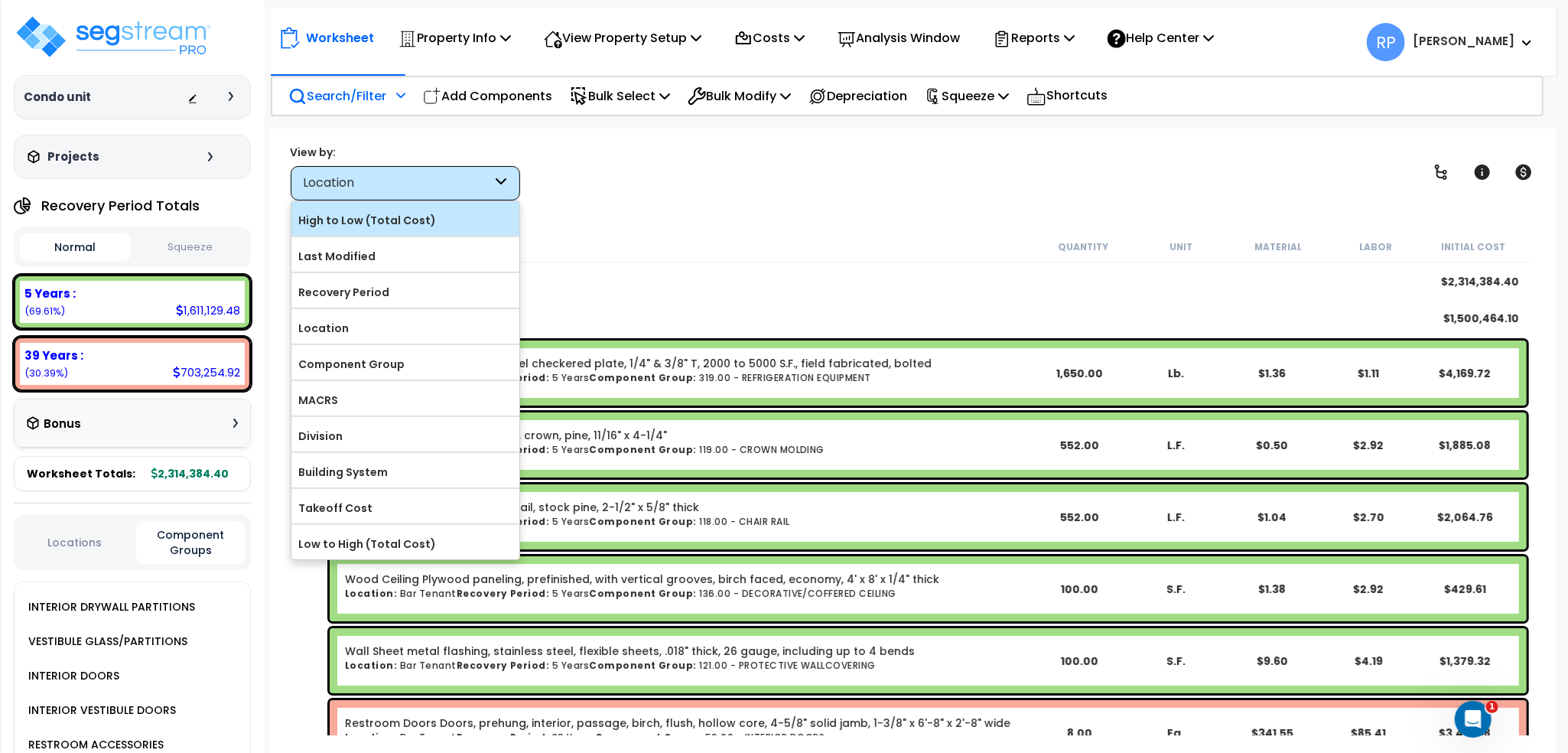
click at [391, 228] on label "High to Low (Total Cost)" at bounding box center [405, 220] width 228 height 23
click at [0, 0] on input "High to Low (Total Cost)" at bounding box center [0, 0] width 0 height 0
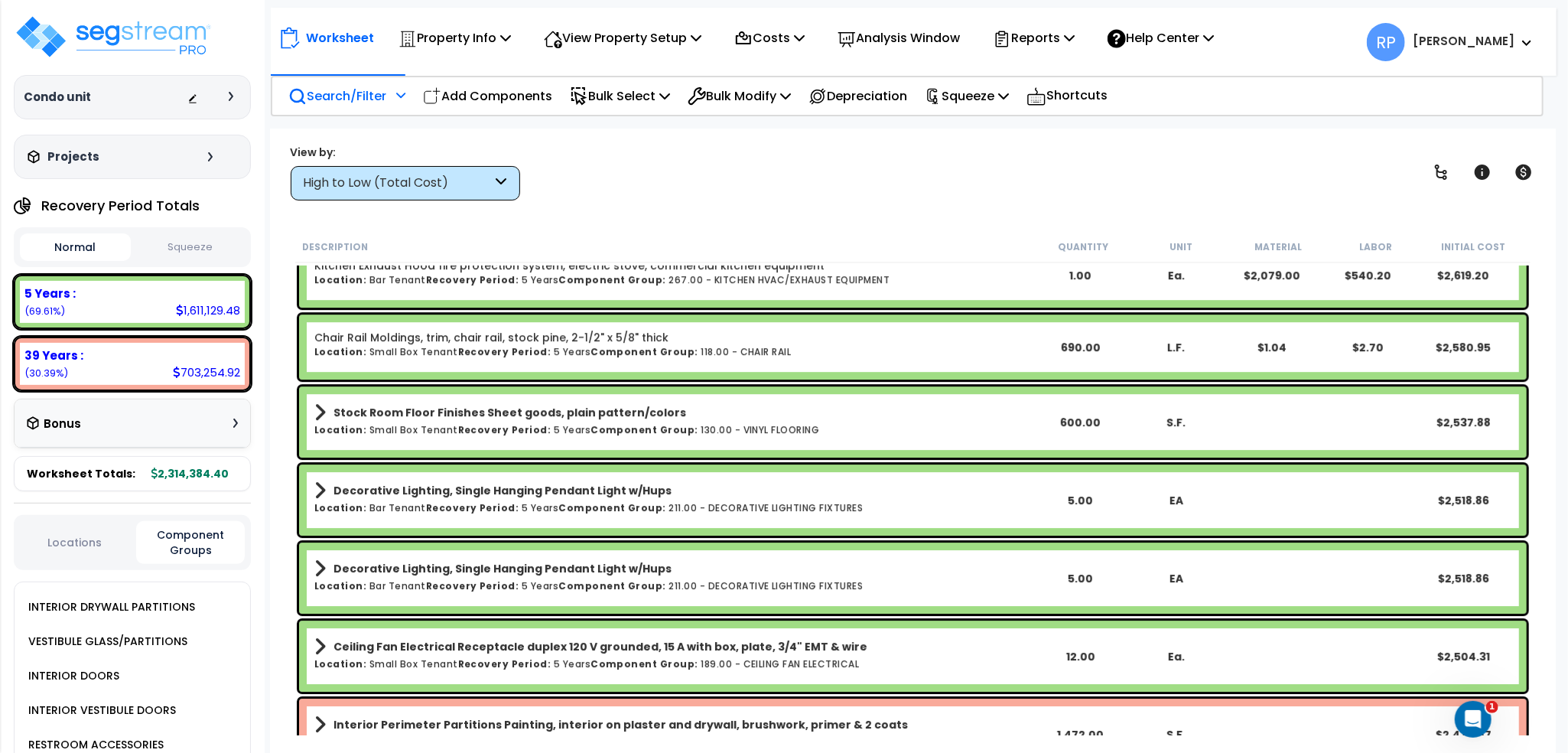
scroll to position [10941, 0]
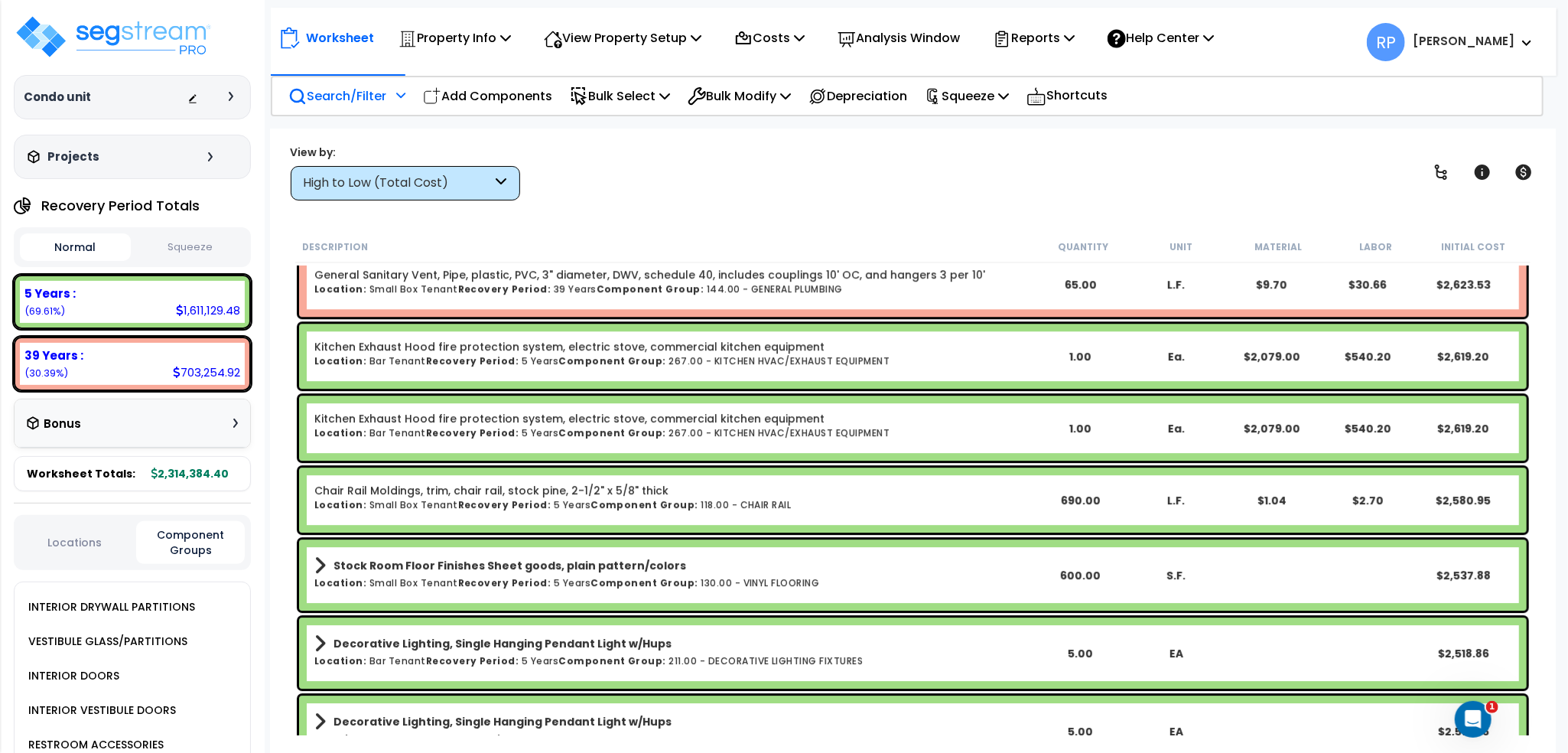
click at [358, 89] on p "Search/Filter" at bounding box center [338, 96] width 98 height 21
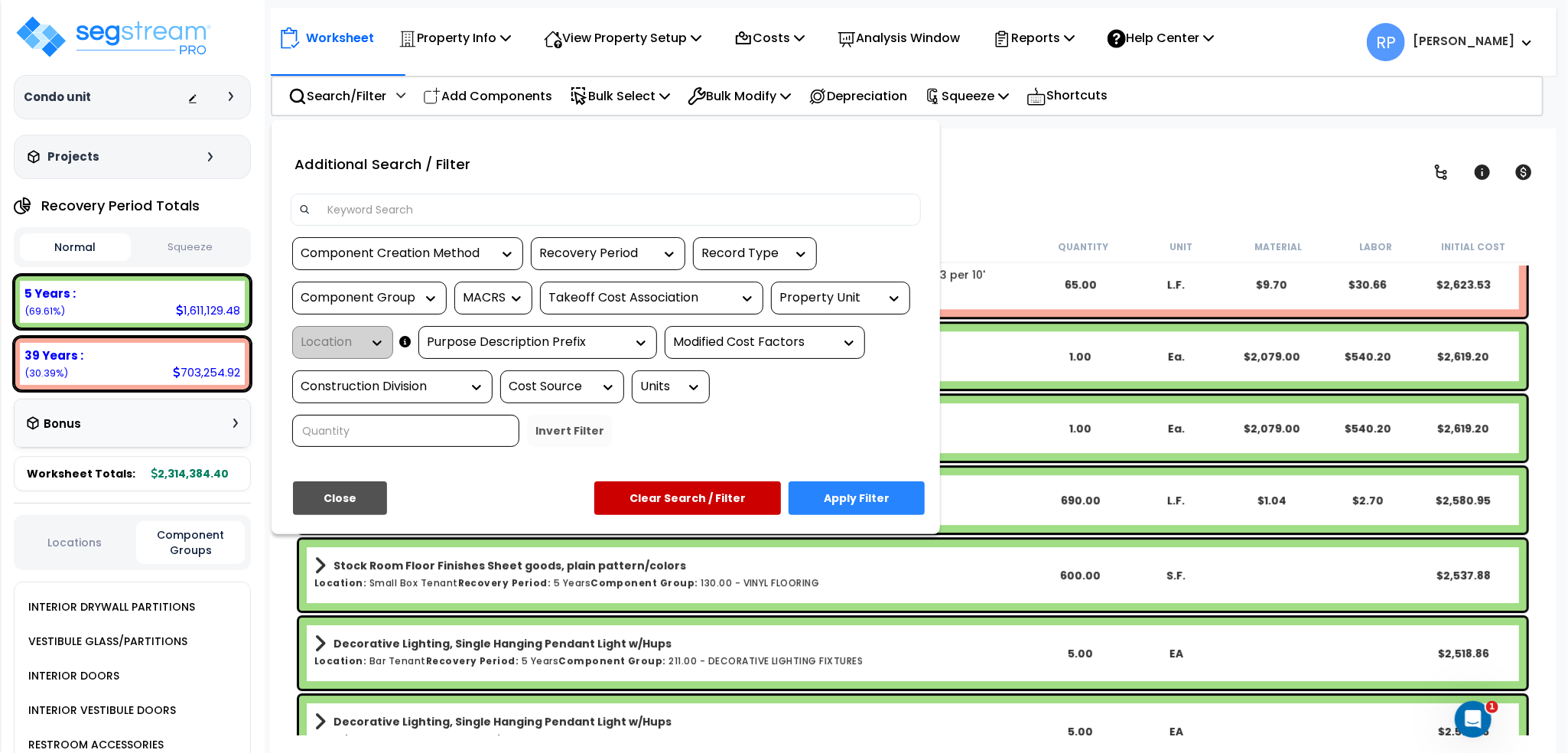
click at [448, 211] on input at bounding box center [616, 210] width 595 height 23
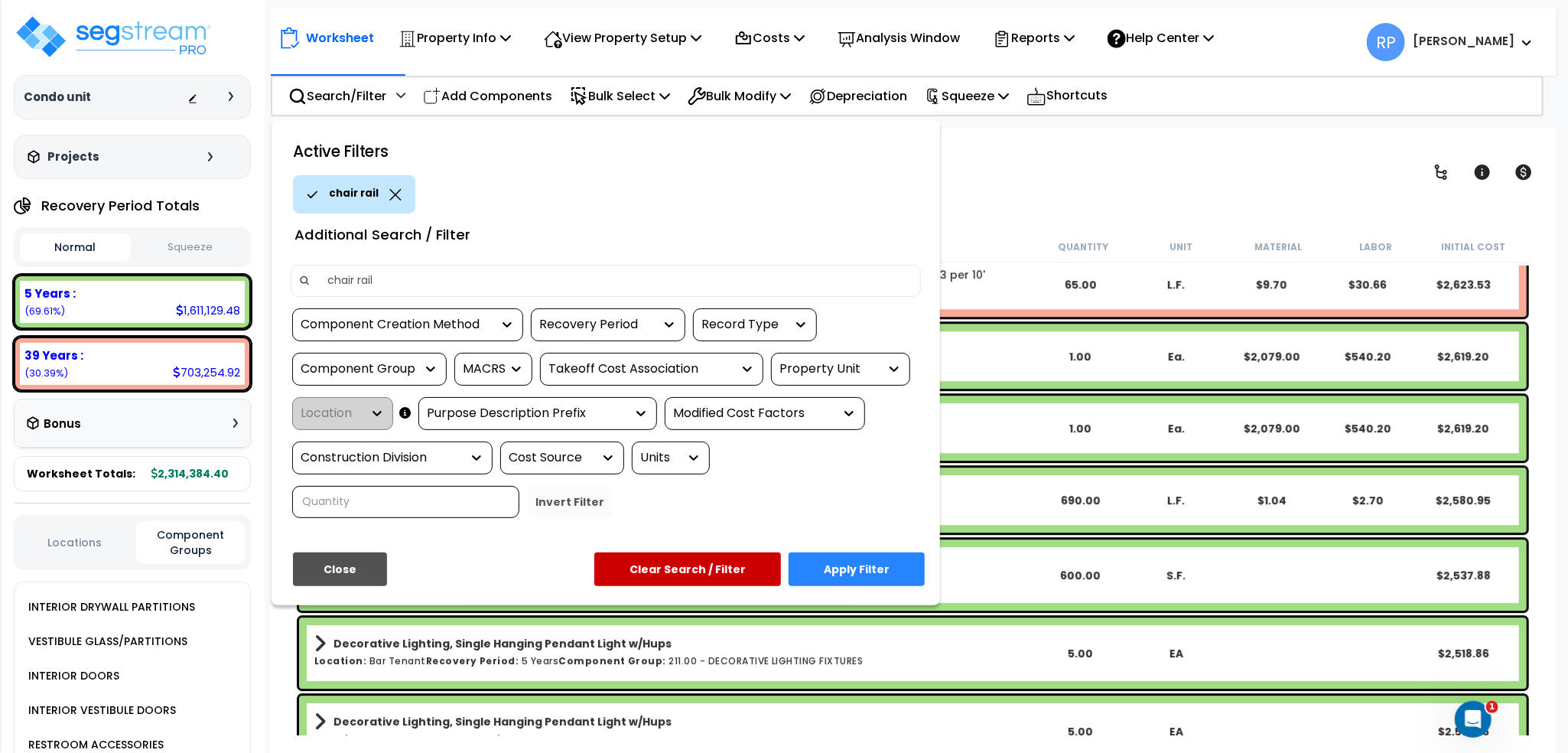
type input "chair rail"
click at [867, 585] on div "Close Apply Filter Clear Search / Filter" at bounding box center [606, 575] width 653 height 45
click at [870, 573] on button "Apply Filter" at bounding box center [857, 570] width 136 height 34
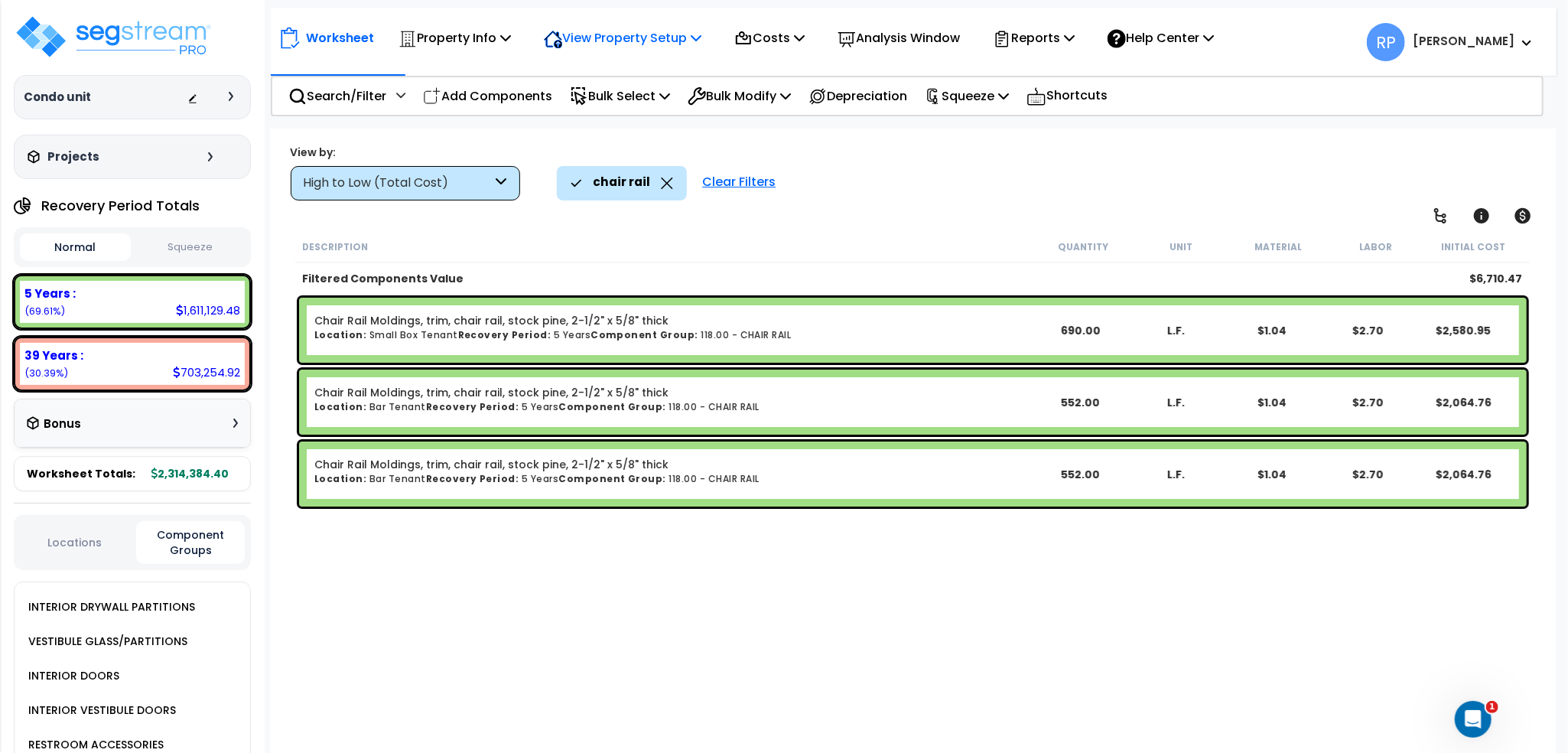
click at [636, 39] on p "View Property Setup" at bounding box center [622, 38] width 157 height 21
click at [624, 113] on link "View Questionnaire" at bounding box center [612, 105] width 151 height 31
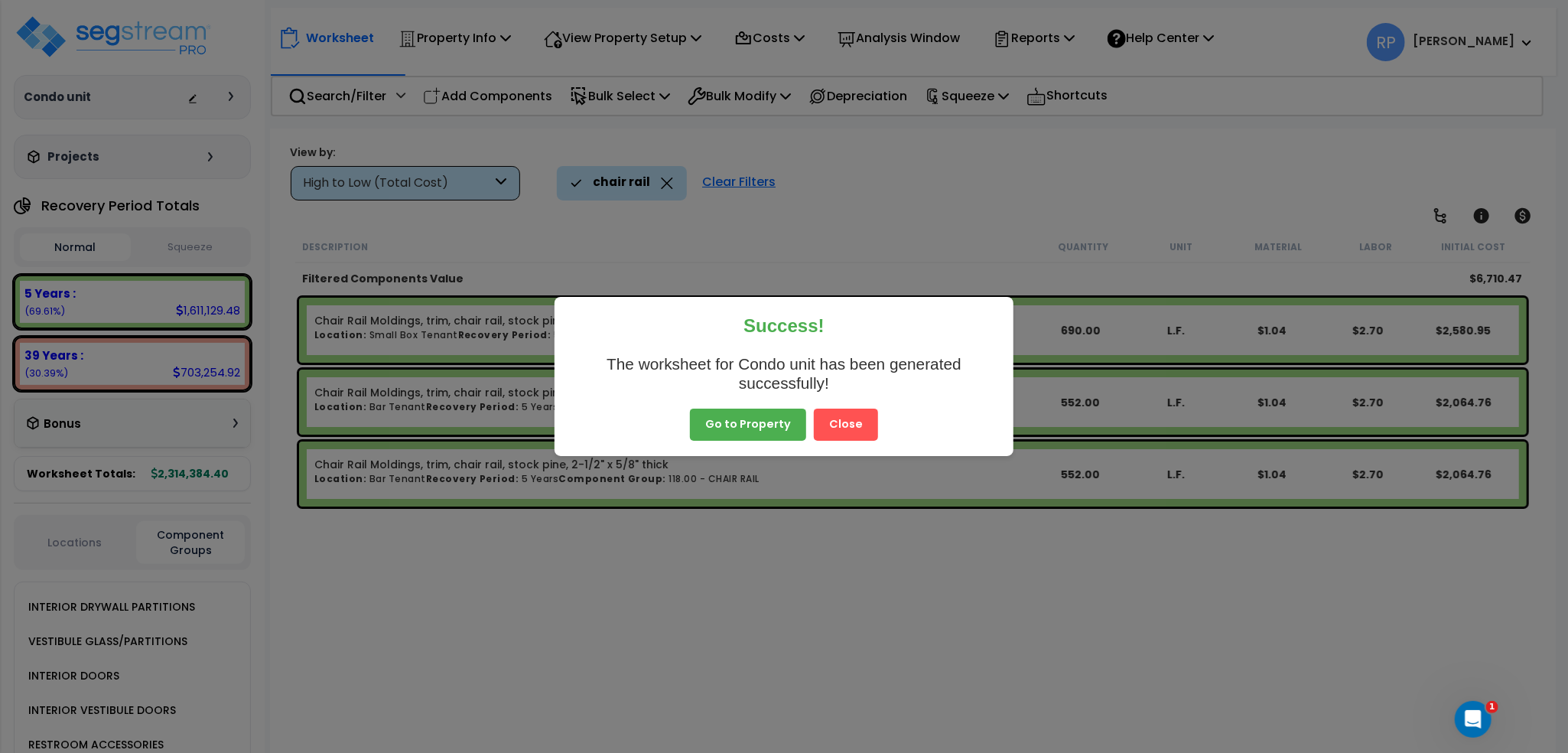
click at [772, 421] on button "Go to Property" at bounding box center [748, 424] width 117 height 32
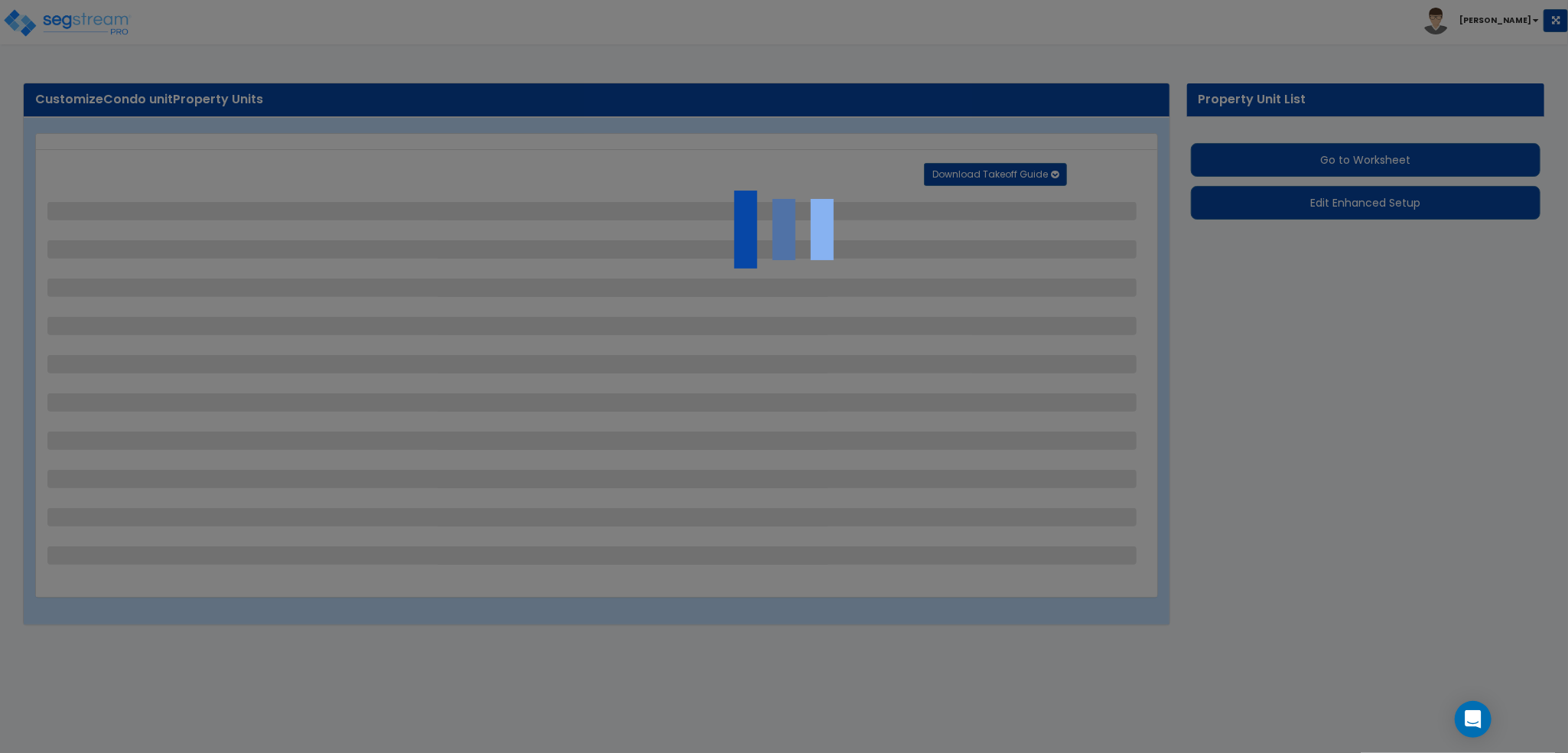
select select "1"
select select "5"
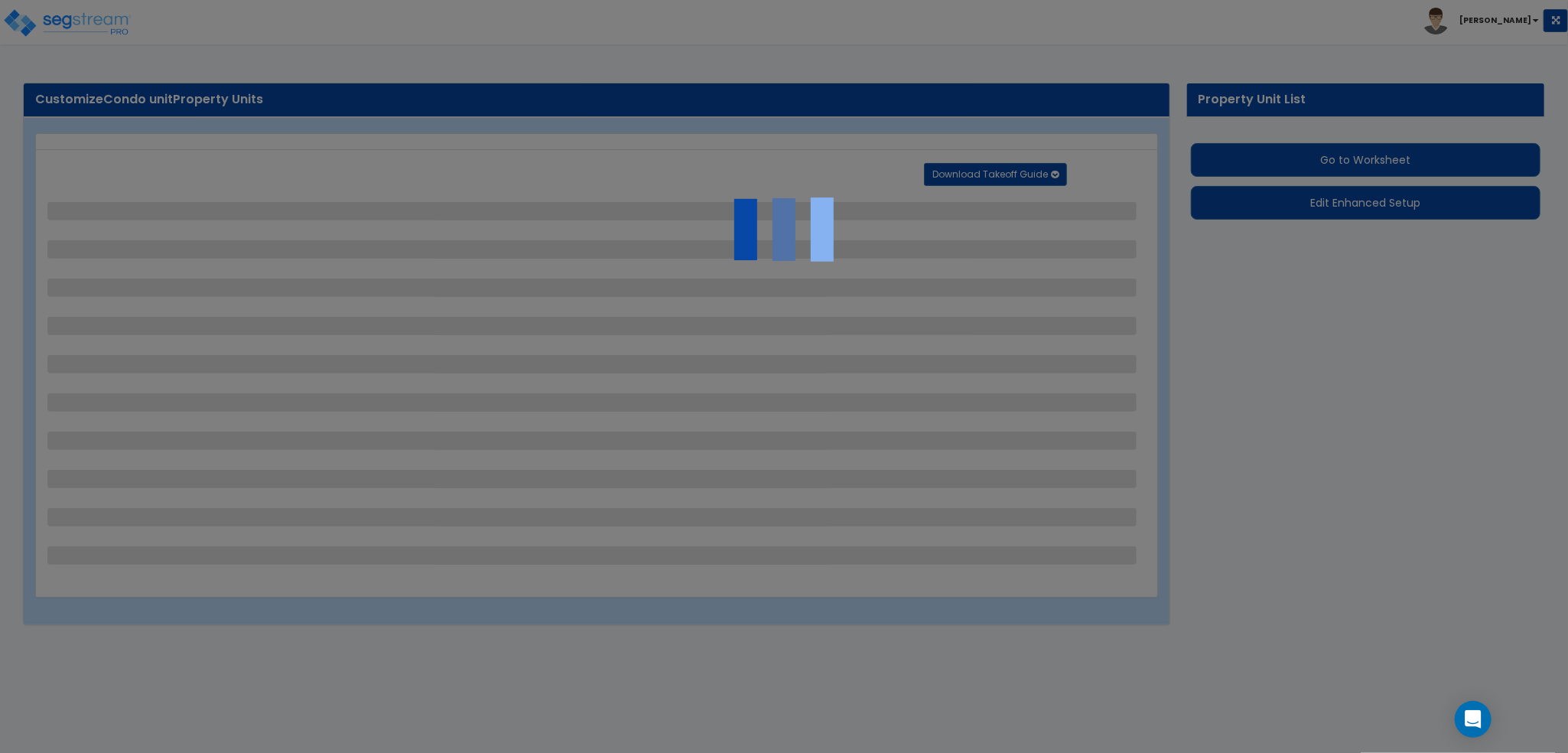
select select "5"
select select "6"
select select "4"
select select "3"
select select "1"
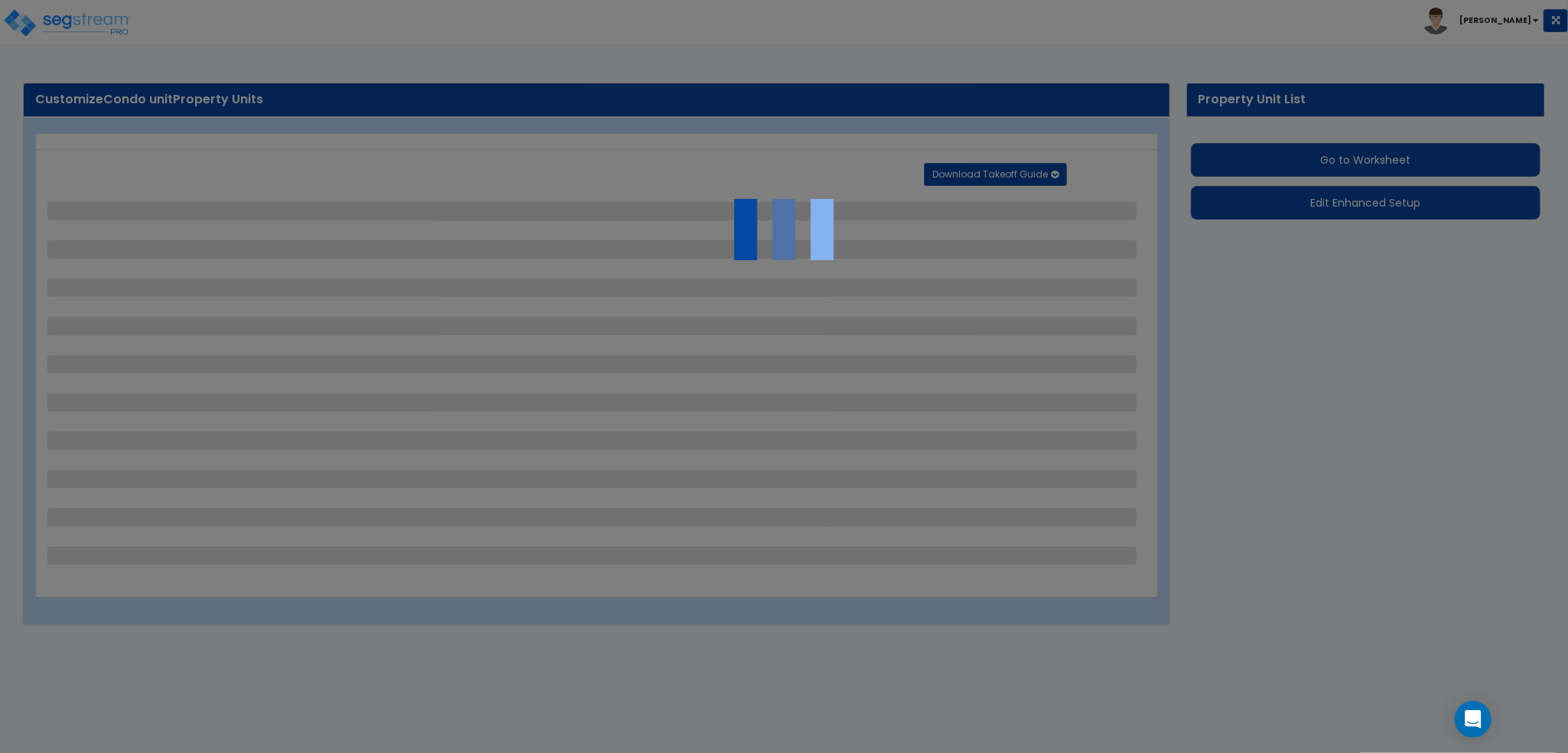
select select "1"
select select "6"
select select "1"
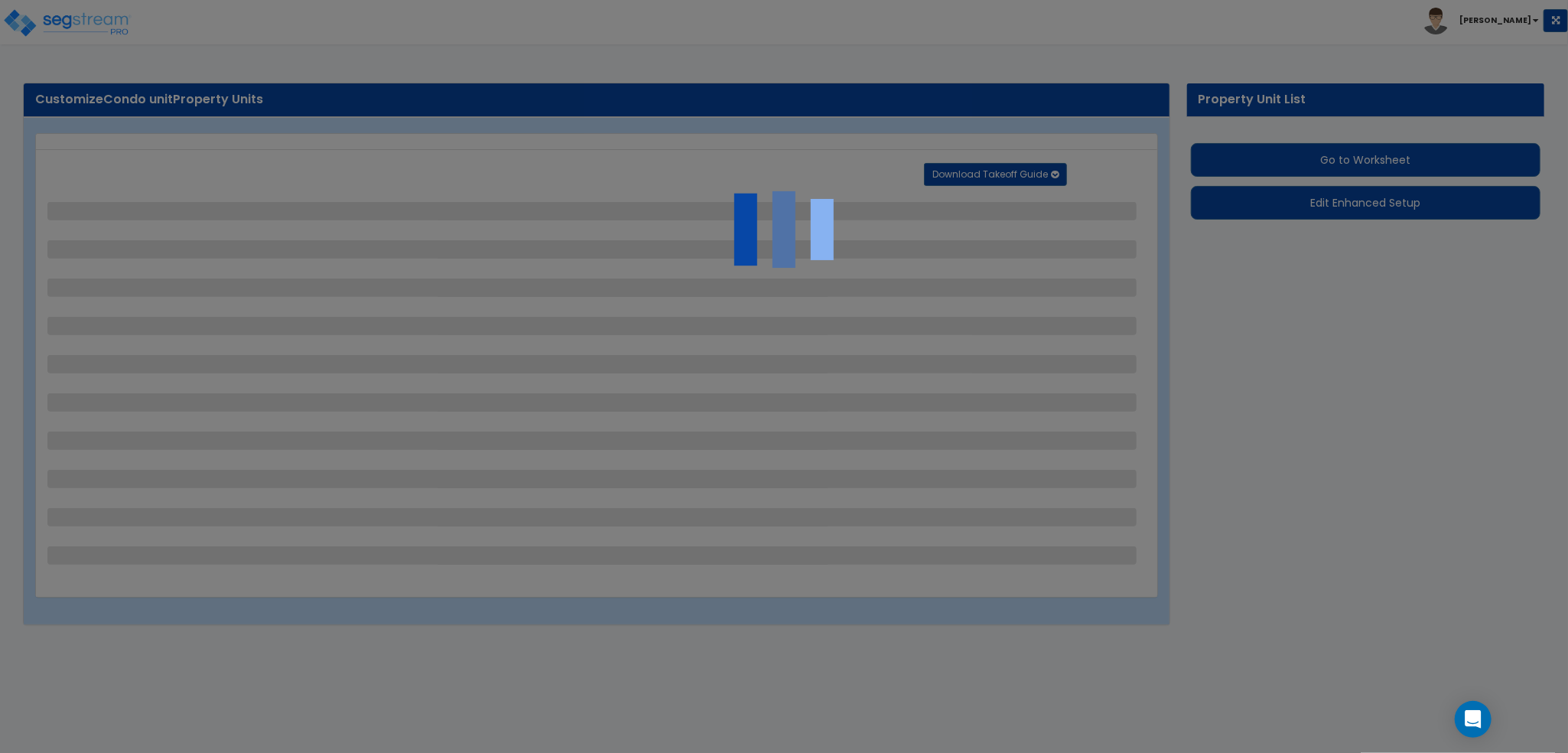
select select "1"
select select "2"
select select "1"
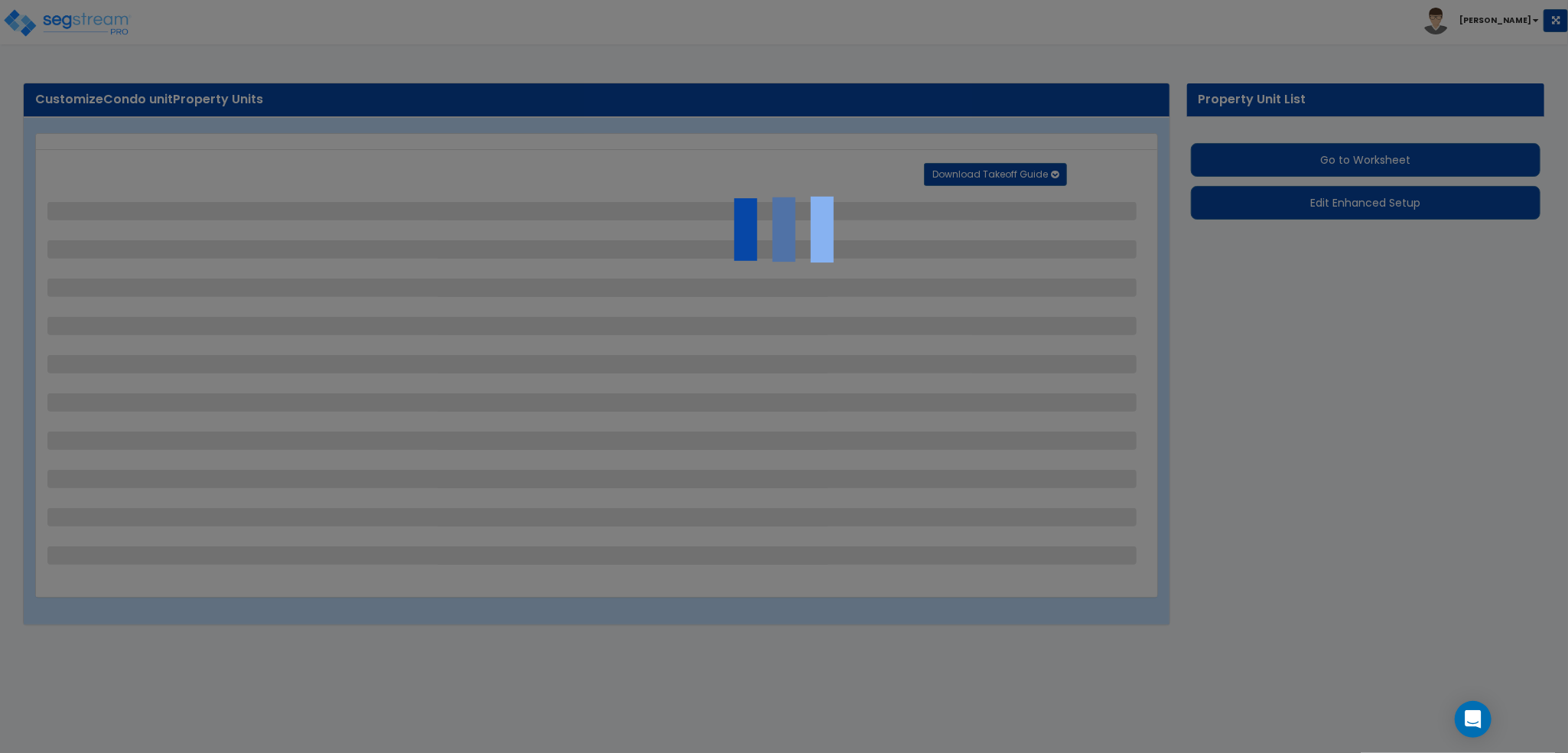
select select "4"
select select "1"
select select "5"
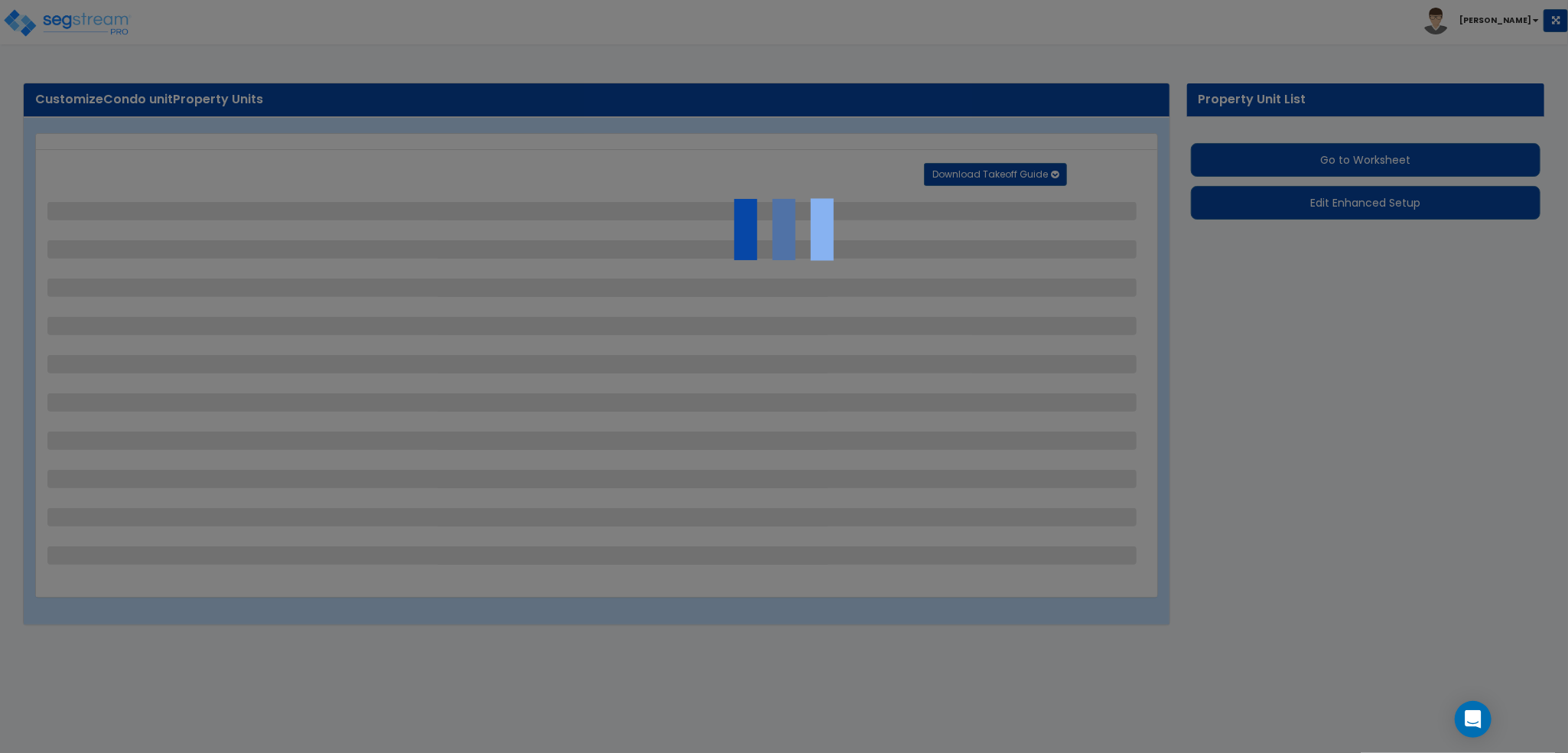
select select "1"
select select "7"
select select "2"
select select "1"
select select "5"
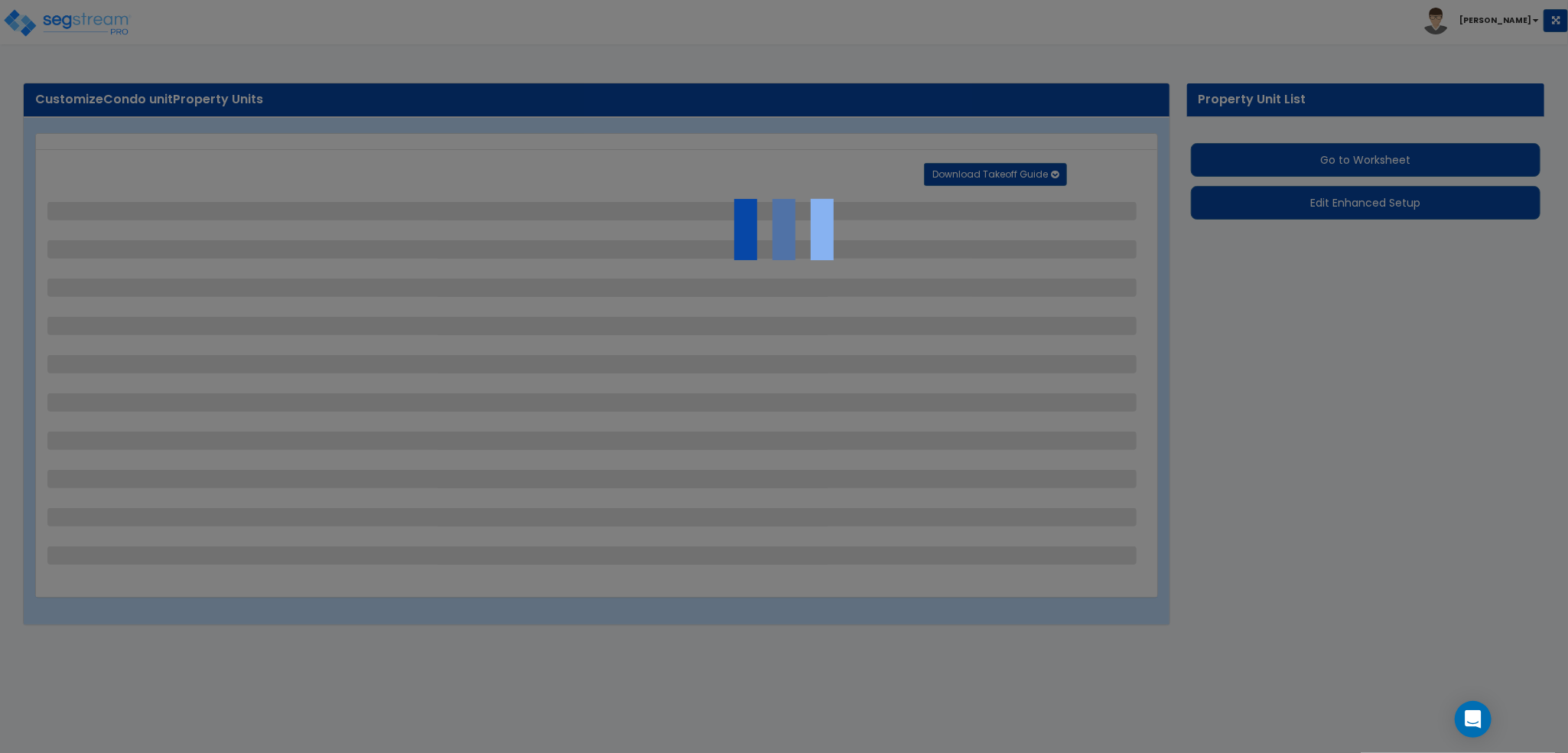
select select "1"
select select "2"
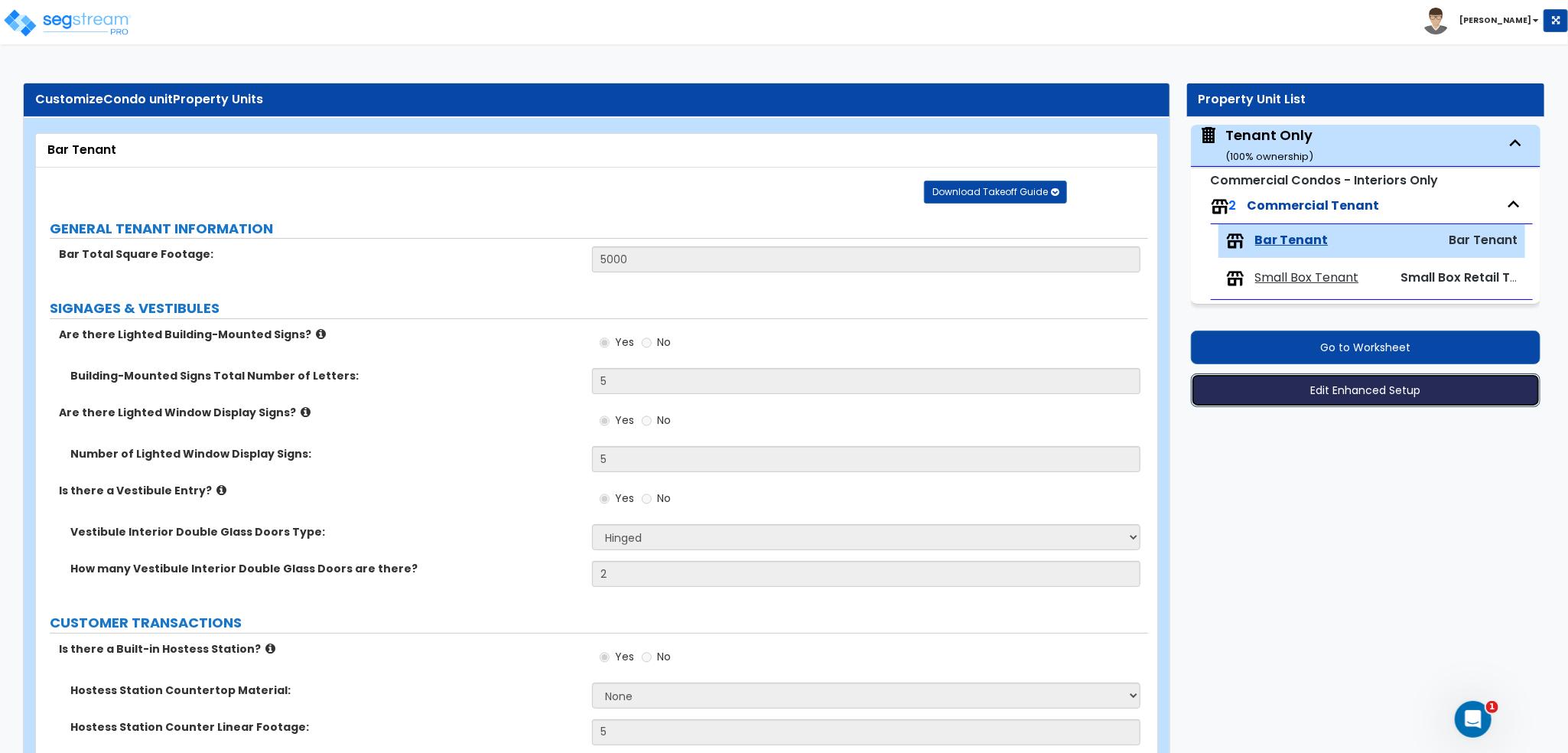
click at [1373, 393] on button "Edit Enhanced Setup" at bounding box center [1366, 390] width 351 height 34
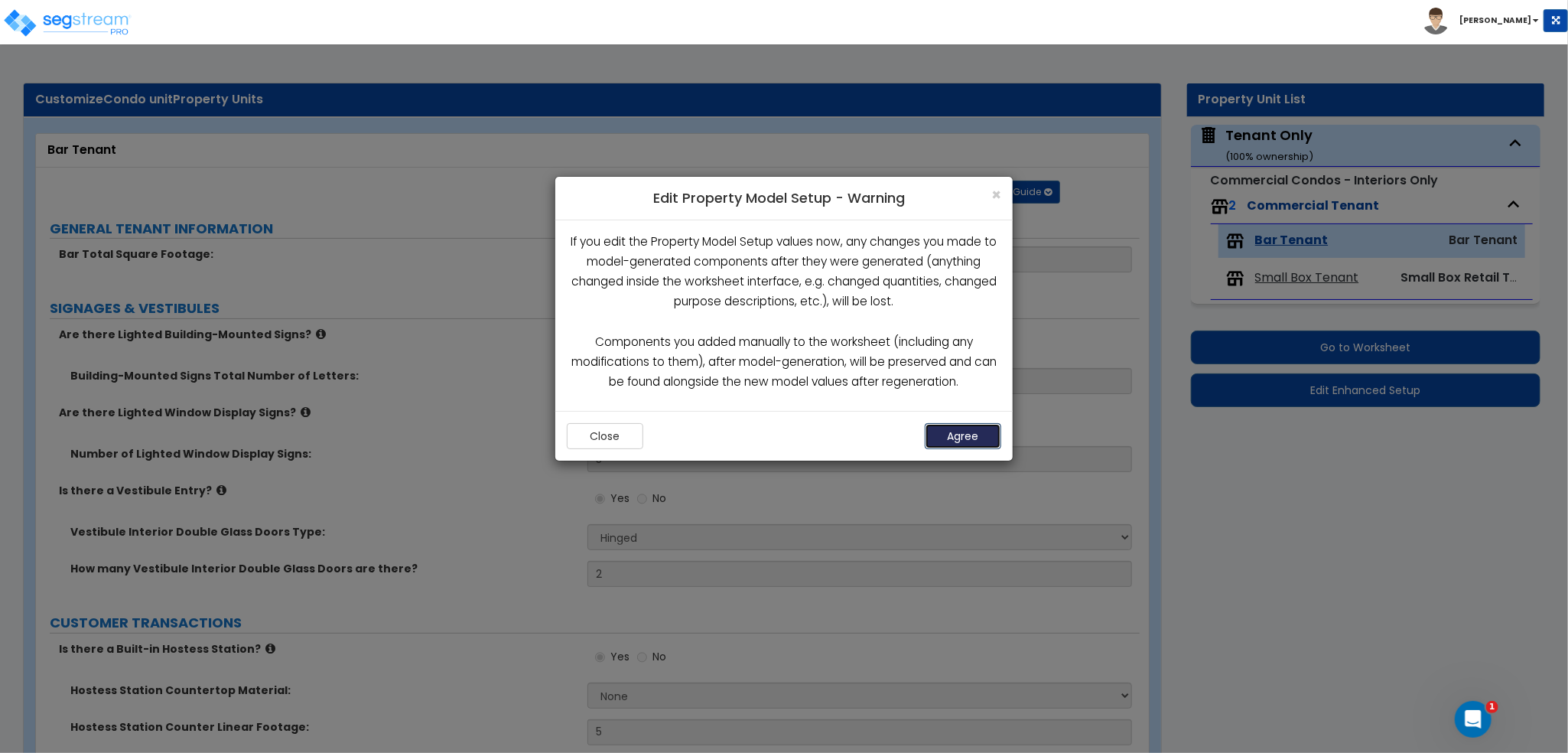
click at [955, 433] on button "Agree" at bounding box center [963, 436] width 77 height 26
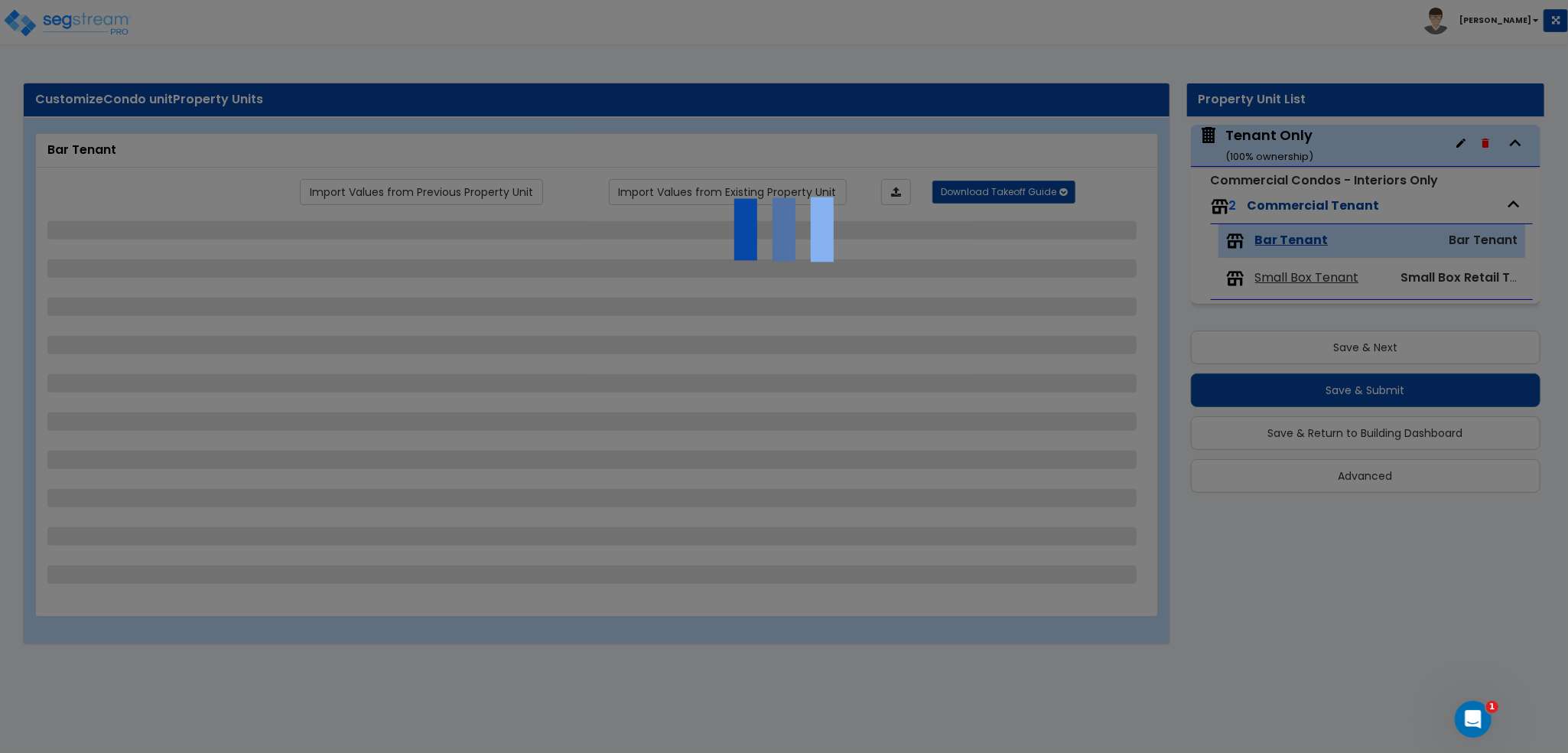
select select "1"
select select "5"
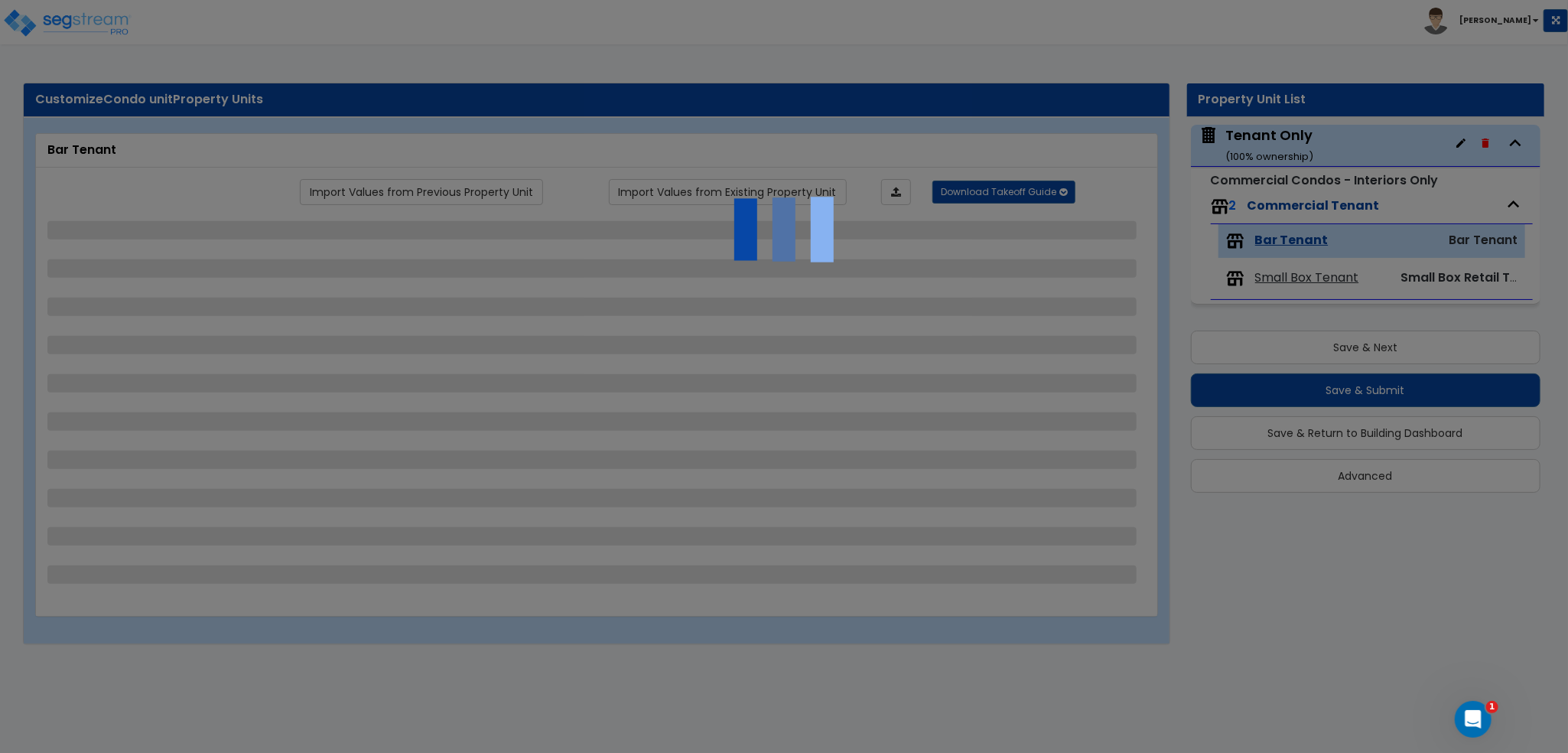
select select "5"
select select "6"
select select "4"
select select "3"
select select "1"
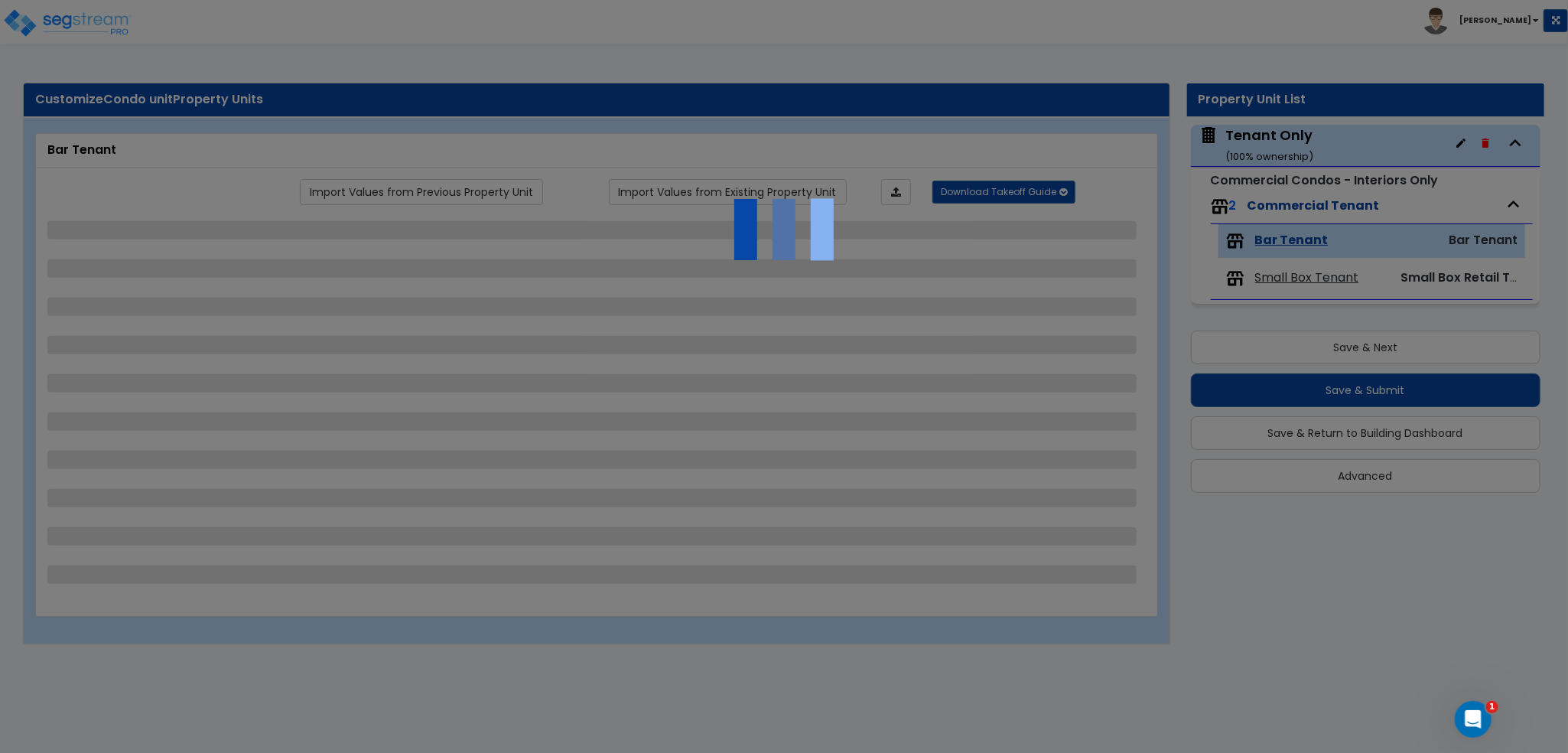
select select "1"
select select "6"
select select "1"
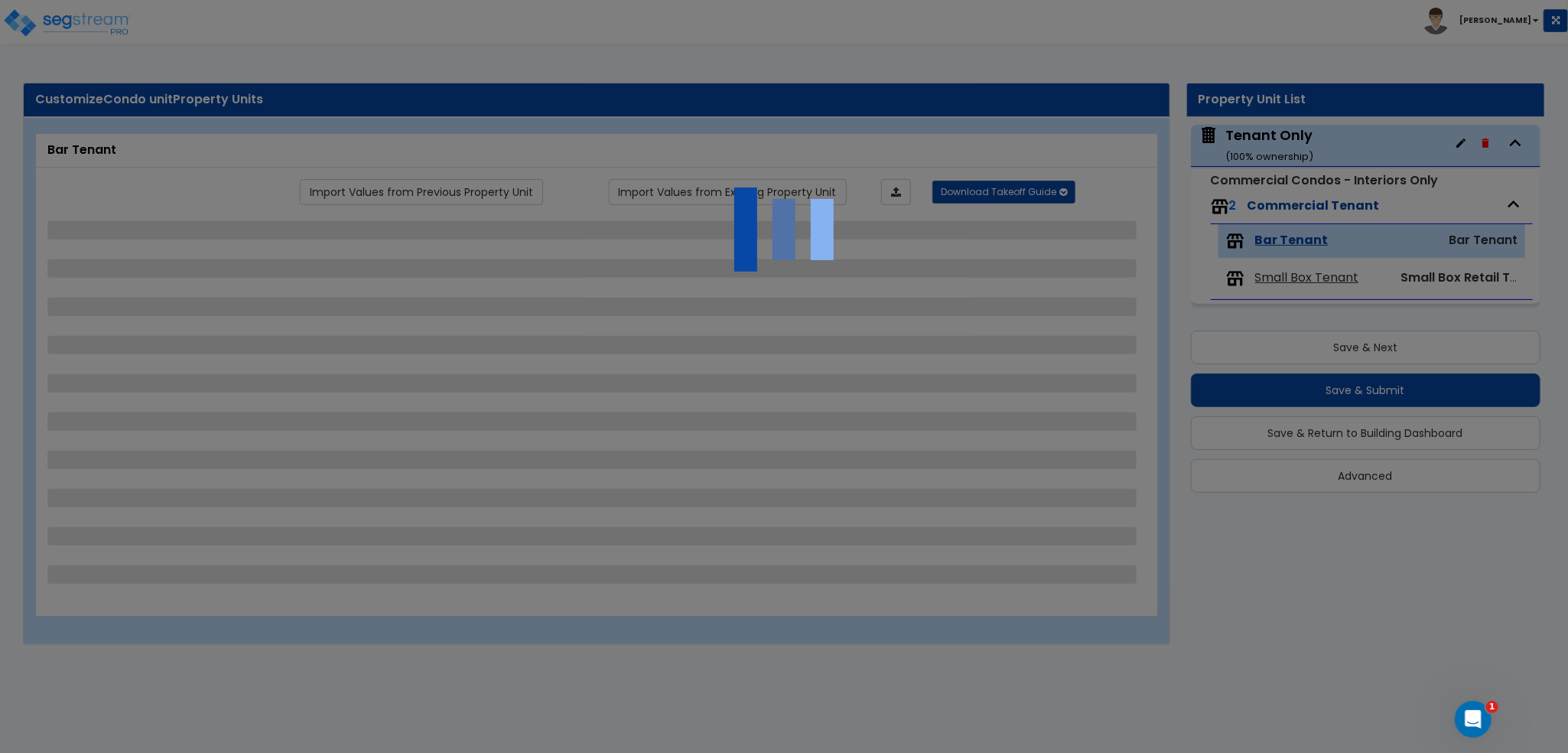
select select "1"
select select "2"
select select "1"
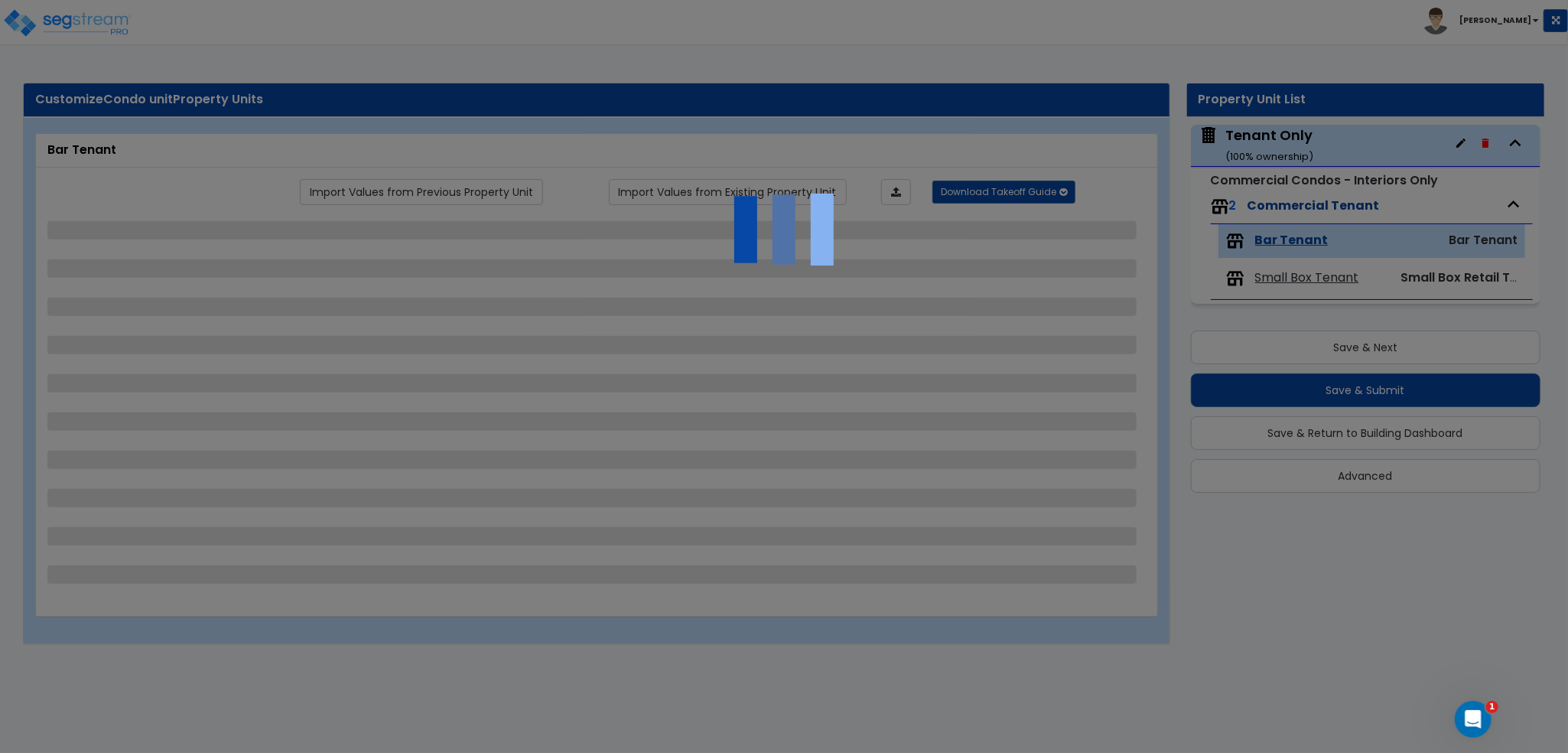
select select "4"
select select "1"
select select "5"
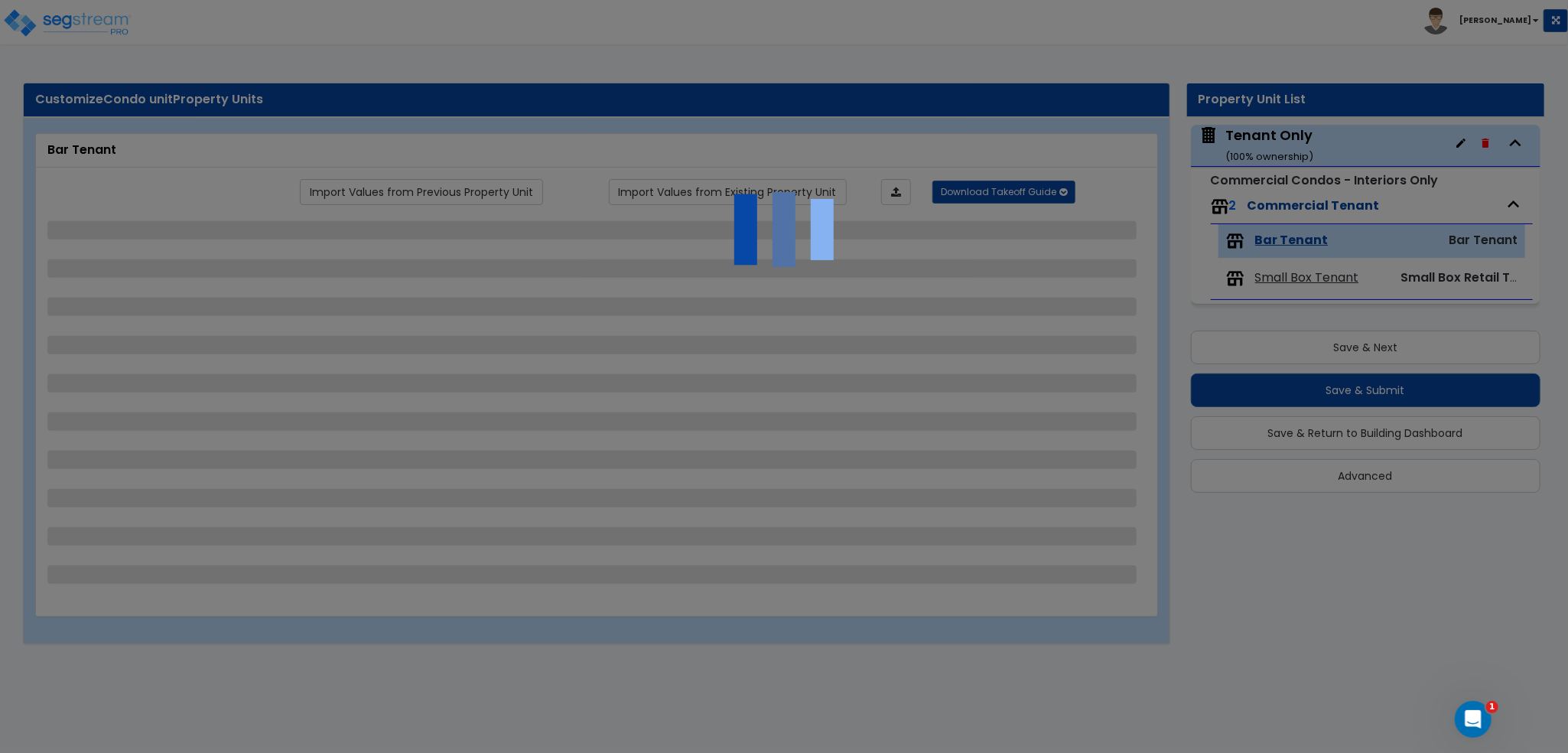
select select "1"
select select "7"
select select "2"
select select "1"
select select "5"
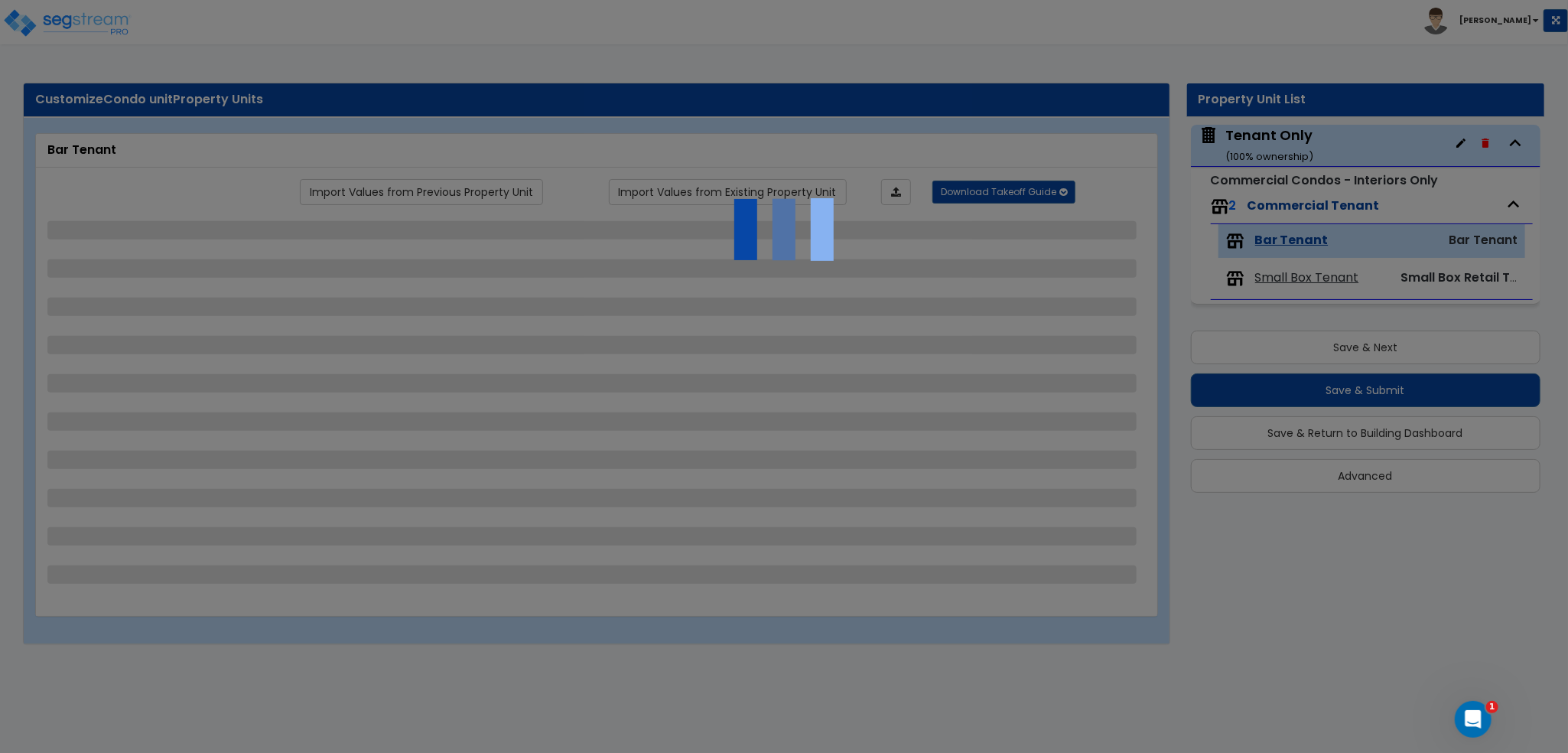
select select "1"
select select "2"
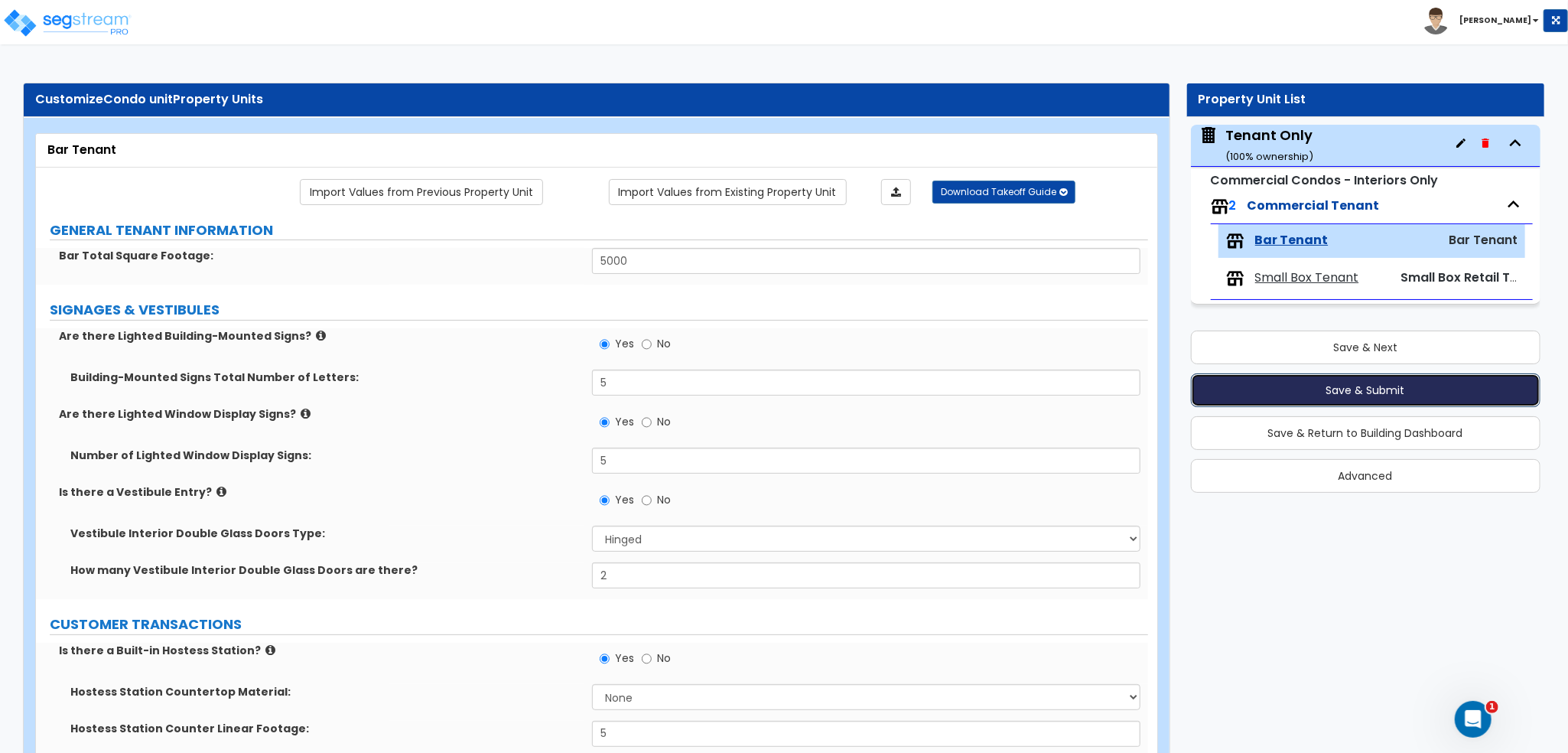
click at [1384, 388] on button "Save & Submit" at bounding box center [1366, 390] width 351 height 34
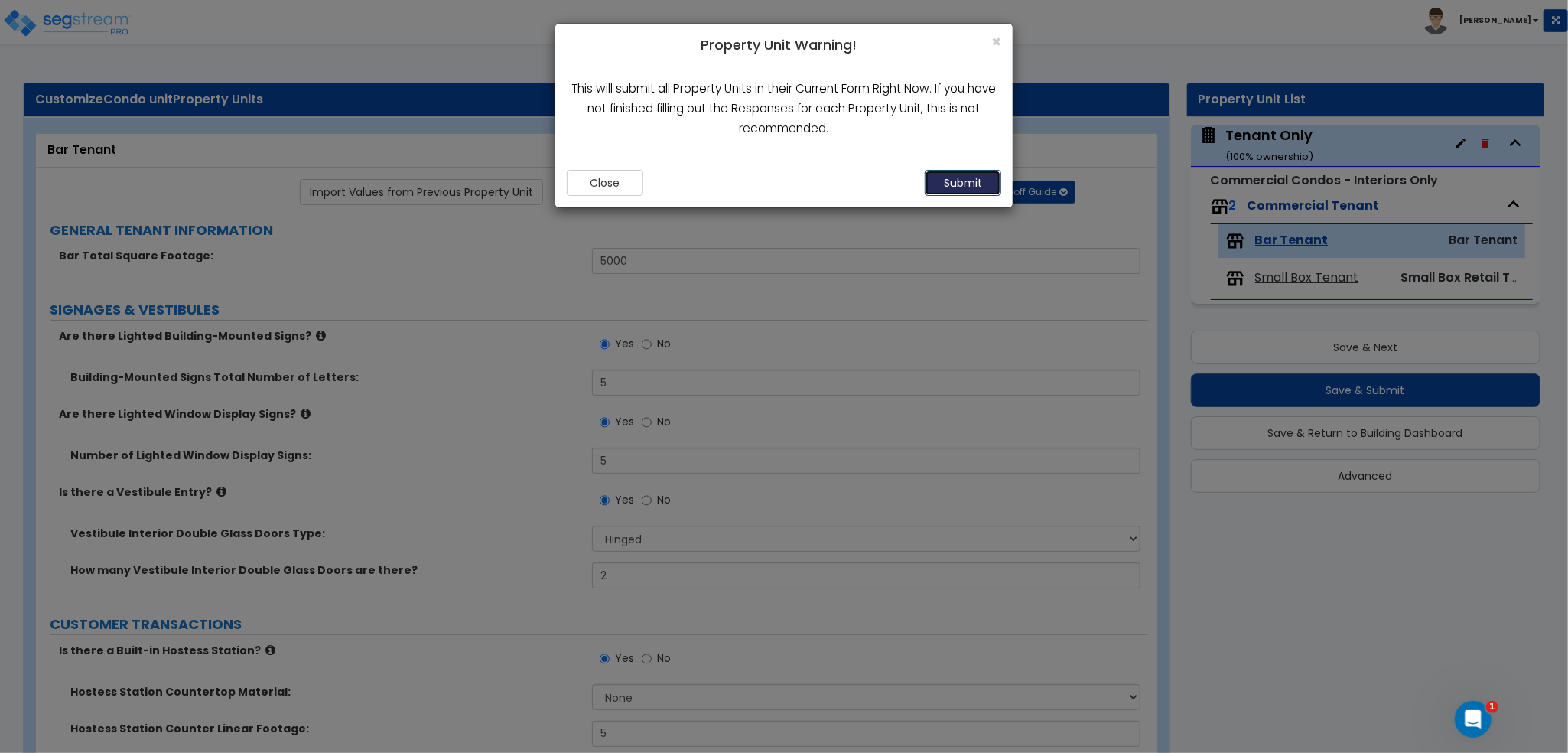
click at [960, 184] on button "Submit" at bounding box center [963, 183] width 77 height 26
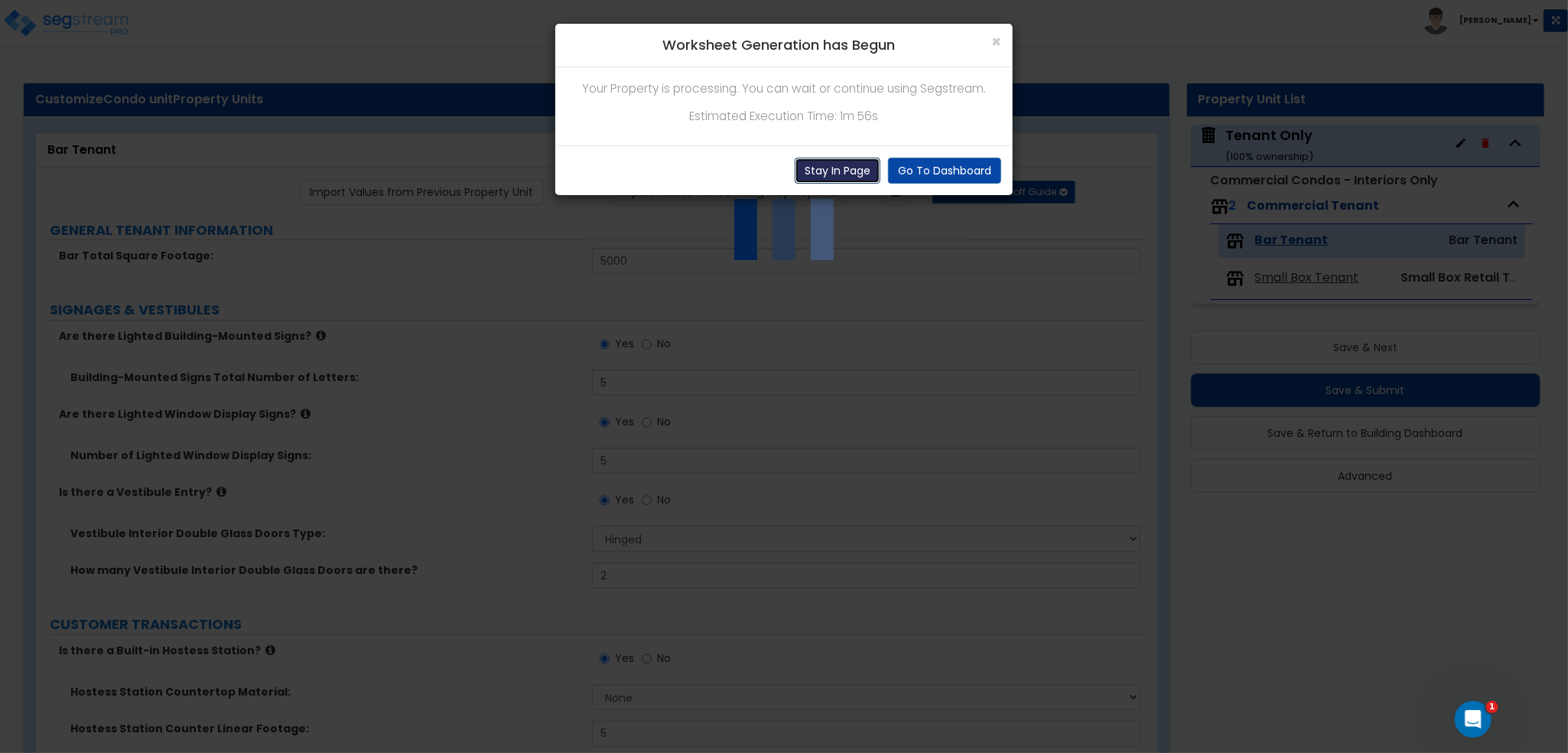
click at [834, 171] on button "Stay In Page" at bounding box center [838, 170] width 86 height 26
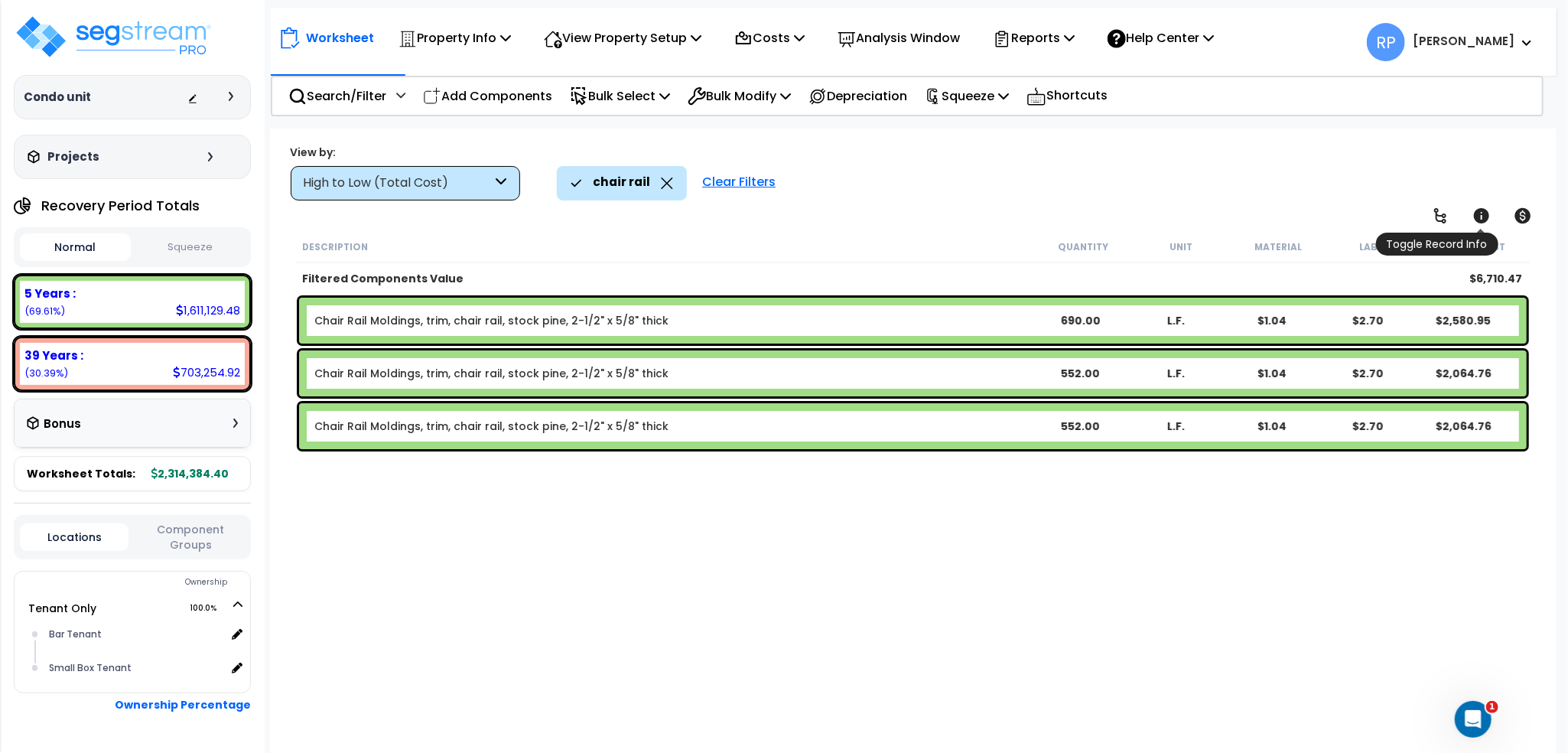
click at [1478, 215] on icon at bounding box center [1482, 216] width 15 height 15
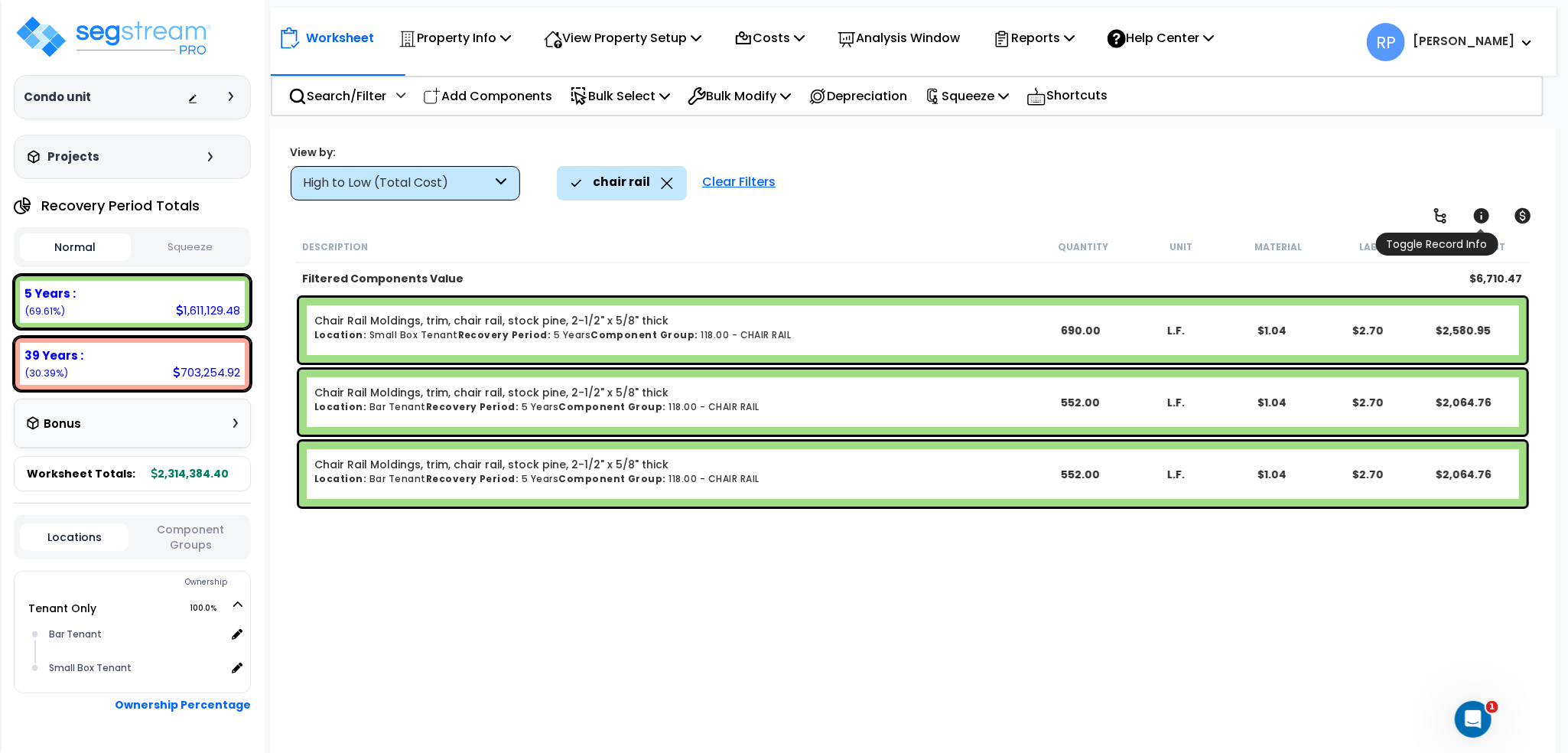
click at [1474, 204] on link at bounding box center [1482, 216] width 34 height 34
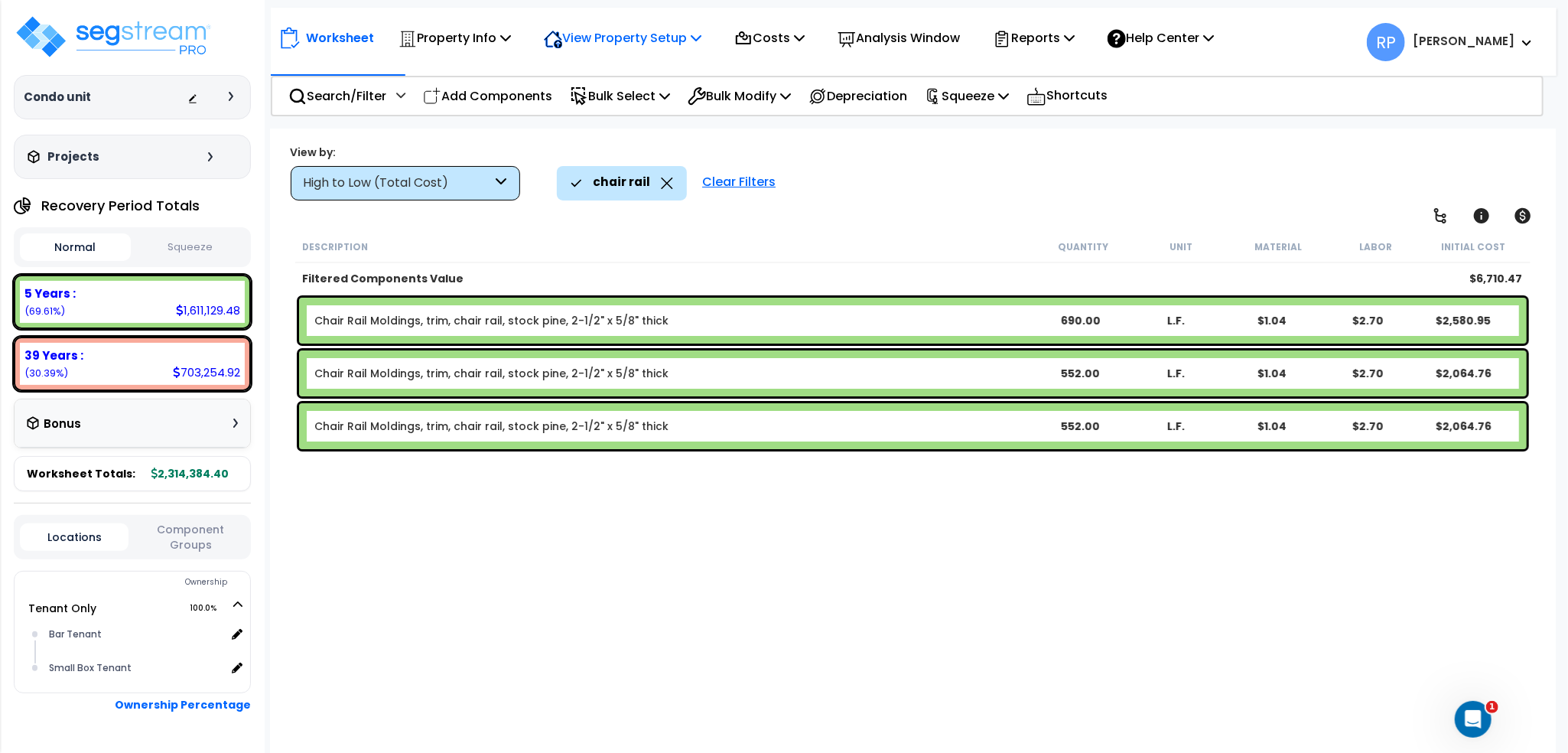
click at [583, 41] on p "View Property Setup" at bounding box center [622, 38] width 157 height 21
click at [667, 184] on icon at bounding box center [667, 183] width 12 height 12
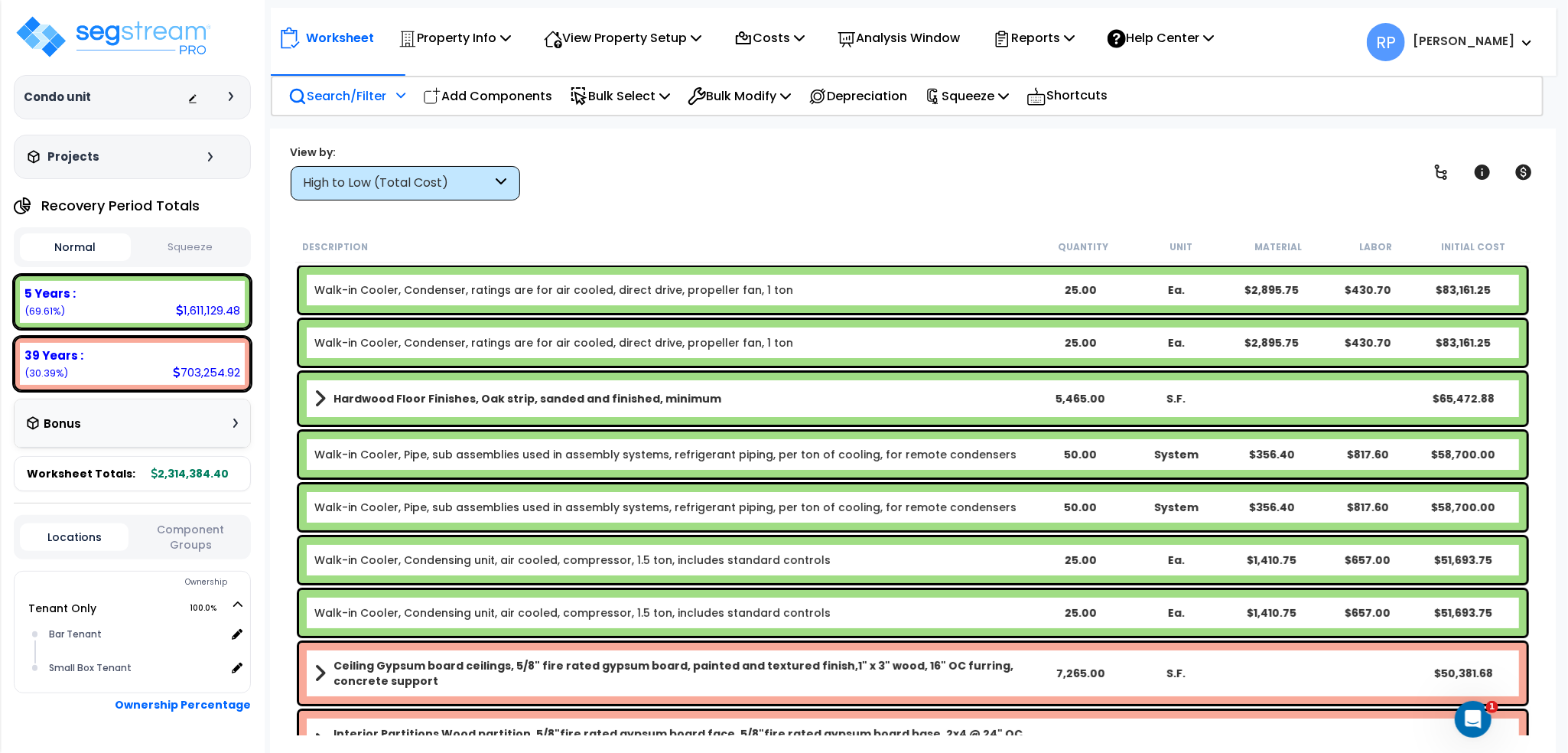
click at [368, 107] on div "Search/Filter Additional Search / Filter" at bounding box center [347, 96] width 117 height 36
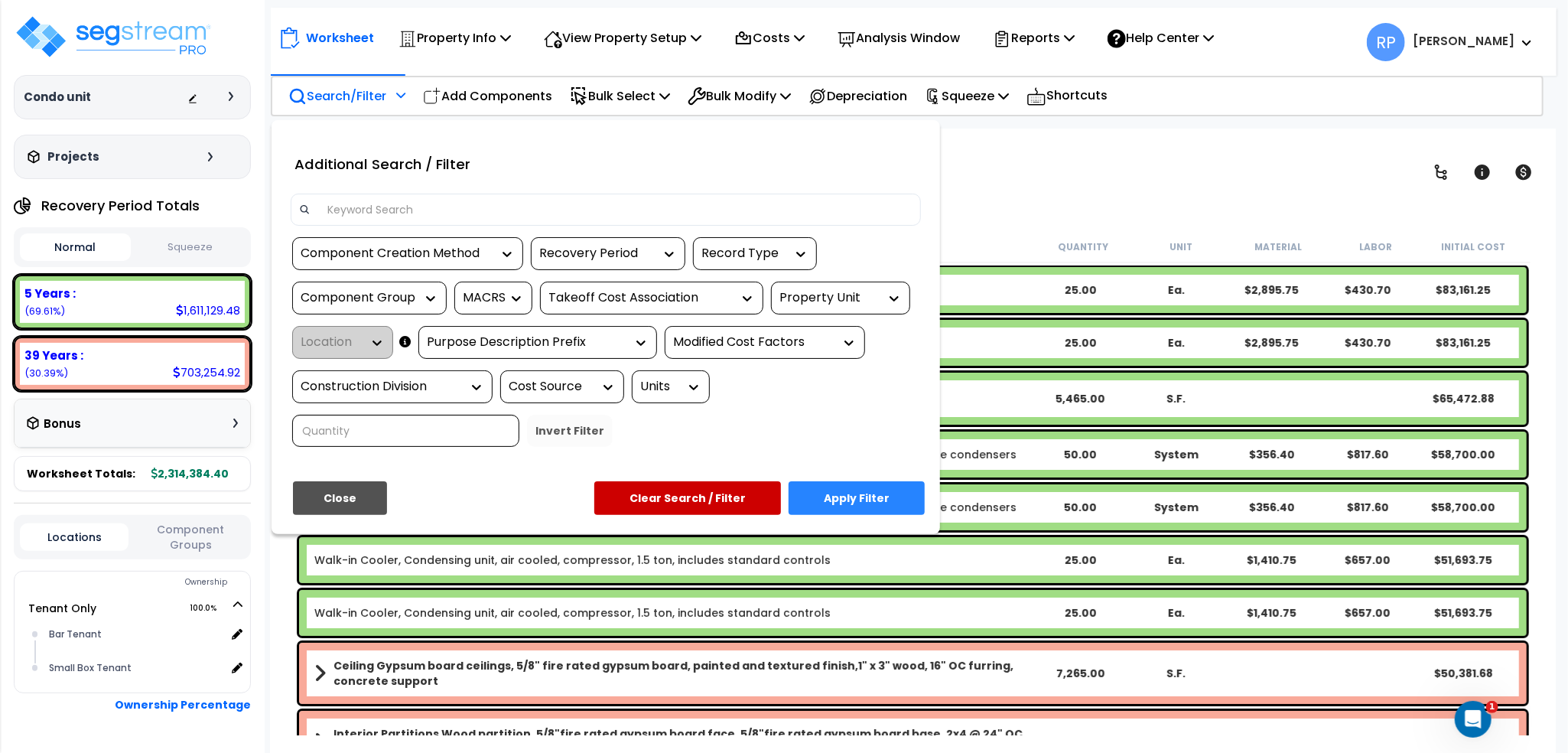
click at [414, 186] on div "Additional Search / Filter" at bounding box center [606, 168] width 653 height 51
click at [419, 208] on input at bounding box center [616, 210] width 595 height 23
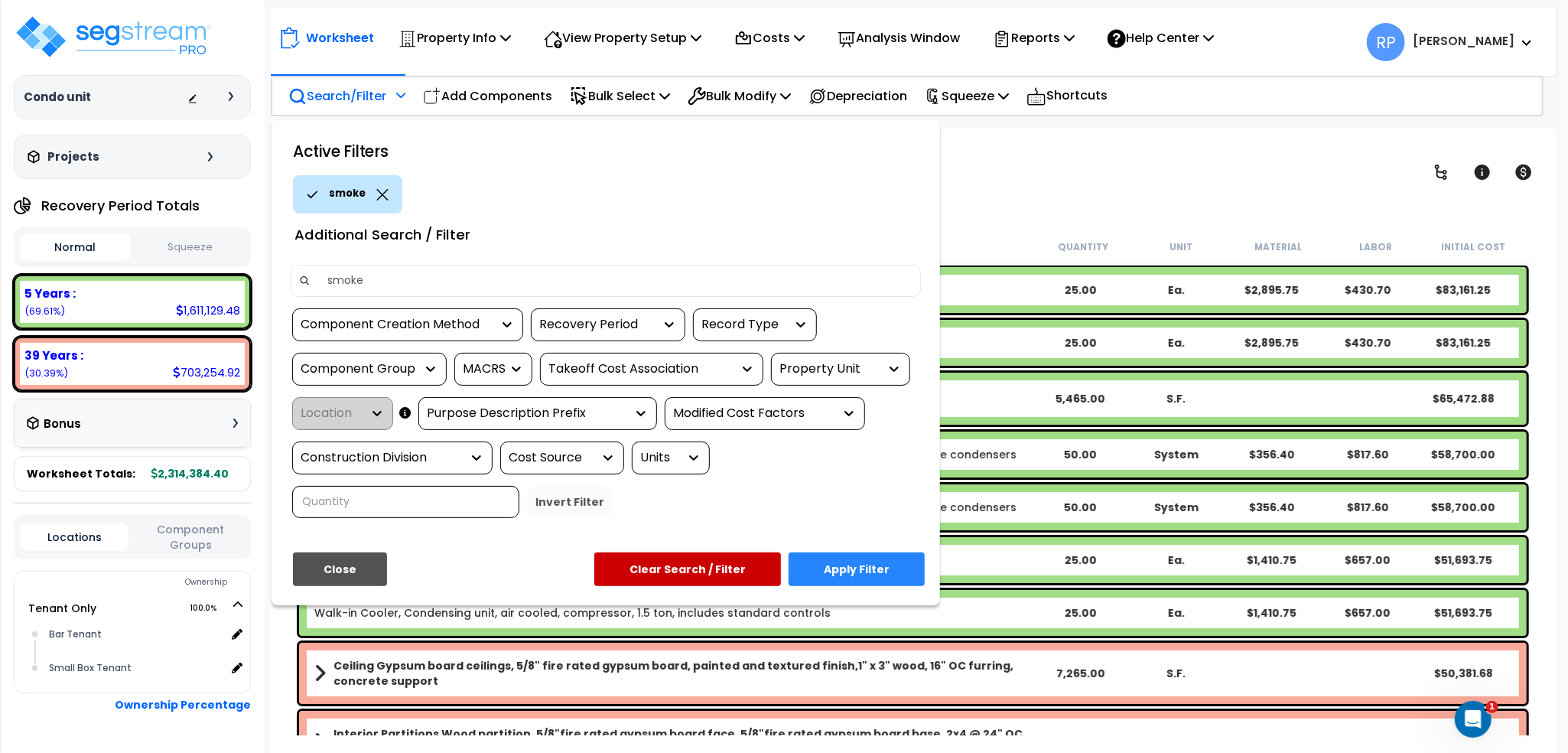
type input "smoke"
click at [879, 576] on button "Apply Filter" at bounding box center [857, 570] width 136 height 34
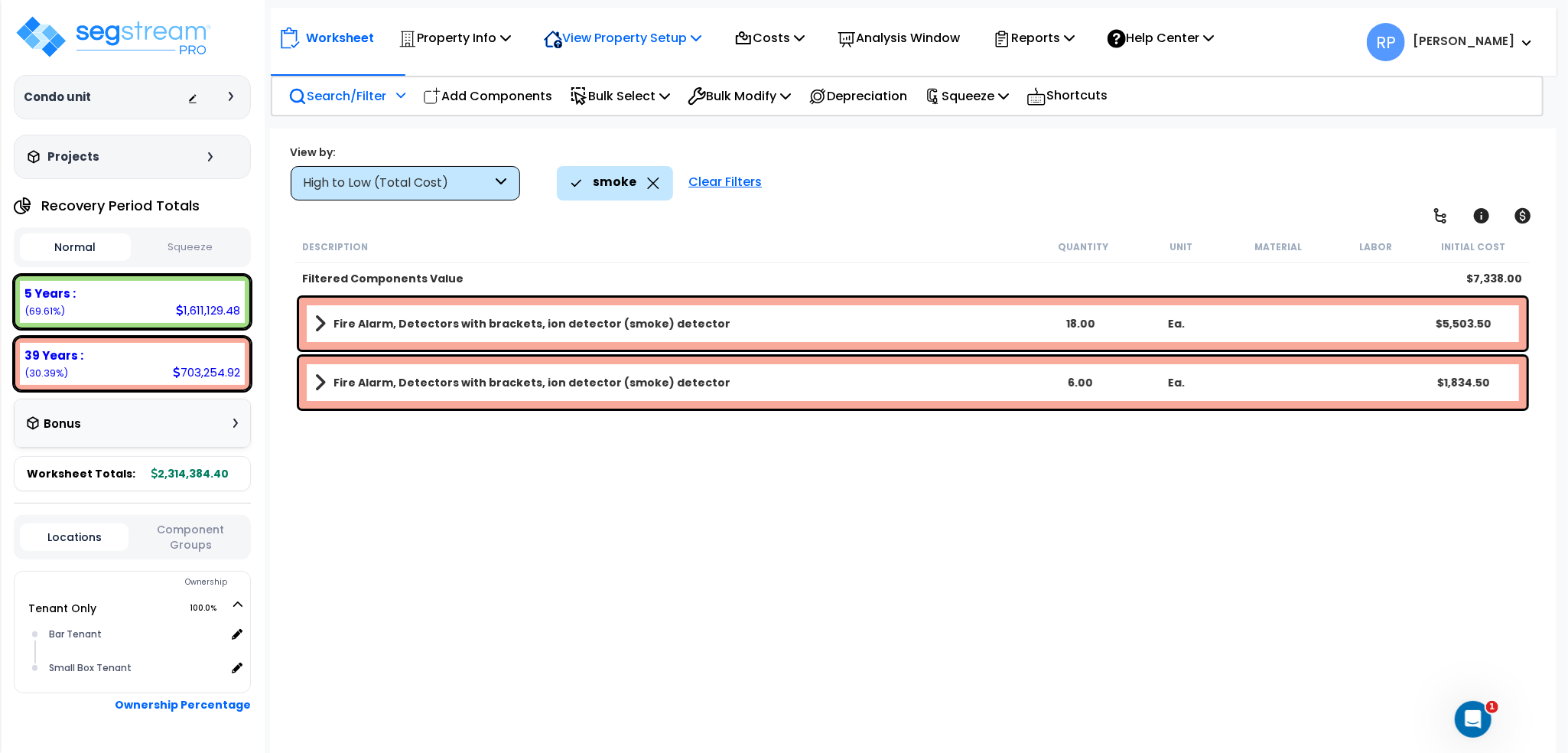
click at [674, 45] on p "View Property Setup" at bounding box center [622, 38] width 157 height 21
click at [619, 110] on link "View Questionnaire" at bounding box center [612, 105] width 151 height 31
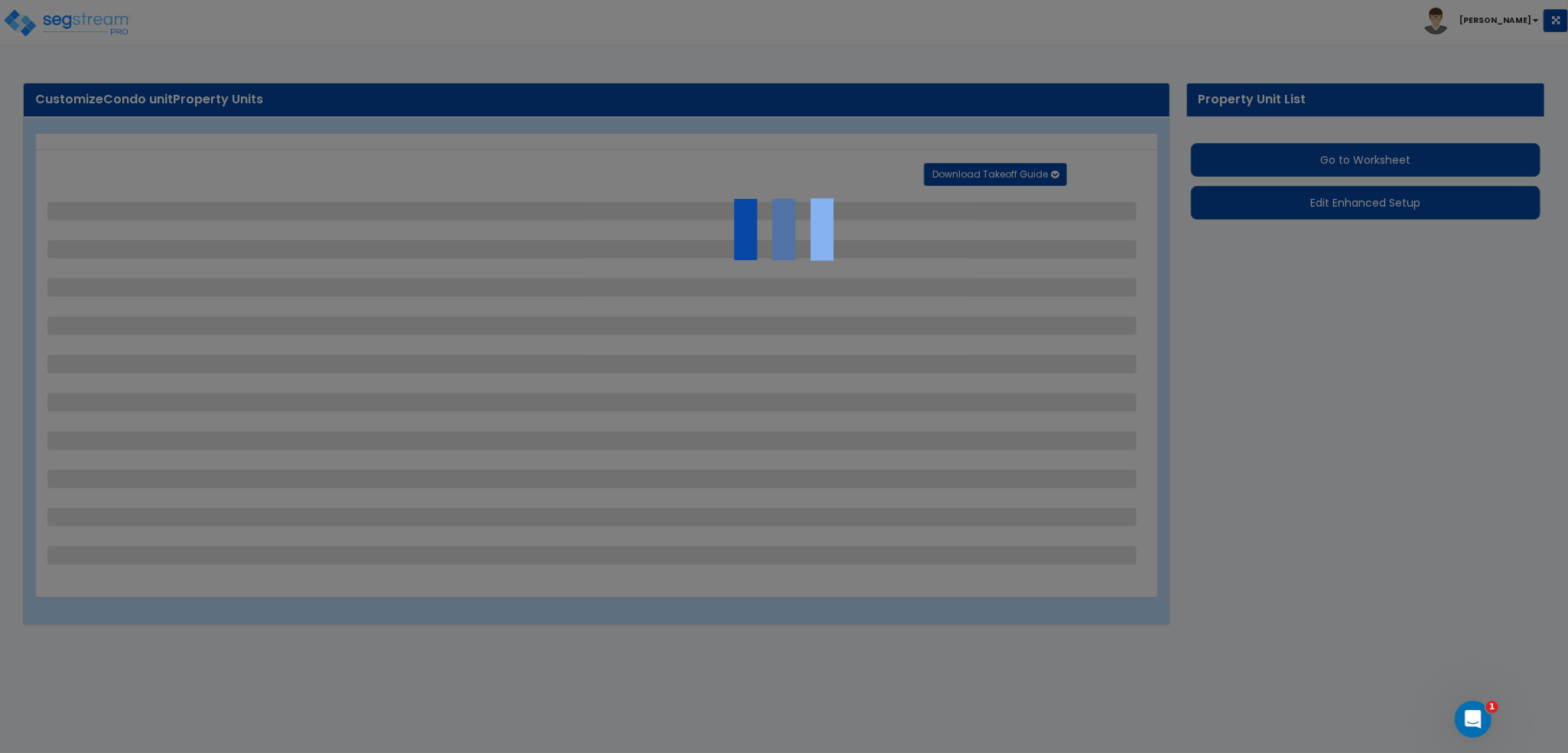
select select "1"
select select "5"
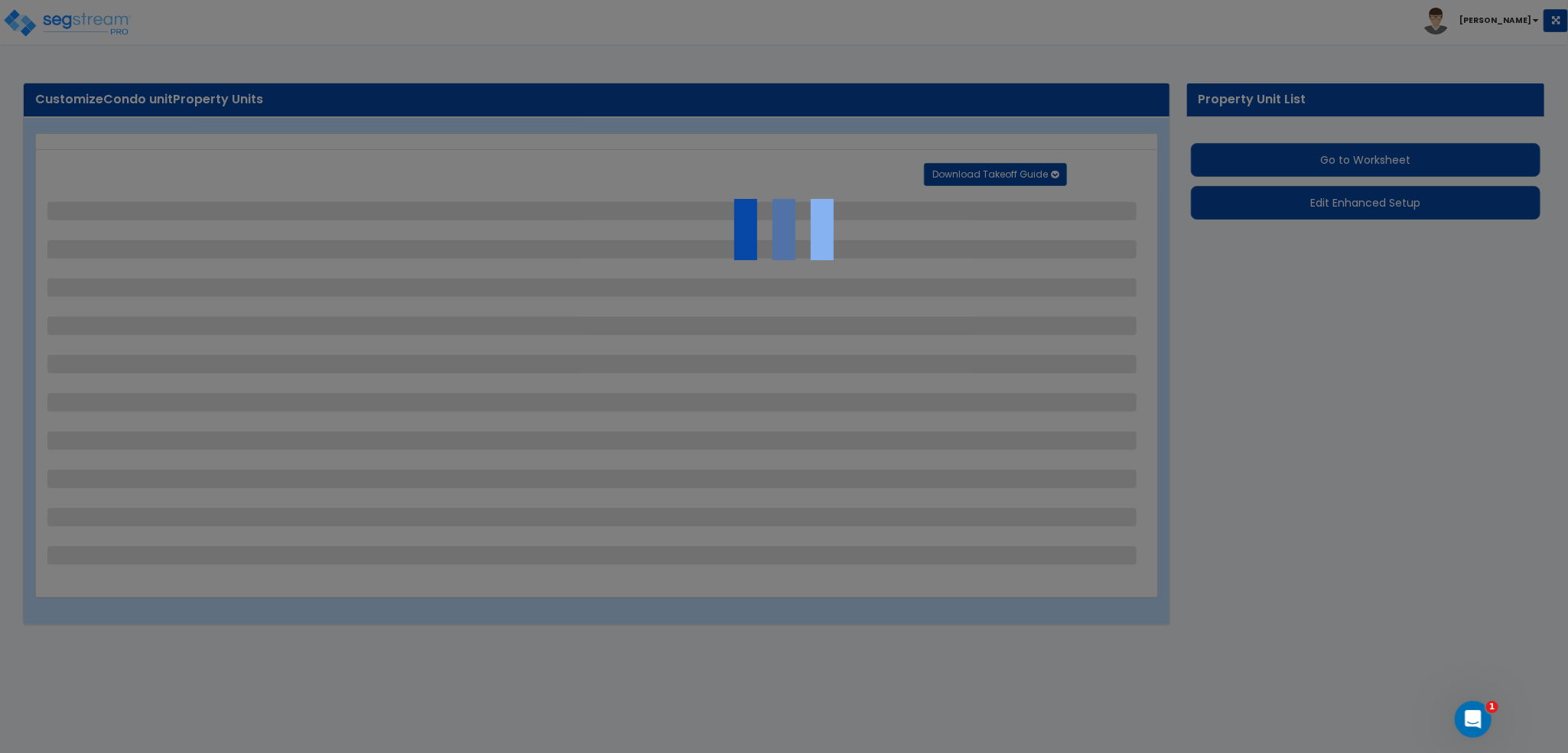
select select "5"
select select "6"
select select "4"
select select "3"
select select "1"
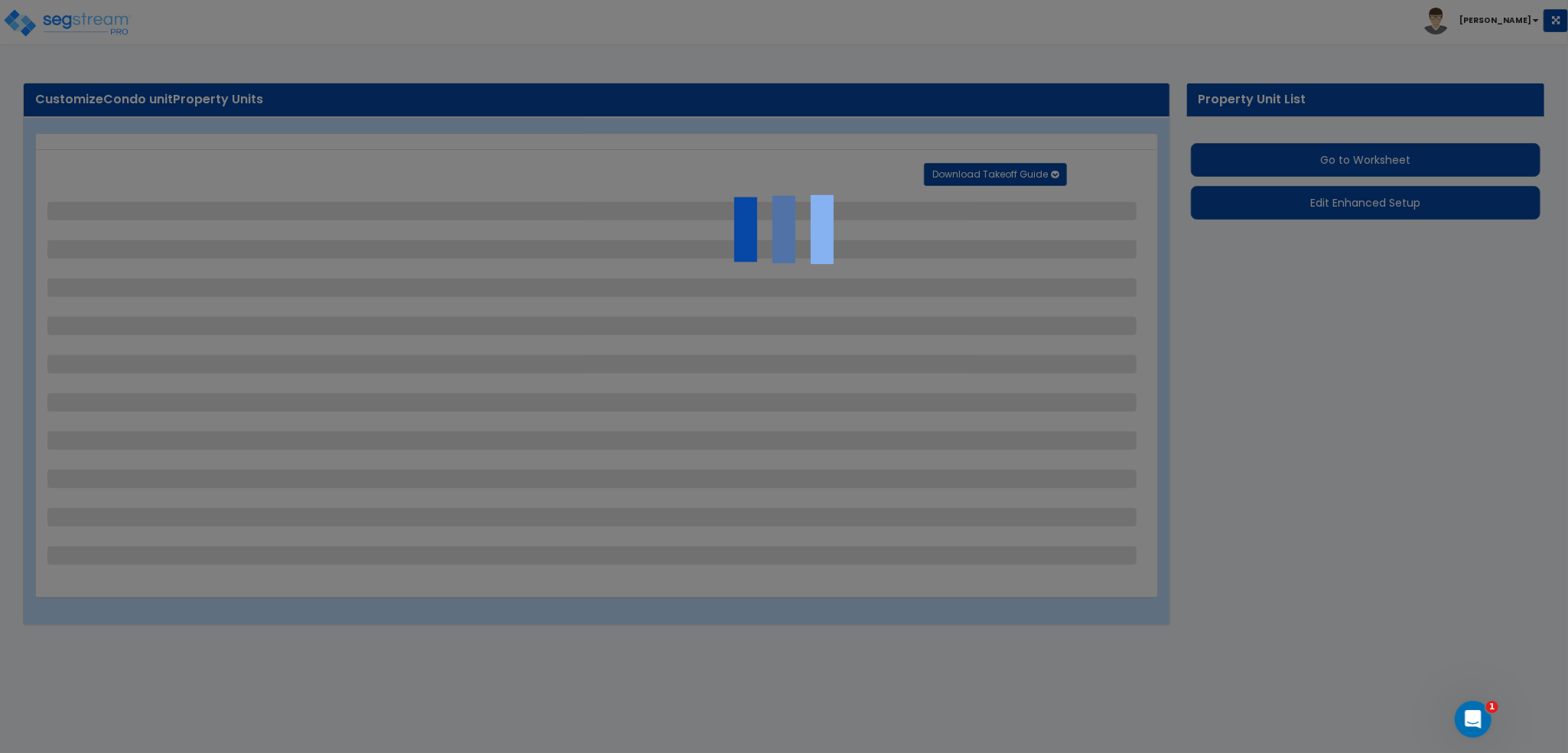
select select "1"
select select "6"
select select "1"
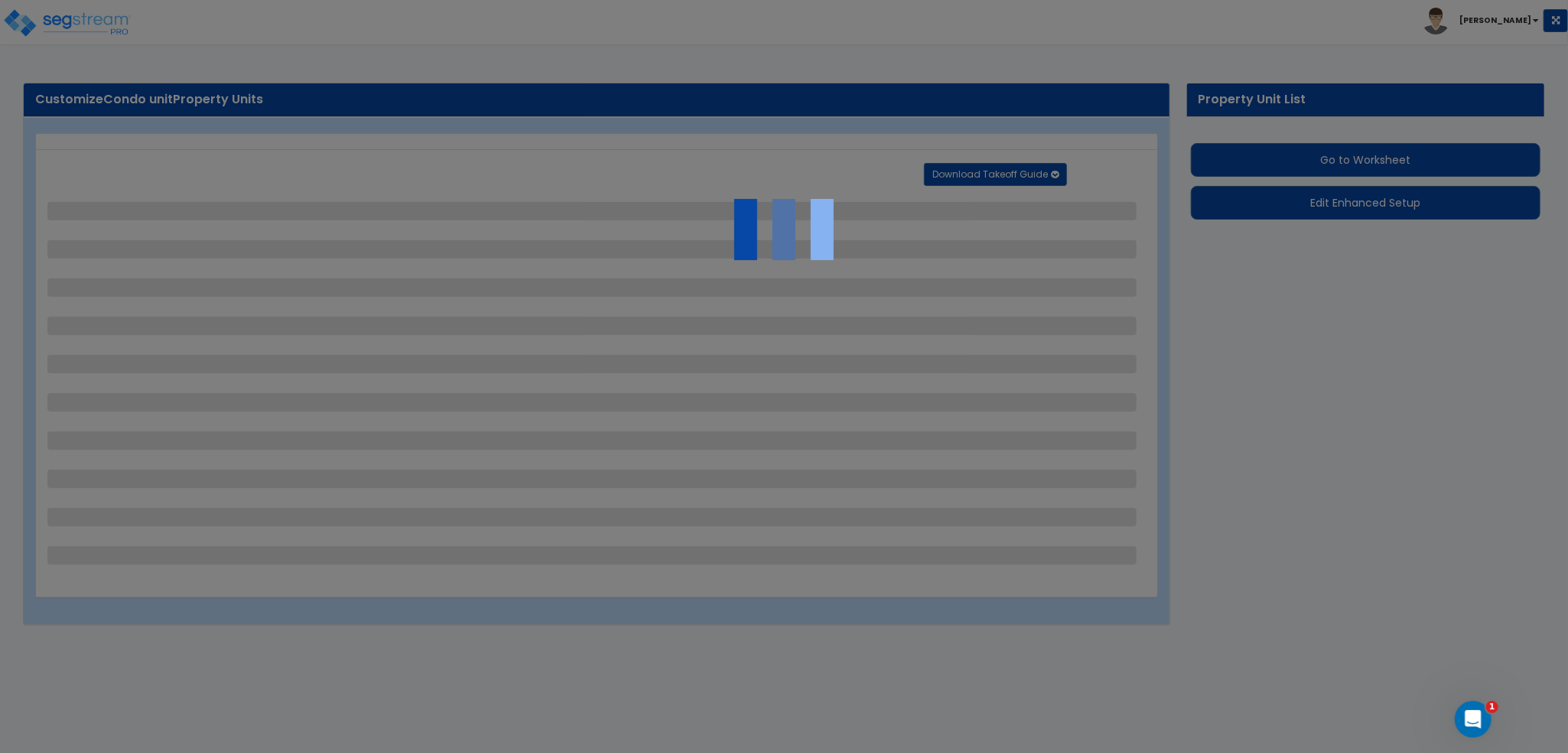
select select "1"
select select "2"
select select "1"
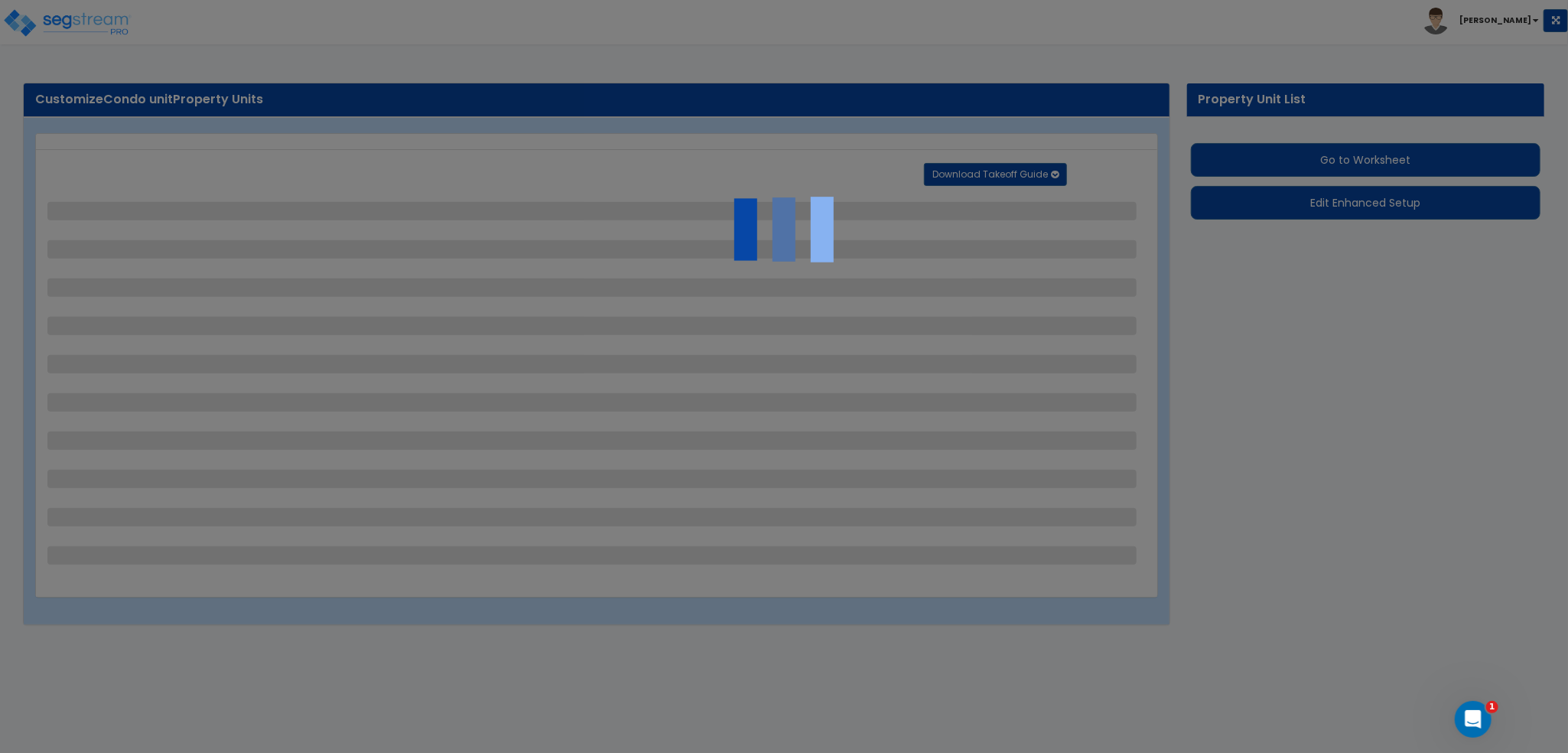
select select "4"
select select "1"
select select "5"
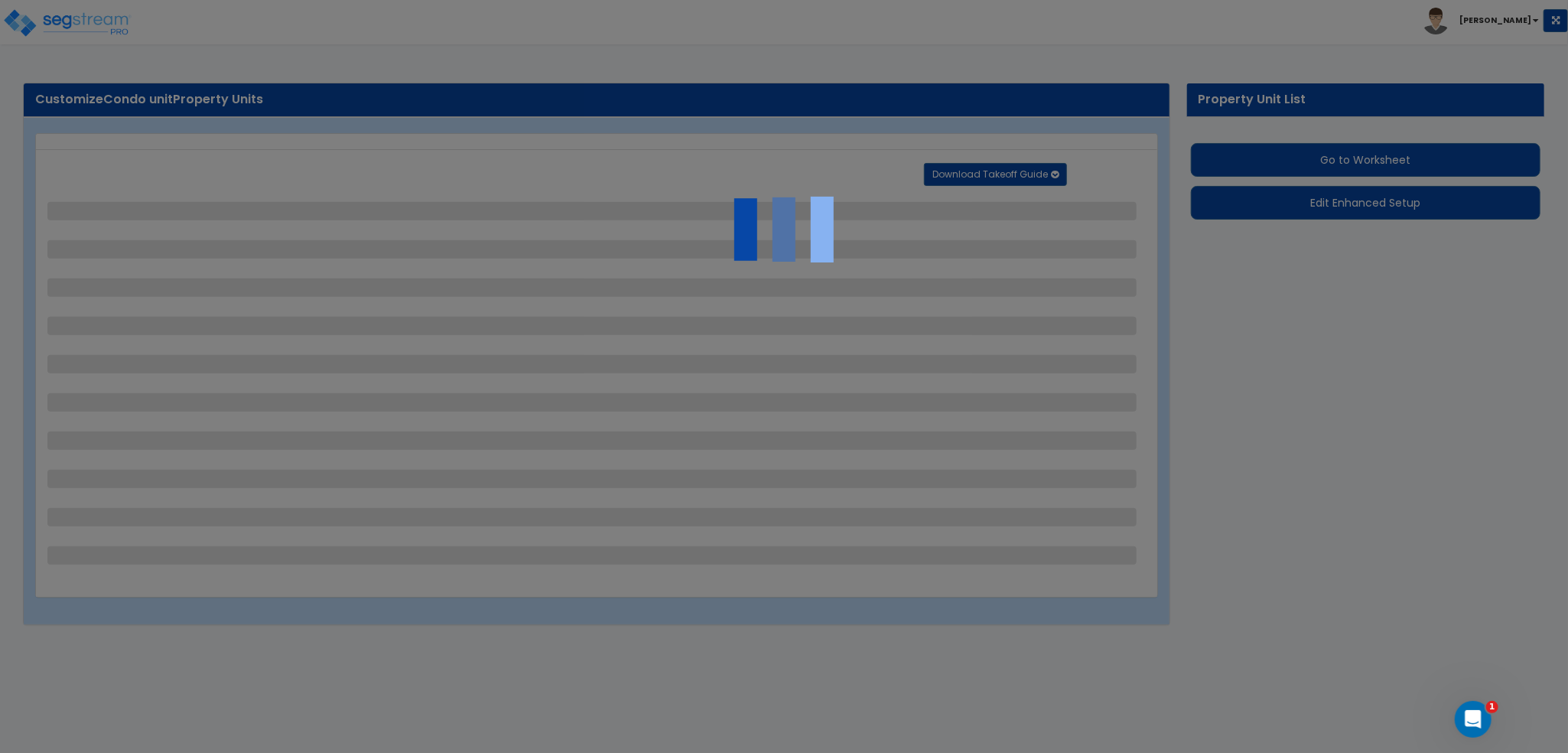
select select "1"
select select "7"
select select "2"
select select "1"
select select "5"
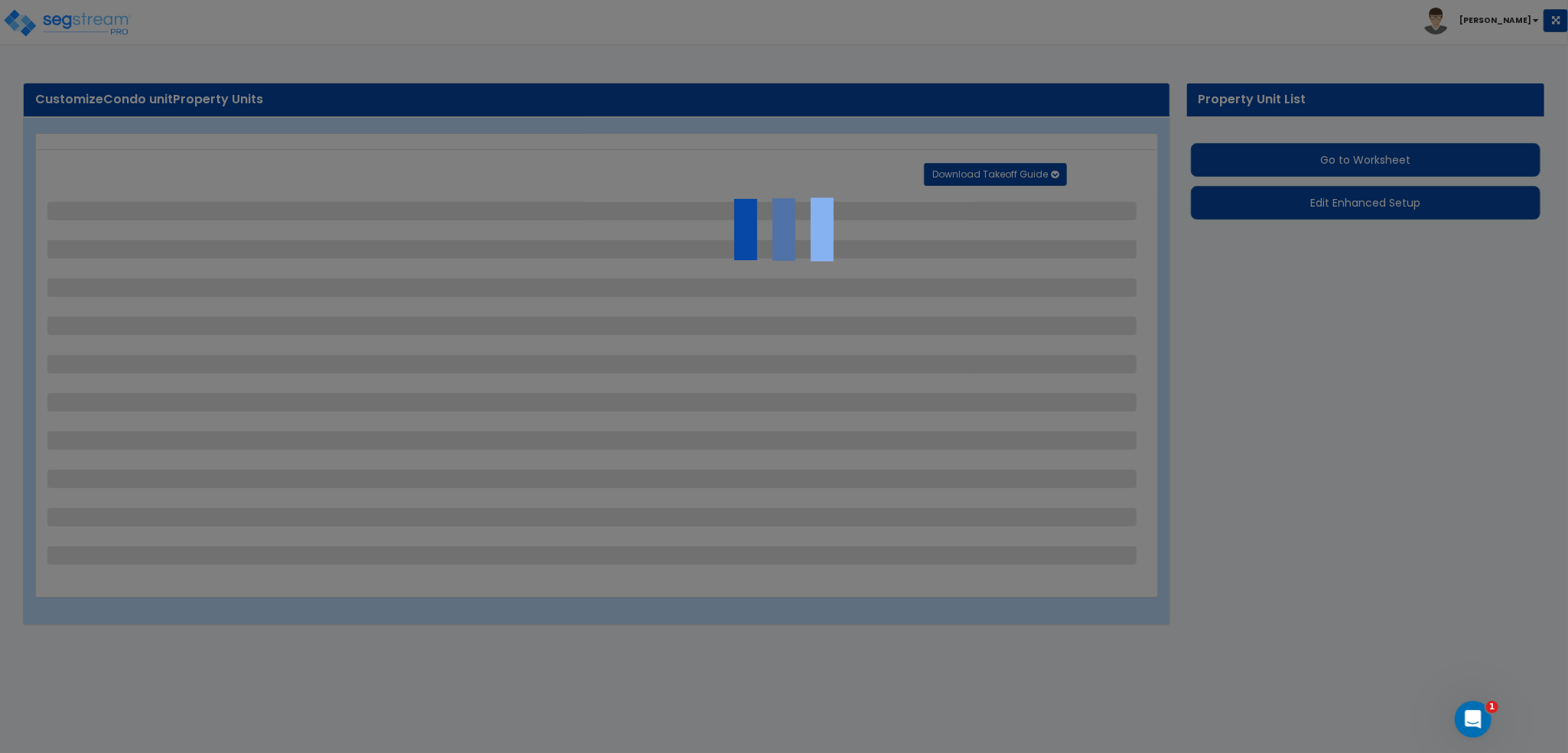
select select "1"
select select "2"
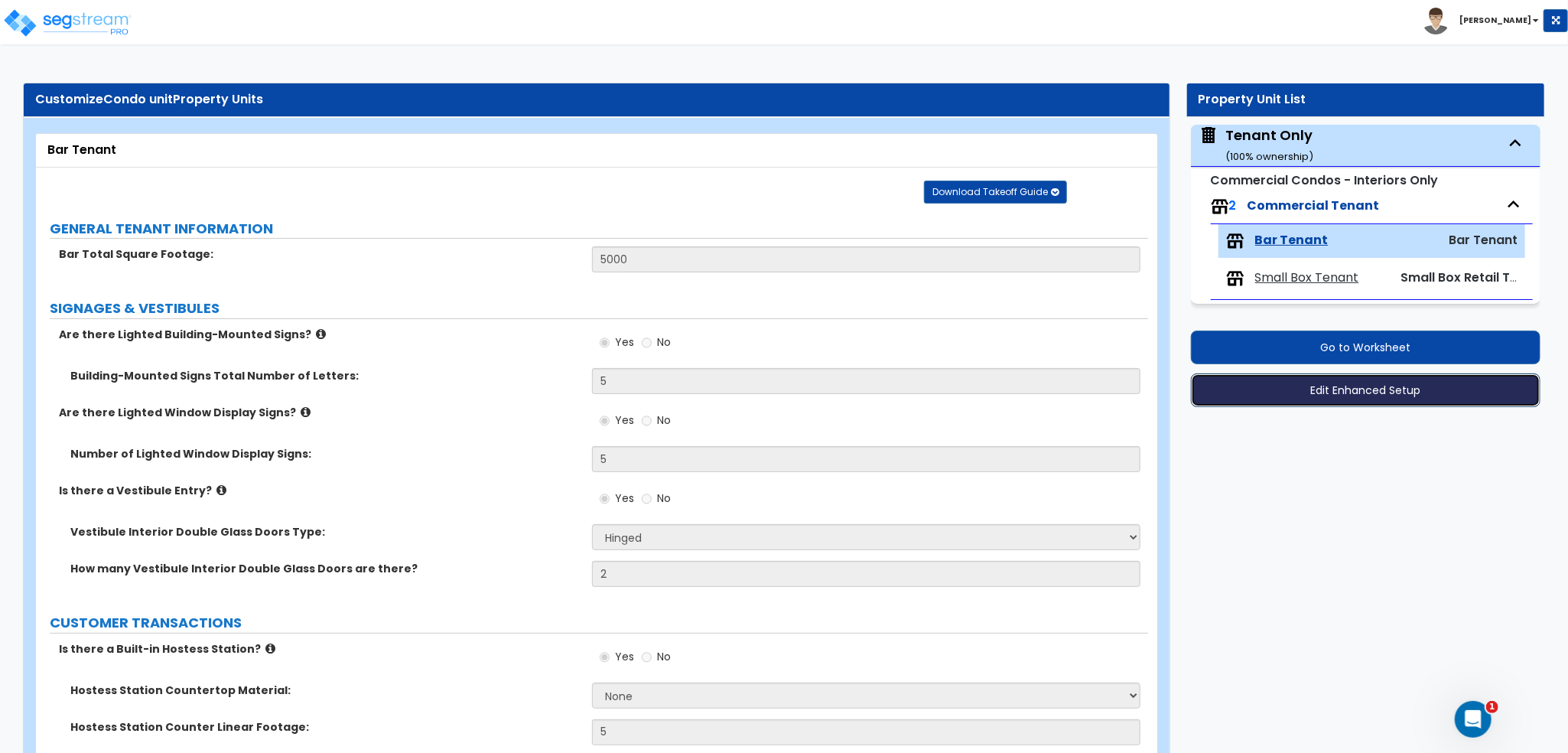
click at [1369, 385] on button "Edit Enhanced Setup" at bounding box center [1366, 390] width 351 height 34
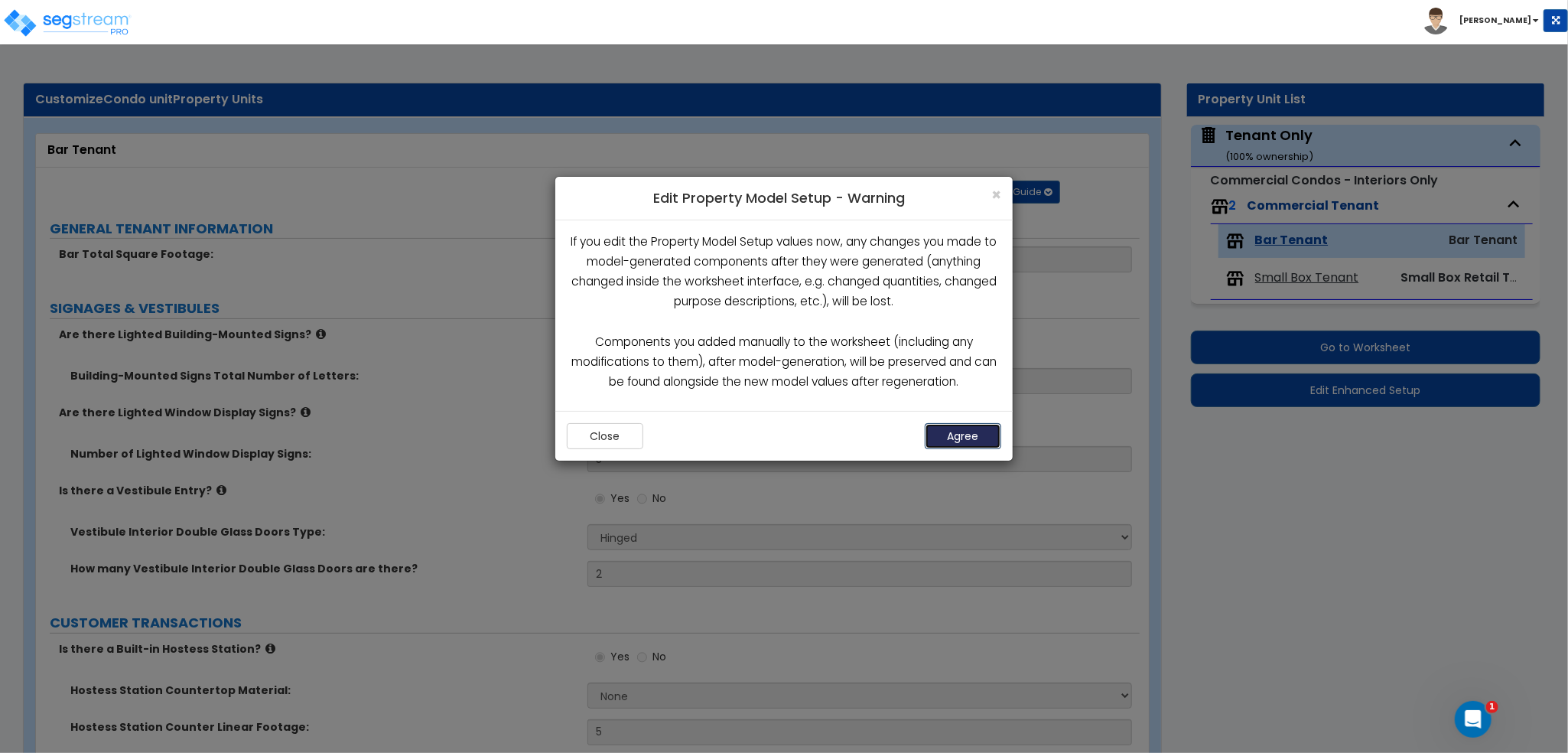
click at [985, 441] on button "Agree" at bounding box center [963, 436] width 77 height 26
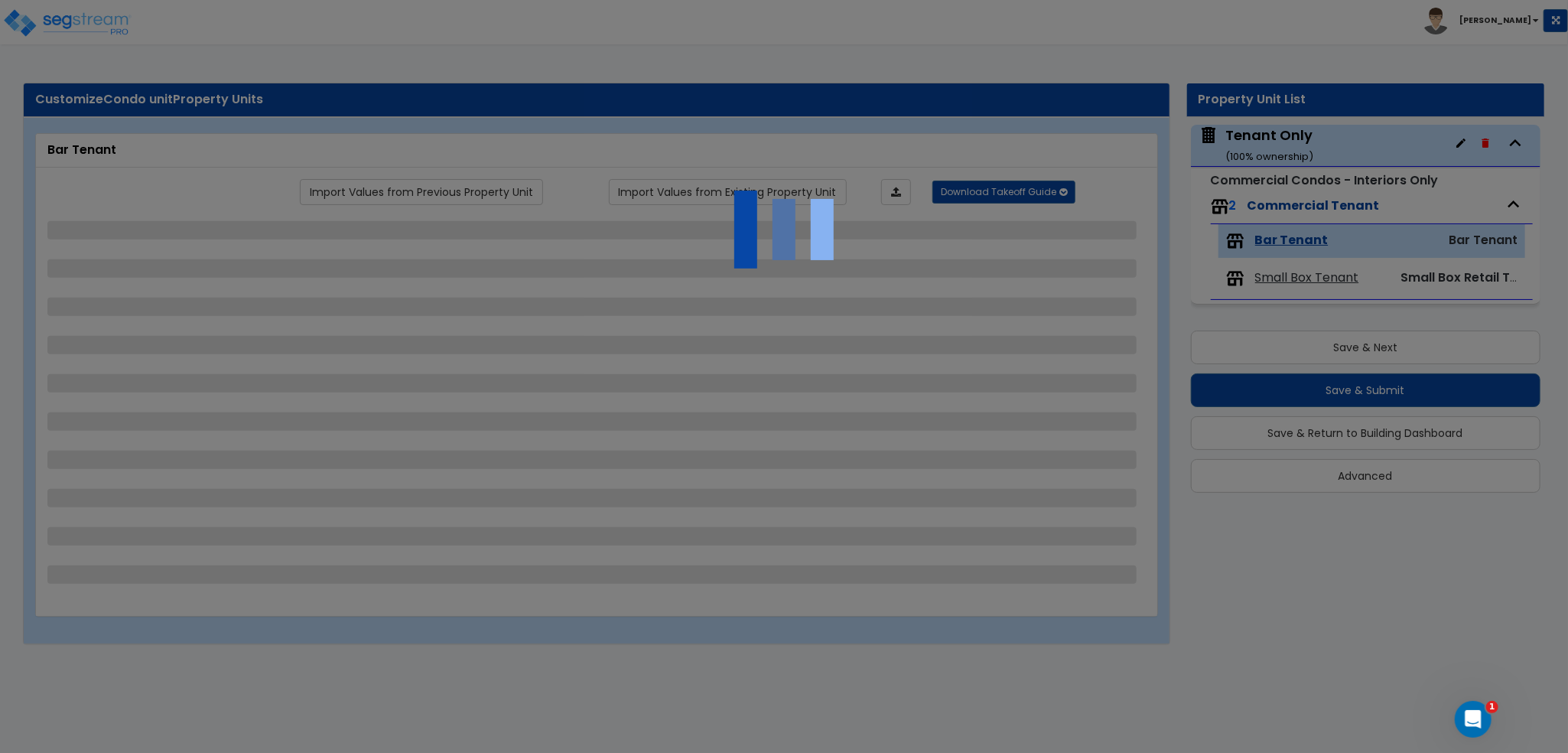
select select "1"
select select "5"
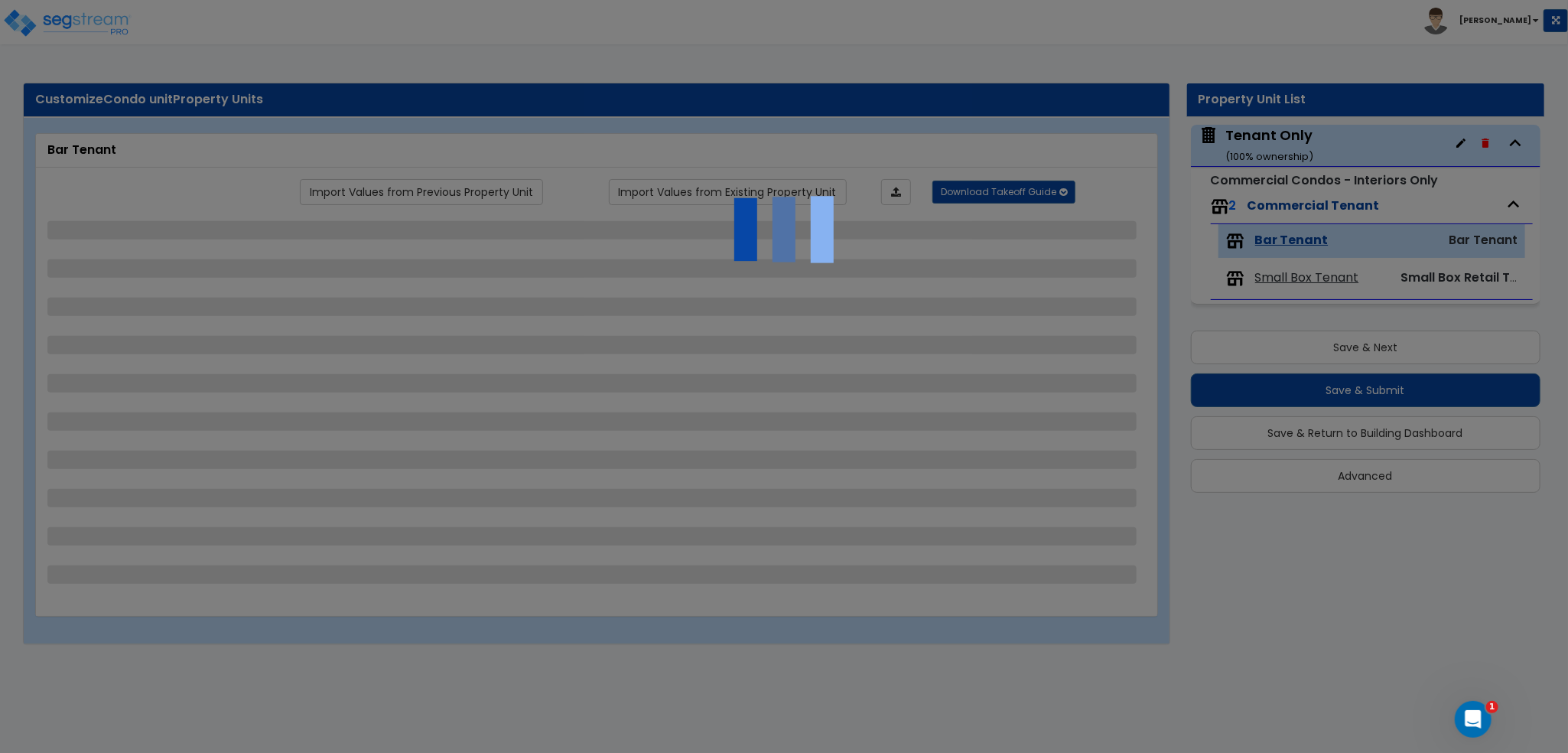
select select "5"
select select "6"
select select "4"
select select "3"
select select "1"
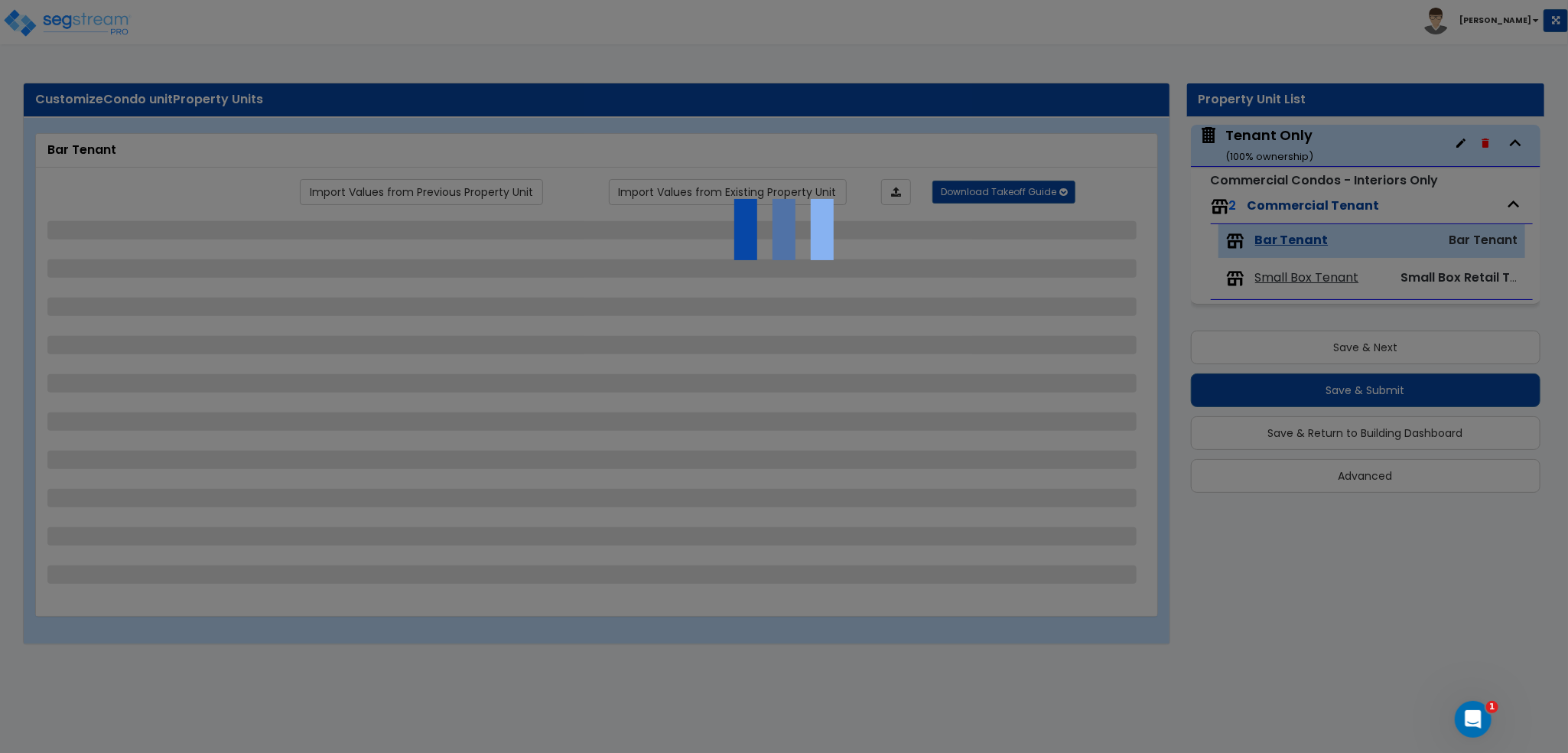
select select "1"
select select "6"
select select "1"
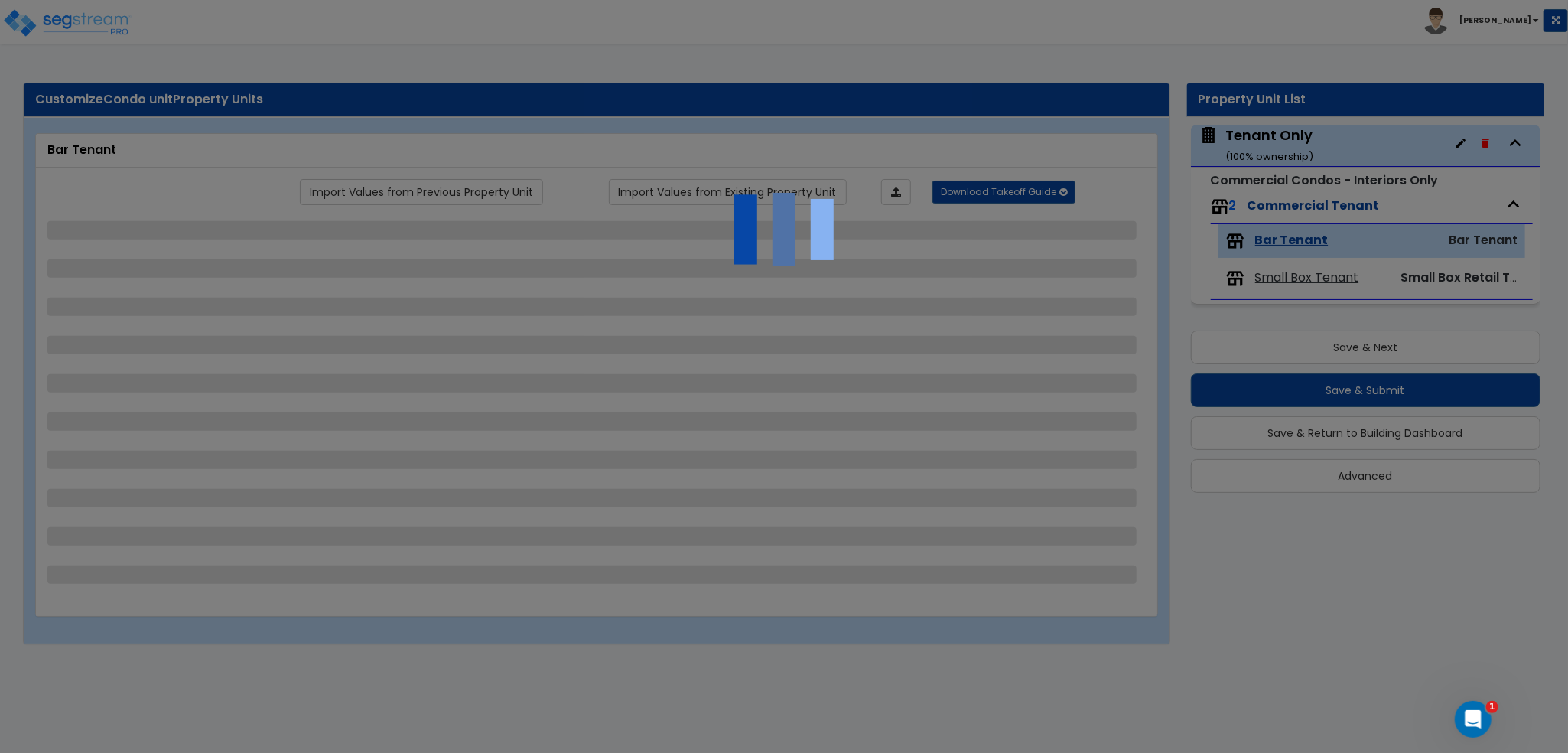
select select "1"
select select "2"
select select "1"
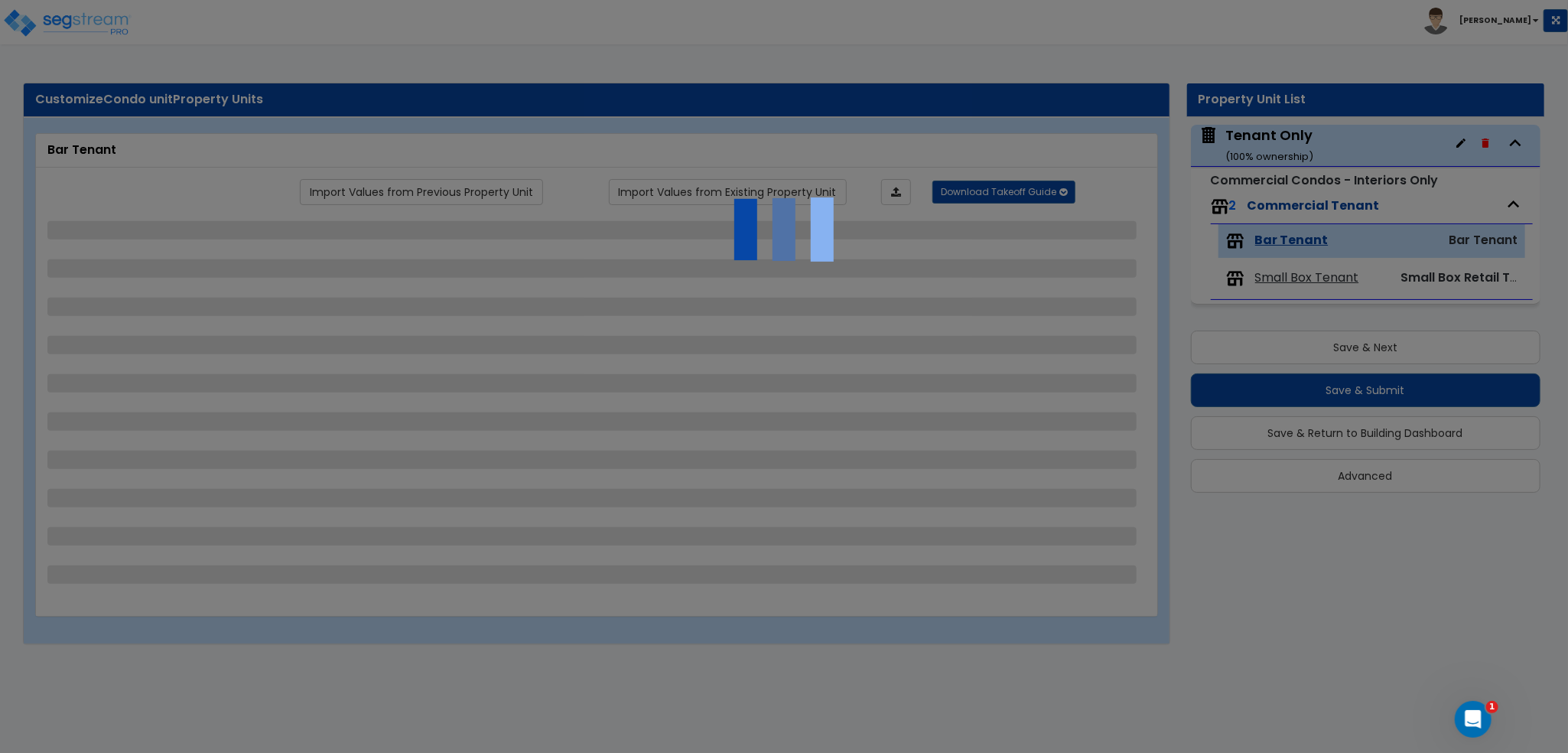
select select "4"
select select "1"
select select "5"
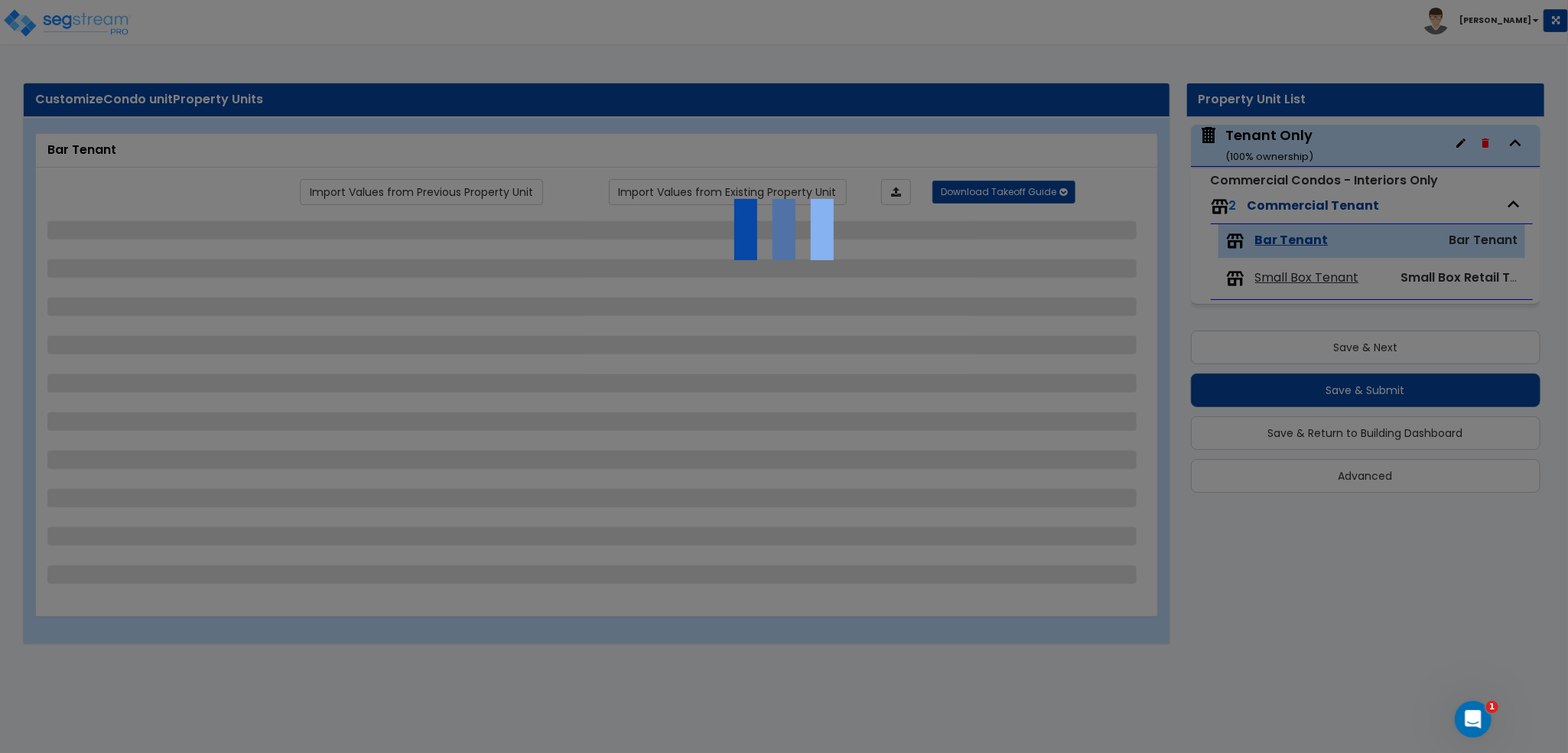
select select "1"
select select "7"
select select "2"
select select "1"
select select "5"
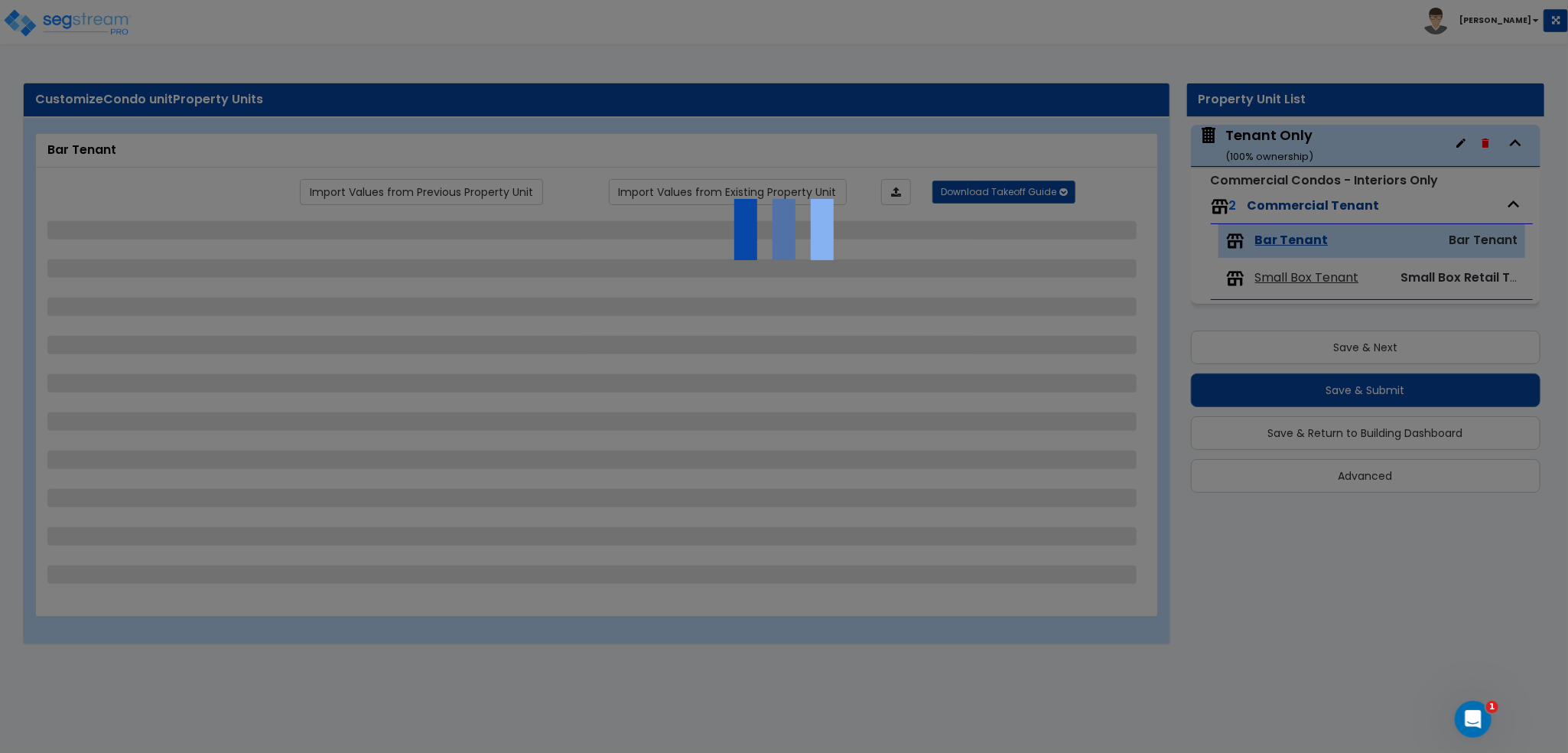
select select "1"
select select "2"
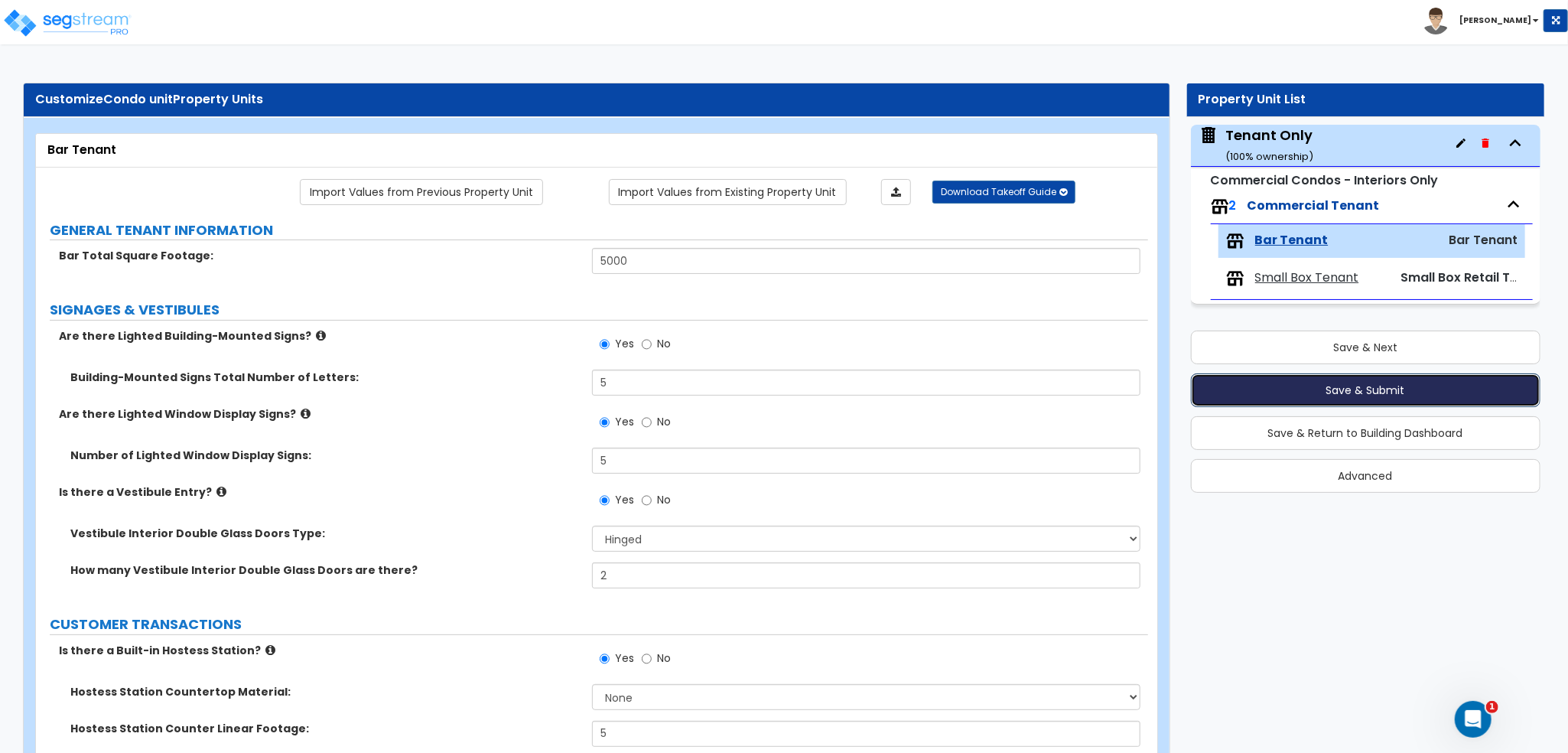
click at [1332, 388] on button "Save & Submit" at bounding box center [1366, 390] width 351 height 34
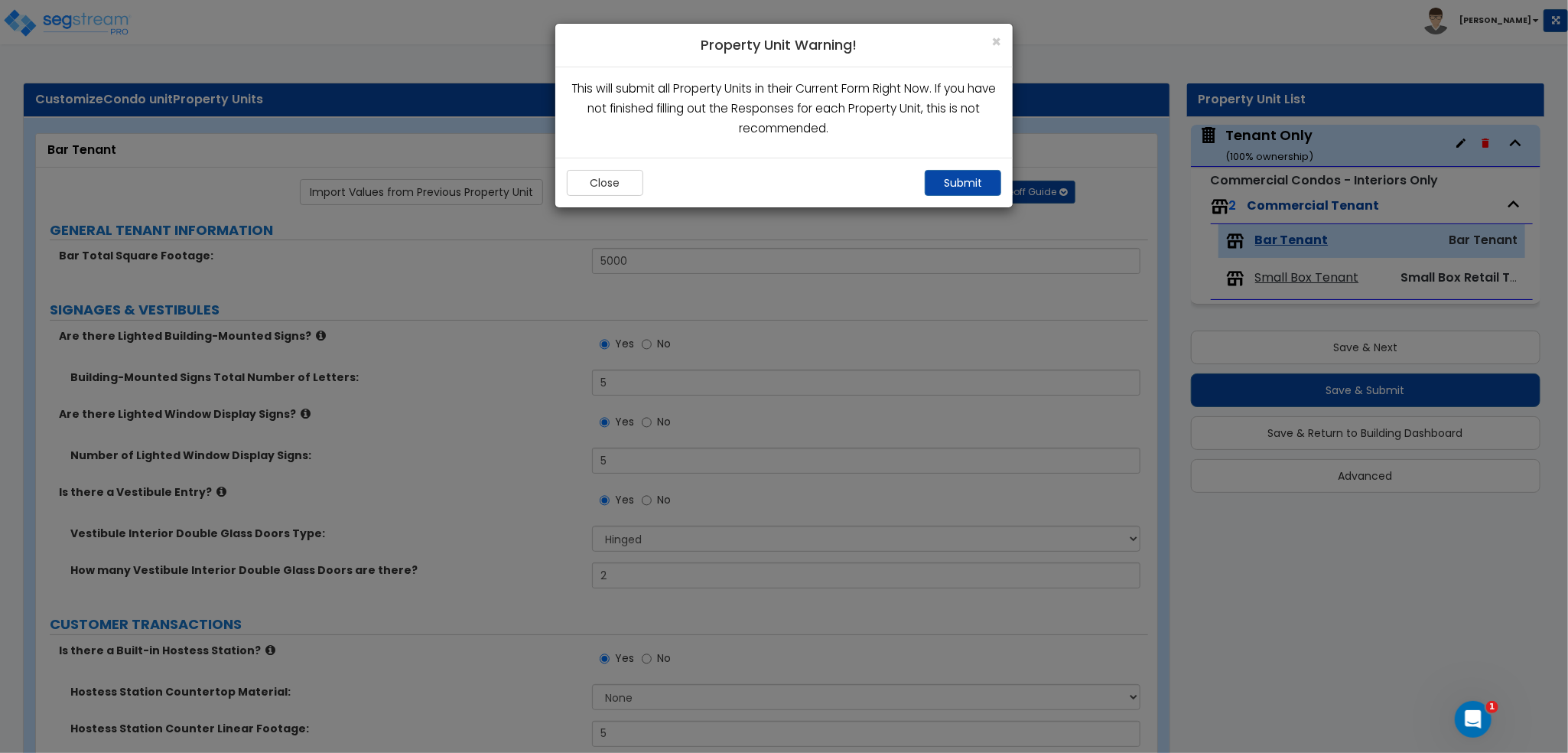
click at [949, 167] on div "Close Submit" at bounding box center [784, 182] width 457 height 50
click at [952, 186] on button "Submit" at bounding box center [963, 183] width 77 height 26
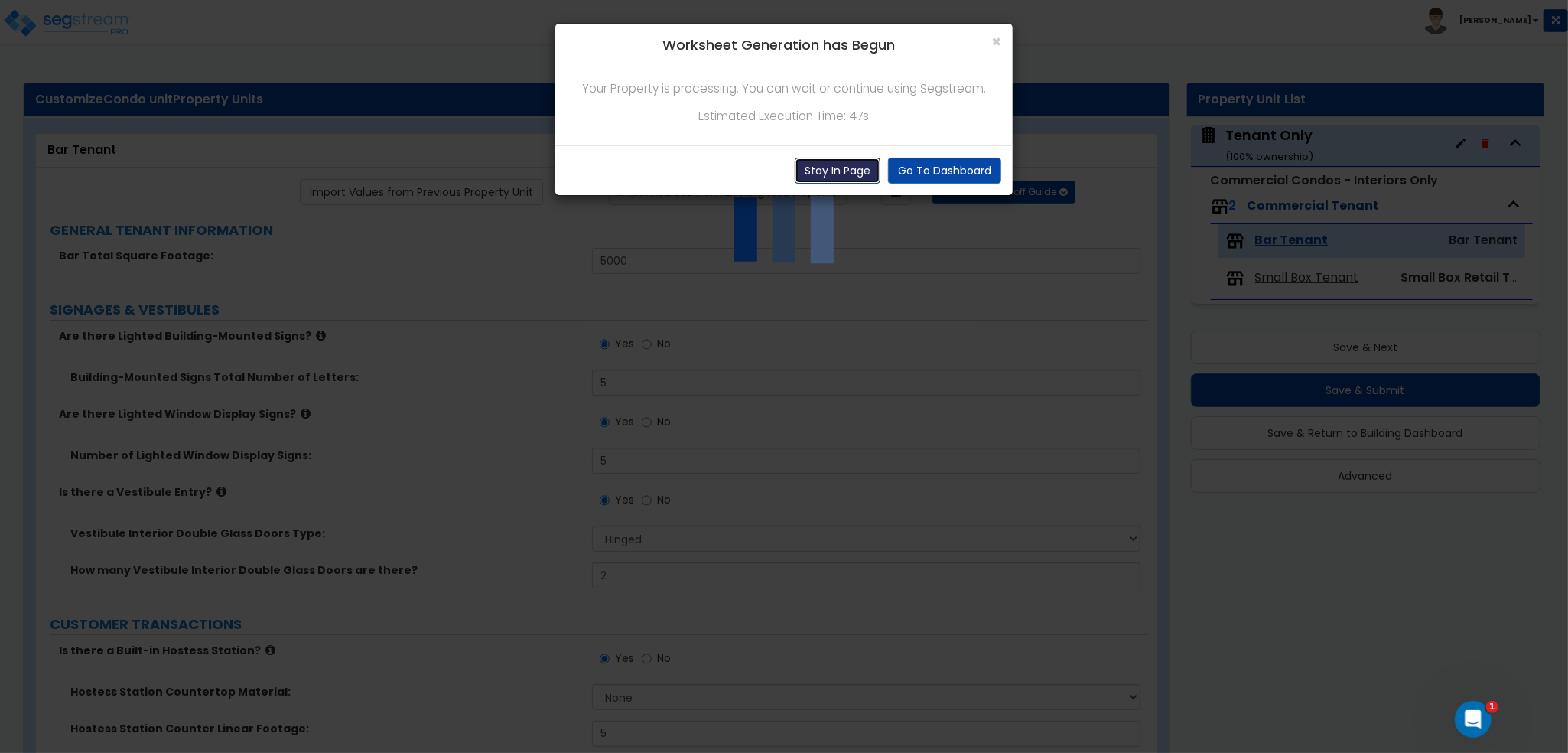
click at [834, 167] on button "Stay In Page" at bounding box center [838, 170] width 86 height 26
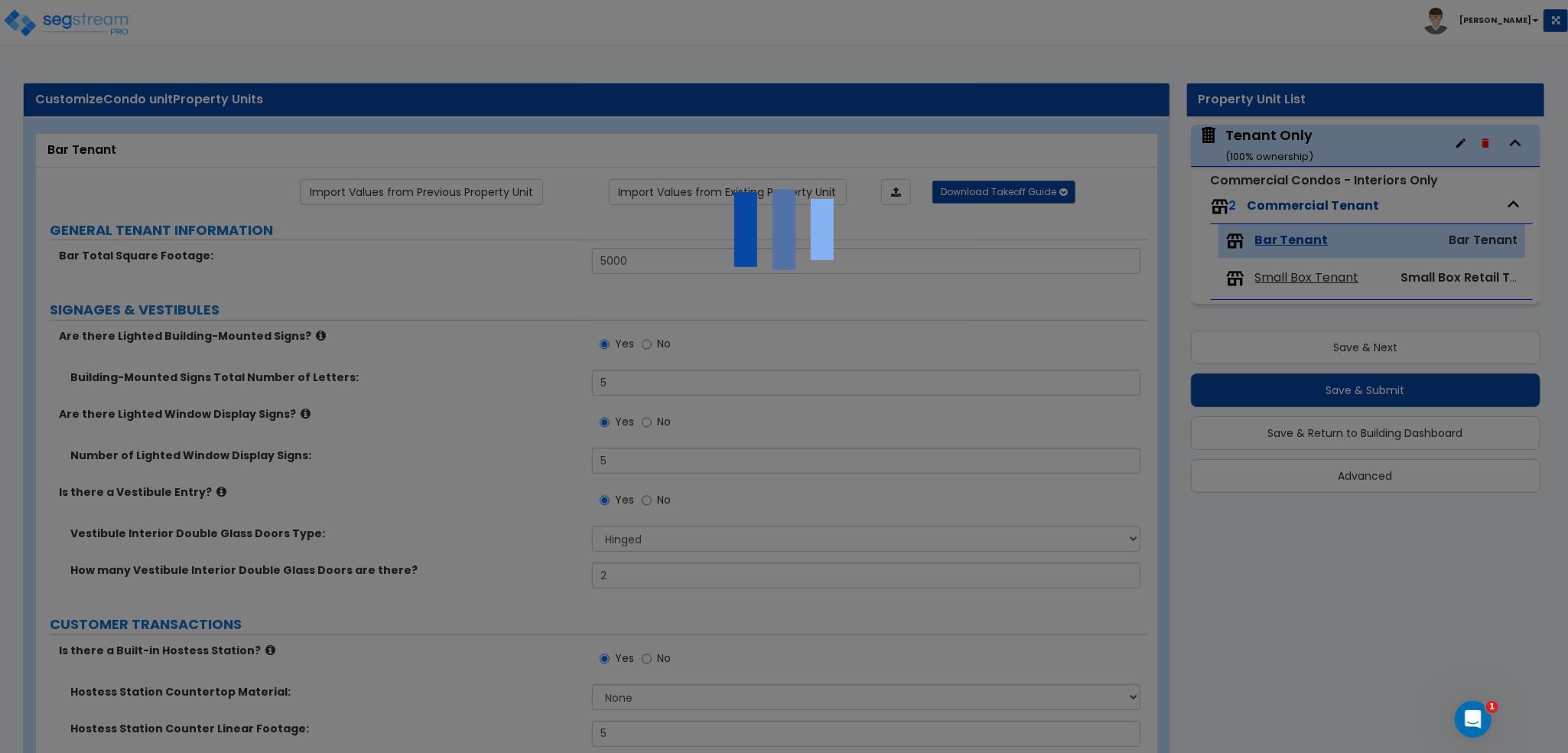
click at [667, 339] on div at bounding box center [784, 376] width 1568 height 753
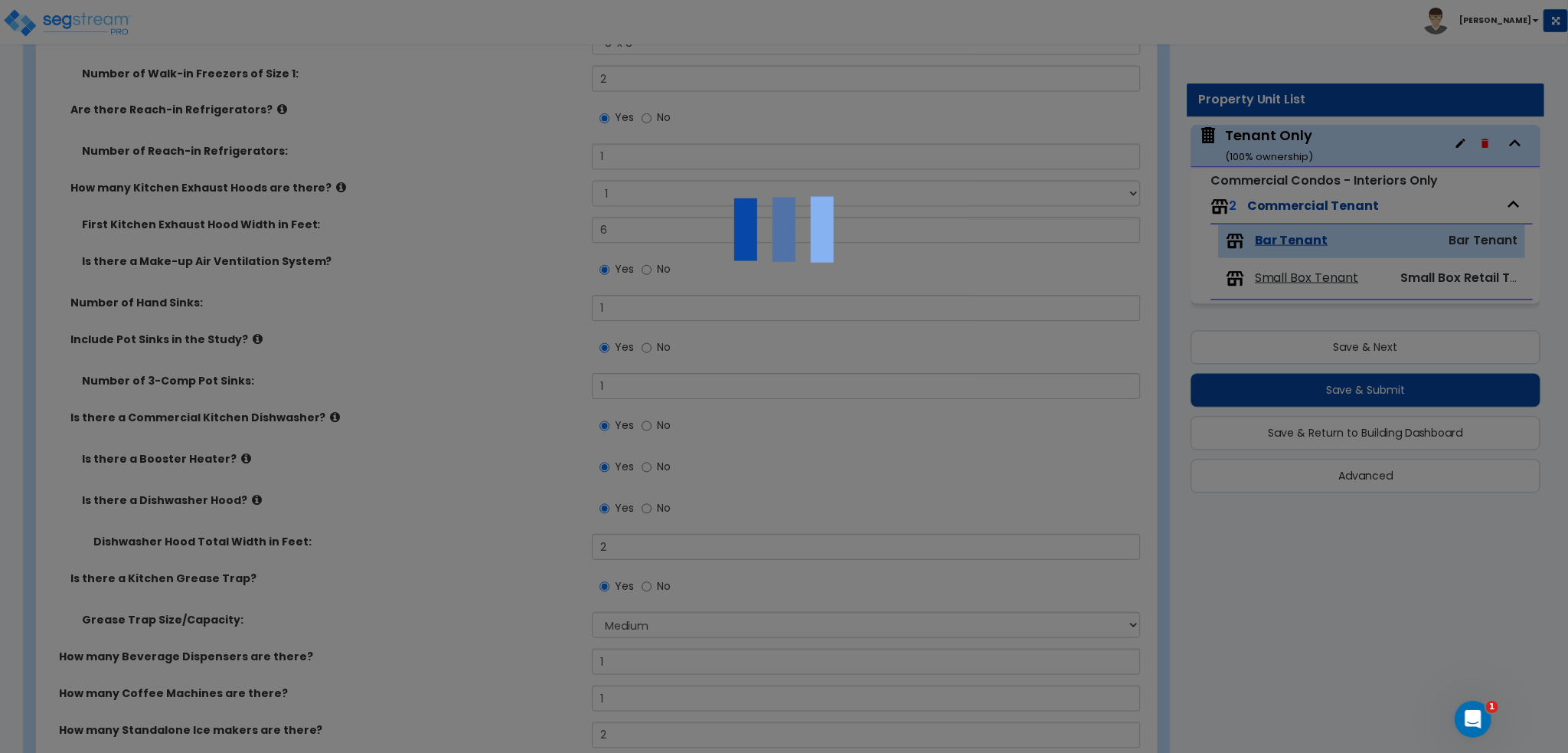
scroll to position [6732, 0]
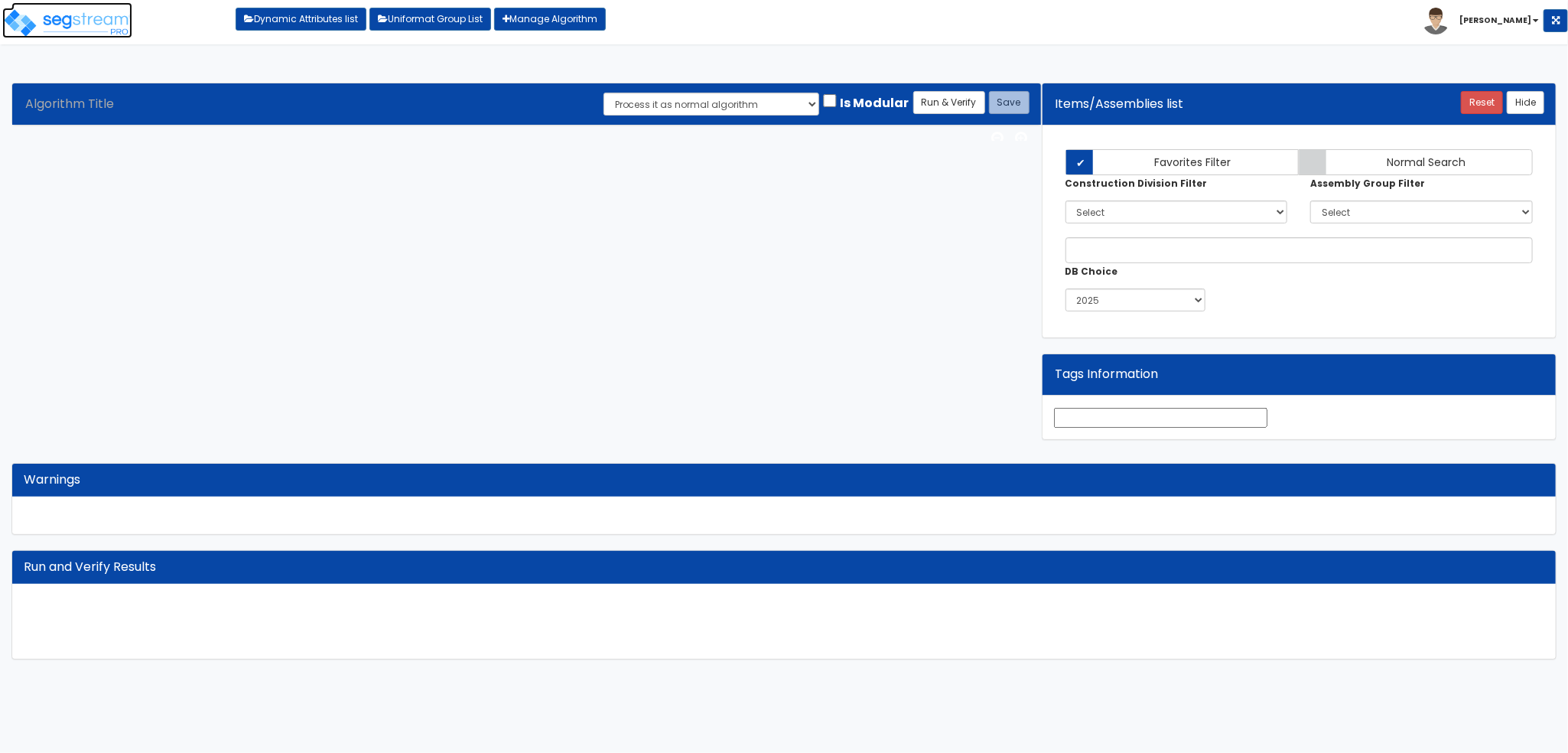
click at [102, 18] on img at bounding box center [67, 23] width 130 height 31
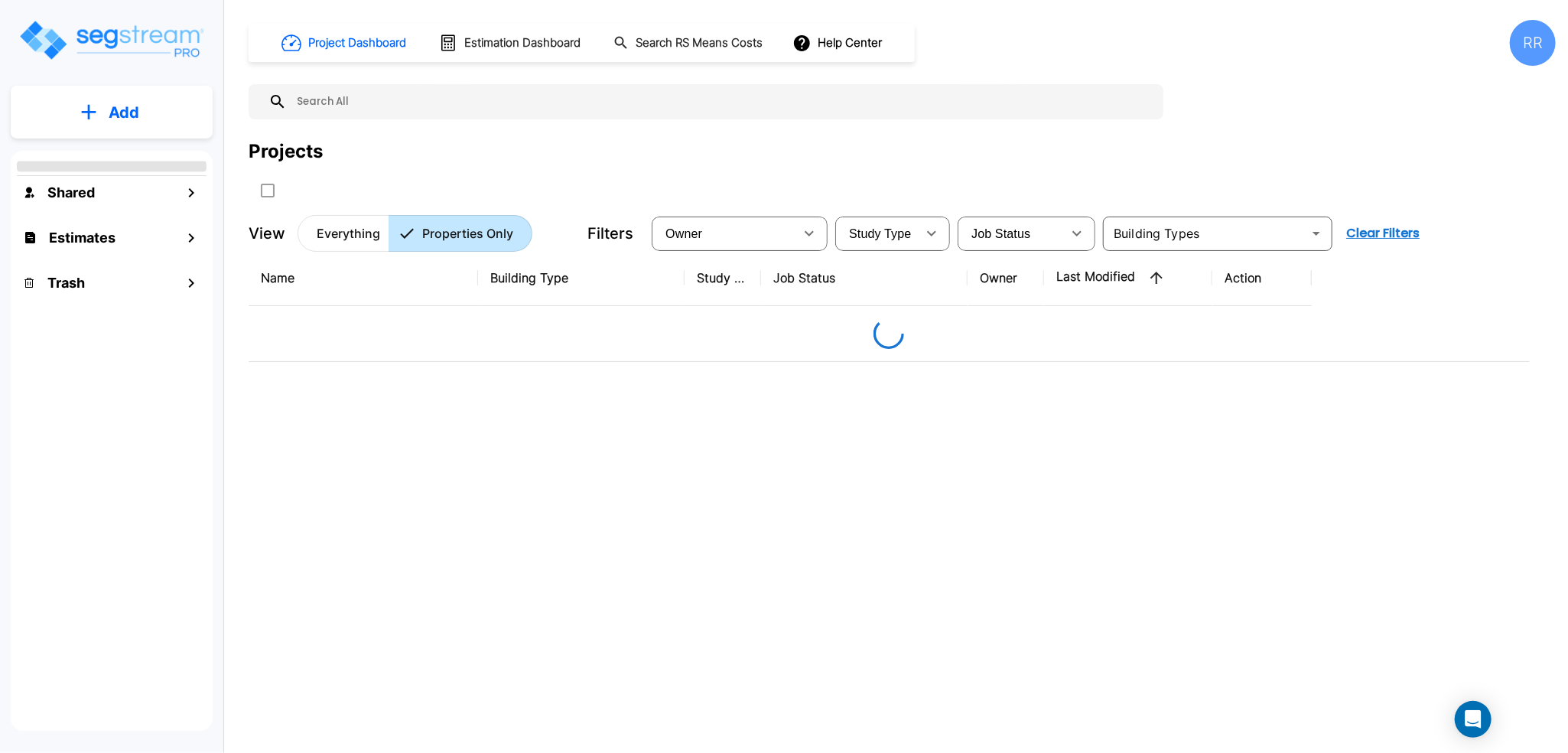
click at [134, 101] on p "Add" at bounding box center [124, 113] width 31 height 23
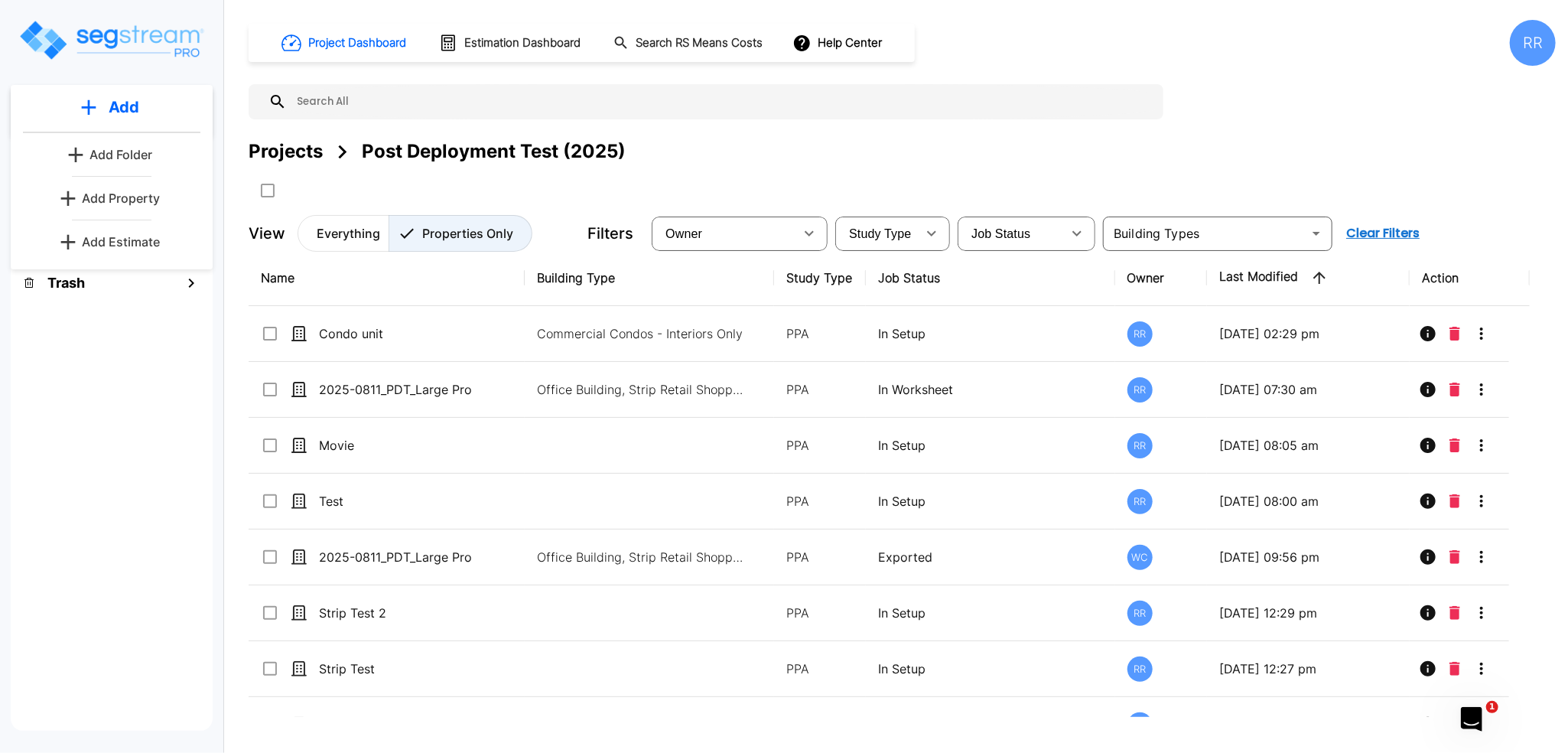
click at [151, 197] on p "Add Property" at bounding box center [121, 198] width 78 height 18
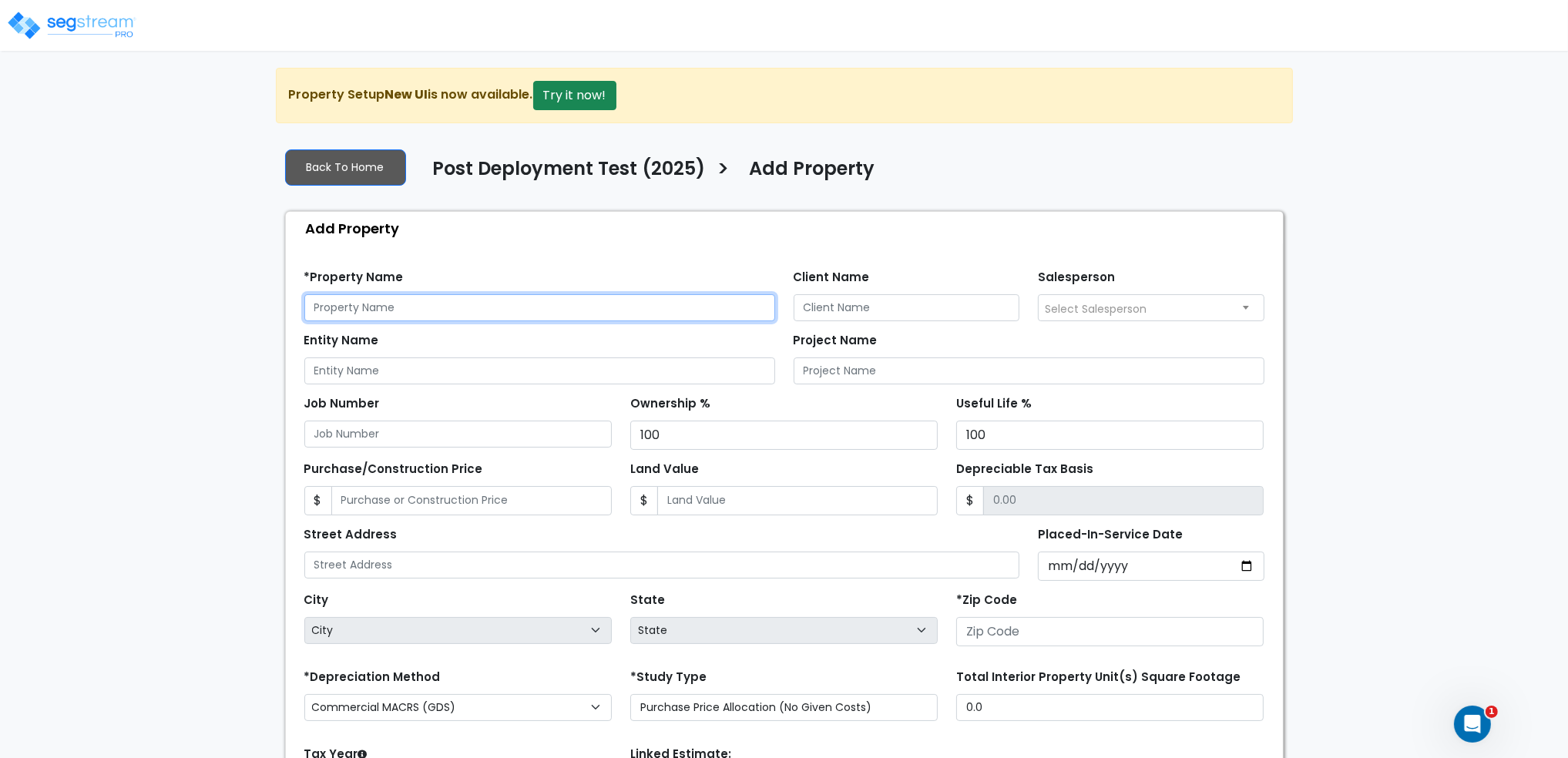
click at [502, 302] on input "text" at bounding box center [540, 308] width 471 height 27
type input "Conco"
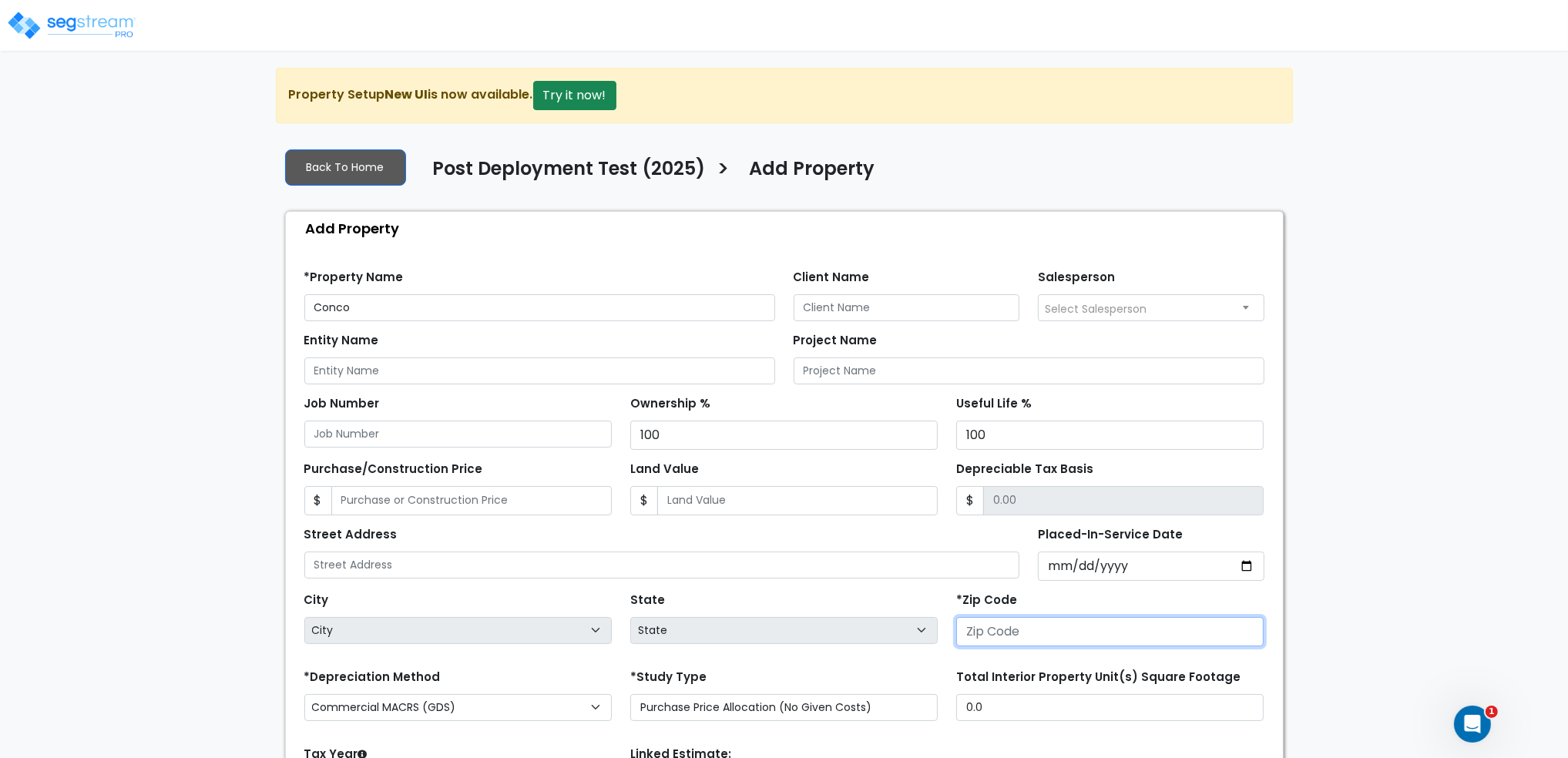
click at [1125, 629] on input "number" at bounding box center [1110, 631] width 308 height 29
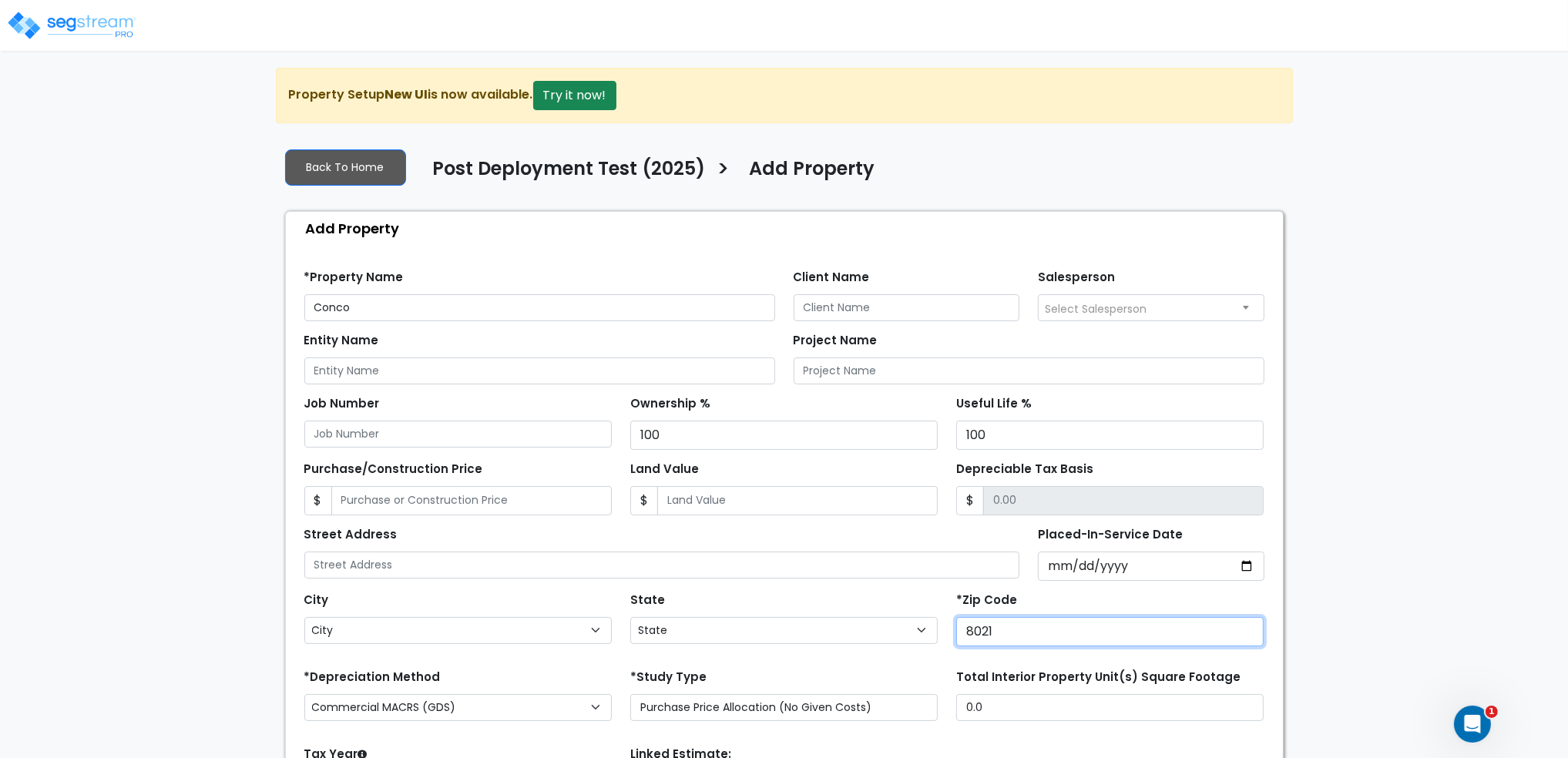
type input "80212"
select select "CO"
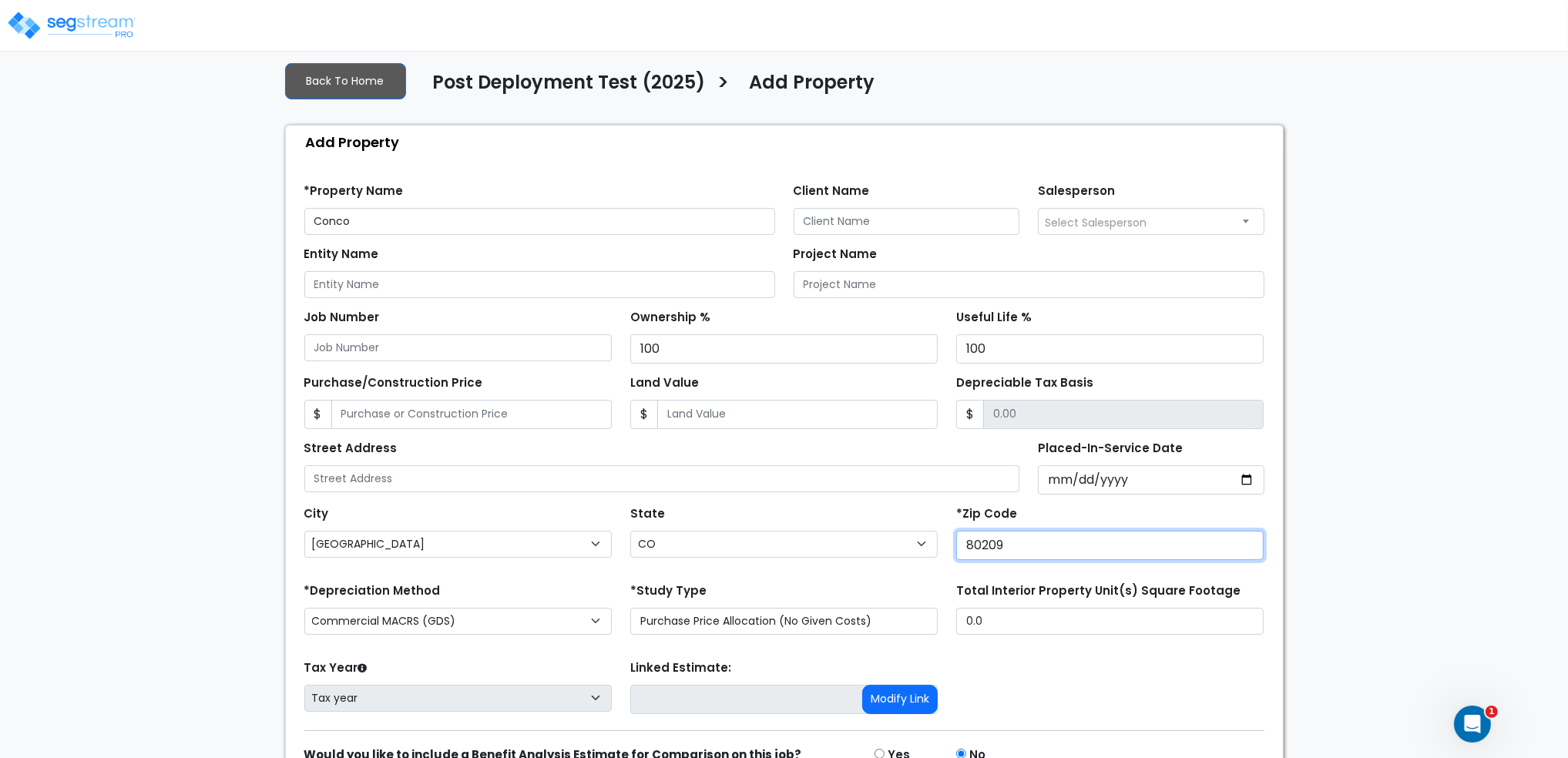
scroll to position [164, 0]
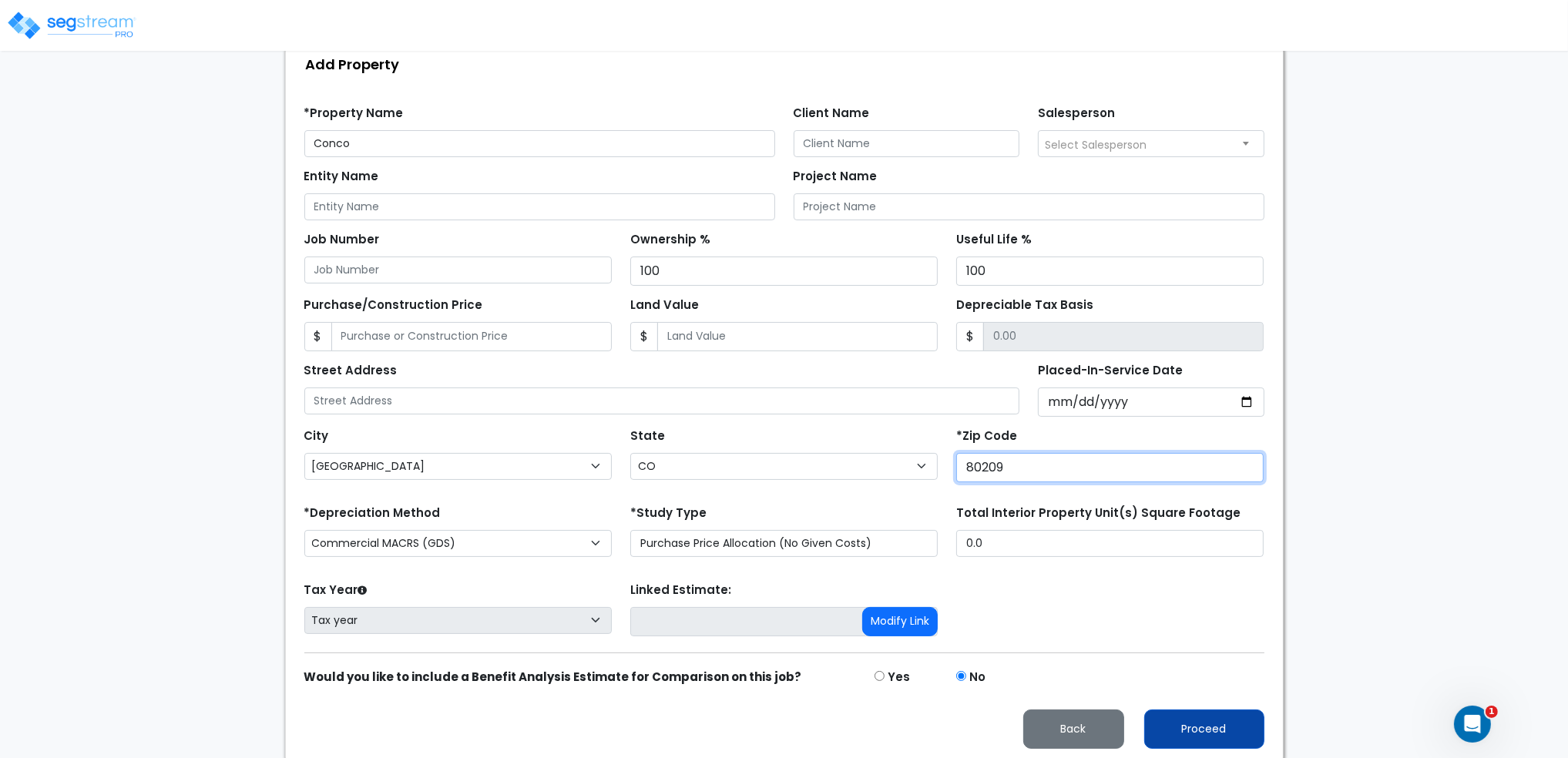
type input "80209"
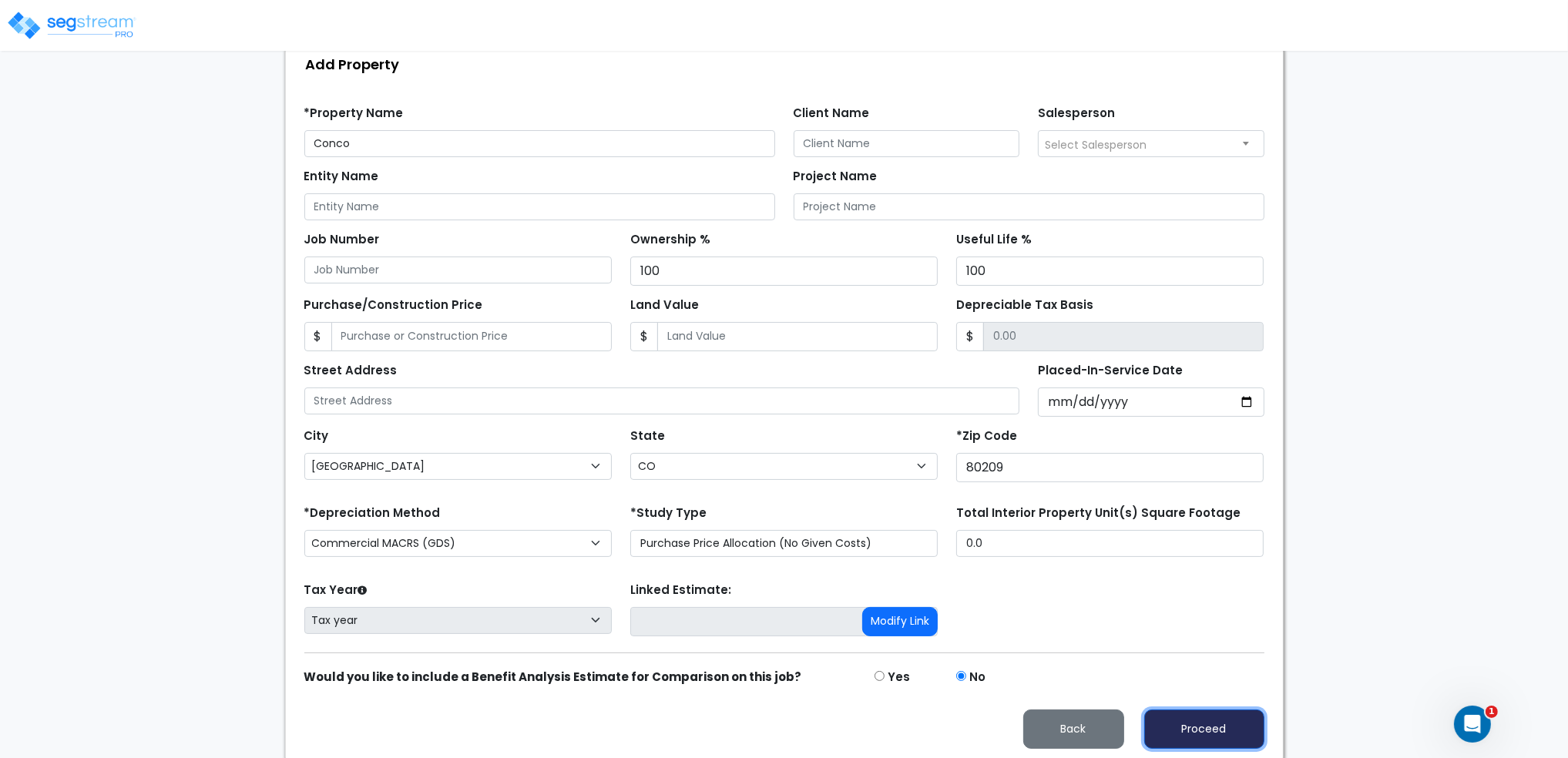
click at [1208, 743] on button "Proceed" at bounding box center [1204, 729] width 120 height 39
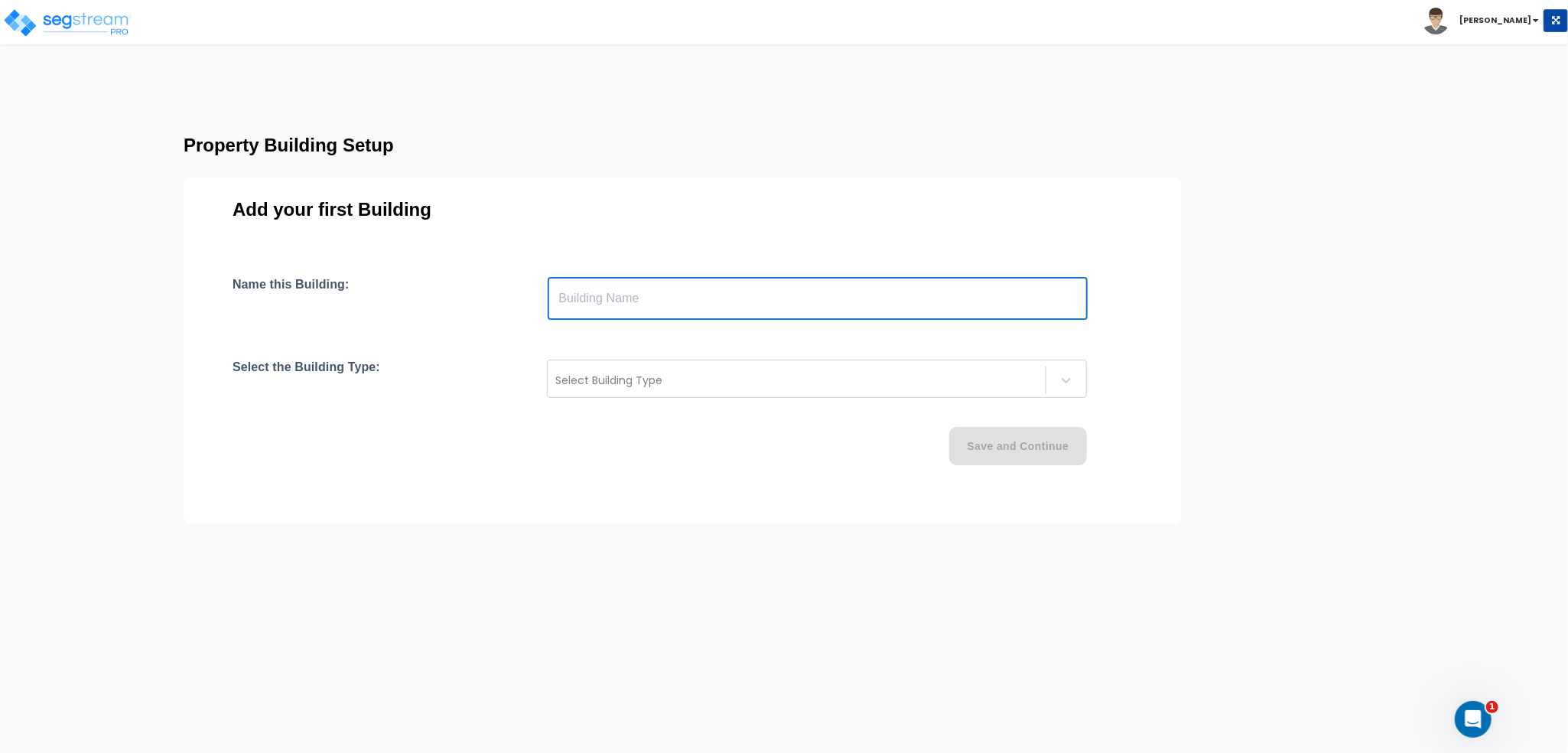
click at [692, 300] on input "text" at bounding box center [818, 299] width 540 height 43
type input "Condo"
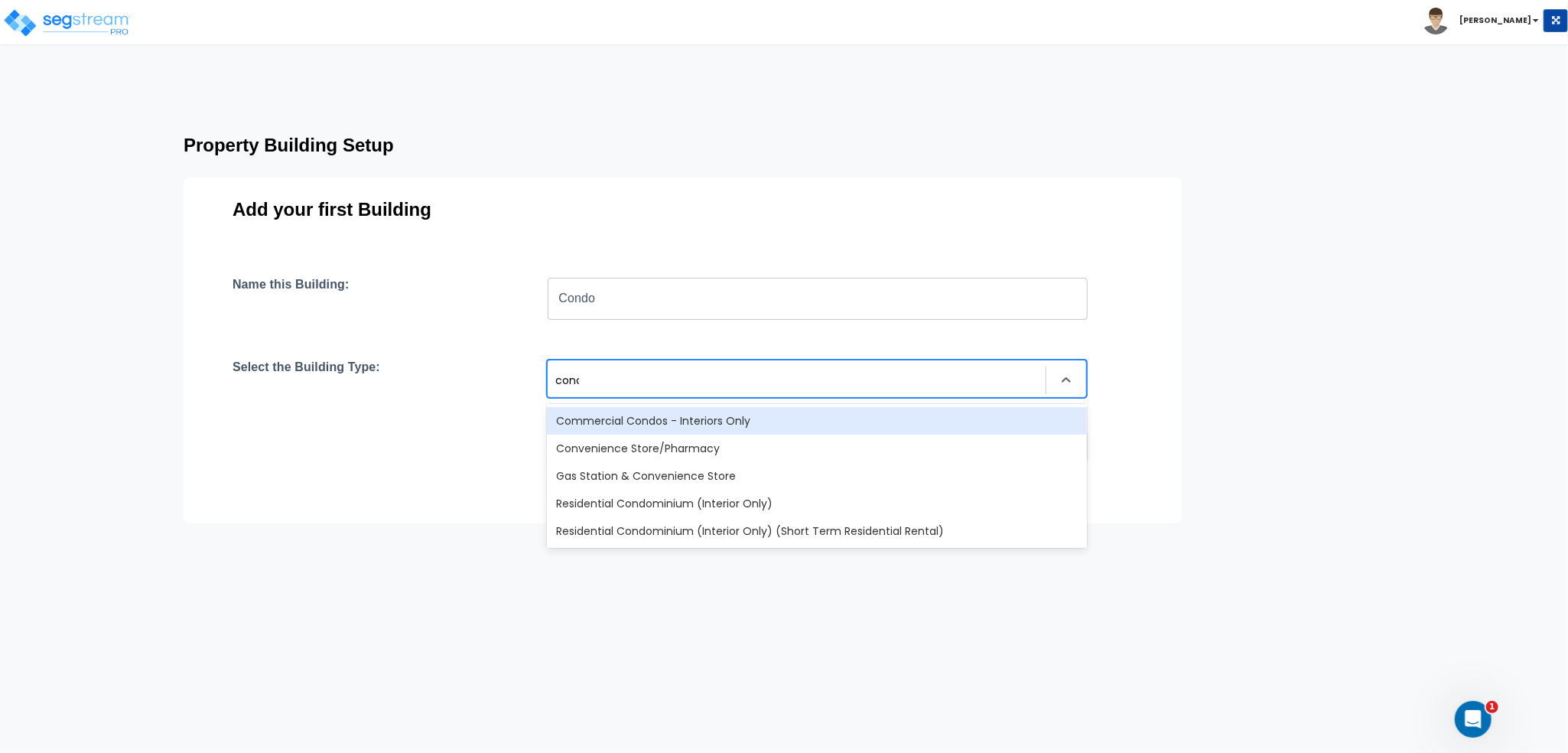
type input "condo"
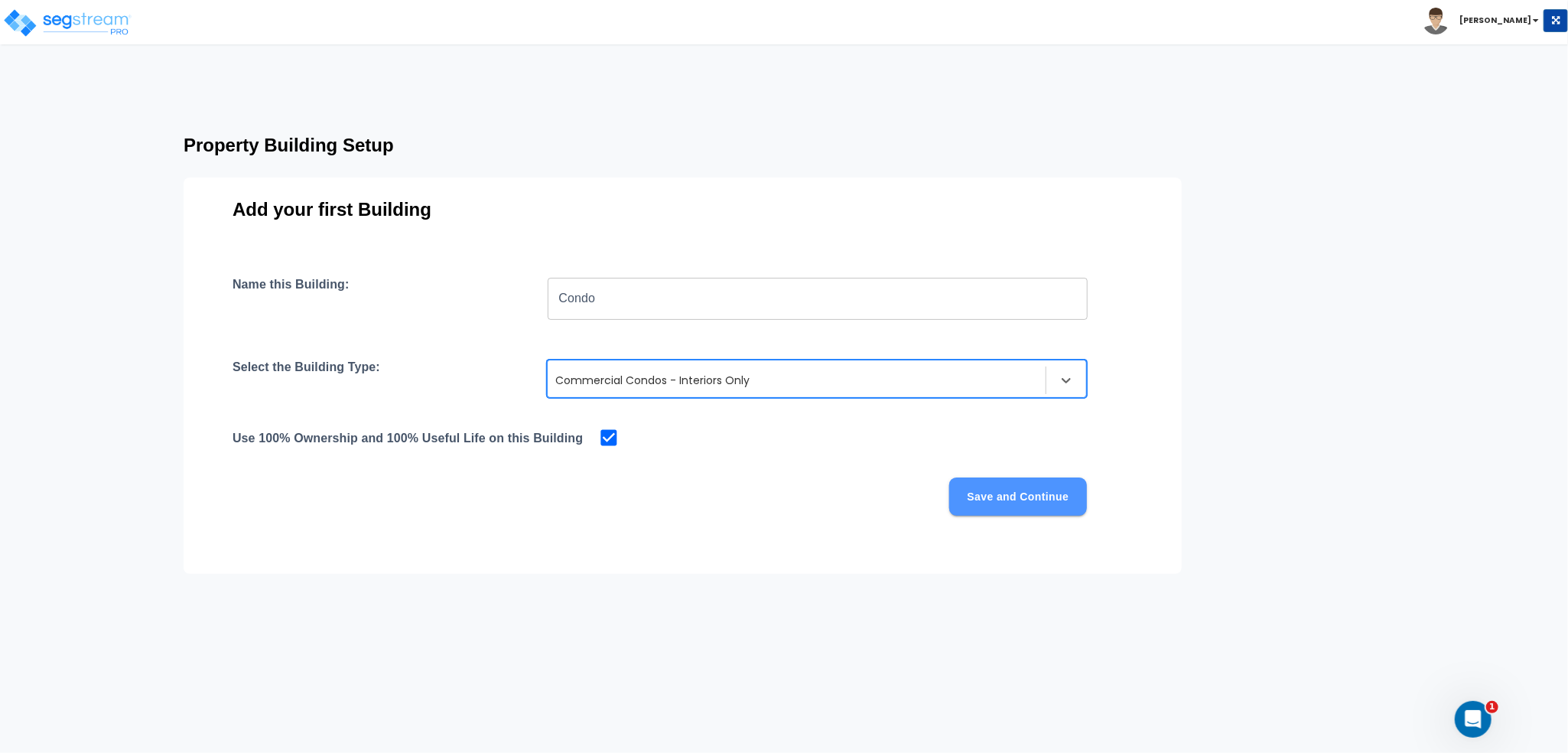
click at [996, 502] on button "Save and Continue" at bounding box center [1018, 497] width 137 height 38
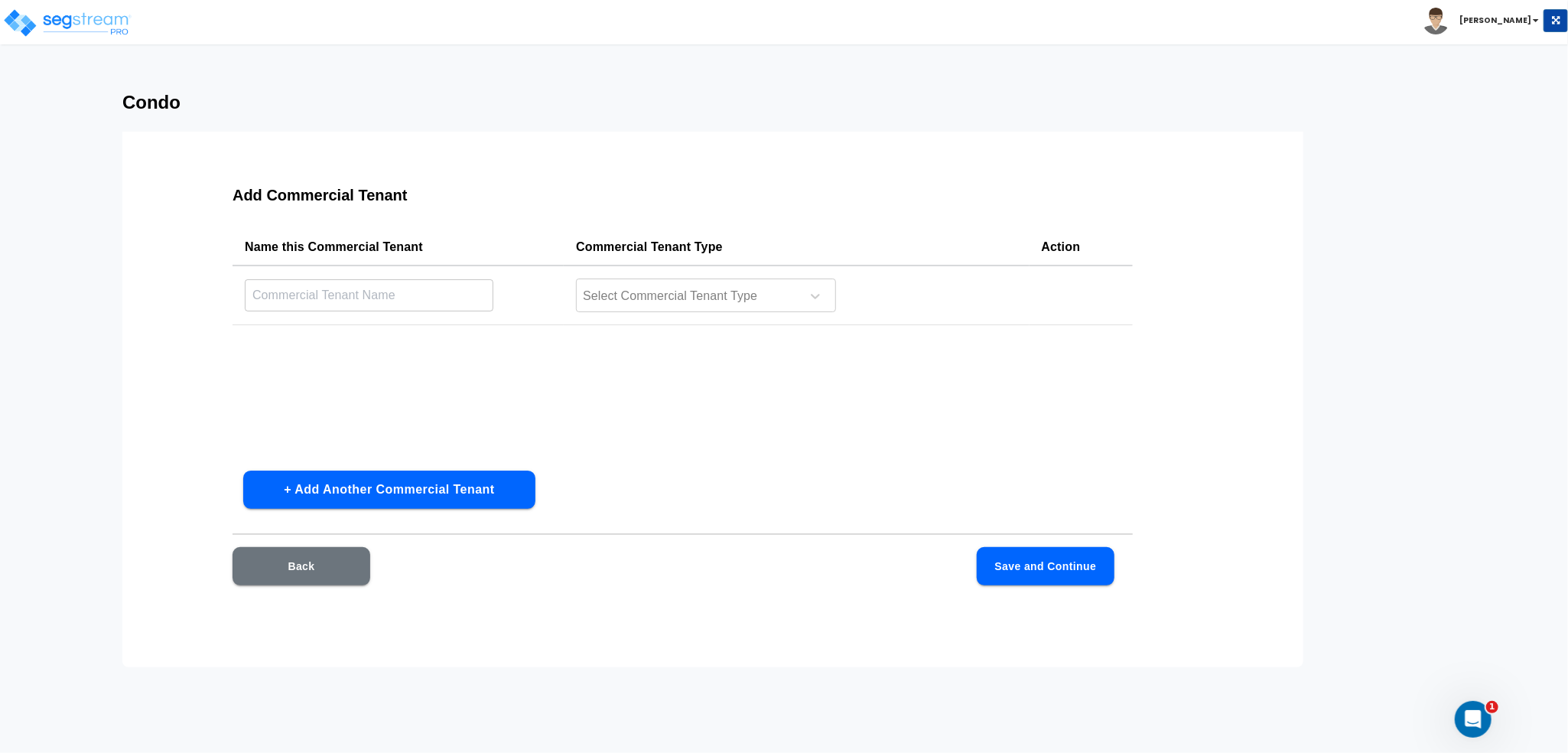
click at [415, 299] on input "text" at bounding box center [369, 295] width 249 height 33
type input "Bar"
click at [640, 272] on td "Select Commercial Tenant Type" at bounding box center [797, 296] width 465 height 60
click at [644, 285] on div "Select Commercial Tenant Type" at bounding box center [686, 296] width 219 height 23
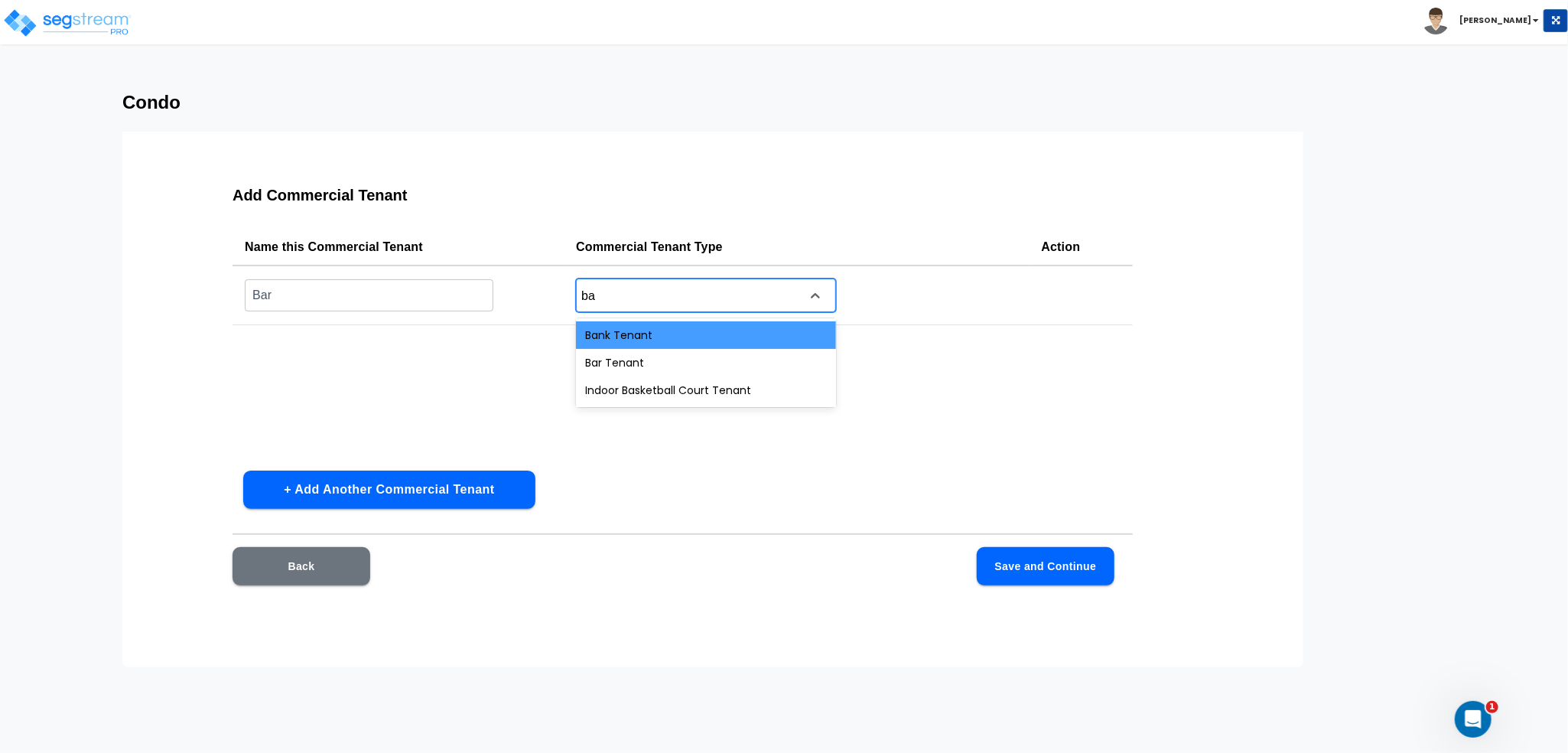
type input "bar"
click at [668, 338] on div "Bar Tenant" at bounding box center [706, 335] width 260 height 28
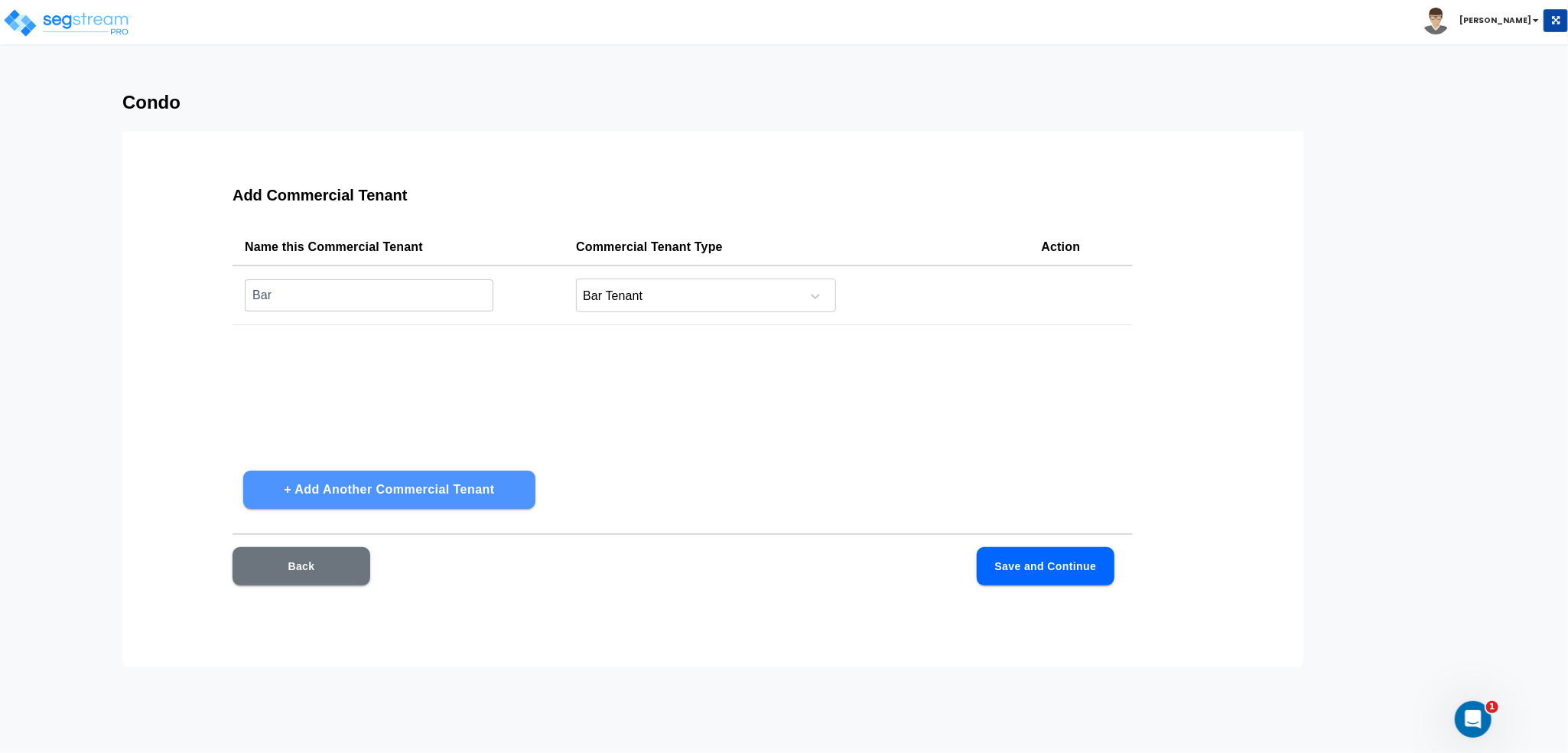
click at [460, 487] on button "+ Add Another Commercial Tenant" at bounding box center [389, 490] width 292 height 38
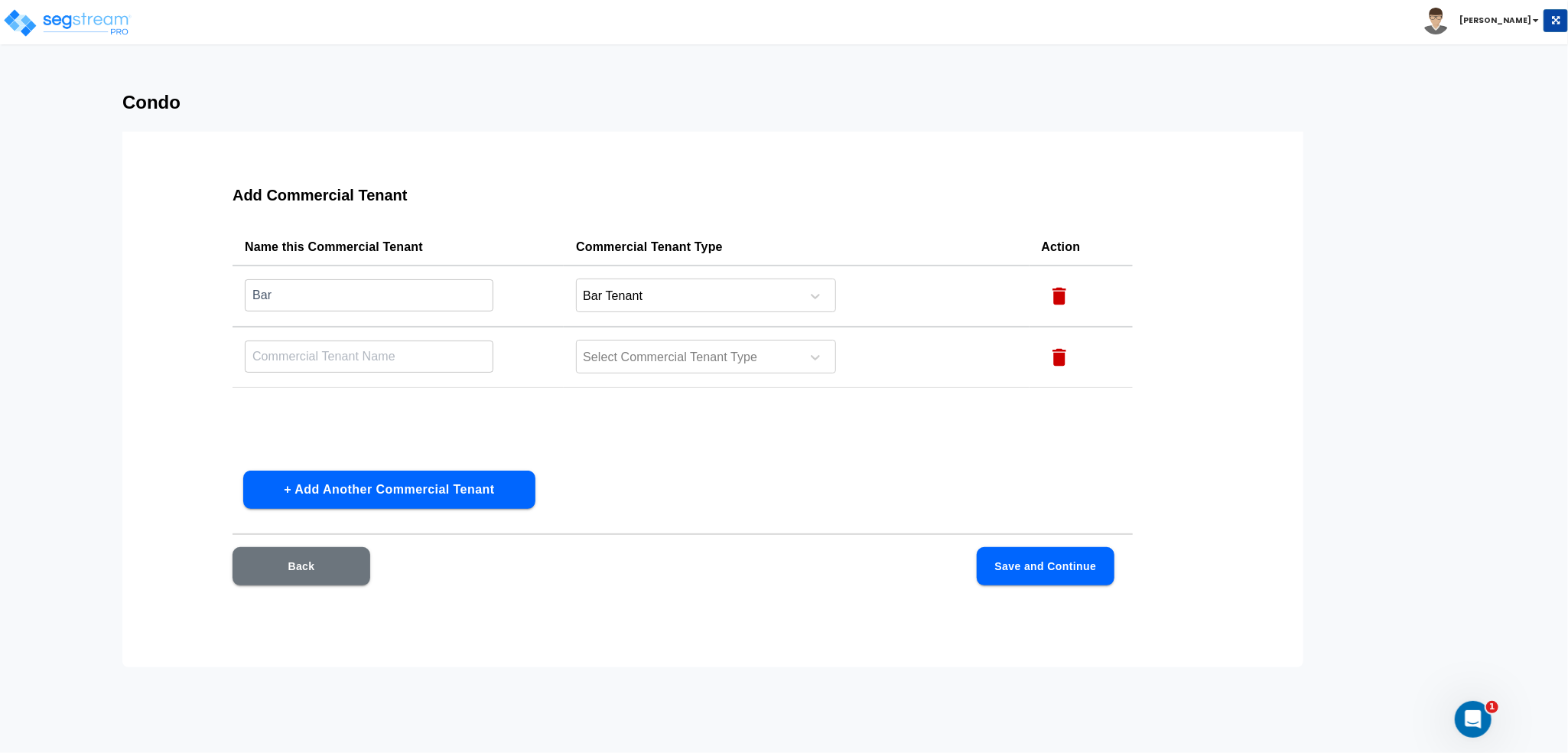
click at [394, 355] on input "text" at bounding box center [369, 356] width 249 height 33
type input "small box"
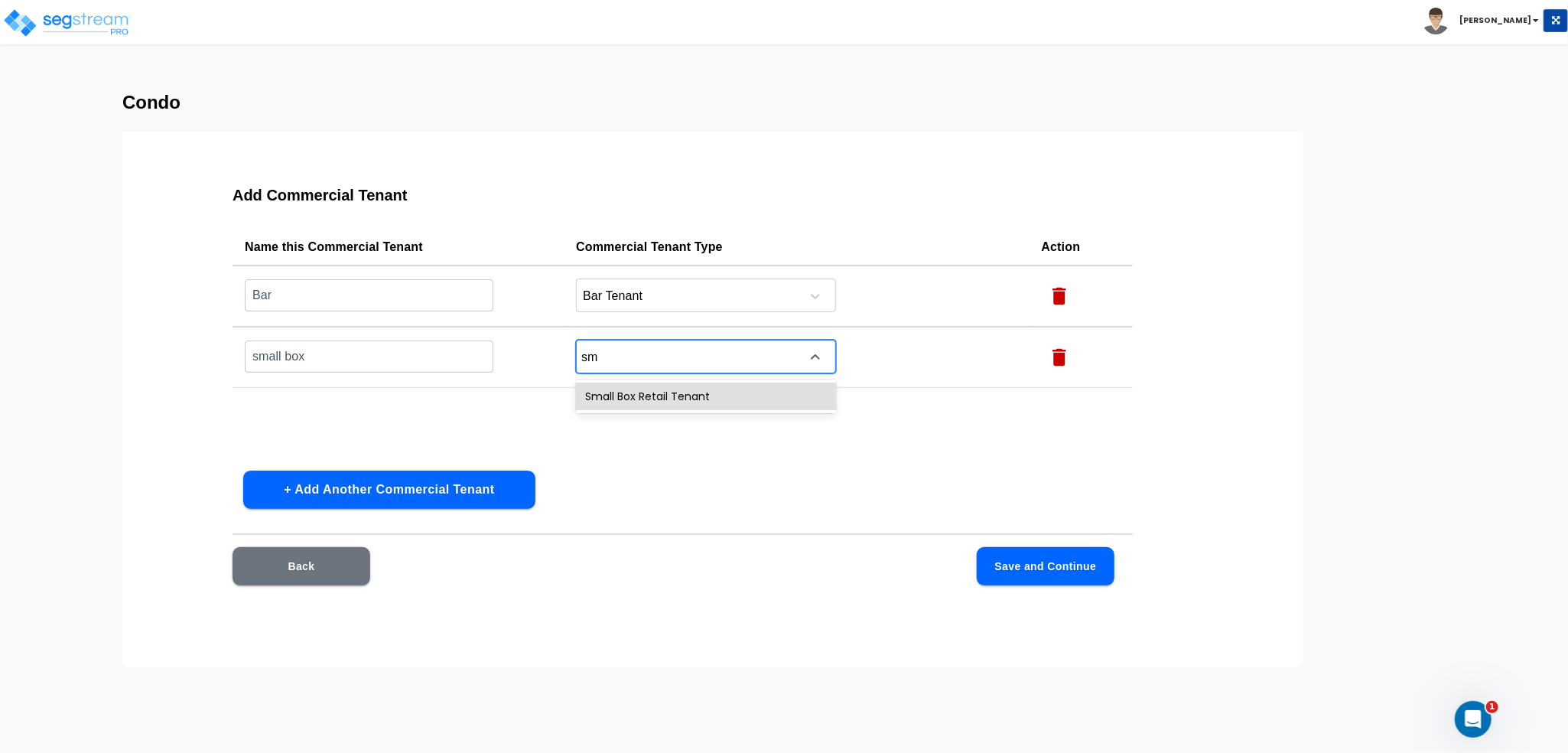
type input "sma"
click at [724, 399] on div "Small Box Retail Tenant" at bounding box center [706, 396] width 260 height 28
click at [1030, 570] on button "Save and Continue" at bounding box center [1045, 566] width 137 height 38
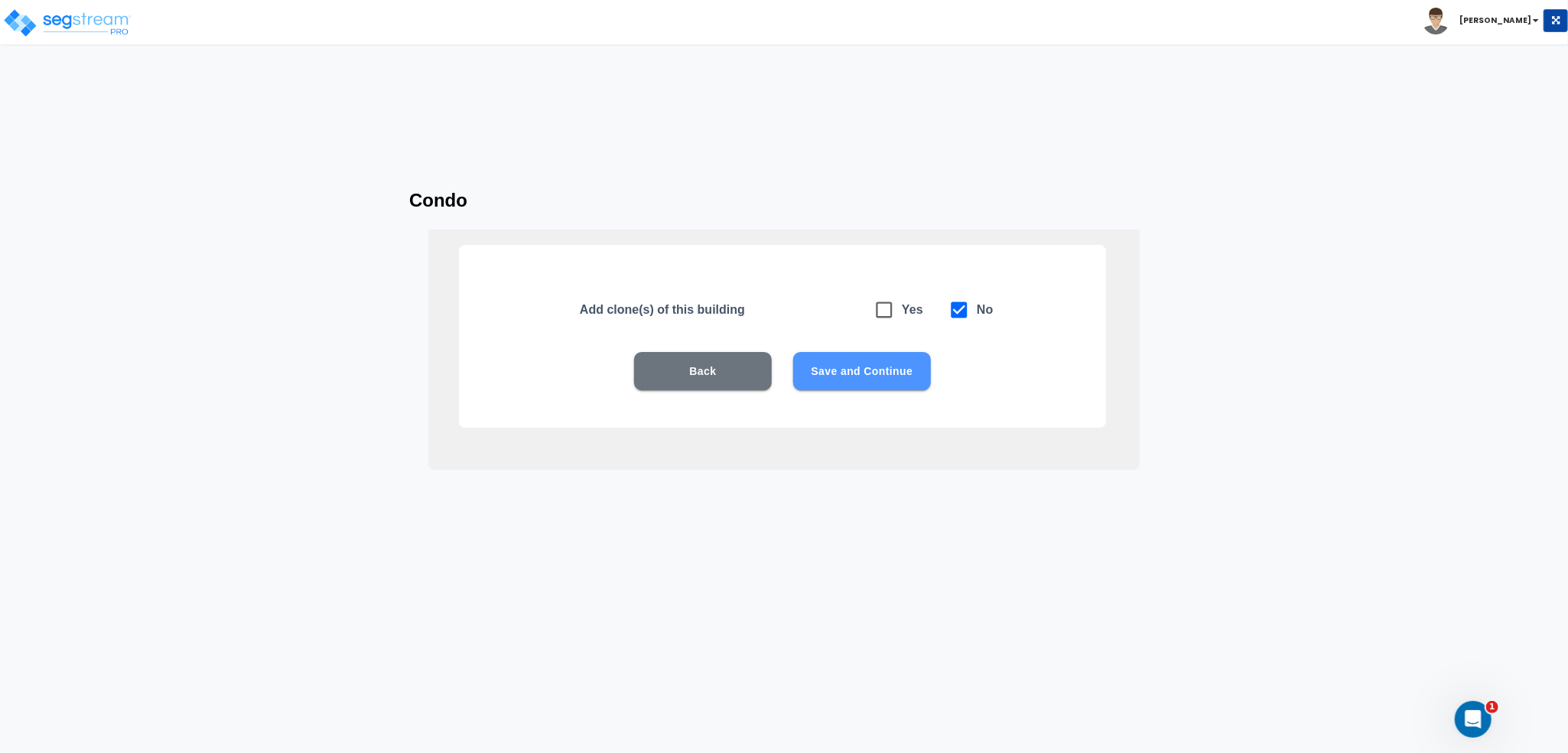
click at [869, 374] on button "Save and Continue" at bounding box center [862, 372] width 137 height 38
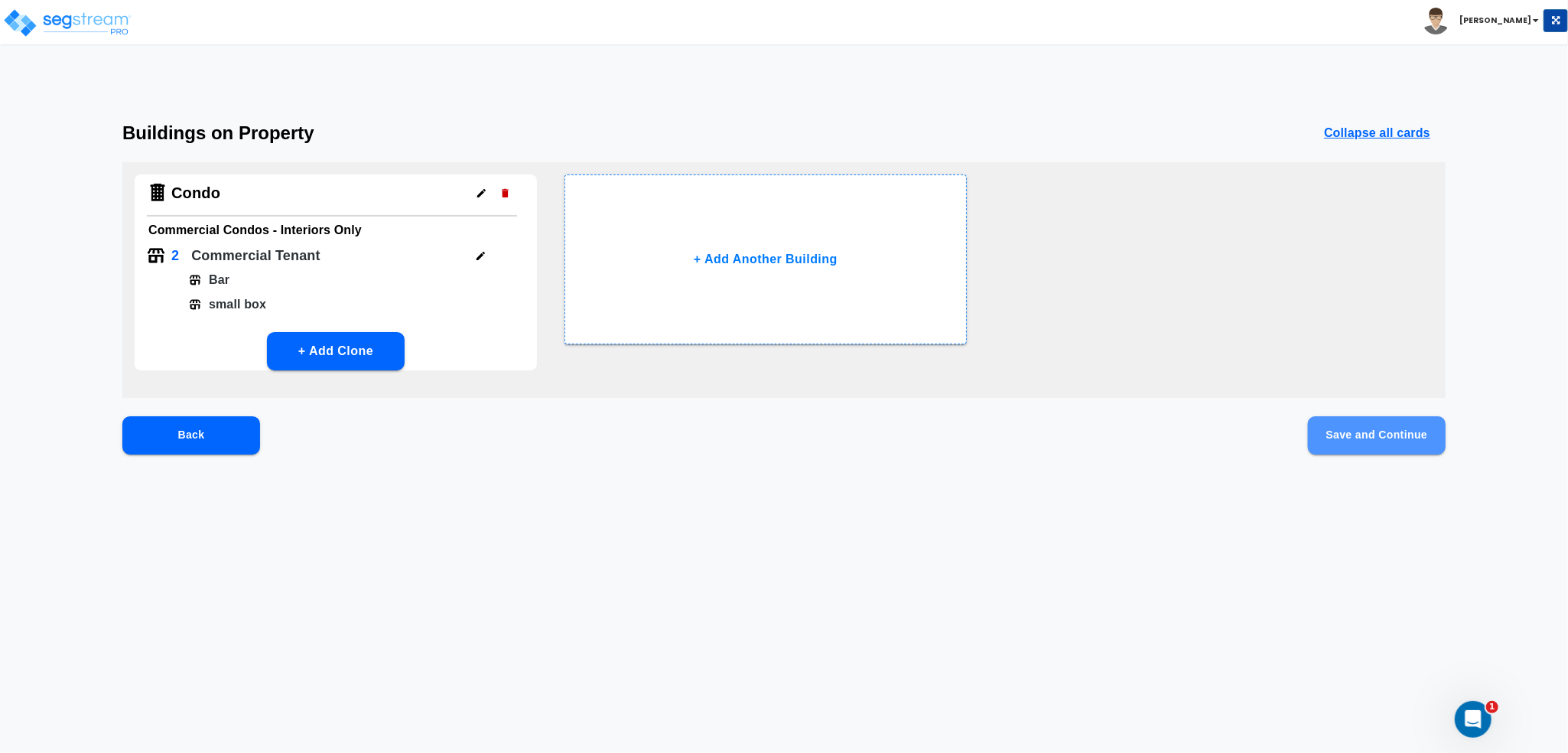
click at [1367, 440] on button "Save and Continue" at bounding box center [1377, 435] width 137 height 38
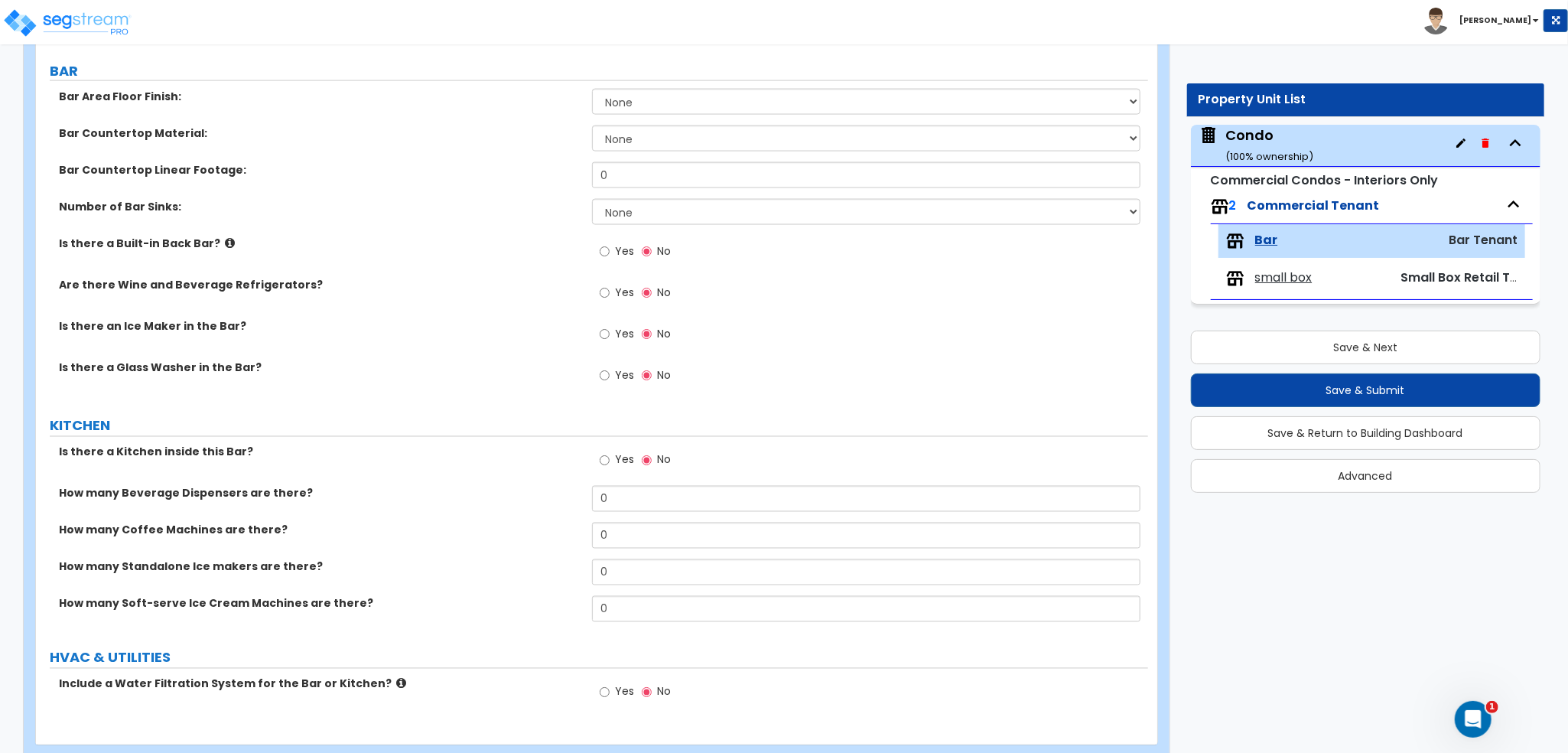
scroll to position [1583, 0]
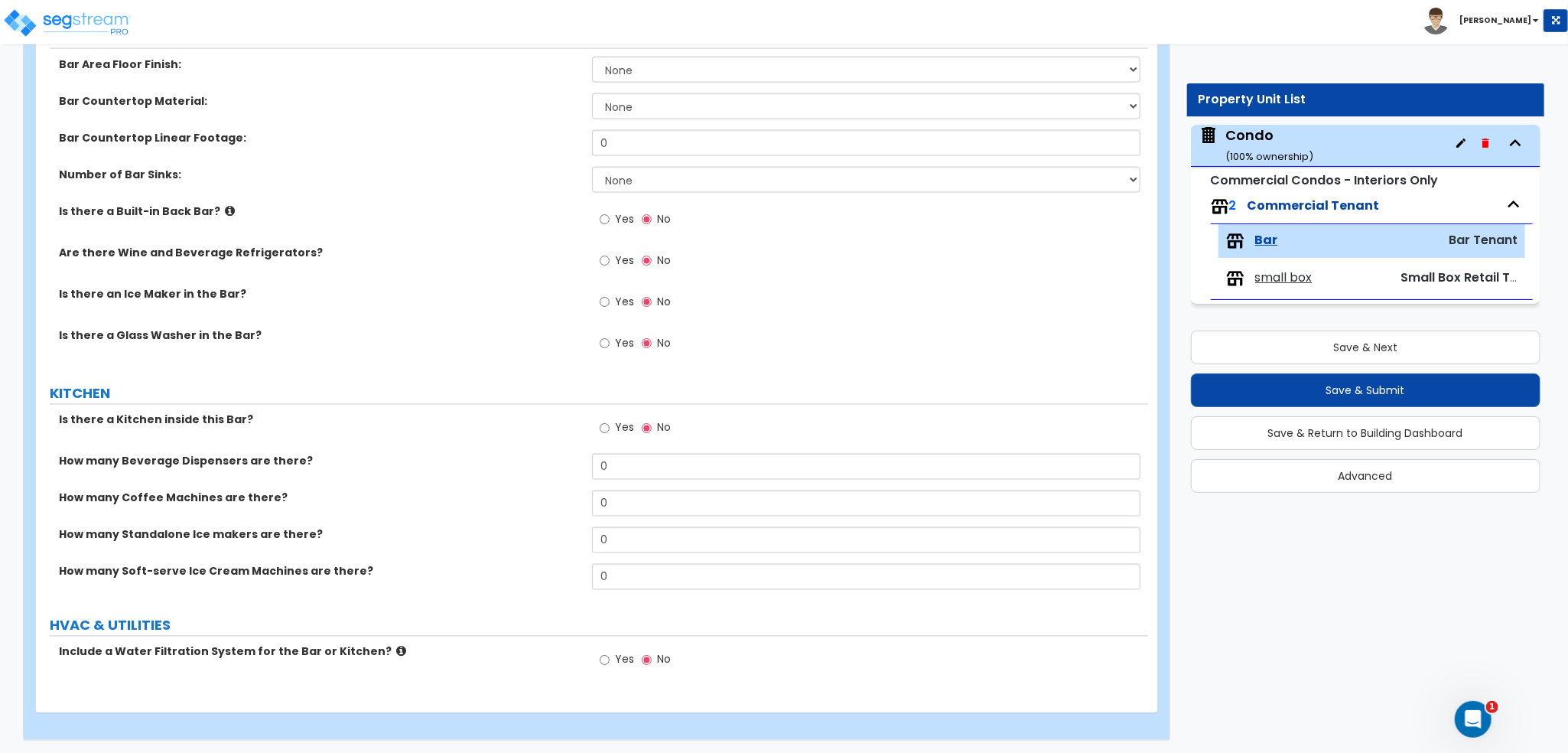
click at [1255, 288] on div "small box Small Box Retail Tenant" at bounding box center [1372, 279] width 308 height 34
click at [1266, 281] on span "small box" at bounding box center [1284, 278] width 58 height 18
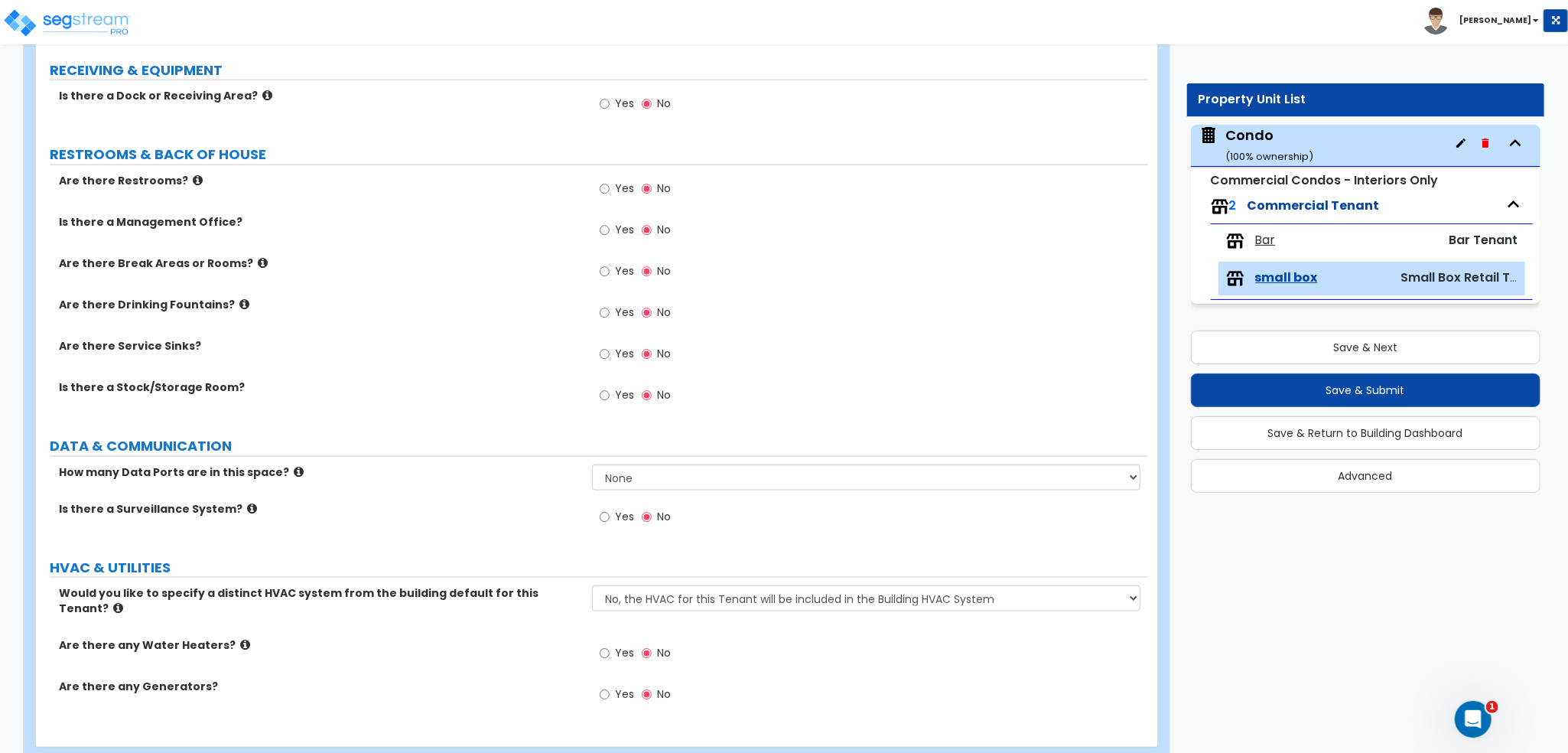
scroll to position [1203, 0]
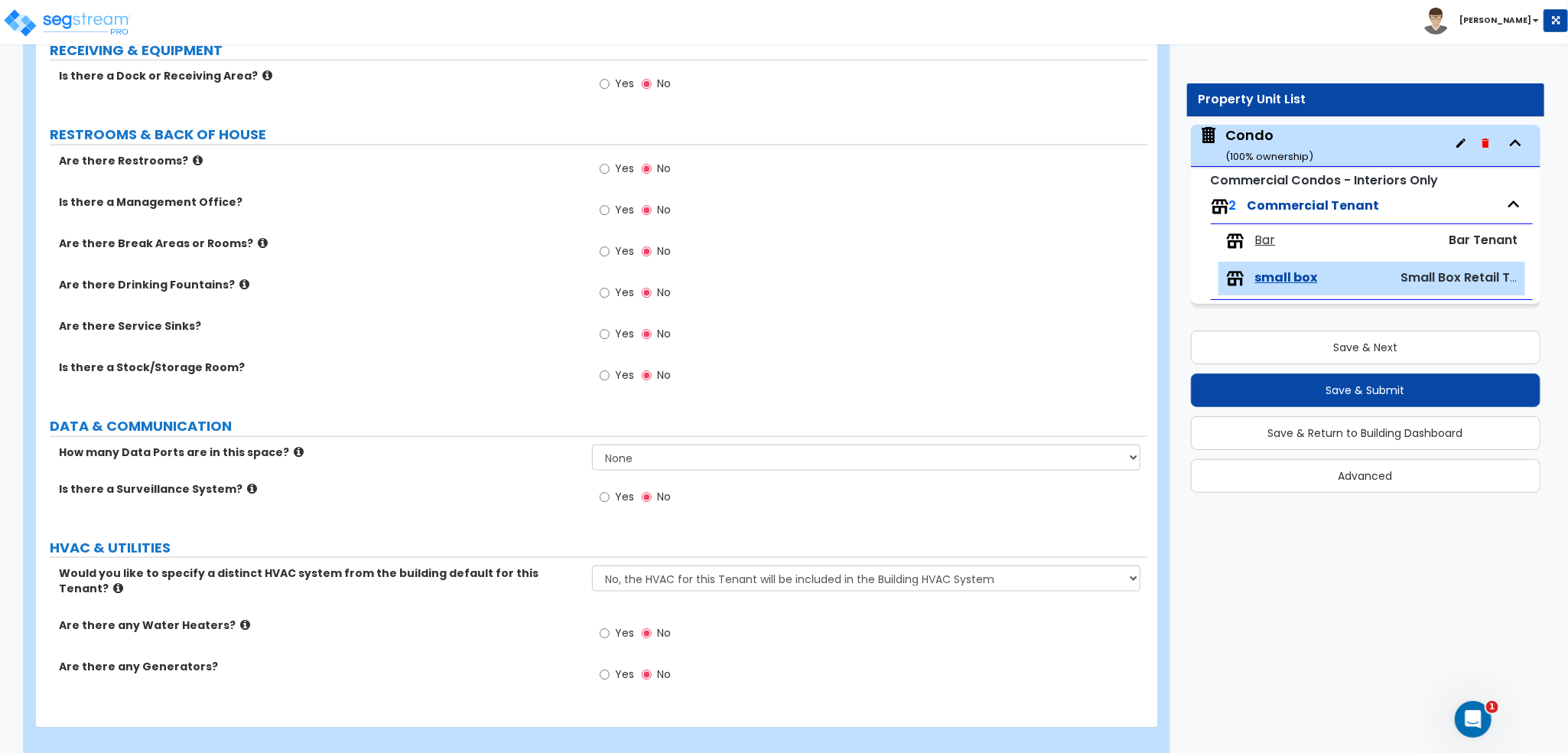
click at [1256, 241] on span "Bar" at bounding box center [1266, 240] width 21 height 18
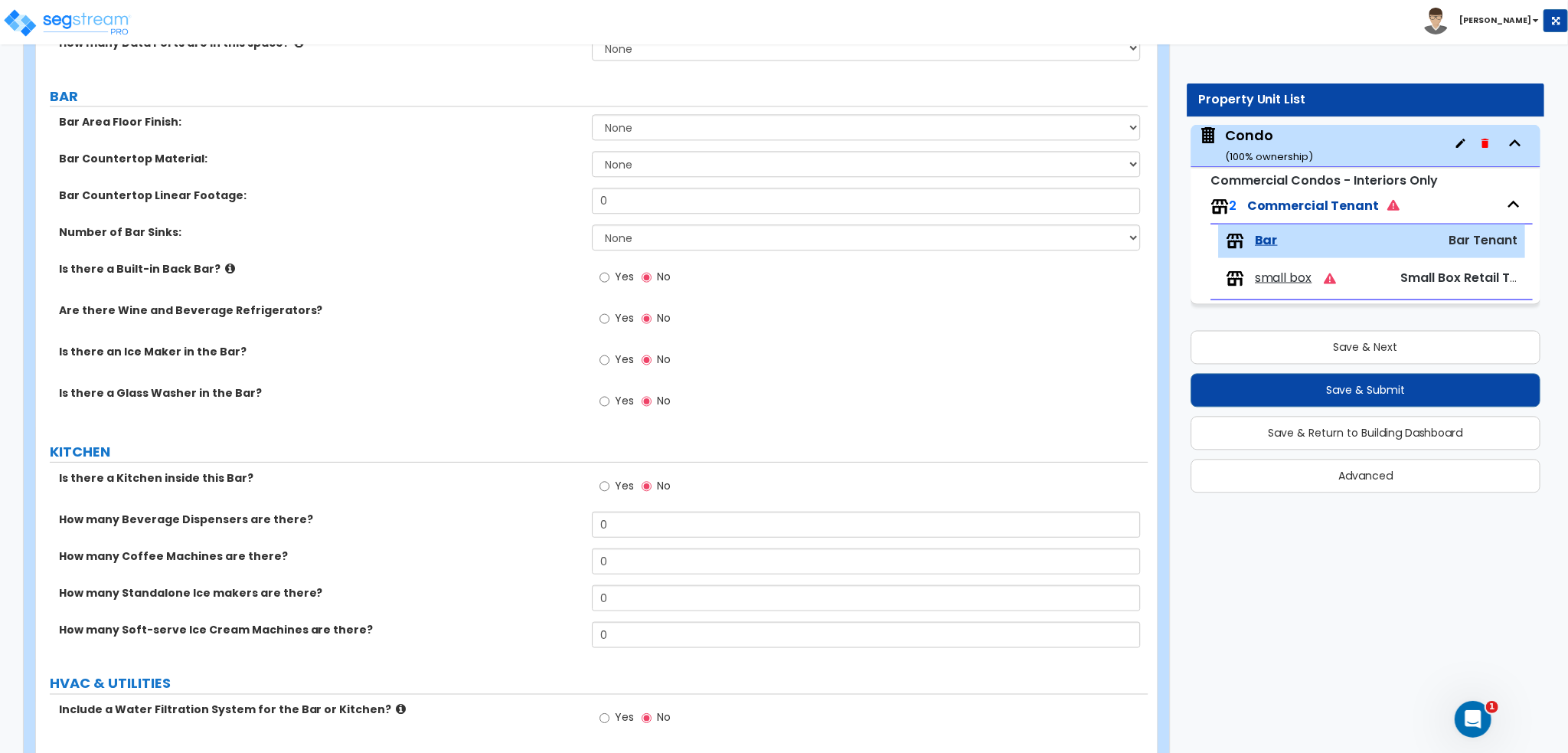
scroll to position [1584, 0]
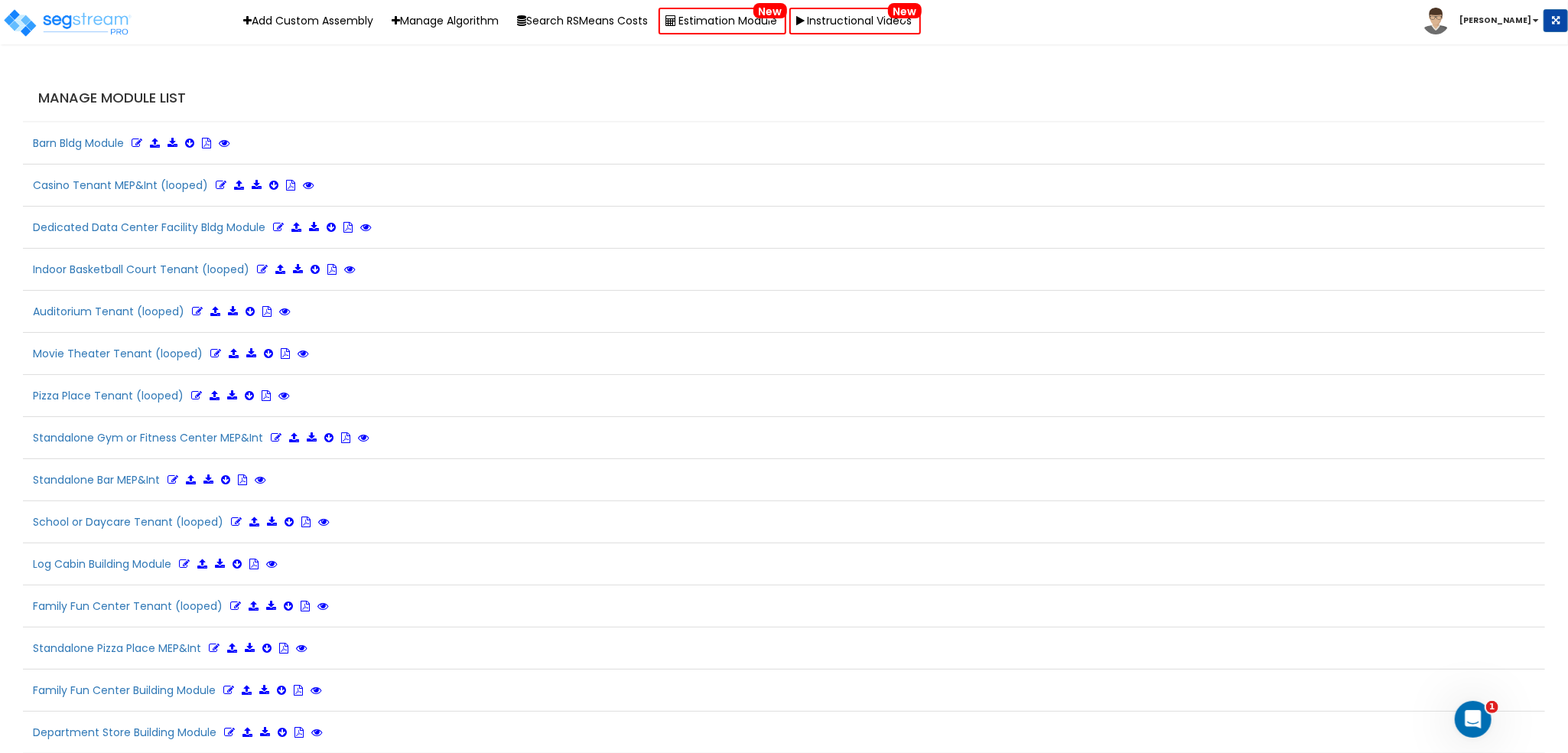
scroll to position [1972, 0]
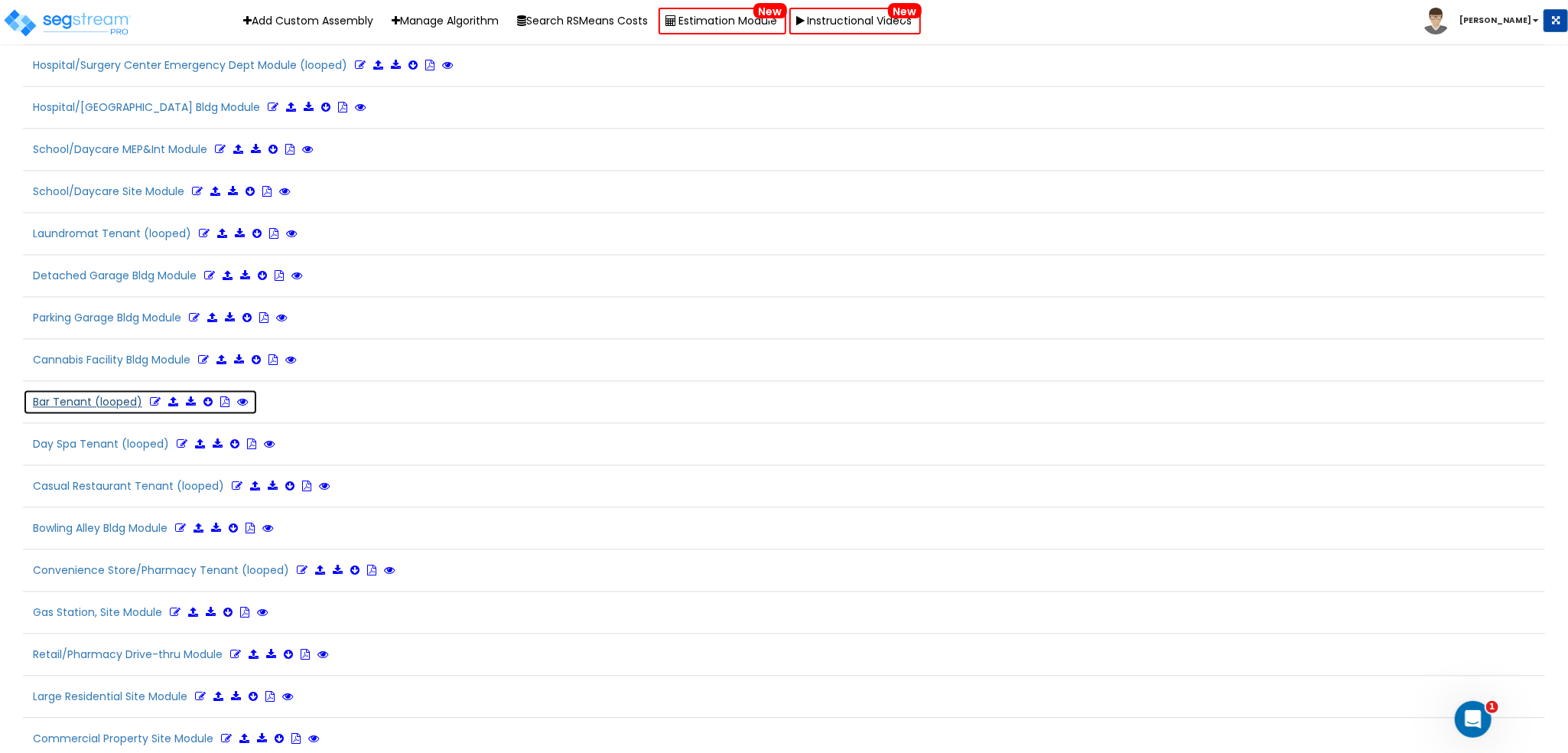
click at [150, 396] on icon at bounding box center [155, 401] width 11 height 11
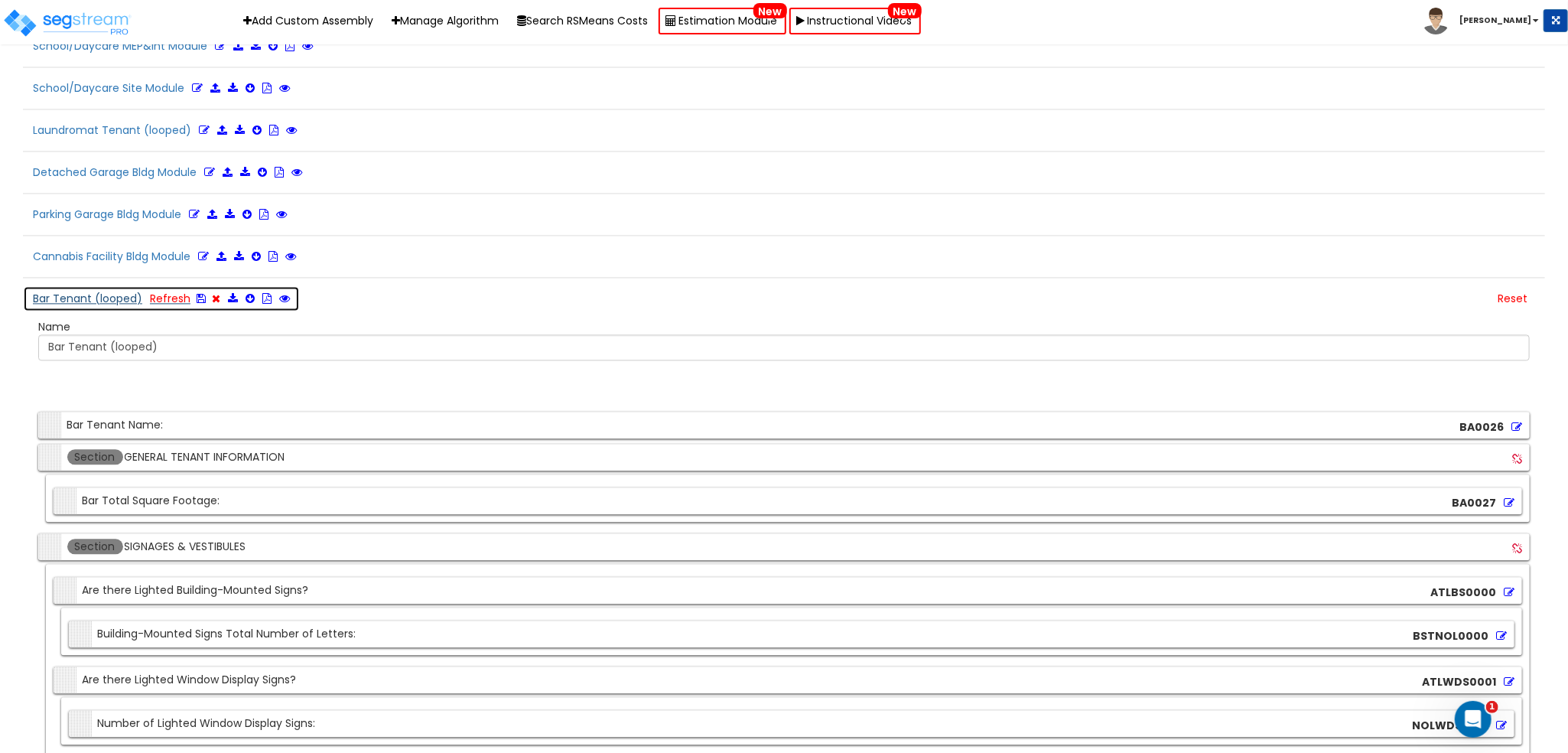
scroll to position [2277, 0]
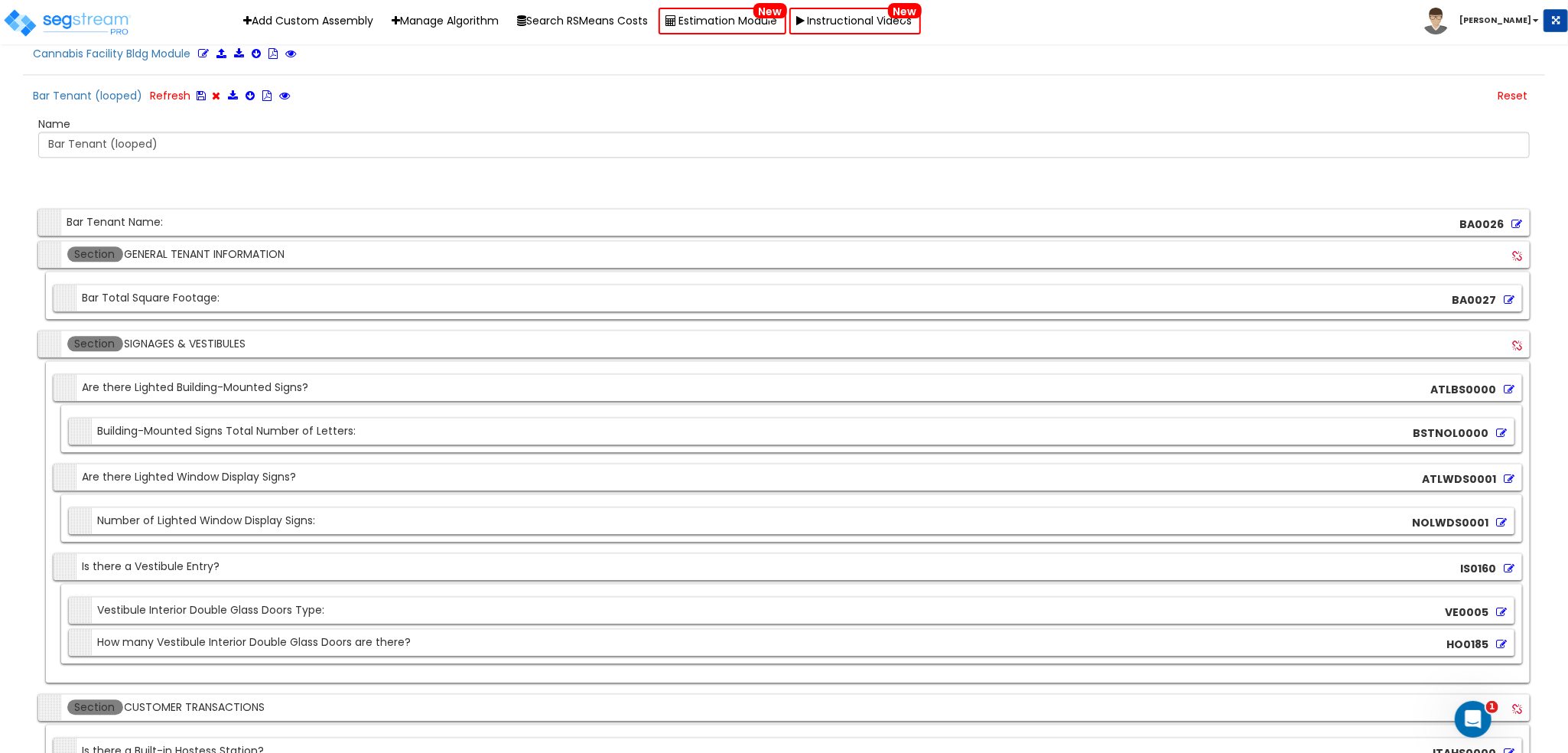
click at [612, 466] on div "Section Are there Lighted Window Display Signs? ATLWDS0001 Section Number of Li…" at bounding box center [788, 503] width 1469 height 78
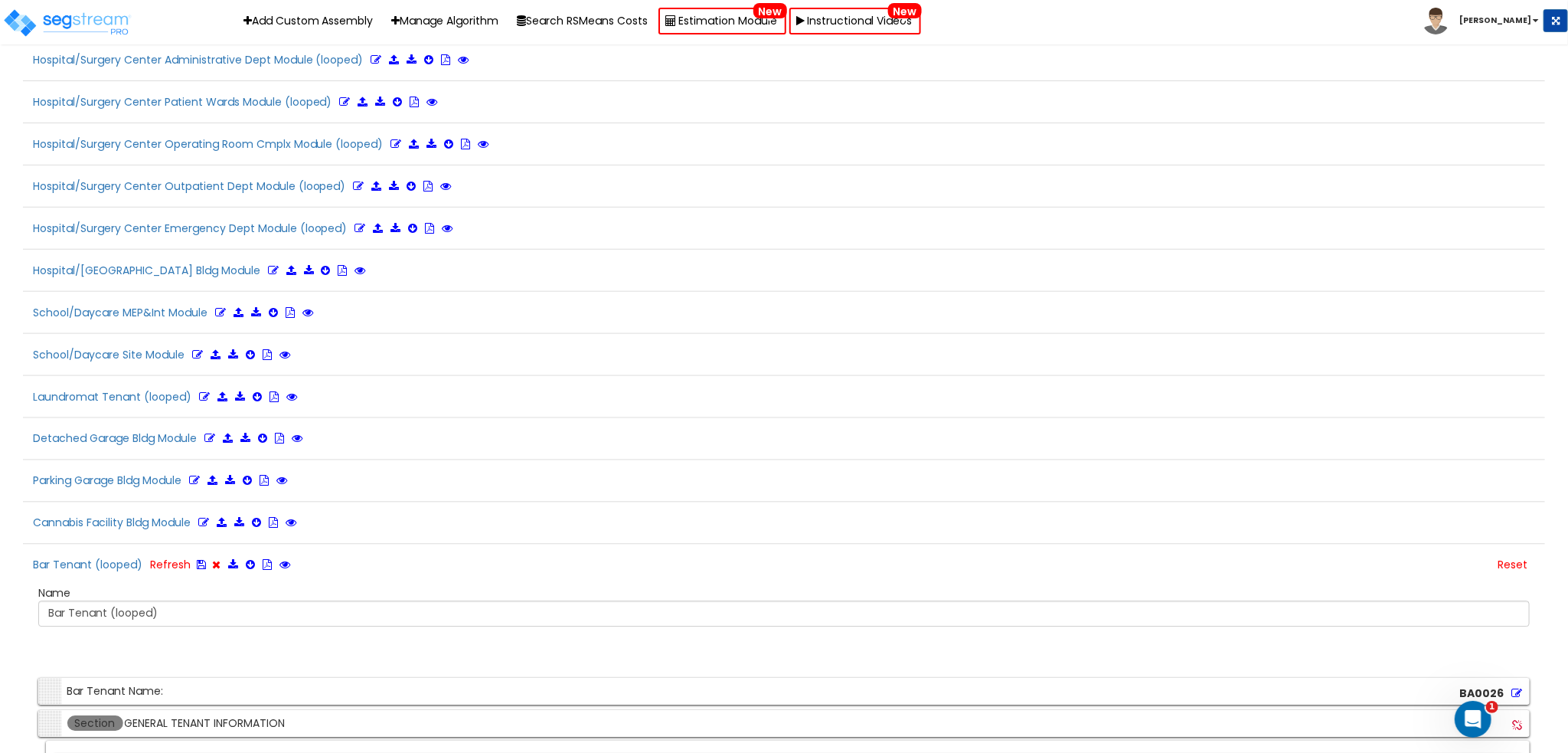
scroll to position [1820, 0]
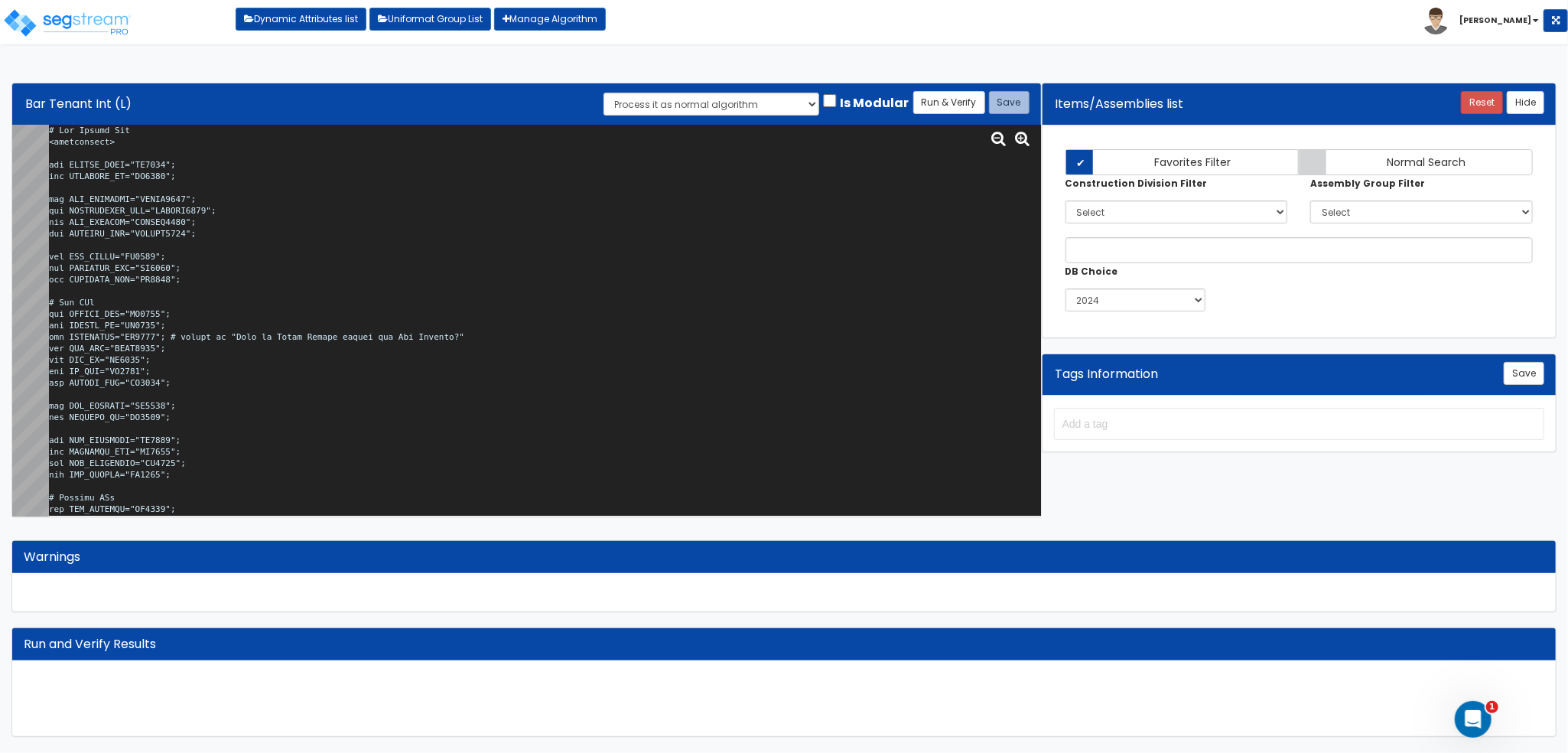
click at [872, 204] on textarea at bounding box center [545, 320] width 992 height 391
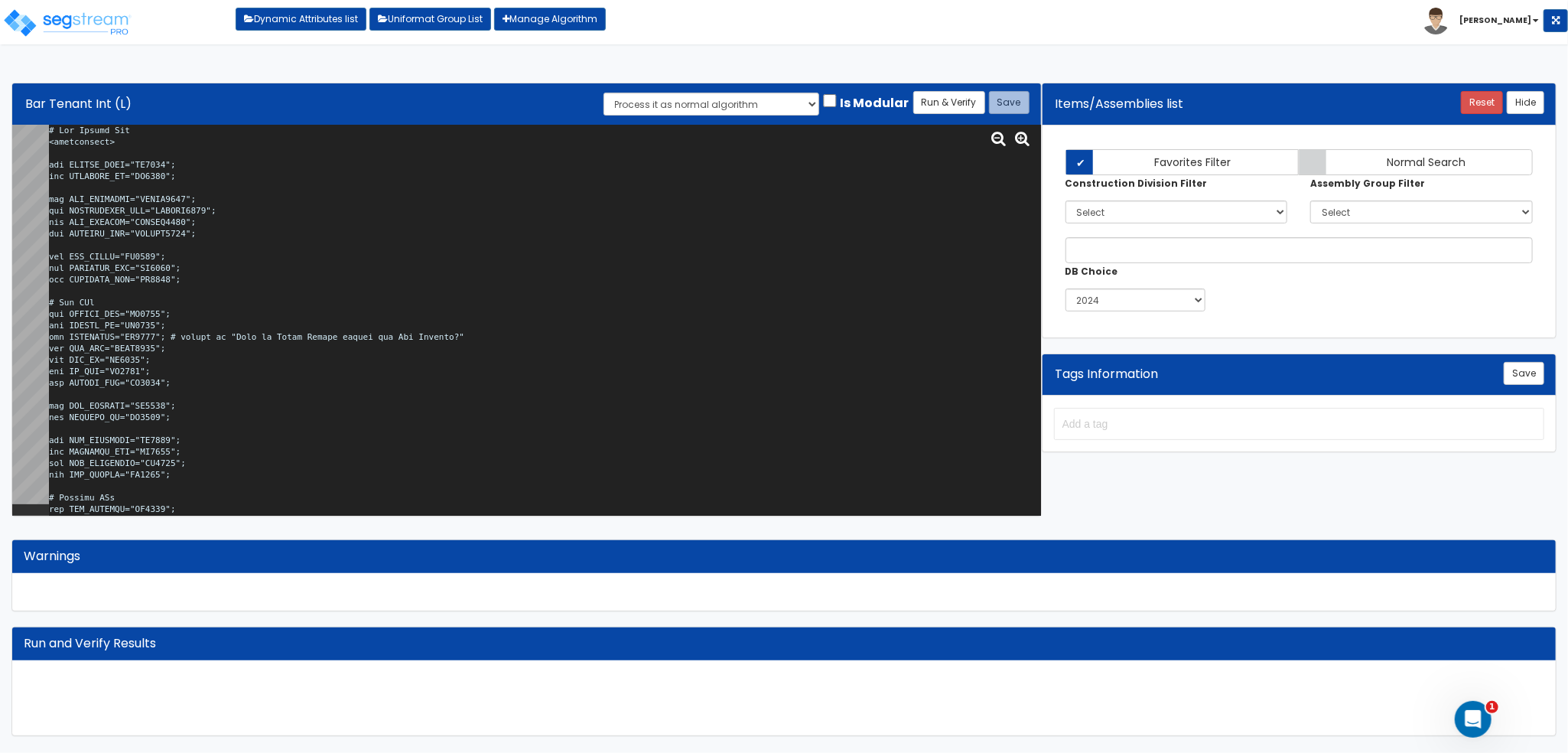
scroll to position [9089, 0]
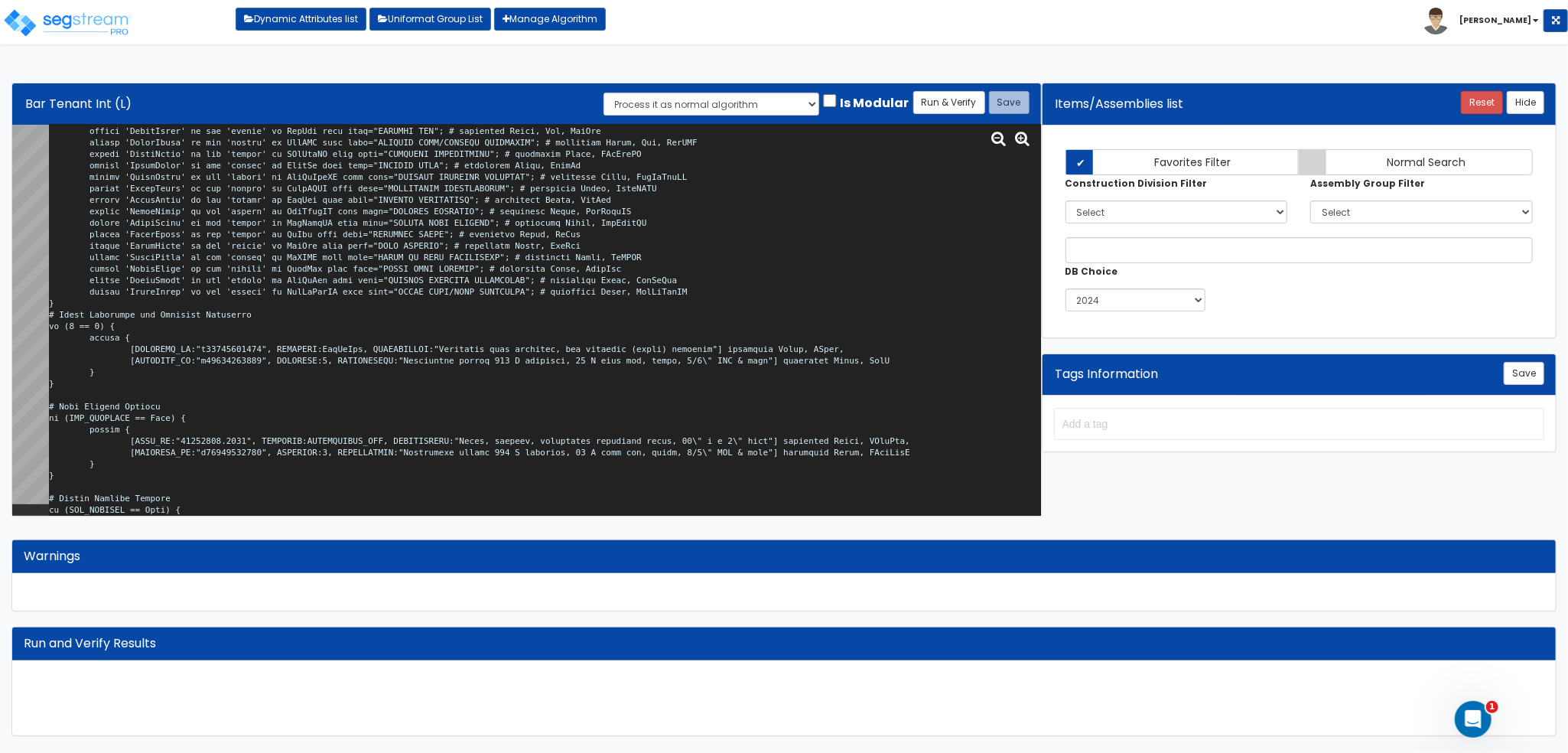
click at [312, 344] on textarea at bounding box center [545, 320] width 992 height 391
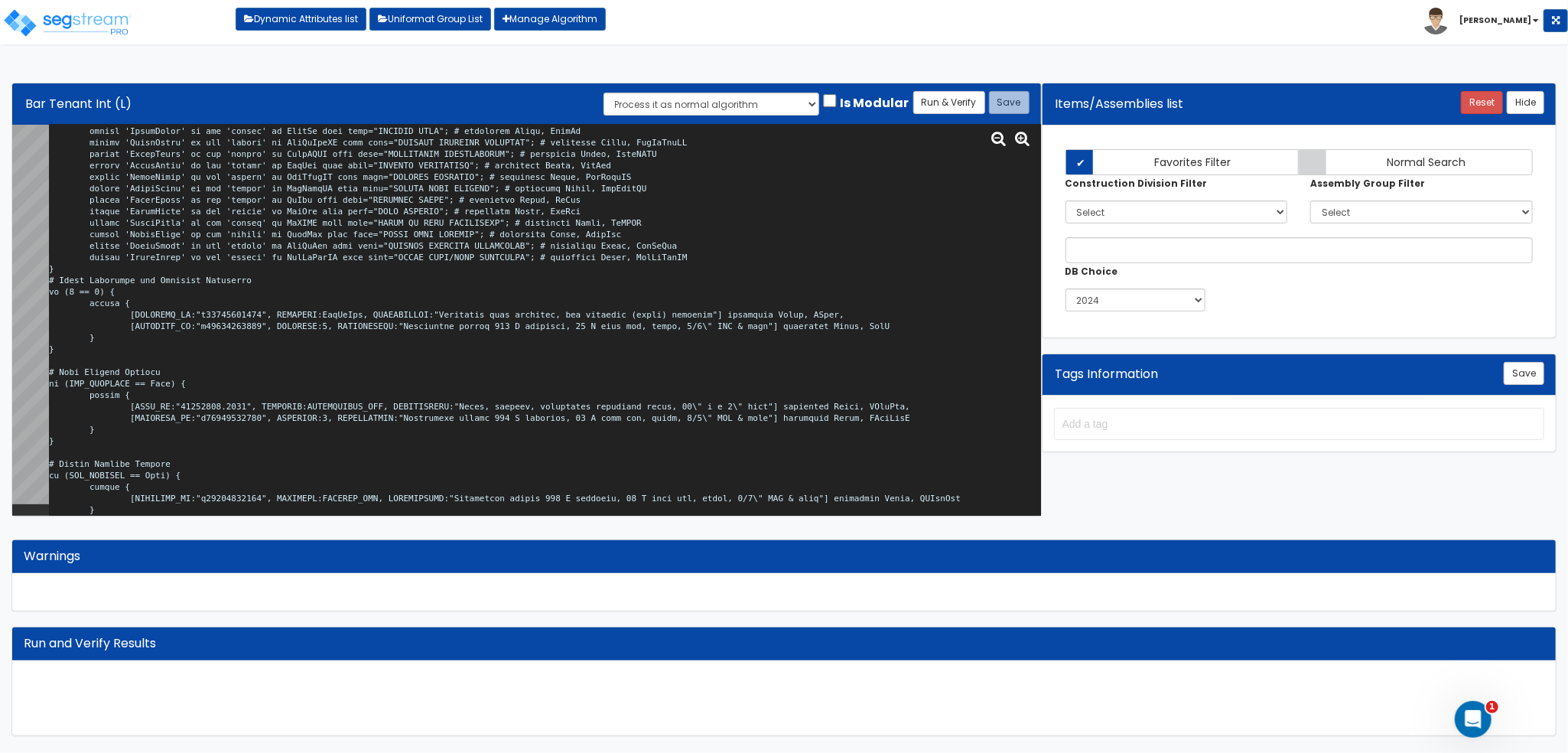
scroll to position [4533, 0]
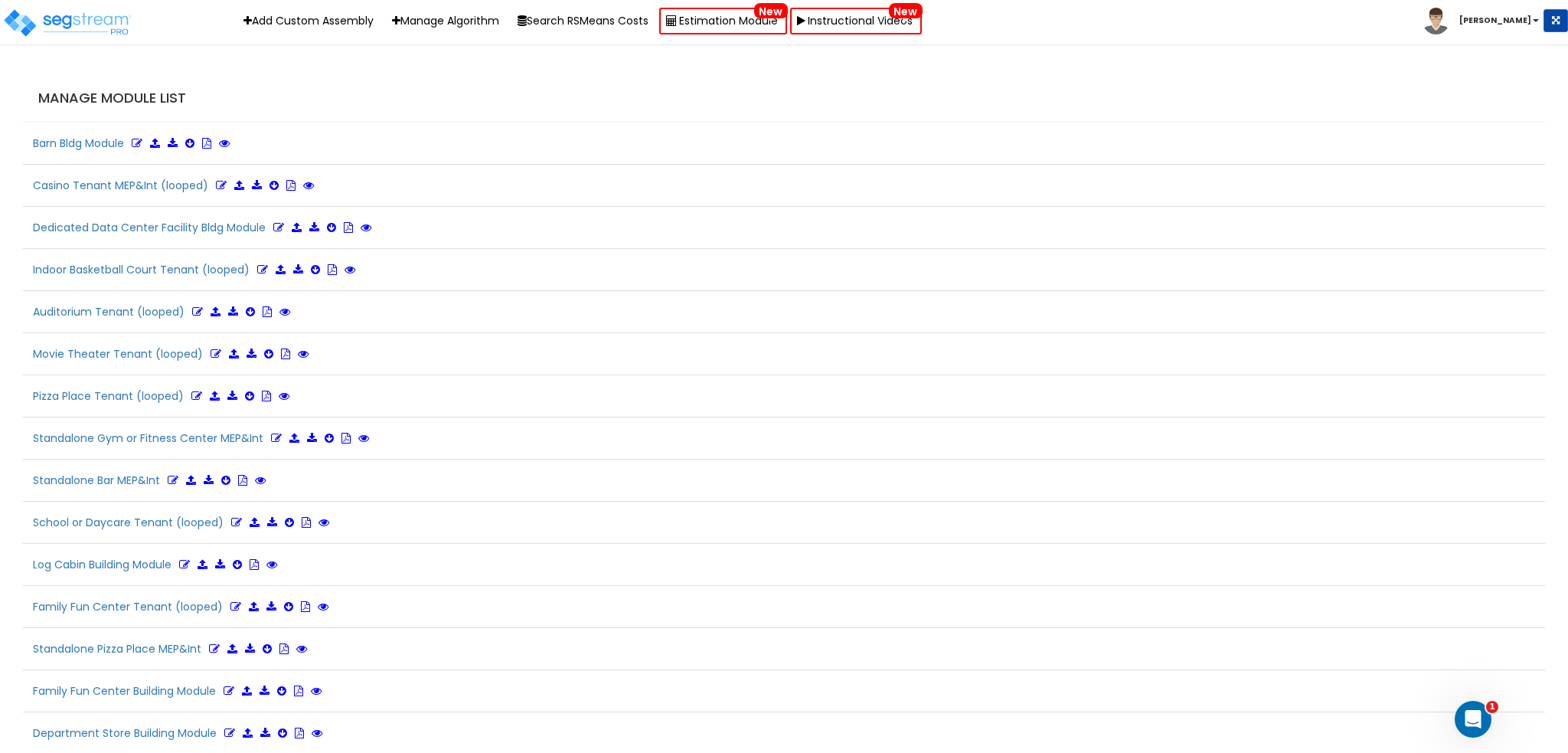
scroll to position [1974, 0]
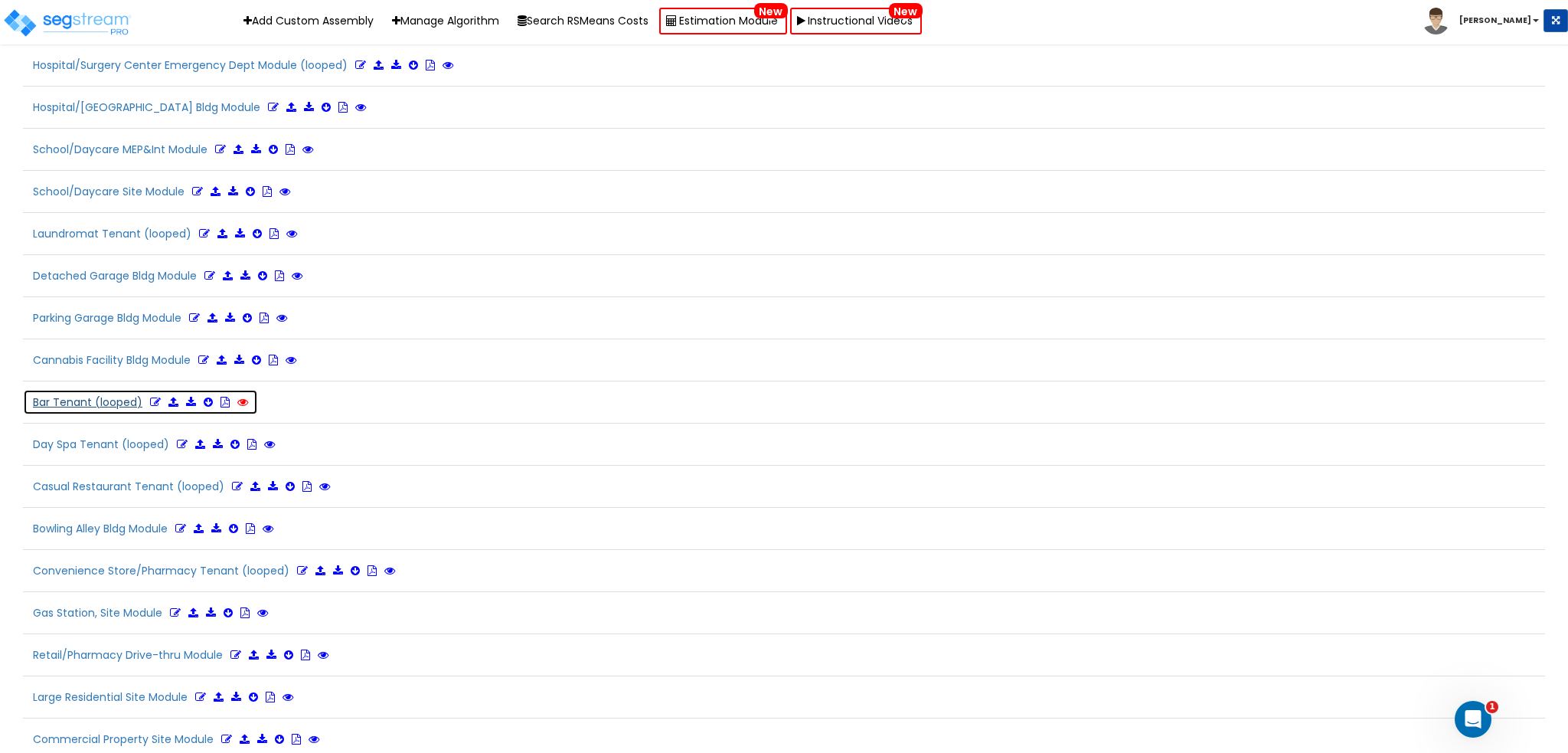
click at [244, 396] on icon at bounding box center [243, 402] width 11 height 11
click at [153, 396] on icon at bounding box center [155, 402] width 11 height 11
click at [112, 389] on button "Bar Tenant (looped) Refresh" at bounding box center [161, 402] width 277 height 26
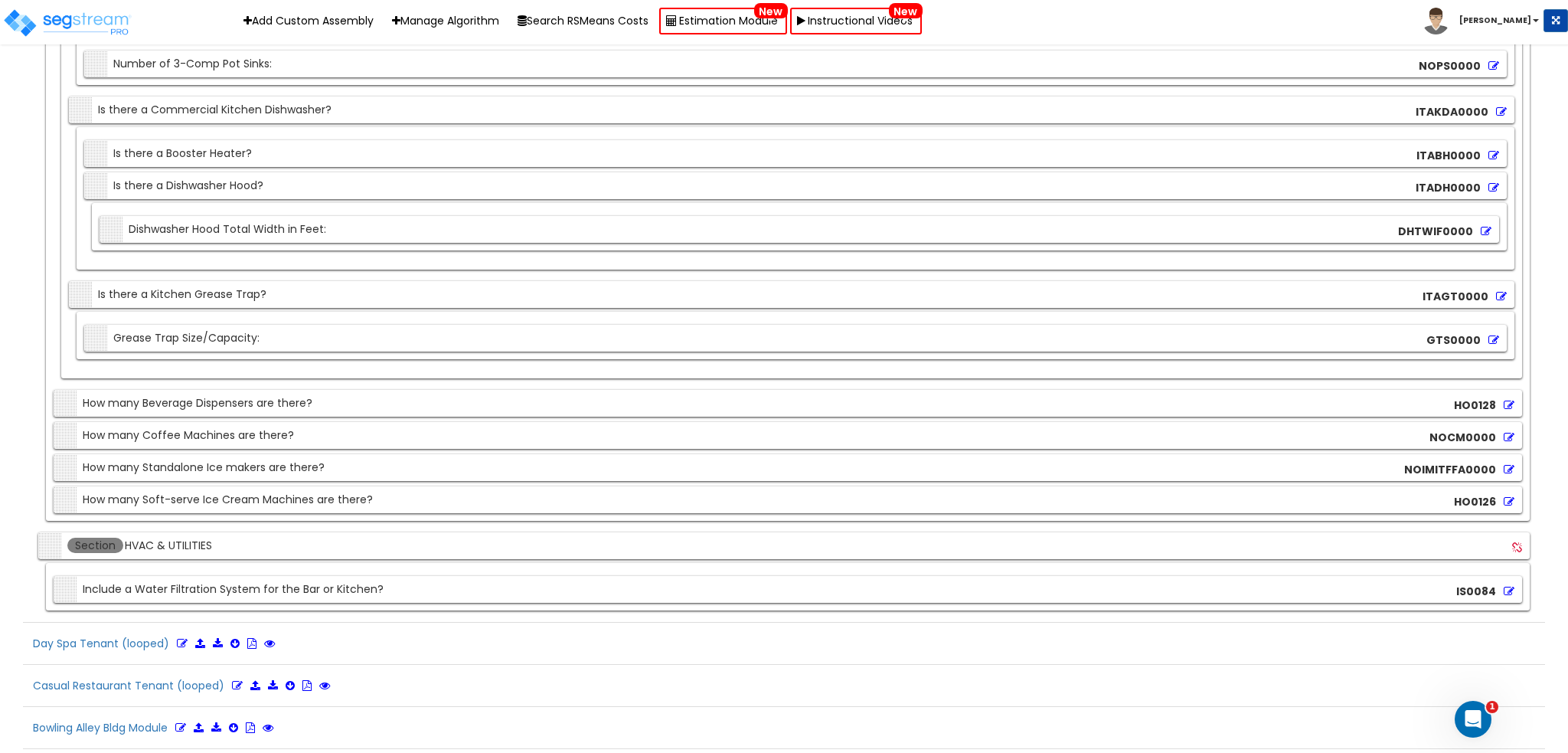
scroll to position [10969, 0]
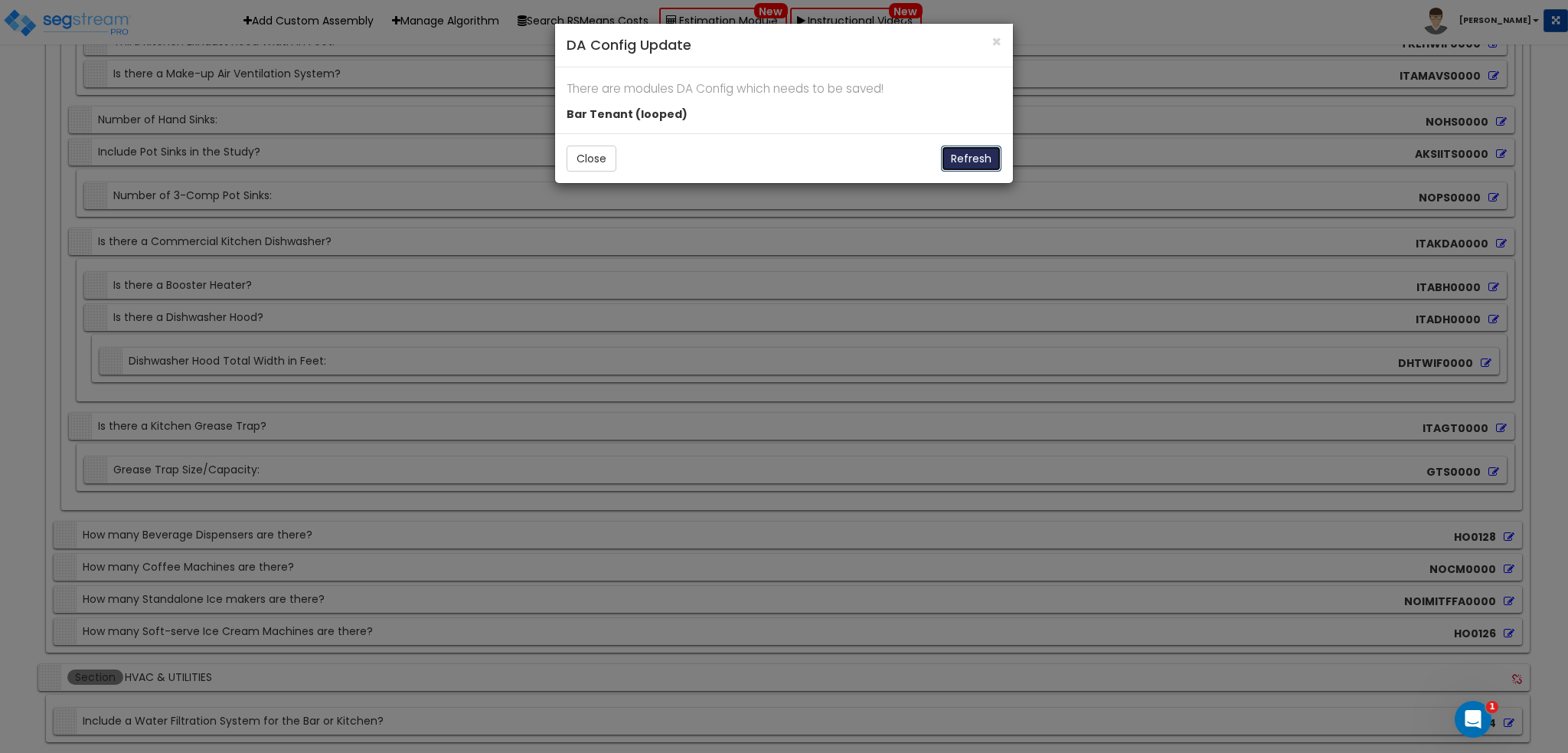
click at [983, 156] on button "Refresh" at bounding box center [971, 158] width 61 height 26
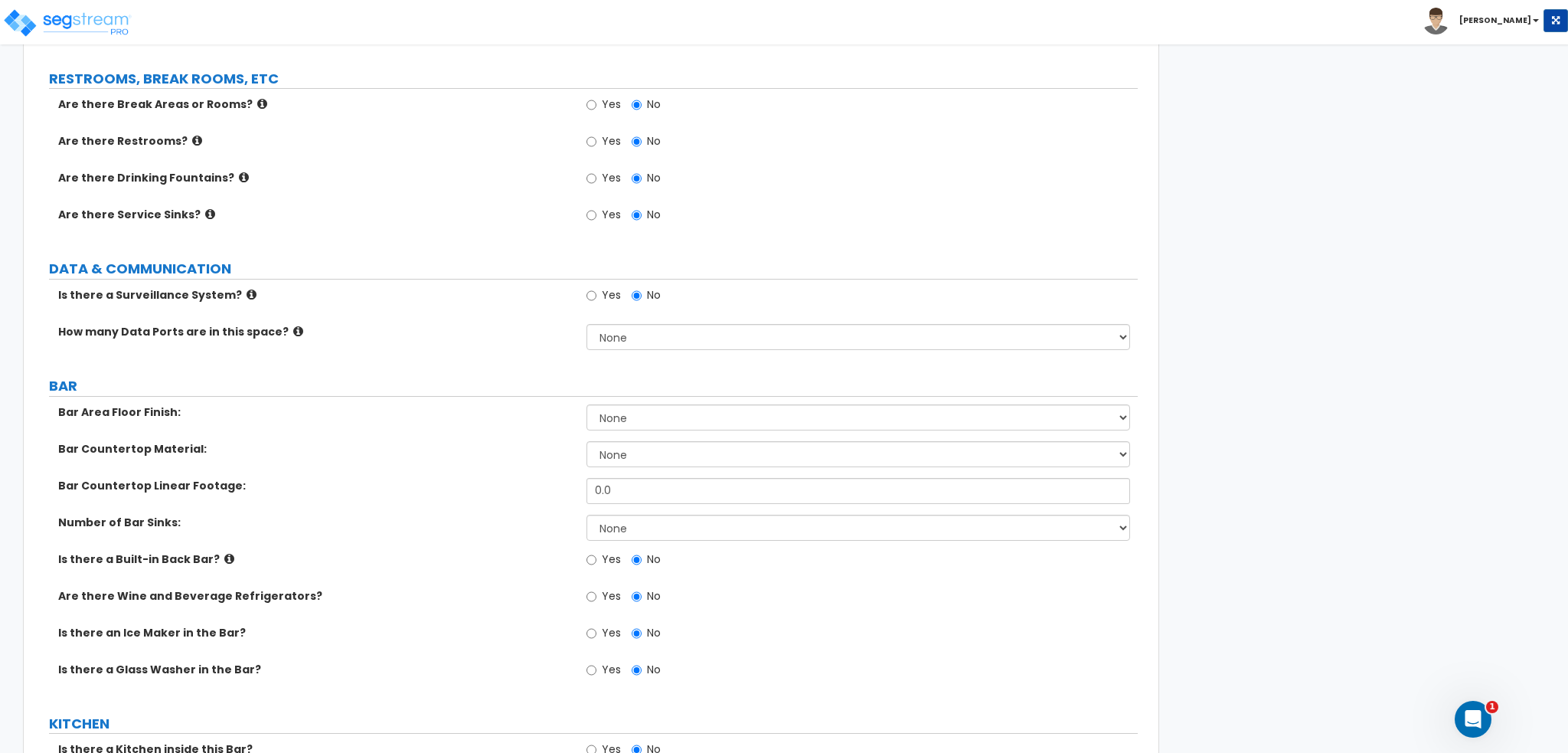
scroll to position [1120, 0]
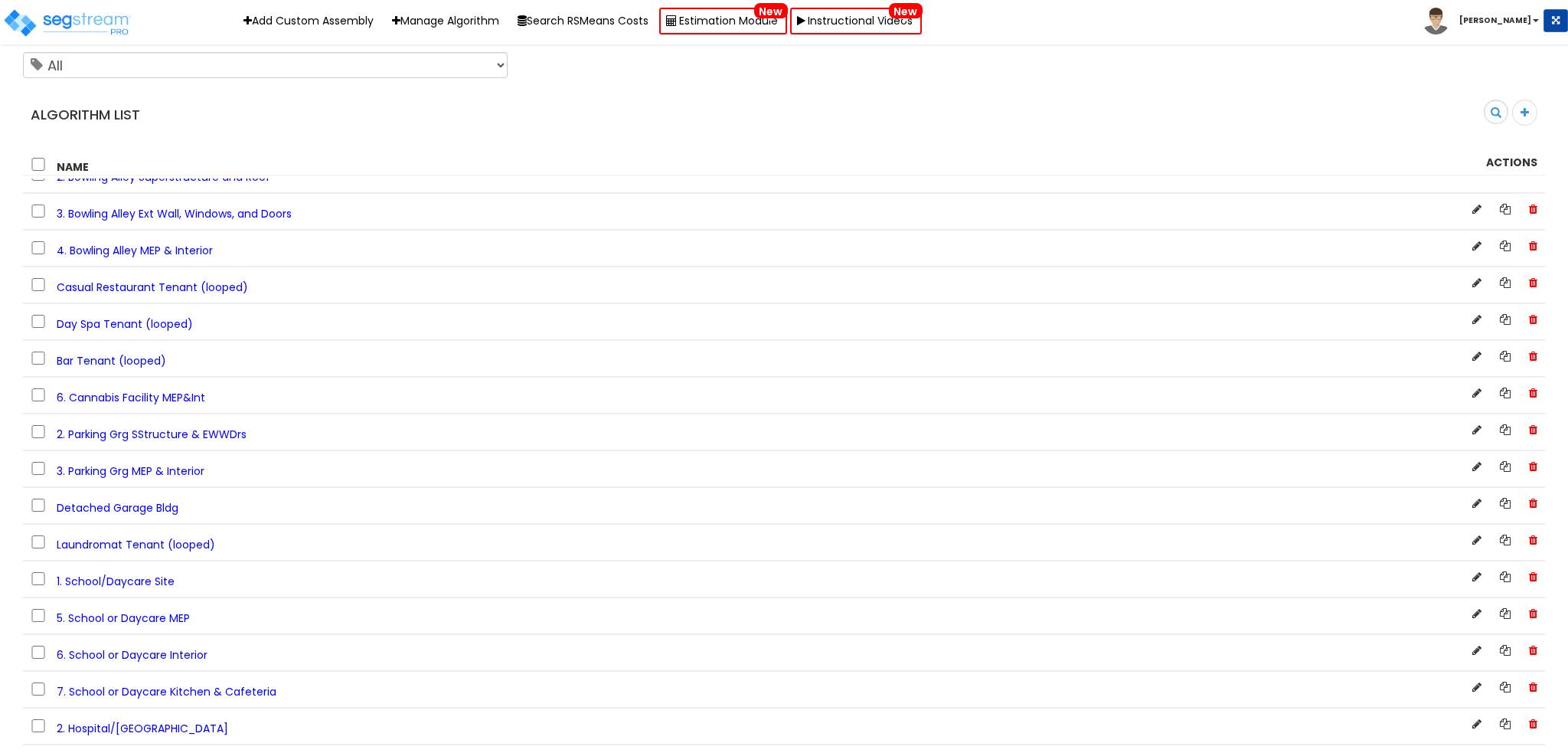
scroll to position [8746, 0]
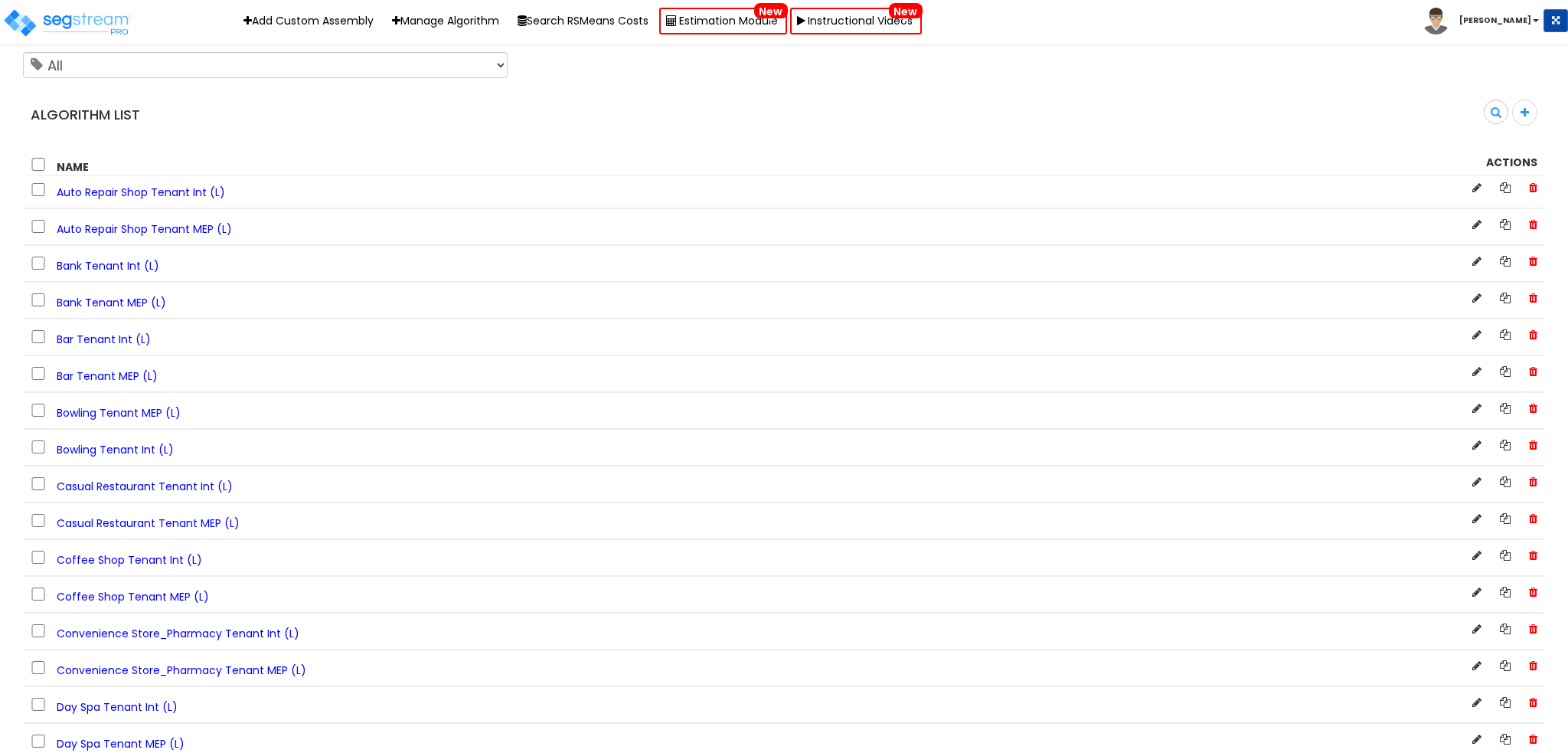
click at [89, 383] on span "Bar Tenant MEP (L)" at bounding box center [108, 376] width 101 height 15
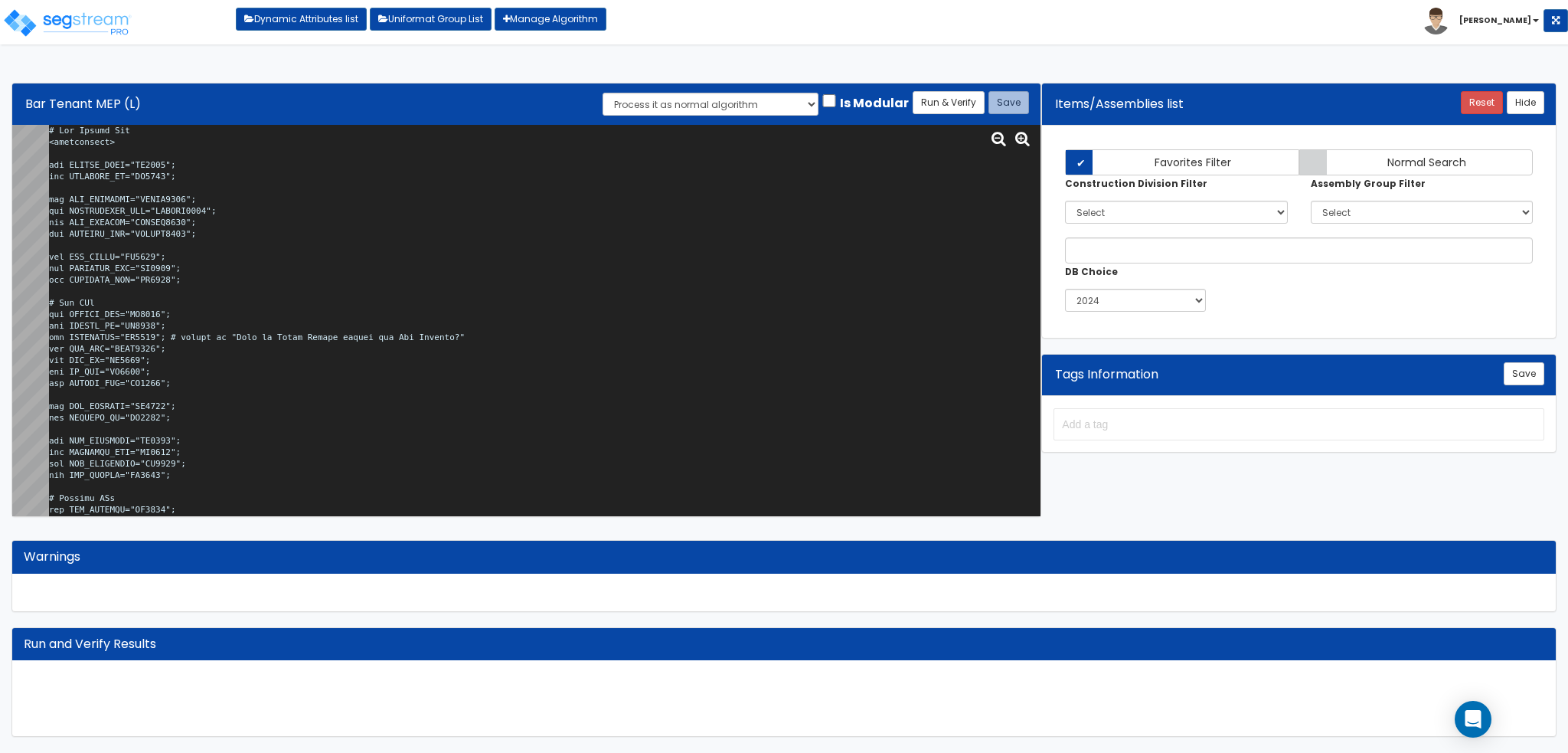
click at [524, 371] on textarea at bounding box center [545, 320] width 992 height 391
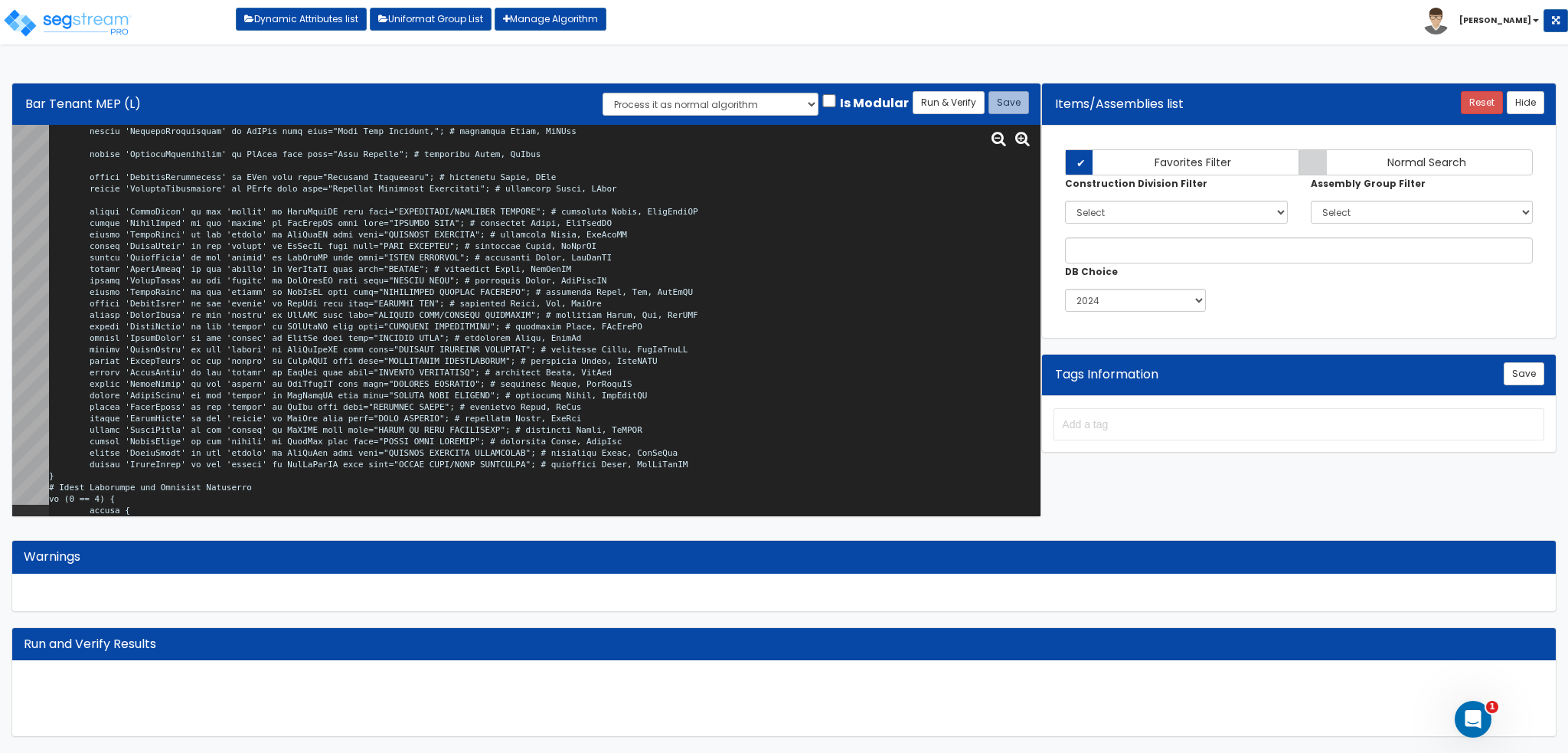
click at [466, 269] on textarea at bounding box center [545, 320] width 992 height 391
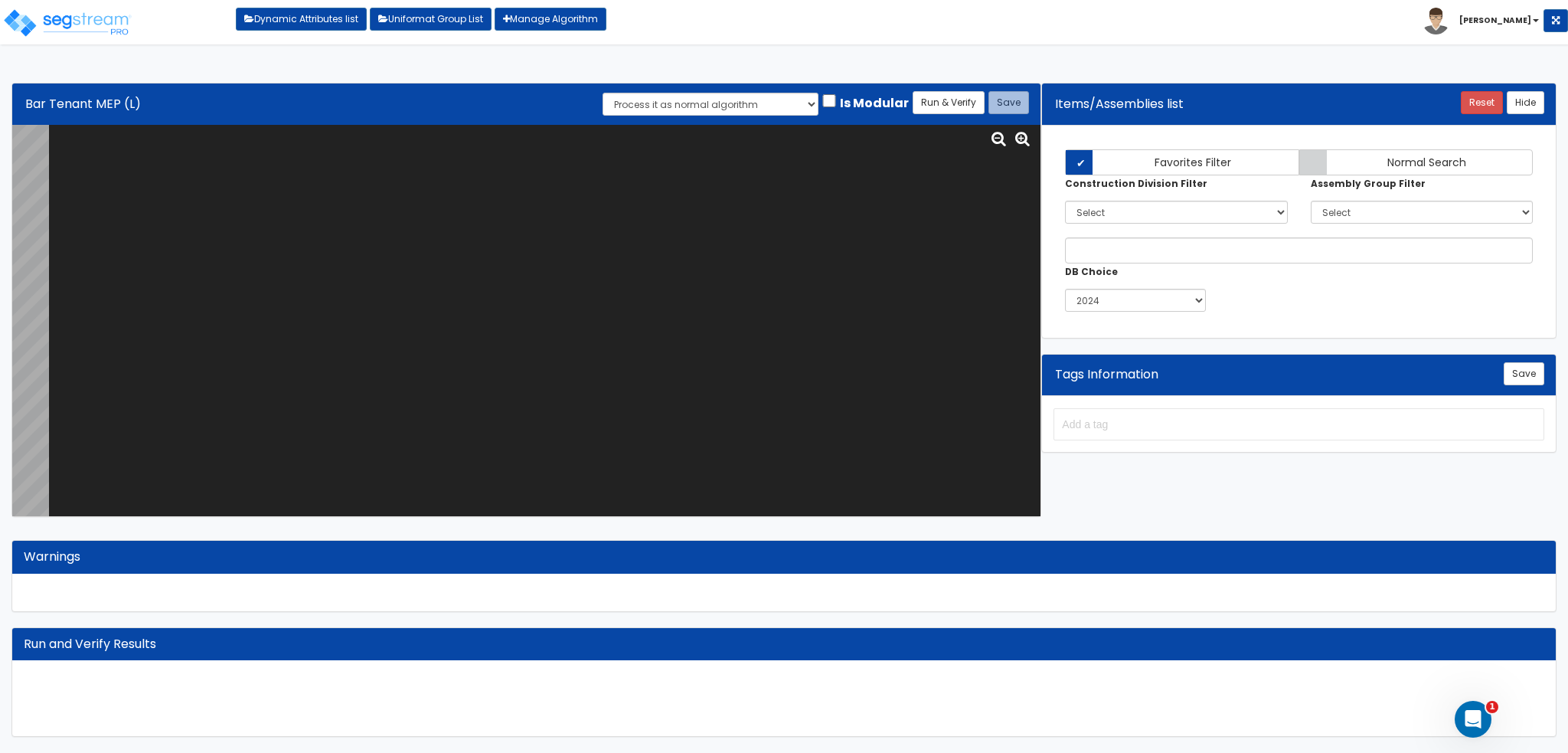
scroll to position [0, 0]
paste textarea "# Bar Tenant MEP <loopenabled> var TENANT_NAME="BA0026"; var TENANTFP_SF="BA002…"
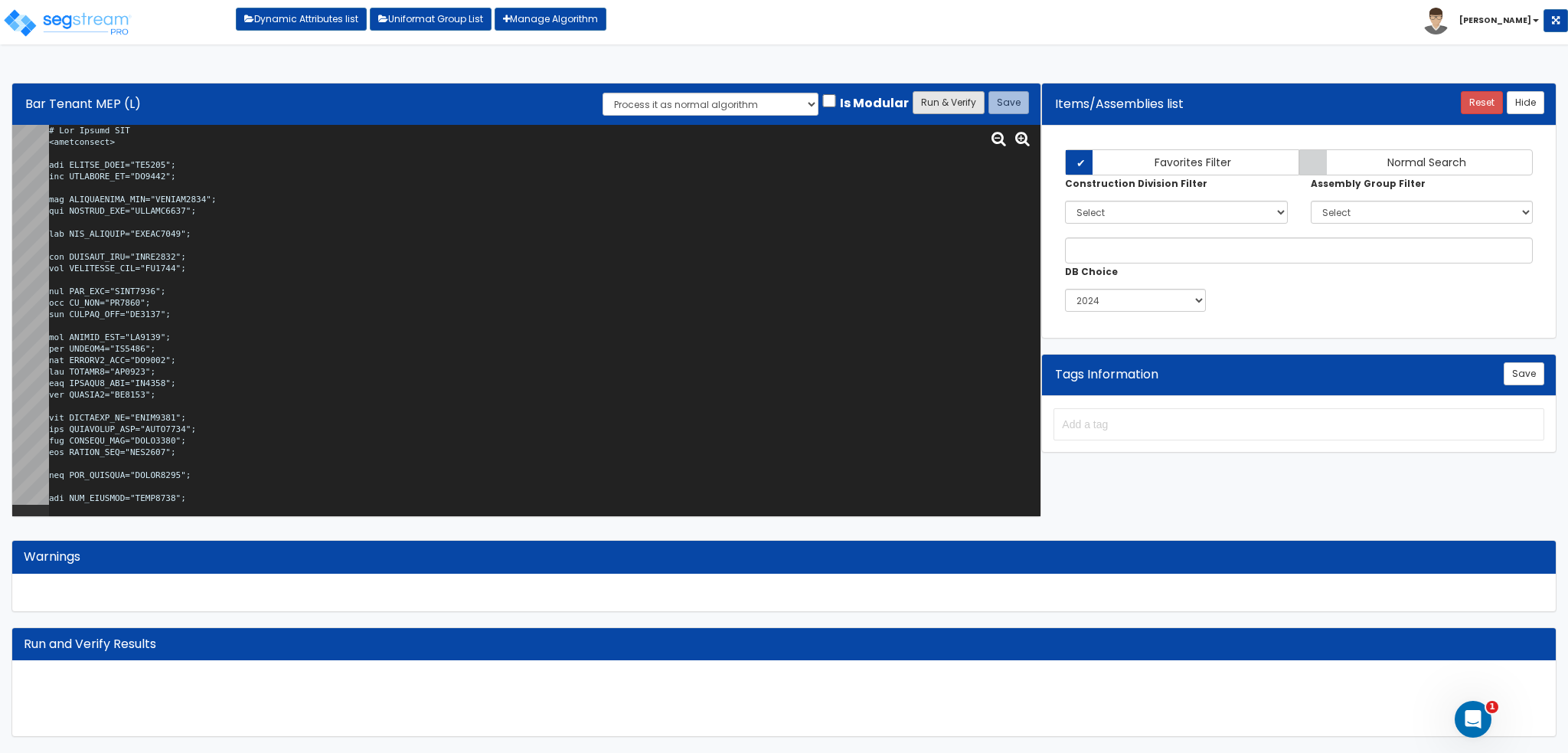
type textarea "# Bar Tenant MEP <loopenabled> var TENANT_NAME="BA0026"; var TENANTFP_SF="BA002…"
click at [977, 108] on button "Run & Verify" at bounding box center [949, 103] width 72 height 23
click at [1008, 104] on button "Save" at bounding box center [1009, 103] width 41 height 23
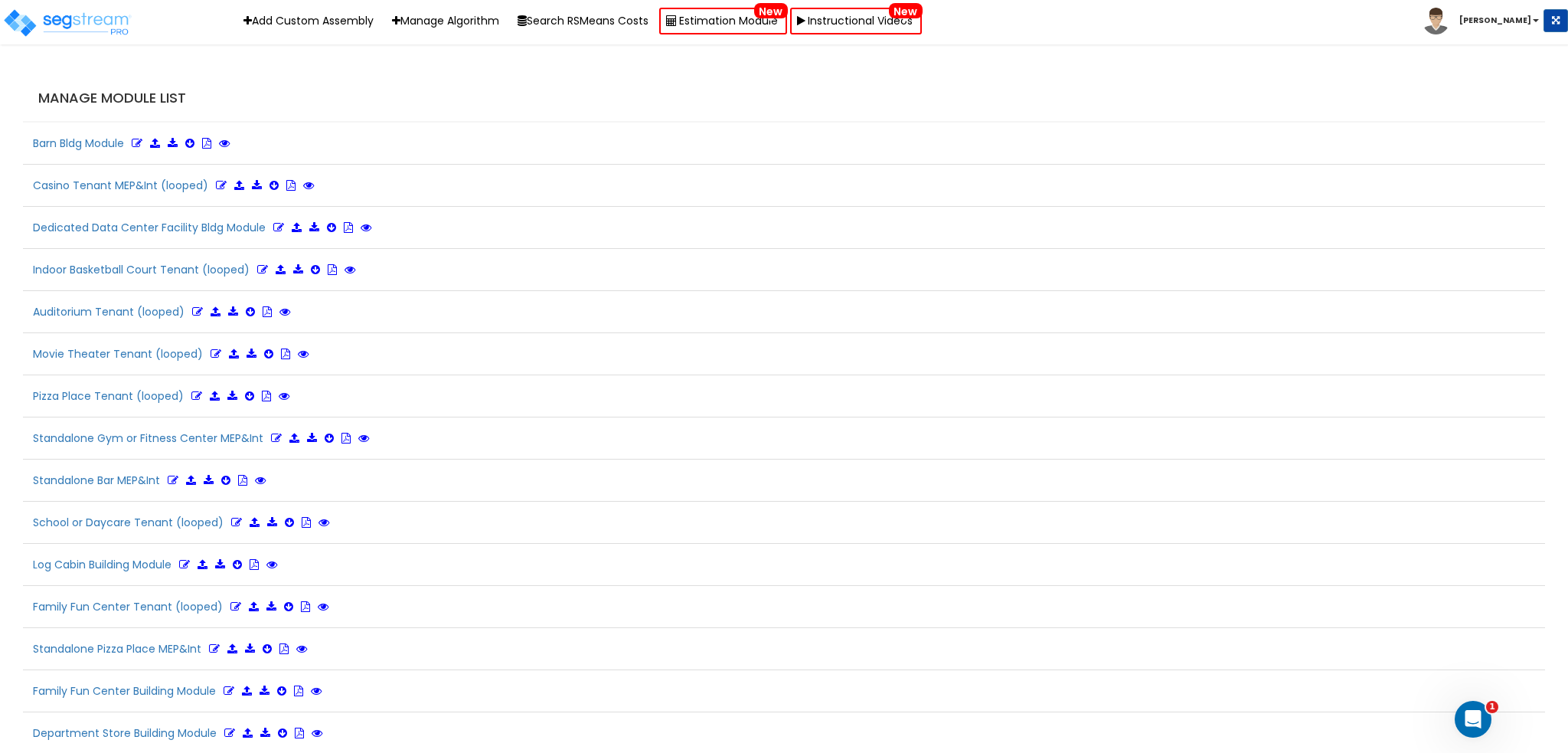
scroll to position [1974, 0]
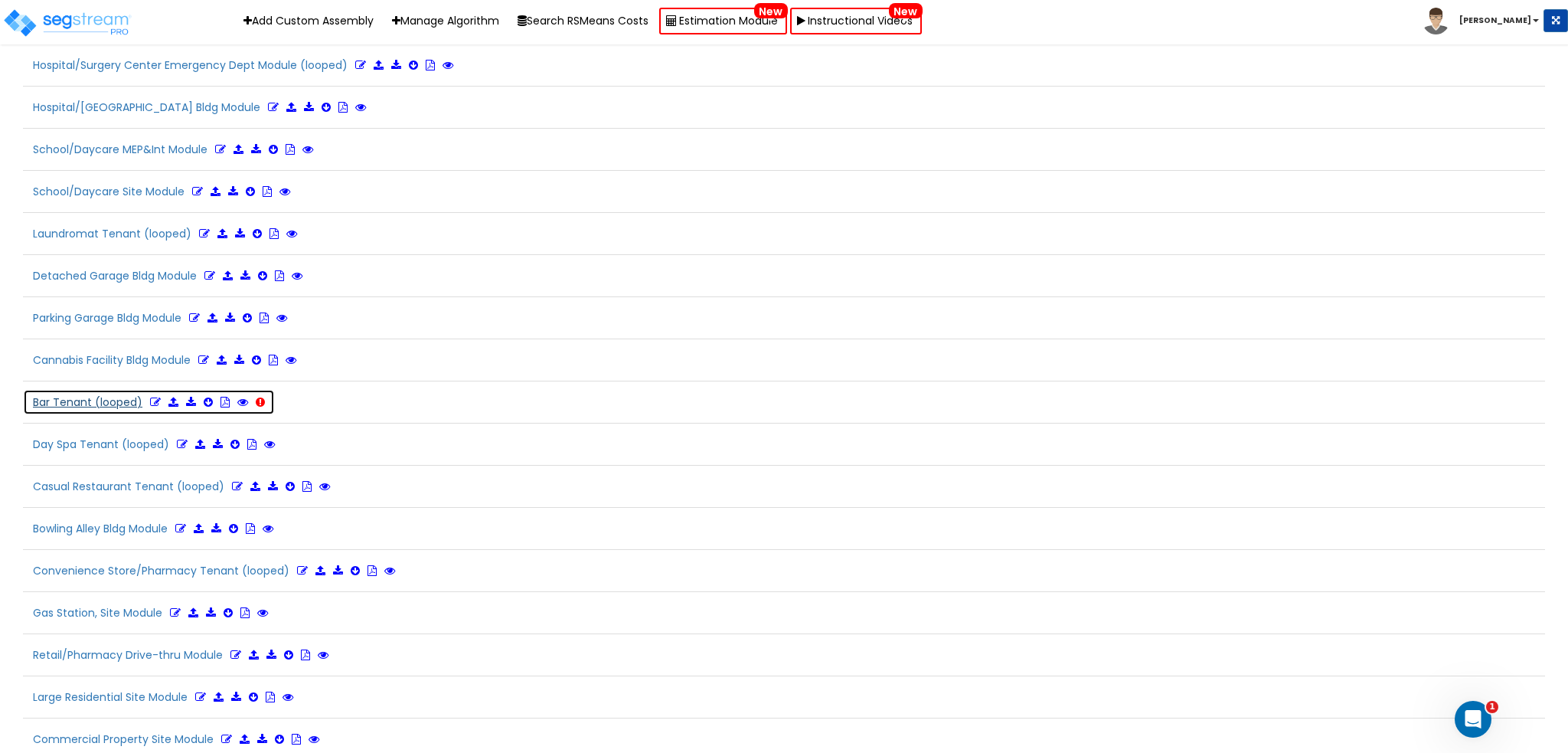
click at [161, 389] on button "Bar Tenant (looped)" at bounding box center [149, 402] width 252 height 26
click at [156, 396] on icon at bounding box center [155, 402] width 11 height 11
click at [104, 389] on button "Bar Tenant (looped) Refresh" at bounding box center [170, 402] width 294 height 26
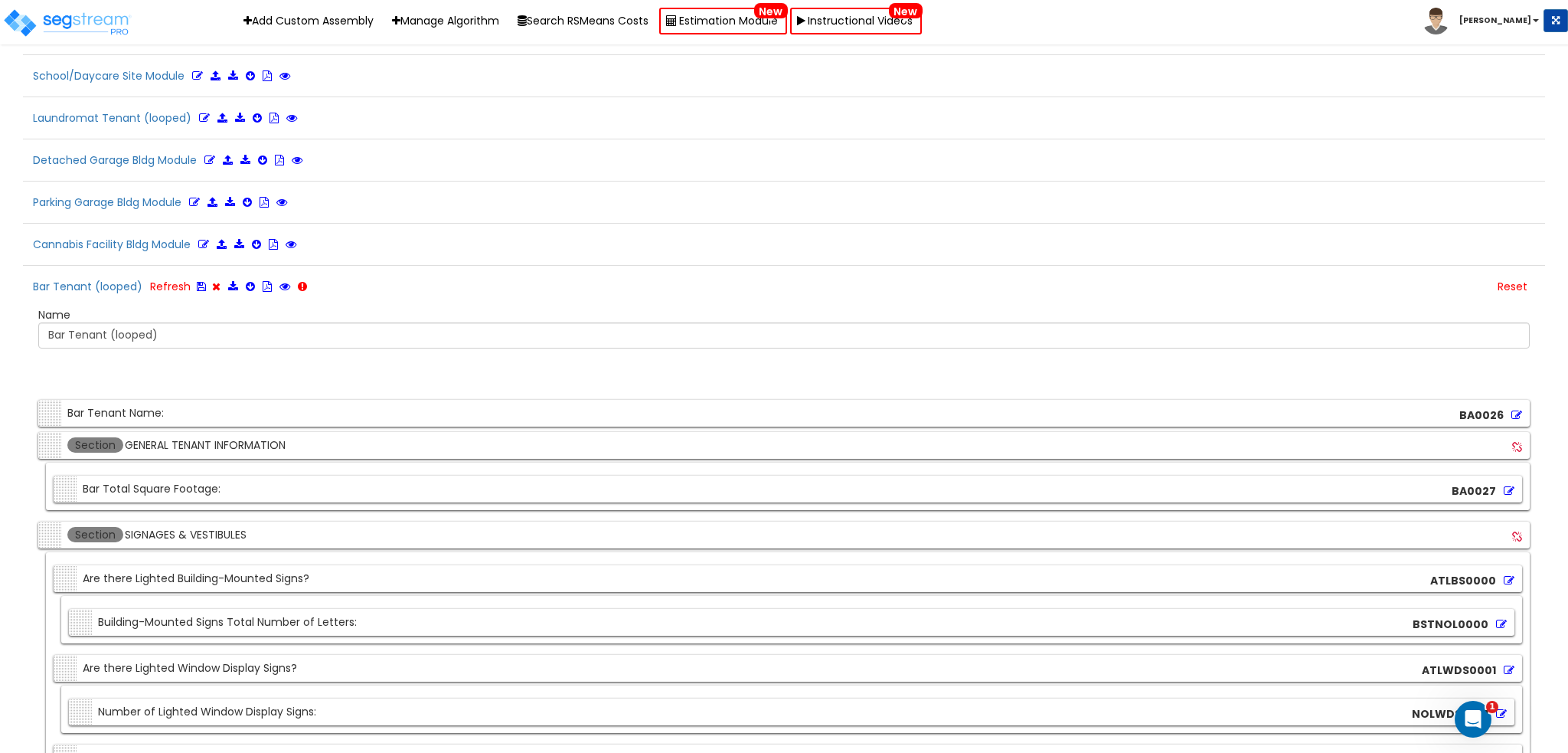
scroll to position [2071, 0]
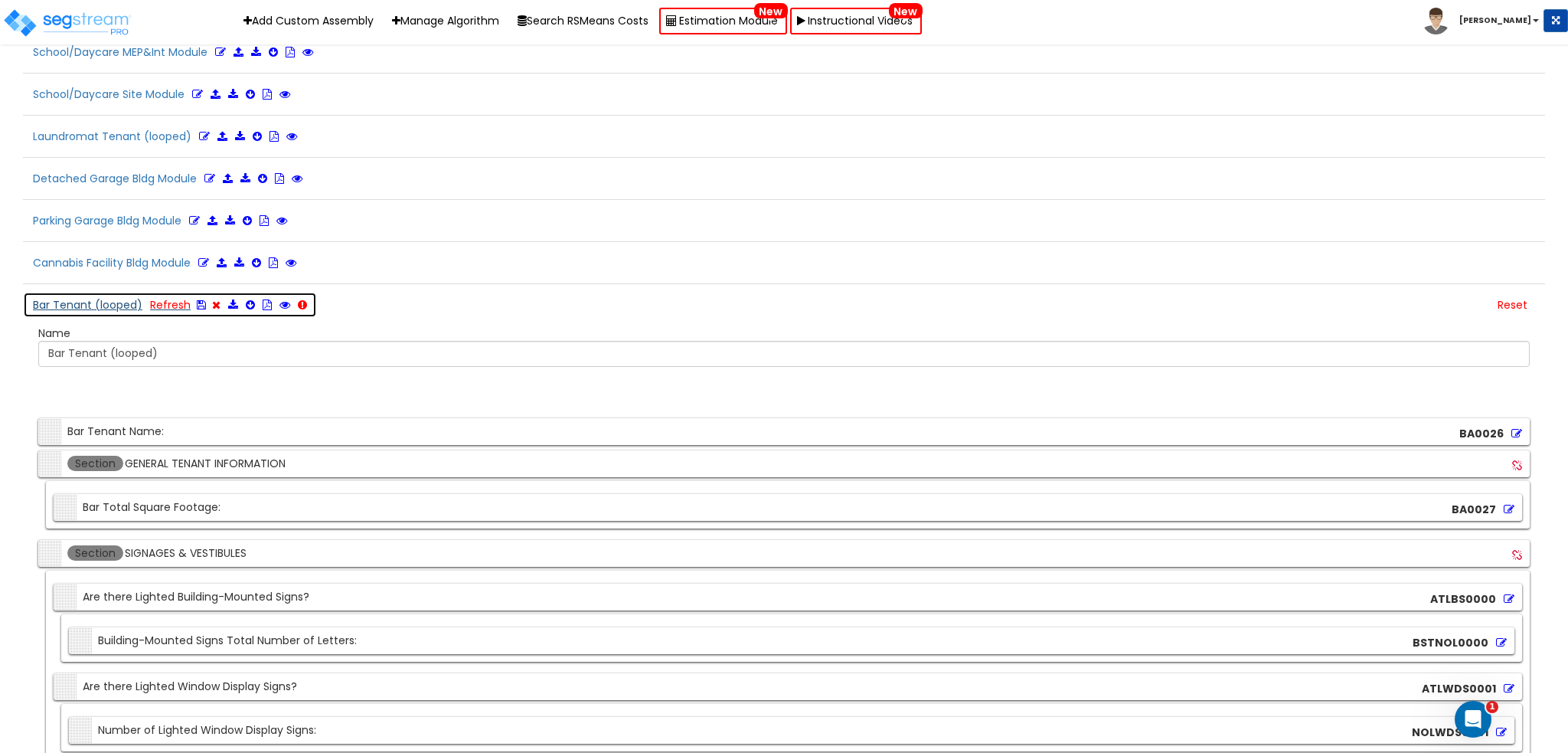
click at [111, 292] on button "Bar Tenant (looped) Refresh" at bounding box center [170, 305] width 294 height 26
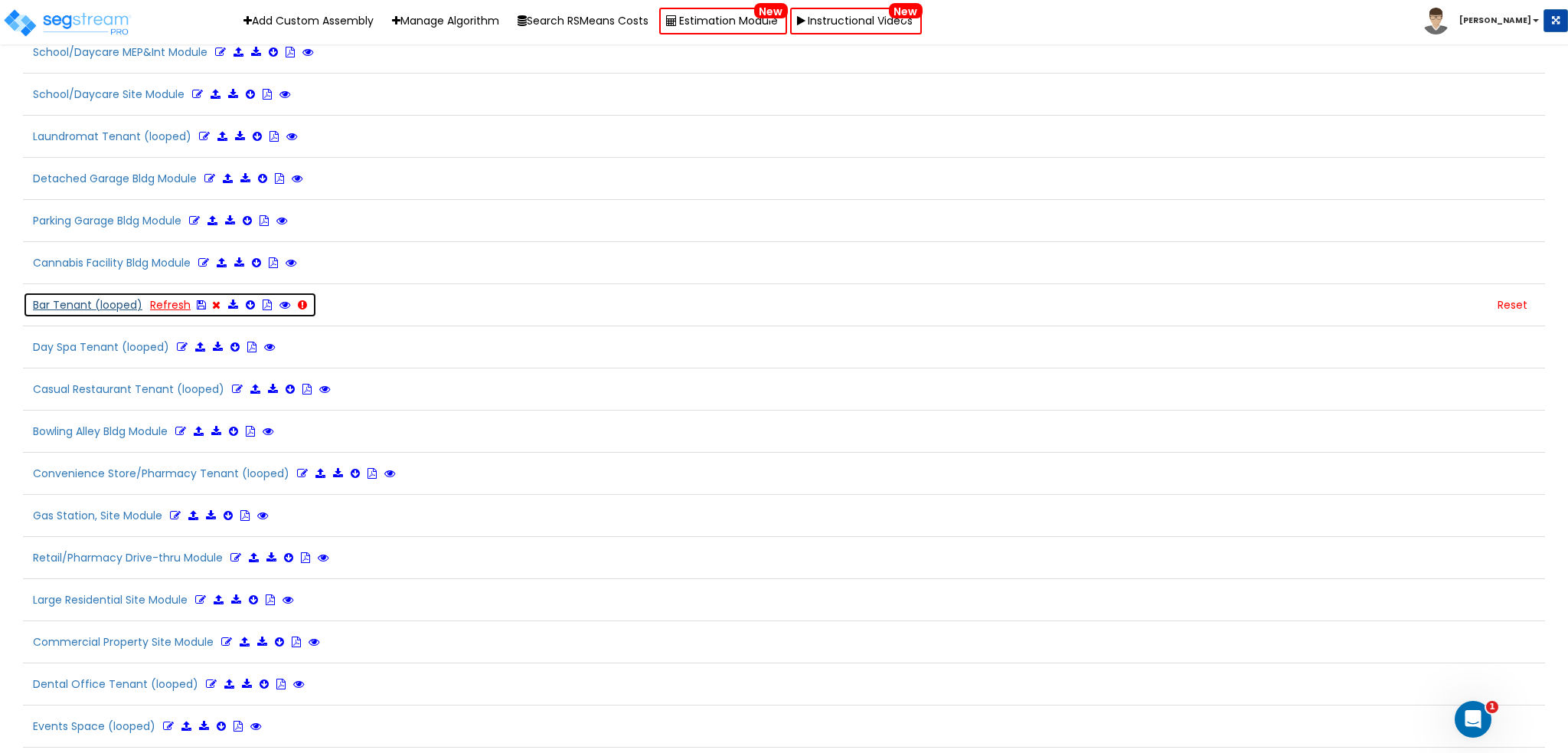
click at [177, 297] on link "Refresh" at bounding box center [170, 305] width 41 height 15
click at [171, 300] on icon at bounding box center [173, 305] width 10 height 11
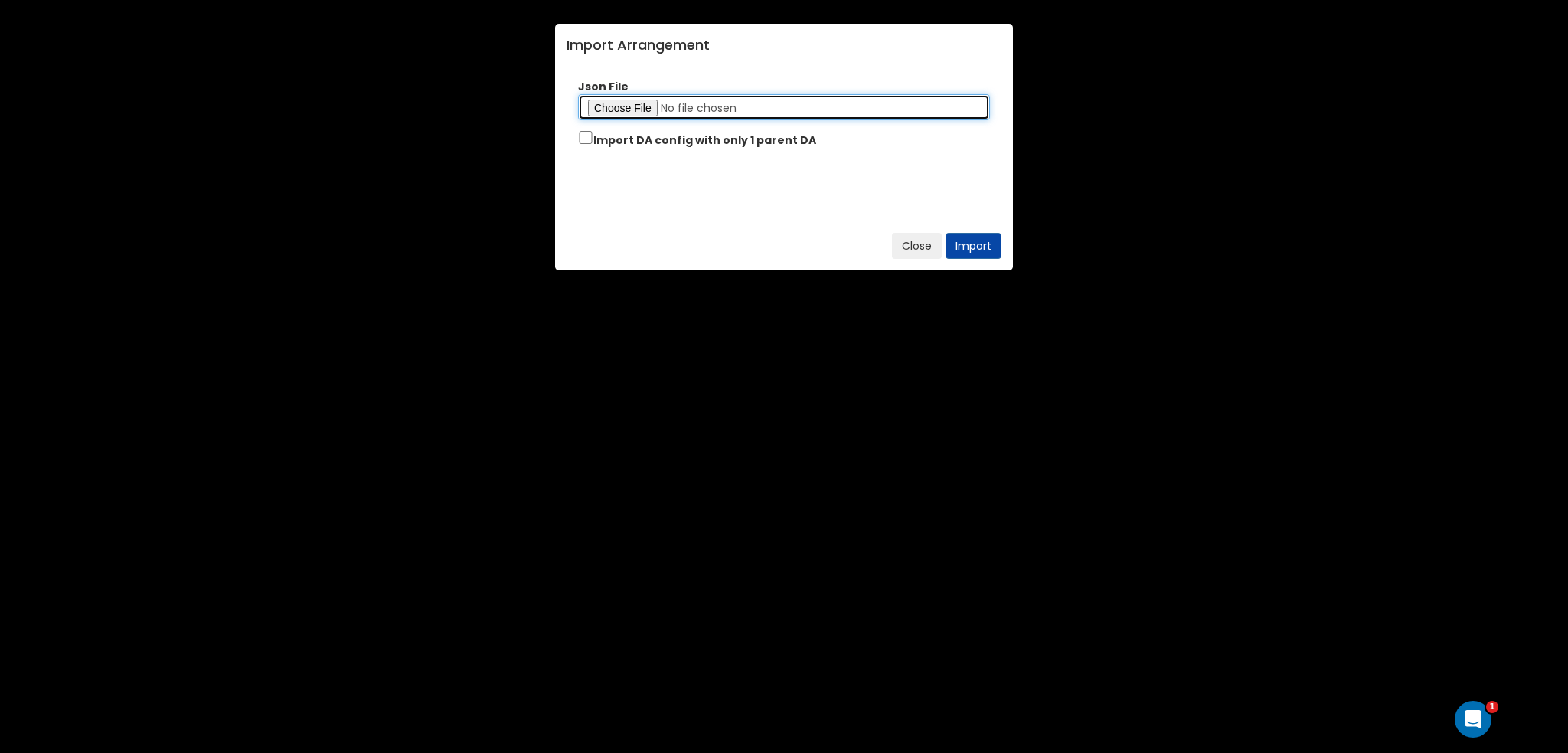
click at [616, 108] on input "file" at bounding box center [784, 108] width 412 height 26
type input "C:\fakepath\Bar Tenant (looped)(20250915).json"
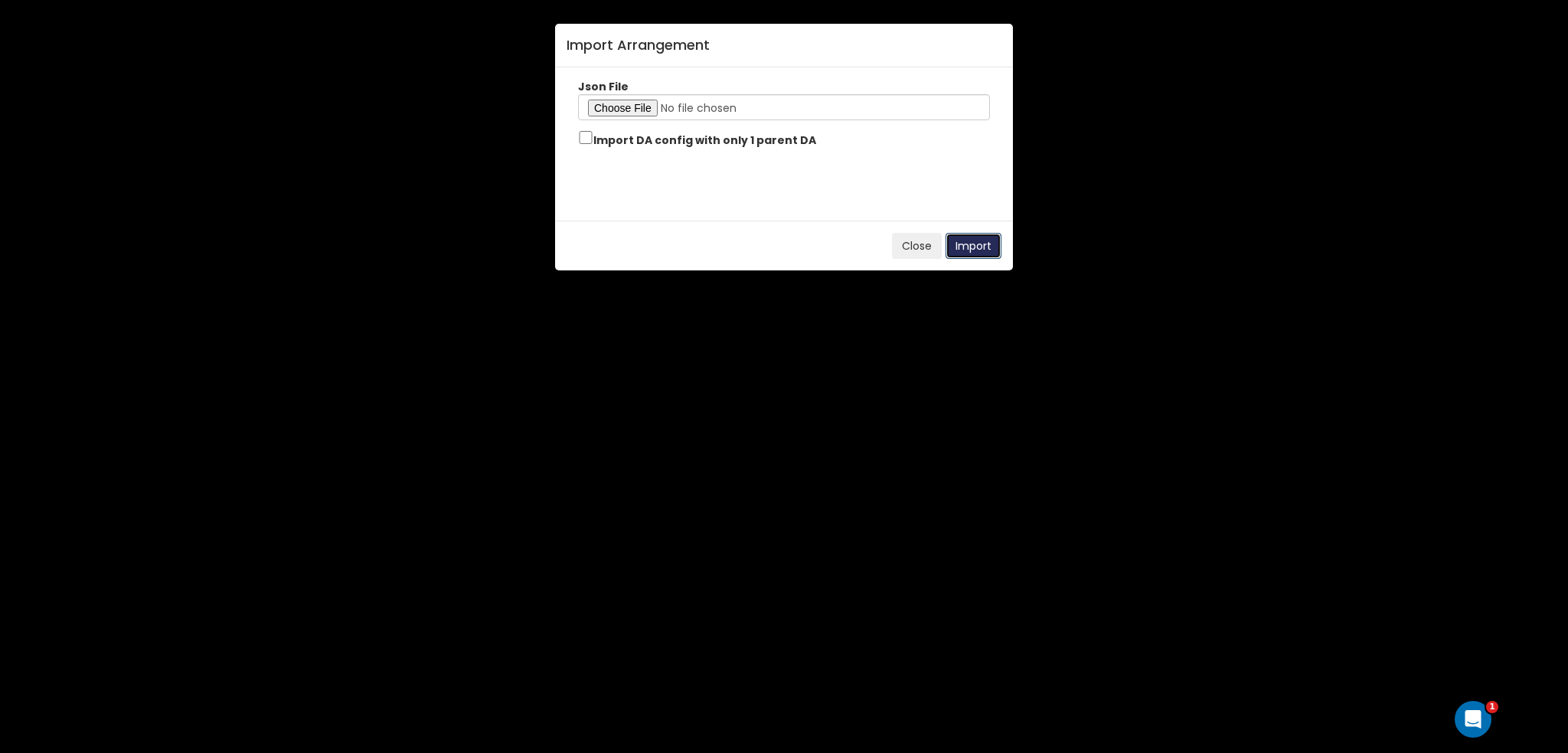
click at [963, 238] on button "Import" at bounding box center [973, 246] width 56 height 26
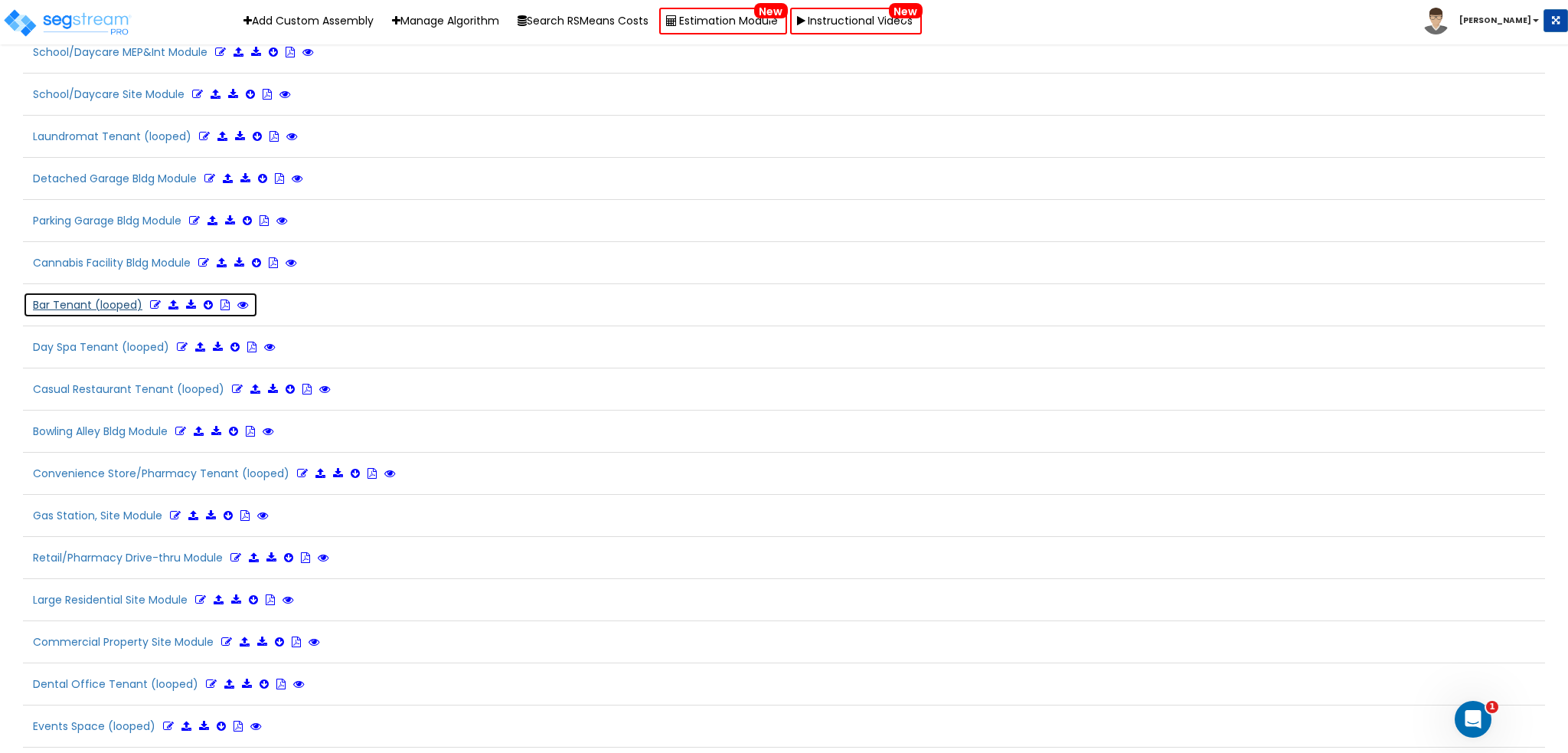
click at [153, 300] on icon at bounding box center [155, 305] width 11 height 11
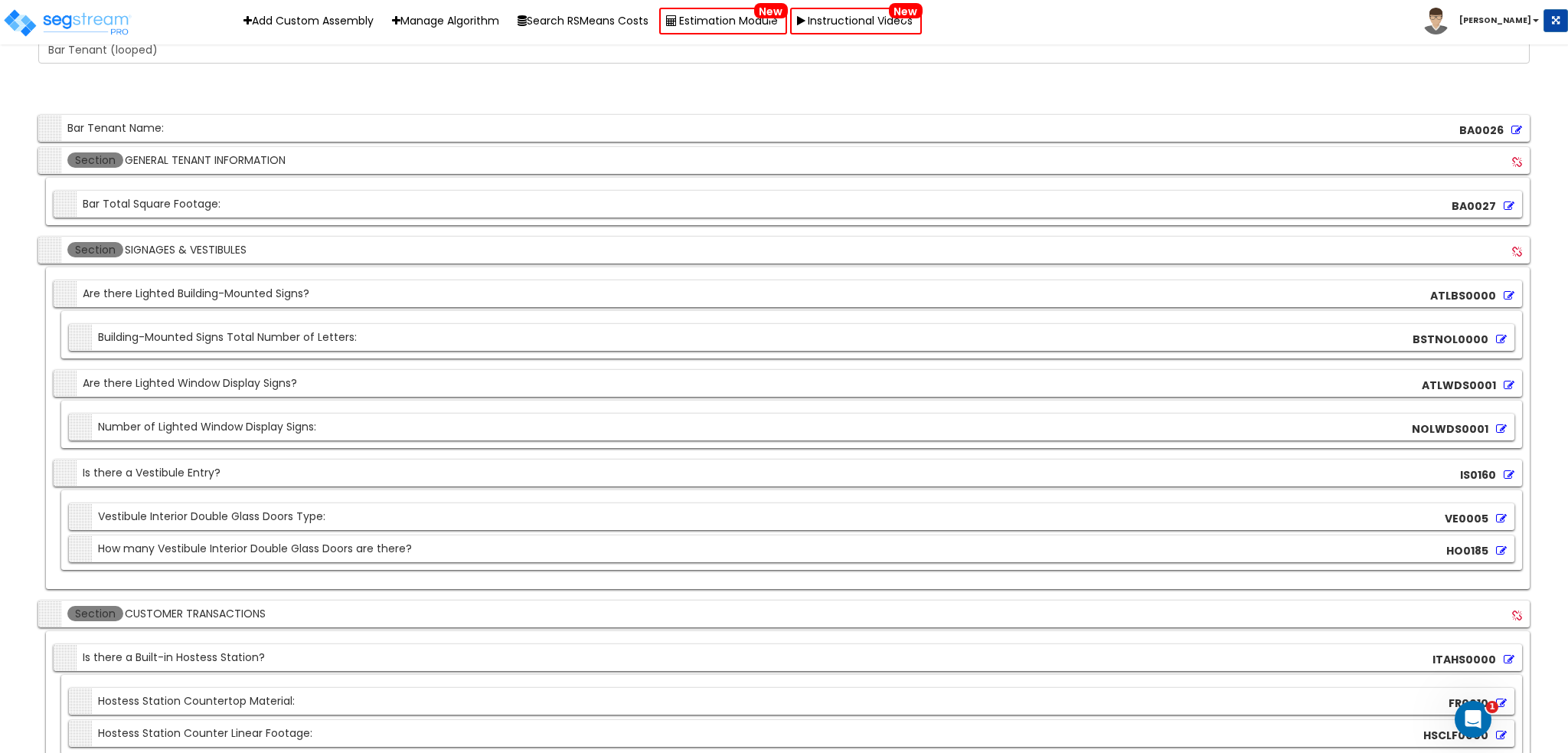
scroll to position [2377, 0]
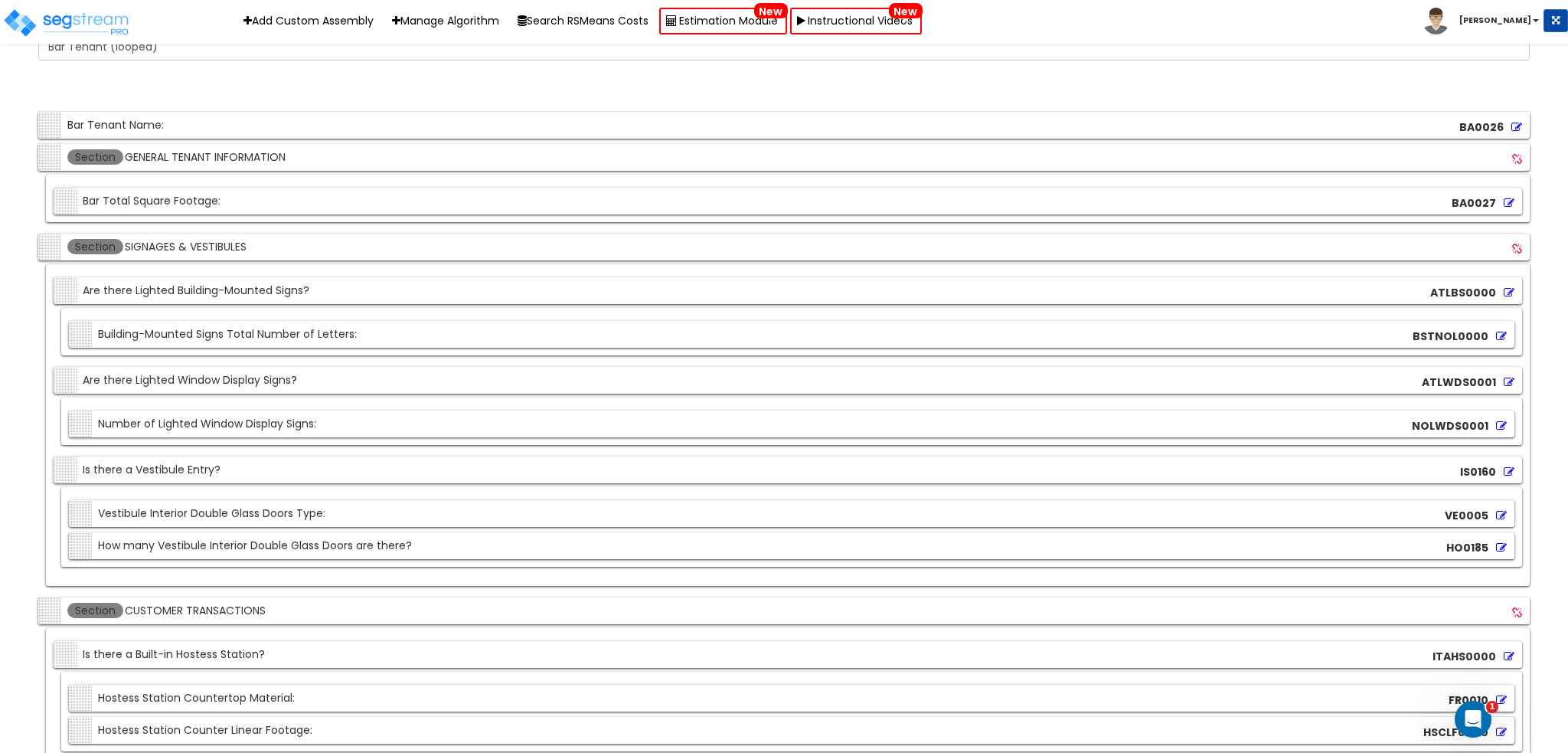
click at [461, 456] on div "Section Is there a Vestibule Entry? IS0160" at bounding box center [788, 469] width 1469 height 27
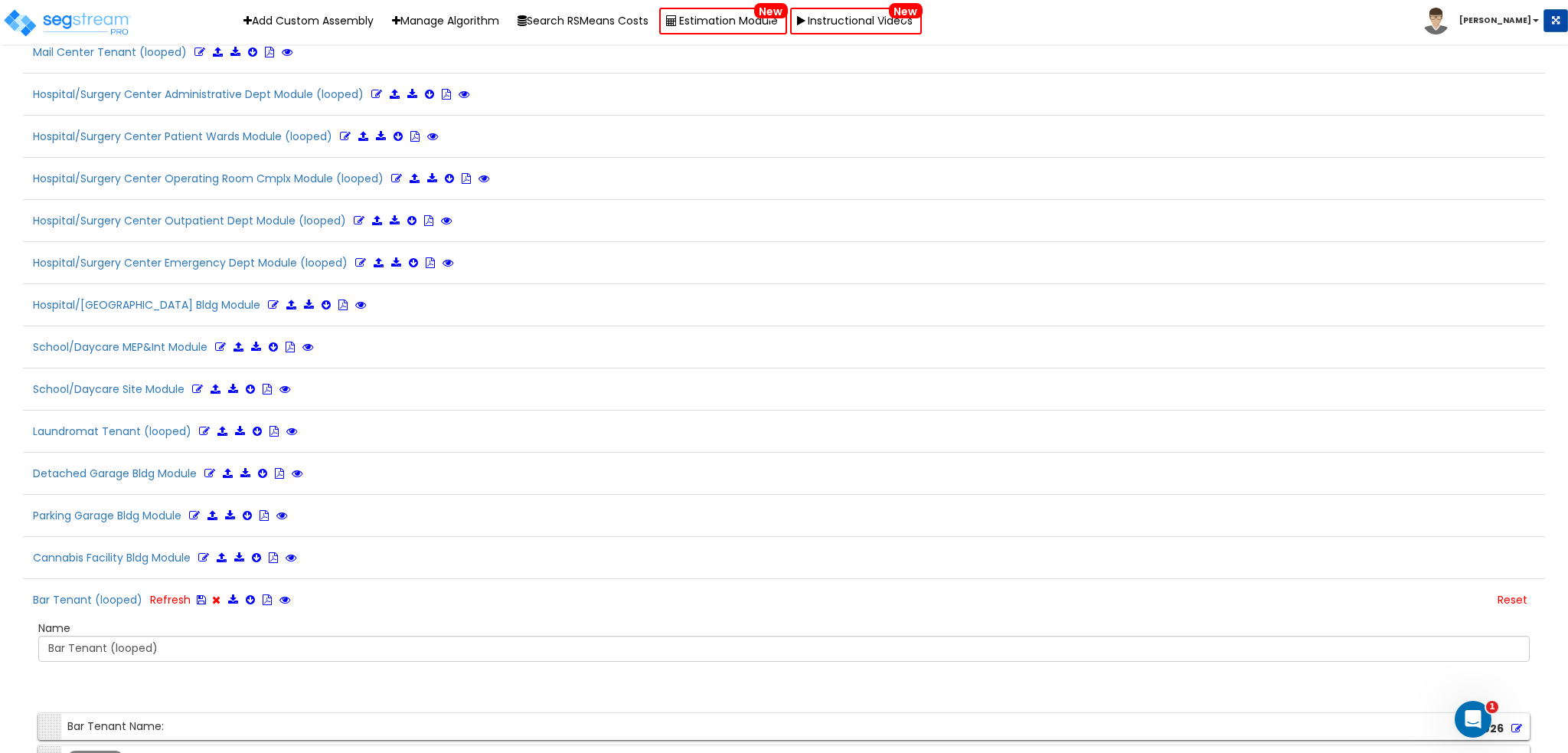
scroll to position [1777, 0]
click at [201, 594] on icon at bounding box center [201, 599] width 9 height 11
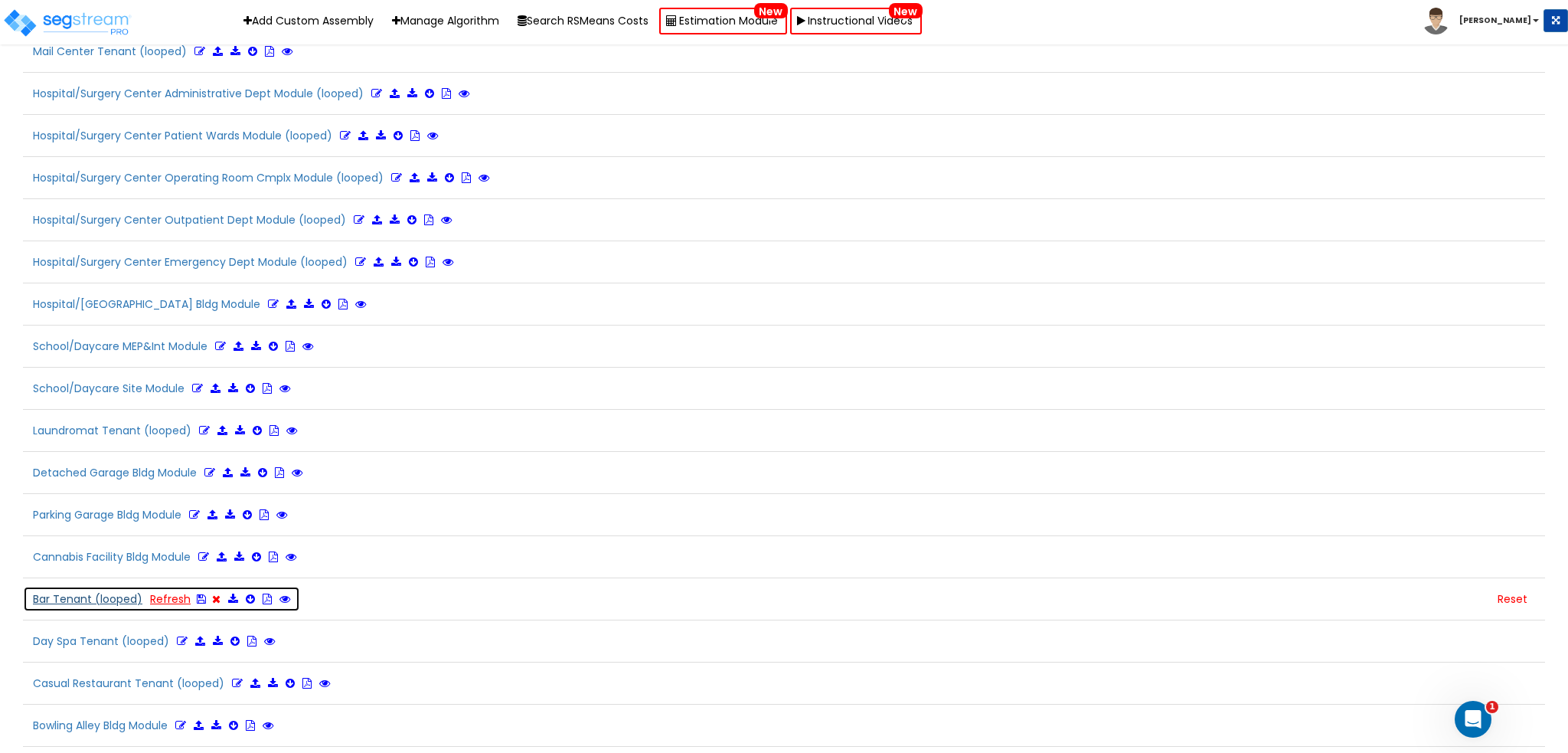
click at [160, 592] on link "Refresh" at bounding box center [170, 599] width 41 height 15
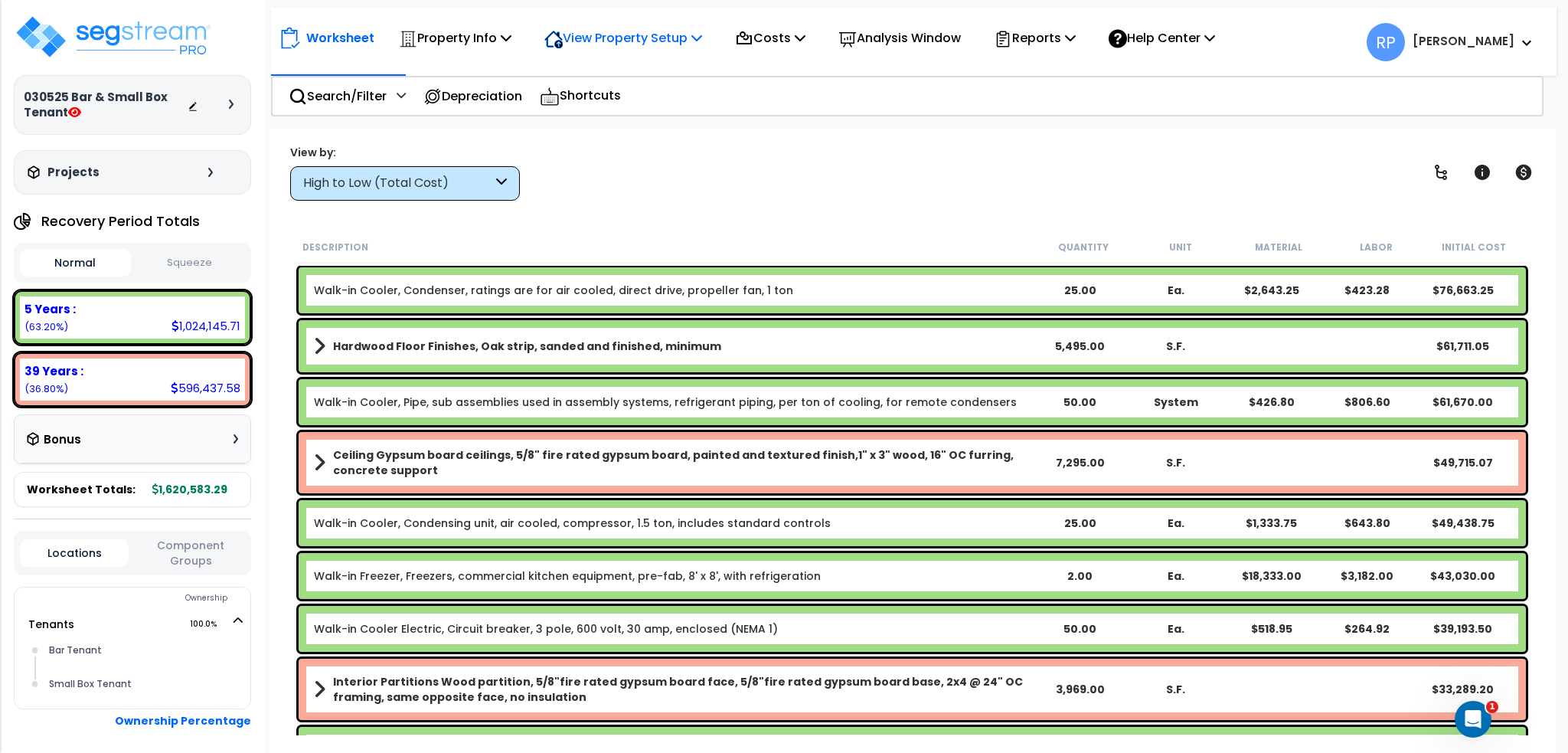
click at [582, 43] on p "View Property Setup" at bounding box center [623, 38] width 157 height 21
click at [472, 37] on p "Property Info" at bounding box center [455, 38] width 113 height 21
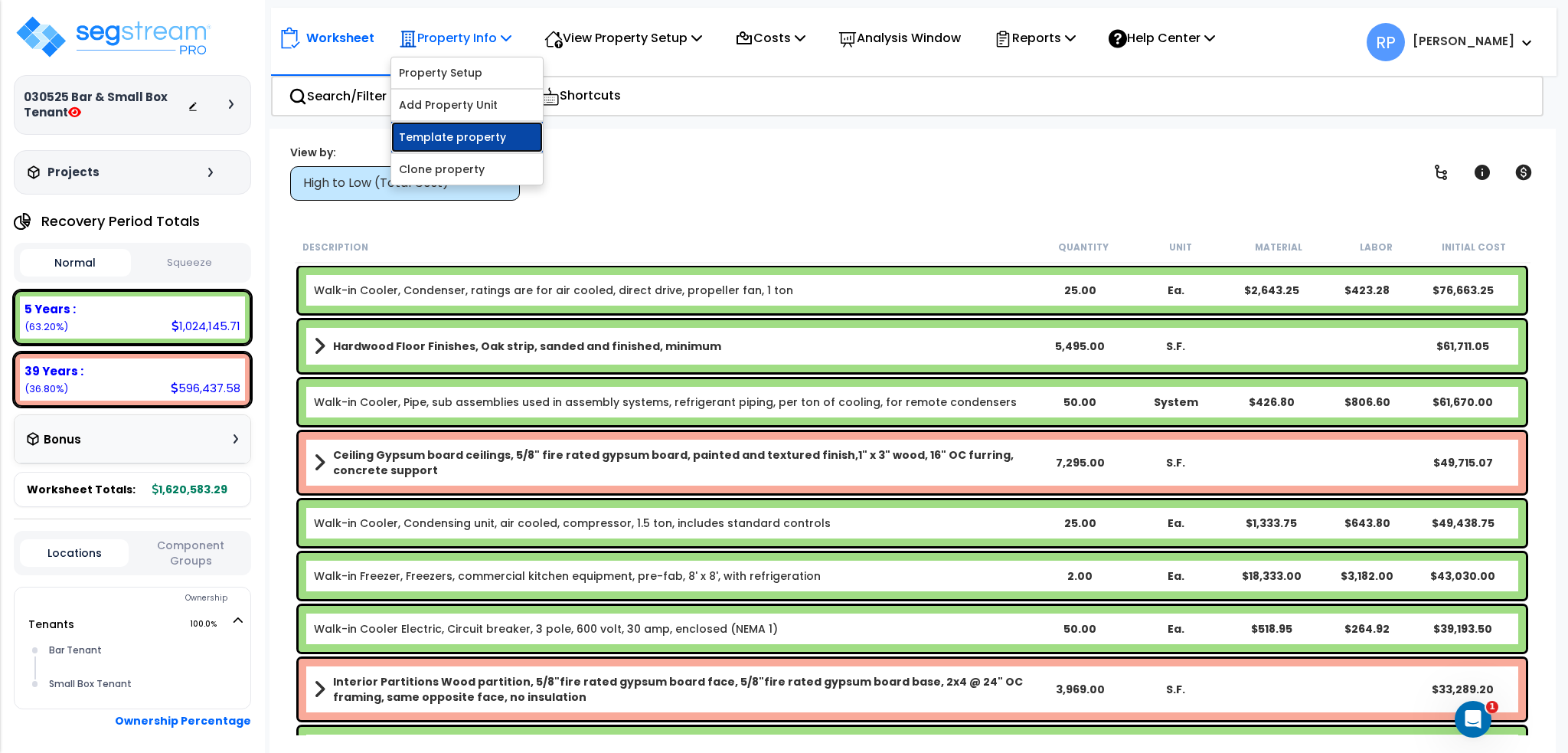
click at [459, 141] on link "Template property" at bounding box center [466, 137] width 151 height 31
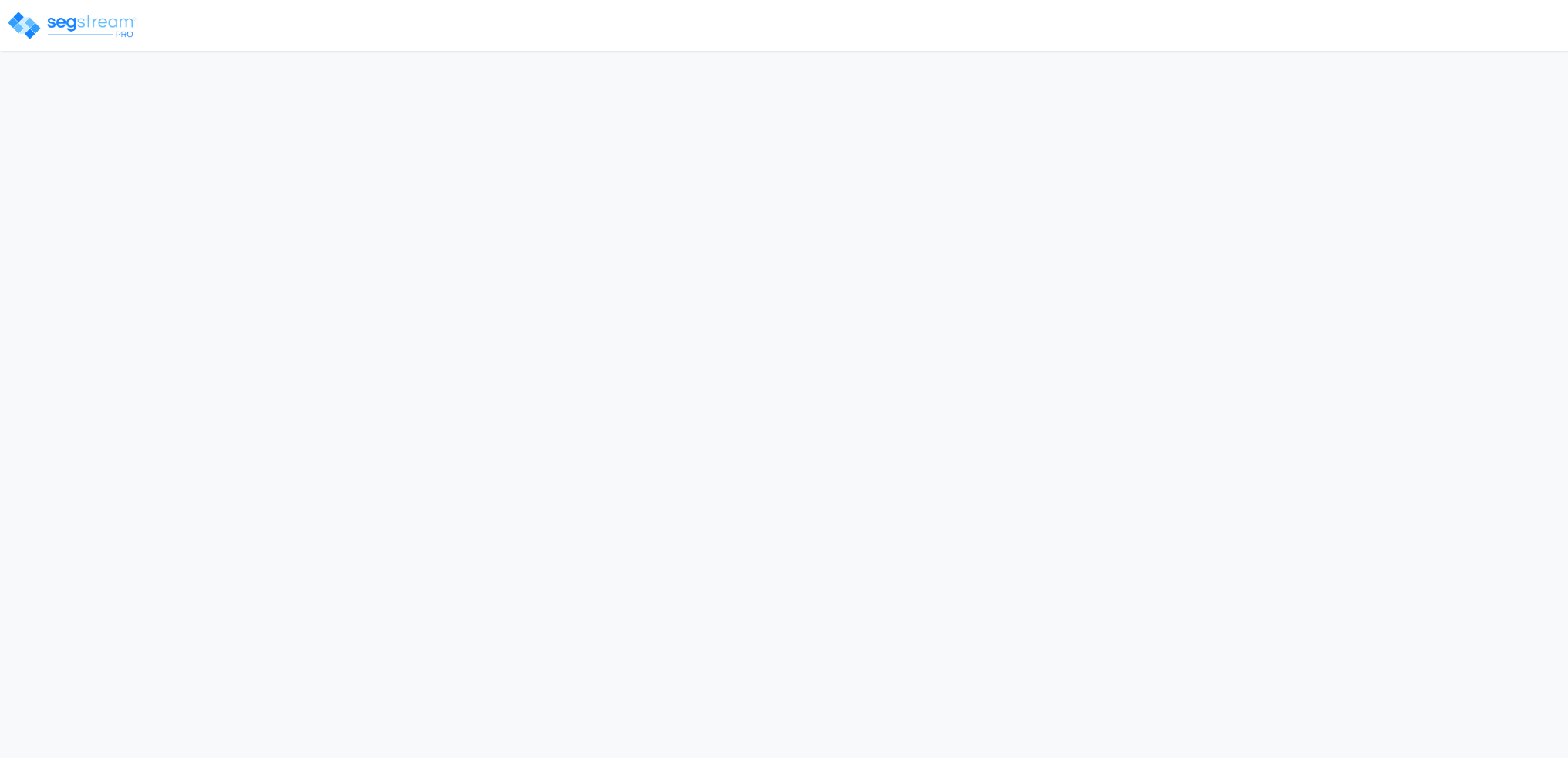
select select "2025"
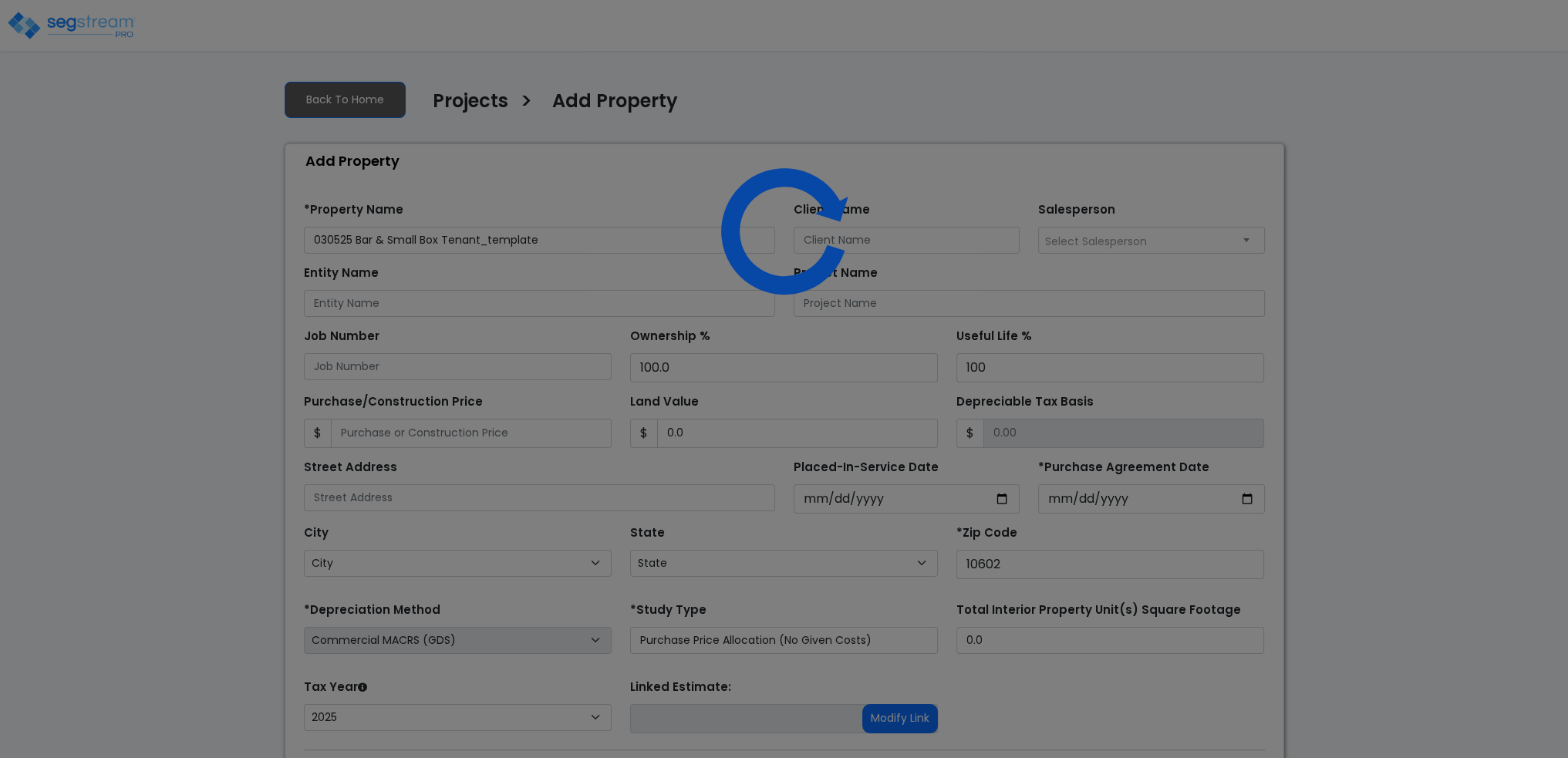
select select "NY"
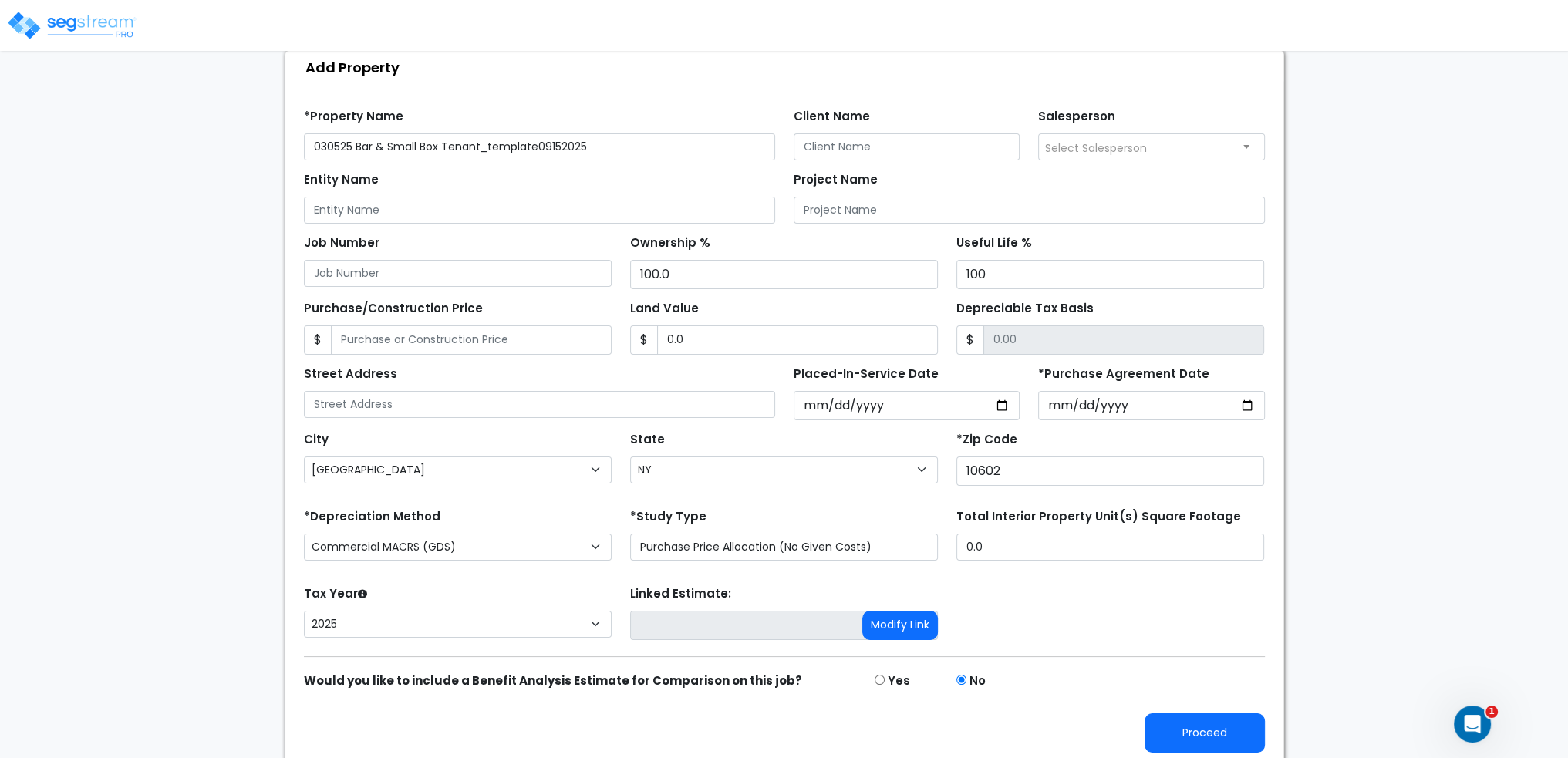
scroll to position [98, 0]
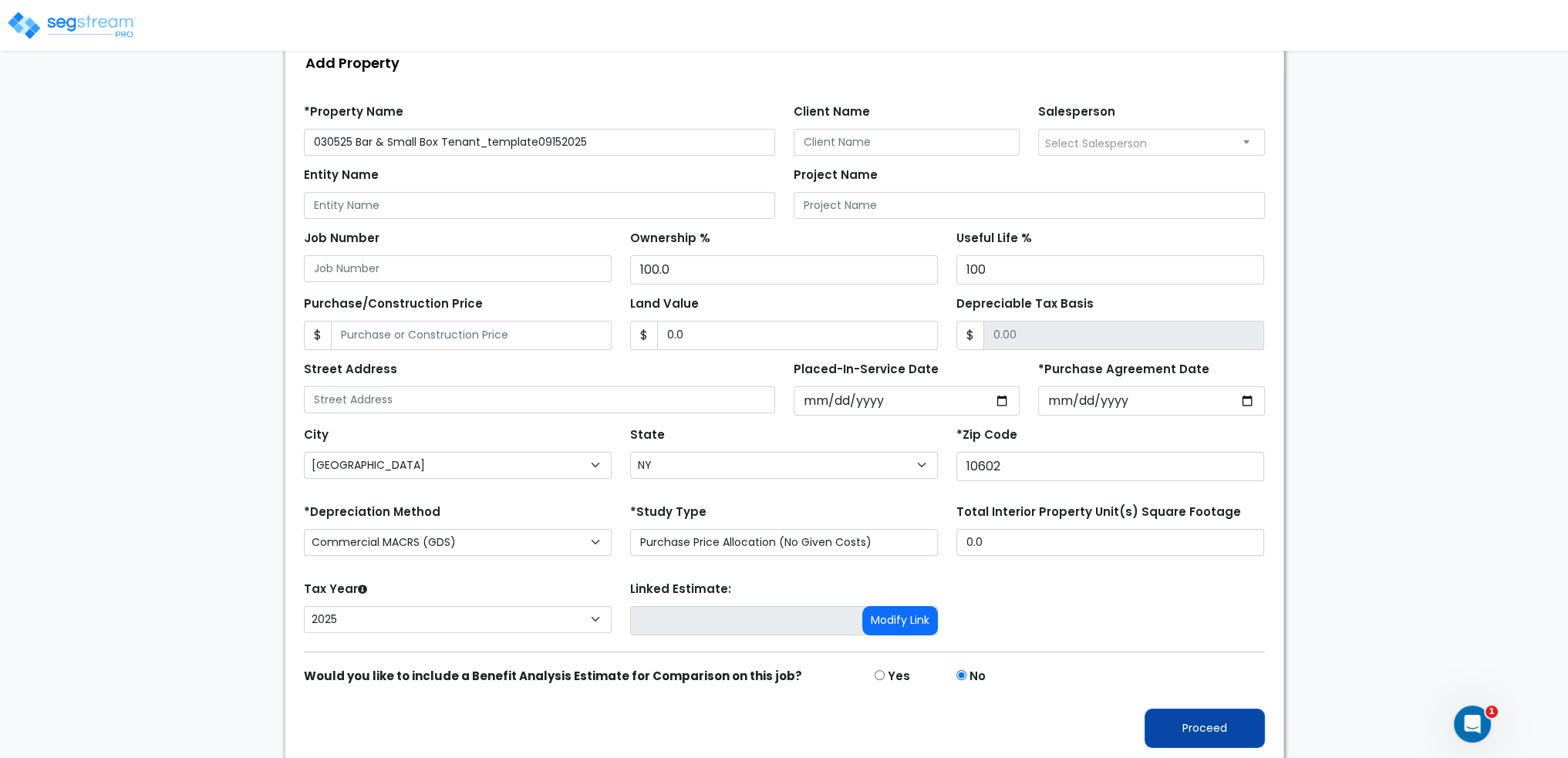
type input "030525 Bar & Small Box Tenant_template09152025"
click at [1184, 730] on button "Proceed" at bounding box center [1204, 728] width 120 height 39
type input "0"
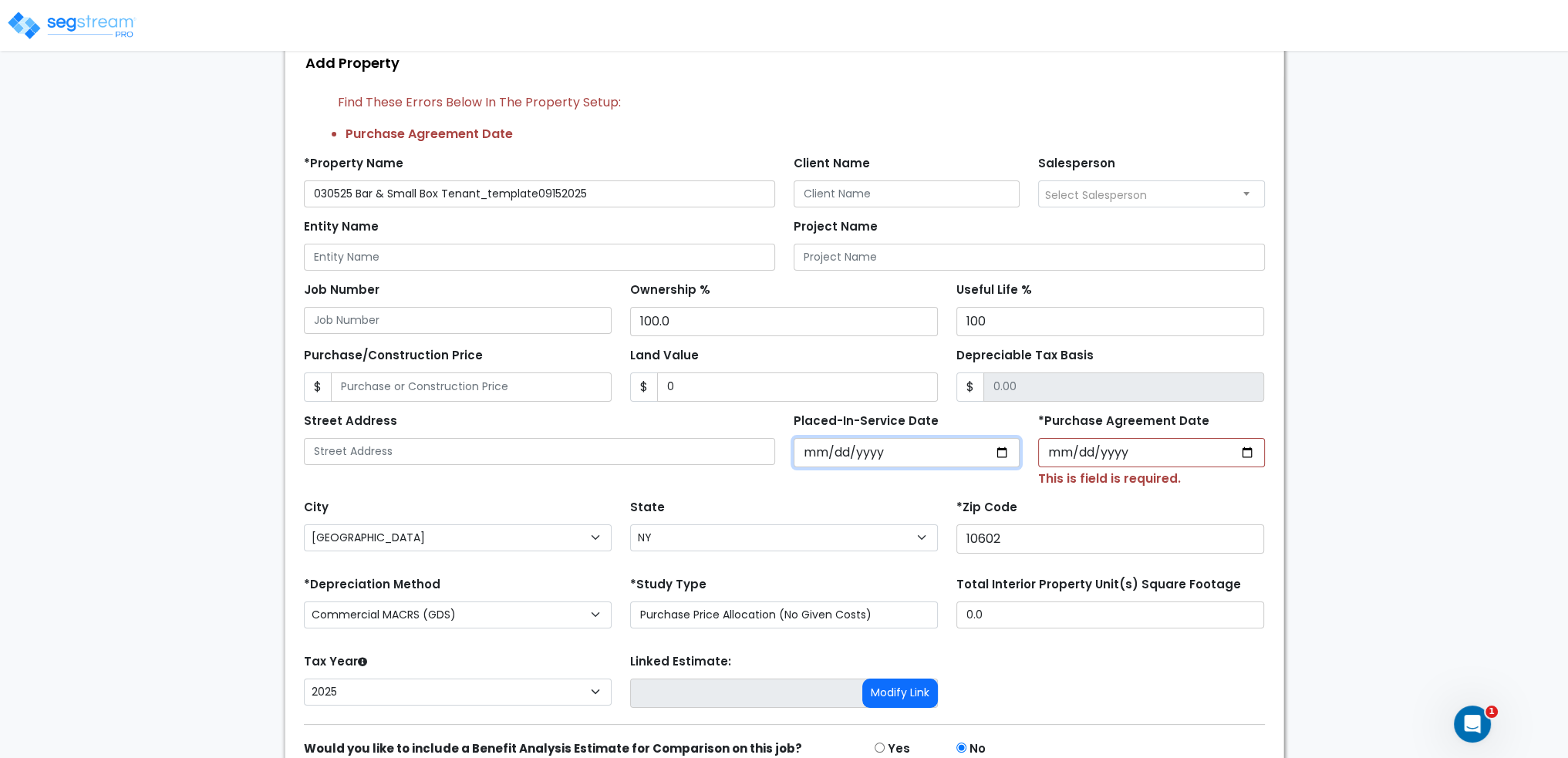
click at [917, 441] on input "2025-03-05" at bounding box center [907, 452] width 227 height 29
click at [924, 451] on input "2025-03-05" at bounding box center [907, 452] width 227 height 29
click at [1193, 462] on input "*Purchase Agreement Date" at bounding box center [1152, 452] width 227 height 29
click at [913, 445] on input "2025-03-05" at bounding box center [907, 452] width 227 height 29
click at [1138, 444] on input "*Purchase Agreement Date" at bounding box center [1152, 452] width 227 height 29
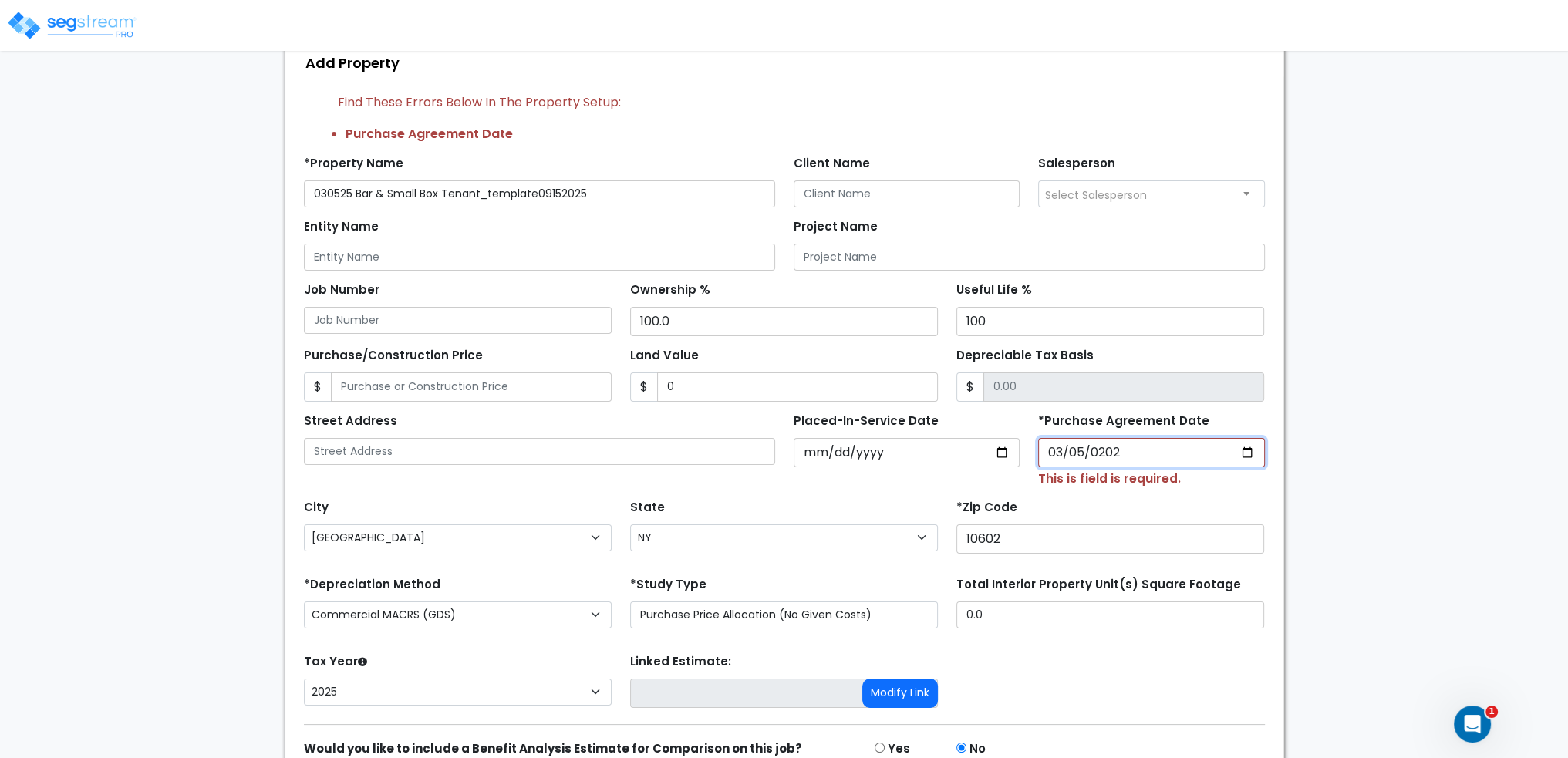
type input "2025-03-05"
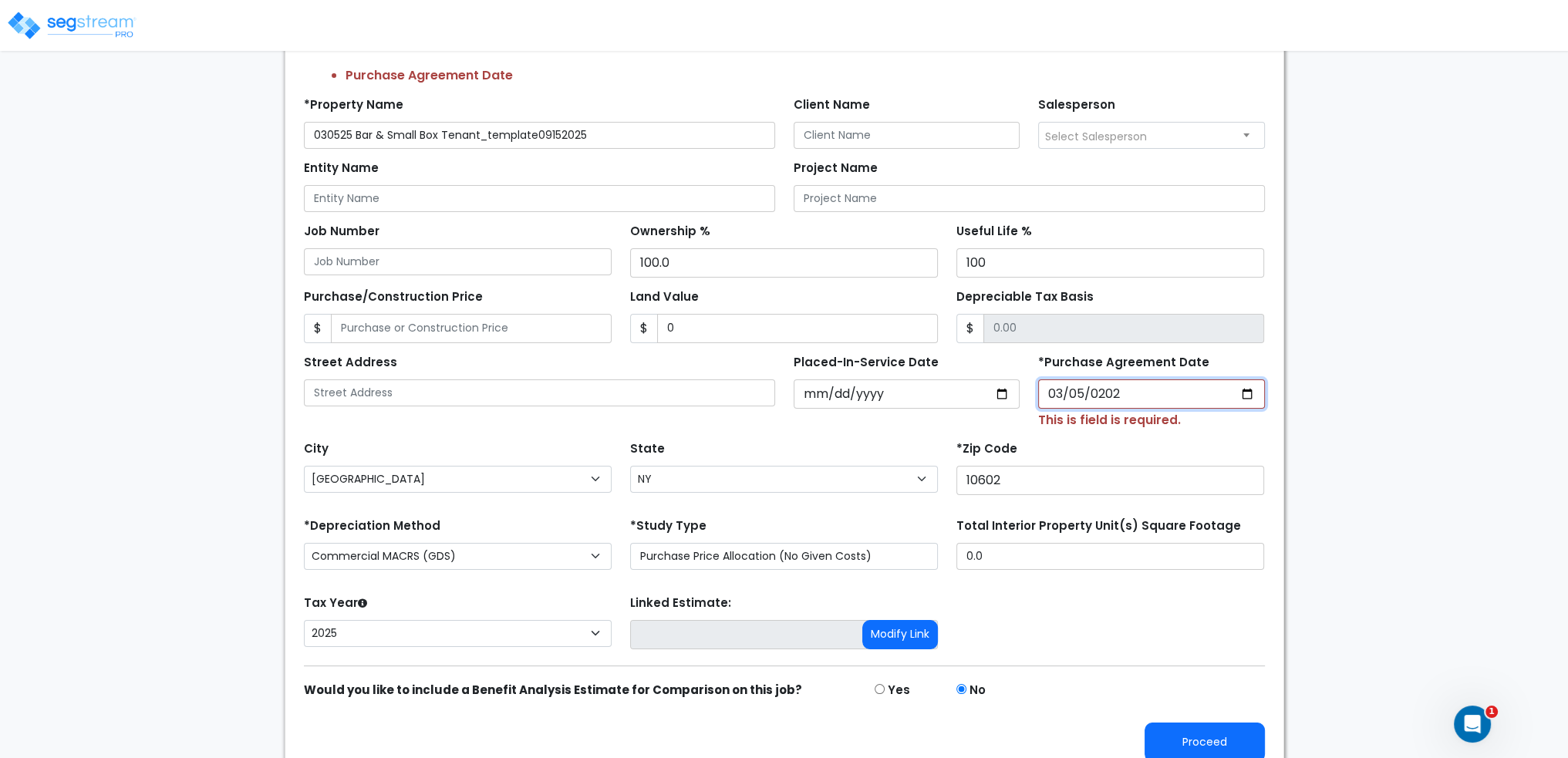
scroll to position [169, 0]
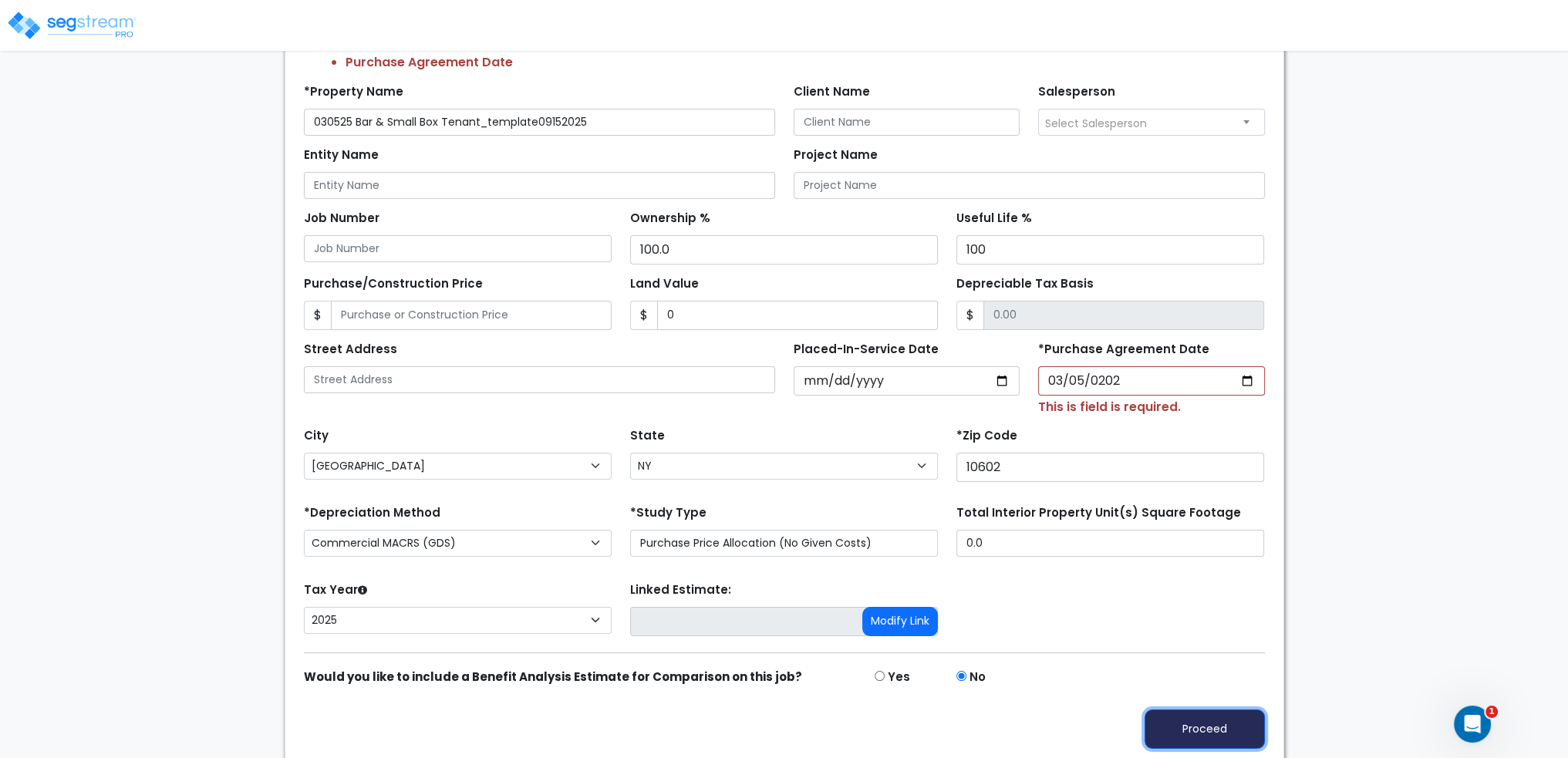
click at [1190, 727] on button "Proceed" at bounding box center [1204, 729] width 120 height 39
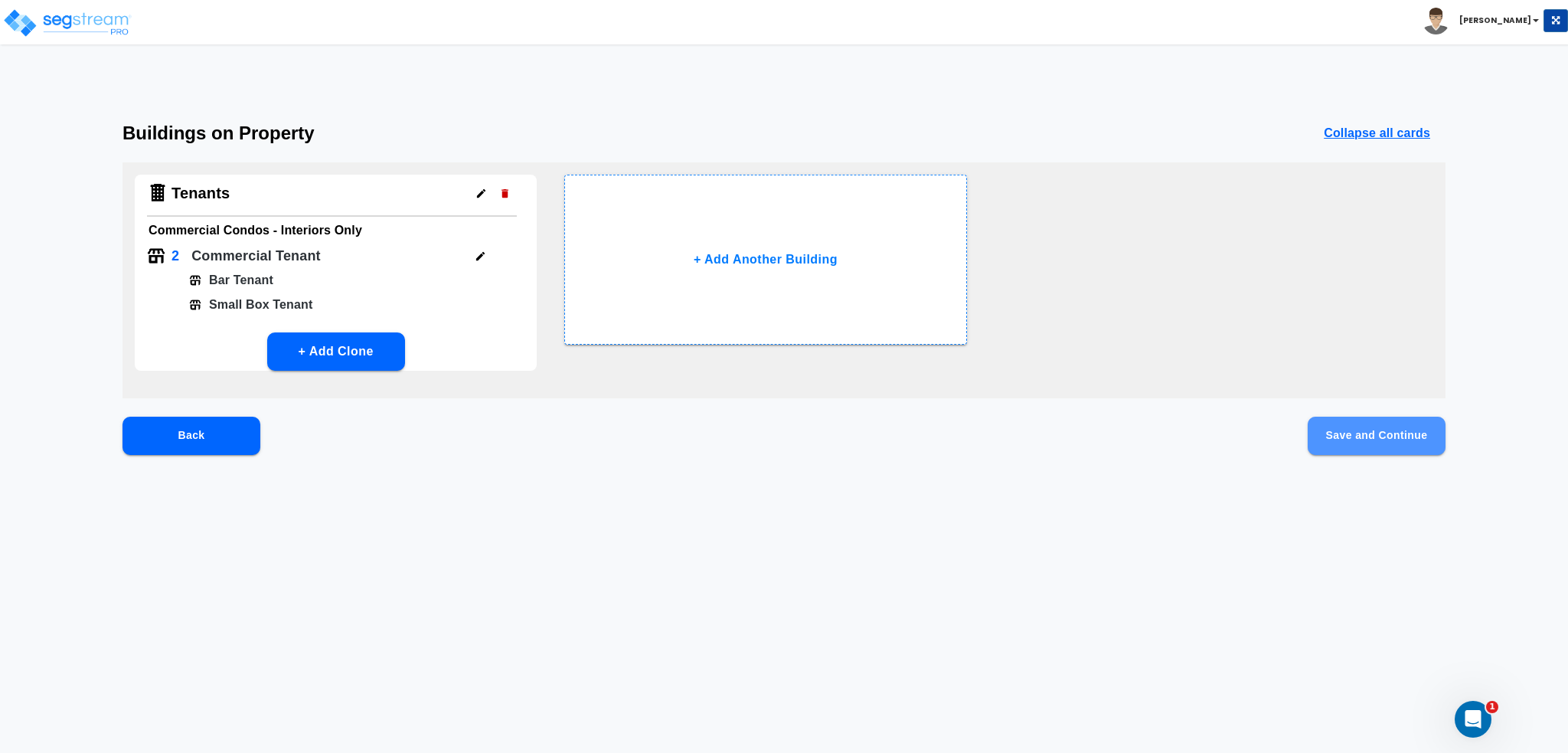
click at [1373, 450] on button "Save and Continue" at bounding box center [1377, 436] width 138 height 38
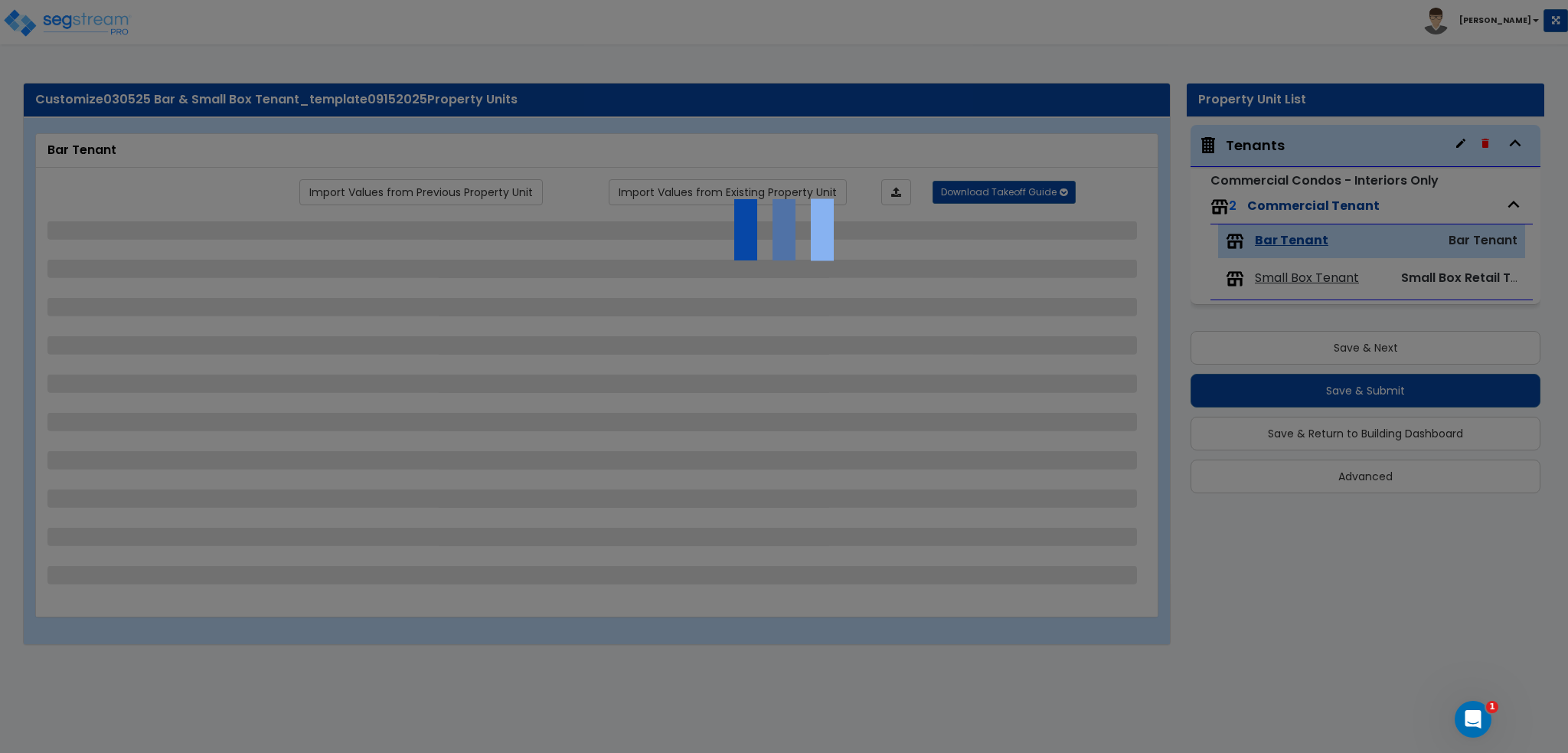
select select "1"
select select "5"
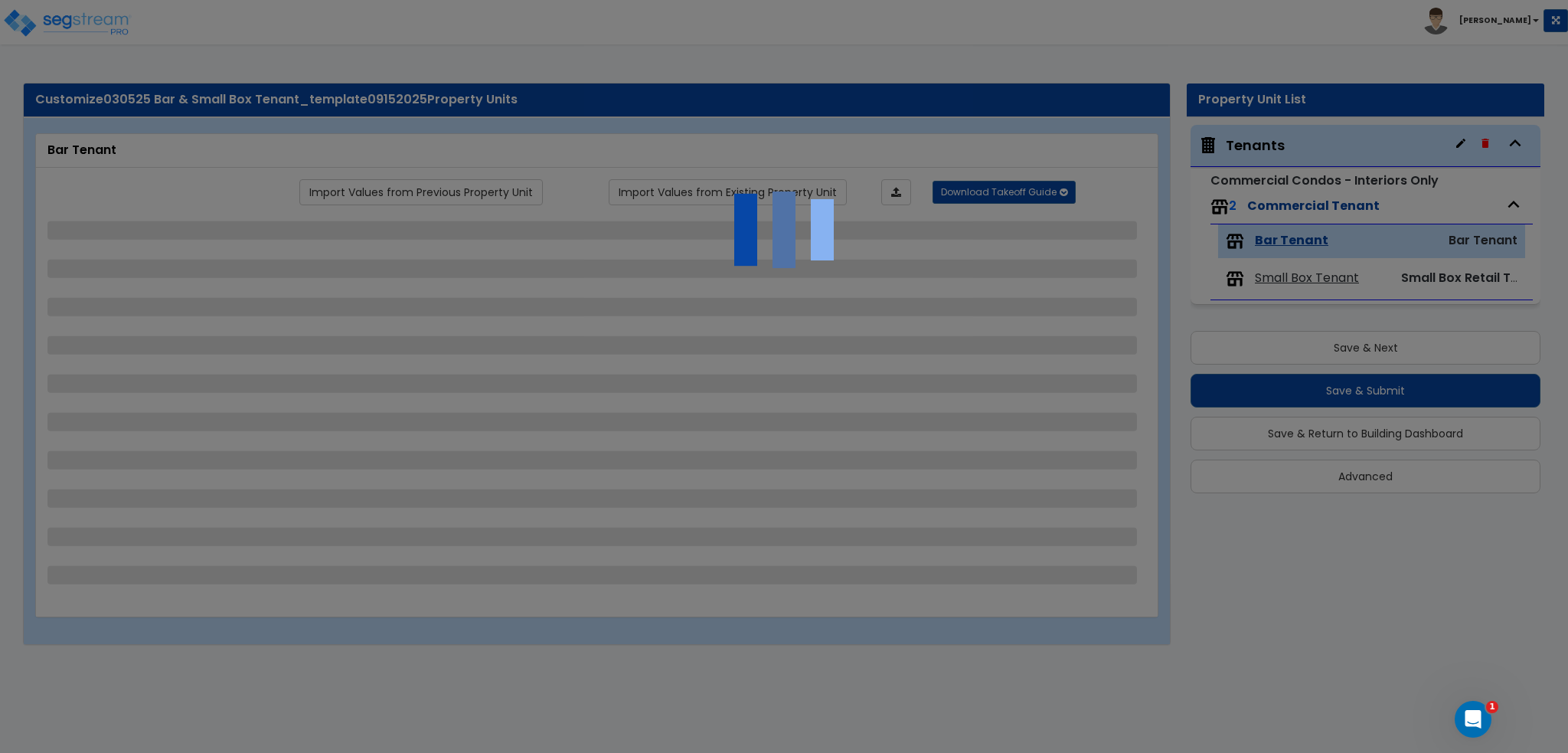
select select "5"
select select "6"
select select "4"
select select "3"
select select "1"
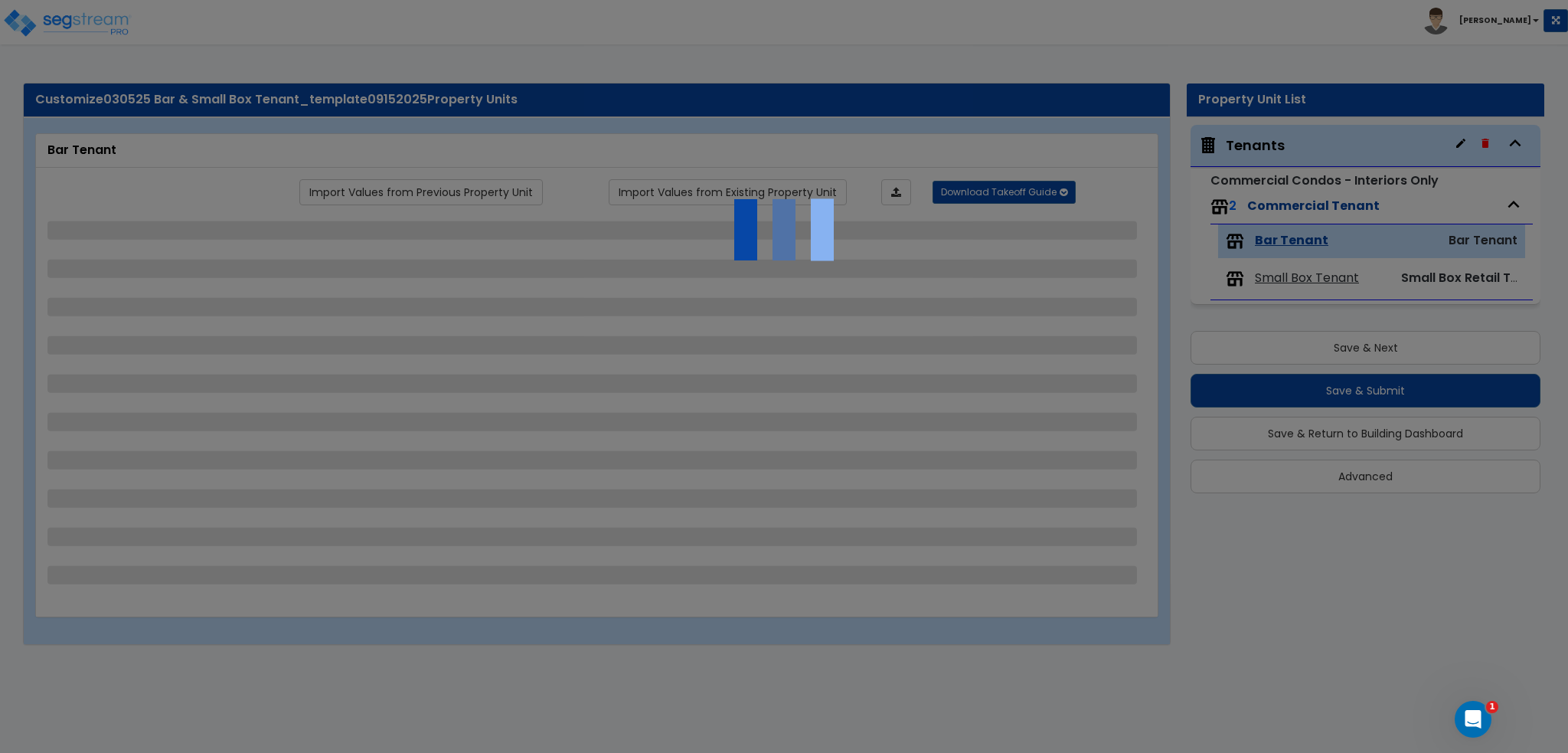
select select "1"
select select "6"
select select "1"
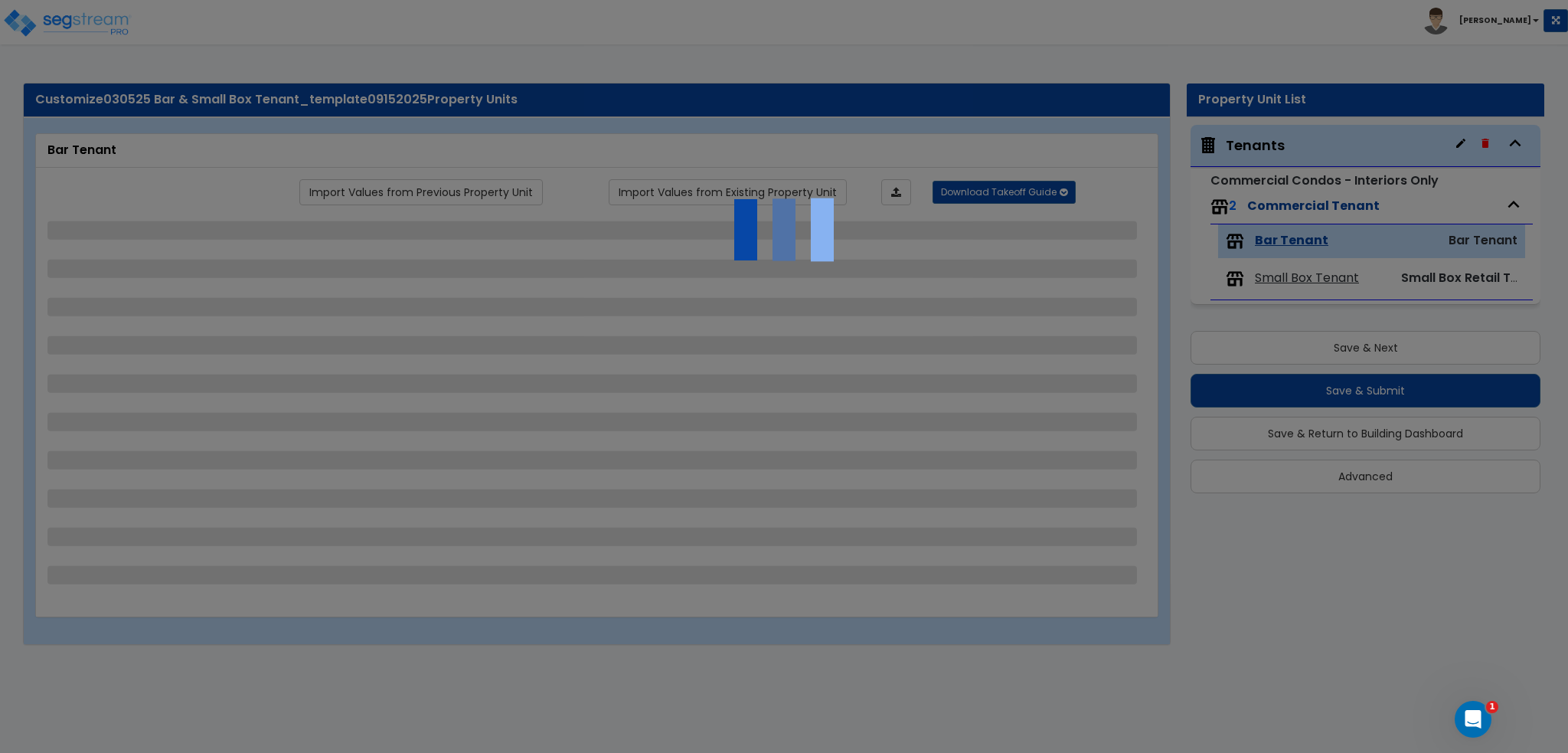
select select "1"
select select "2"
select select "1"
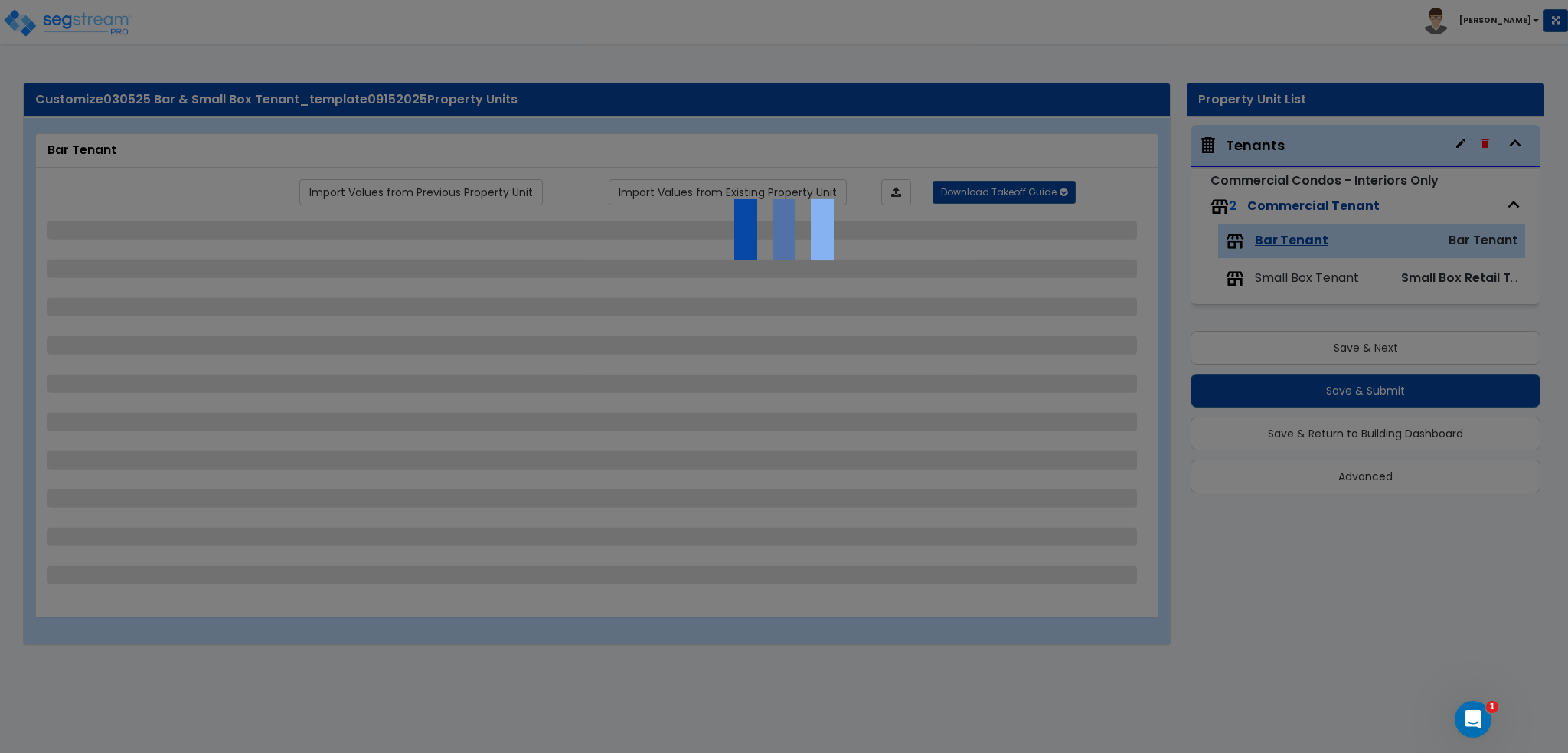
select select "4"
select select "1"
select select "5"
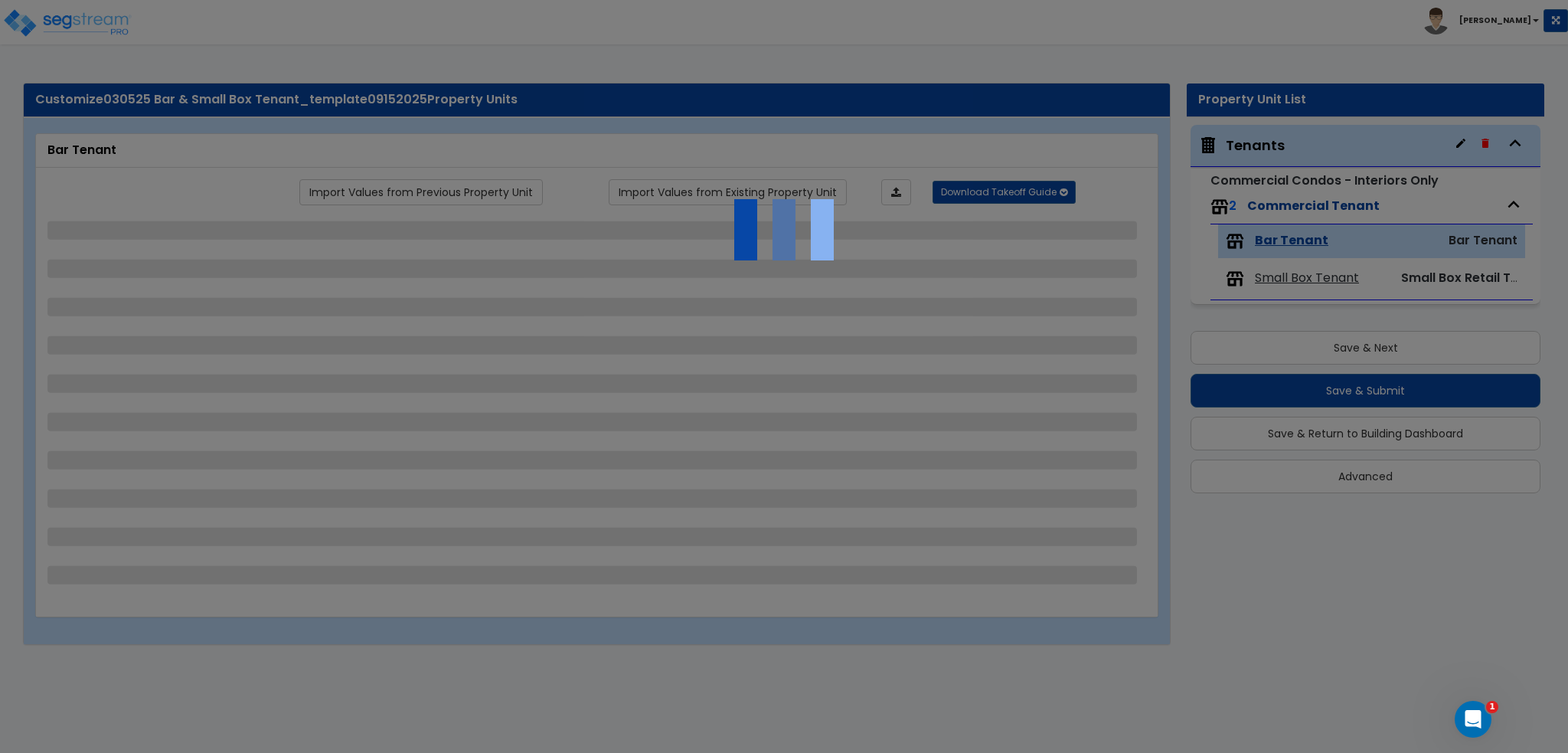
select select "1"
select select "7"
select select "2"
select select "1"
select select "5"
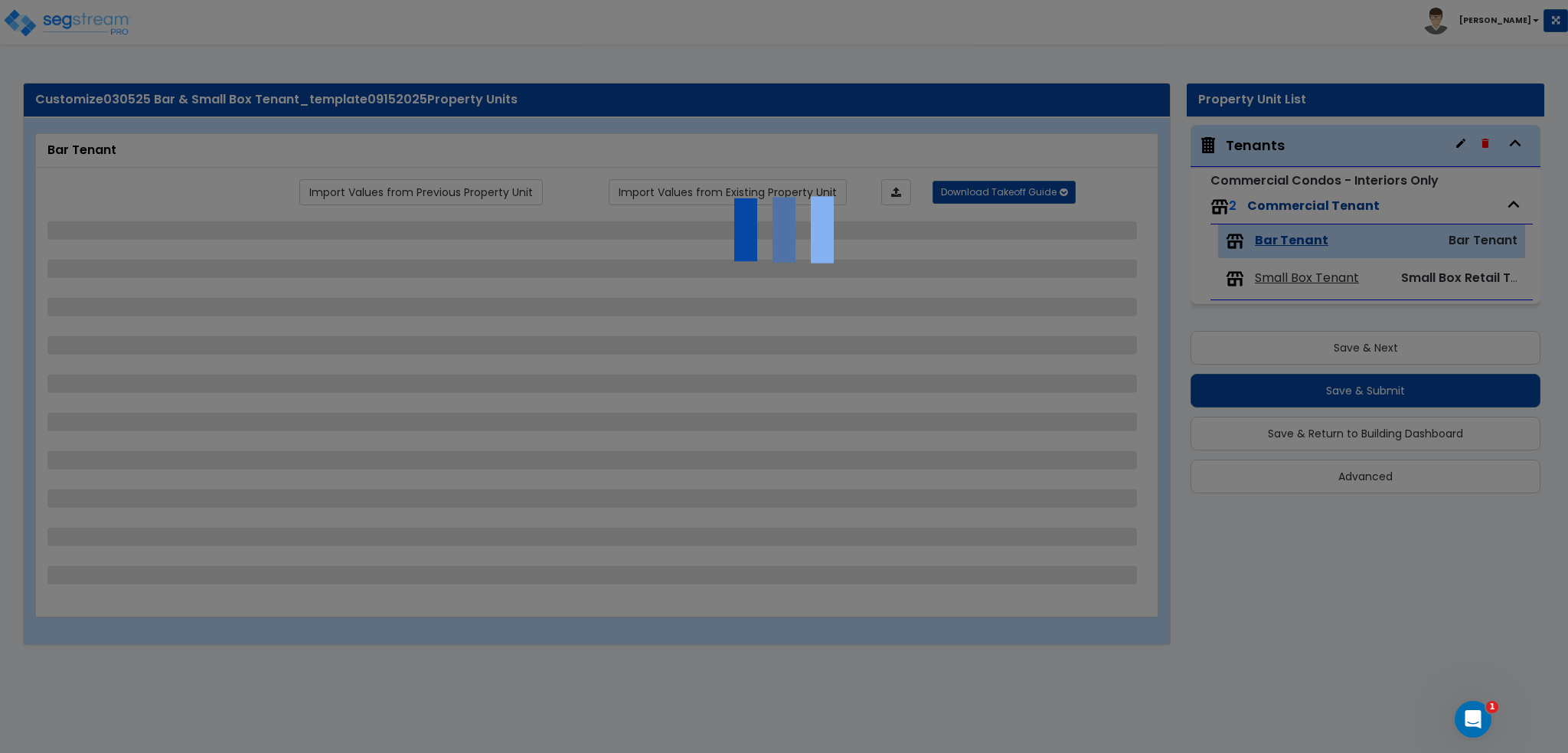
select select "1"
select select "2"
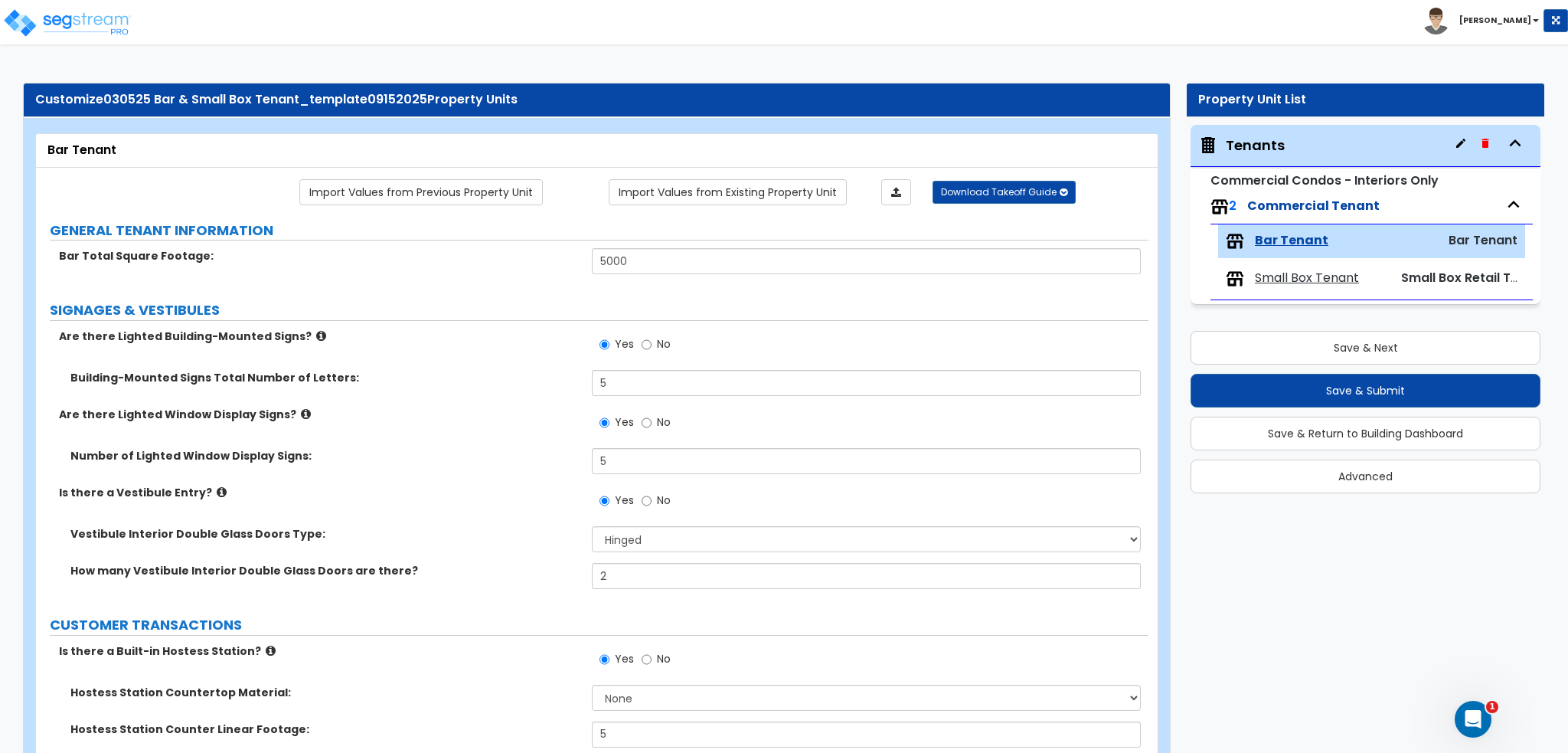
click at [1129, 664] on div "Yes No" at bounding box center [870, 664] width 556 height 41
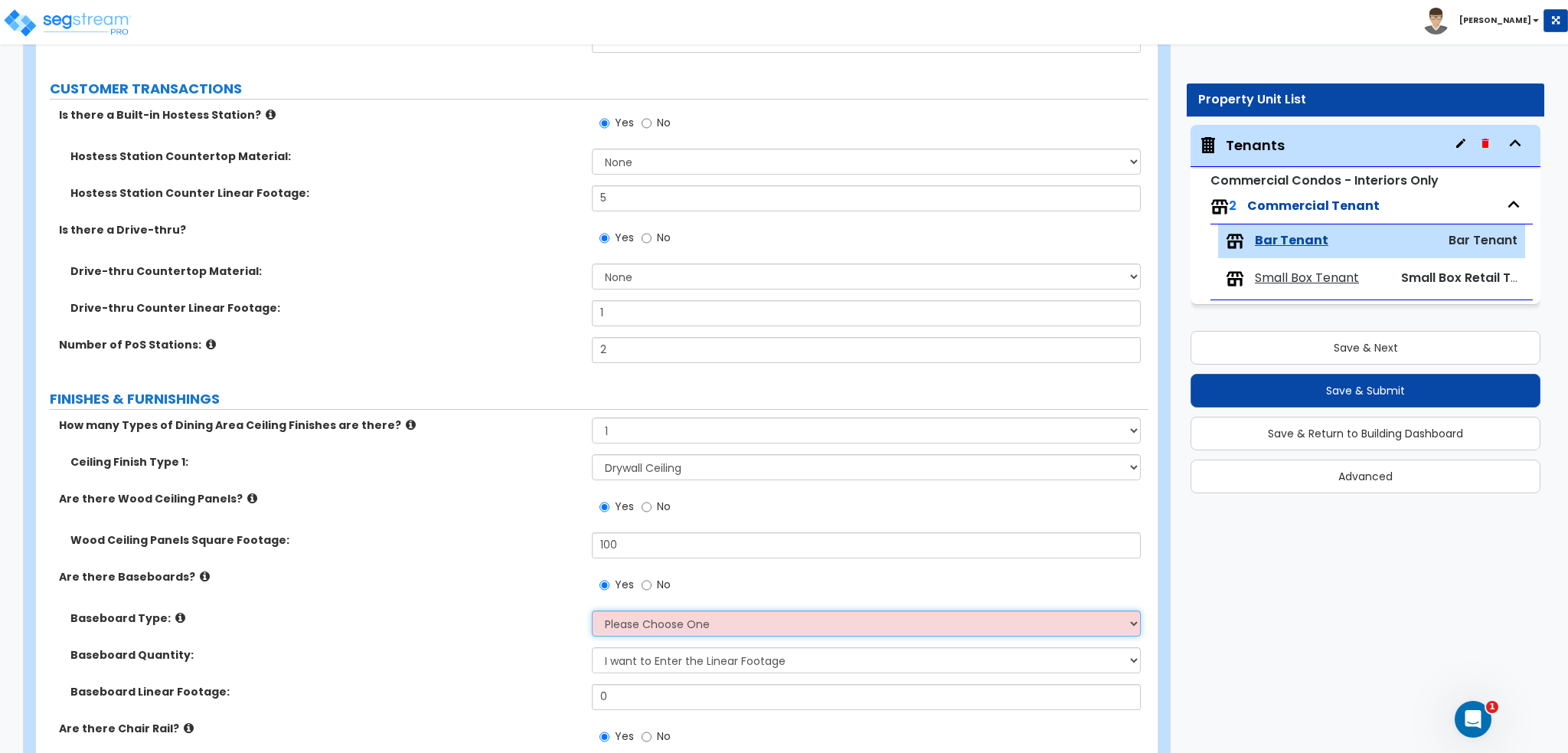
click at [1026, 613] on select "Please Choose One Wood Vinyl Carpet Tile" at bounding box center [867, 623] width 549 height 26
select select "1"
click at [592, 610] on select "Please Choose One Wood Vinyl Carpet Tile" at bounding box center [867, 623] width 549 height 26
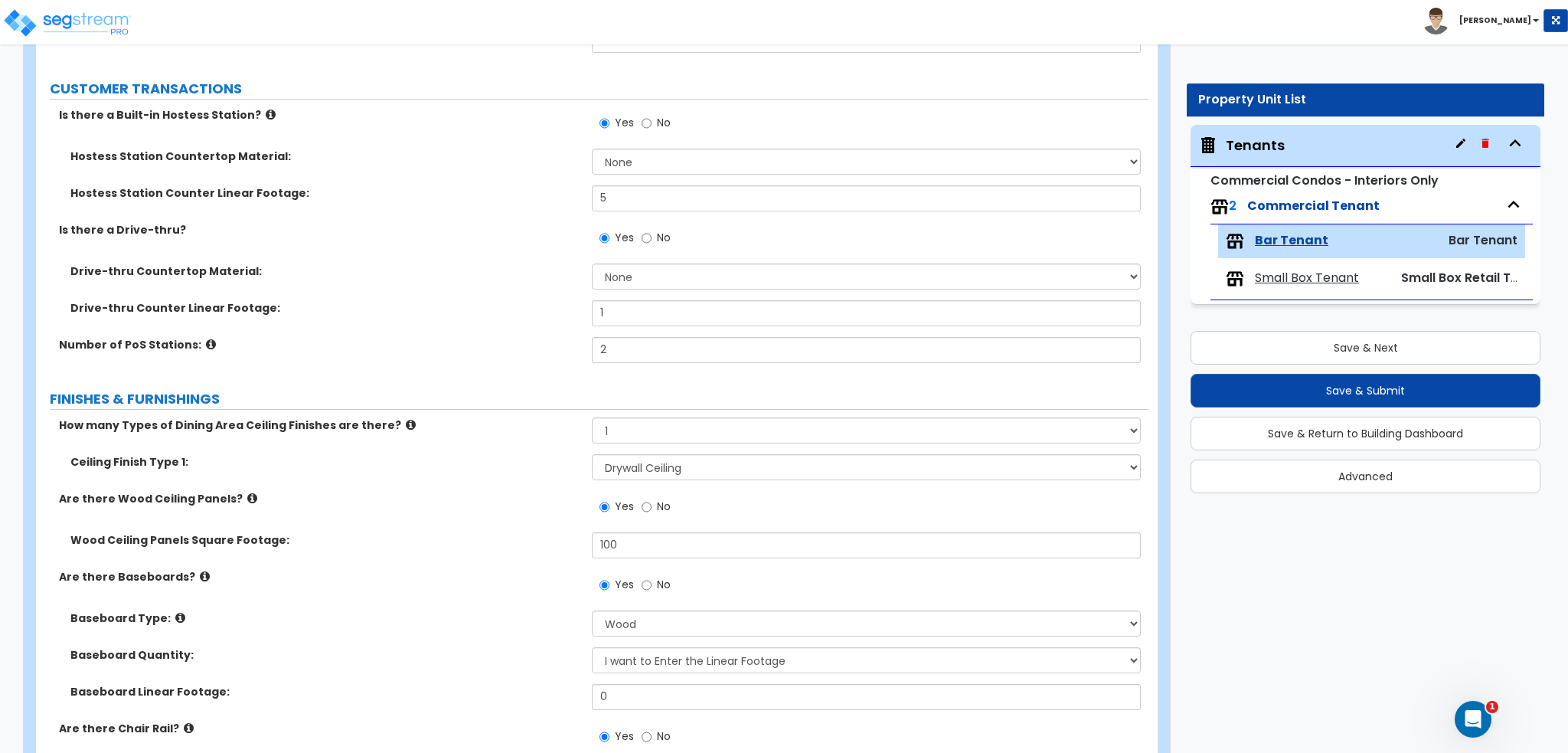
click at [1326, 278] on span "Small Box Tenant" at bounding box center [1308, 278] width 104 height 18
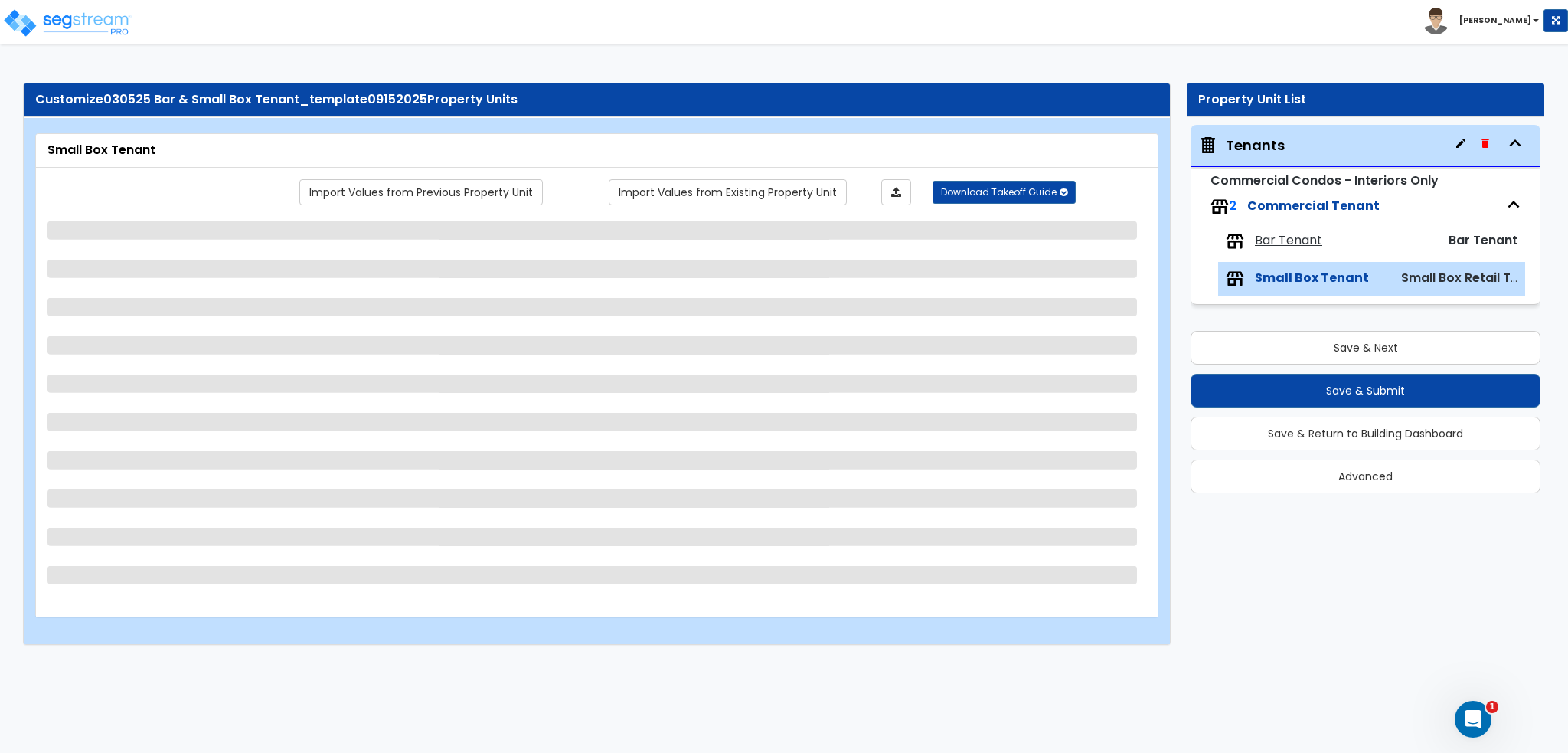
scroll to position [0, 0]
select select "1"
select select "4"
select select "2"
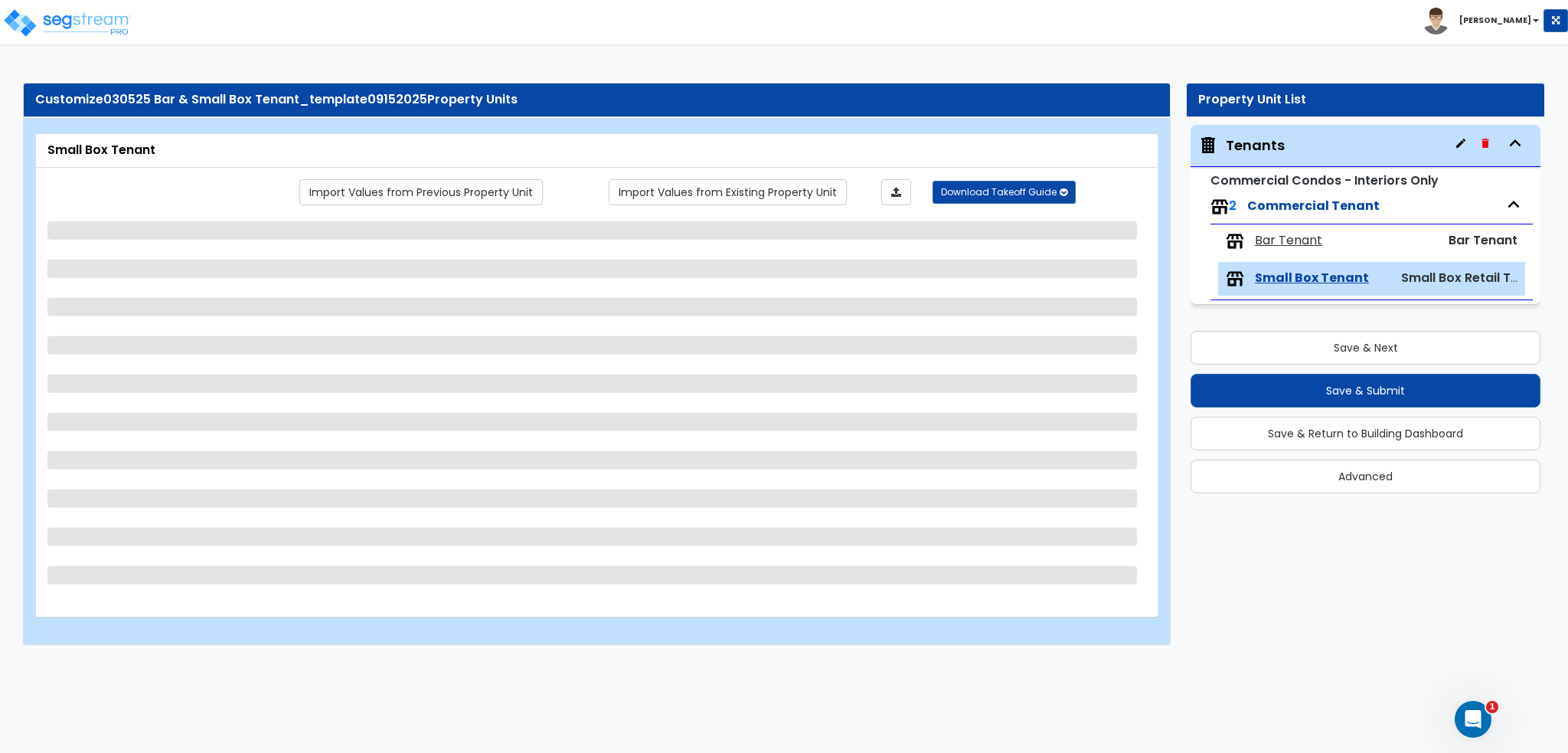
select select "7"
select select "3"
select select "1"
select select "2"
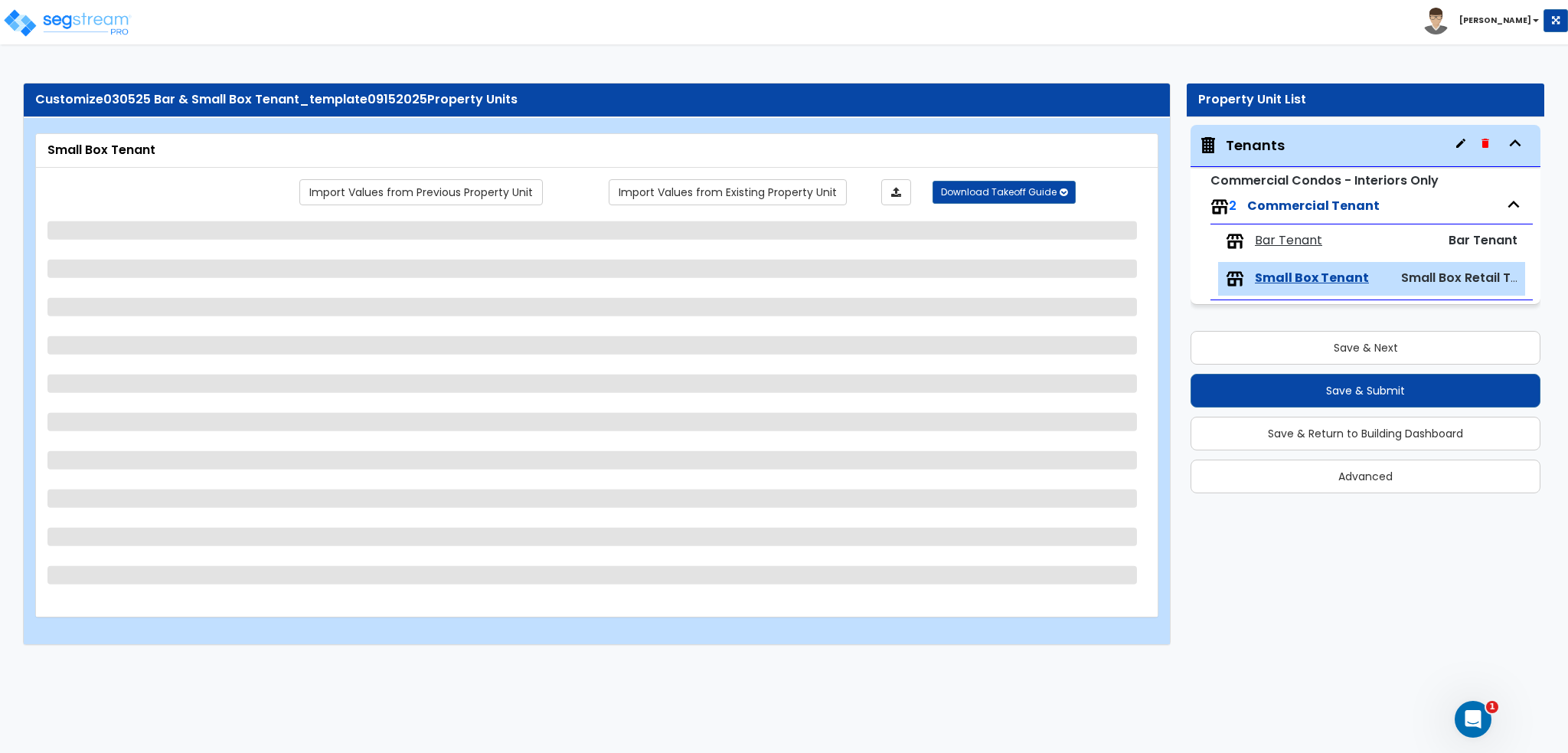
select select "3"
select select "1"
select select "2"
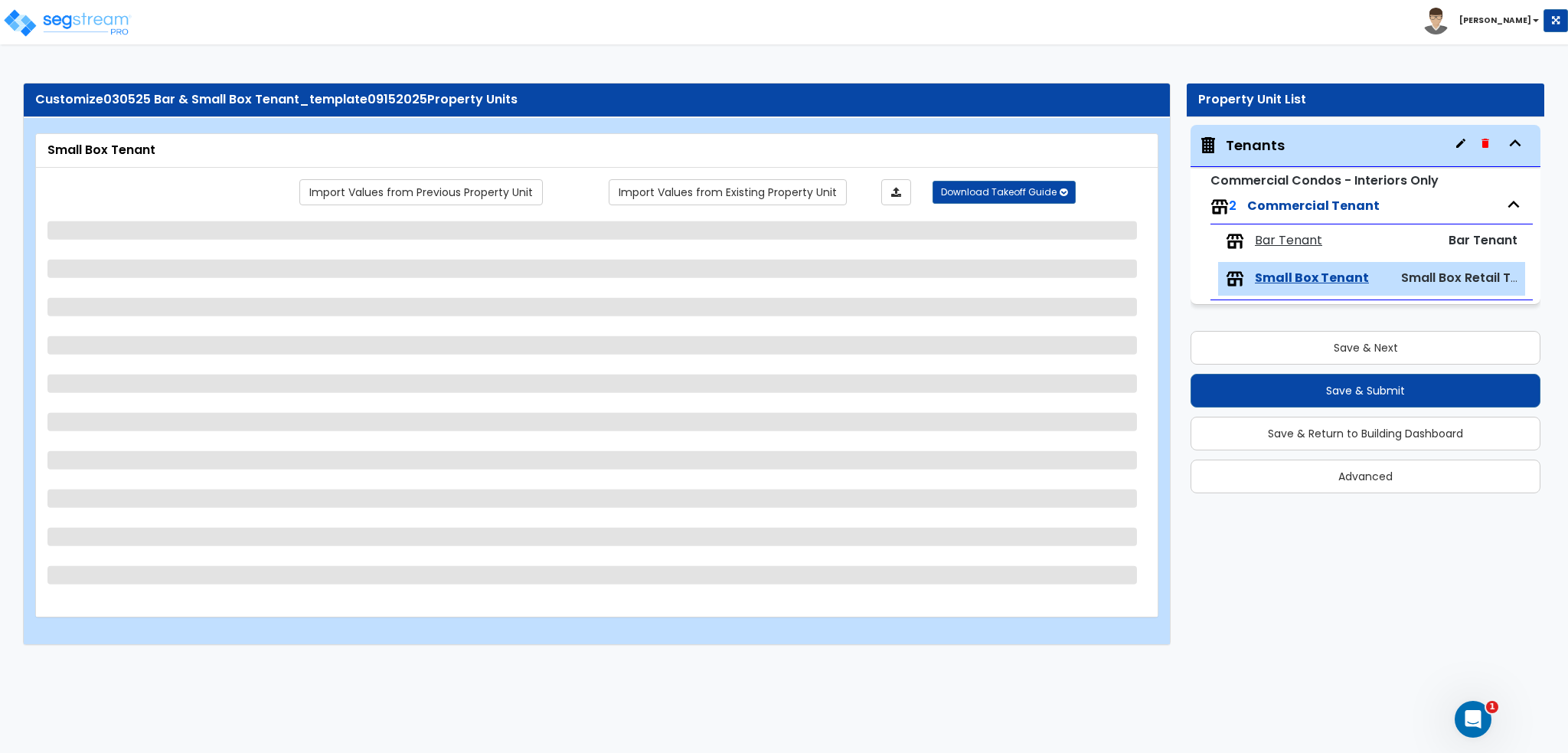
select select "1"
select select "3"
select select "1"
select select "4"
select select "6"
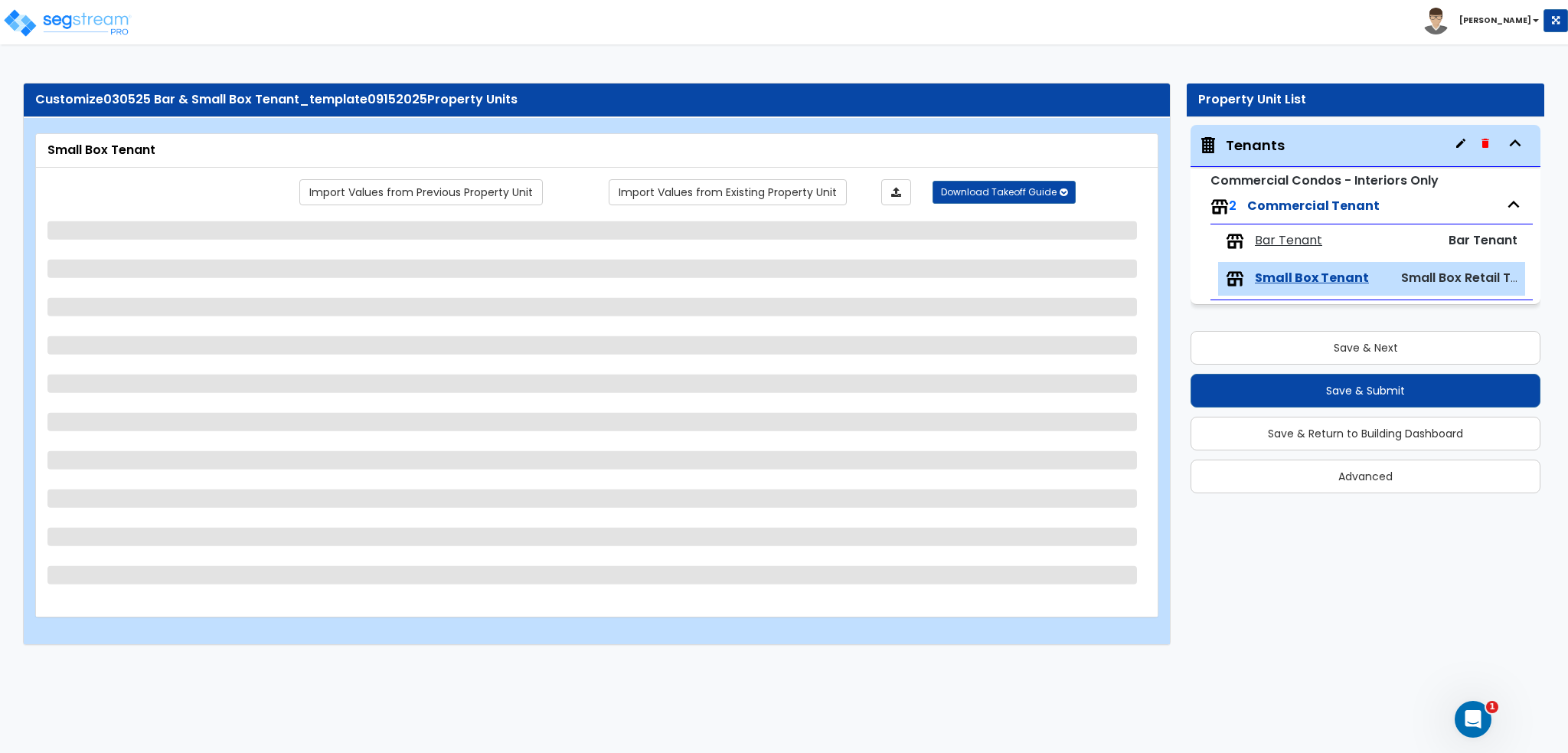
select select "2"
select select "3"
select select "2"
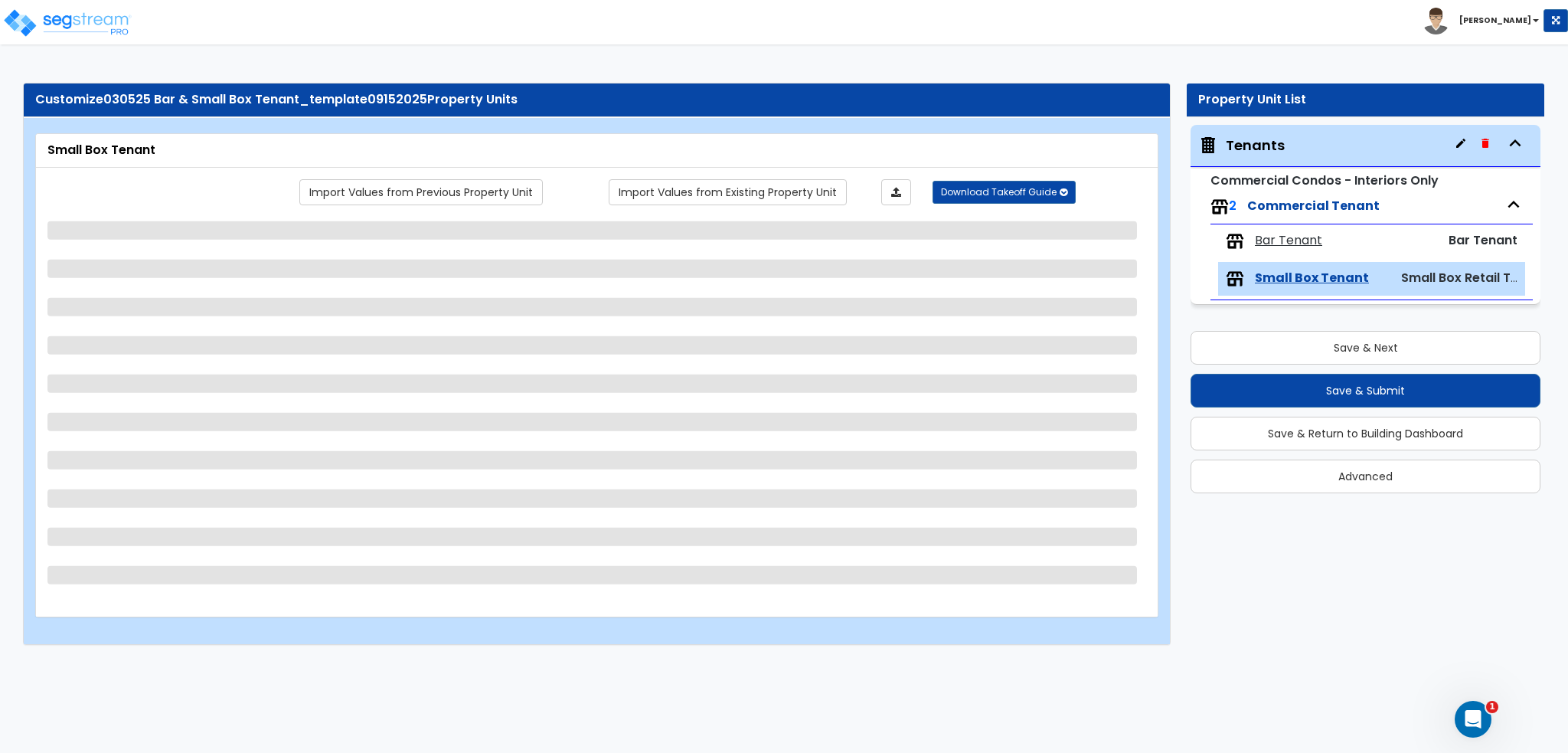
select select "2"
select select "6"
select select "2"
select select "4"
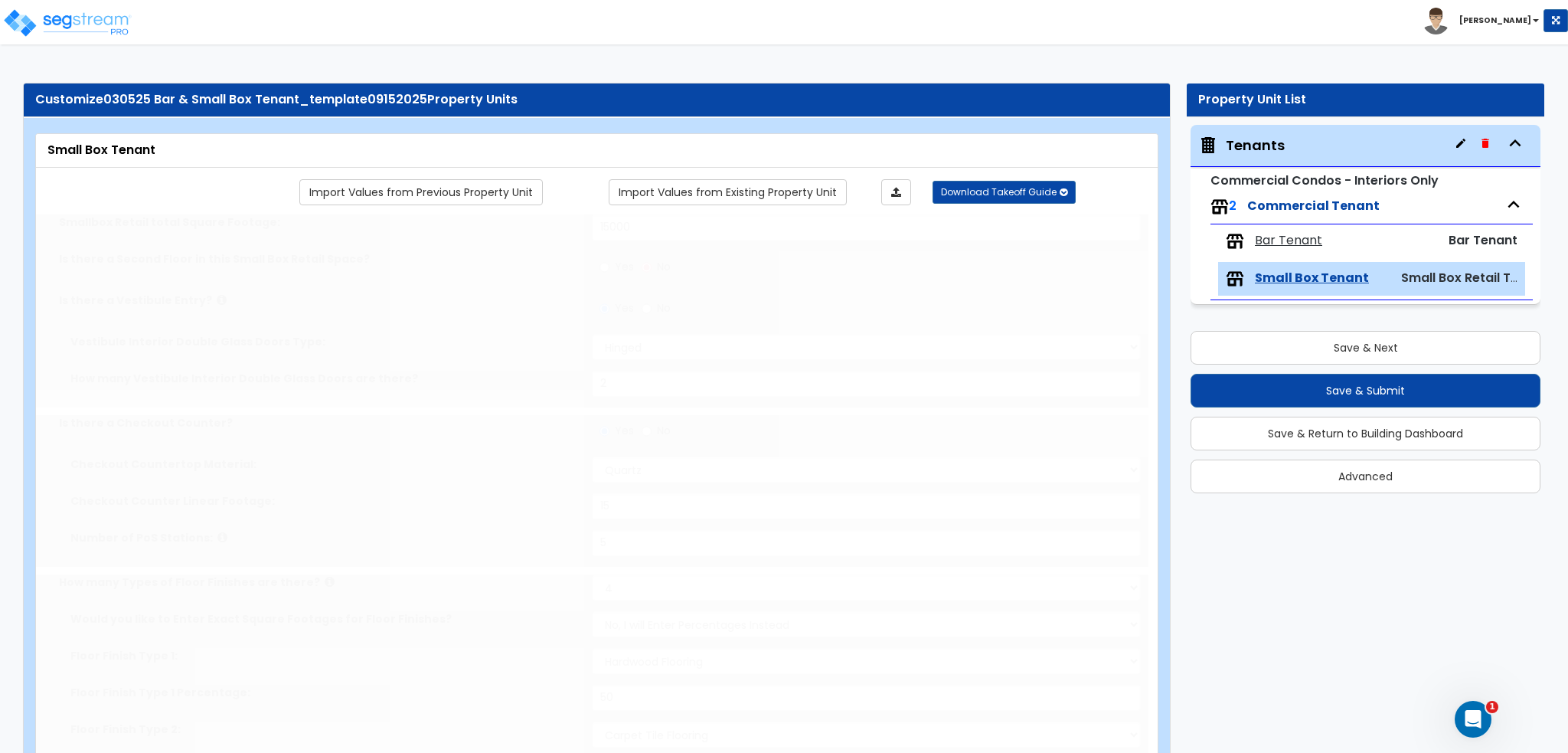
radio input "true"
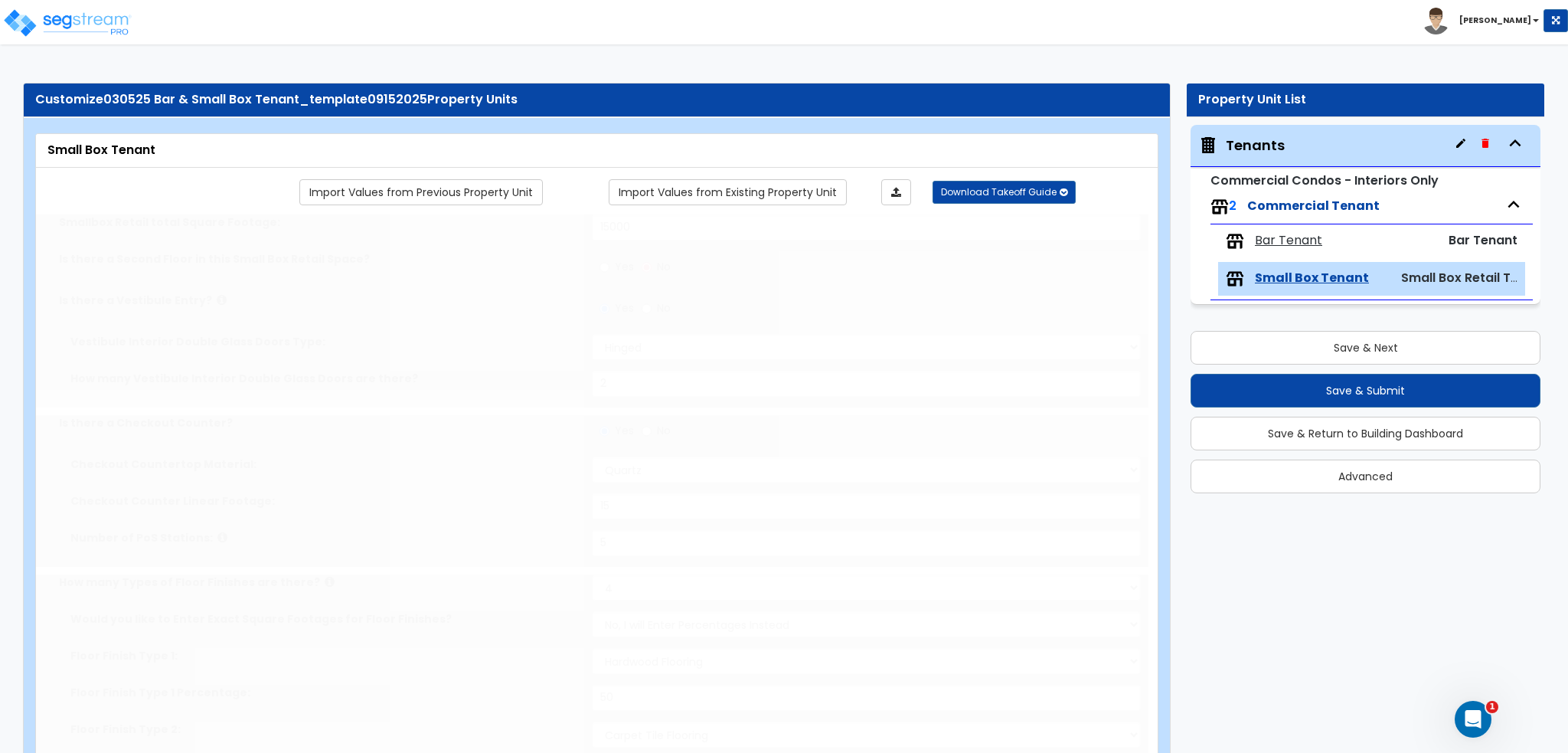
radio input "true"
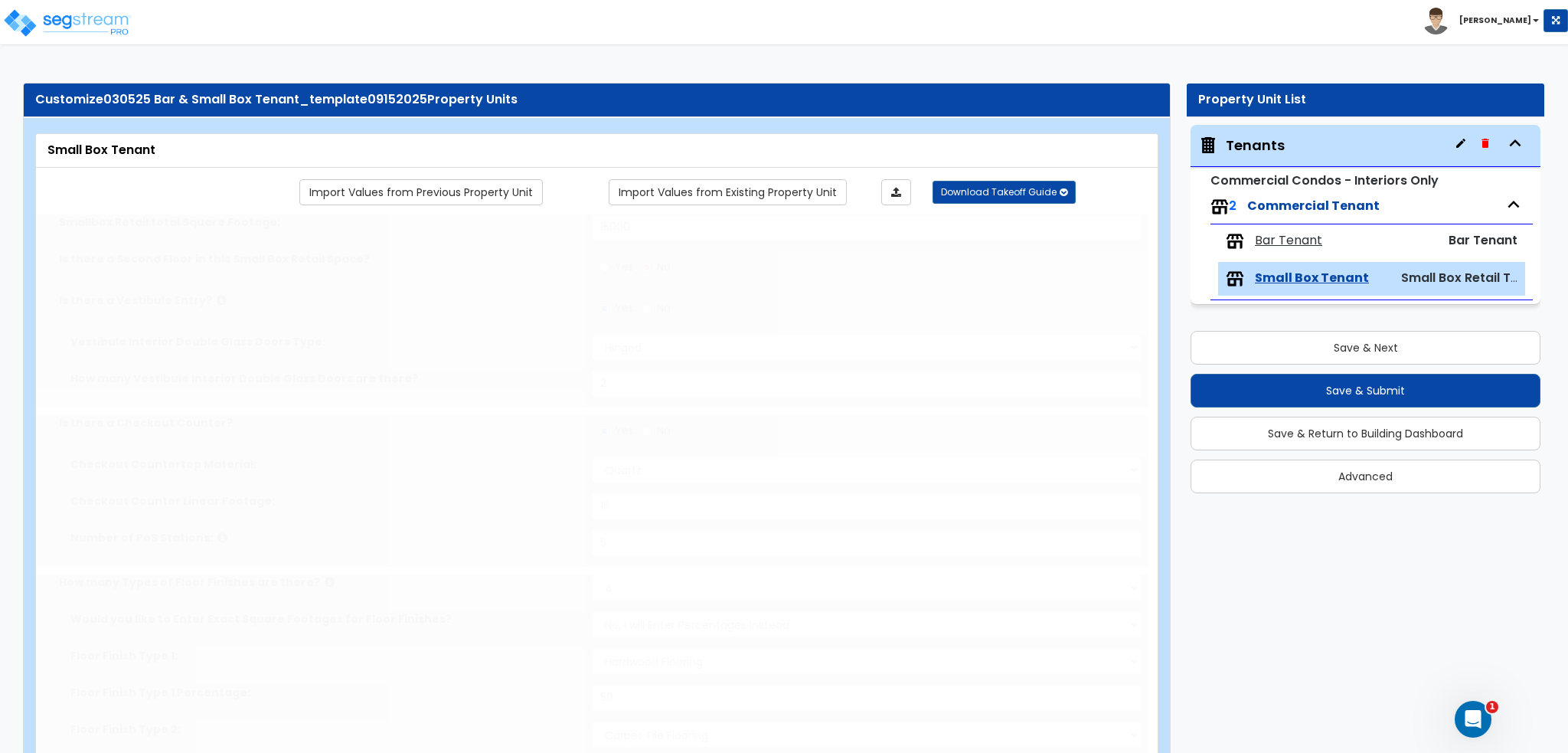
radio input "true"
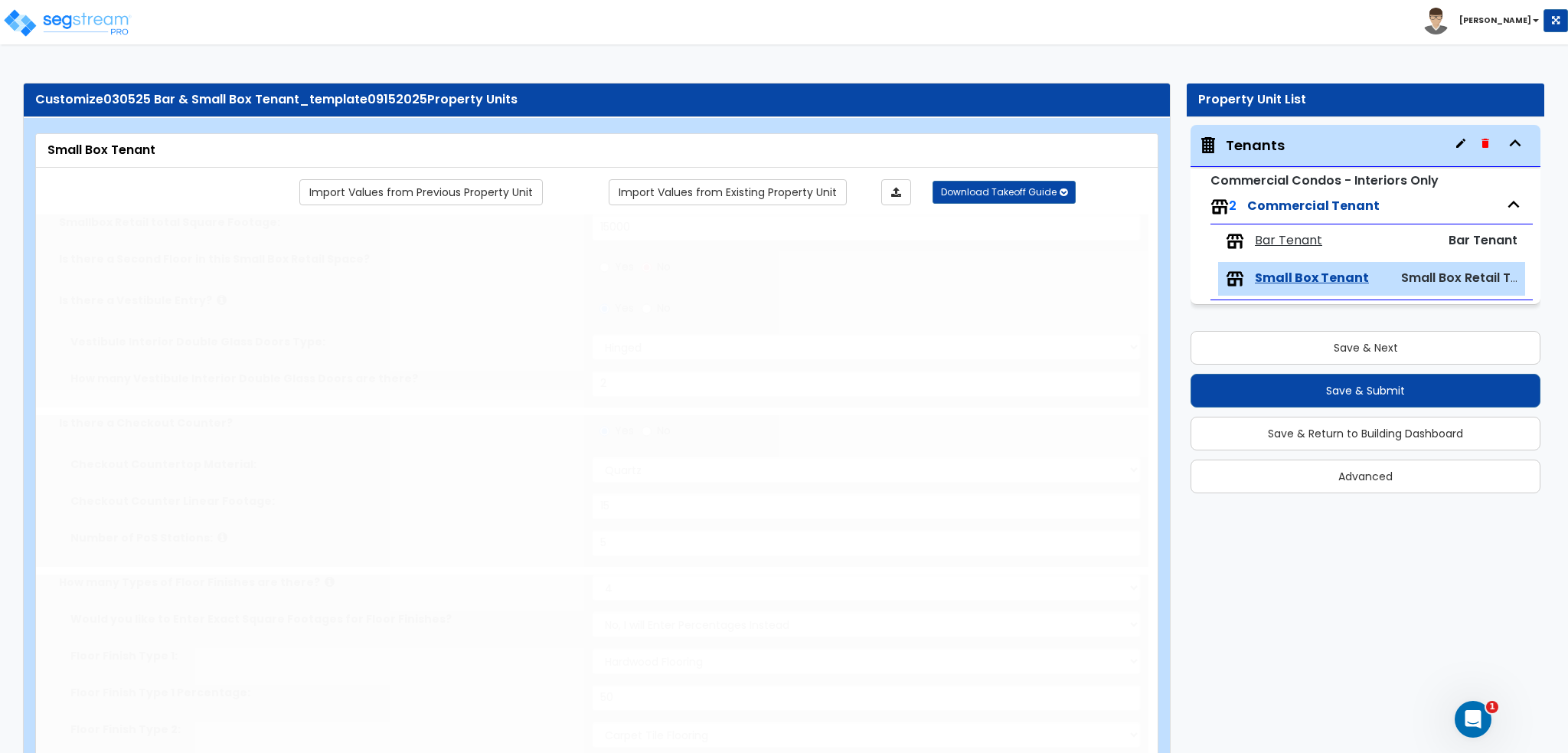
radio input "true"
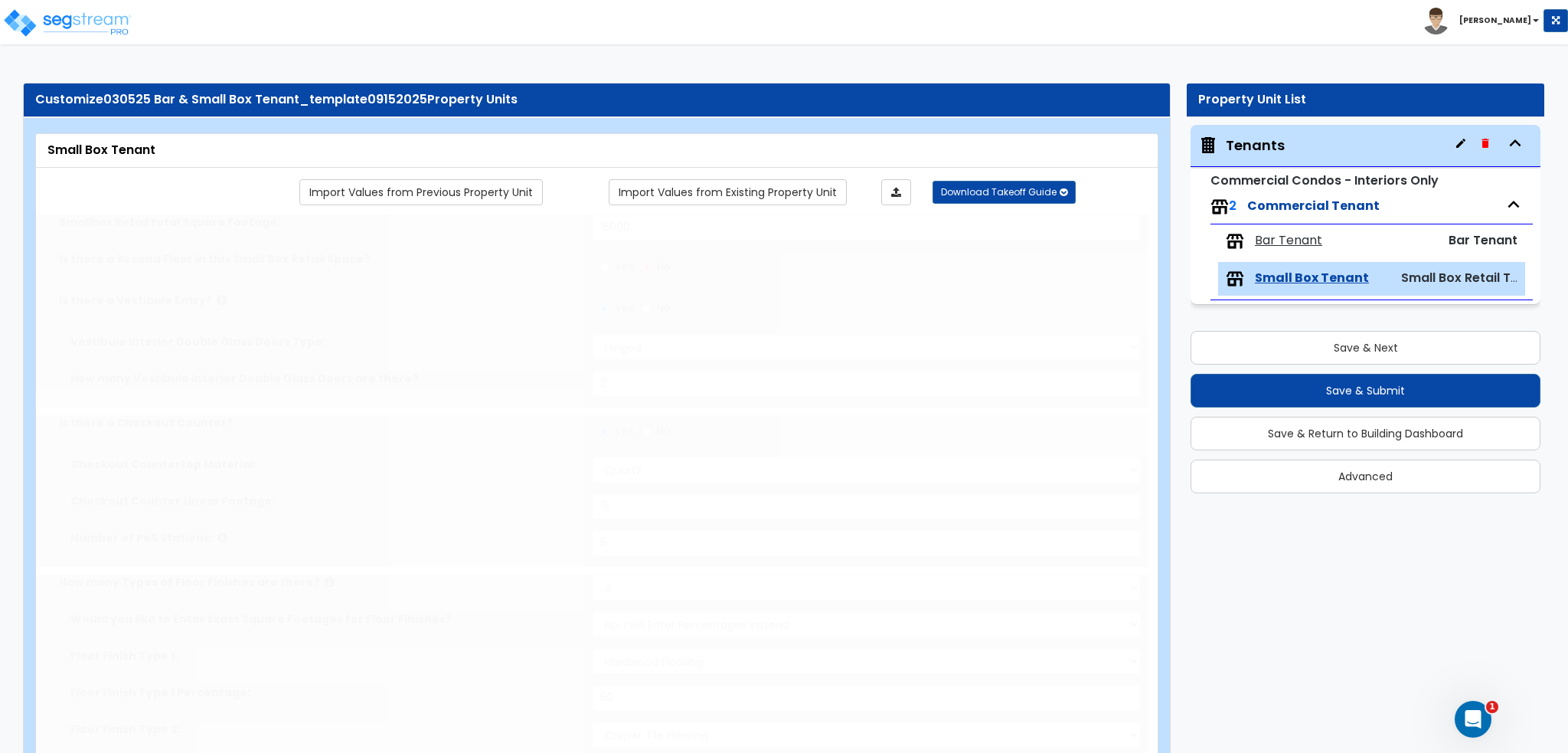
radio input "true"
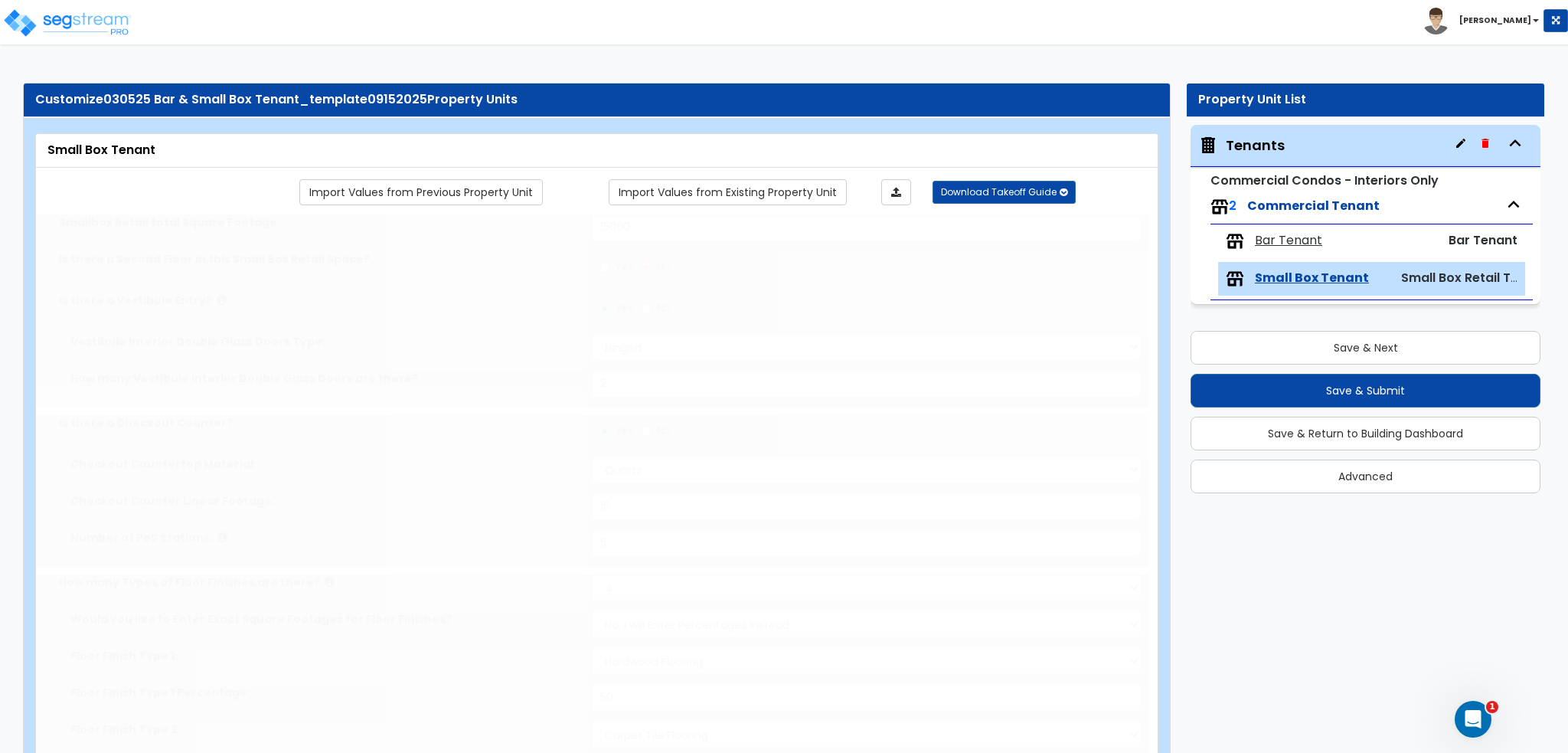
radio input "true"
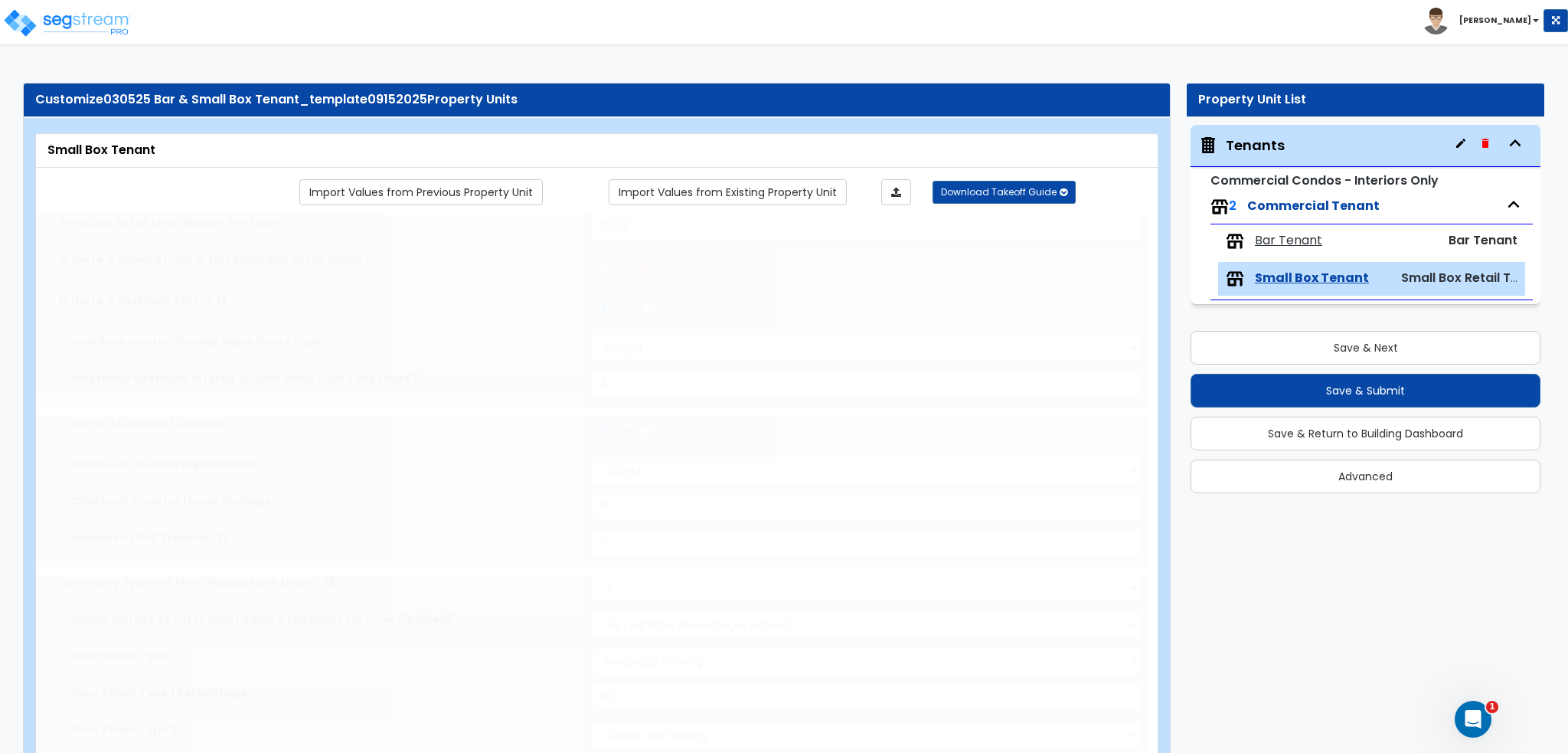
radio input "true"
type input "6"
radio input "true"
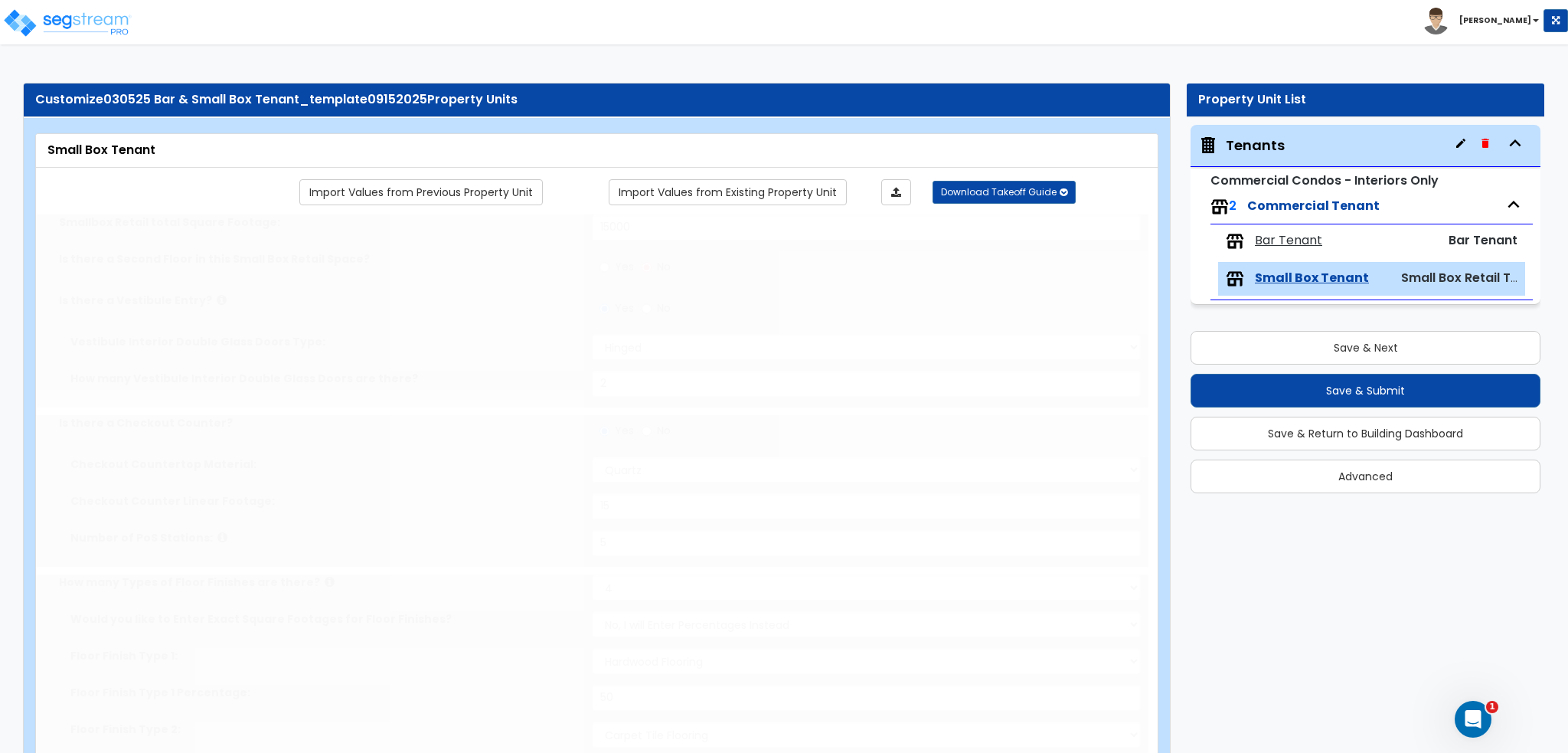
radio input "true"
select select "1"
radio input "true"
select select "2"
select select "1"
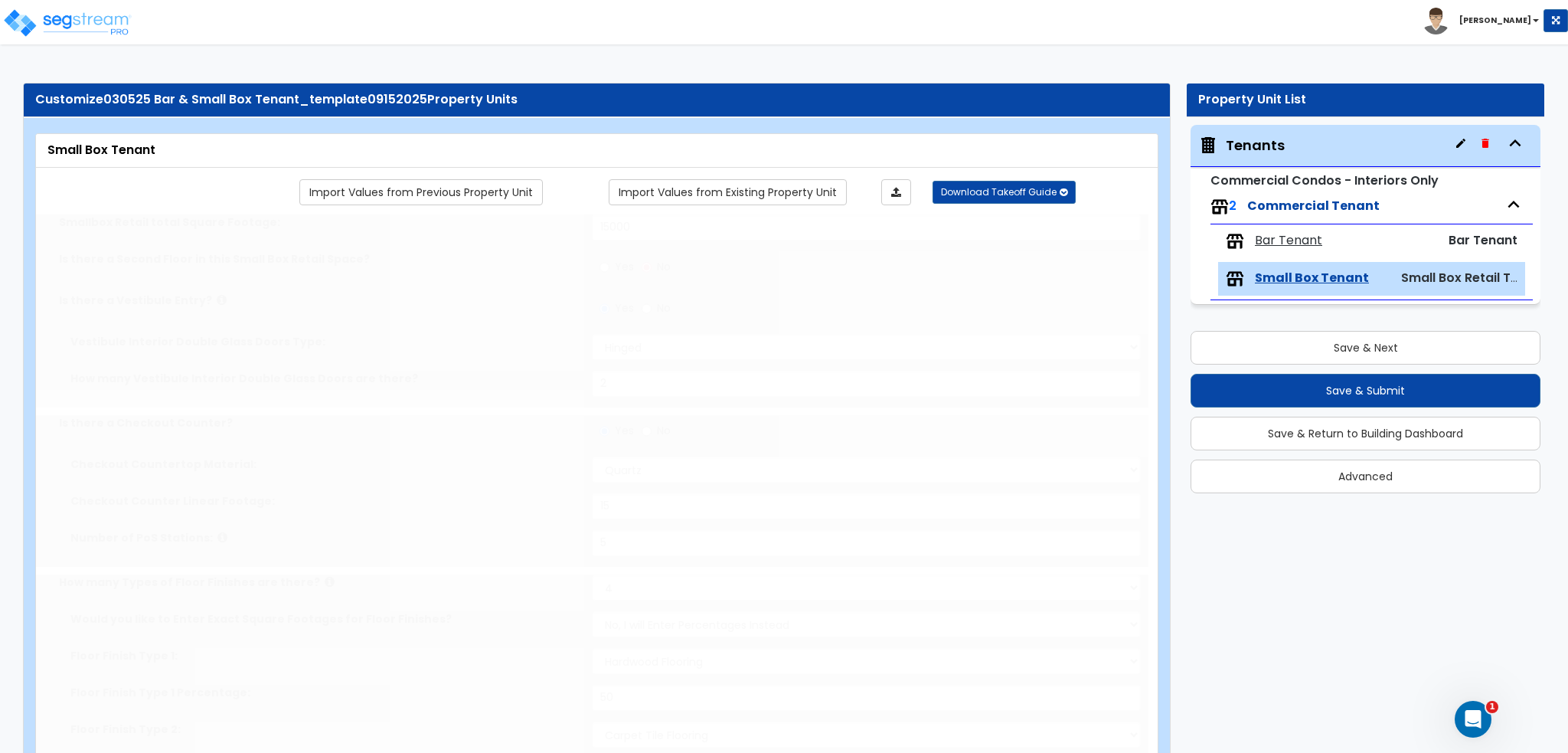
select select "1"
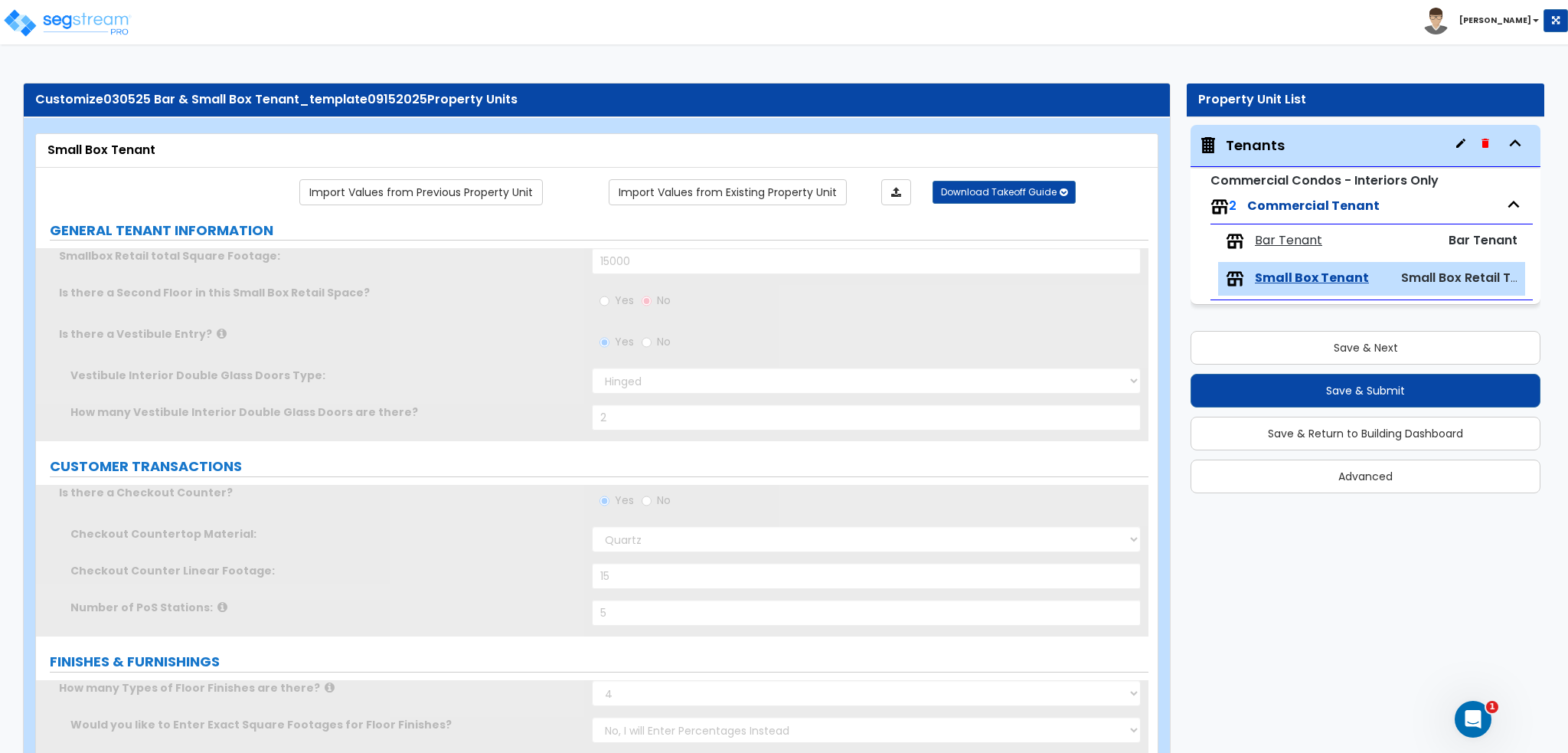
radio input "true"
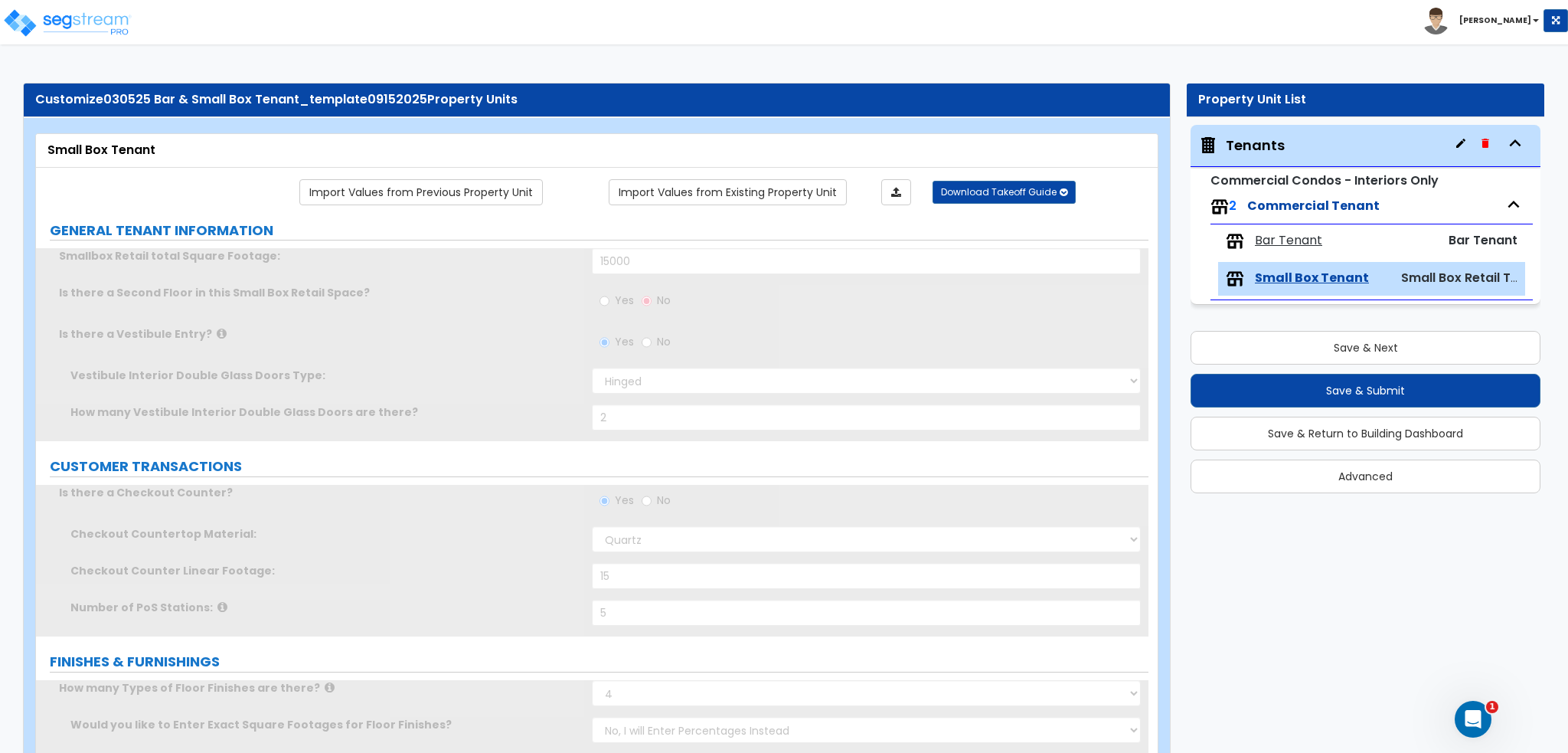
radio input "true"
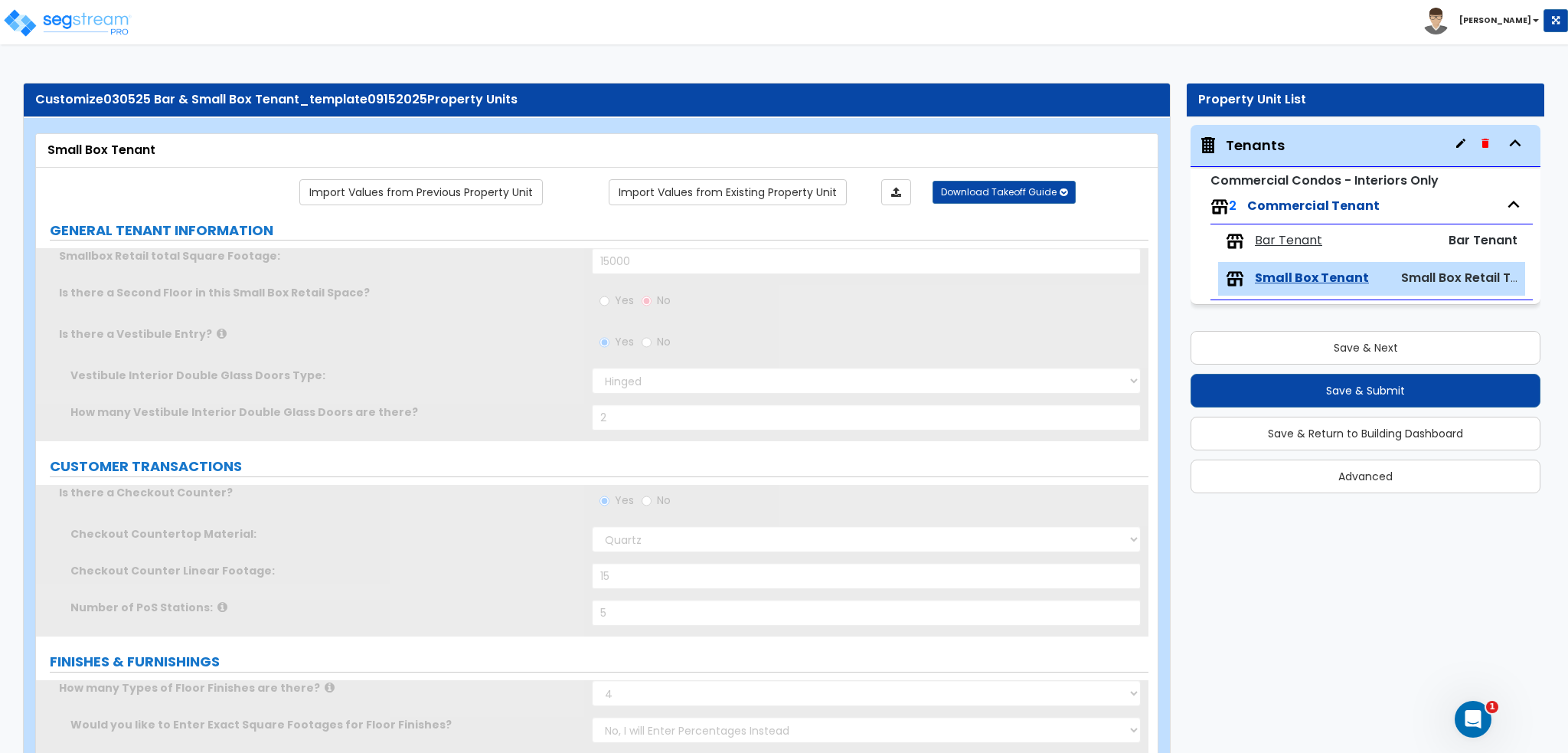
radio input "true"
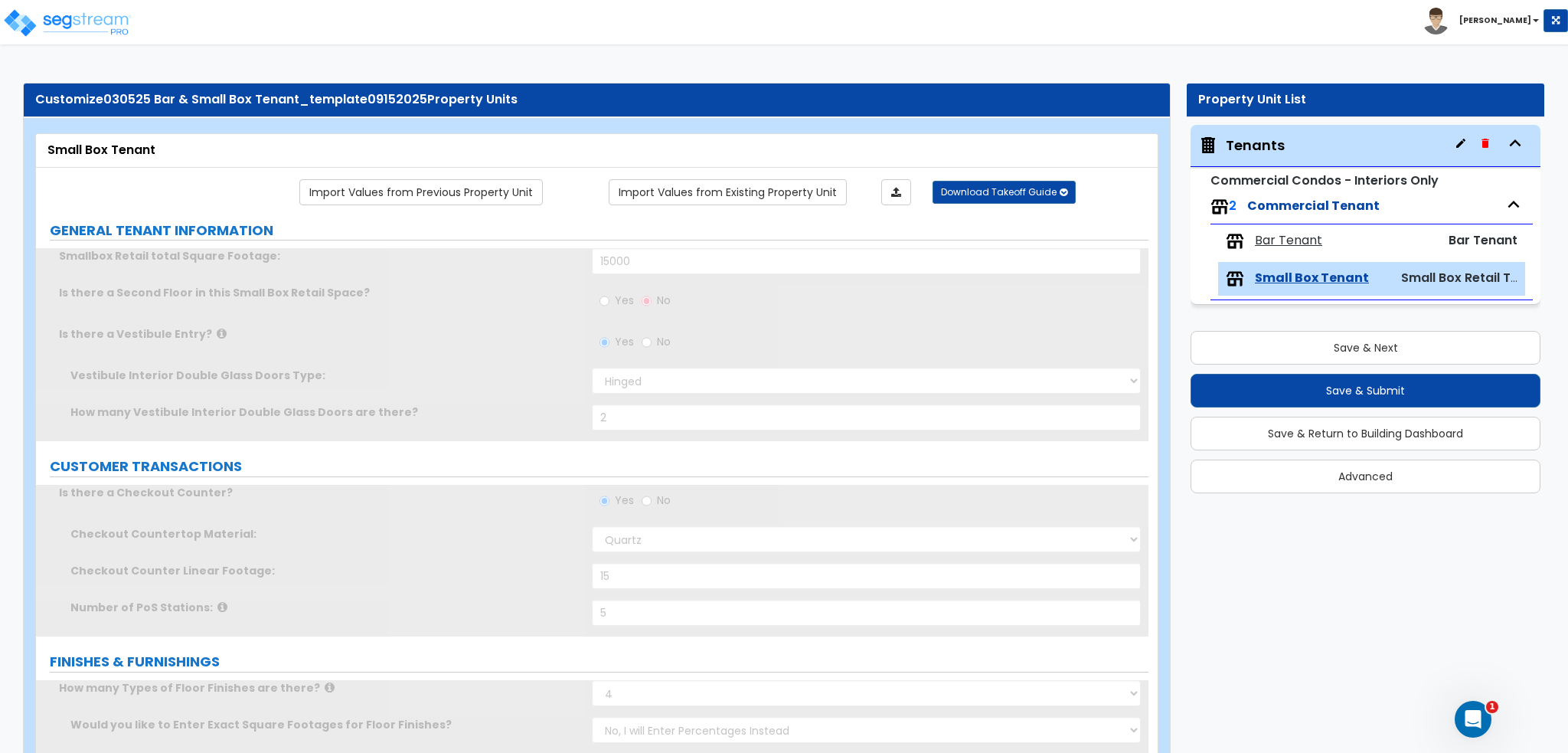
radio input "true"
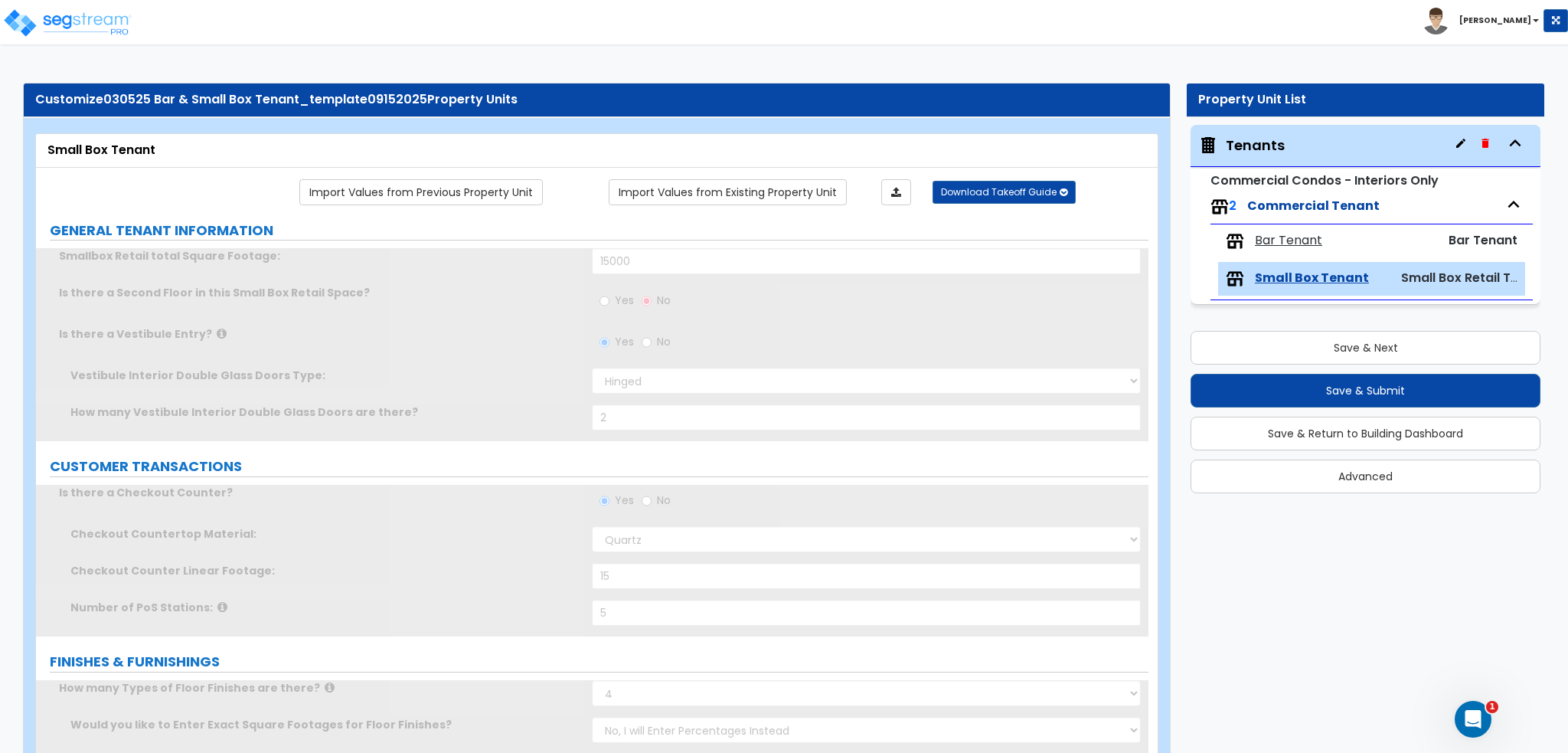
radio input "true"
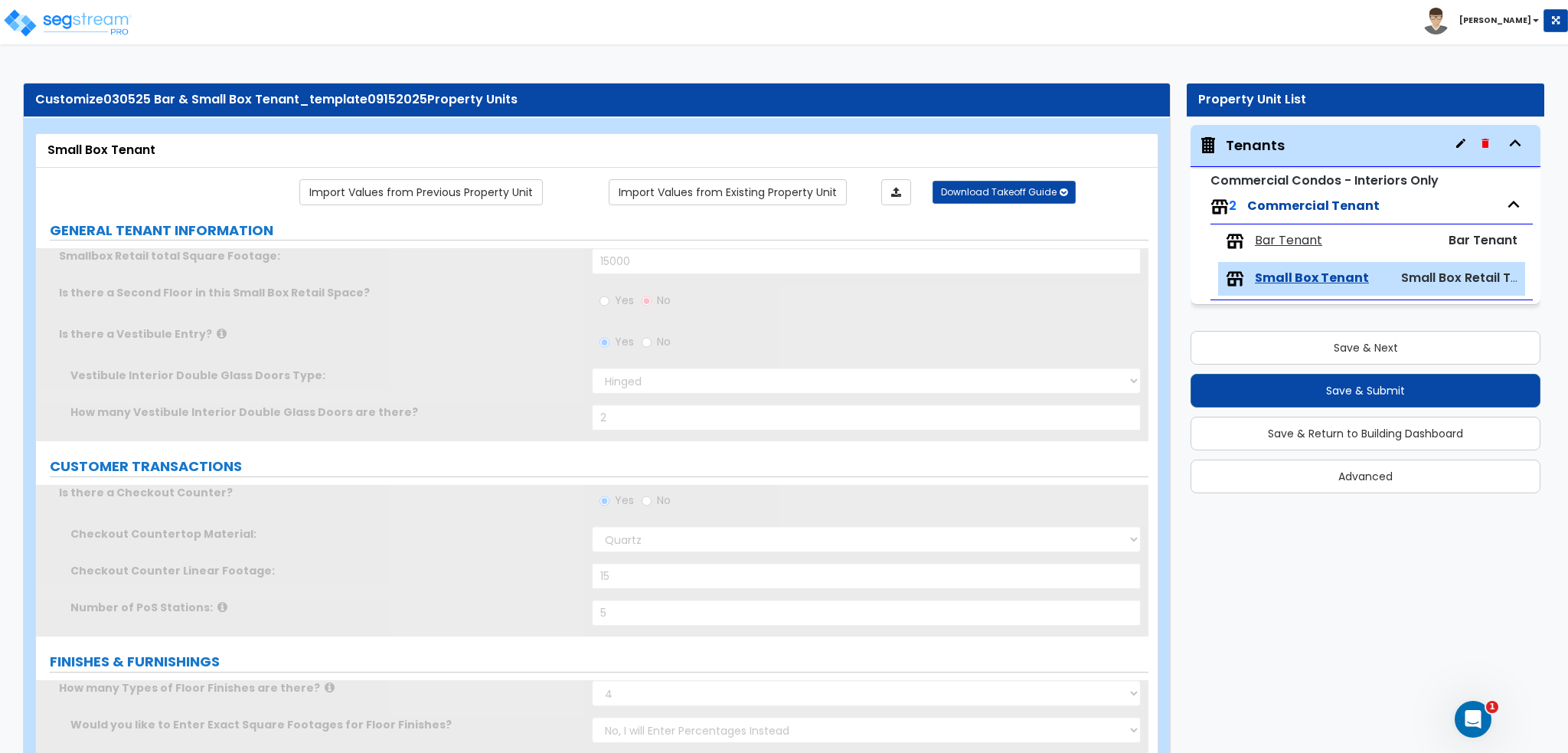
radio input "true"
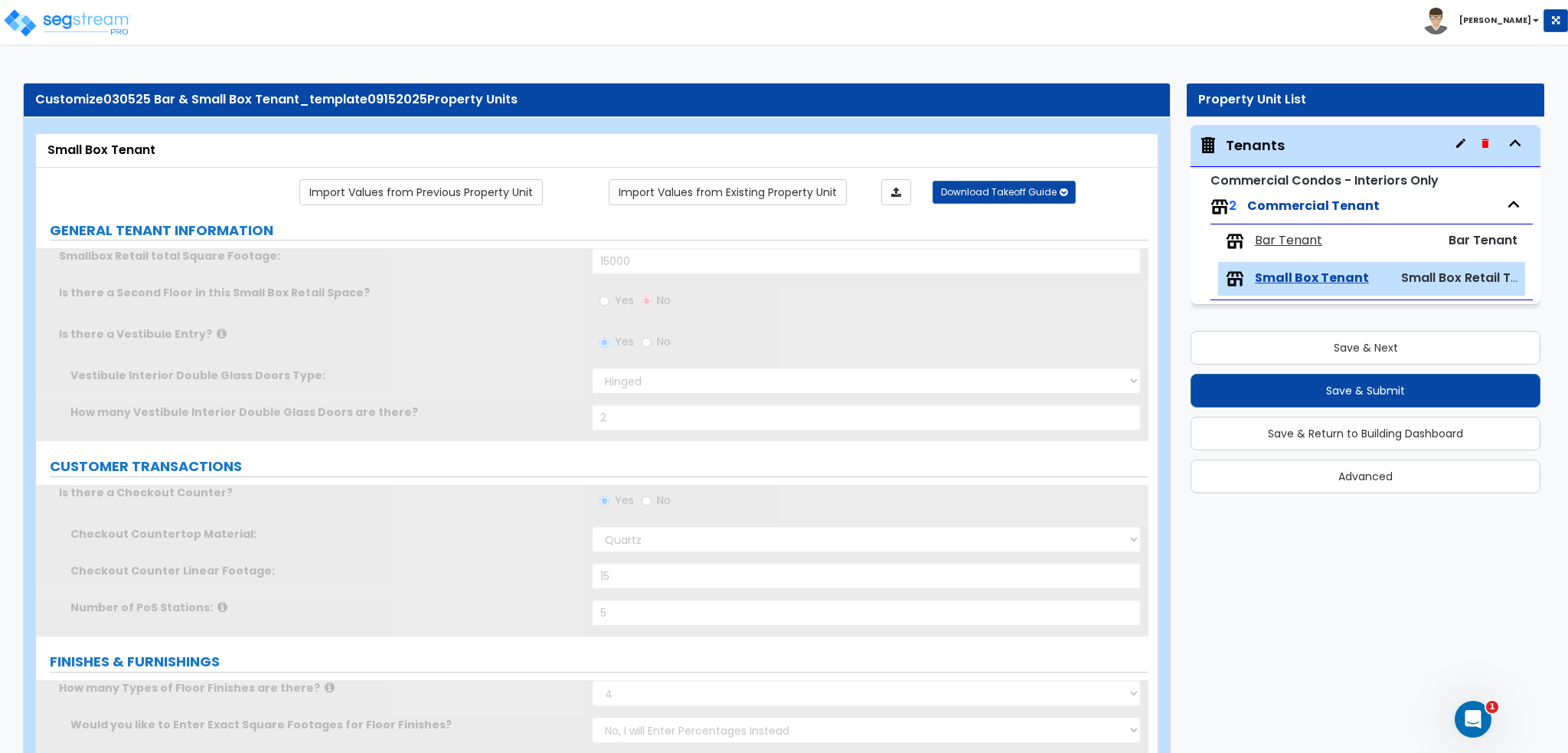
radio input "true"
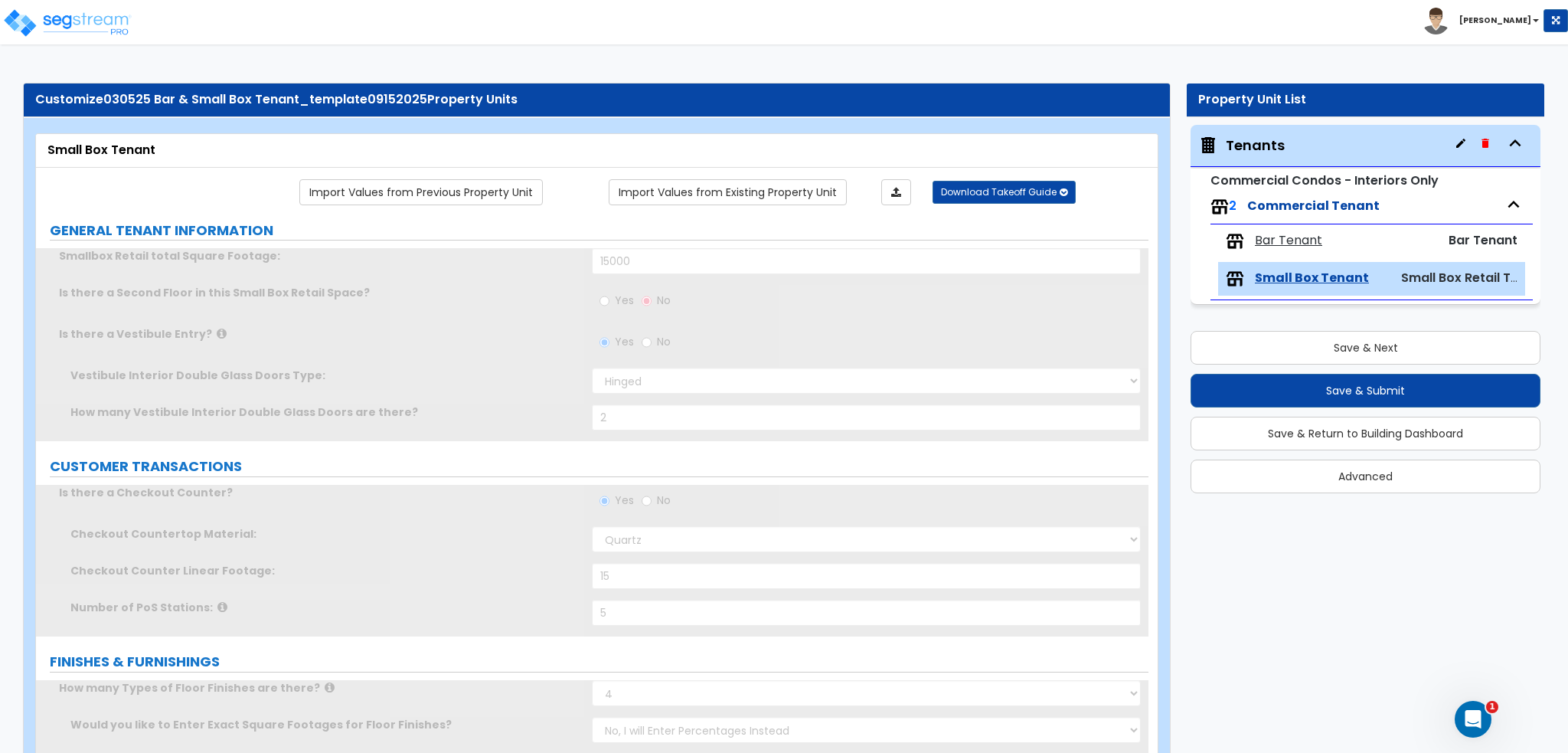
radio input "true"
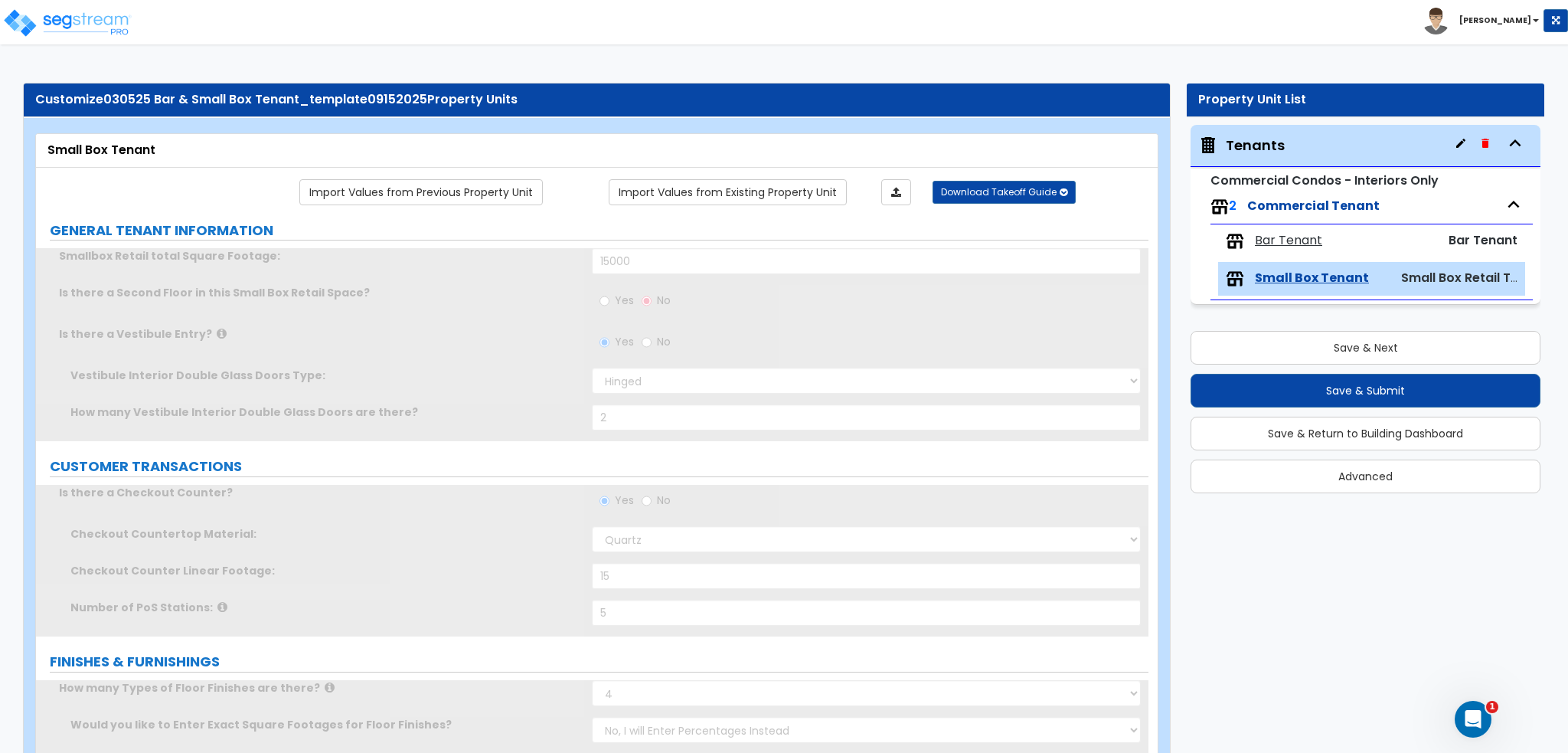
radio input "true"
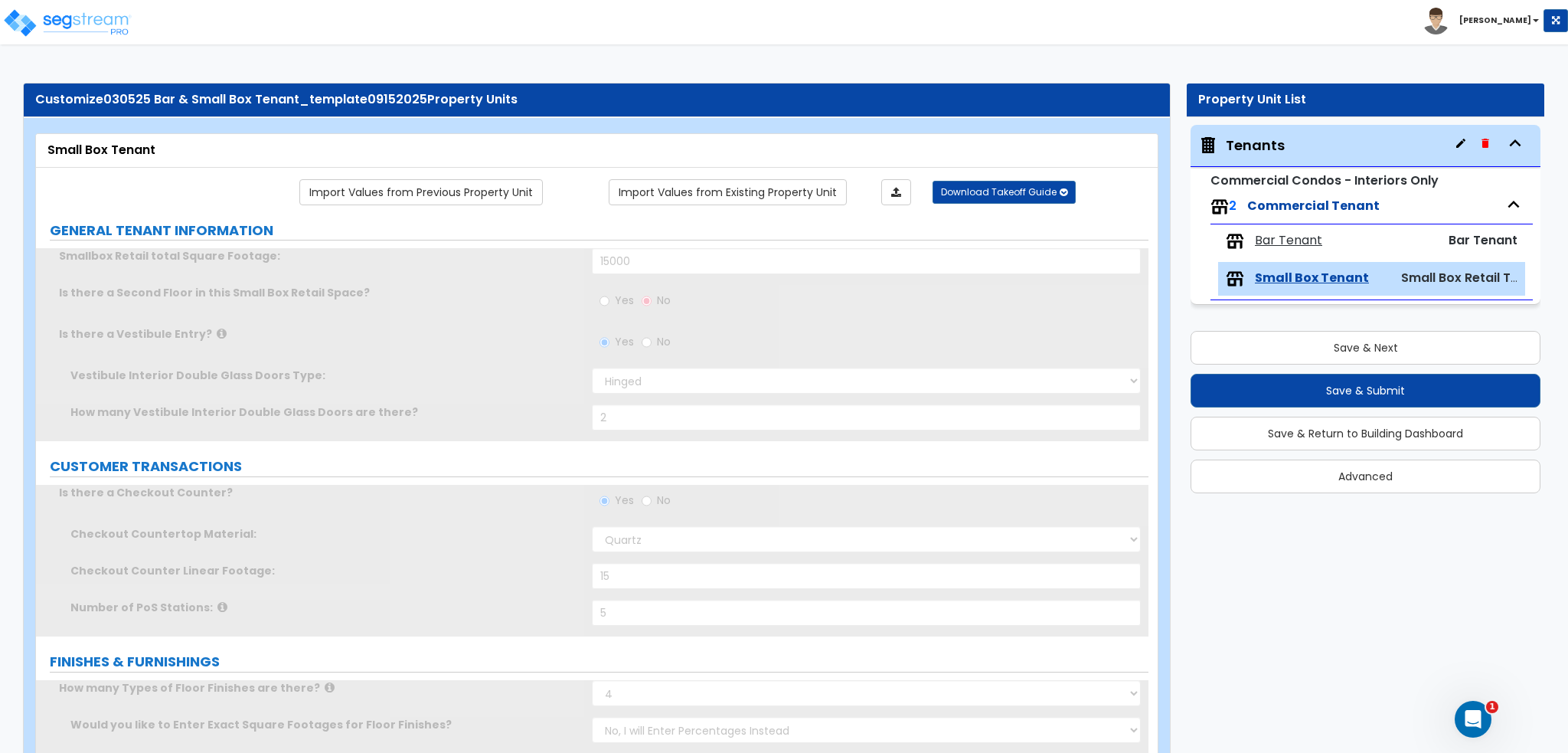
radio input "true"
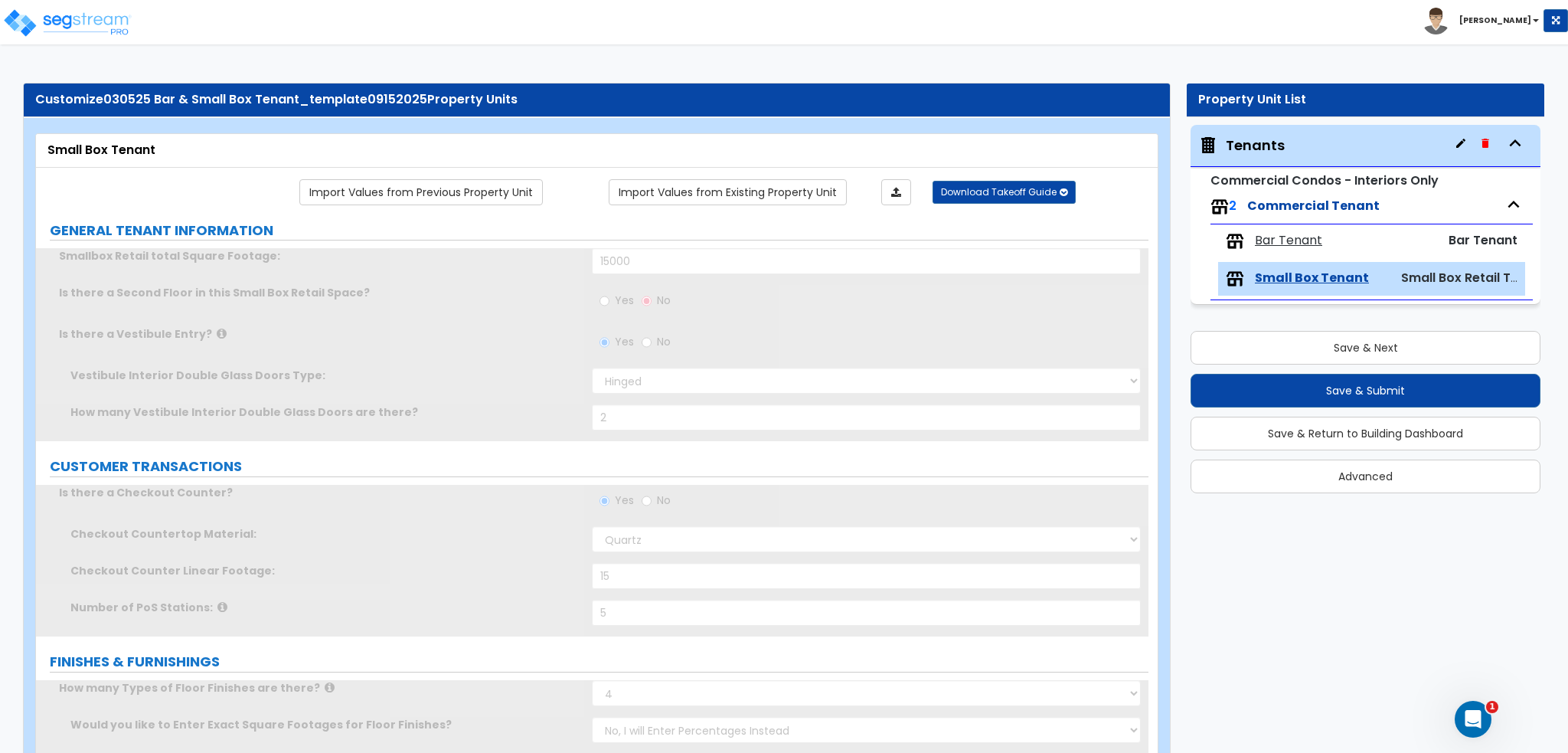
radio input "true"
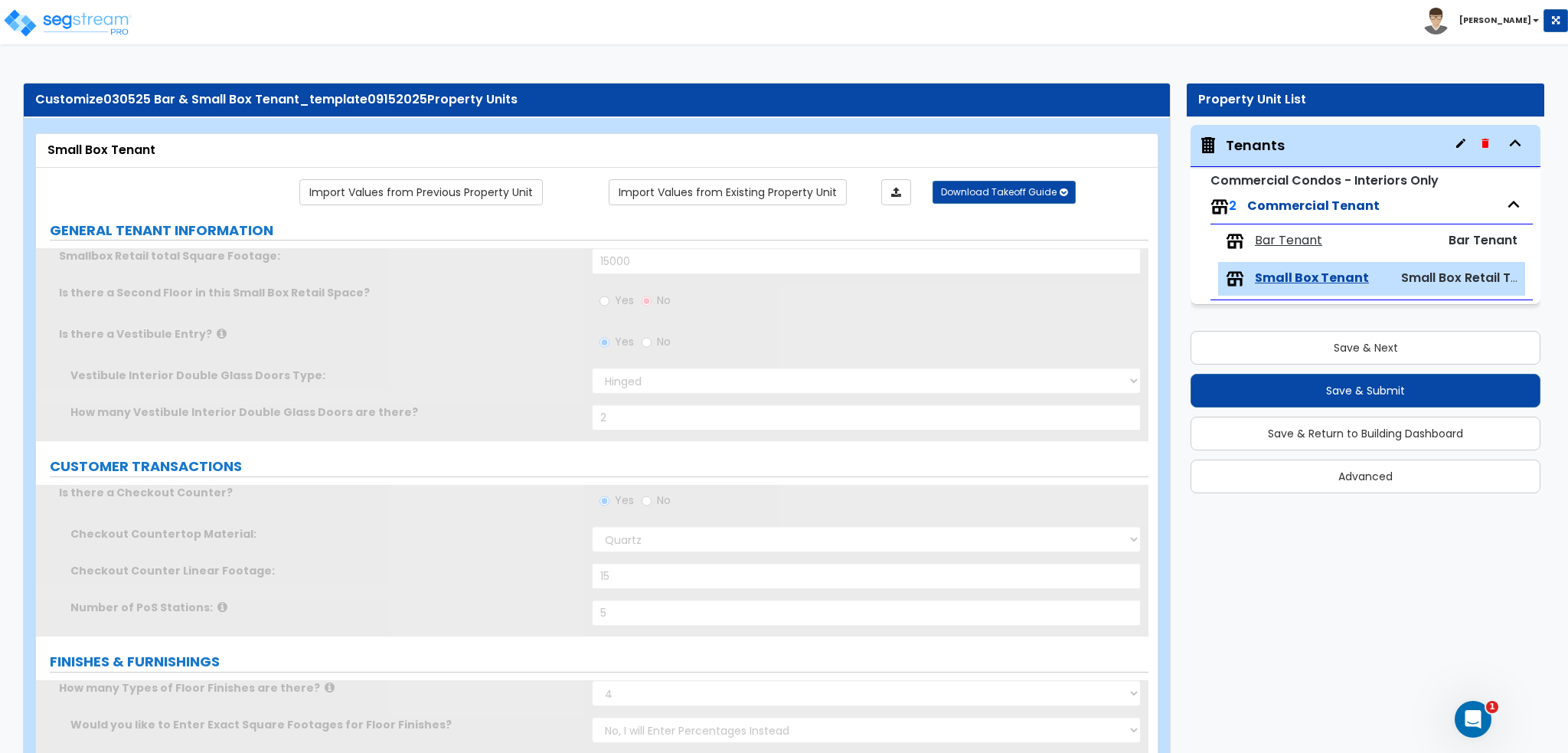
radio input "true"
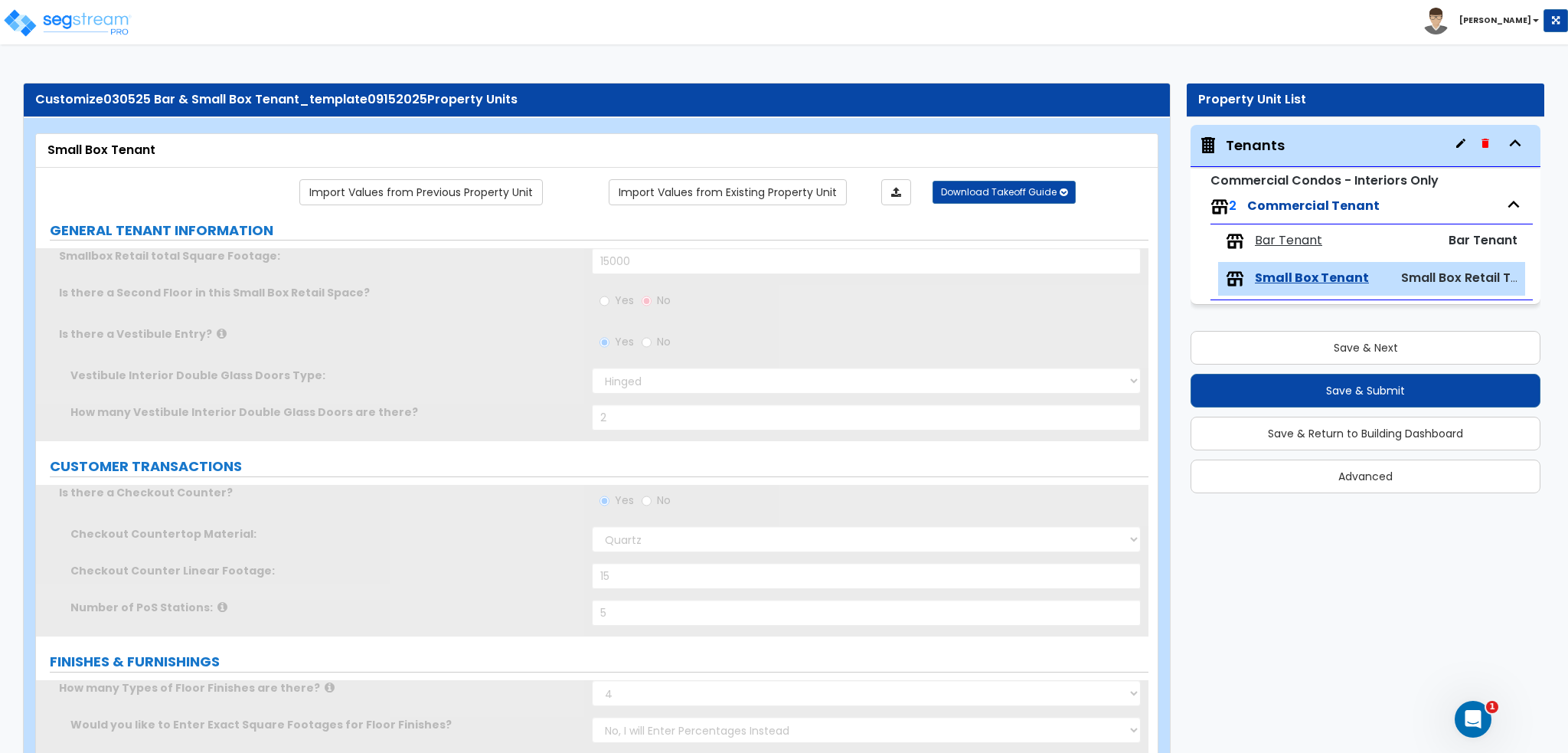
radio input "true"
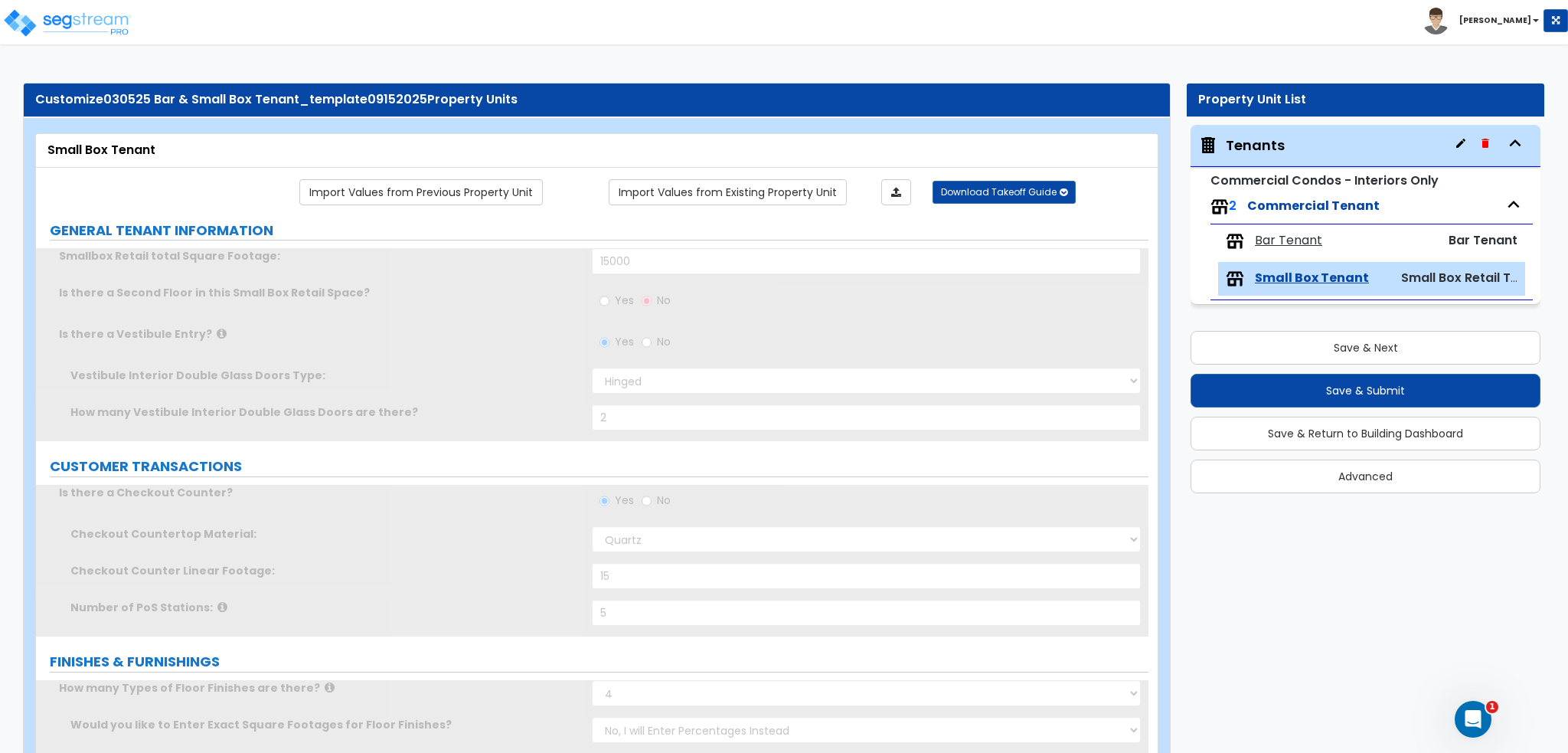
radio input "true"
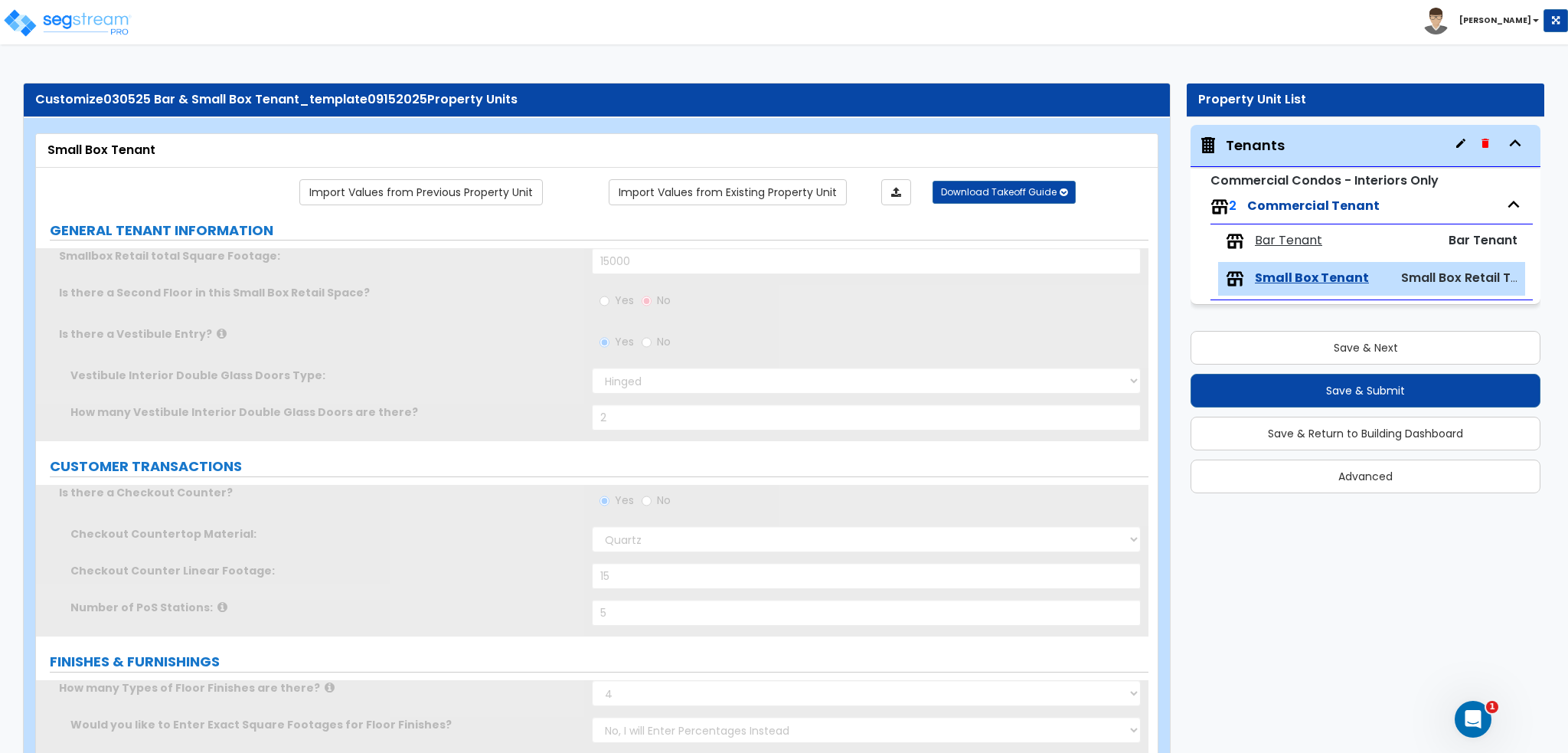
radio input "true"
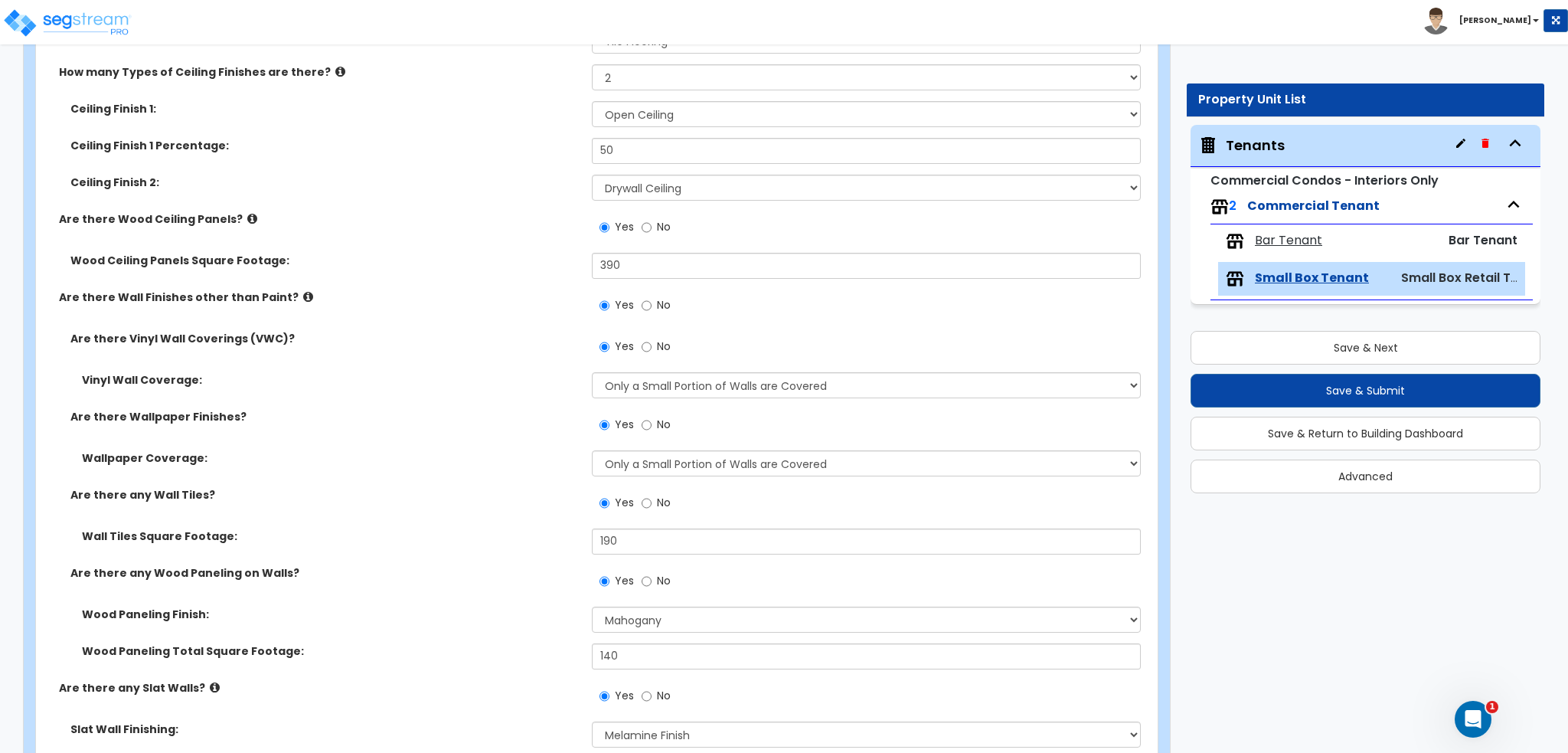
scroll to position [1302, 0]
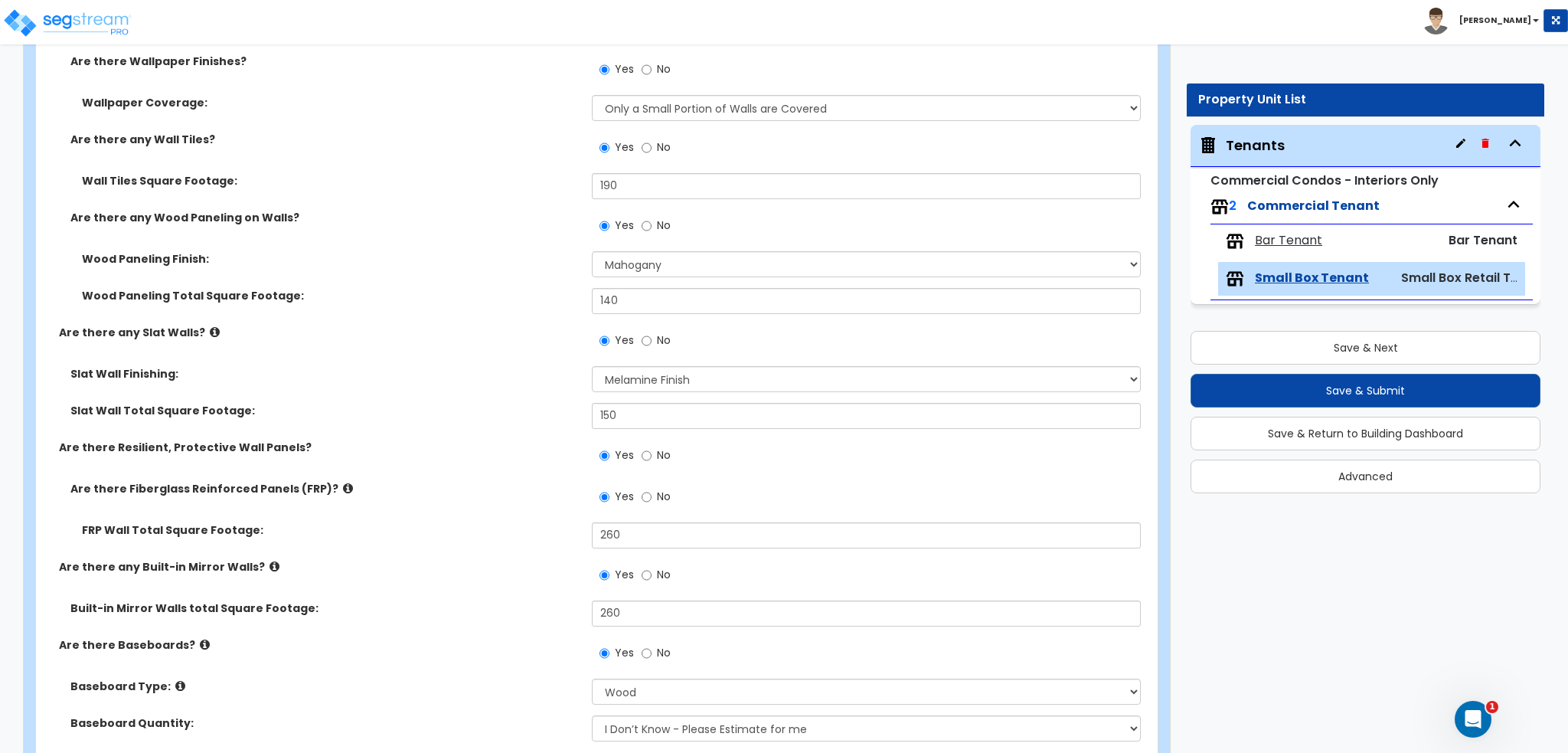
radio input "true"
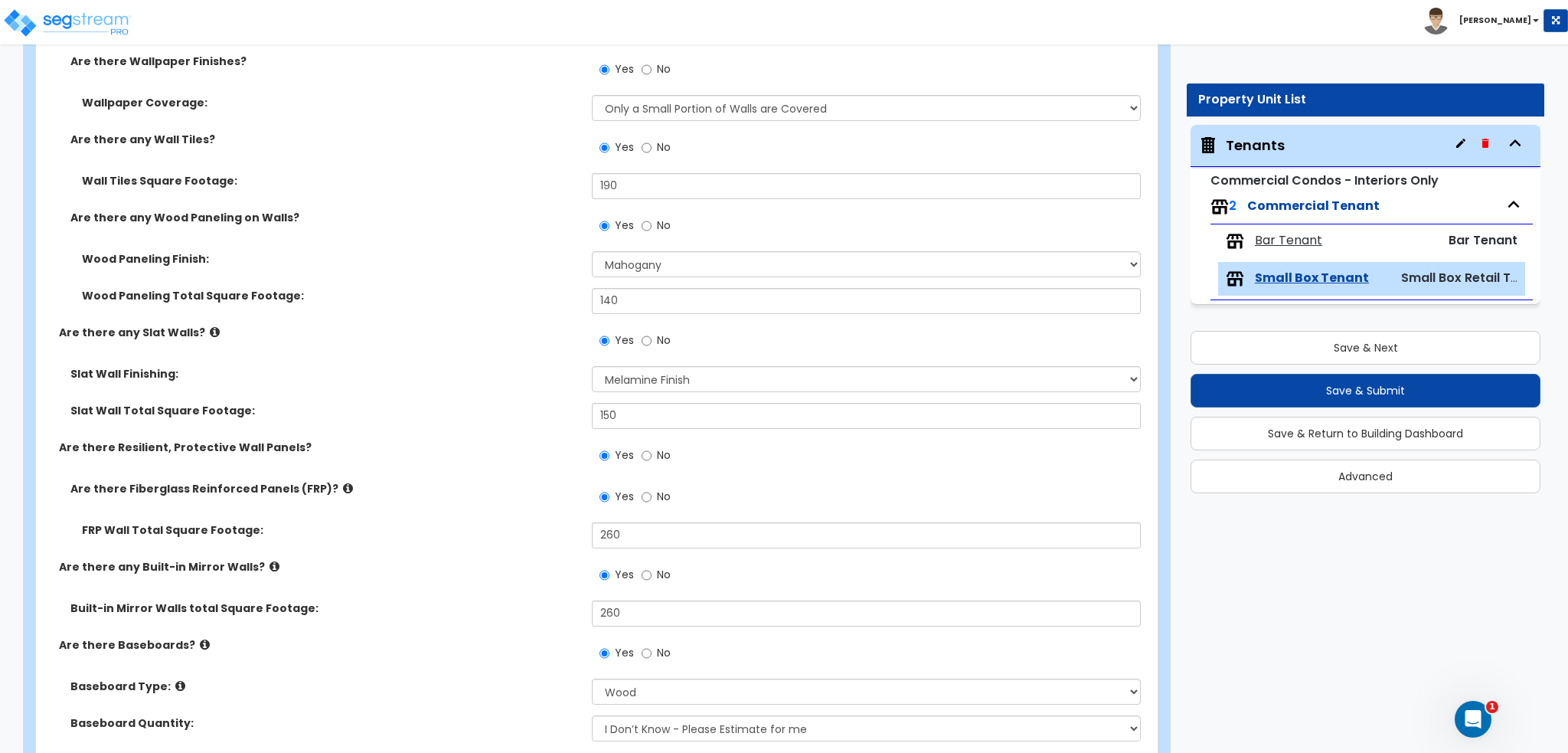
radio input "true"
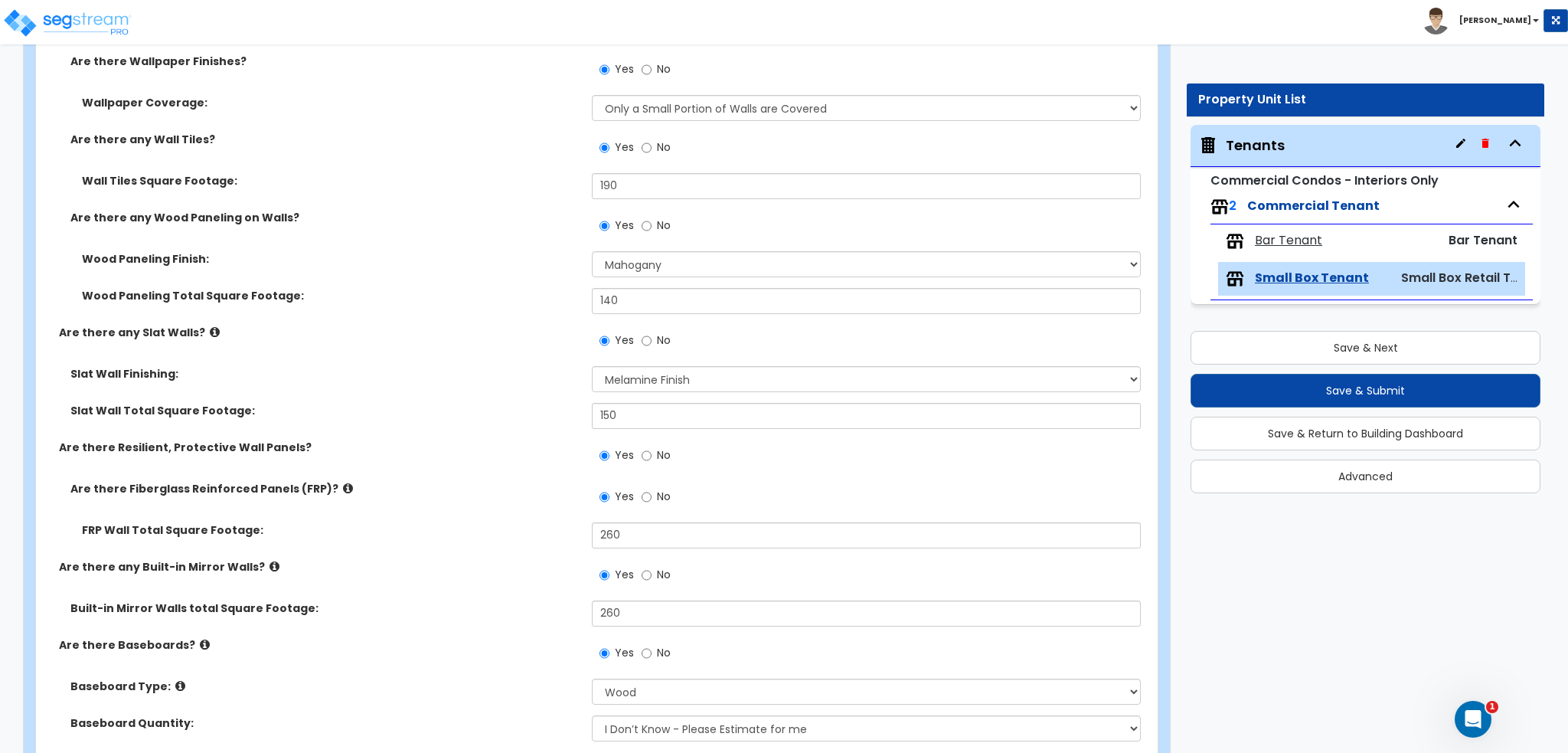
radio input "true"
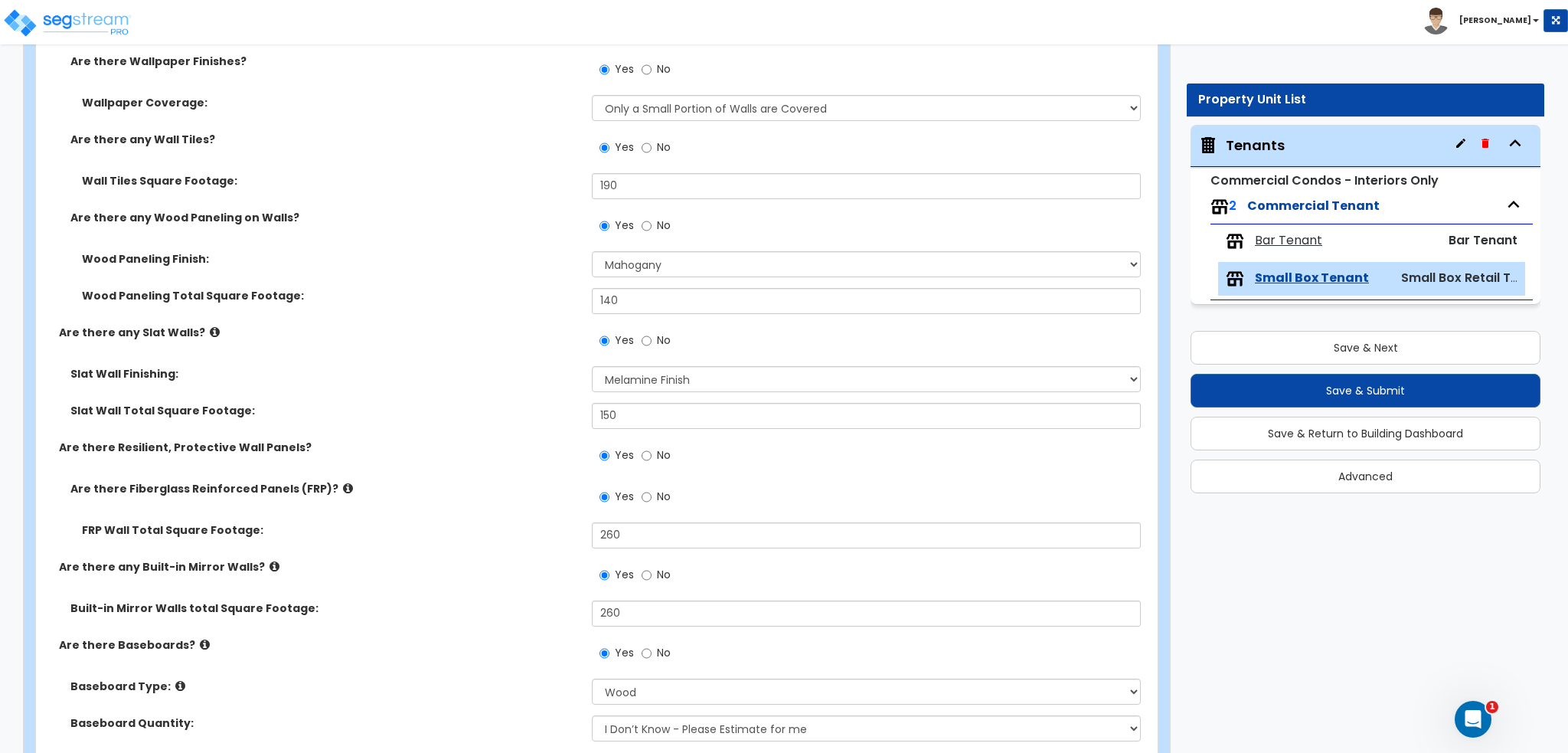
radio input "true"
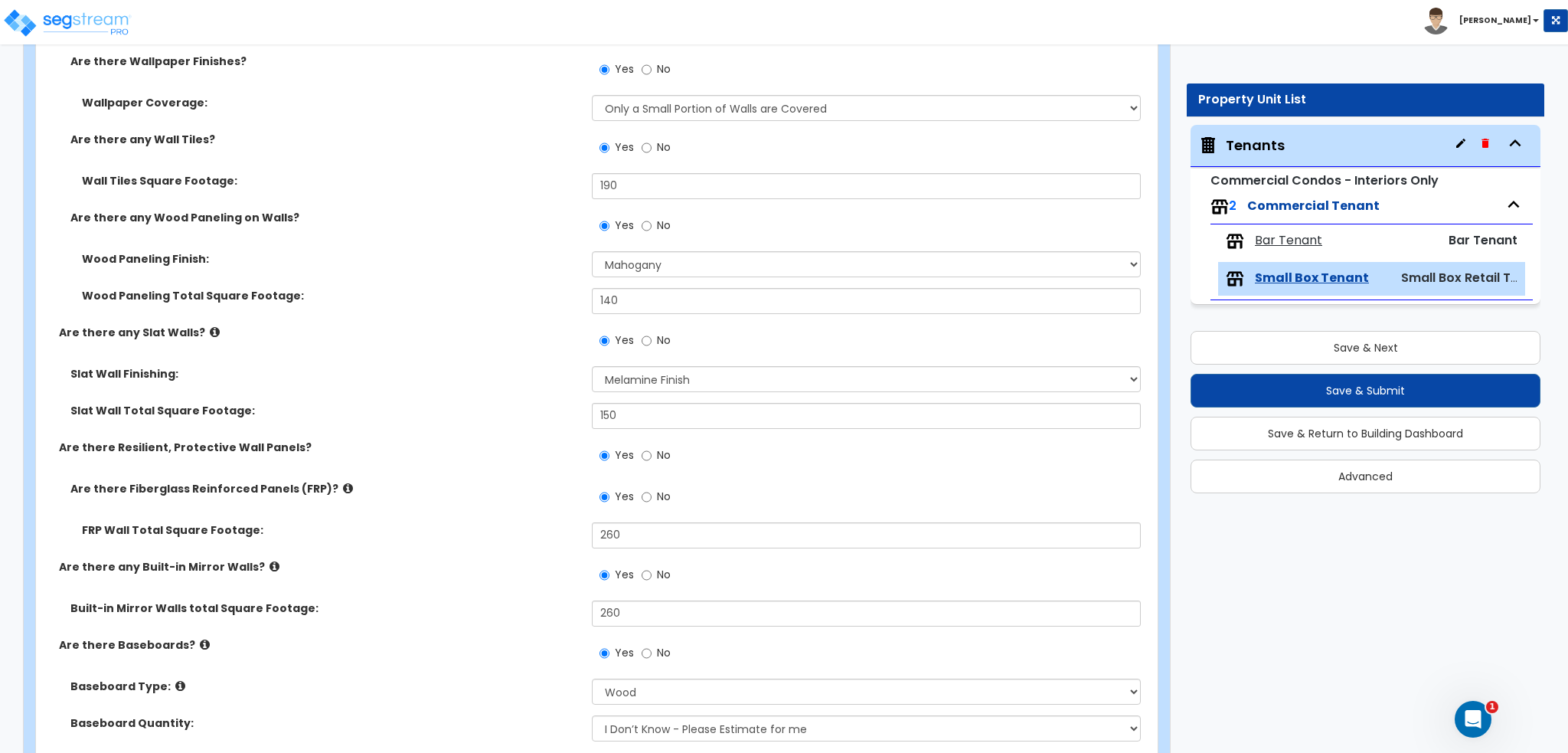
radio input "true"
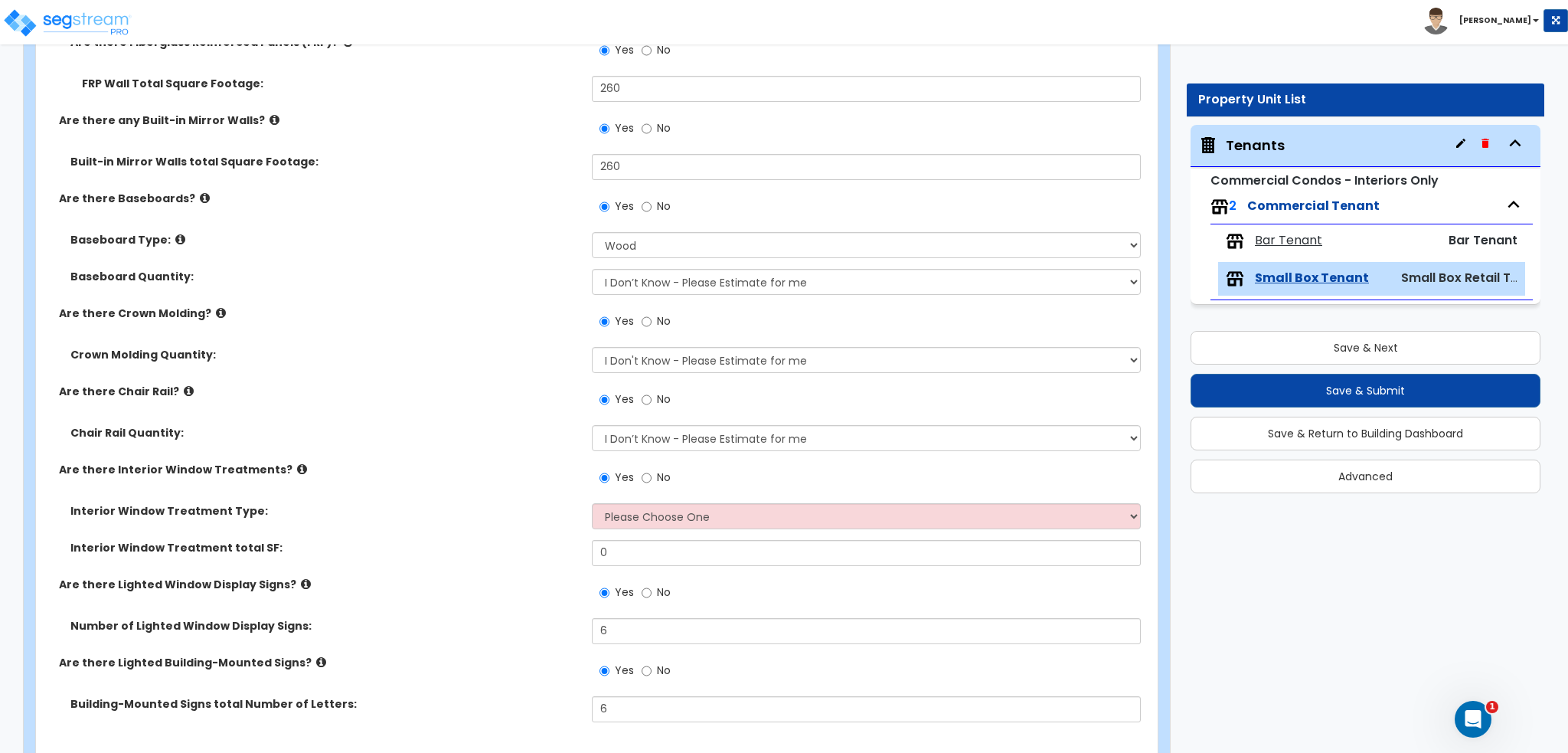
scroll to position [1762, 0]
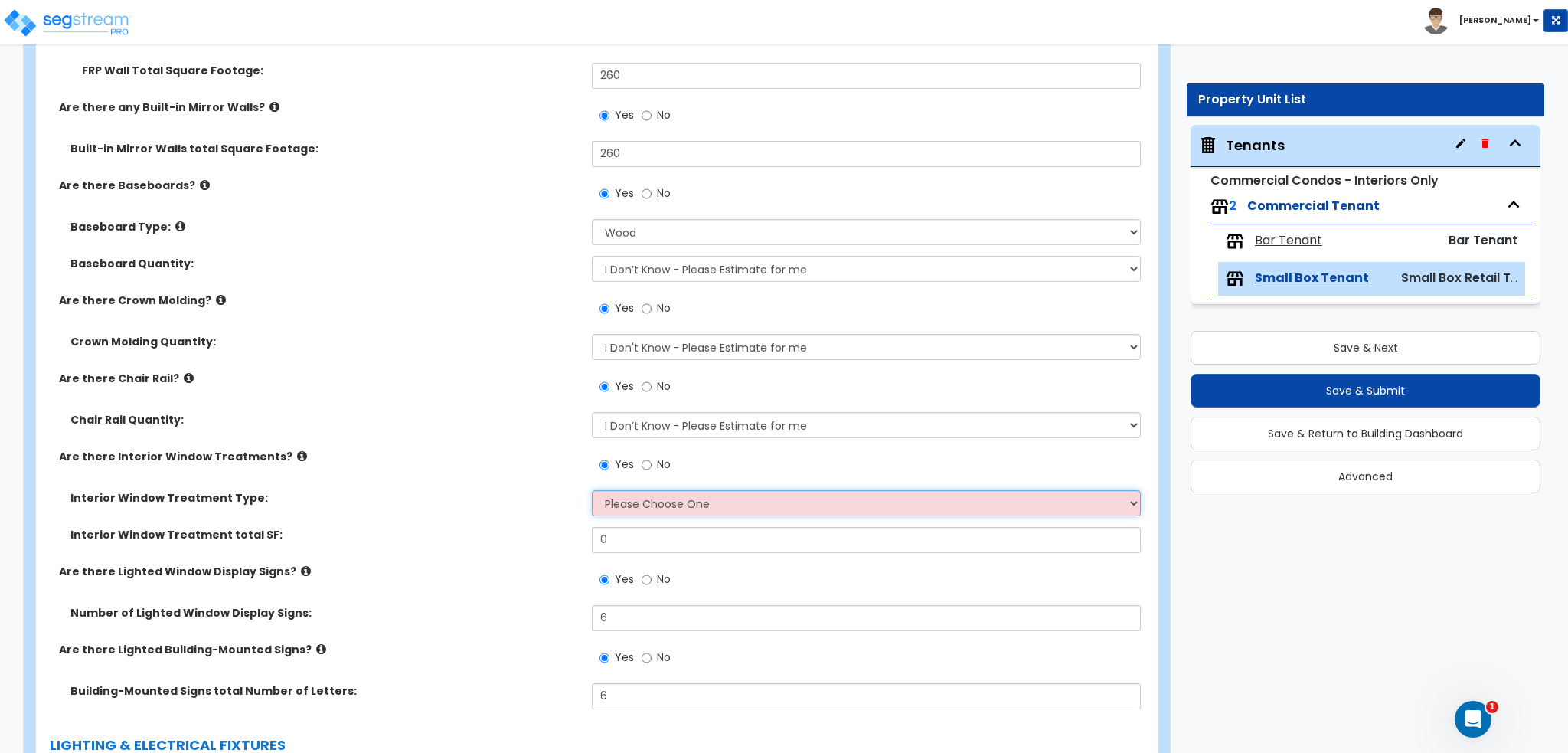
click at [809, 493] on select "Please Choose One Vertical Blinds Window Shades Venetian Blinds Wood Shutters" at bounding box center [867, 503] width 549 height 26
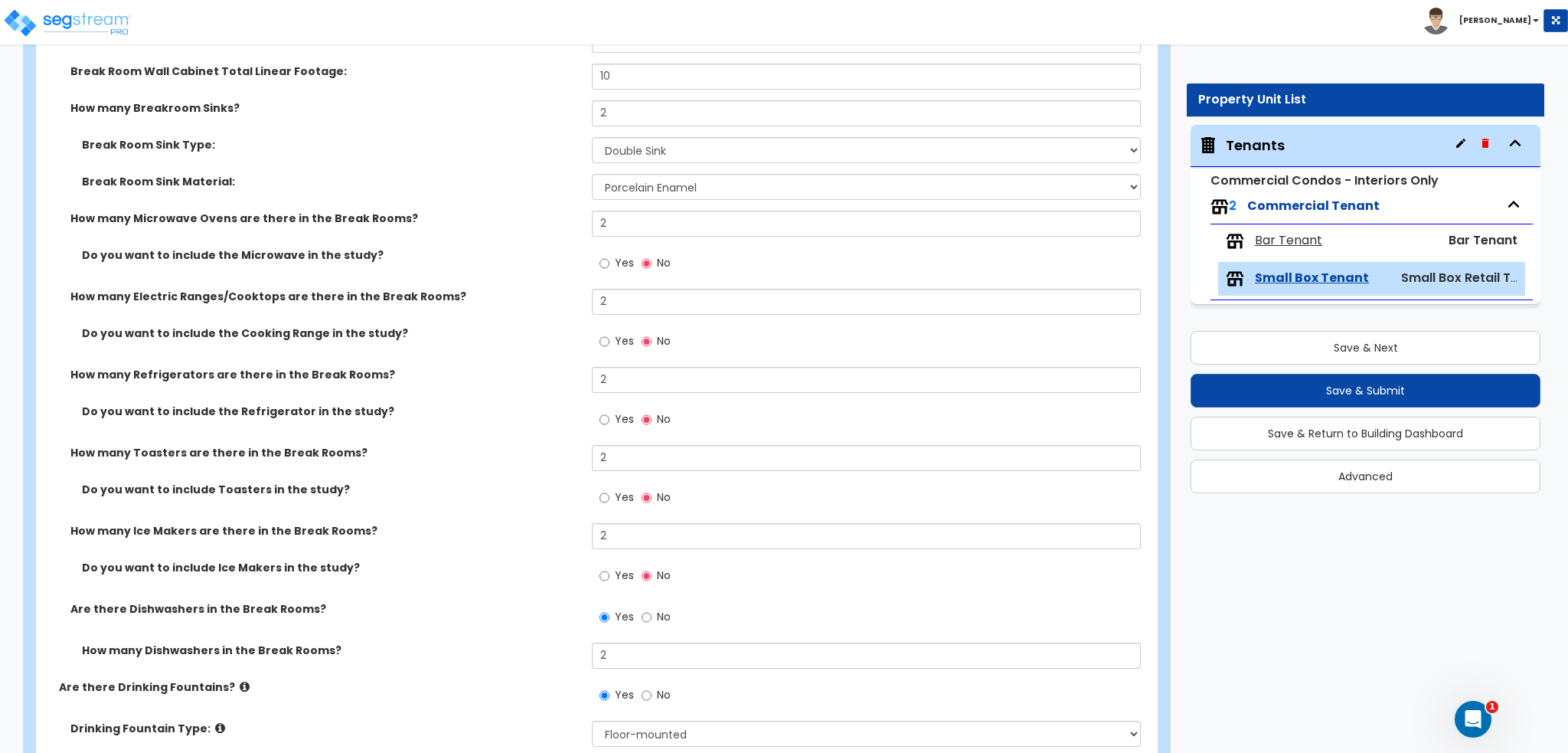
scroll to position [4059, 0]
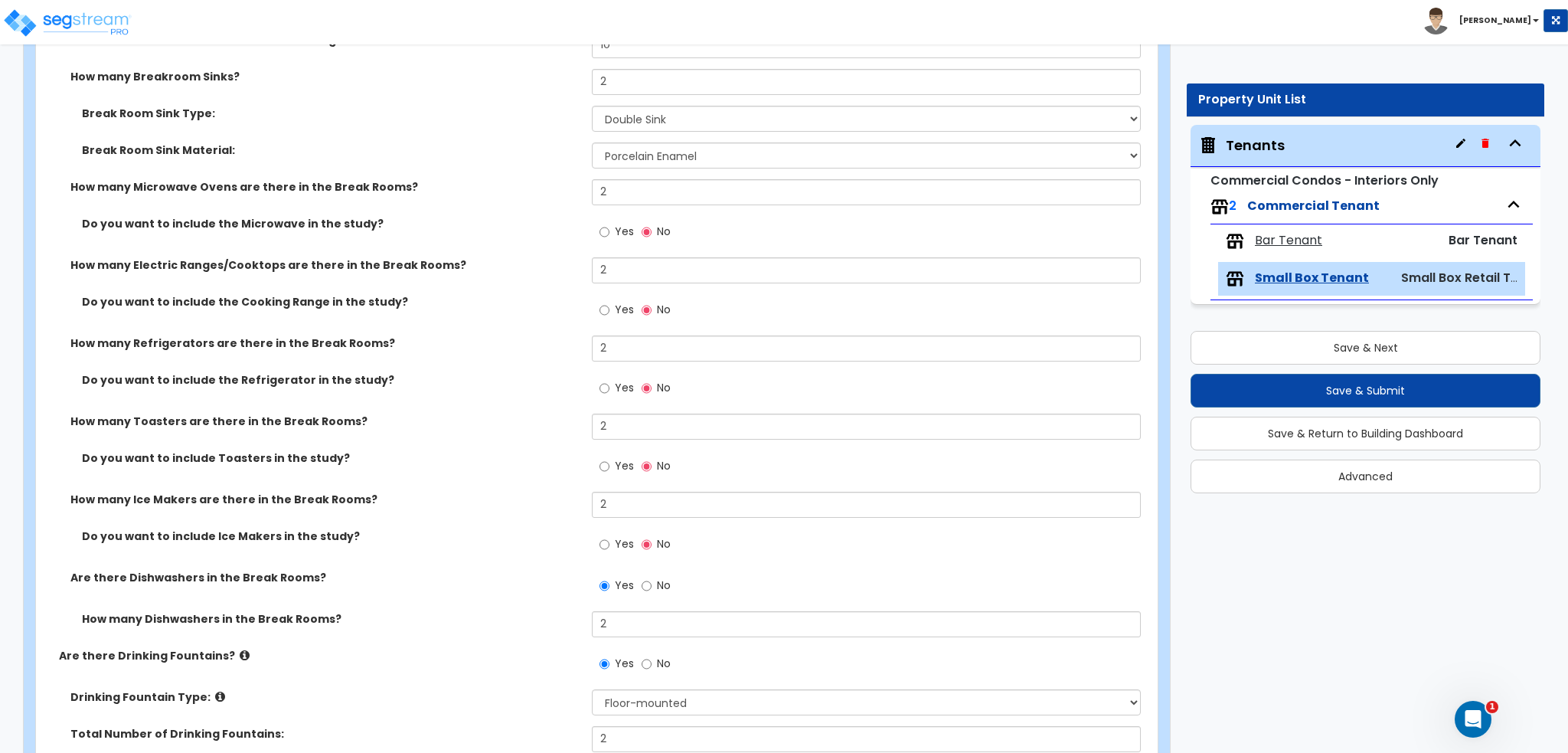
drag, startPoint x: 1266, startPoint y: 250, endPoint x: 1283, endPoint y: 250, distance: 17.0
click at [1267, 250] on div "Bar Tenant Bar Tenant" at bounding box center [1372, 241] width 307 height 34
click at [1291, 246] on span "Bar Tenant" at bounding box center [1289, 240] width 68 height 18
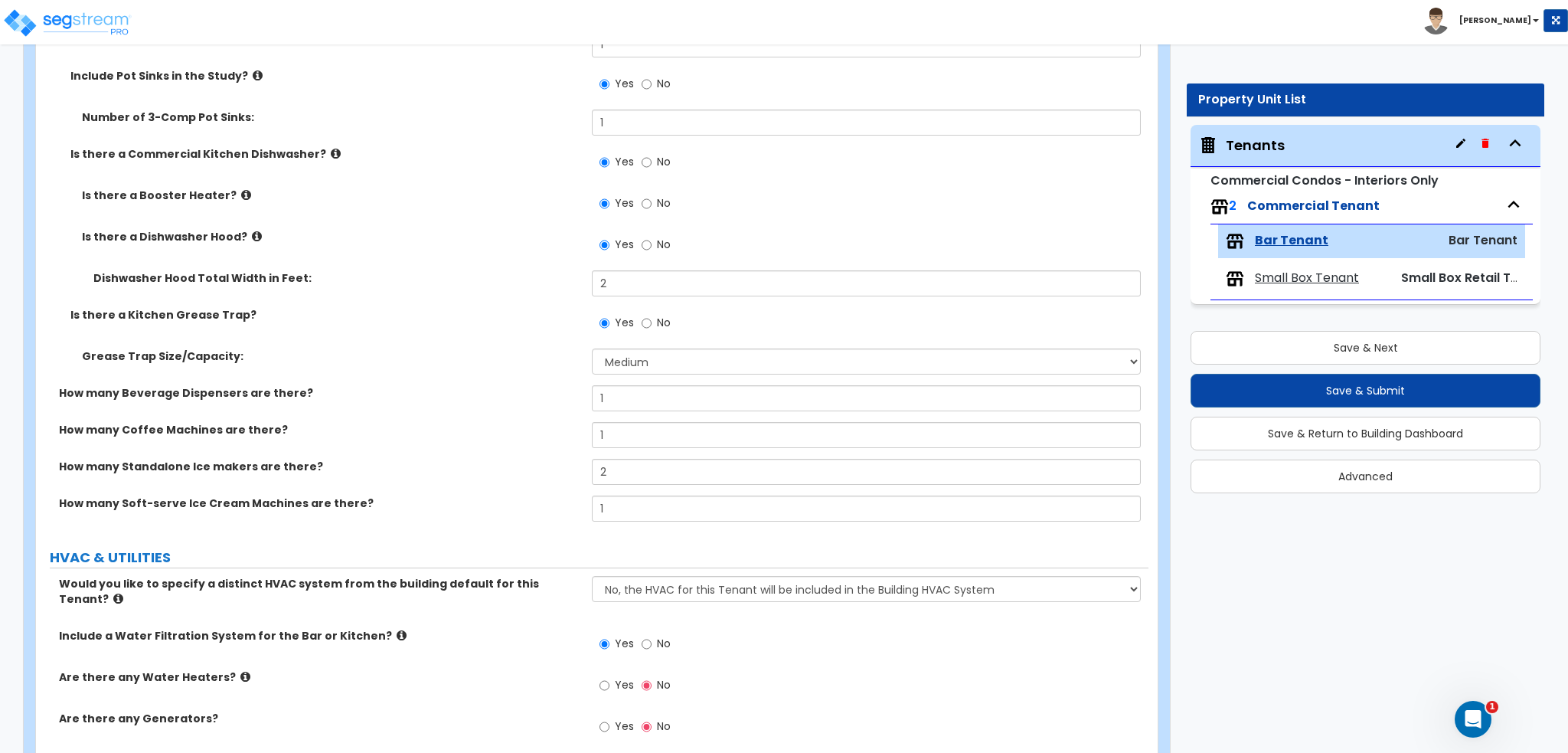
scroll to position [6852, 0]
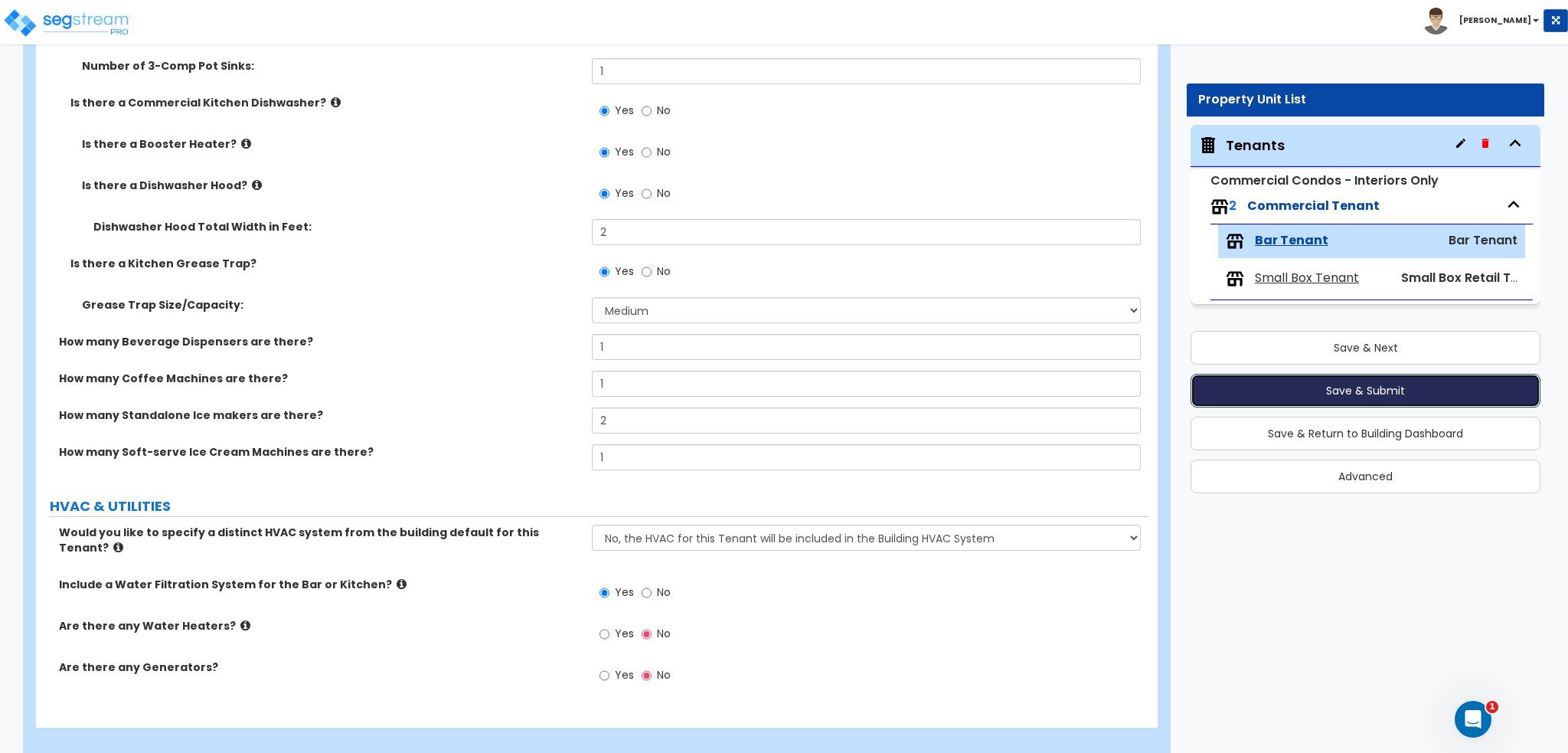
click at [1314, 390] on button "Save & Submit" at bounding box center [1366, 390] width 350 height 34
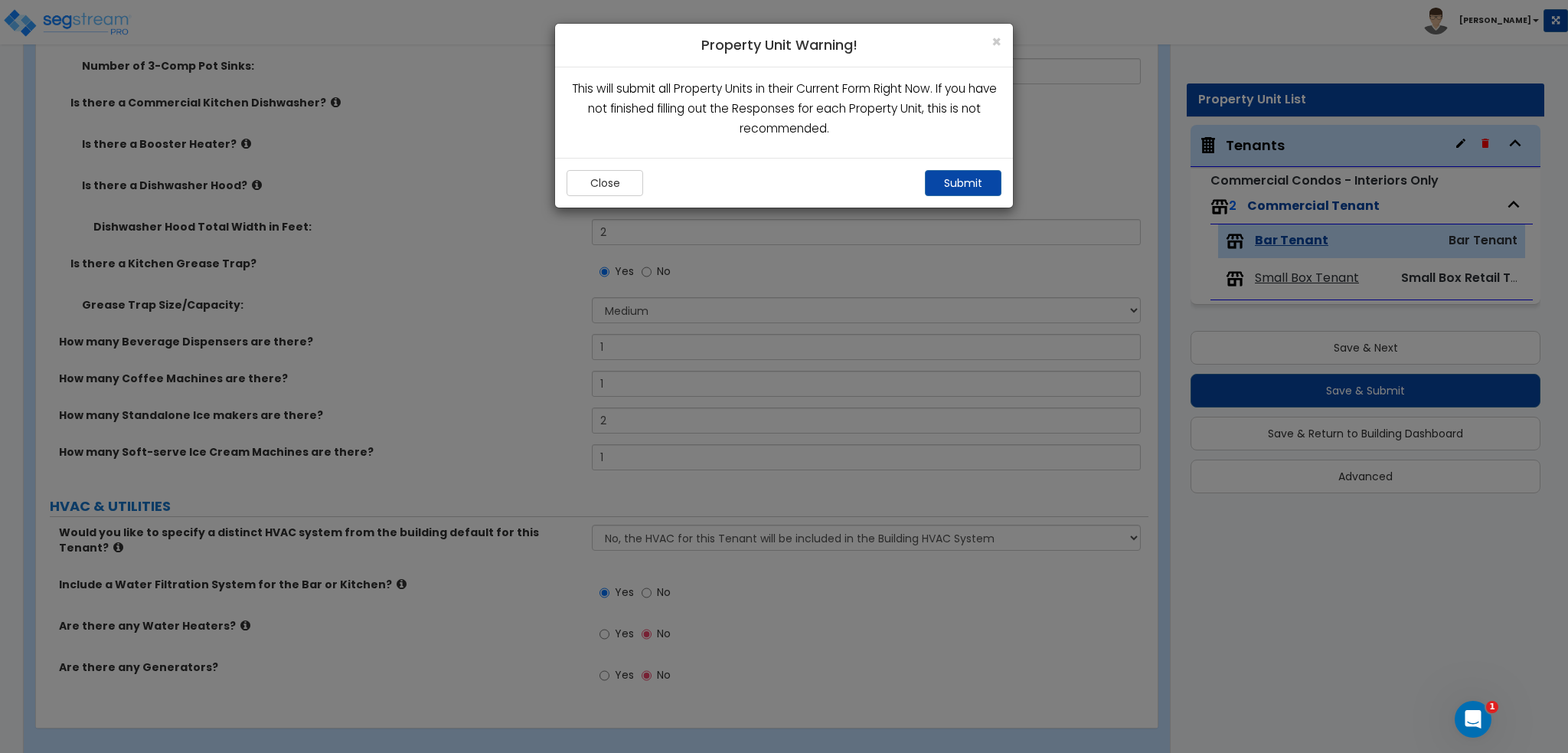
click at [961, 197] on div "Close Submit" at bounding box center [784, 182] width 458 height 50
click at [966, 185] on button "Submit" at bounding box center [963, 183] width 77 height 26
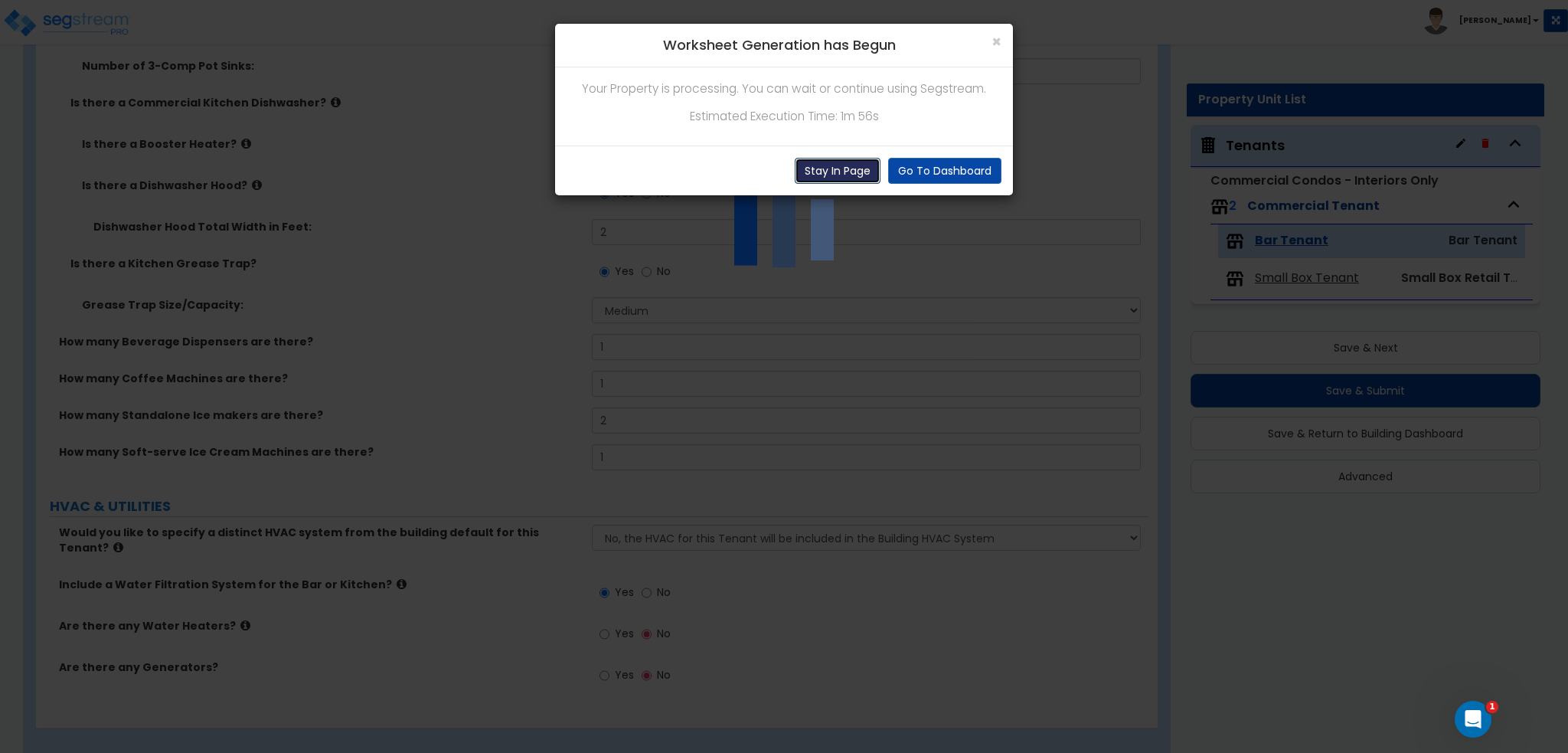
click at [861, 177] on button "Stay In Page" at bounding box center [838, 171] width 86 height 26
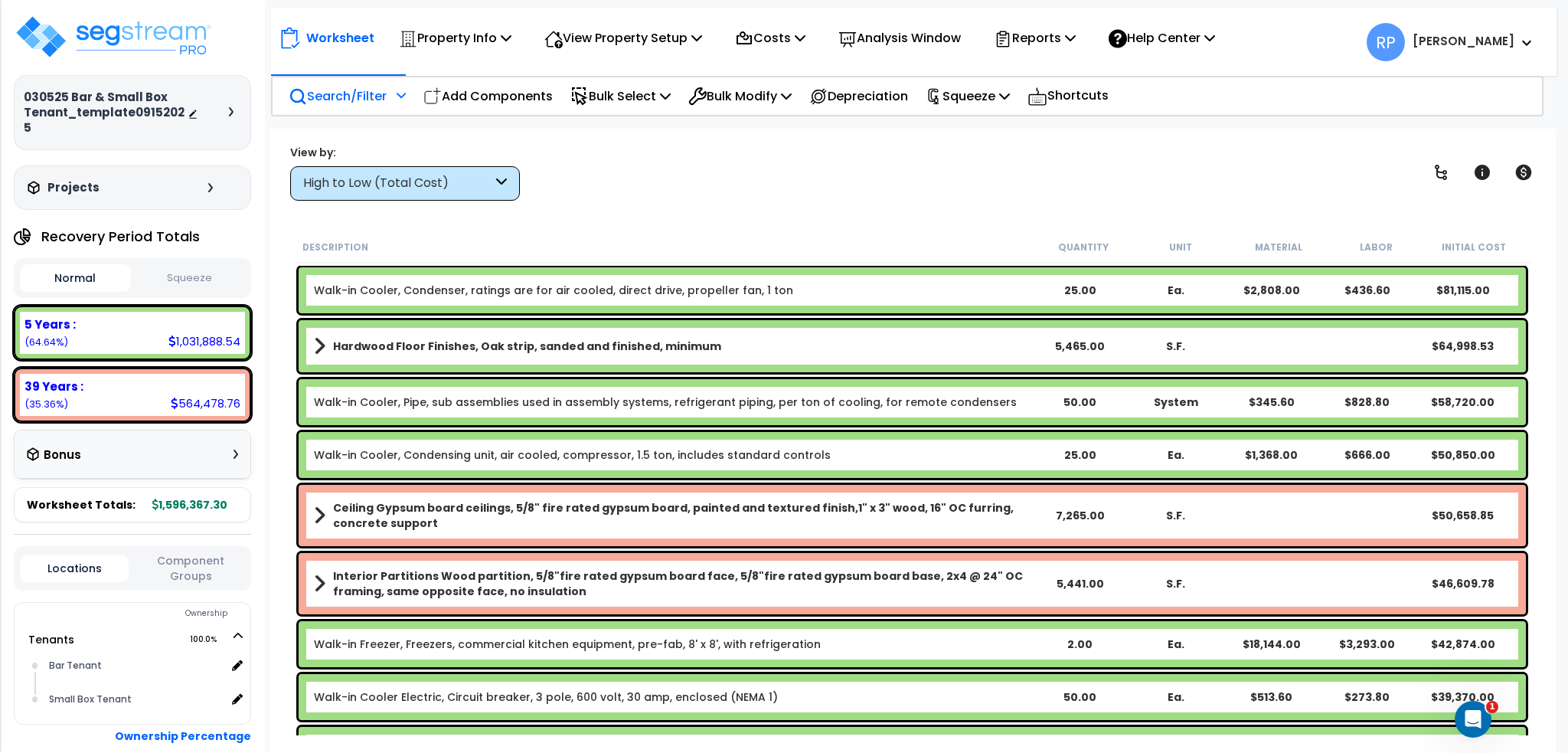
click at [350, 104] on p "Search/Filter" at bounding box center [338, 96] width 98 height 21
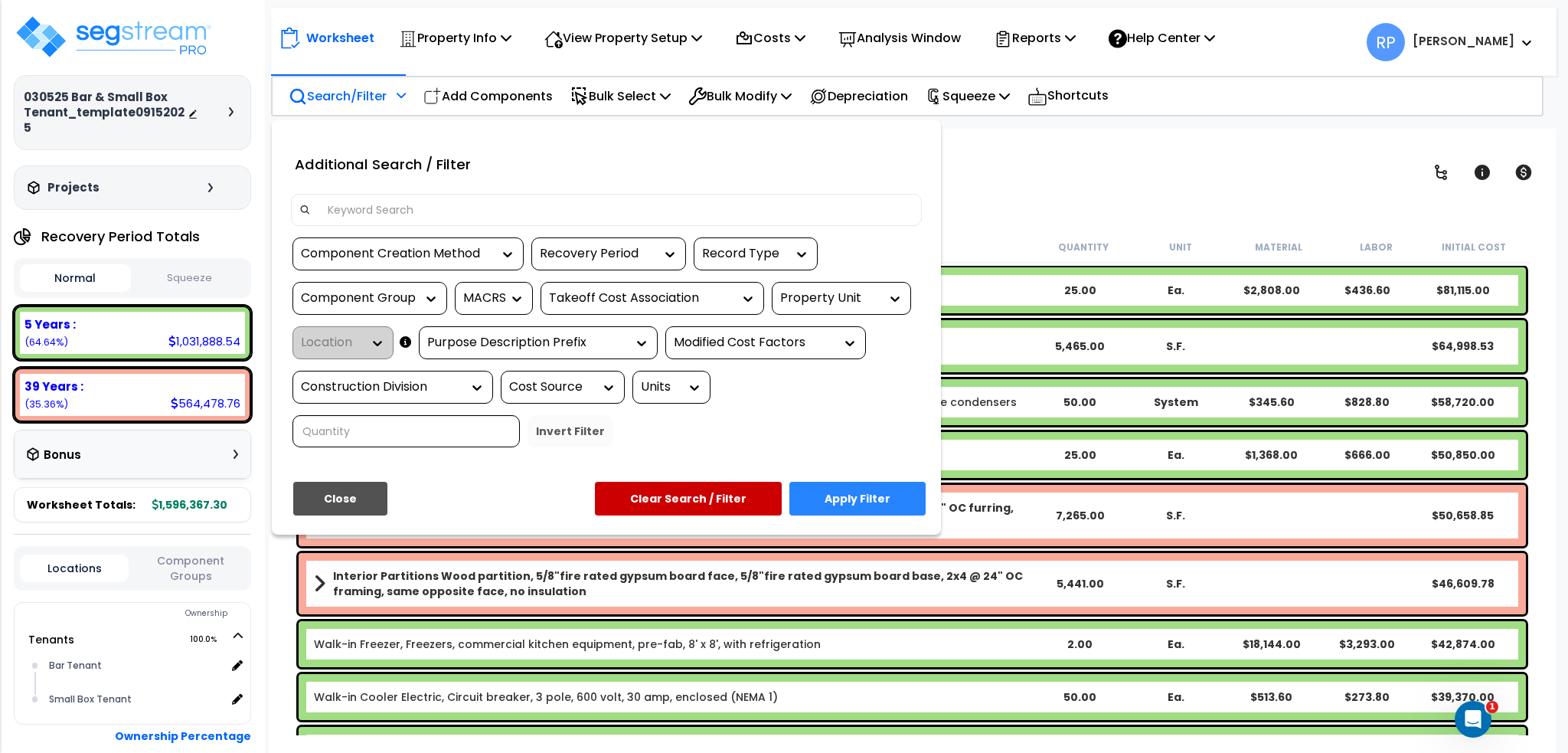
click at [380, 212] on input at bounding box center [616, 210] width 595 height 23
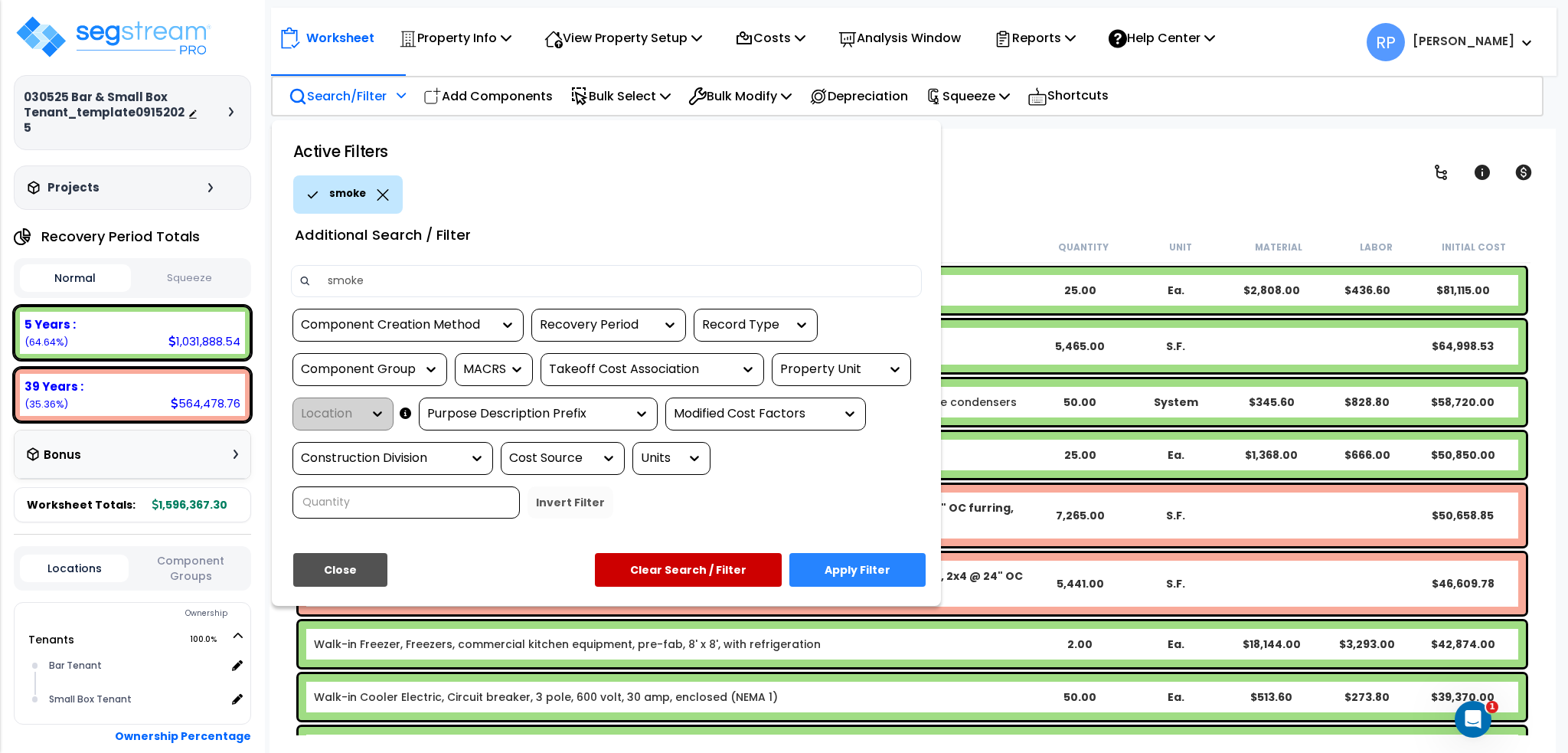
type input "smoke"
click at [837, 570] on button "Apply Filter" at bounding box center [857, 570] width 136 height 34
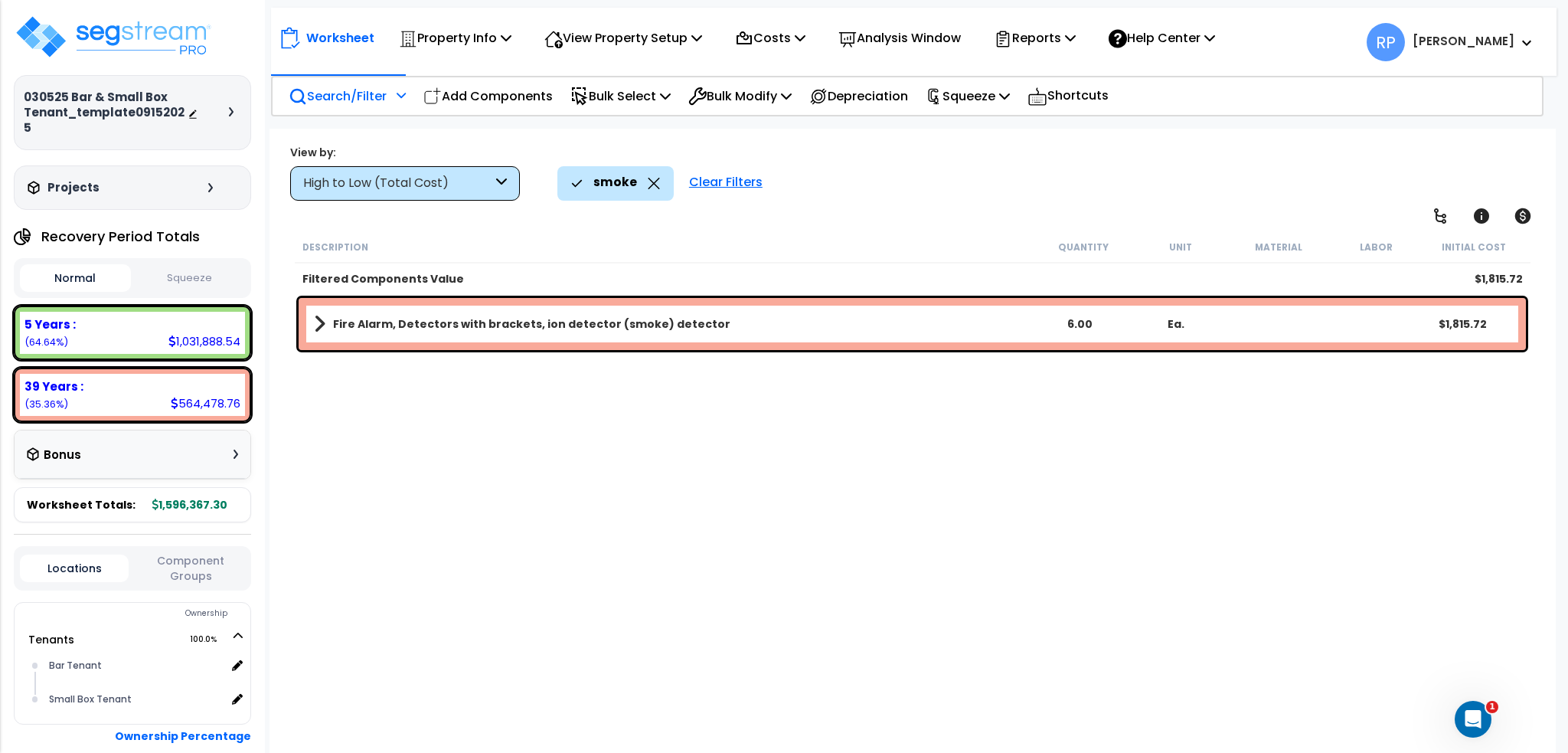
drag, startPoint x: 1121, startPoint y: 536, endPoint x: 1311, endPoint y: 453, distance: 207.3
click at [1139, 527] on div "Description Quantity Unit Material Labor Initial Cost Filtered Components Value…" at bounding box center [913, 483] width 1240 height 505
